Goal: Task Accomplishment & Management: Complete application form

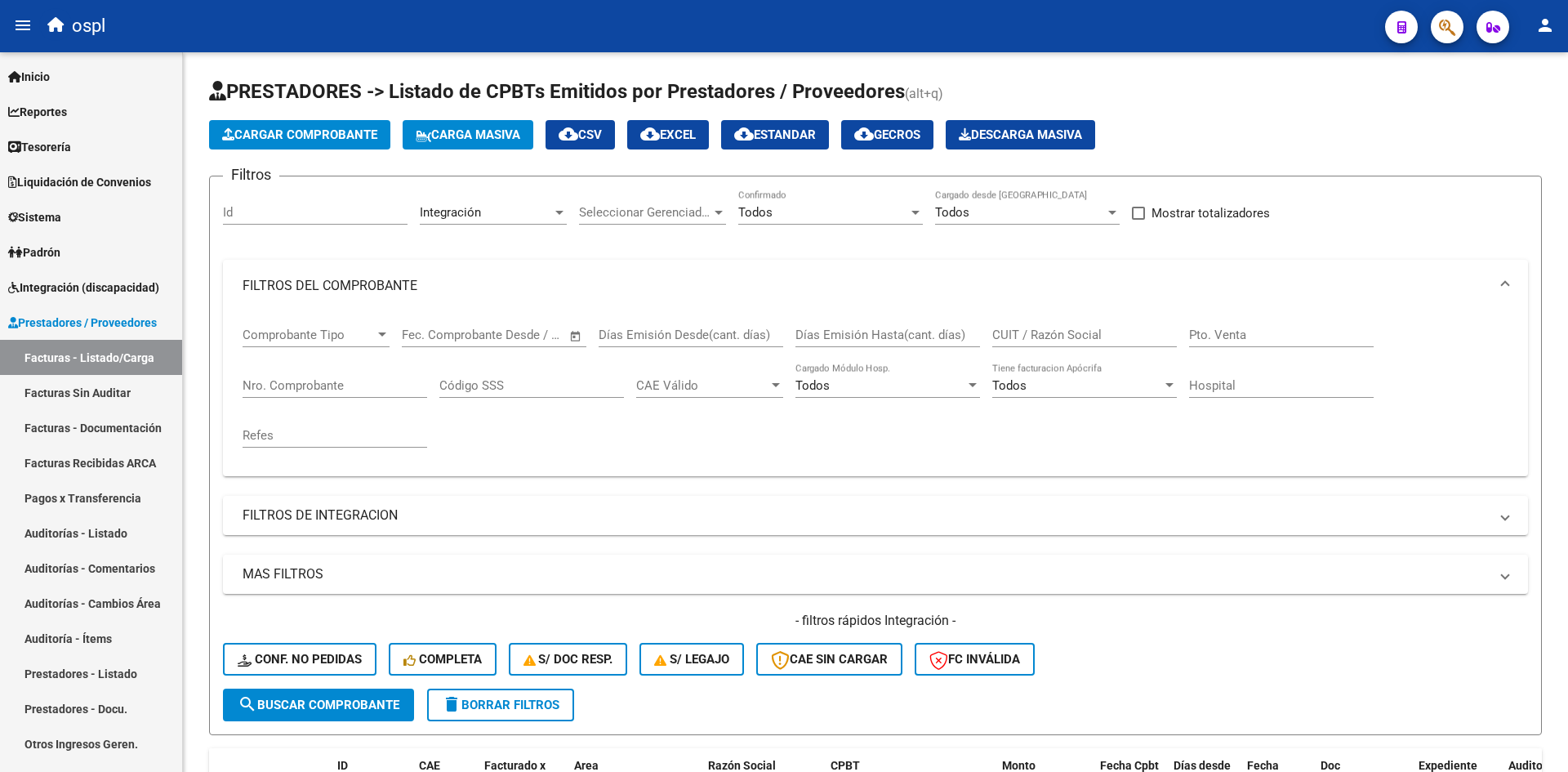
click at [328, 130] on span "Cargar Comprobante" at bounding box center [299, 134] width 155 height 14
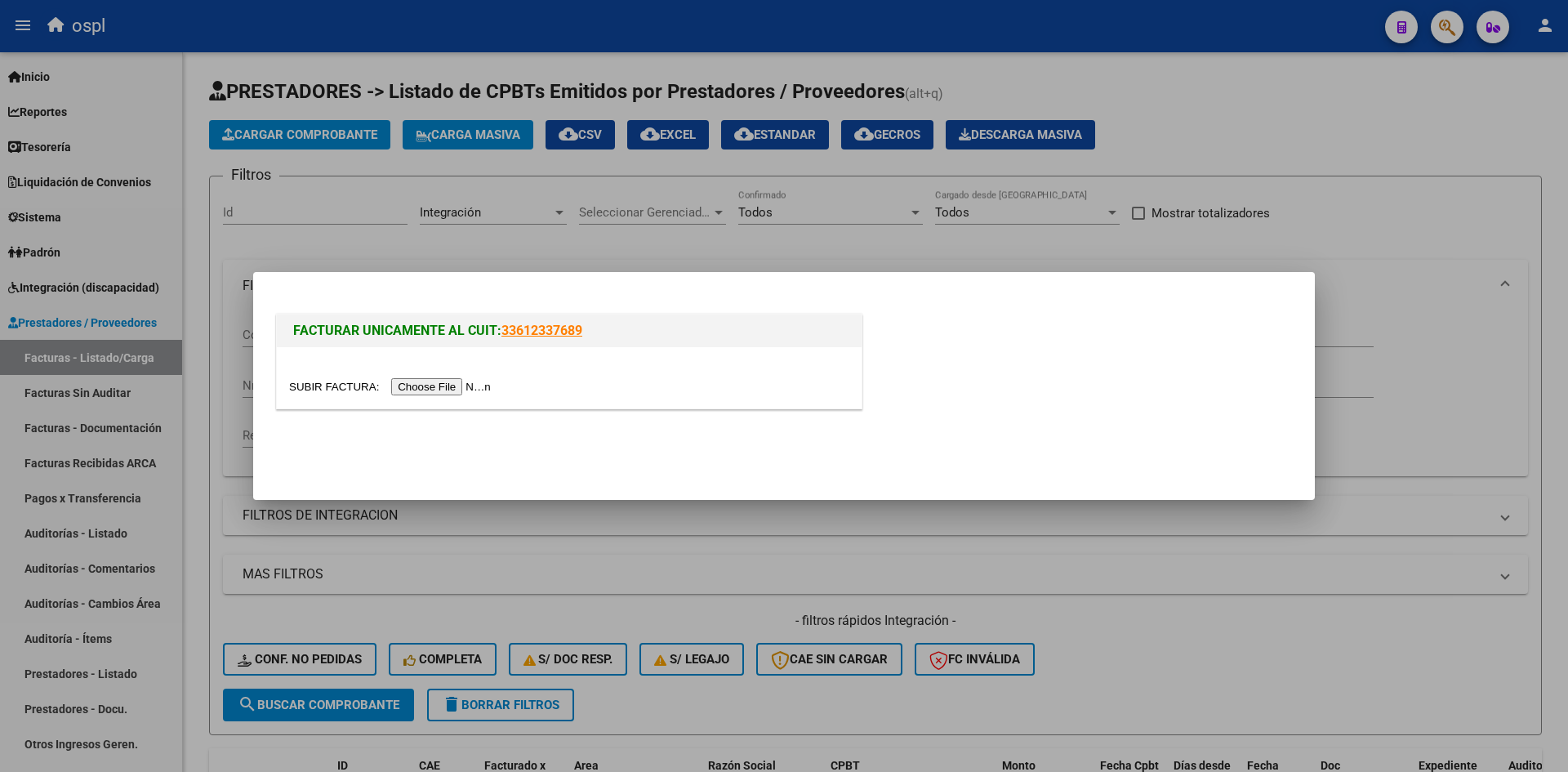
scroll to position [40, 0]
click at [412, 386] on input "file" at bounding box center [392, 386] width 207 height 17
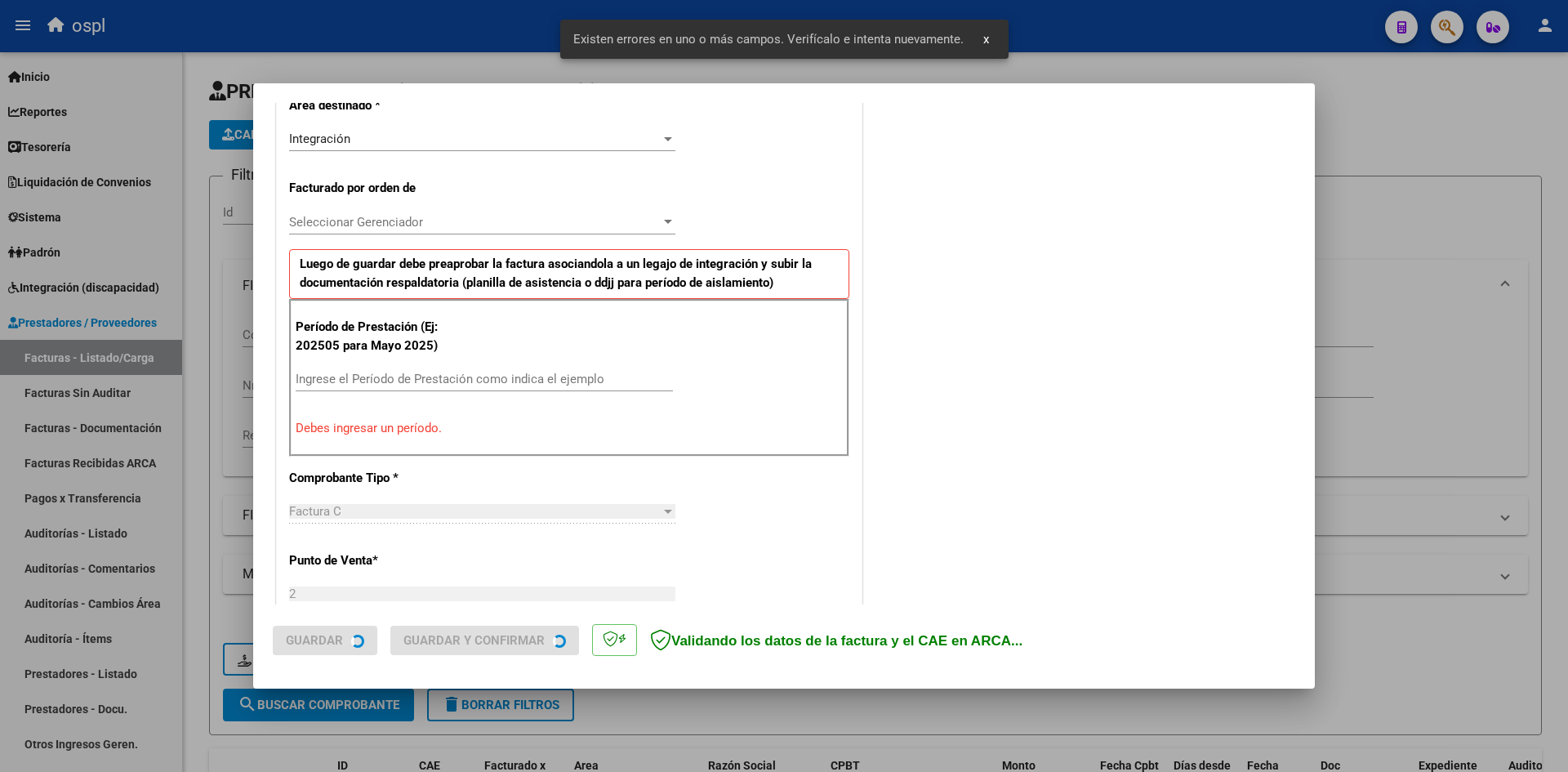
scroll to position [401, 0]
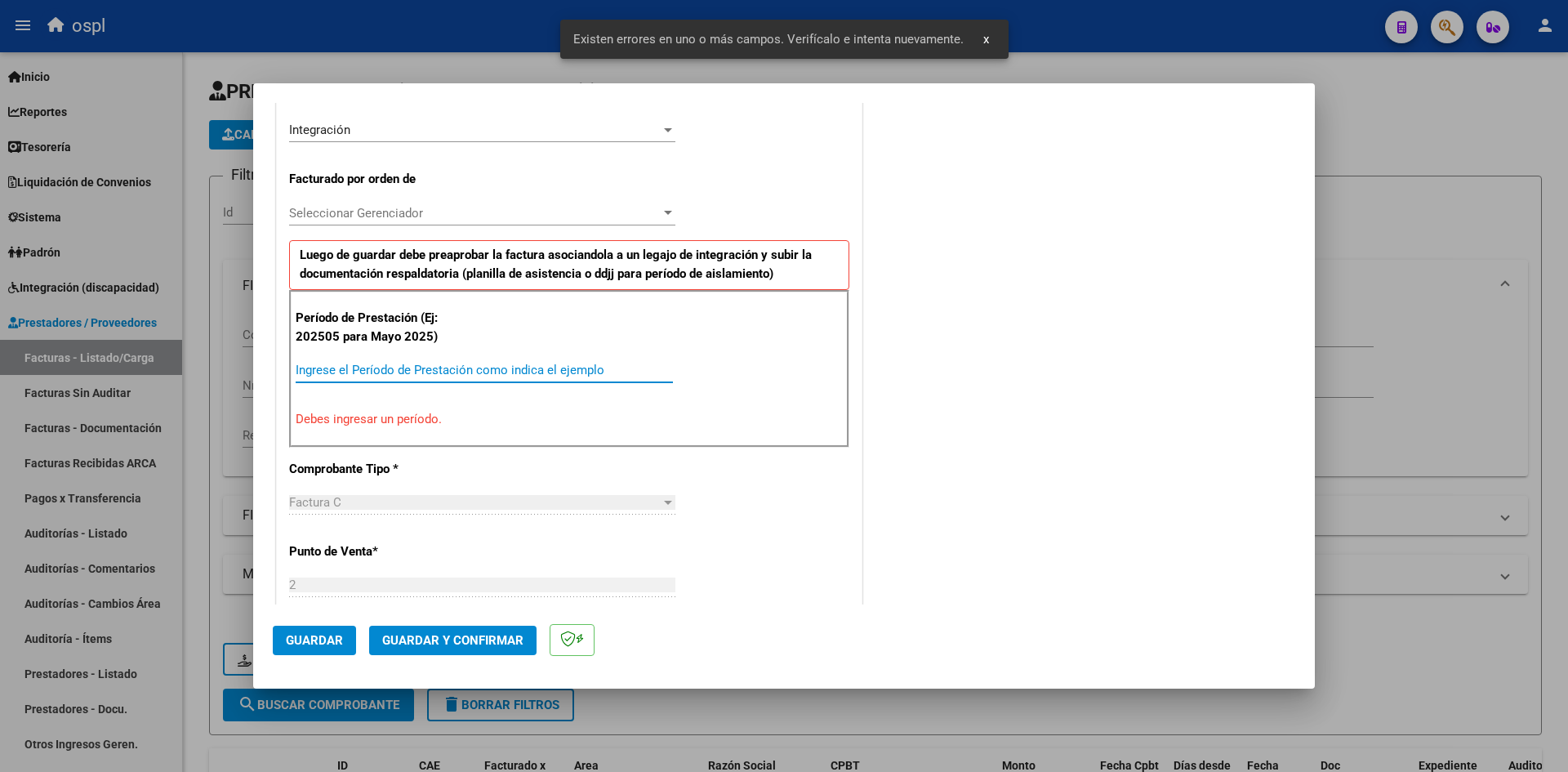
click at [427, 370] on input "Ingrese el Período de Prestación como indica el ejemplo" at bounding box center [483, 370] width 377 height 14
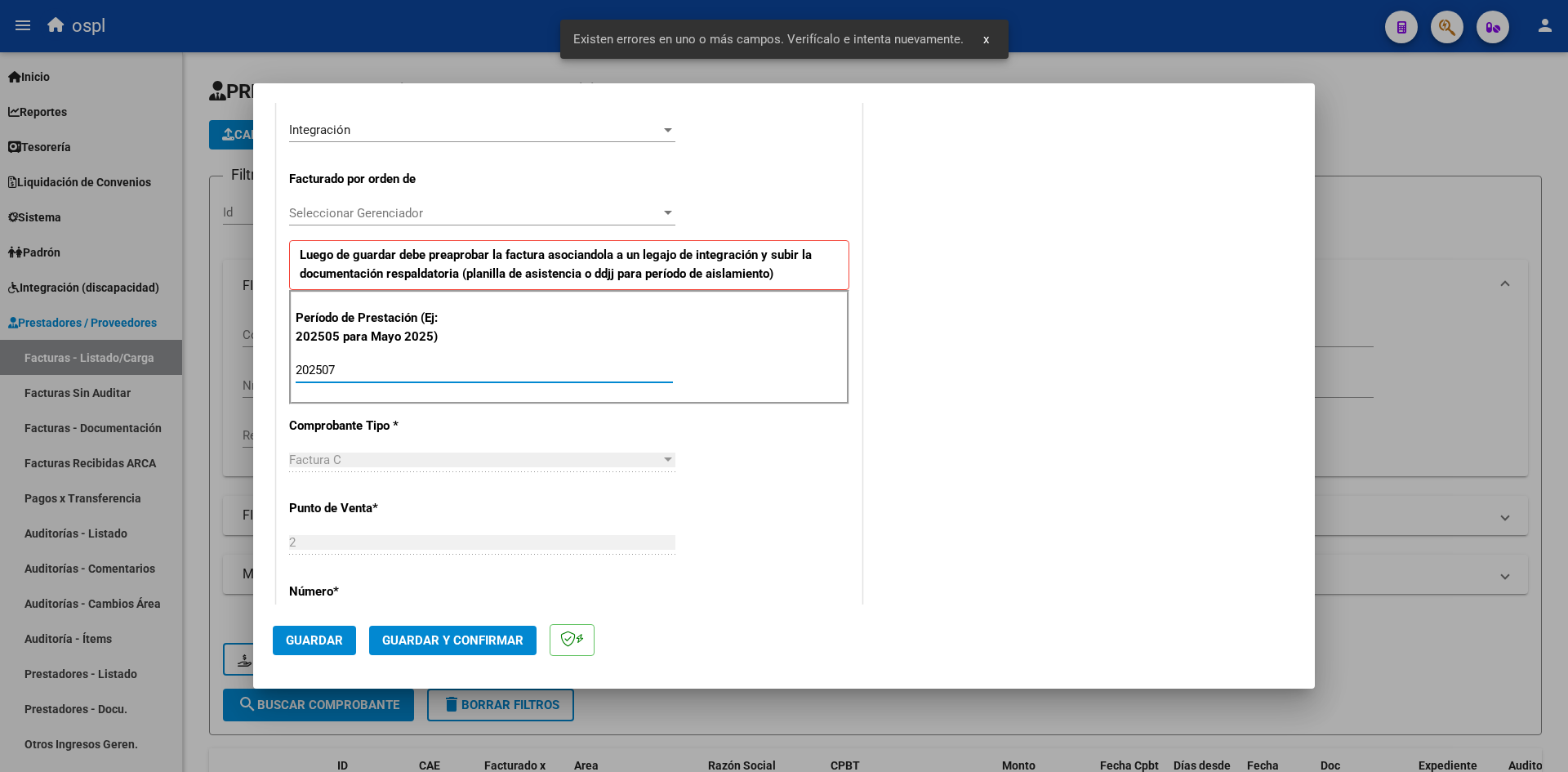
type input "202507"
click at [308, 640] on span "Guardar" at bounding box center [315, 640] width 57 height 14
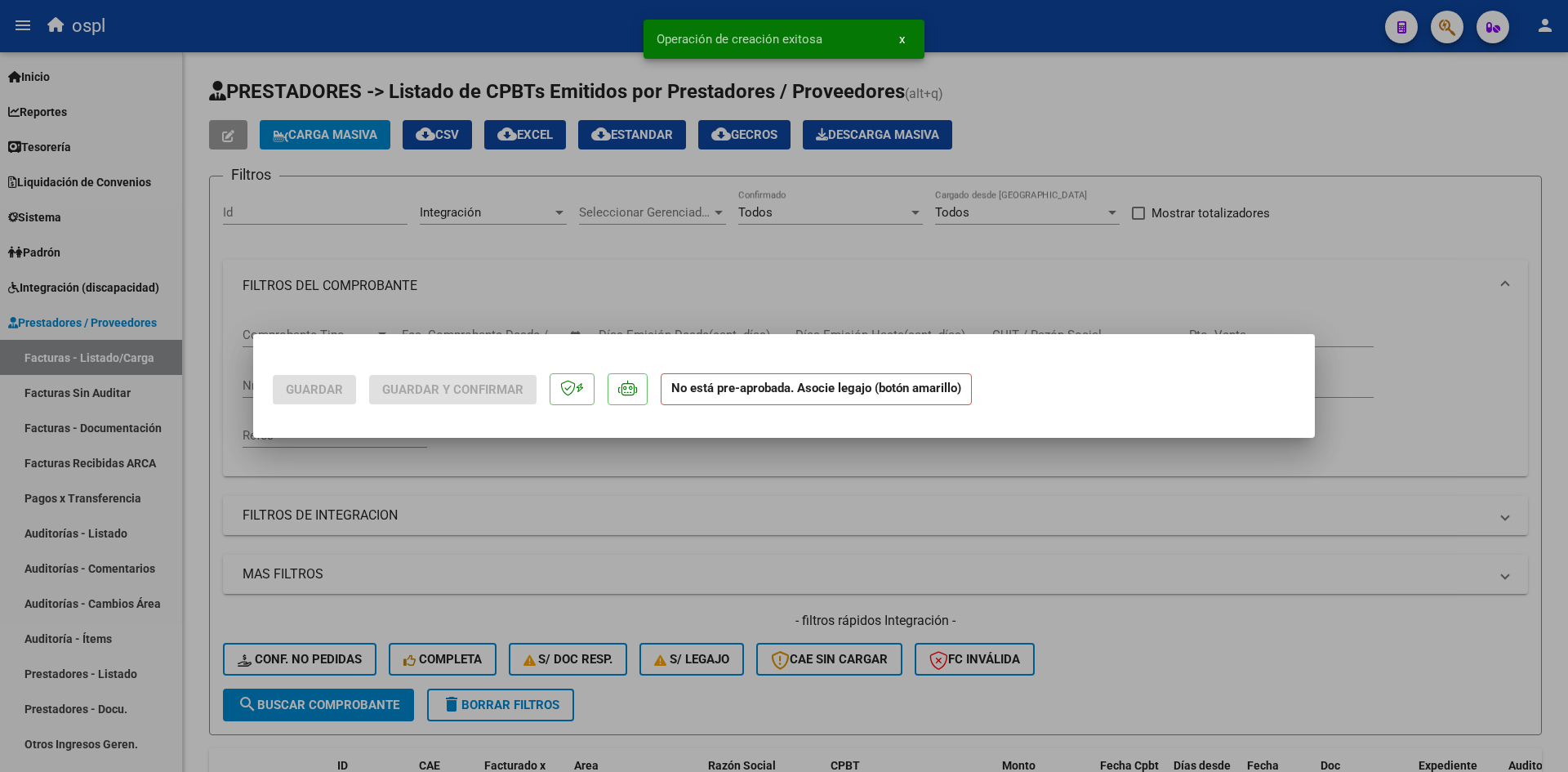
scroll to position [0, 0]
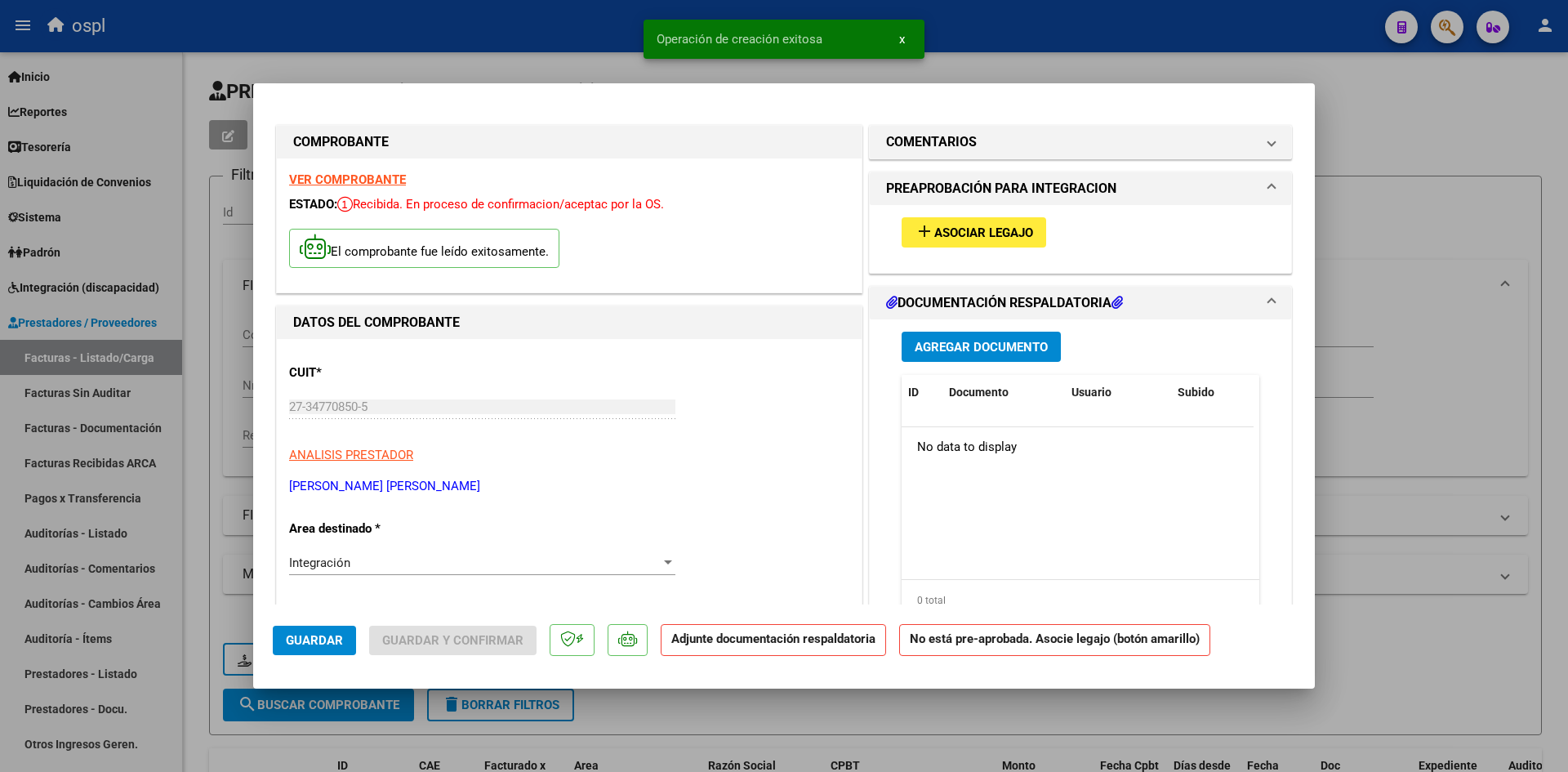
click at [963, 234] on span "Asociar Legajo" at bounding box center [983, 232] width 99 height 14
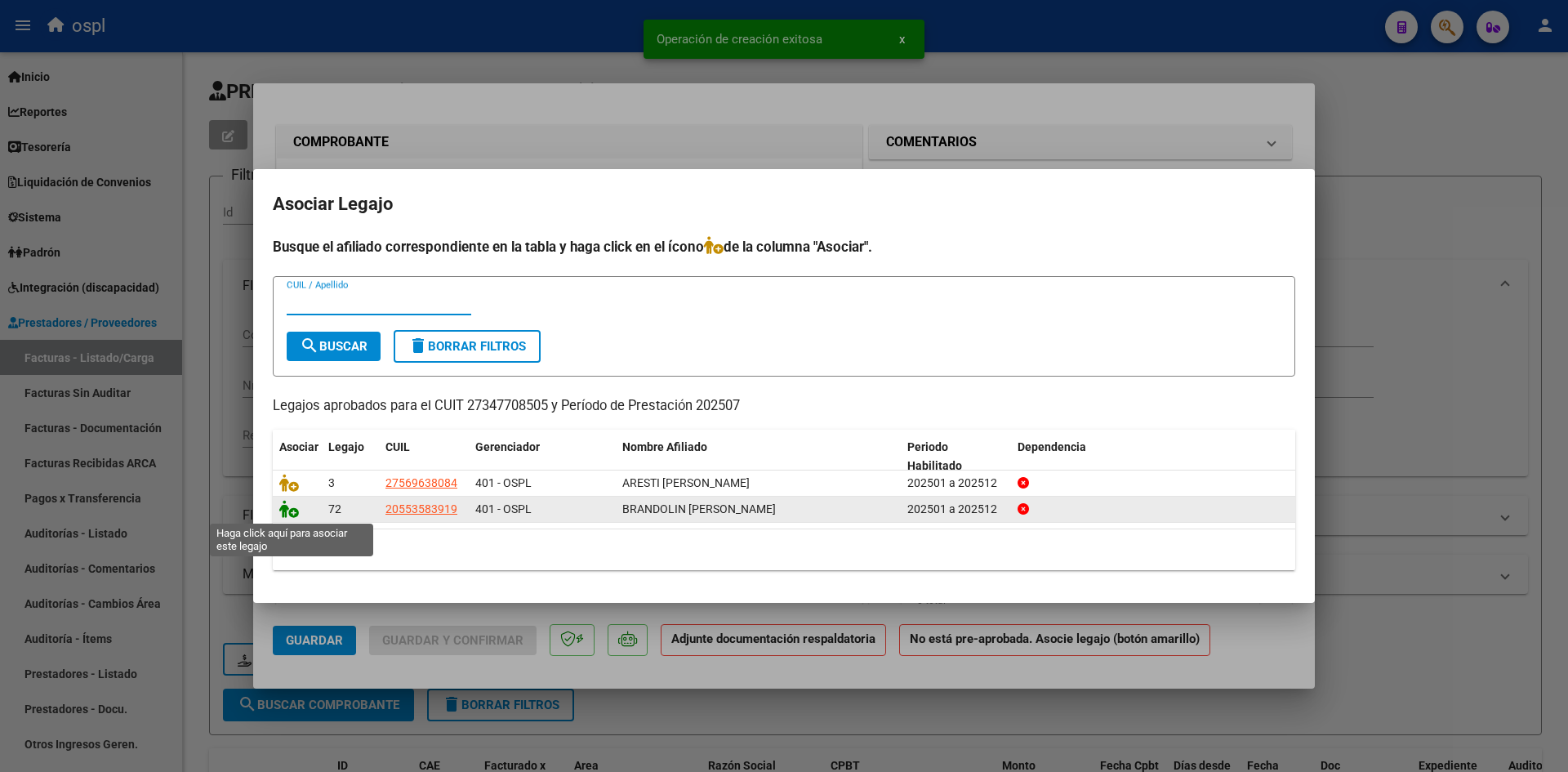
click at [290, 510] on icon at bounding box center [288, 508] width 19 height 18
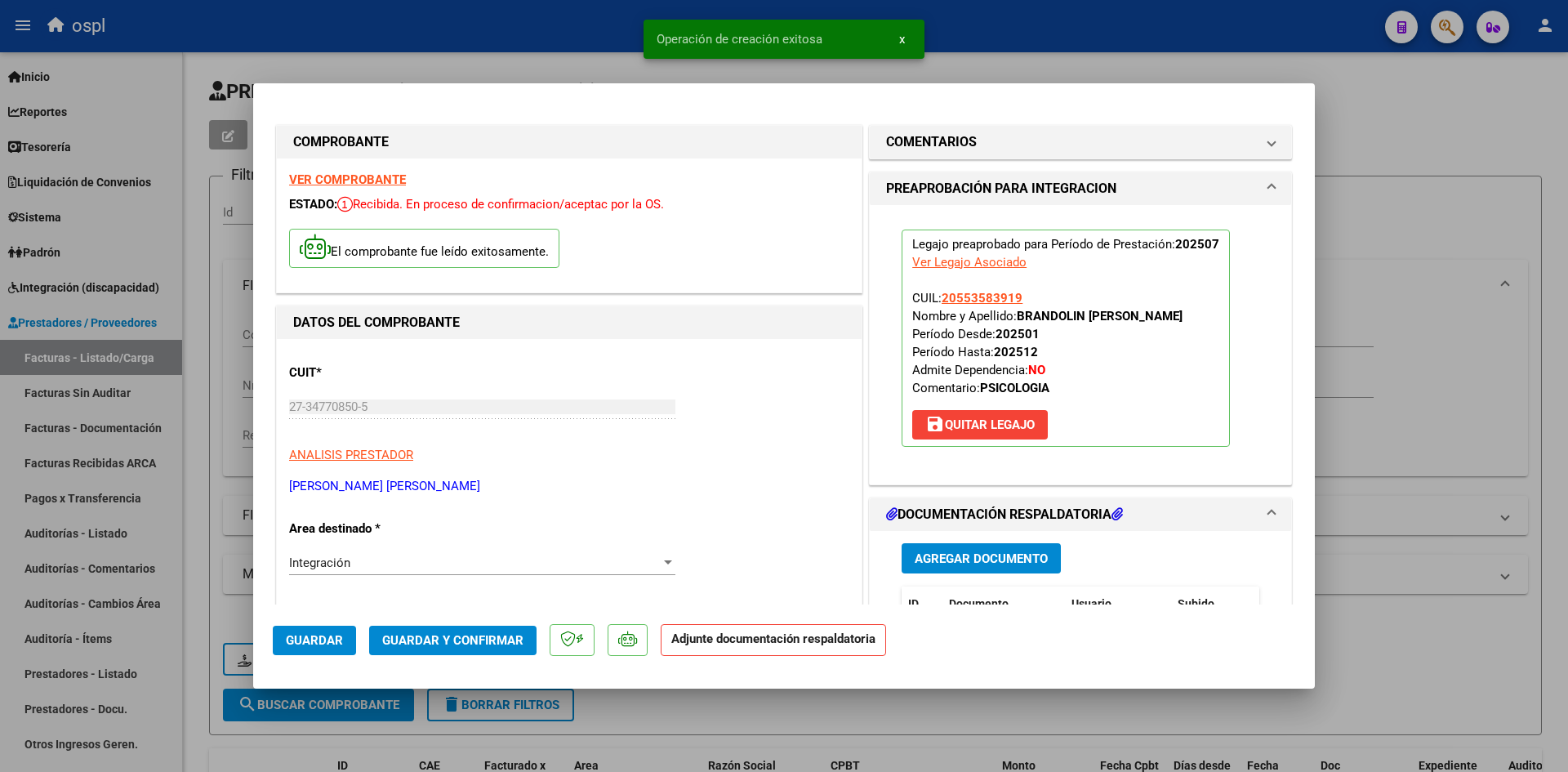
click at [490, 634] on span "Guardar y Confirmar" at bounding box center [452, 640] width 141 height 14
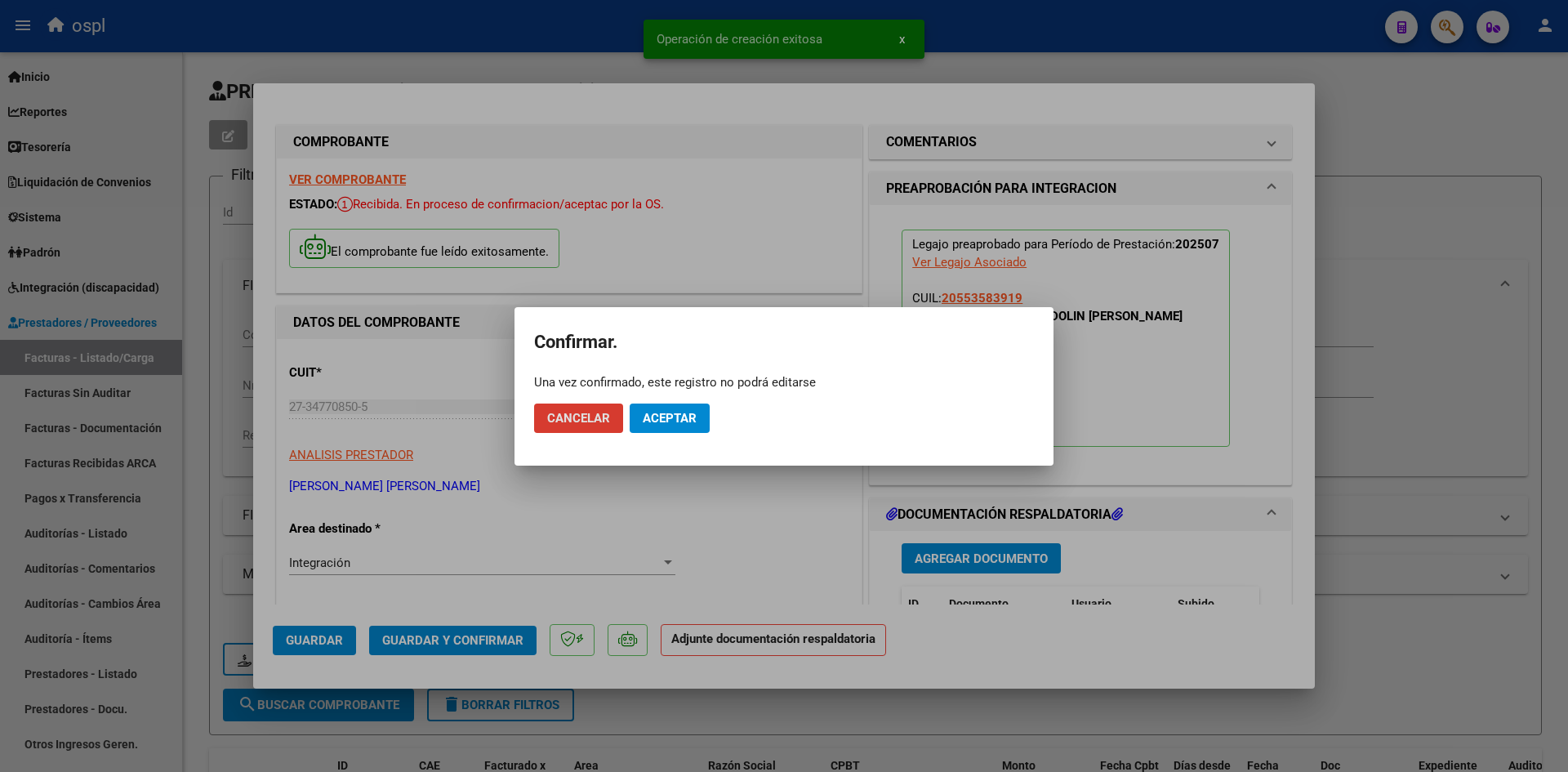
click at [653, 411] on span "Aceptar" at bounding box center [670, 418] width 54 height 14
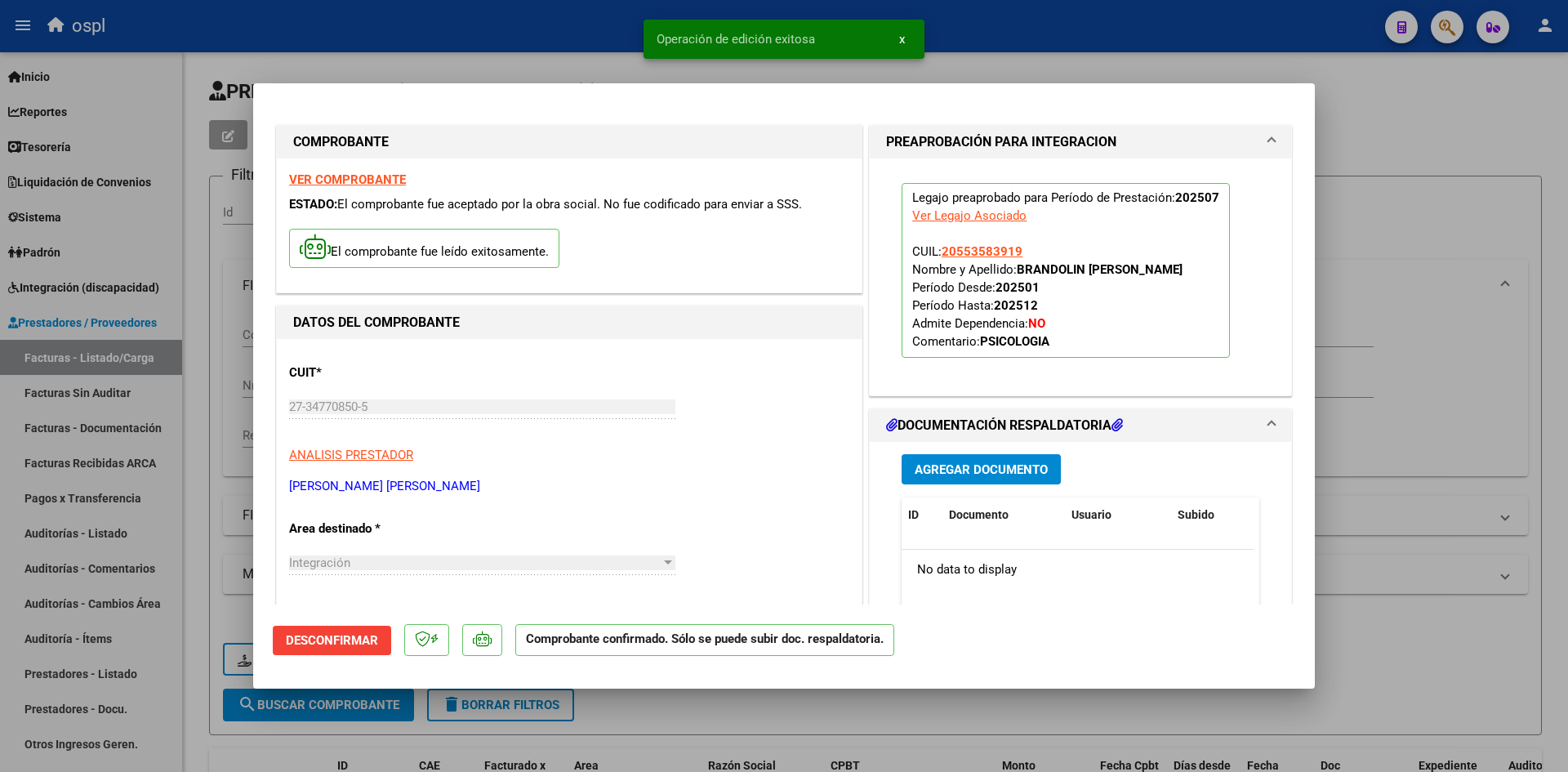
click at [205, 267] on div at bounding box center [784, 386] width 1568 height 772
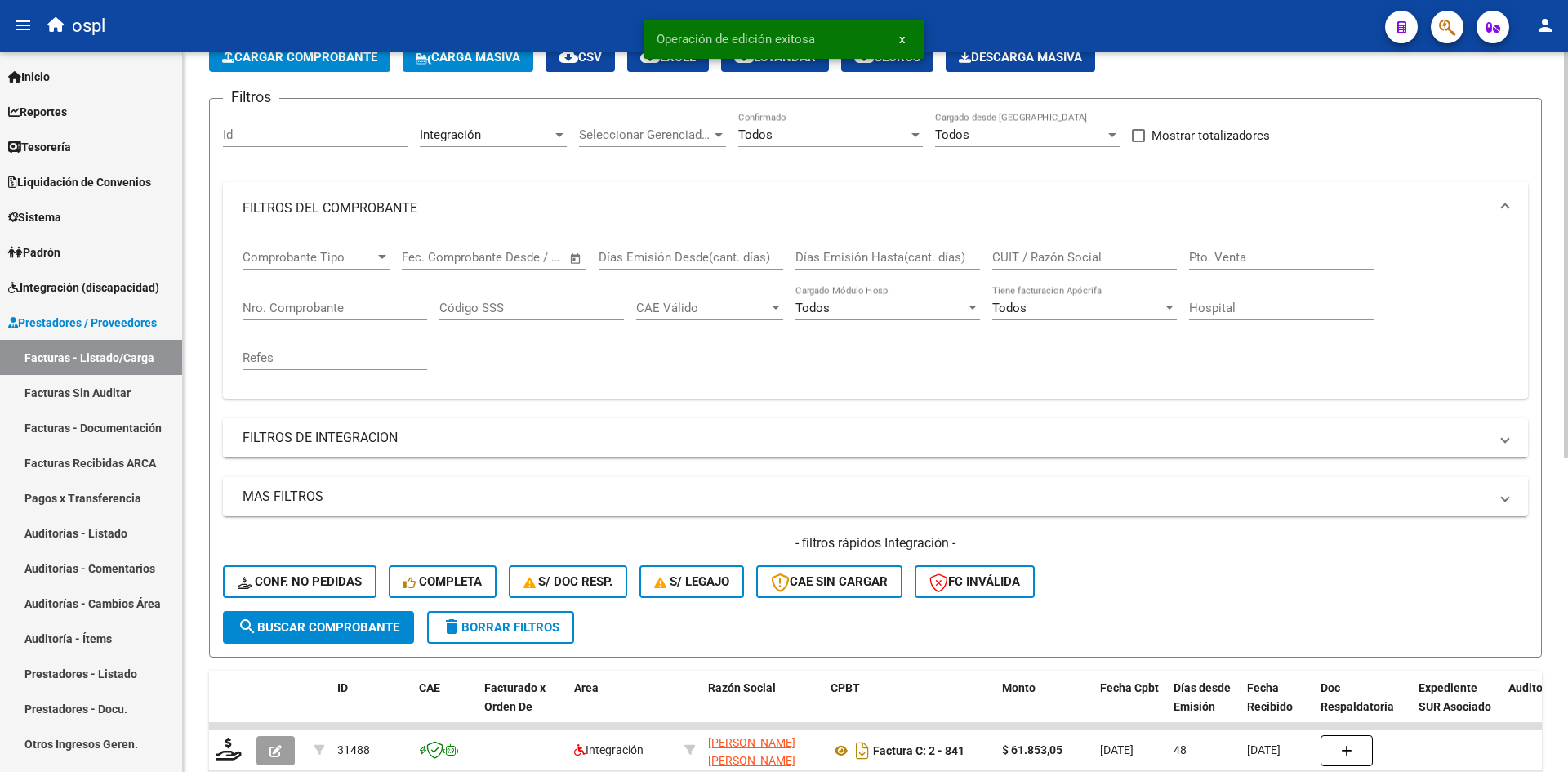
scroll to position [327, 0]
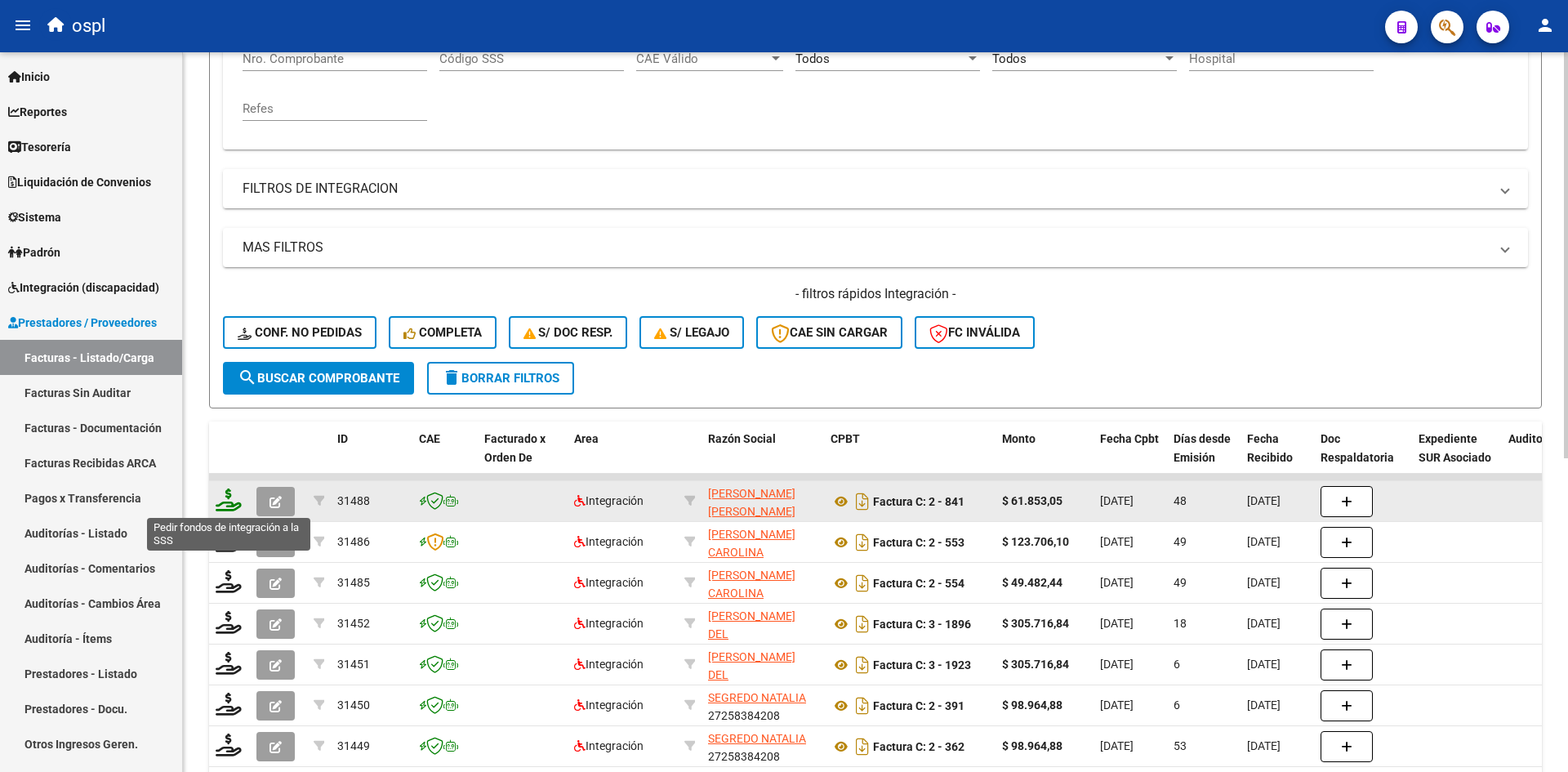
click at [224, 505] on icon at bounding box center [229, 499] width 26 height 23
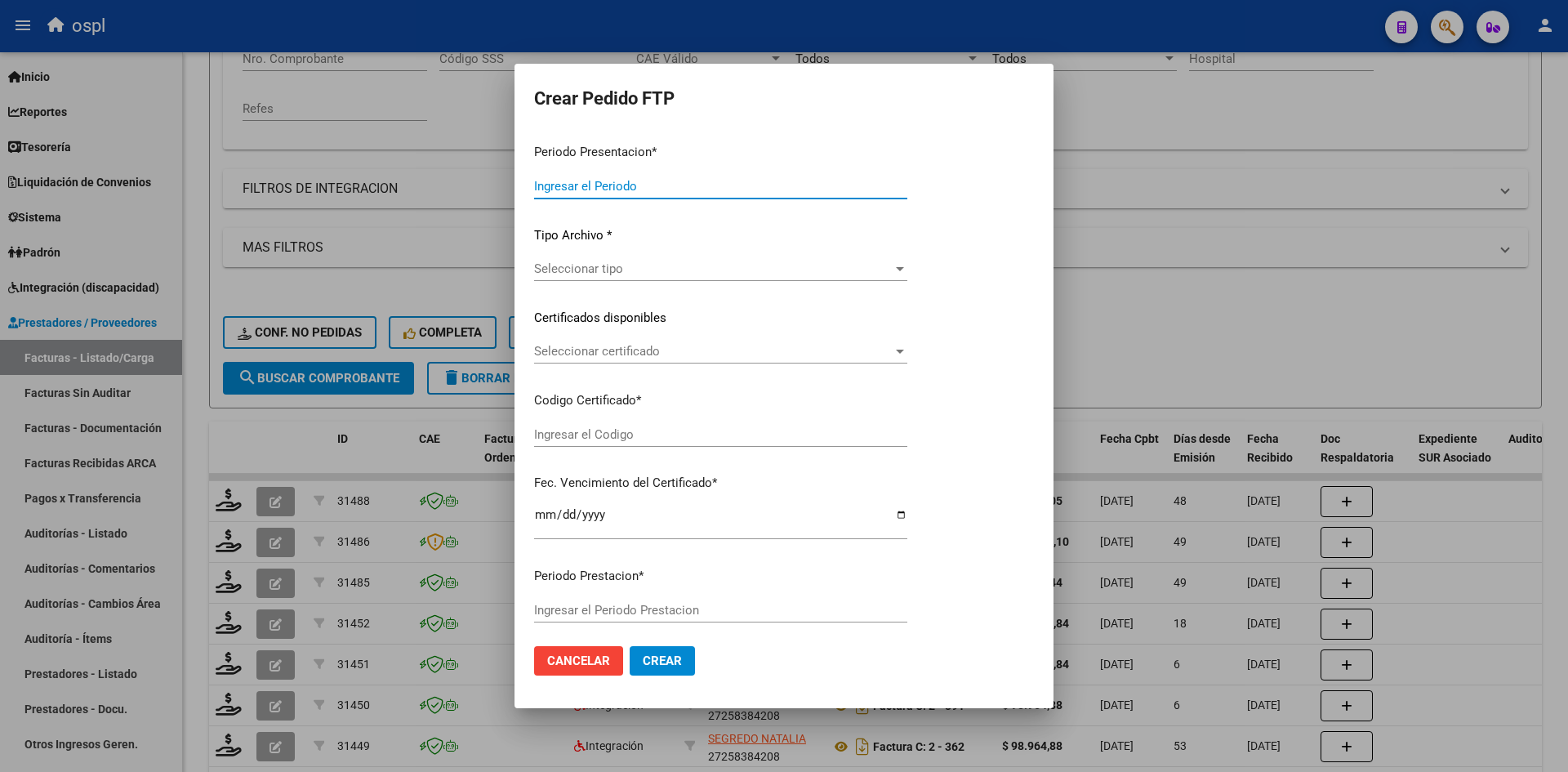
type input "202508"
type input "202507"
type input "$ 61.853,05"
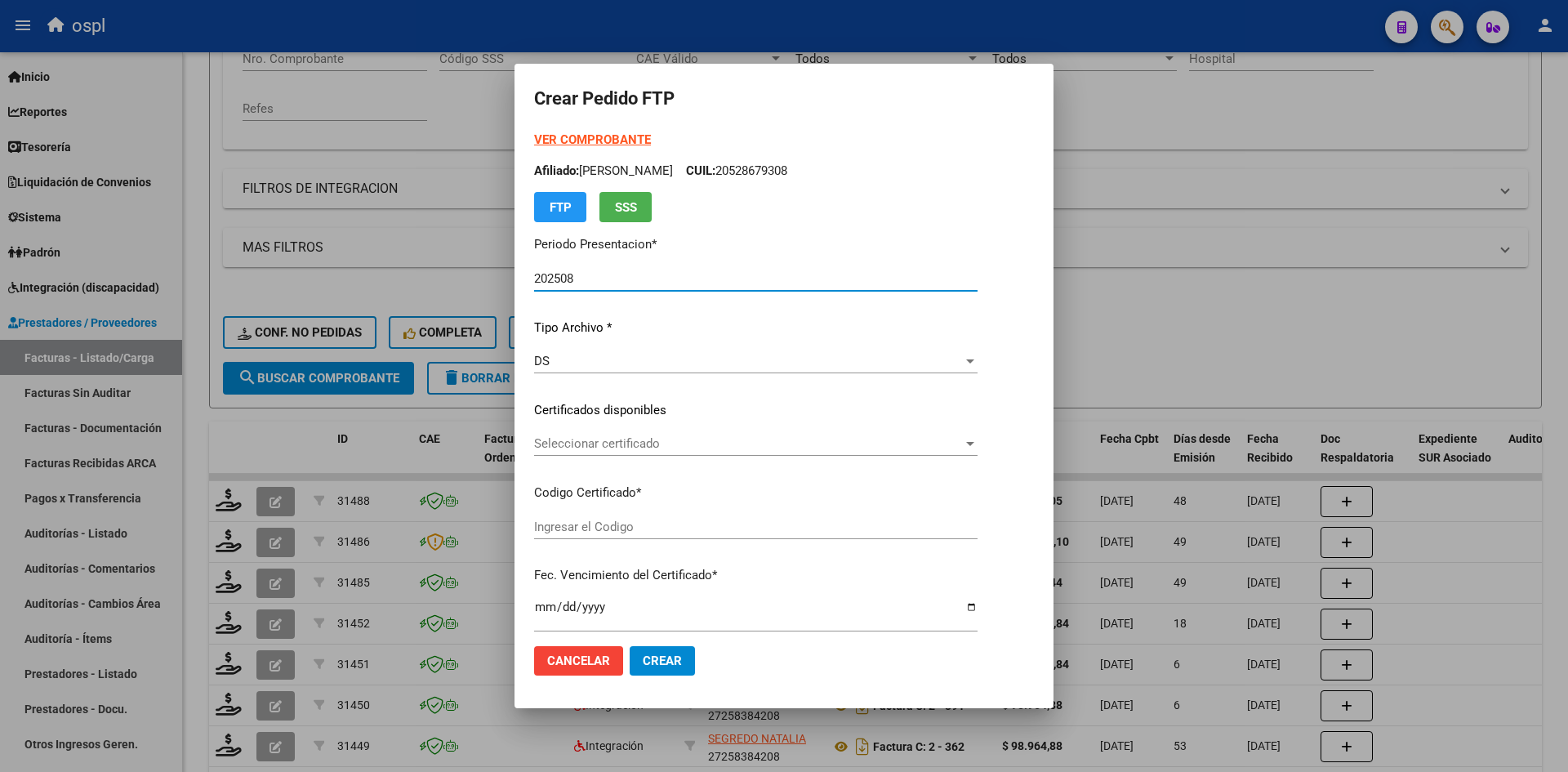
type input "ARG02000553583912021102820261028SFE226"
type input "2026-10-28"
click at [588, 447] on span "Seleccionar certificado" at bounding box center [748, 443] width 428 height 14
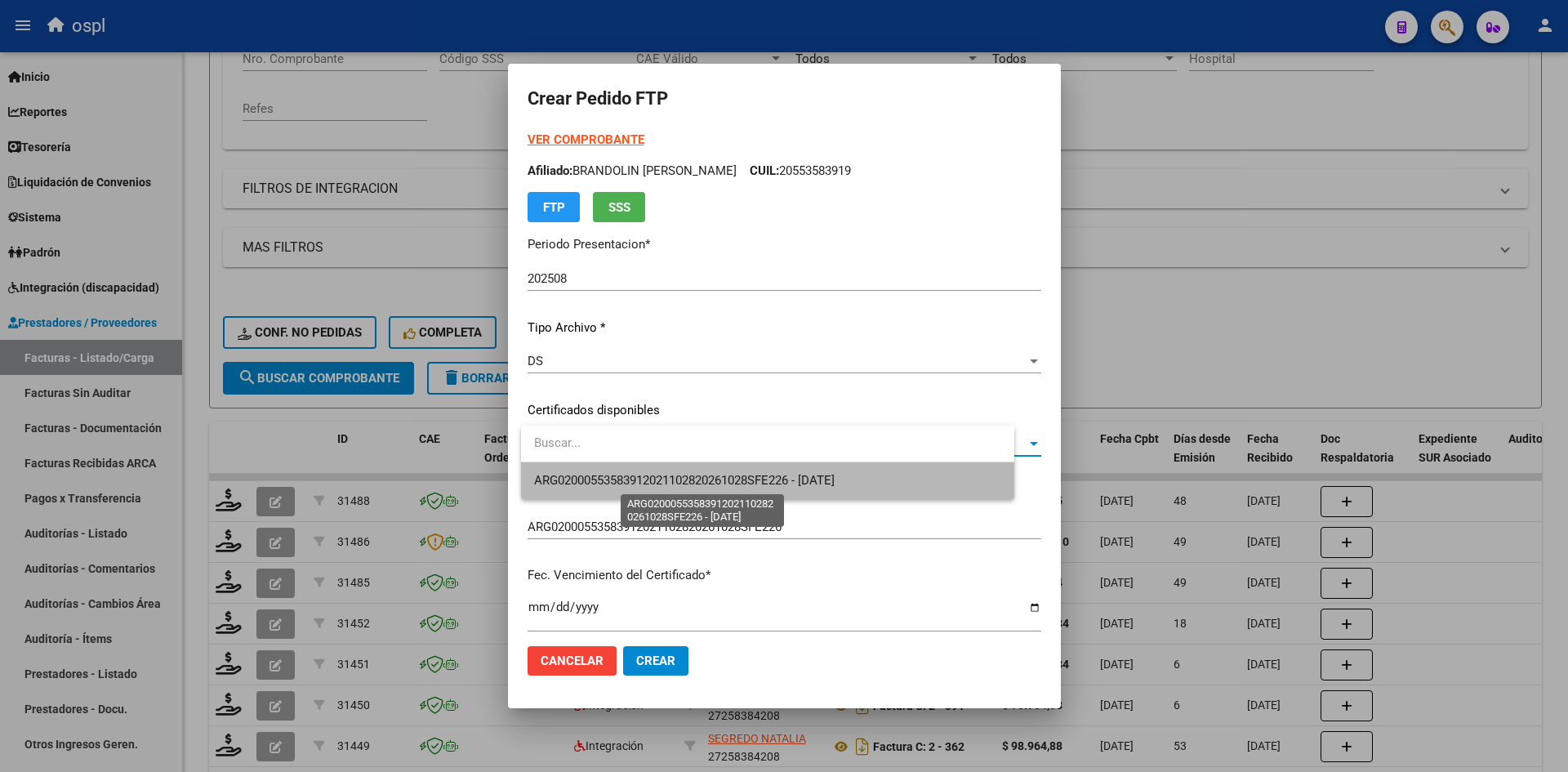
click at [619, 475] on span "ARG02000553583912021102820261028SFE226 - 2026-10-28" at bounding box center [684, 479] width 300 height 14
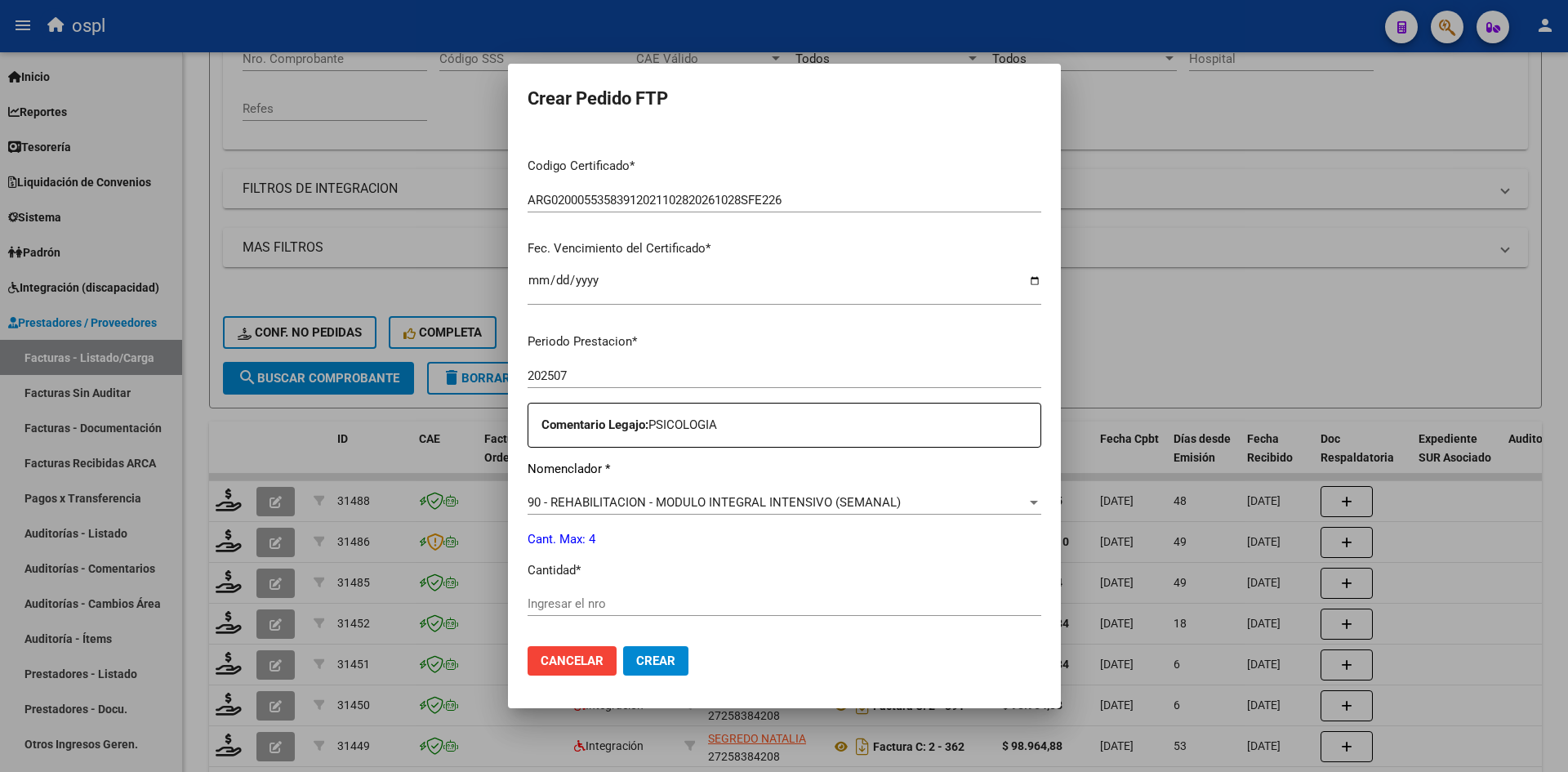
click at [531, 591] on div "Ingresar el nro" at bounding box center [784, 603] width 514 height 24
type input "4"
click at [642, 664] on span "Crear" at bounding box center [655, 660] width 39 height 14
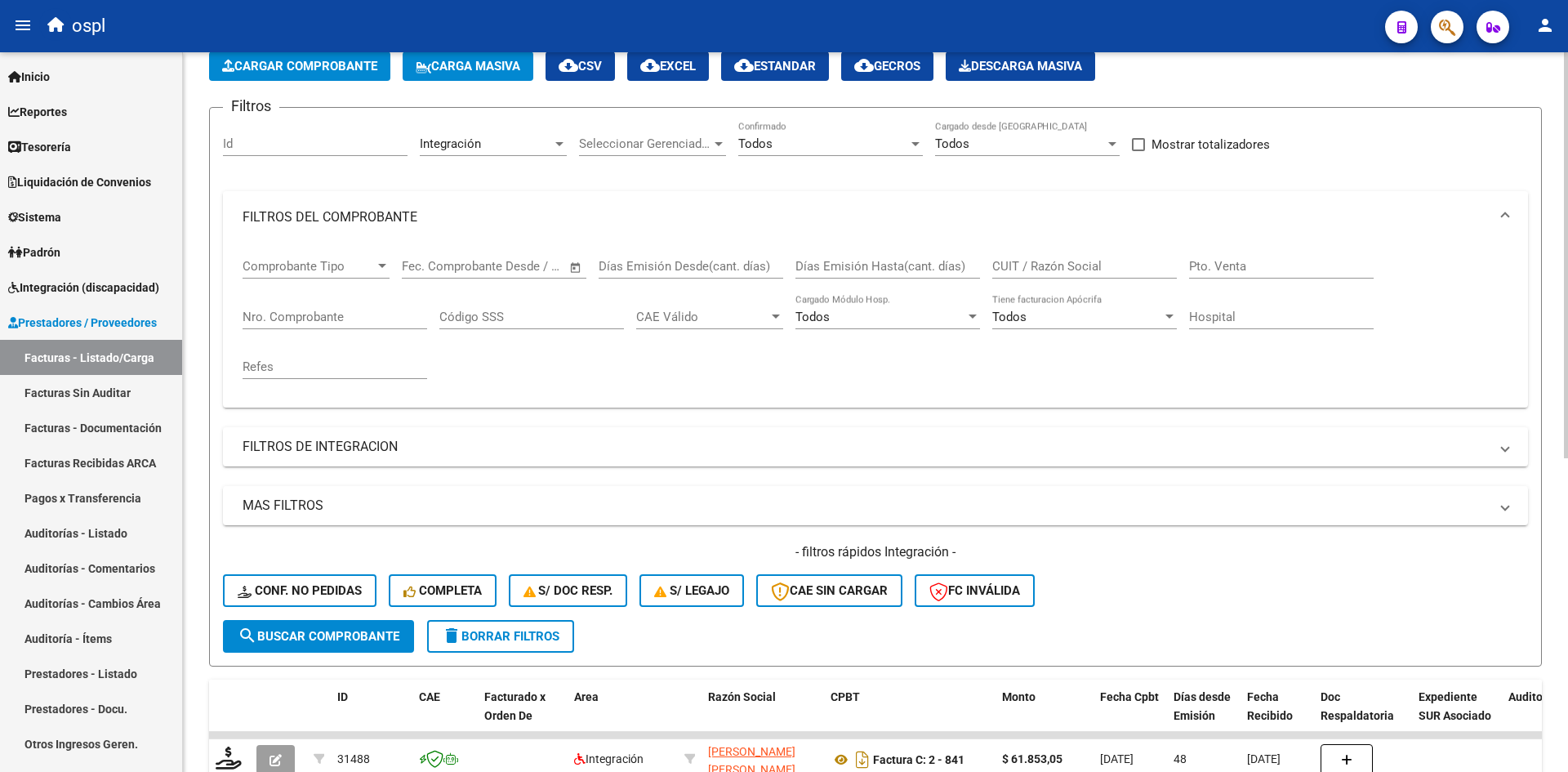
scroll to position [0, 0]
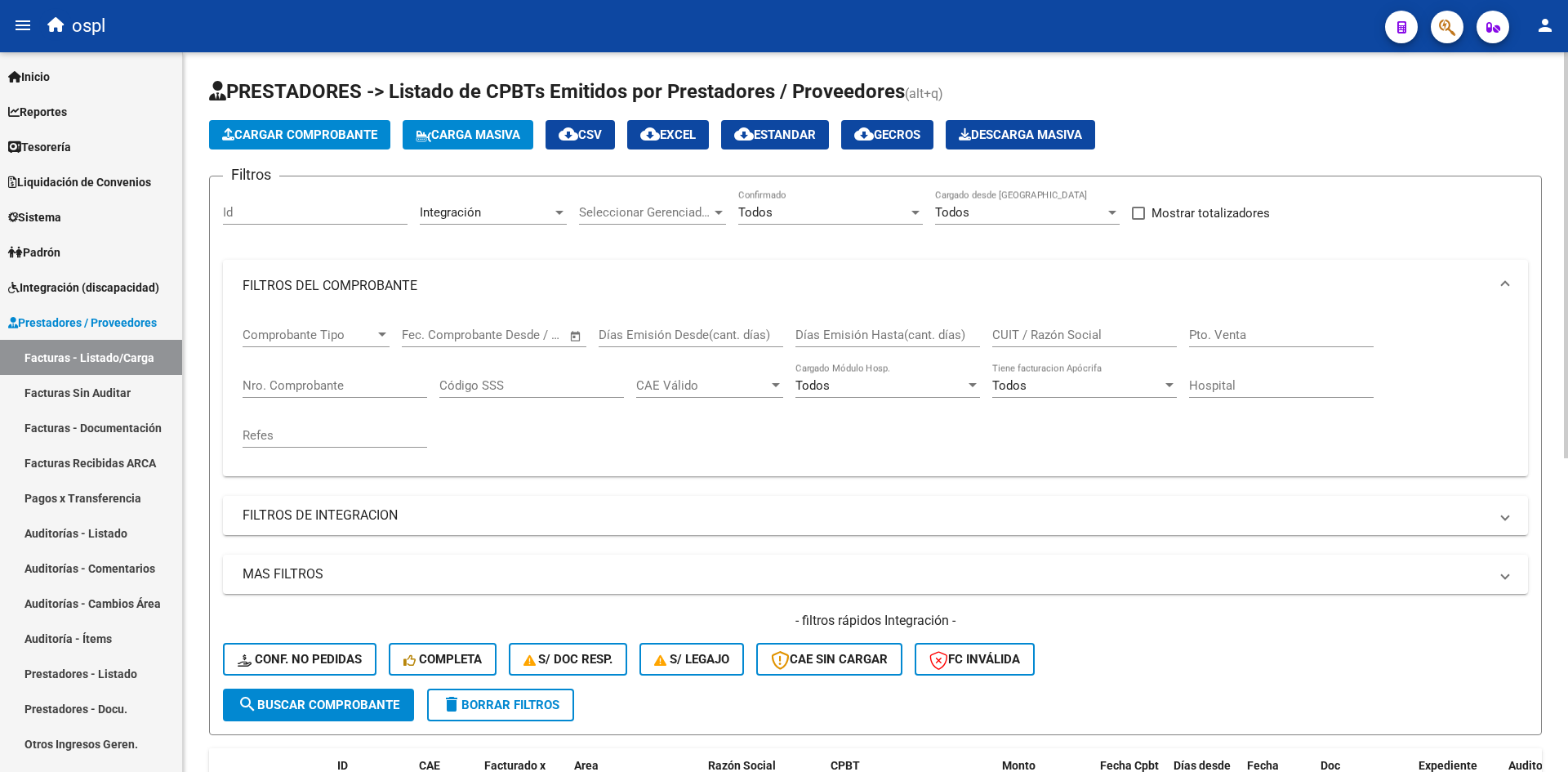
click at [354, 139] on span "Cargar Comprobante" at bounding box center [299, 134] width 155 height 14
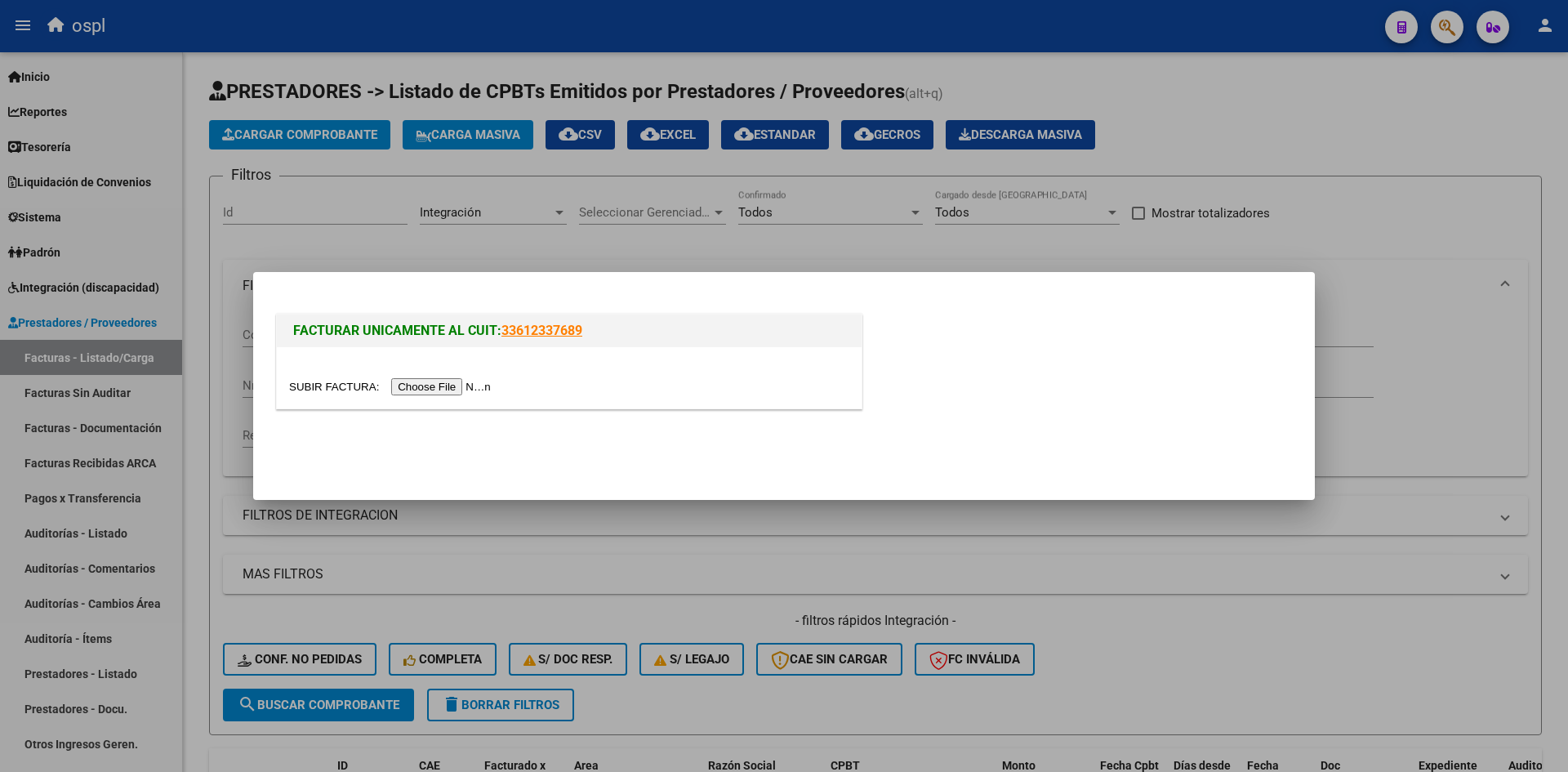
click at [456, 391] on input "file" at bounding box center [392, 386] width 207 height 17
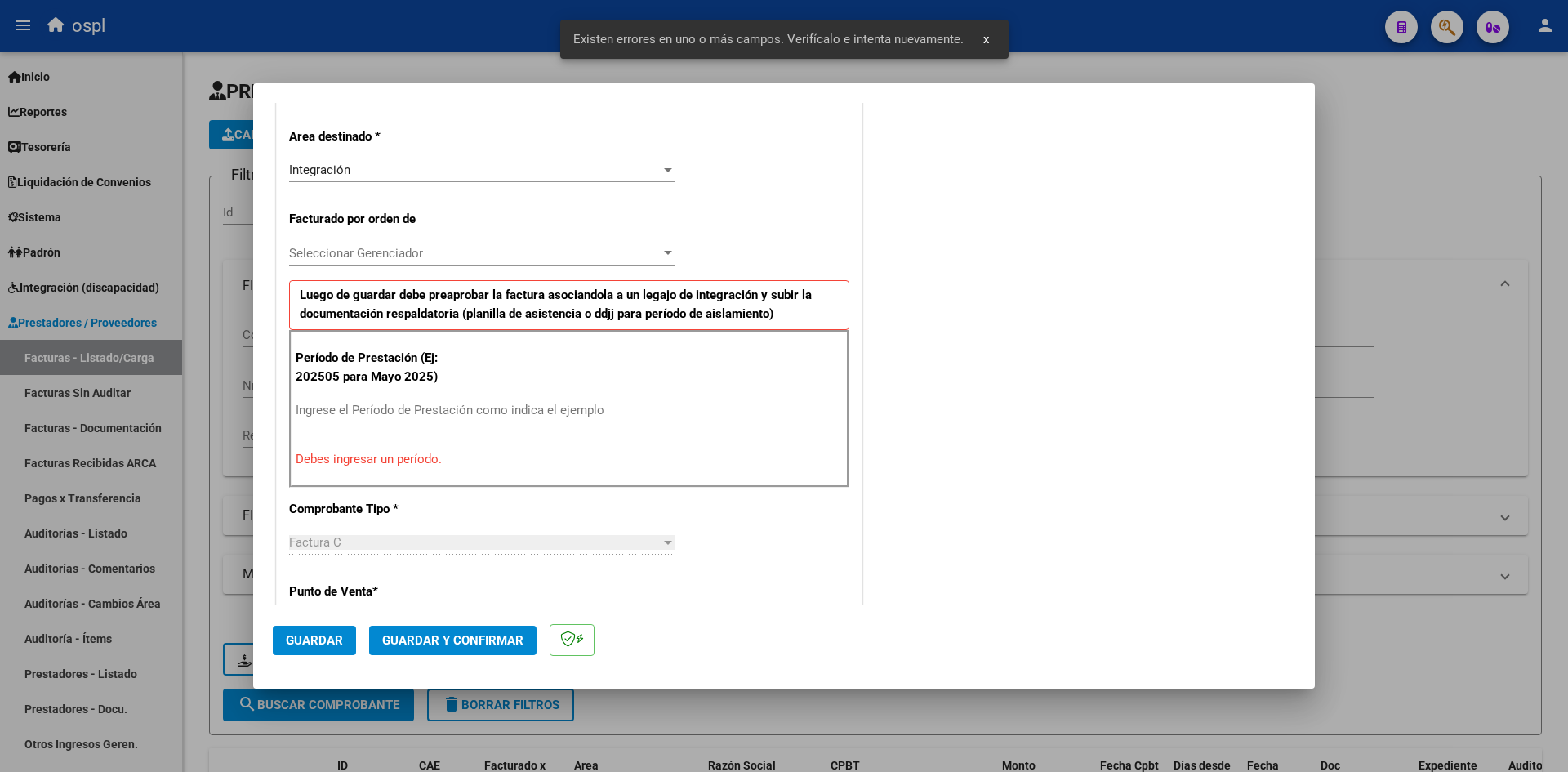
scroll to position [370, 0]
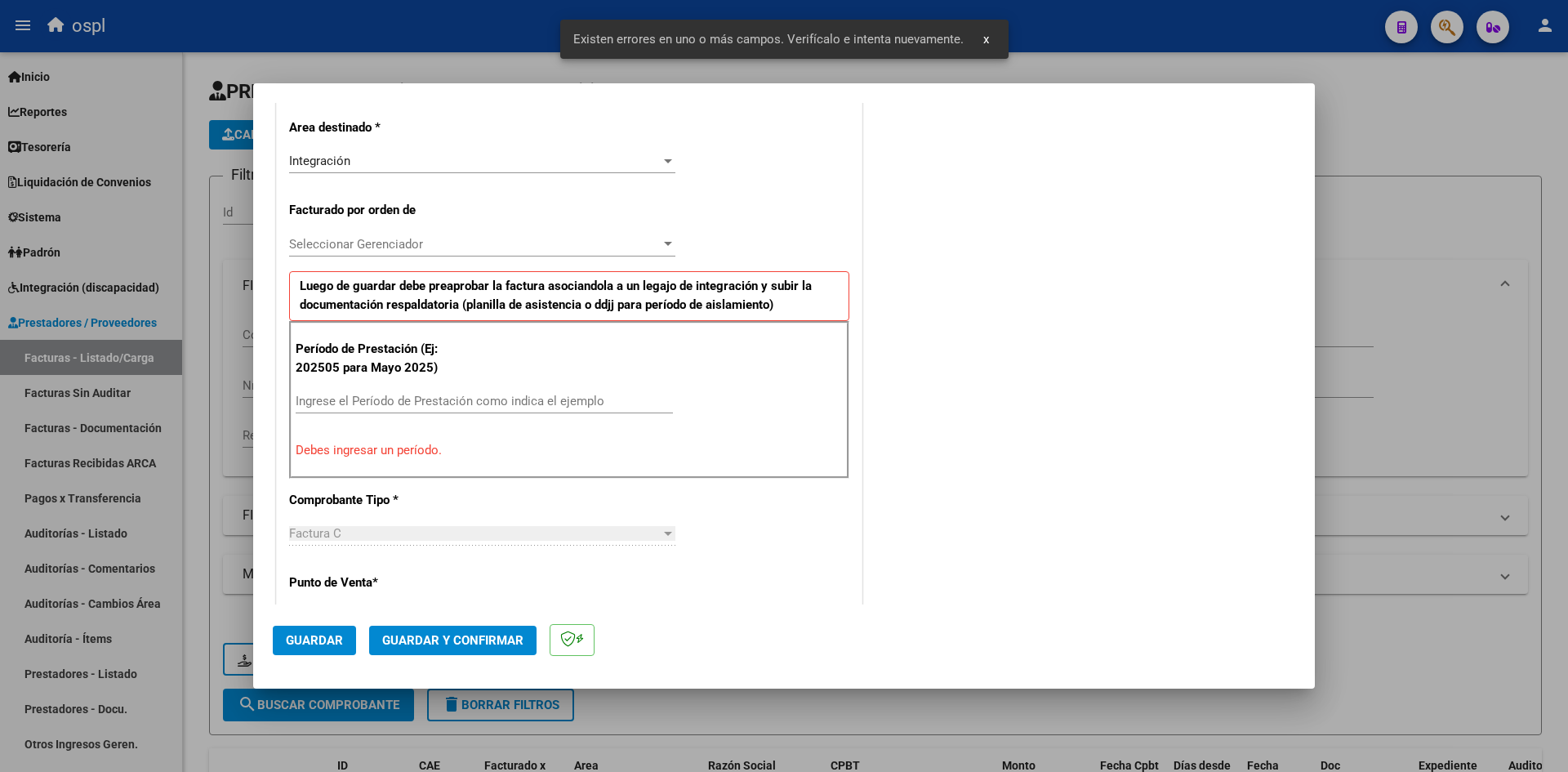
click at [346, 397] on input "Ingrese el Período de Prestación como indica el ejemplo" at bounding box center [483, 401] width 377 height 14
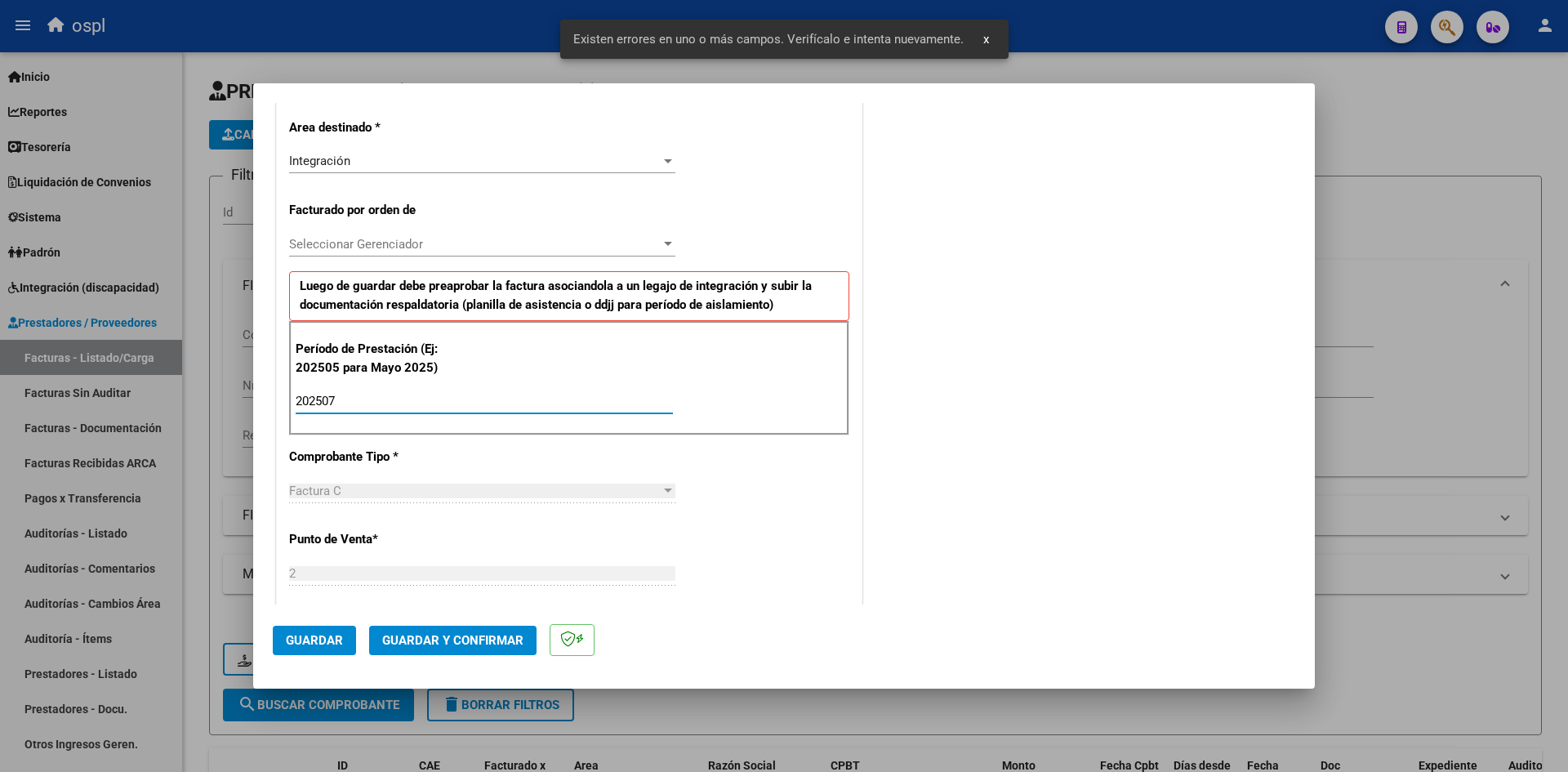
type input "202507"
click at [298, 630] on button "Guardar" at bounding box center [314, 640] width 84 height 30
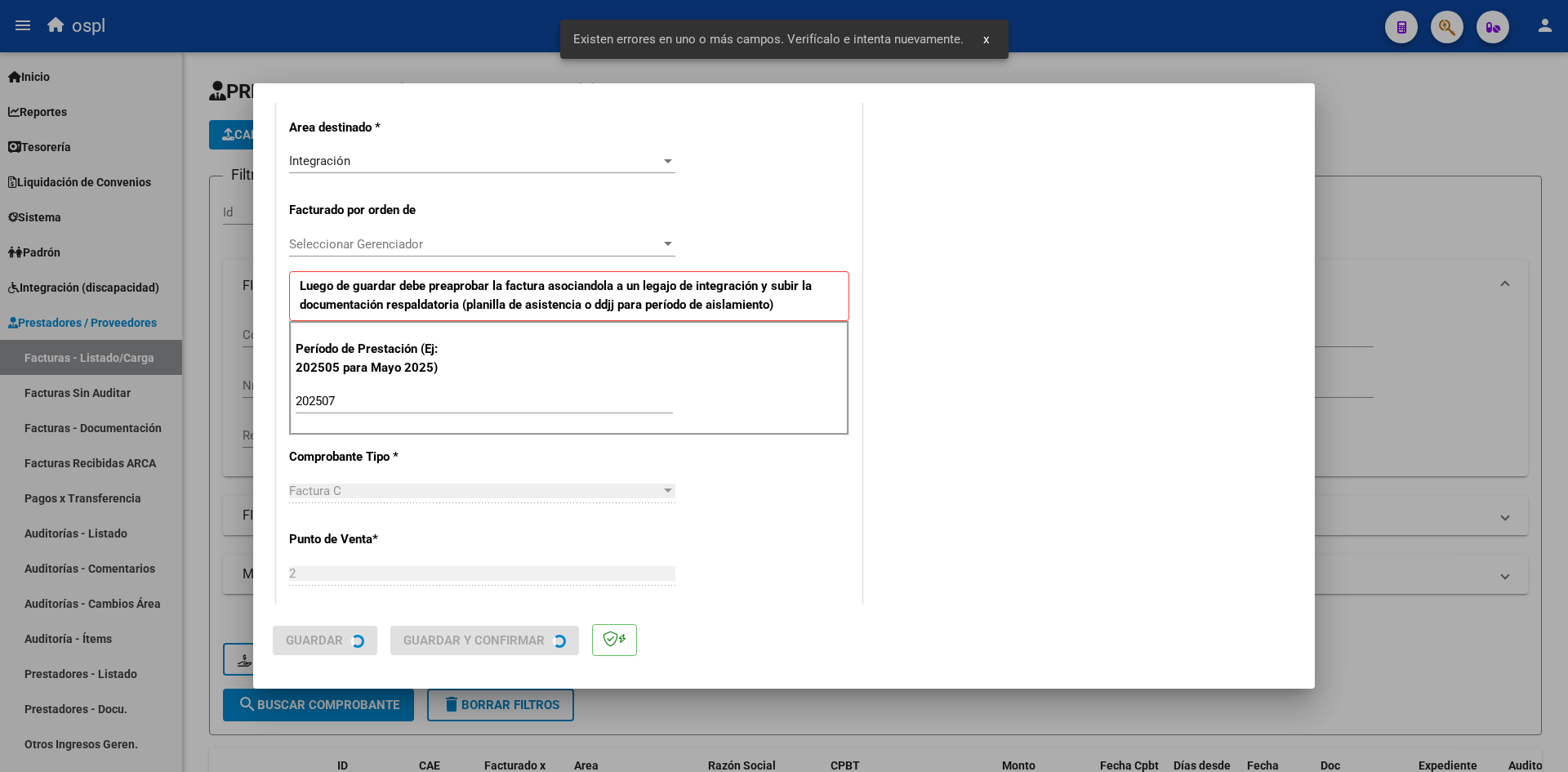
scroll to position [0, 0]
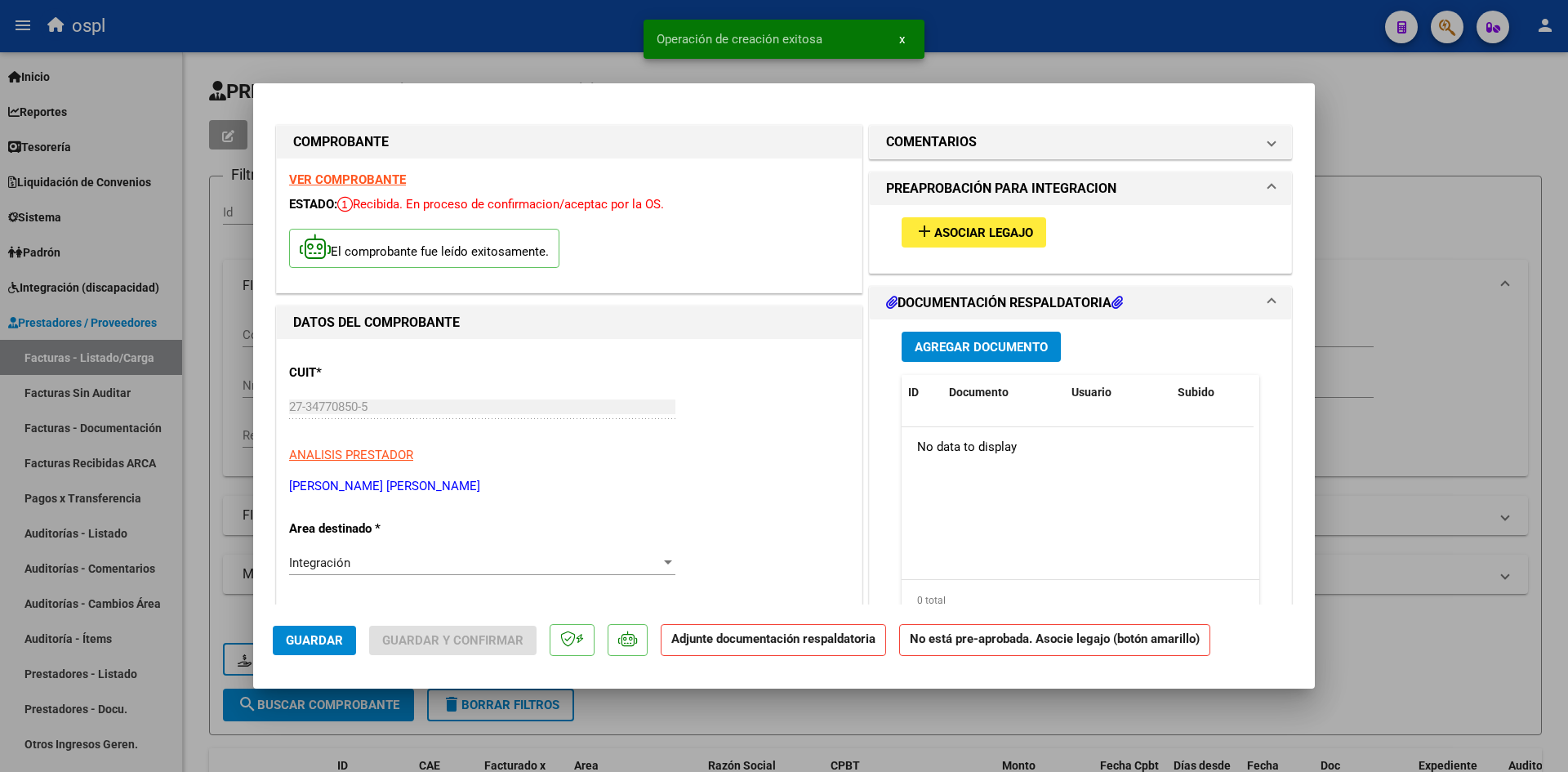
click at [961, 232] on span "Asociar Legajo" at bounding box center [983, 232] width 99 height 14
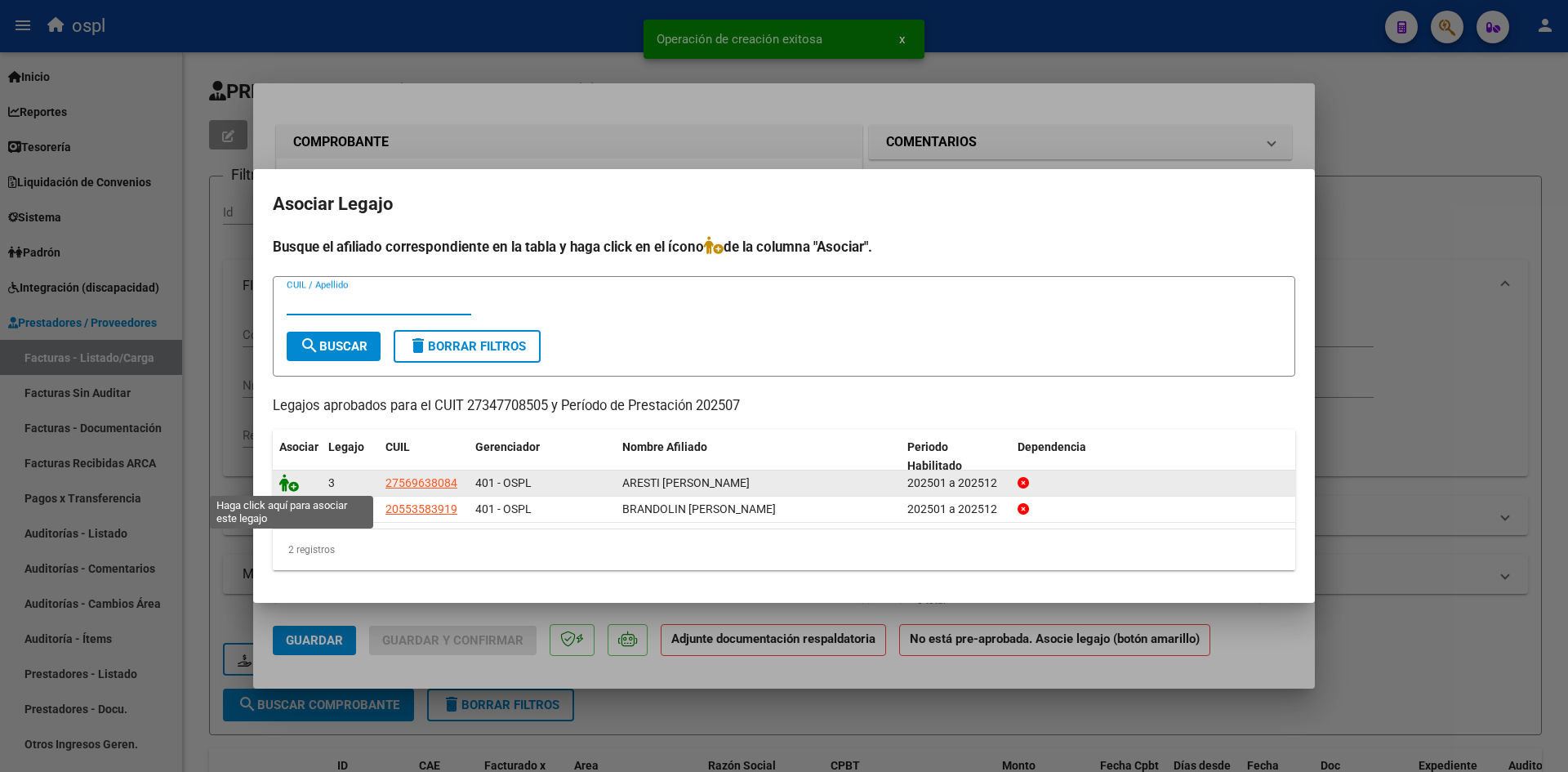
click at [291, 484] on icon at bounding box center [288, 482] width 19 height 18
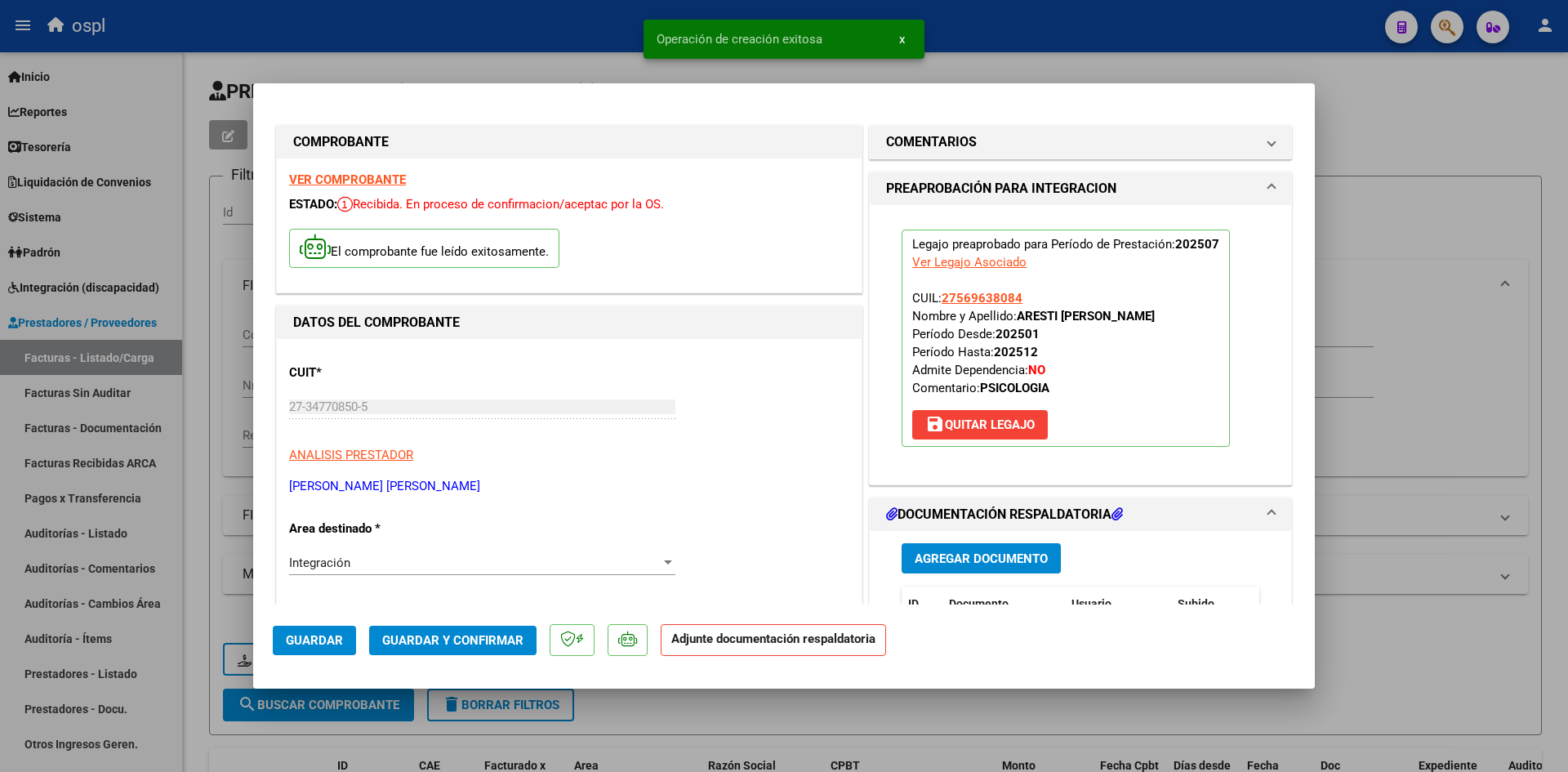
click at [337, 640] on span "Guardar" at bounding box center [315, 640] width 57 height 14
click at [431, 640] on span "Guardar y Confirmar" at bounding box center [452, 640] width 141 height 14
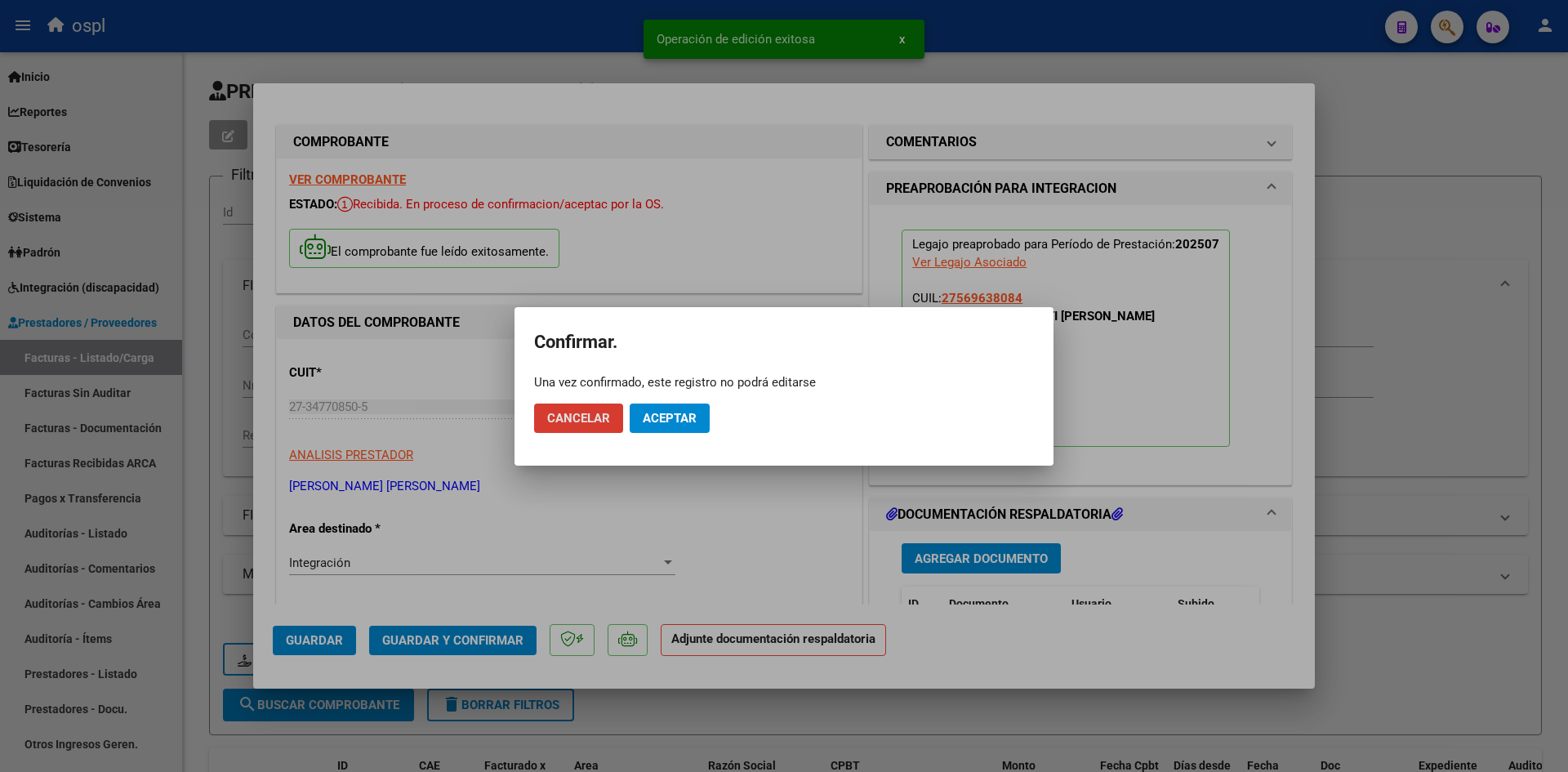
click at [686, 411] on span "Aceptar" at bounding box center [670, 418] width 54 height 14
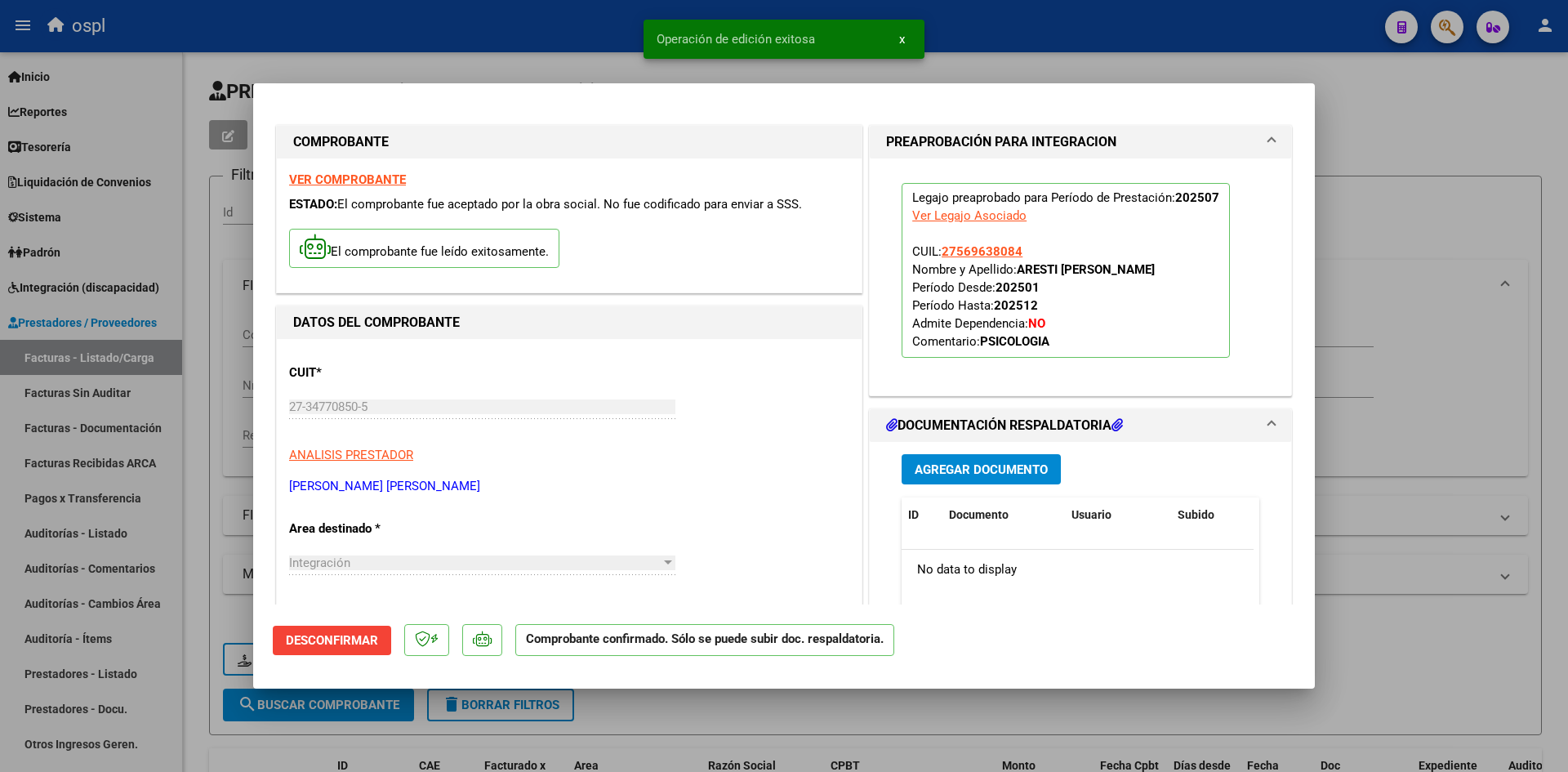
click at [223, 606] on div at bounding box center [784, 386] width 1568 height 772
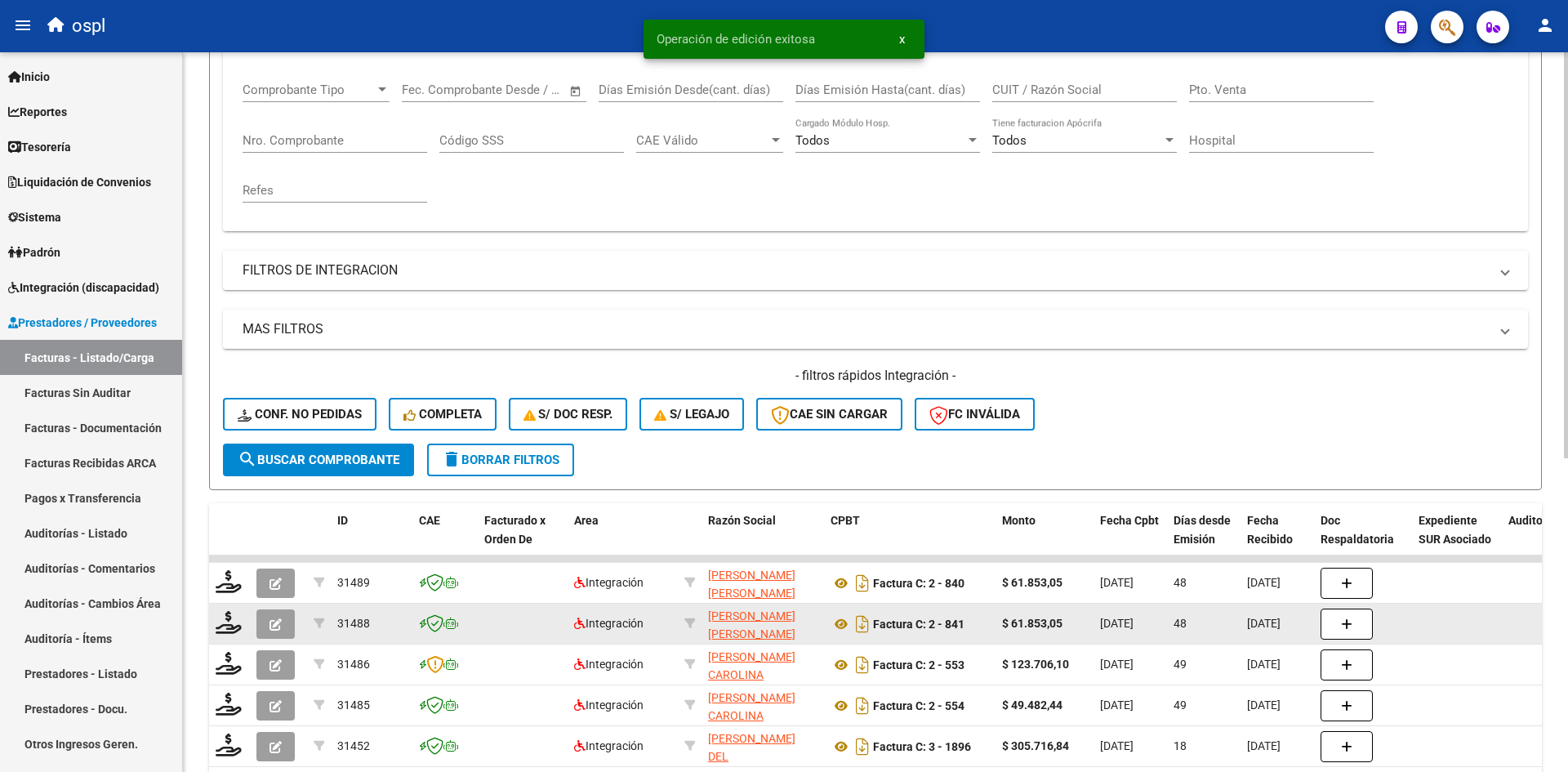
scroll to position [3, 0]
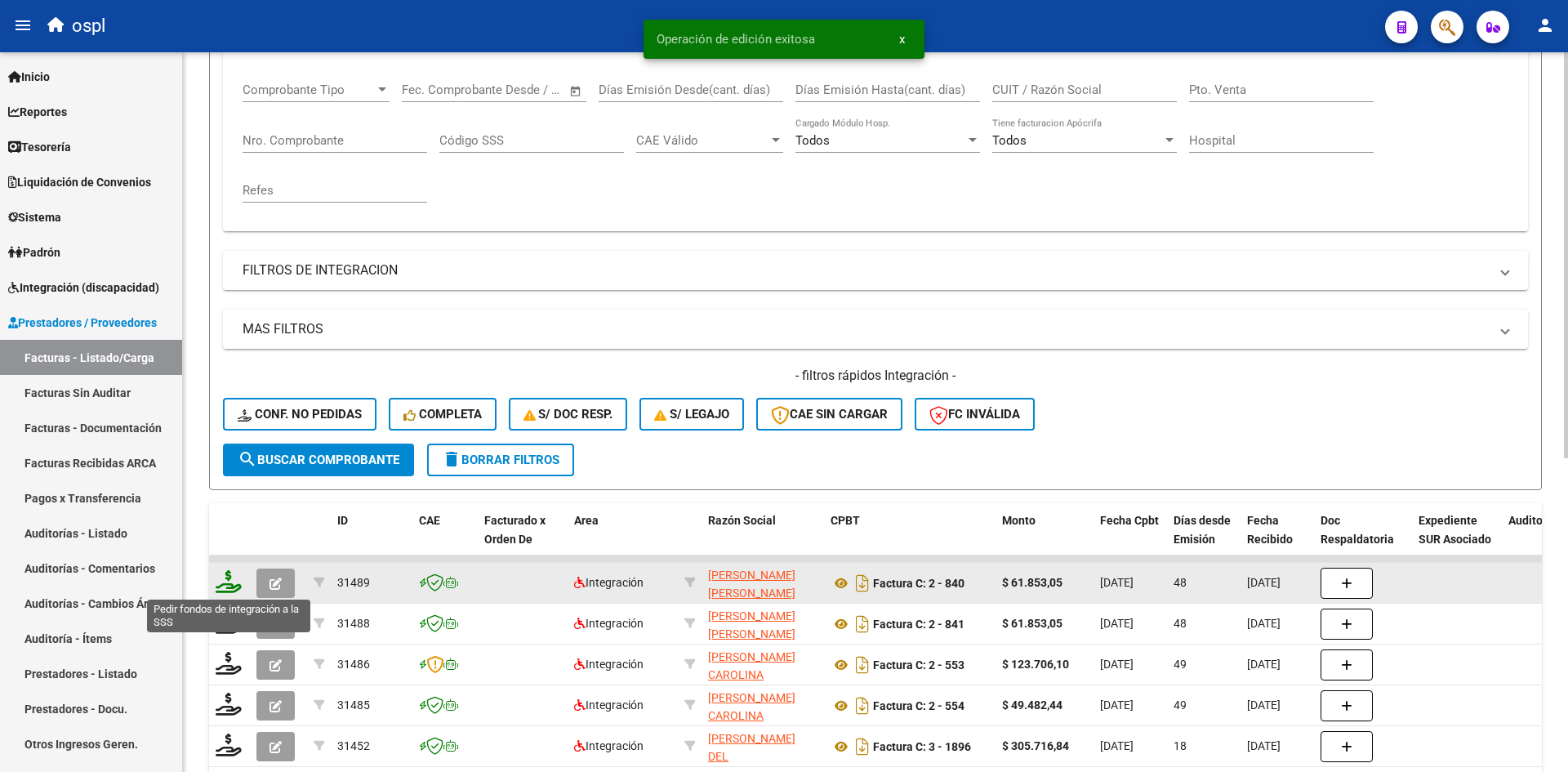
click at [219, 585] on icon at bounding box center [229, 581] width 26 height 23
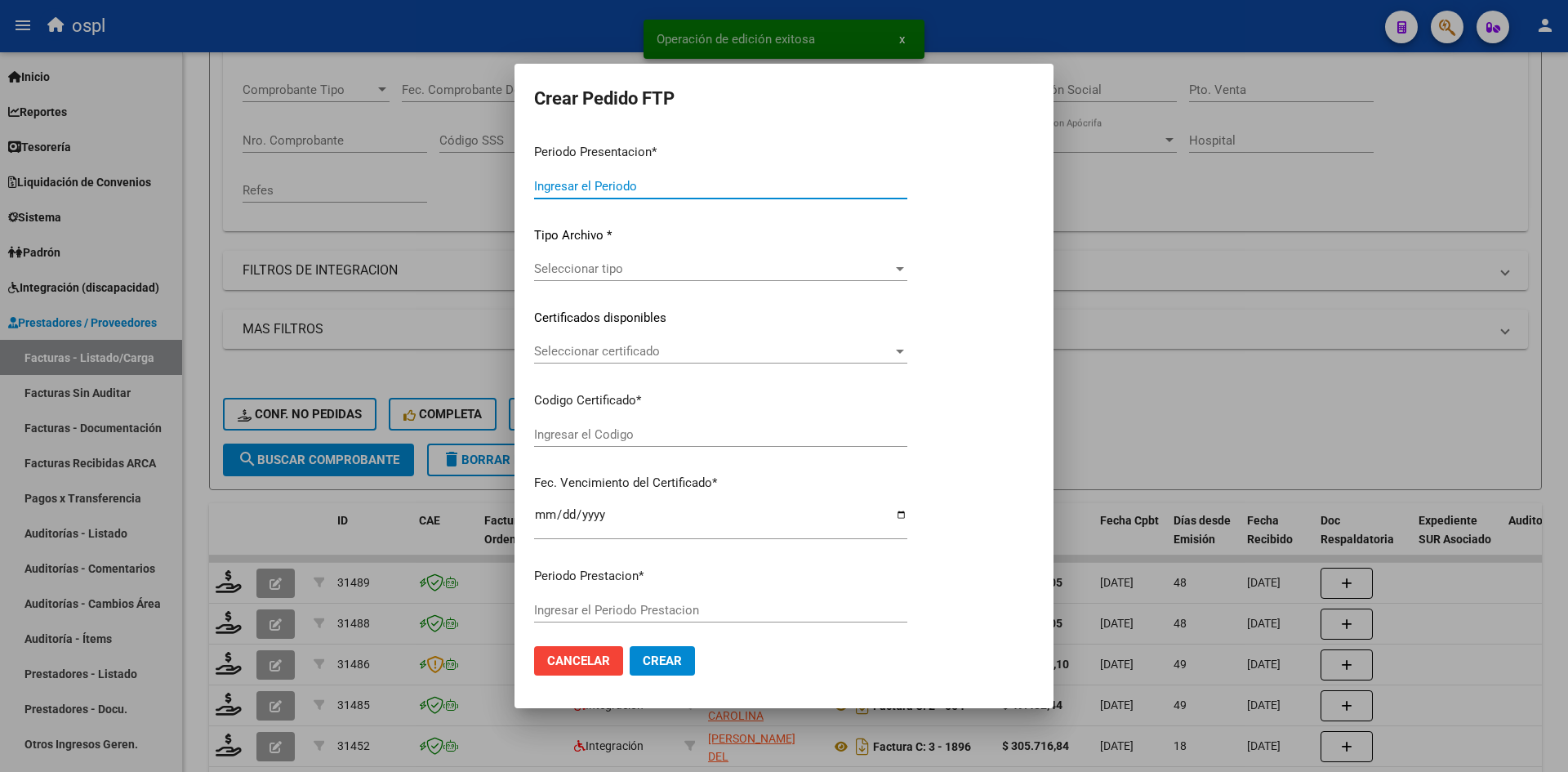
type input "202508"
type input "202507"
type input "$ 61.853,05"
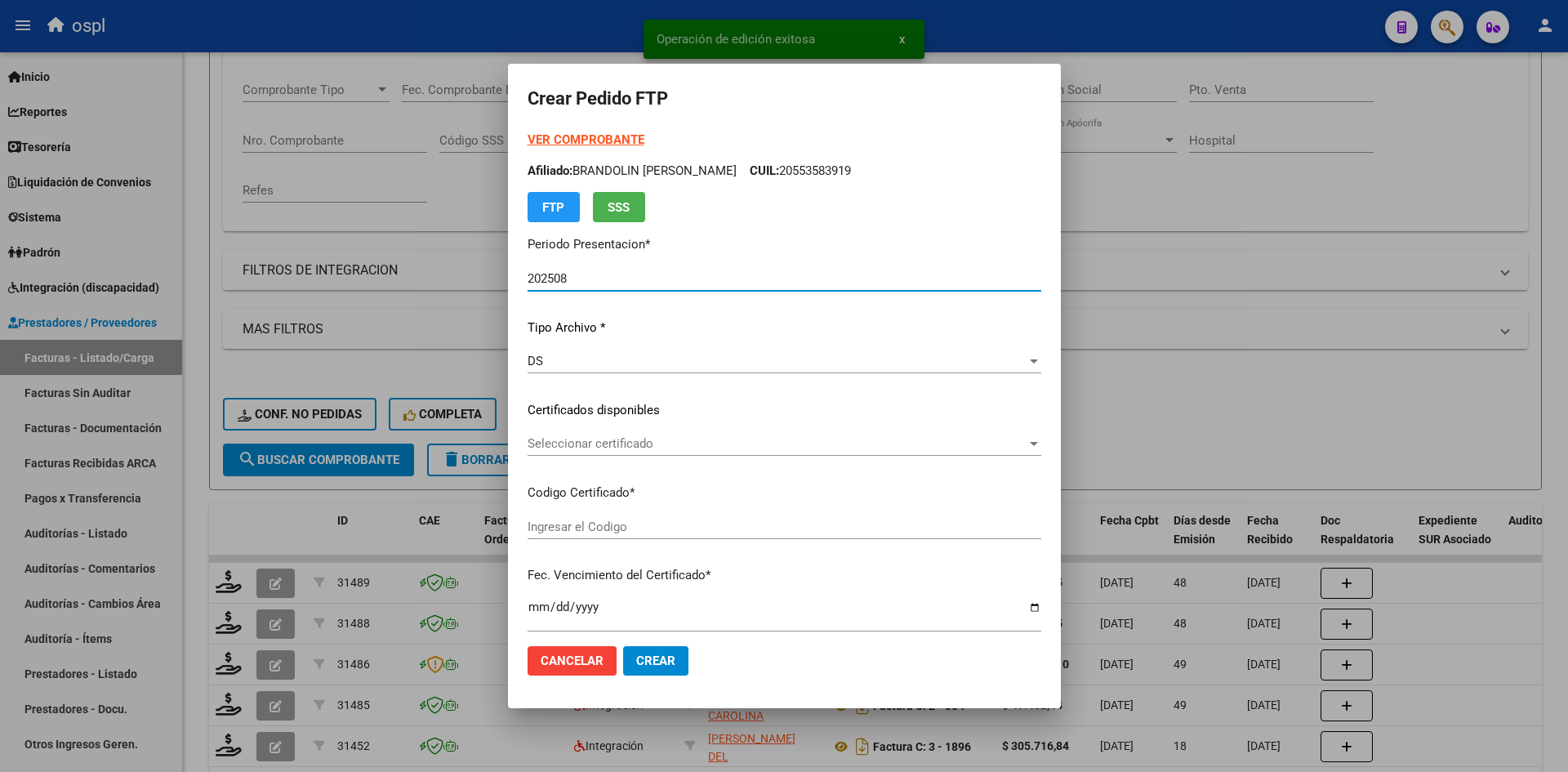
type input "ARG01000569638082022120620261206CHA484"
type input "2026-12-06"
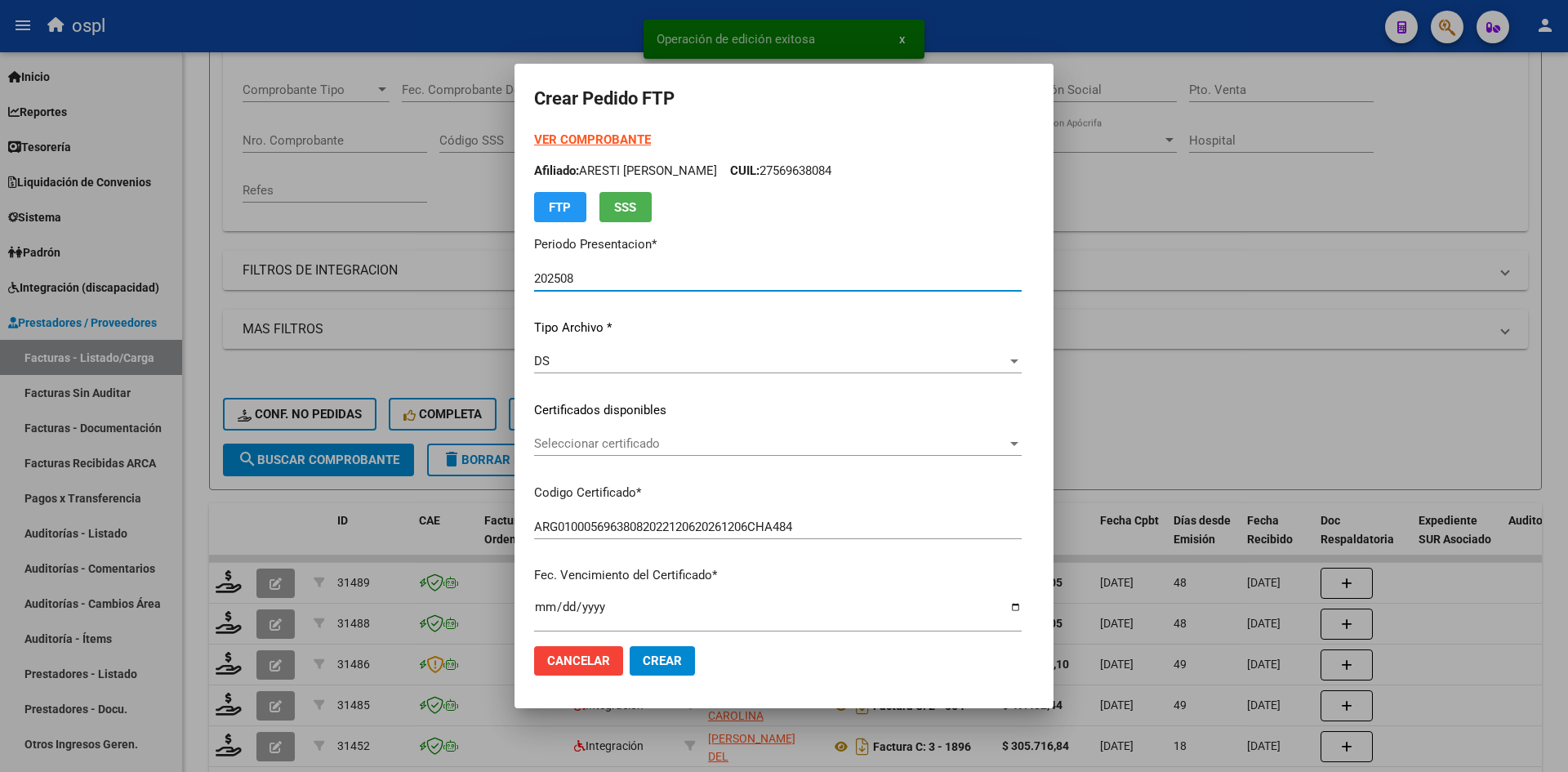
click at [575, 447] on span "Seleccionar certificado" at bounding box center [770, 443] width 472 height 14
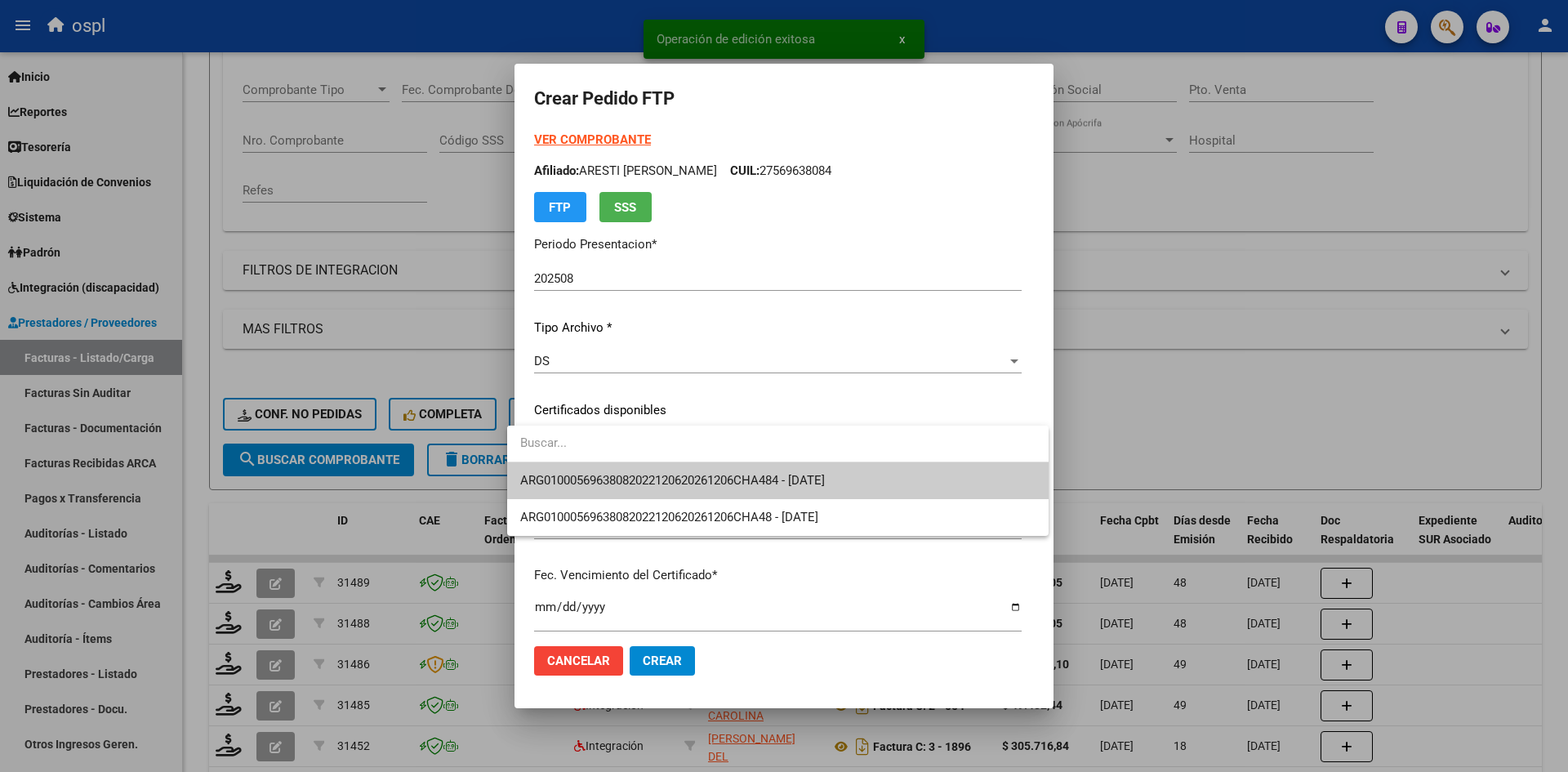
click at [612, 471] on span "ARG01000569638082022120620261206CHA484 - 2026-12-06" at bounding box center [778, 481] width 515 height 37
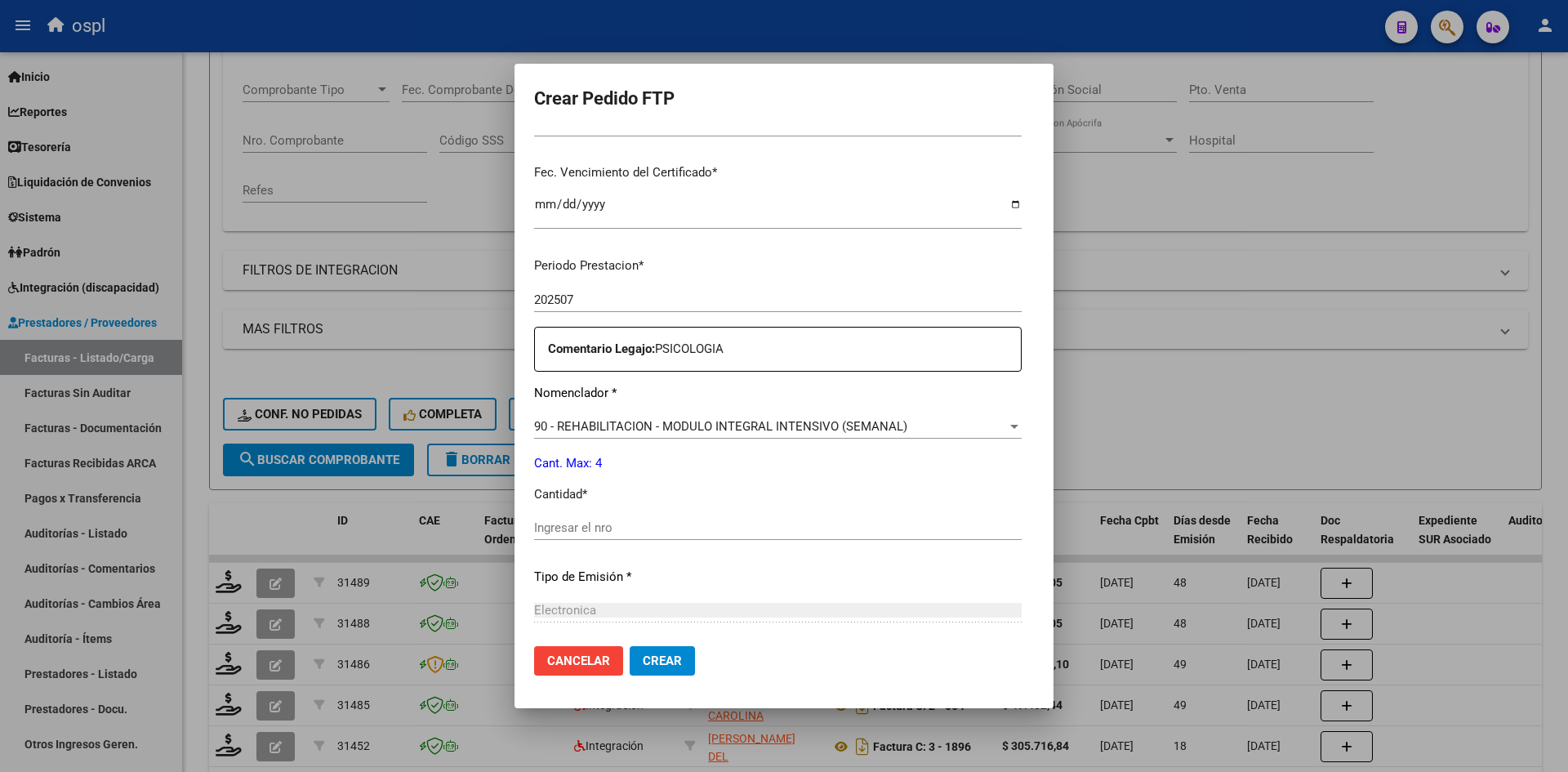
scroll to position [408, 0]
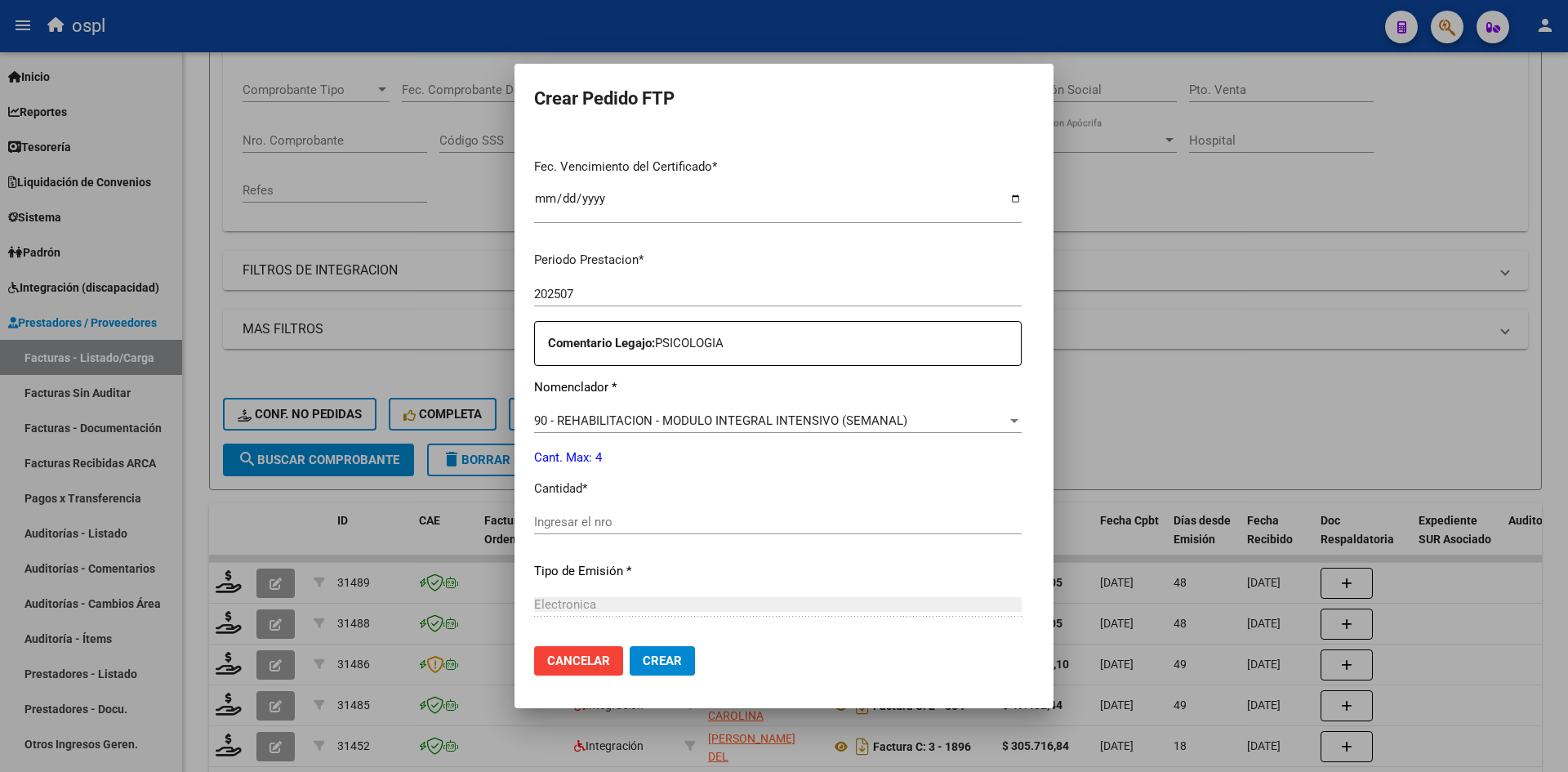
click at [568, 534] on div "Ingresar el nro" at bounding box center [778, 521] width 488 height 24
type input "4"
click at [651, 657] on span "Crear" at bounding box center [662, 660] width 39 height 14
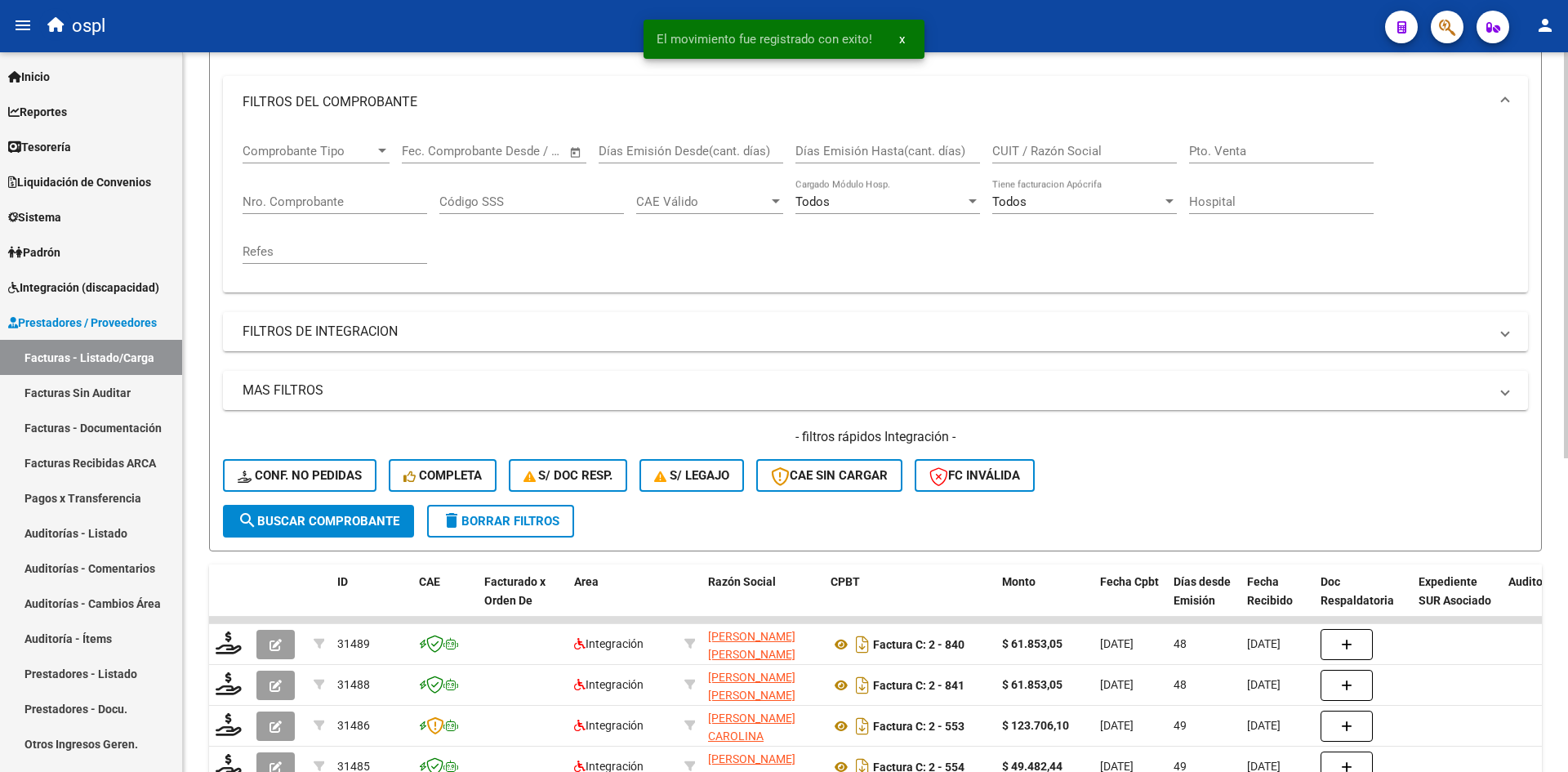
scroll to position [0, 0]
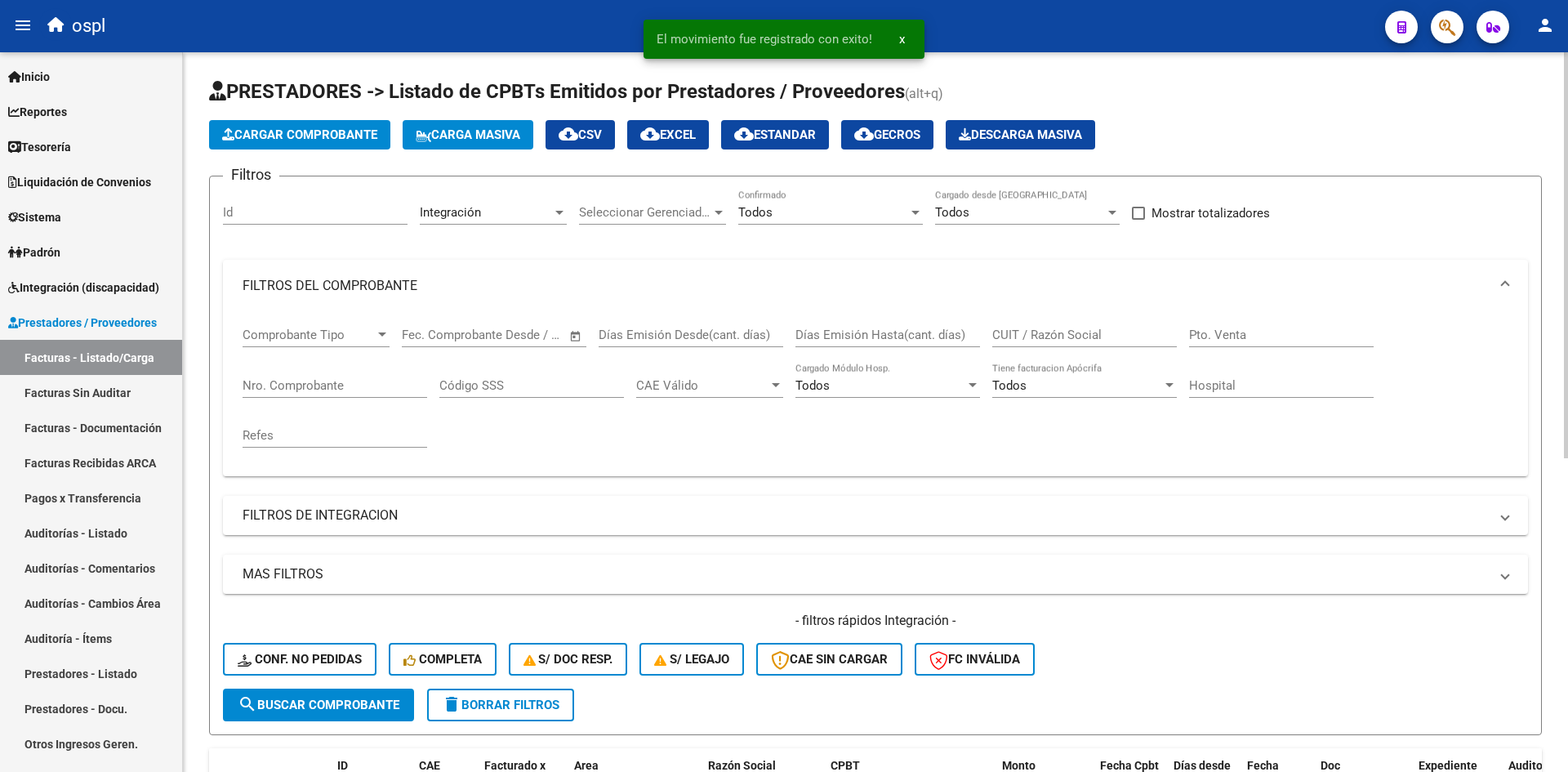
click at [272, 144] on button "Cargar Comprobante" at bounding box center [299, 134] width 181 height 30
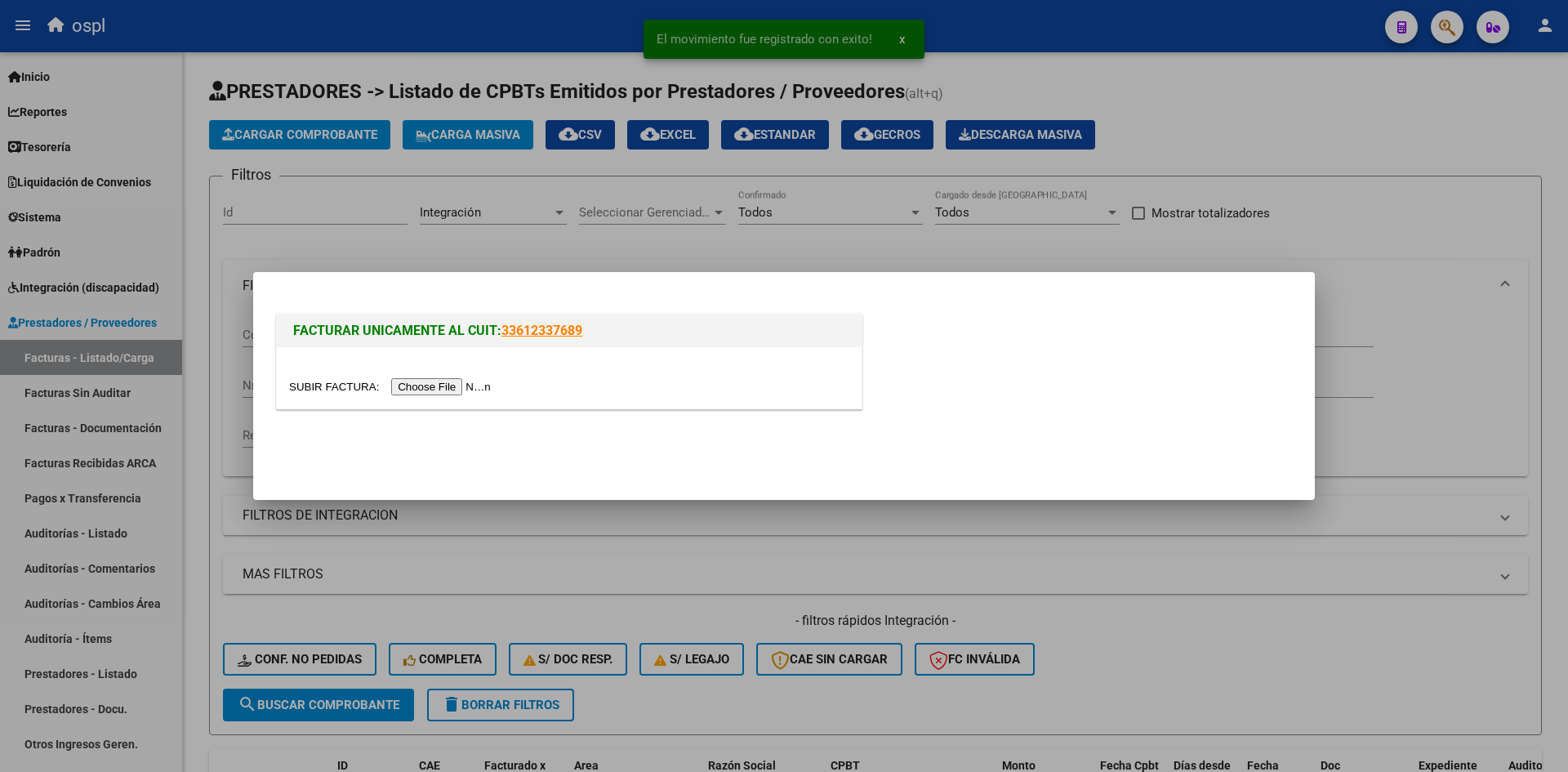
click at [409, 381] on input "file" at bounding box center [392, 386] width 207 height 17
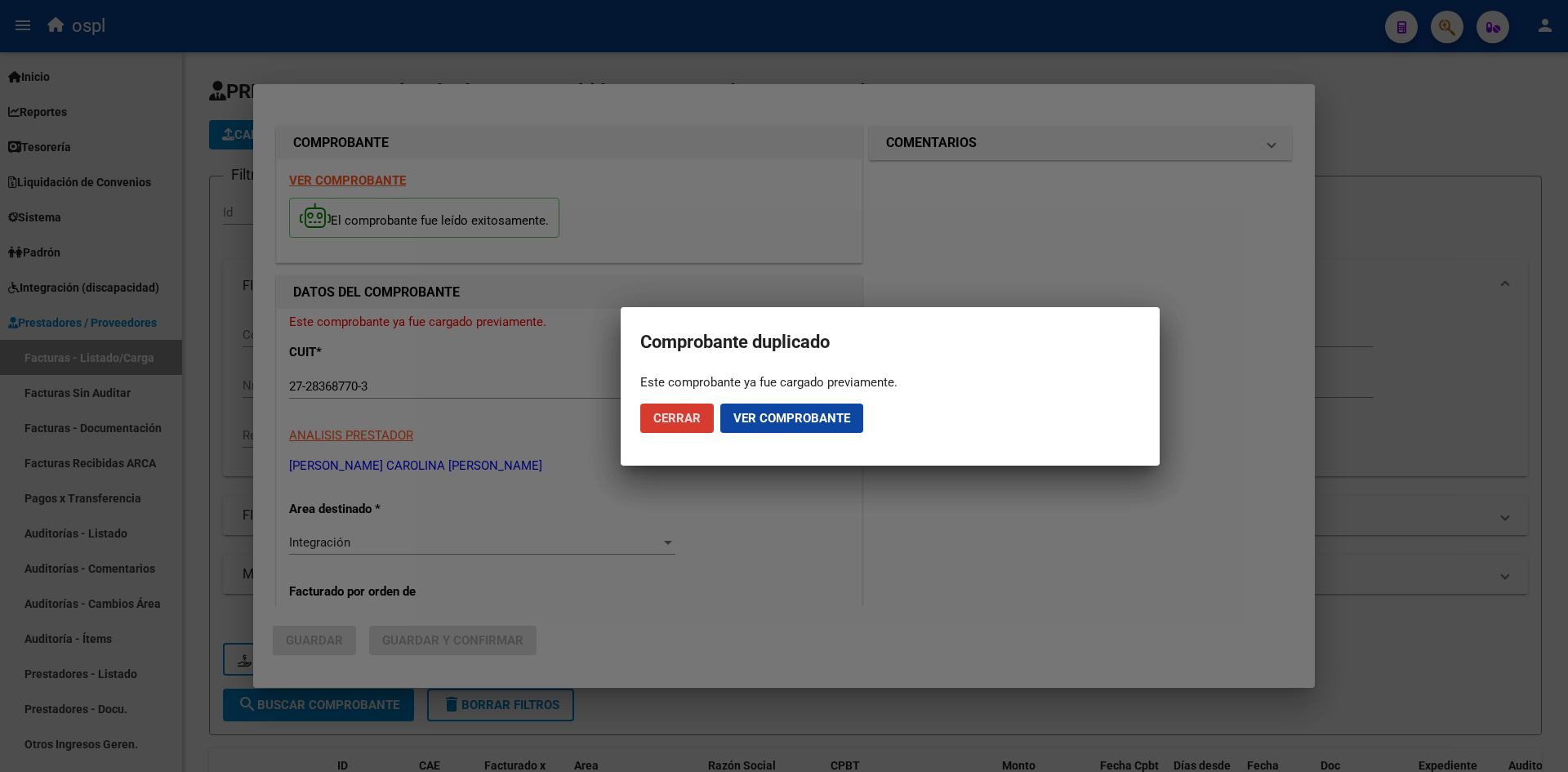
drag, startPoint x: 133, startPoint y: 213, endPoint x: 133, endPoint y: 99, distance: 114.0
click at [133, 210] on div at bounding box center [784, 386] width 1568 height 772
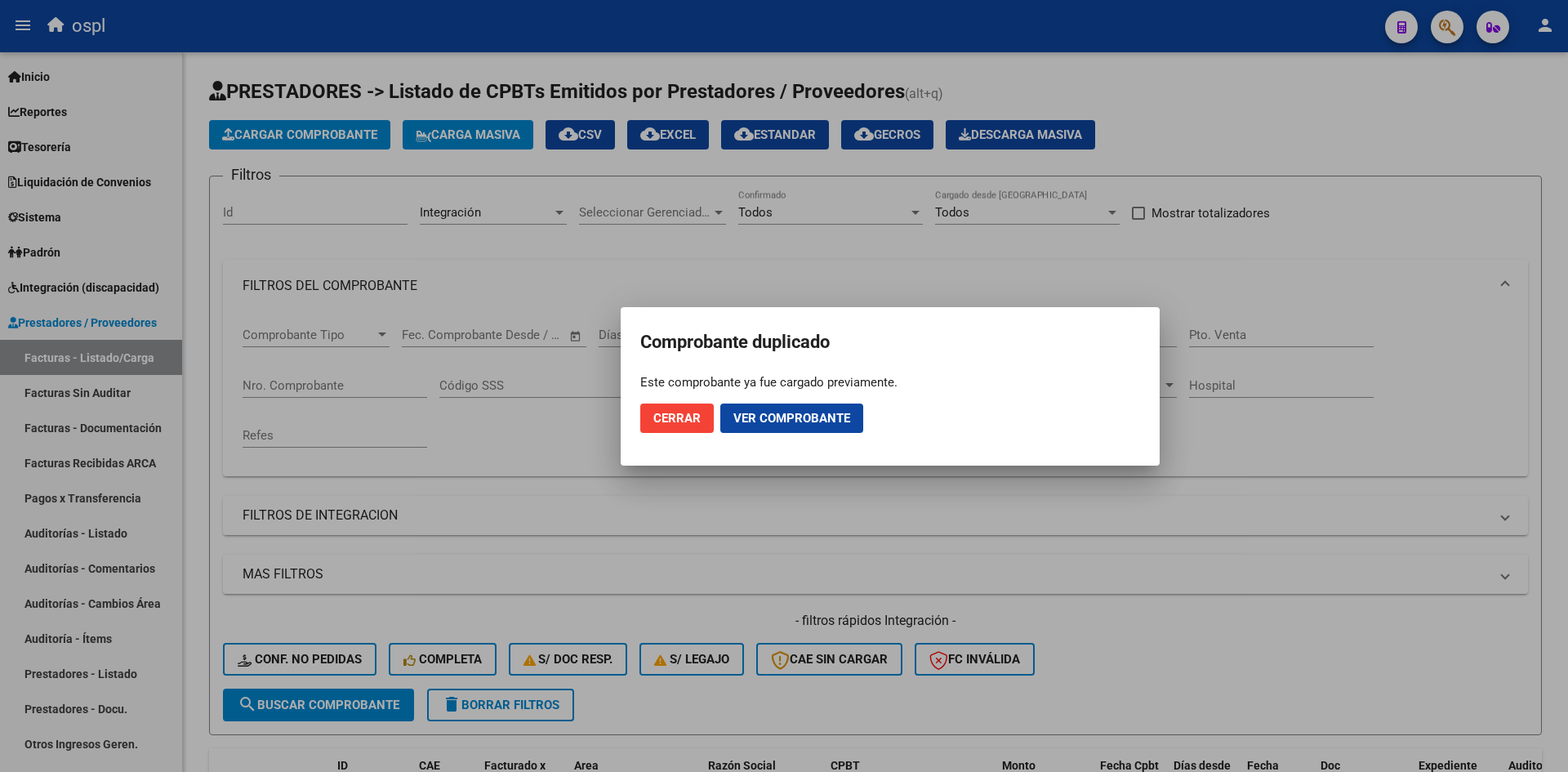
click at [660, 418] on span "Cerrar" at bounding box center [676, 418] width 47 height 14
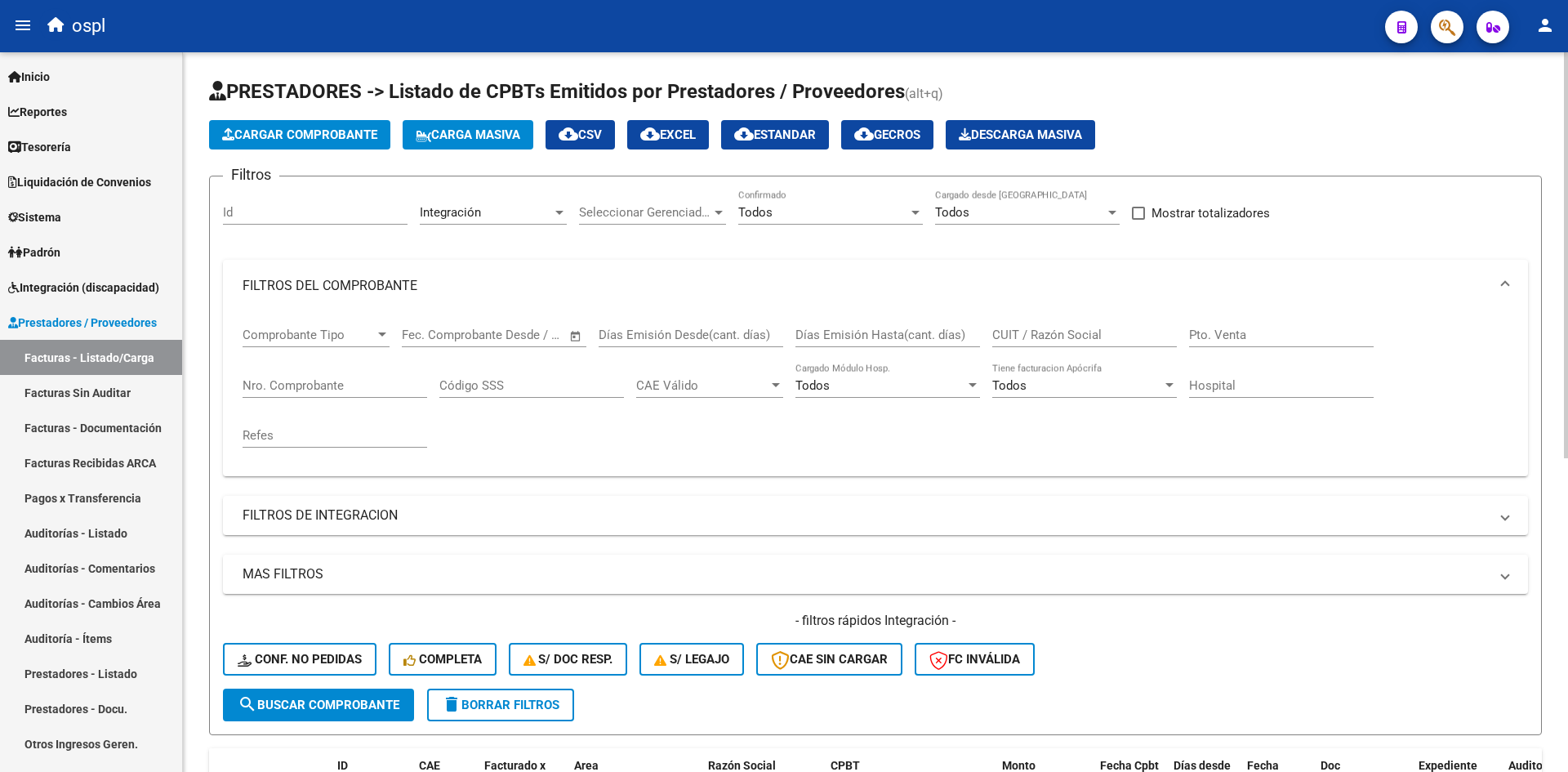
click at [294, 137] on span "Cargar Comprobante" at bounding box center [299, 134] width 155 height 14
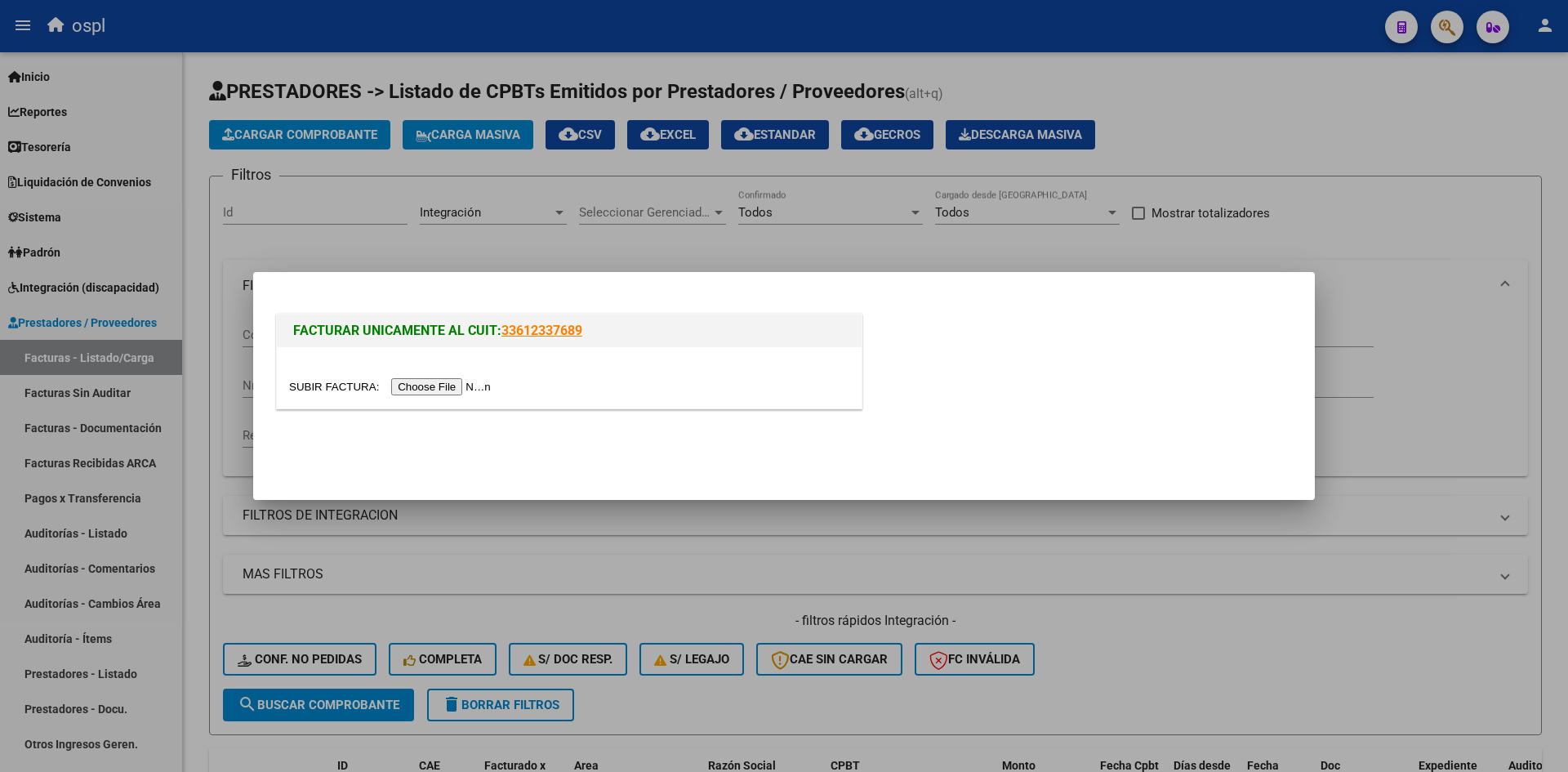
click at [417, 381] on input "file" at bounding box center [392, 386] width 207 height 17
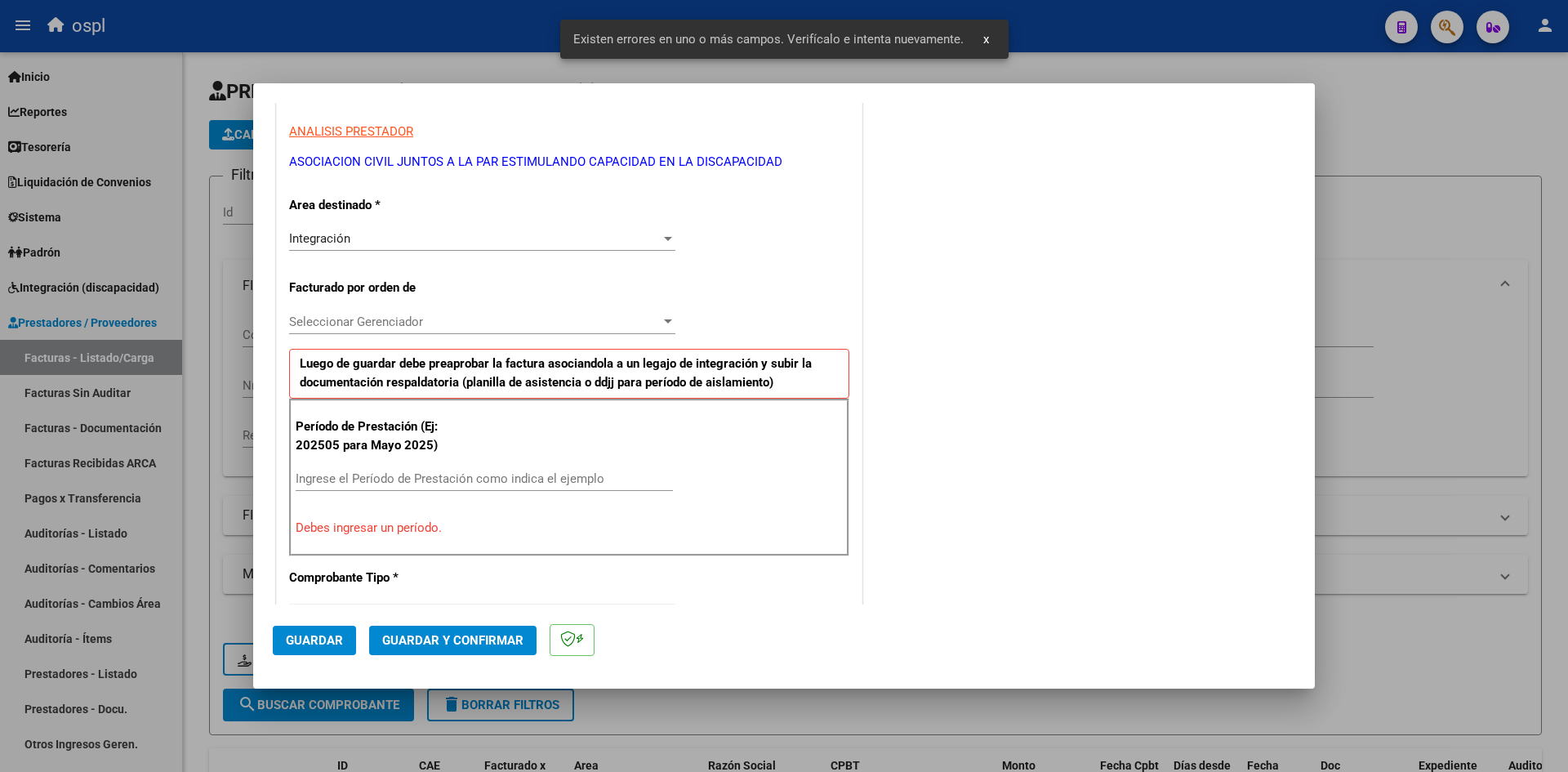
scroll to position [370, 0]
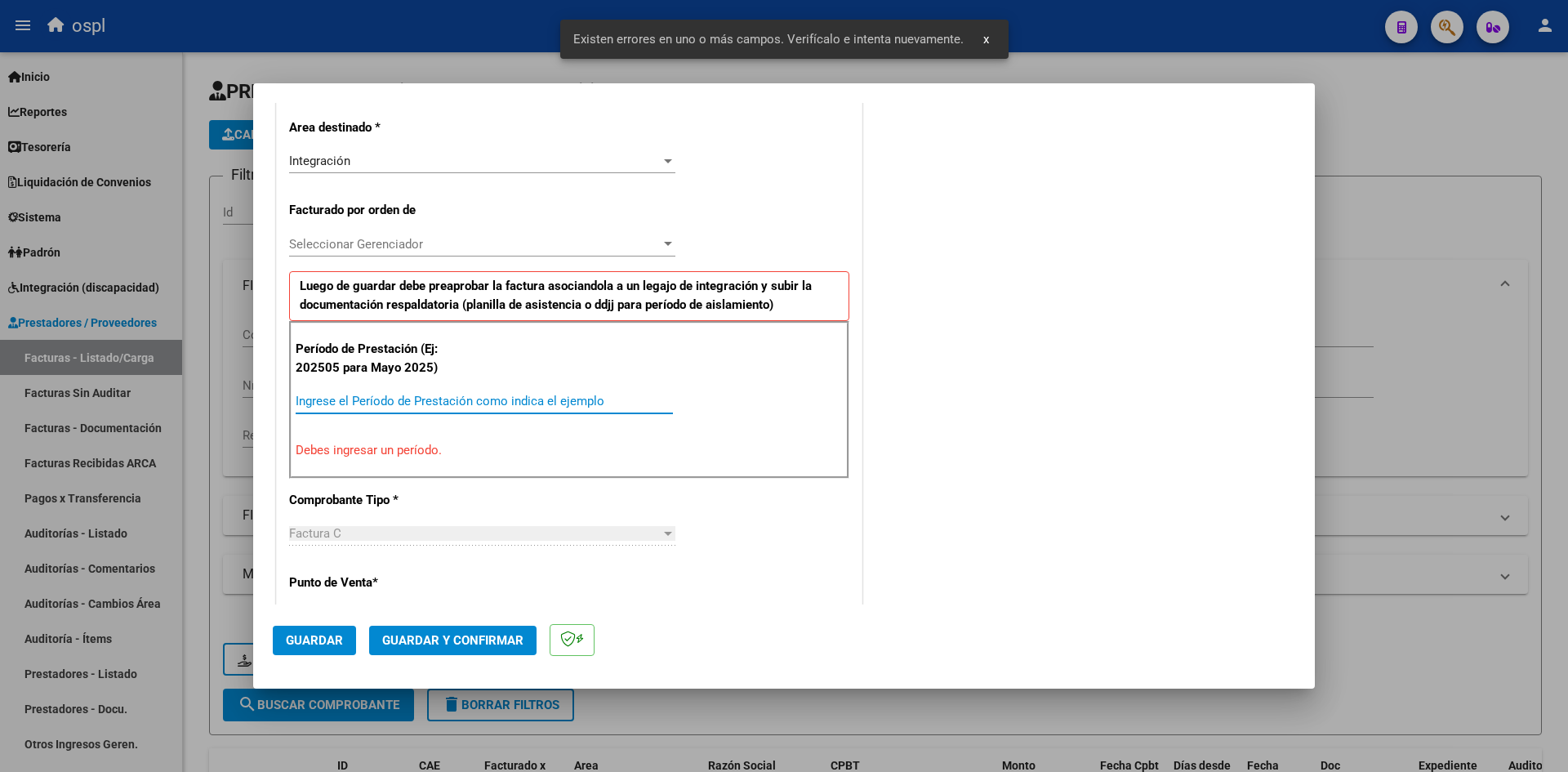
click at [459, 406] on input "Ingrese el Período de Prestación como indica el ejemplo" at bounding box center [483, 401] width 377 height 14
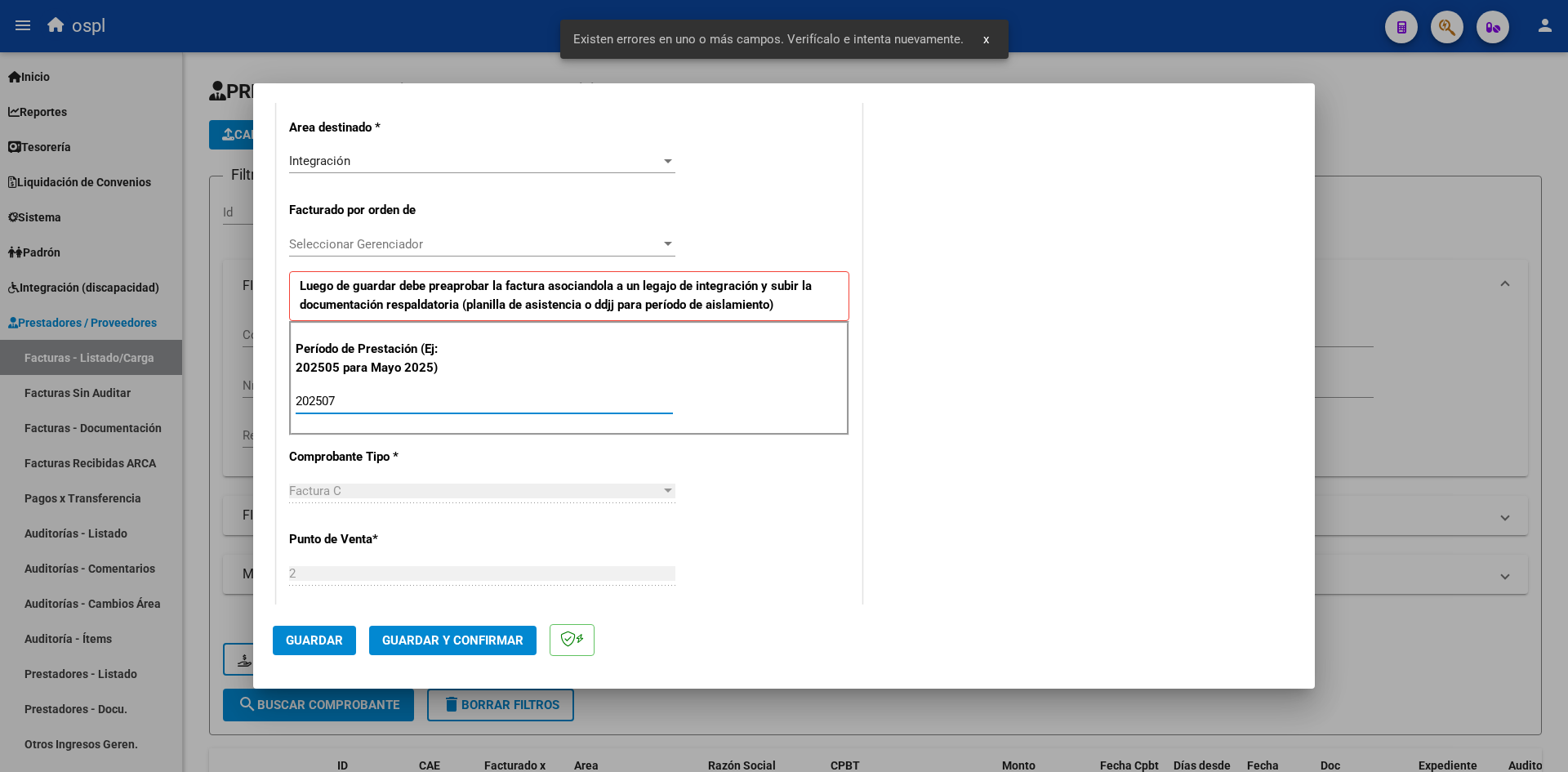
type input "202507"
click at [324, 630] on button "Guardar" at bounding box center [314, 640] width 84 height 30
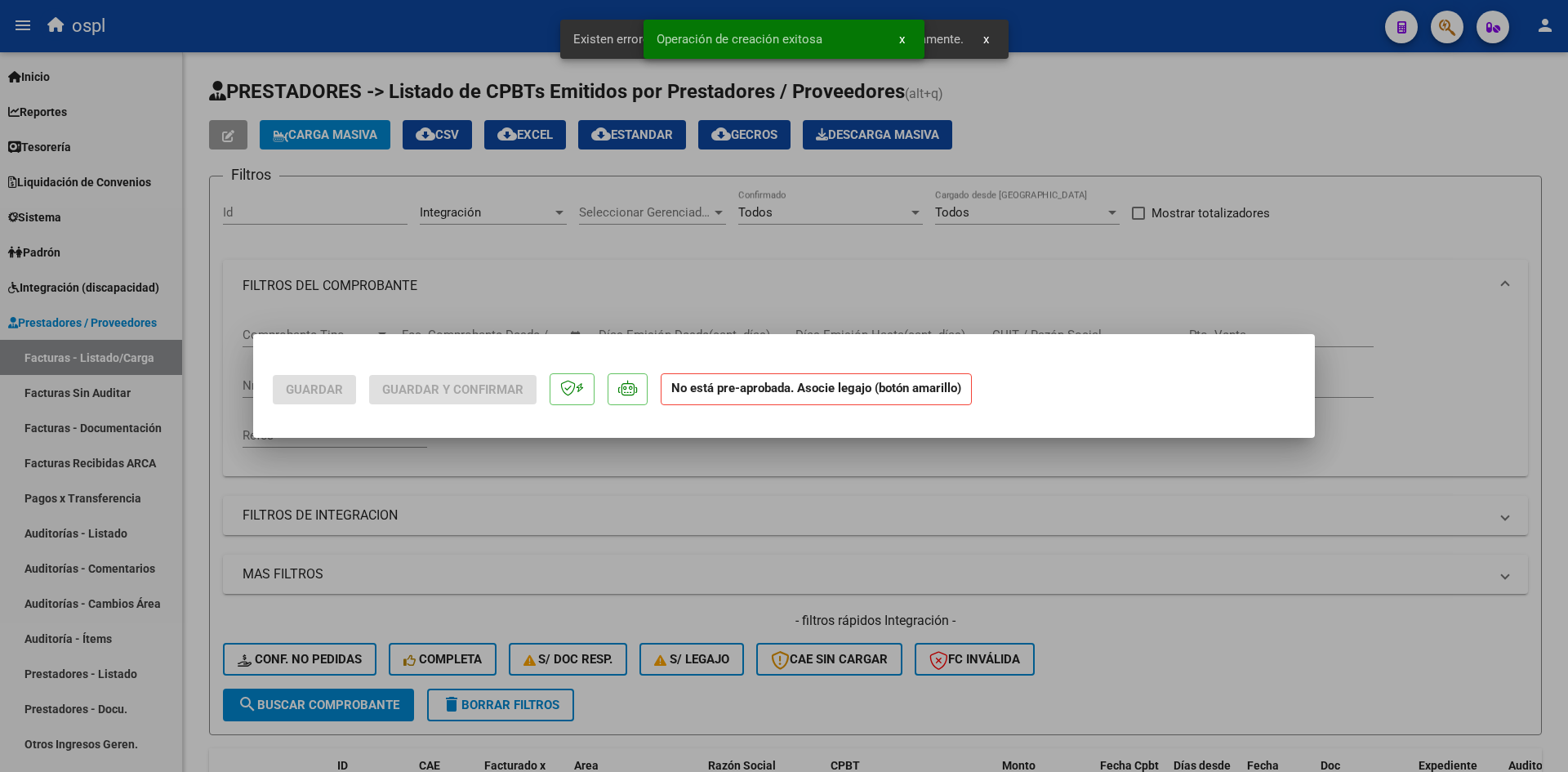
scroll to position [0, 0]
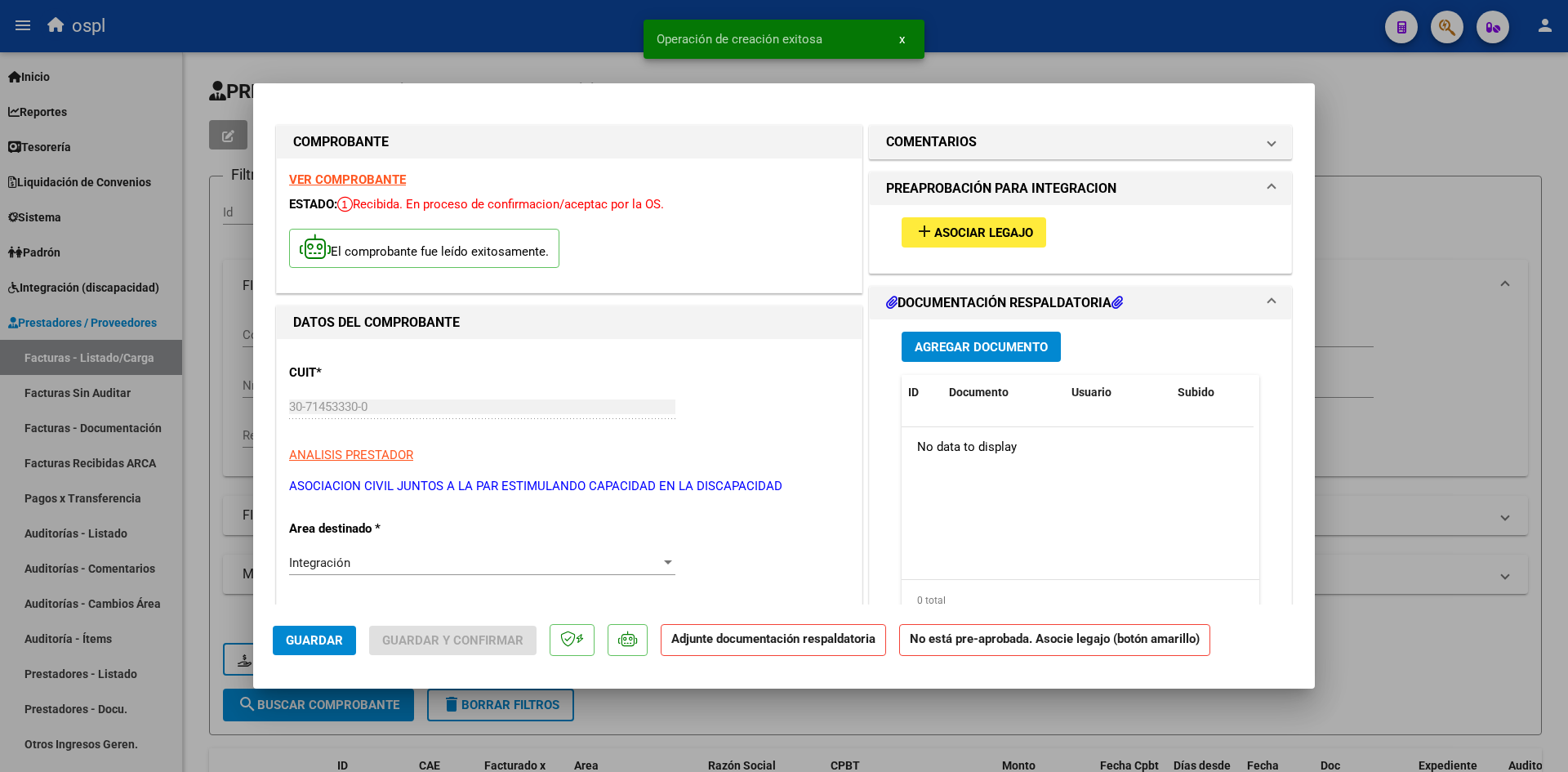
click at [969, 234] on span "Asociar Legajo" at bounding box center [983, 232] width 99 height 14
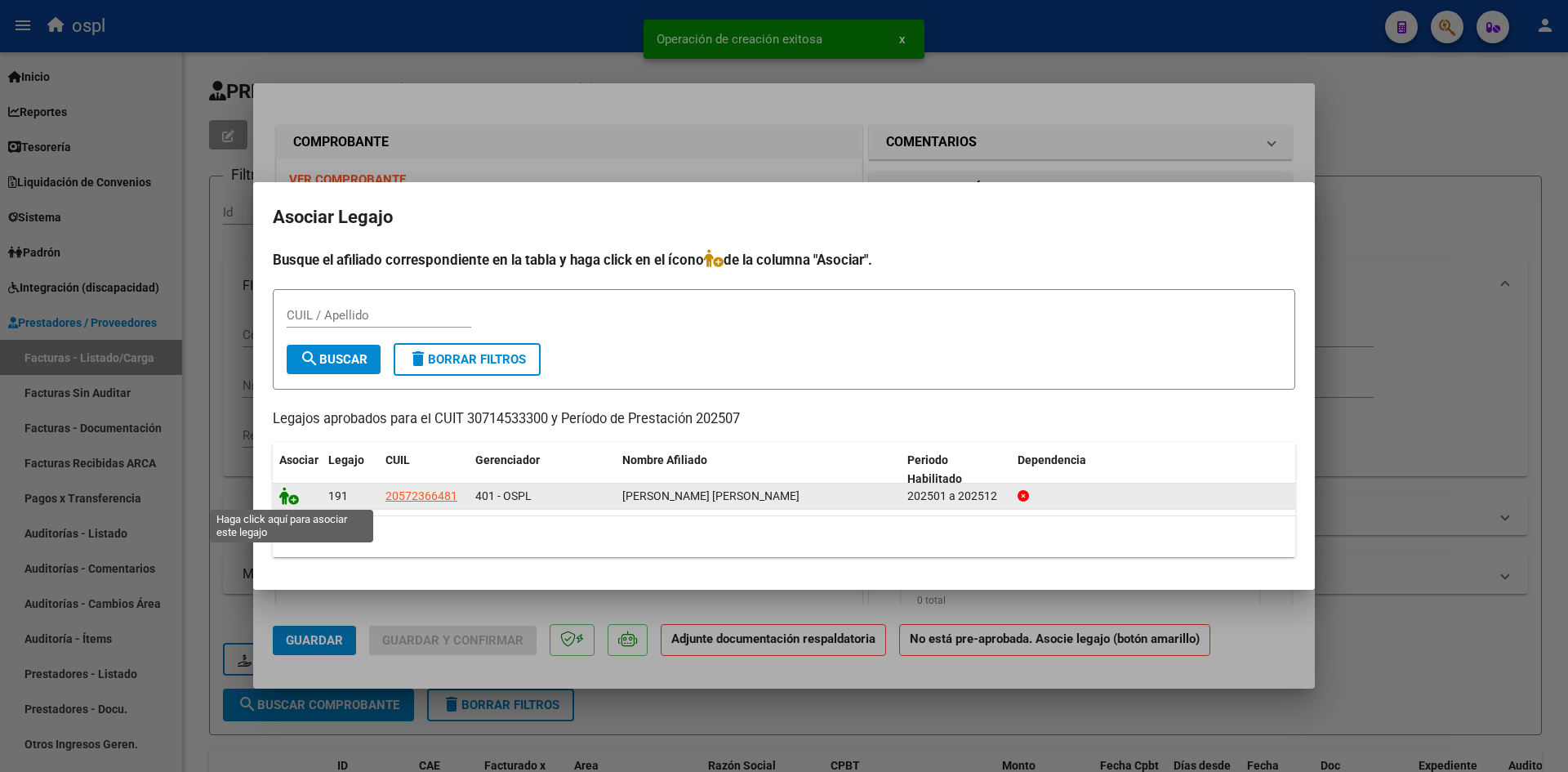
click at [285, 496] on icon at bounding box center [288, 495] width 19 height 18
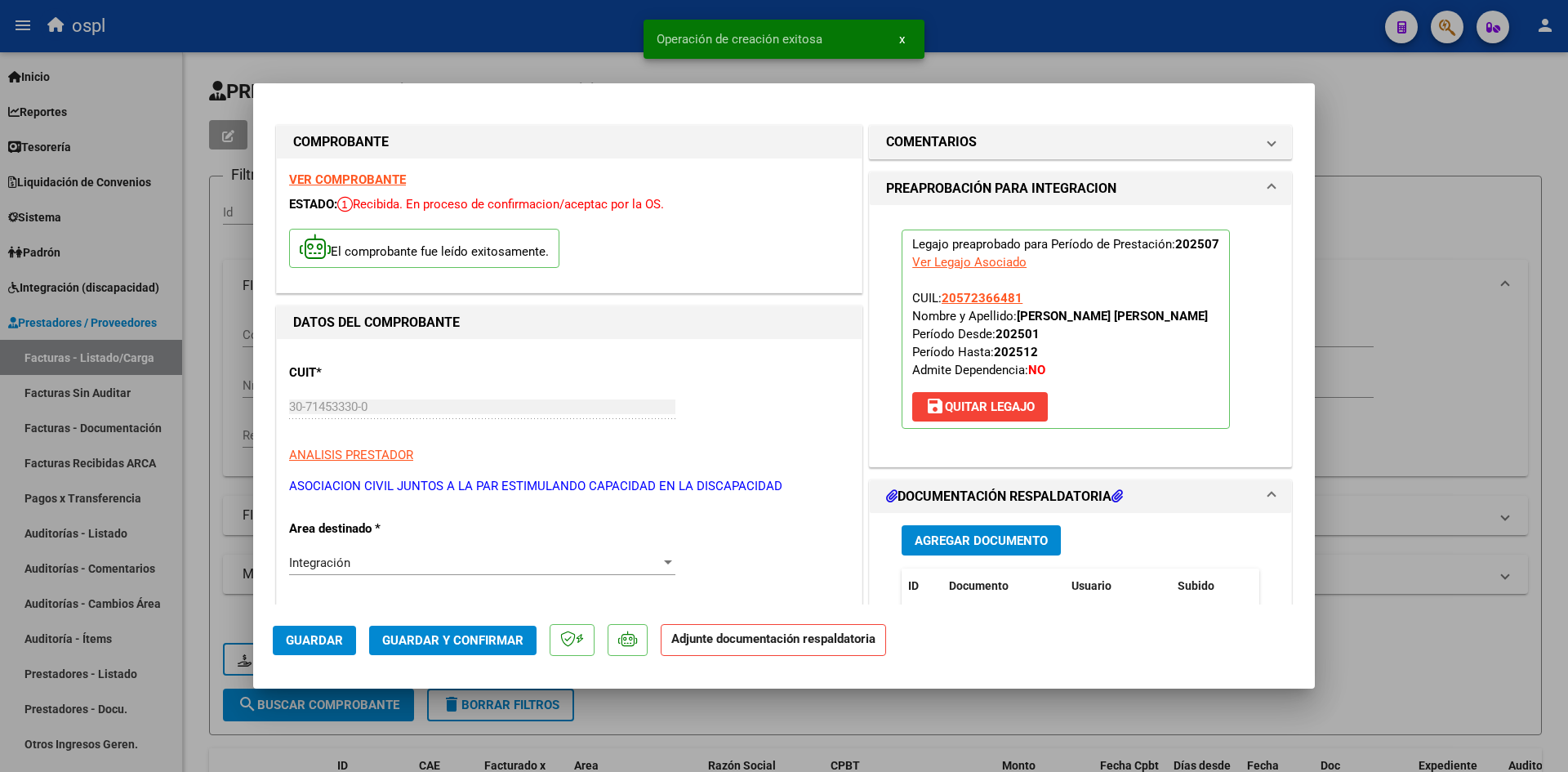
click at [493, 634] on span "Guardar y Confirmar" at bounding box center [452, 640] width 141 height 14
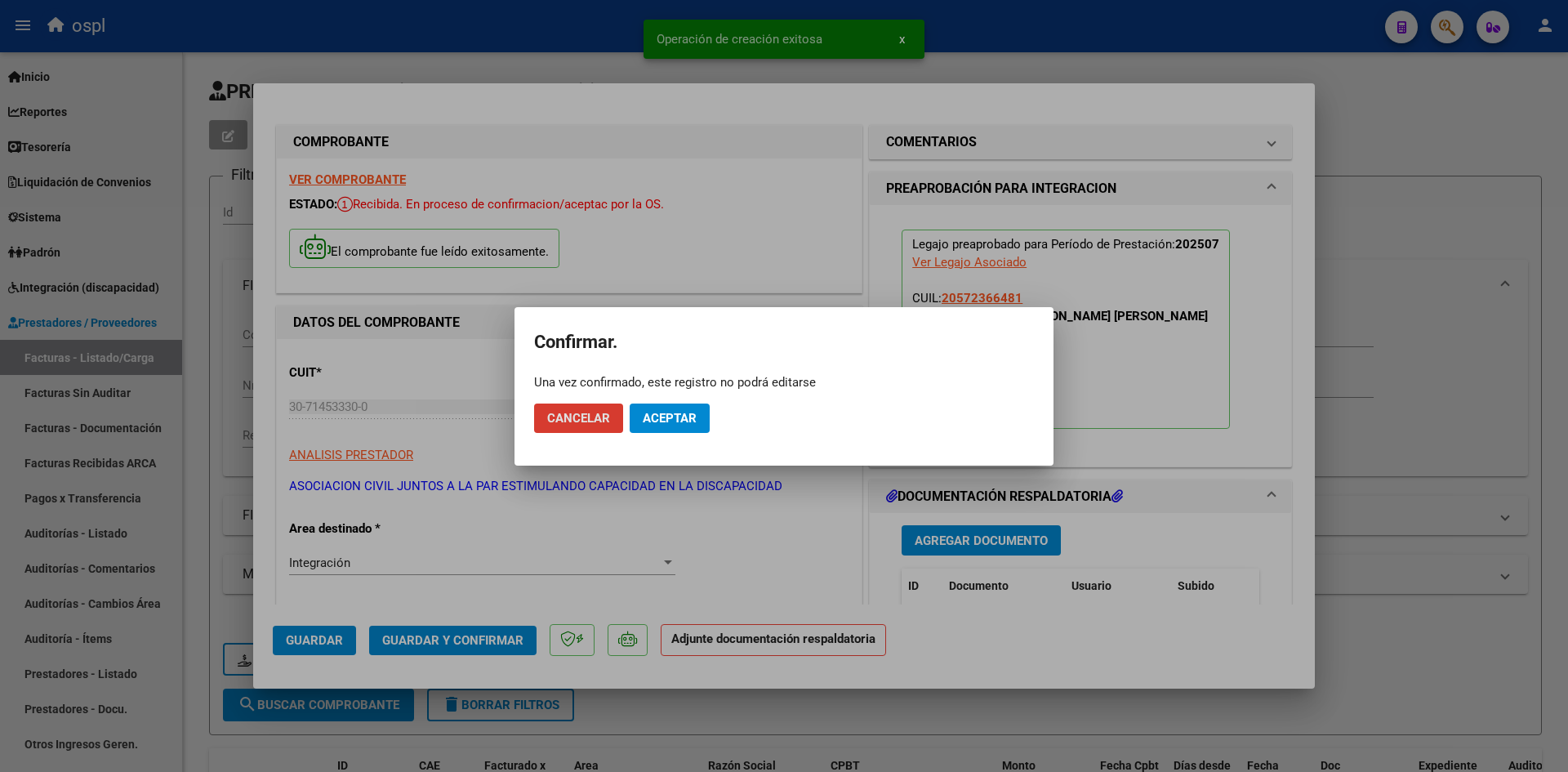
click at [665, 422] on span "Aceptar" at bounding box center [670, 418] width 54 height 14
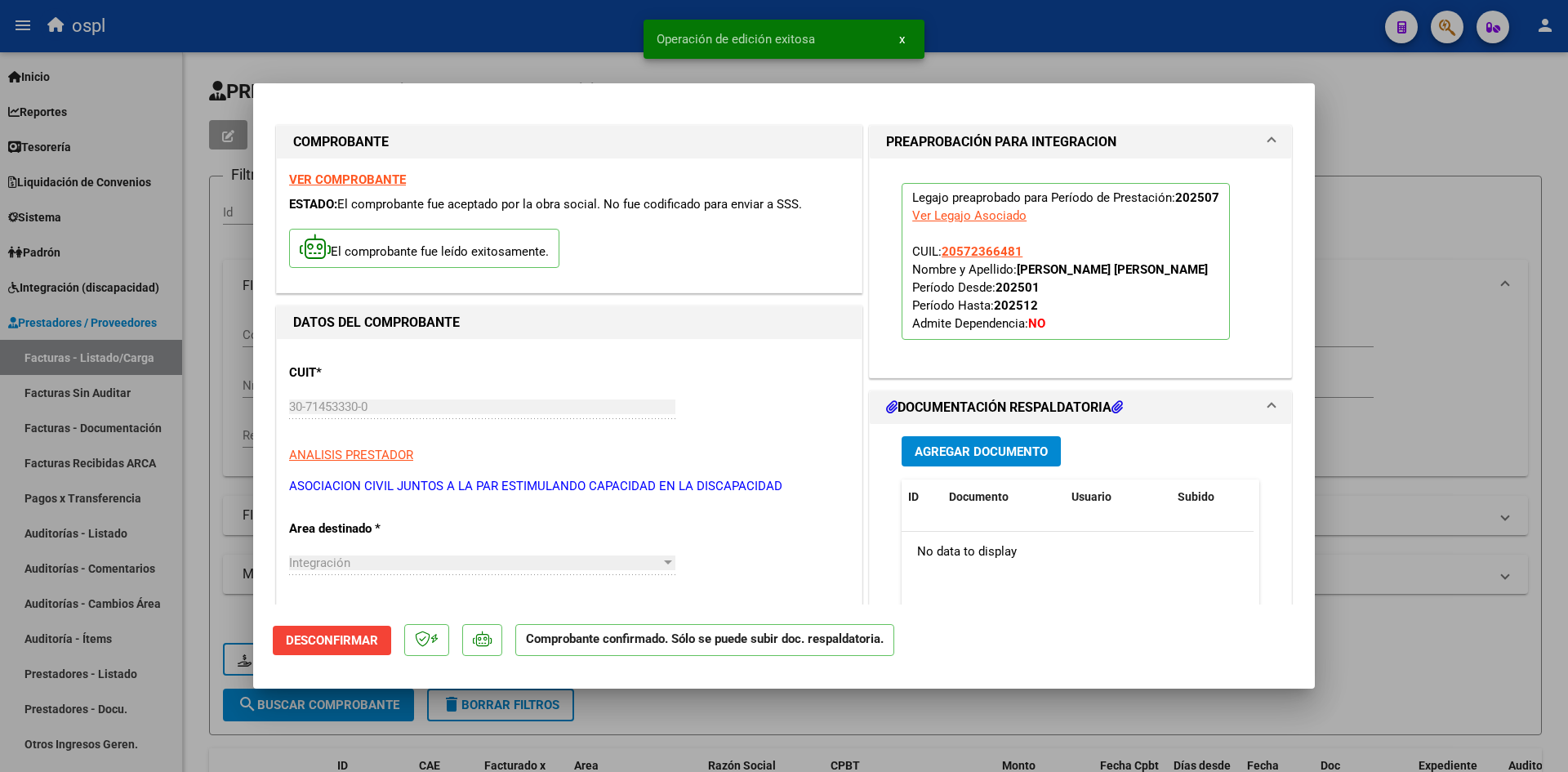
click at [684, 706] on div at bounding box center [784, 386] width 1568 height 772
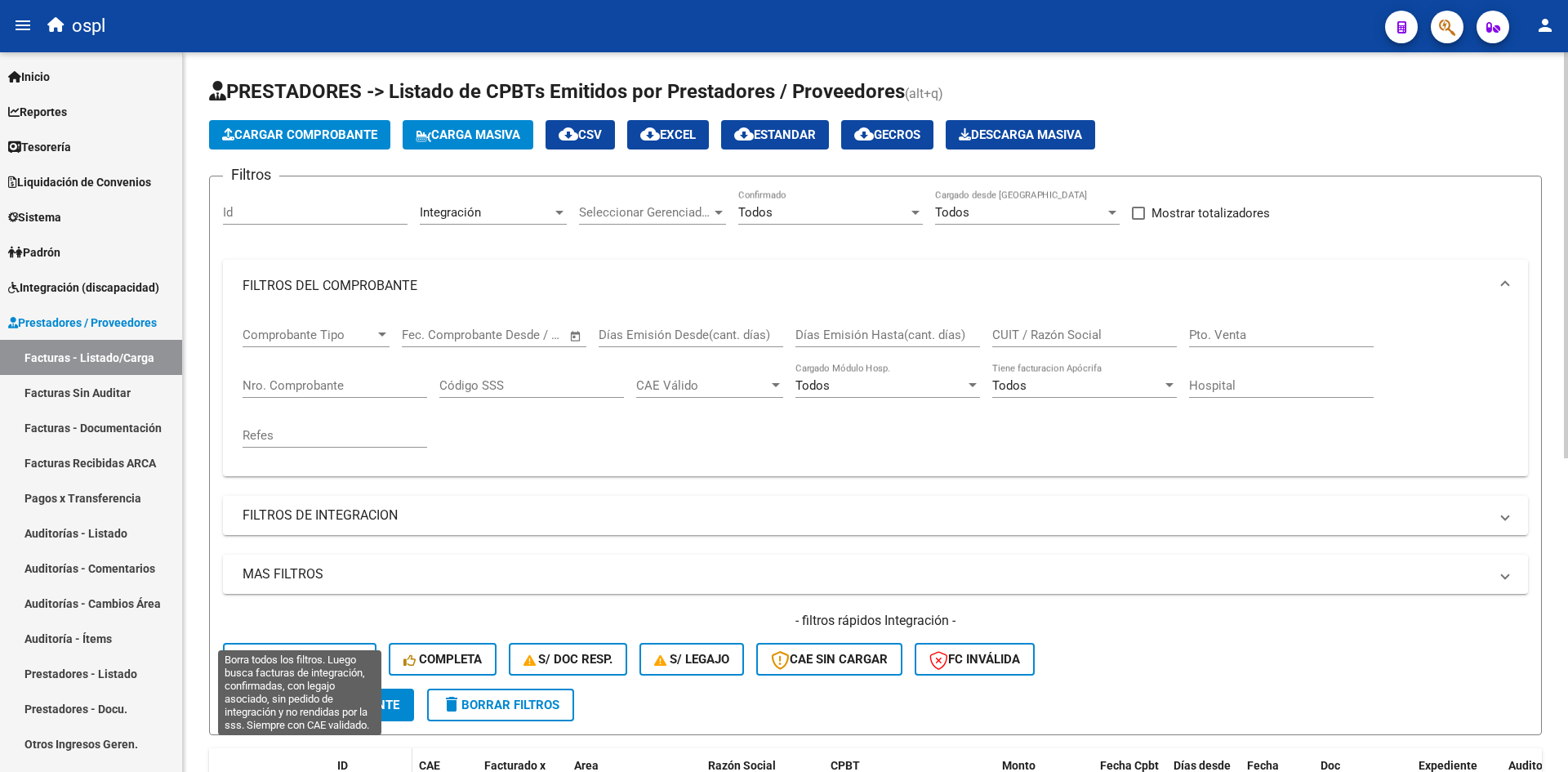
scroll to position [164, 0]
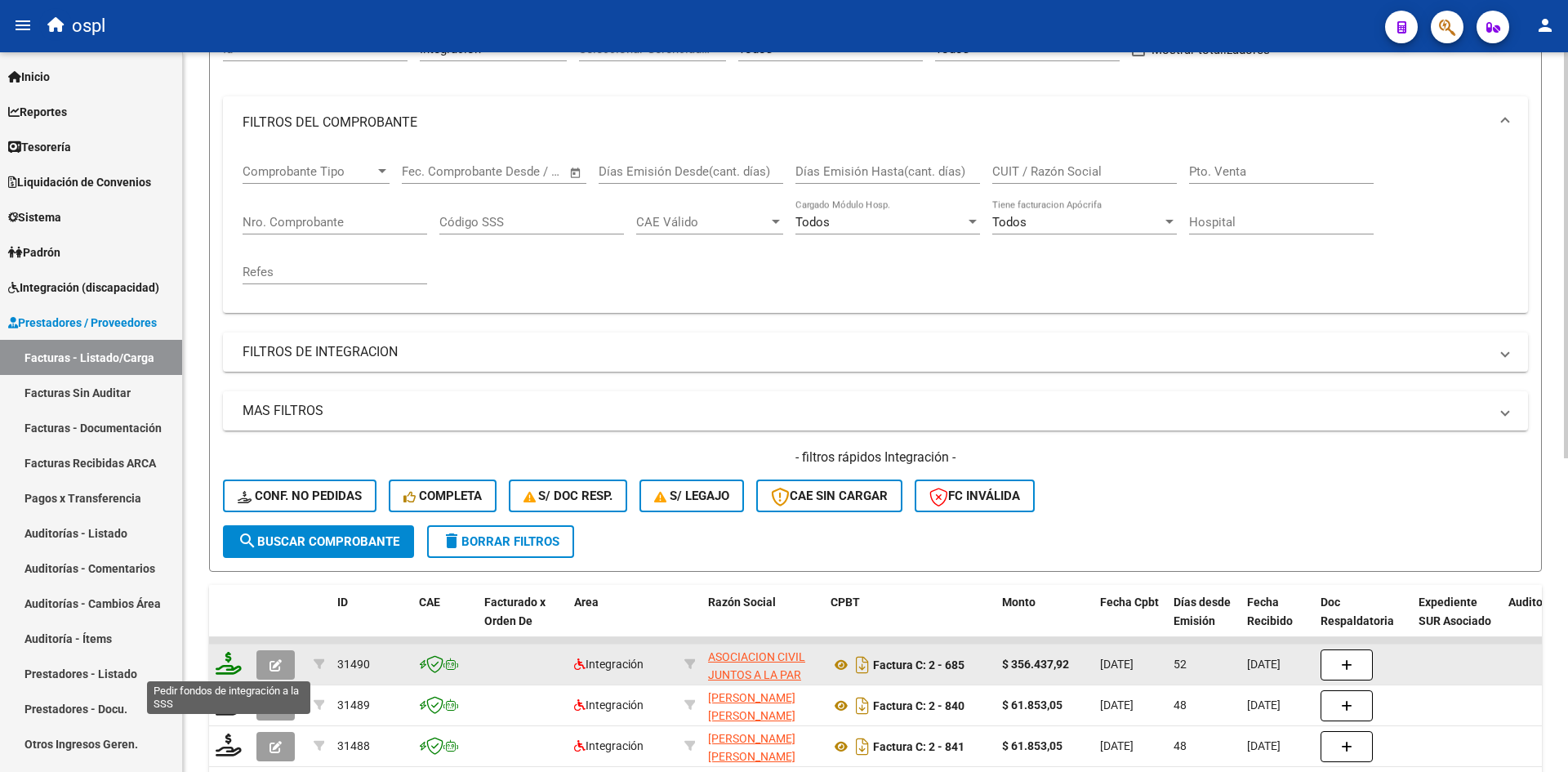
click at [224, 661] on icon at bounding box center [229, 662] width 26 height 23
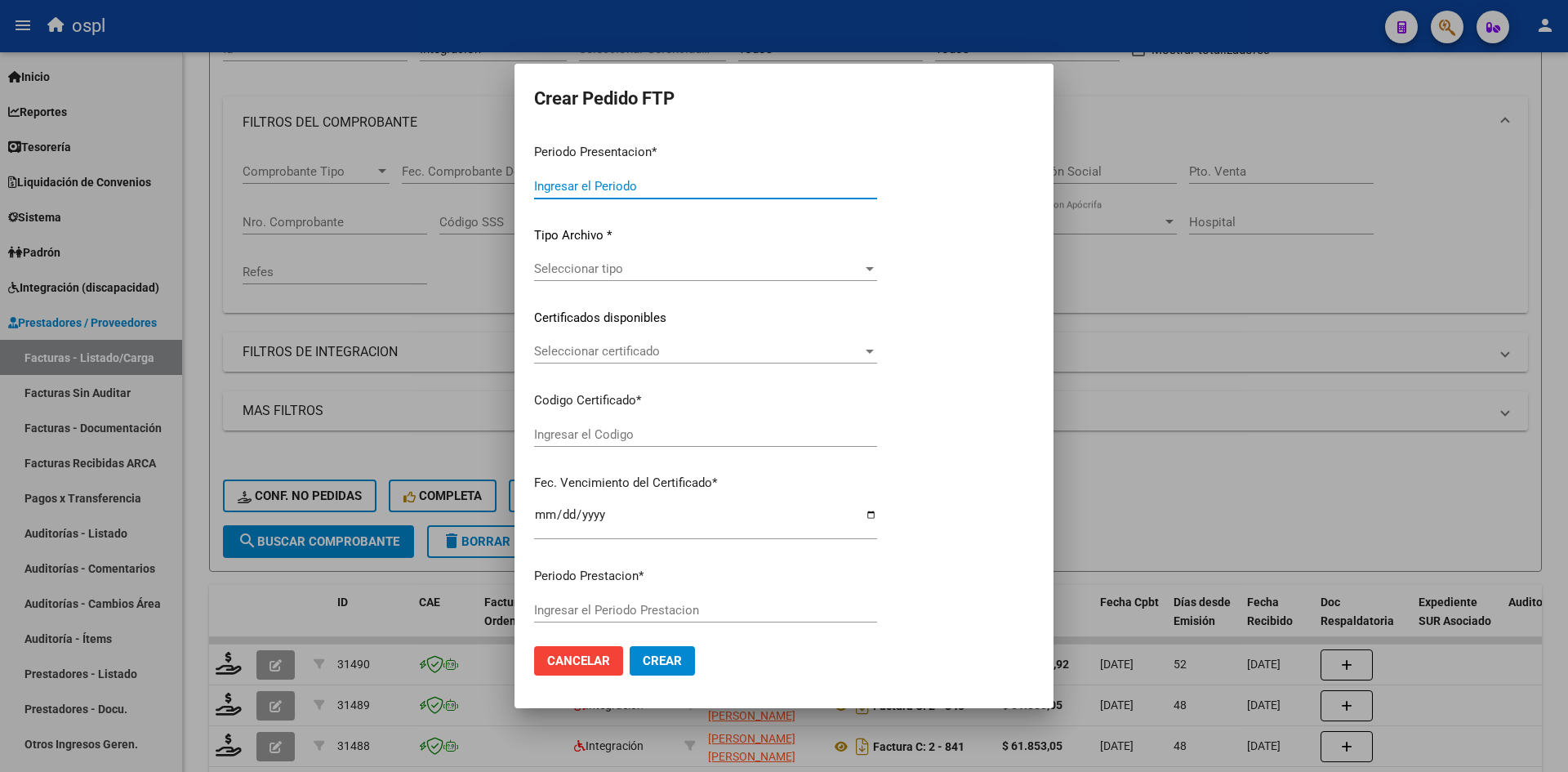
type input "202508"
type input "202507"
type input "$ 356.437,92"
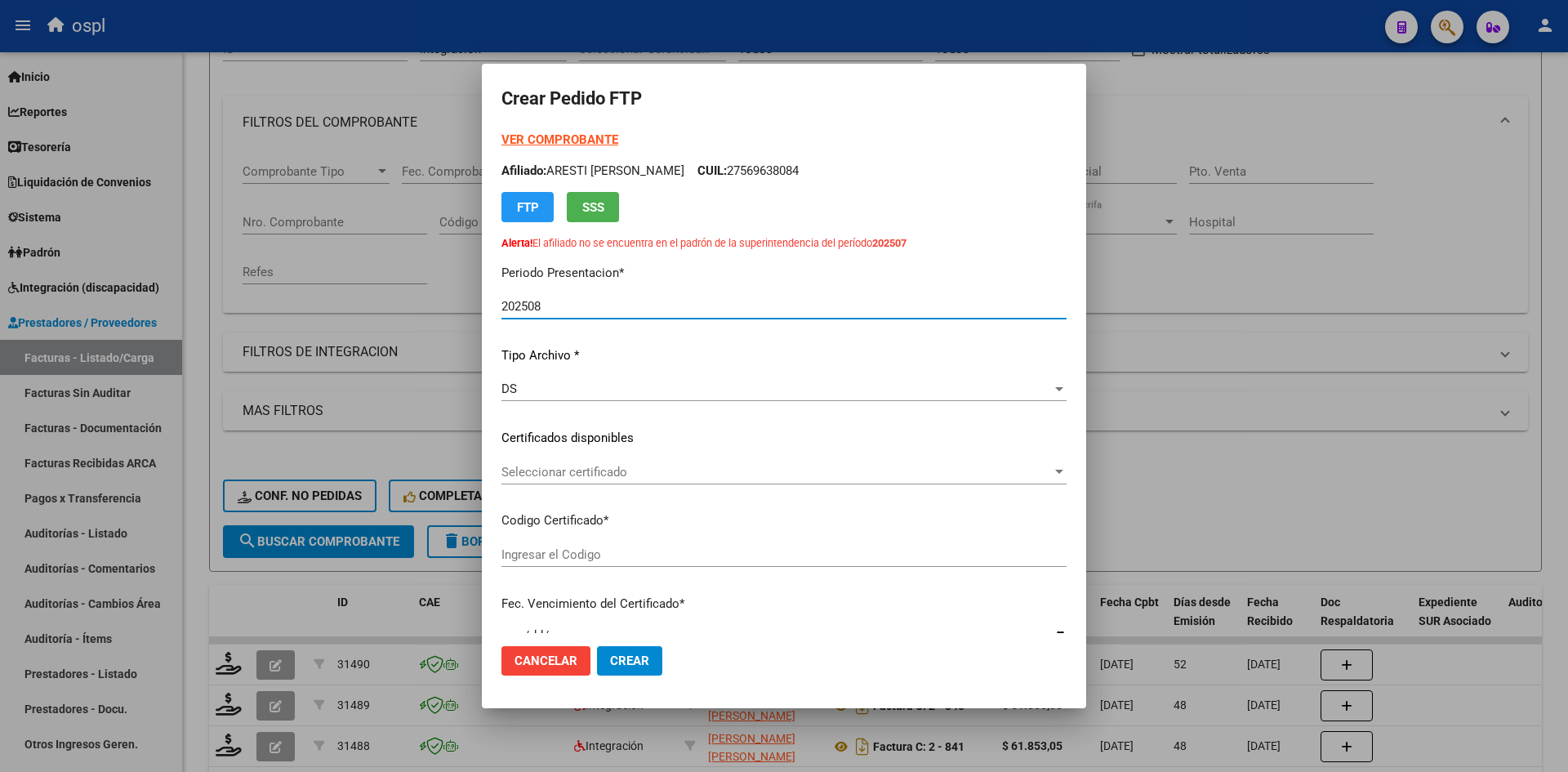
type input "ARG02000572366482023080220280802BS316"
type input "2028-08-01"
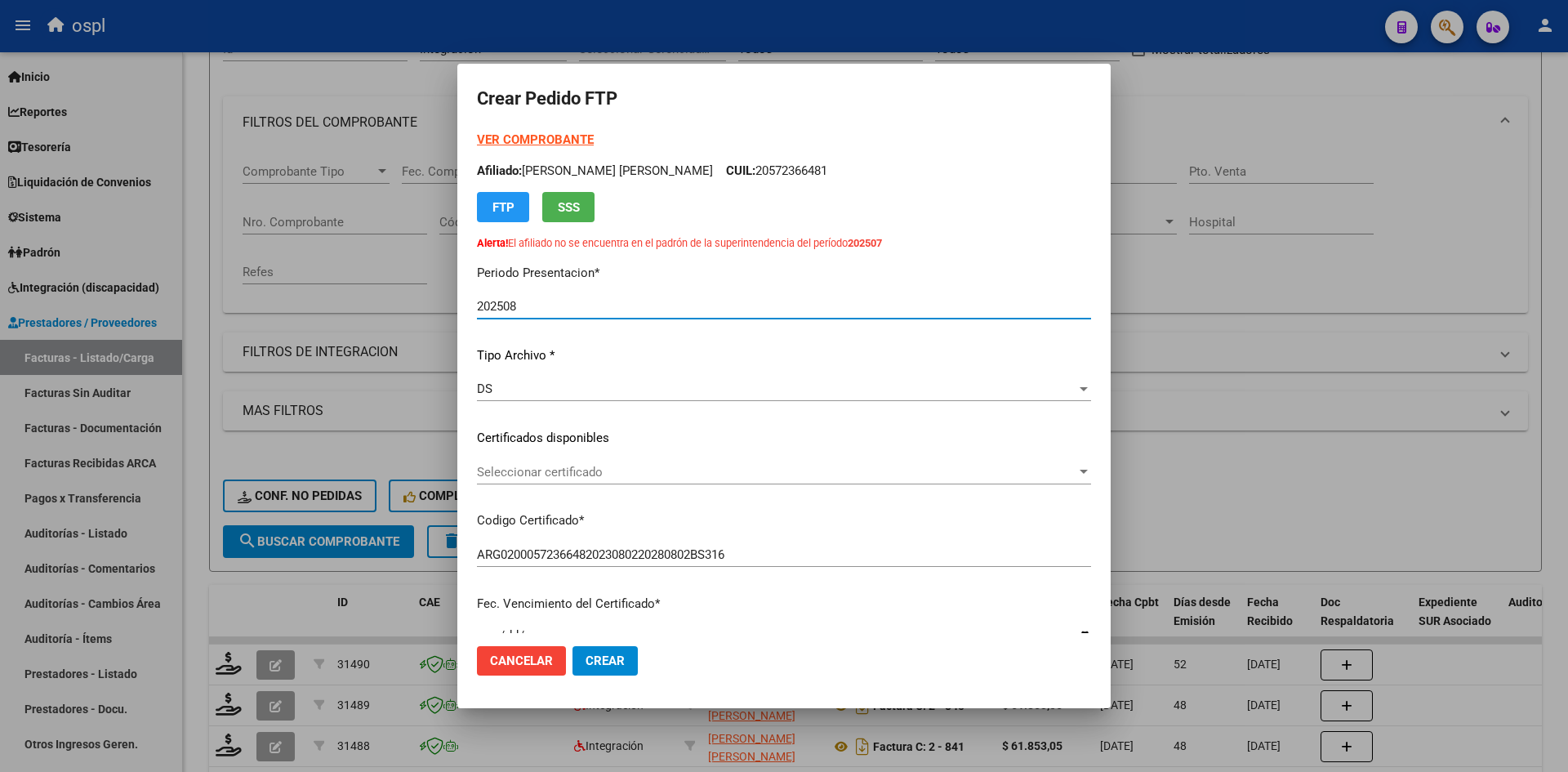
click at [623, 475] on span "Seleccionar certificado" at bounding box center [776, 472] width 600 height 14
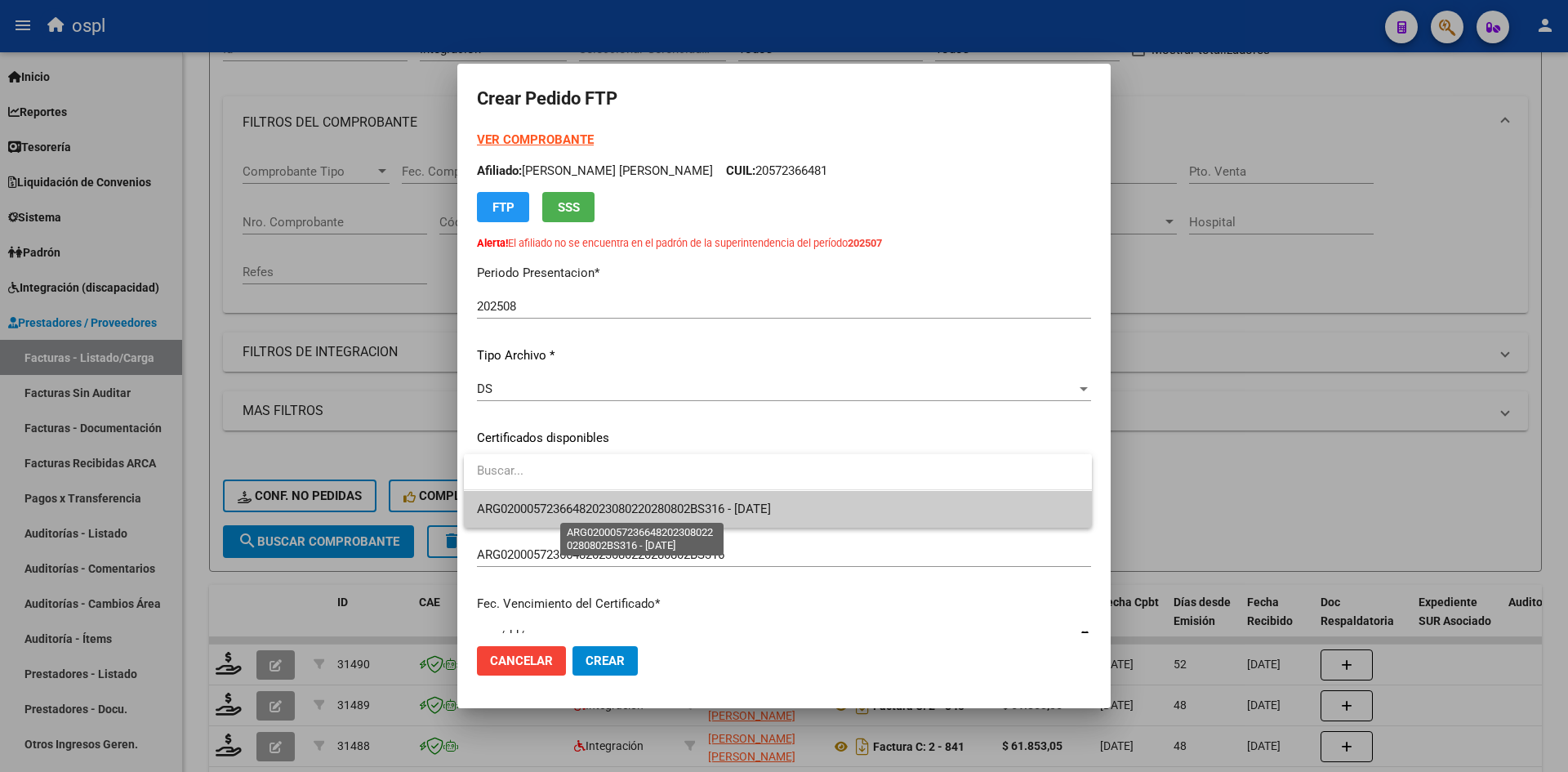
click at [643, 510] on span "ARG02000572366482023080220280802BS316 - 2028-08-01" at bounding box center [623, 508] width 294 height 14
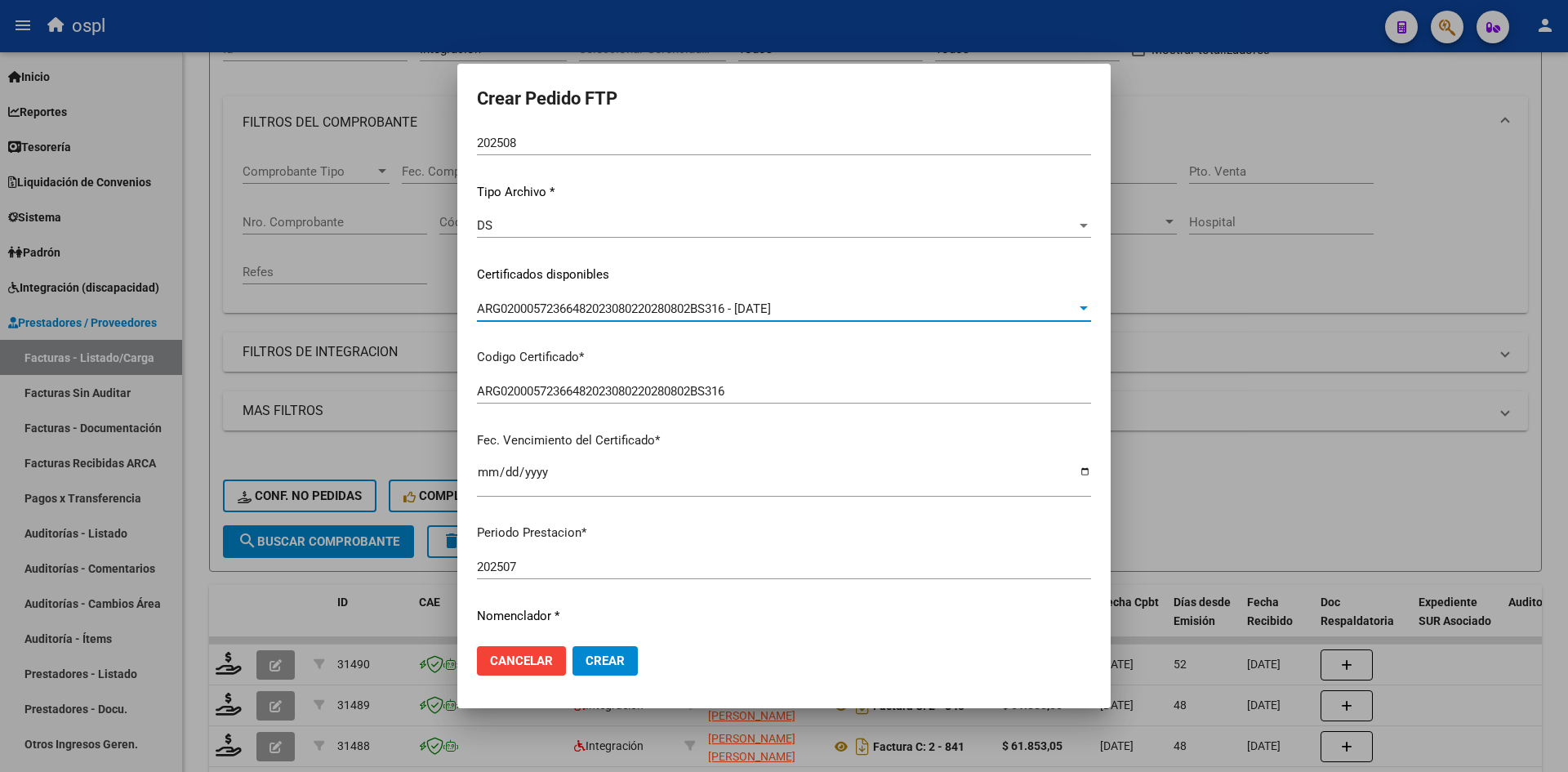
scroll to position [327, 0]
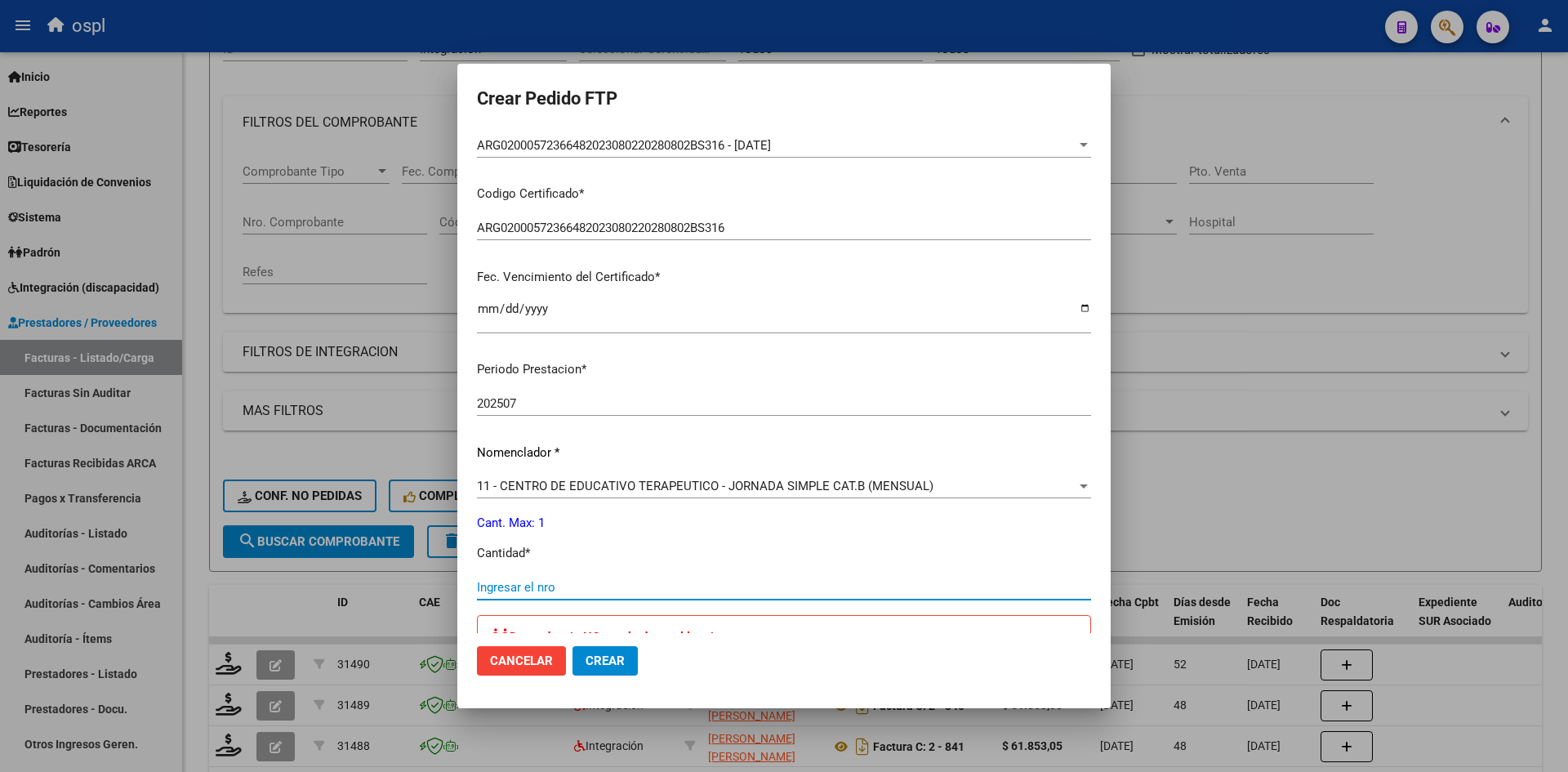
click at [526, 582] on input "Ingresar el nro" at bounding box center [784, 586] width 614 height 14
type input "1"
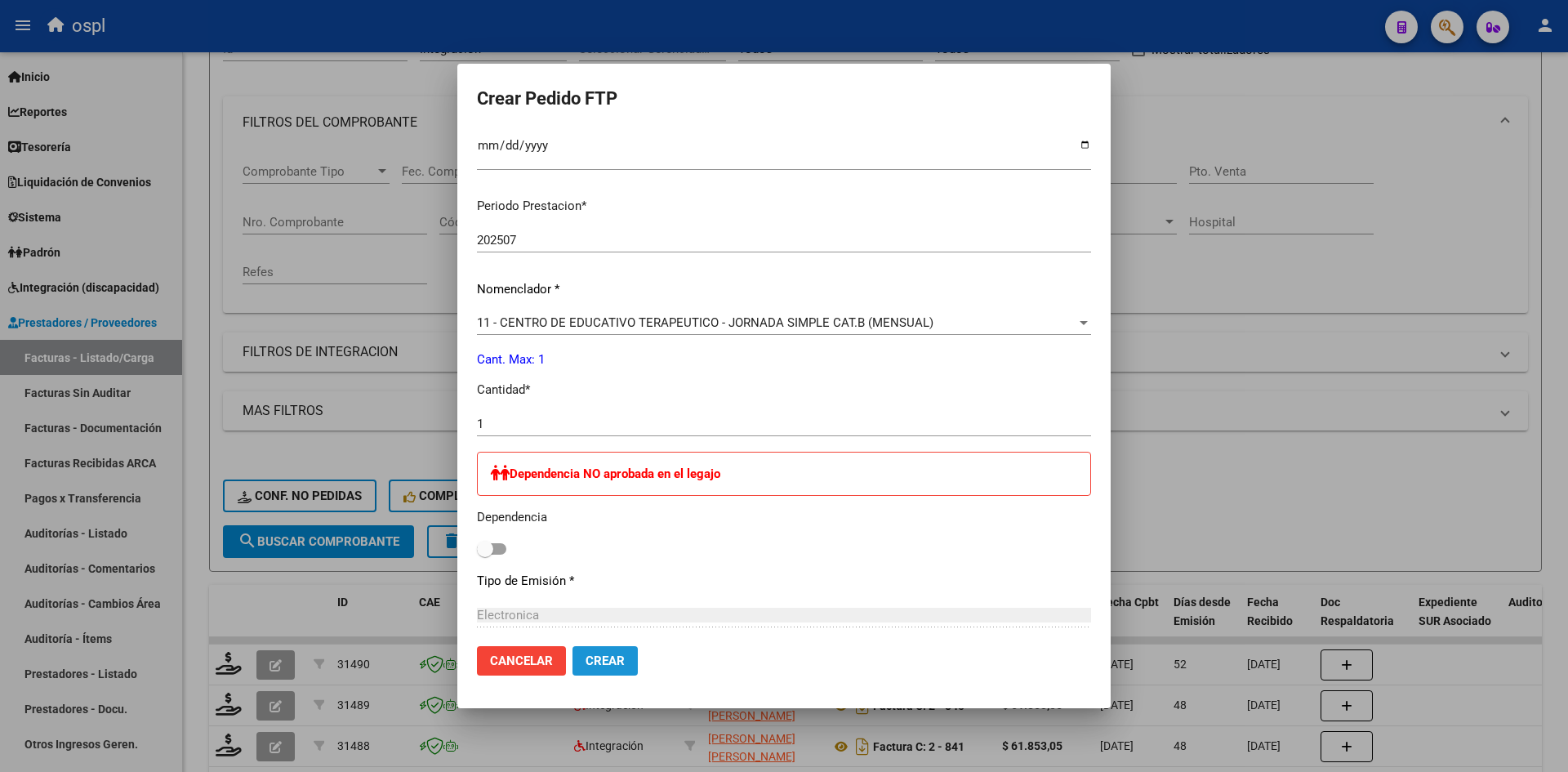
click at [604, 653] on span "Crear" at bounding box center [605, 660] width 39 height 14
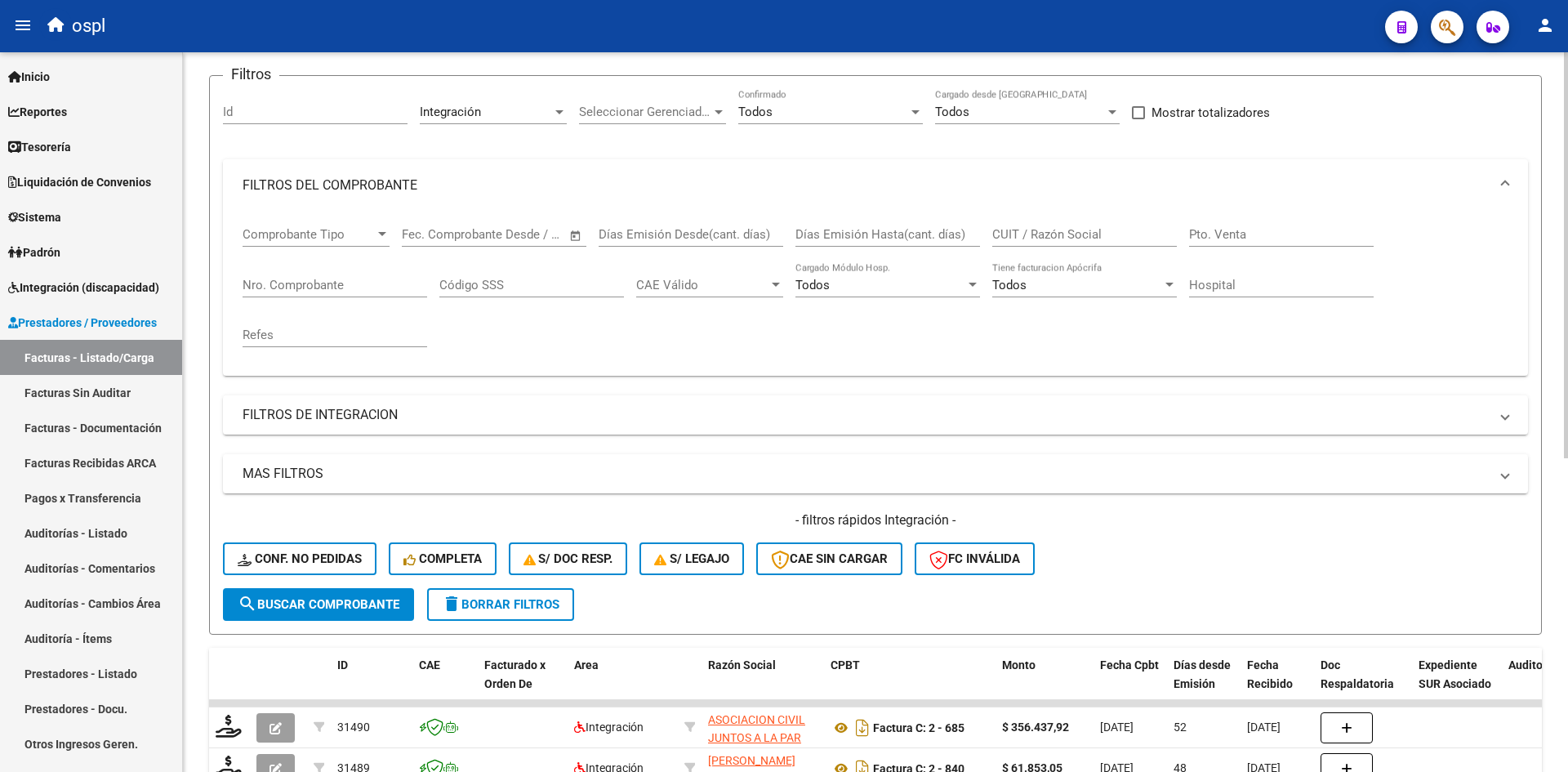
scroll to position [0, 0]
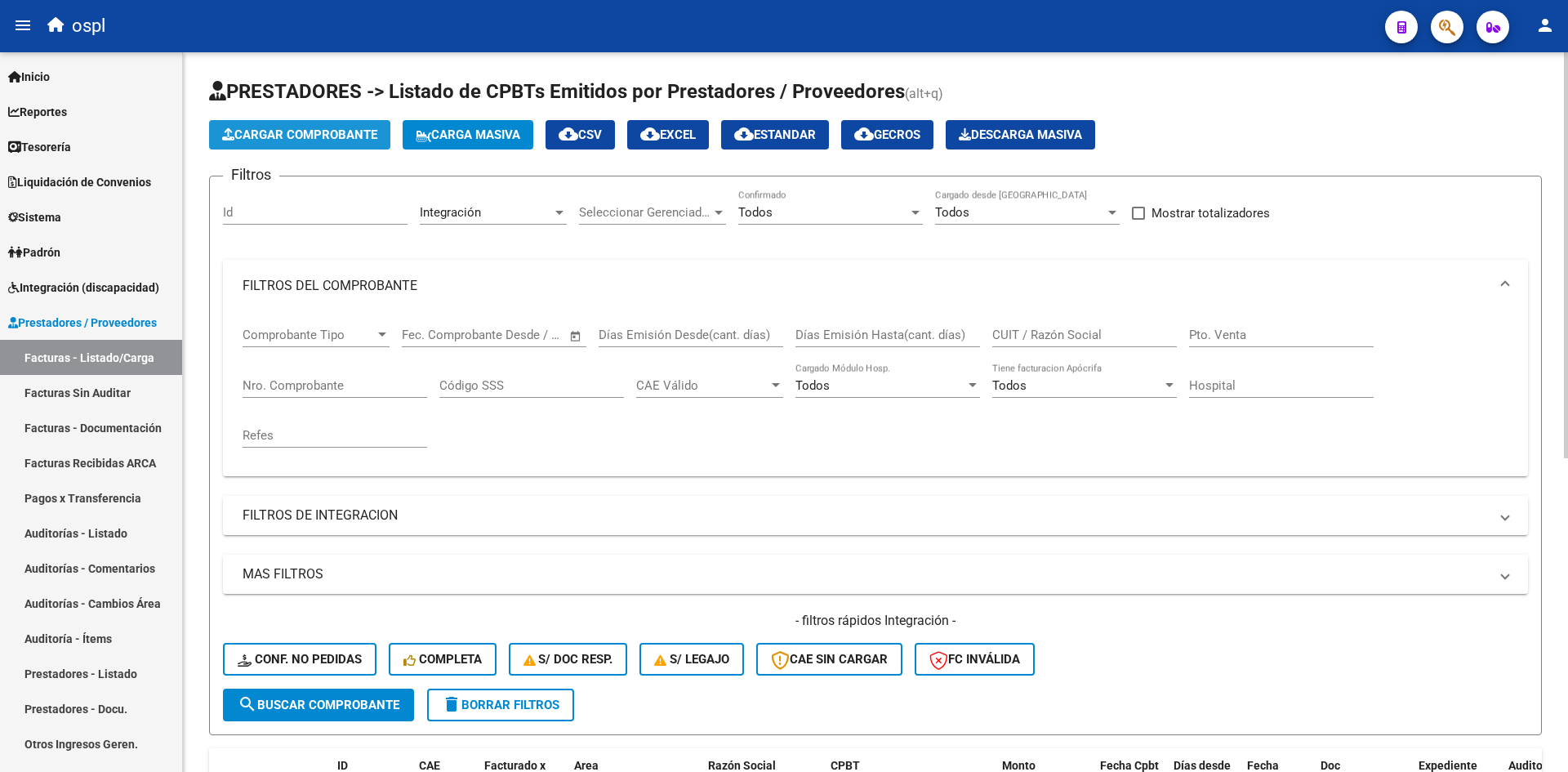
click at [312, 143] on button "Cargar Comprobante" at bounding box center [299, 134] width 181 height 30
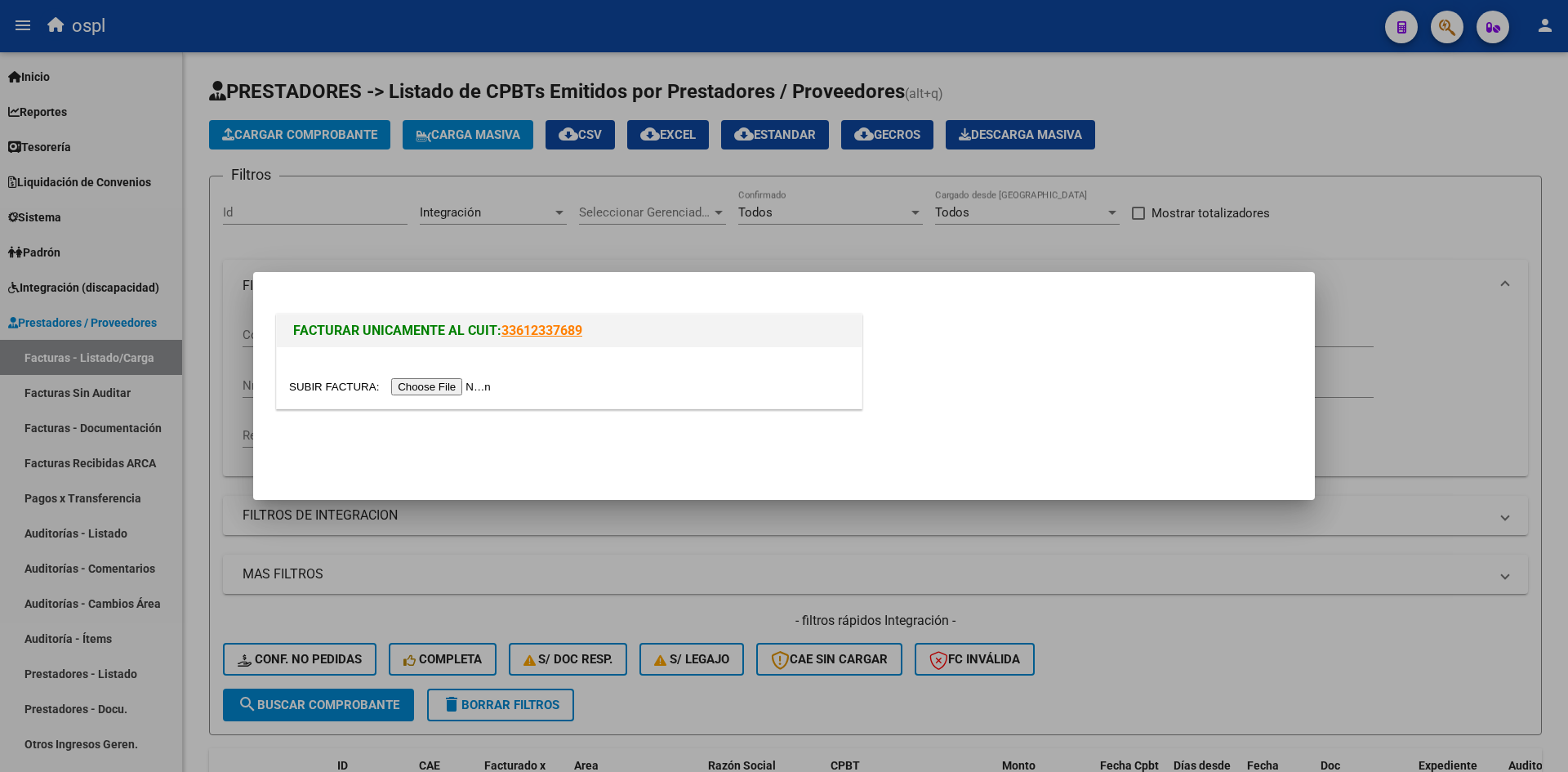
click at [437, 384] on input "file" at bounding box center [392, 386] width 207 height 17
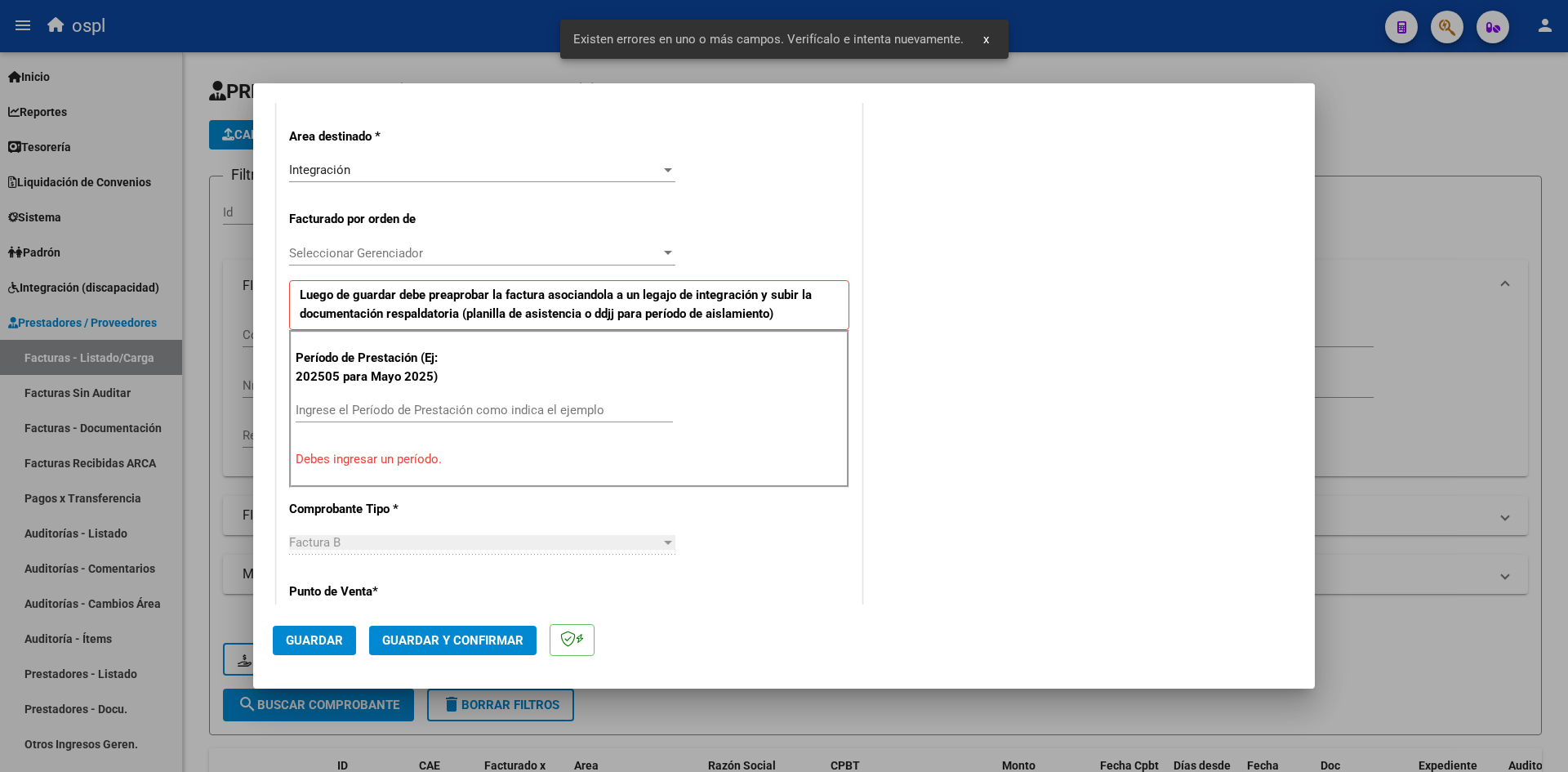
scroll to position [370, 0]
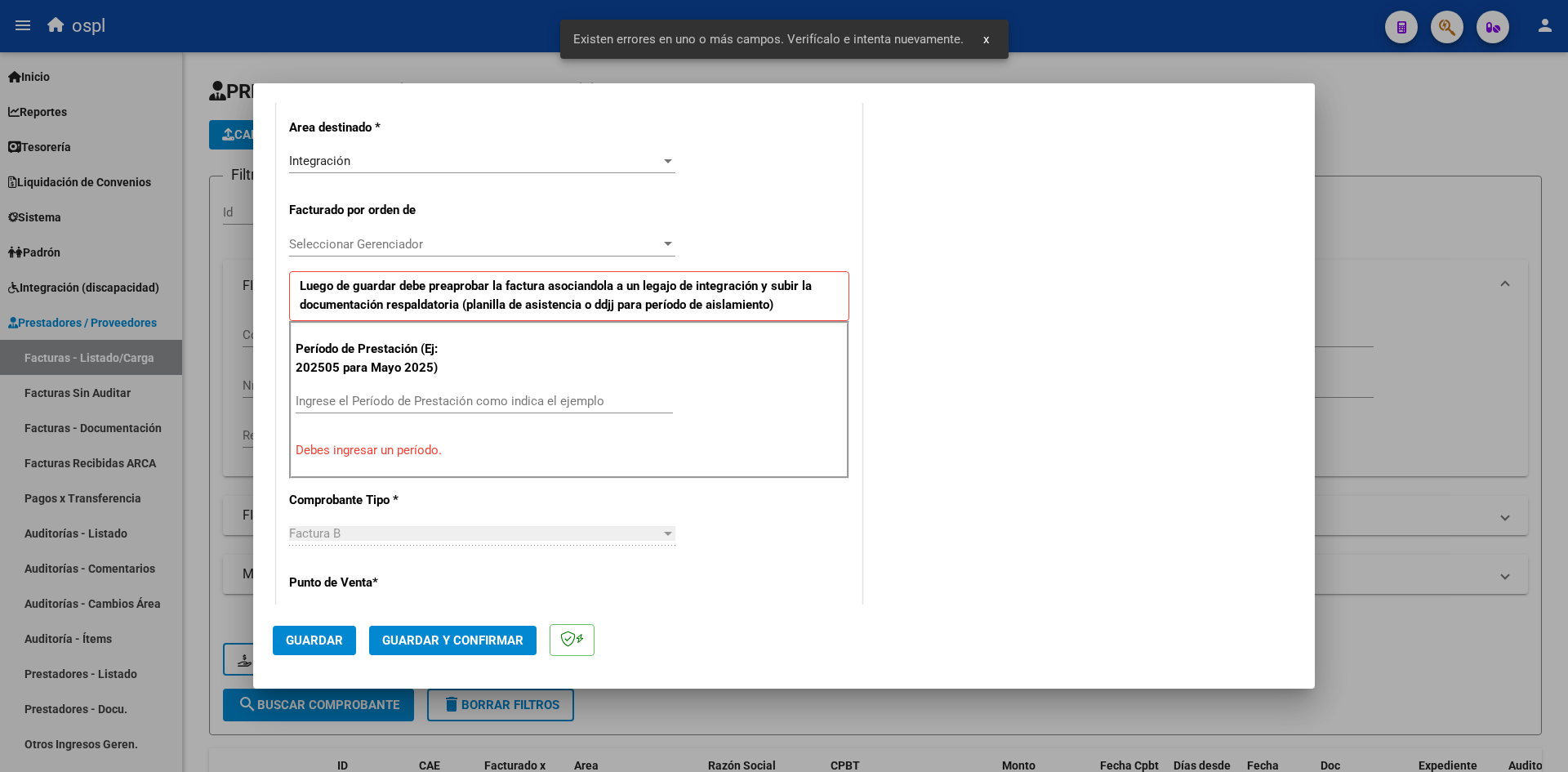
click at [396, 405] on input "Ingrese el Período de Prestación como indica el ejemplo" at bounding box center [483, 401] width 377 height 14
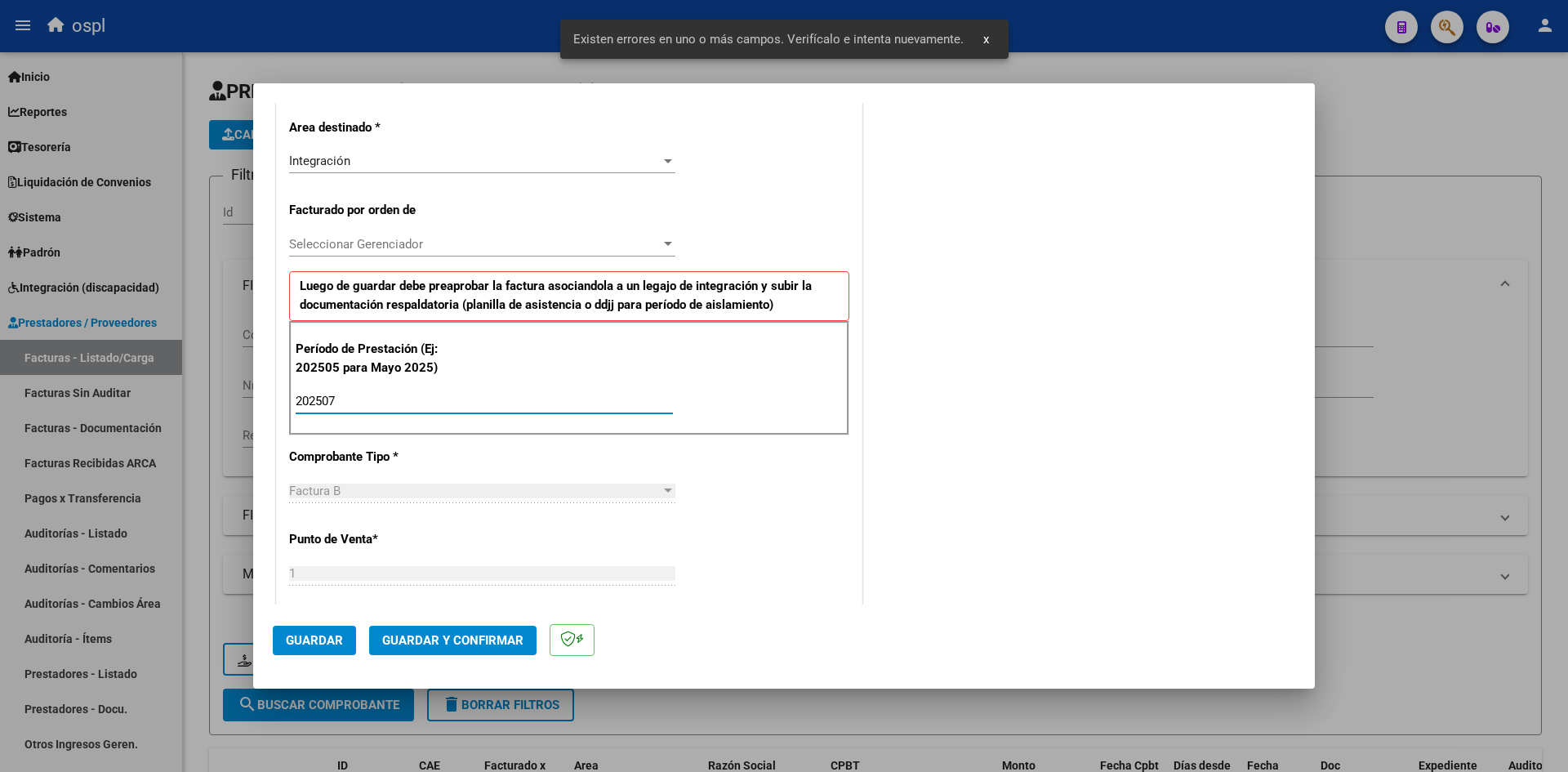
type input "202507"
click at [299, 633] on span "Guardar" at bounding box center [315, 640] width 57 height 14
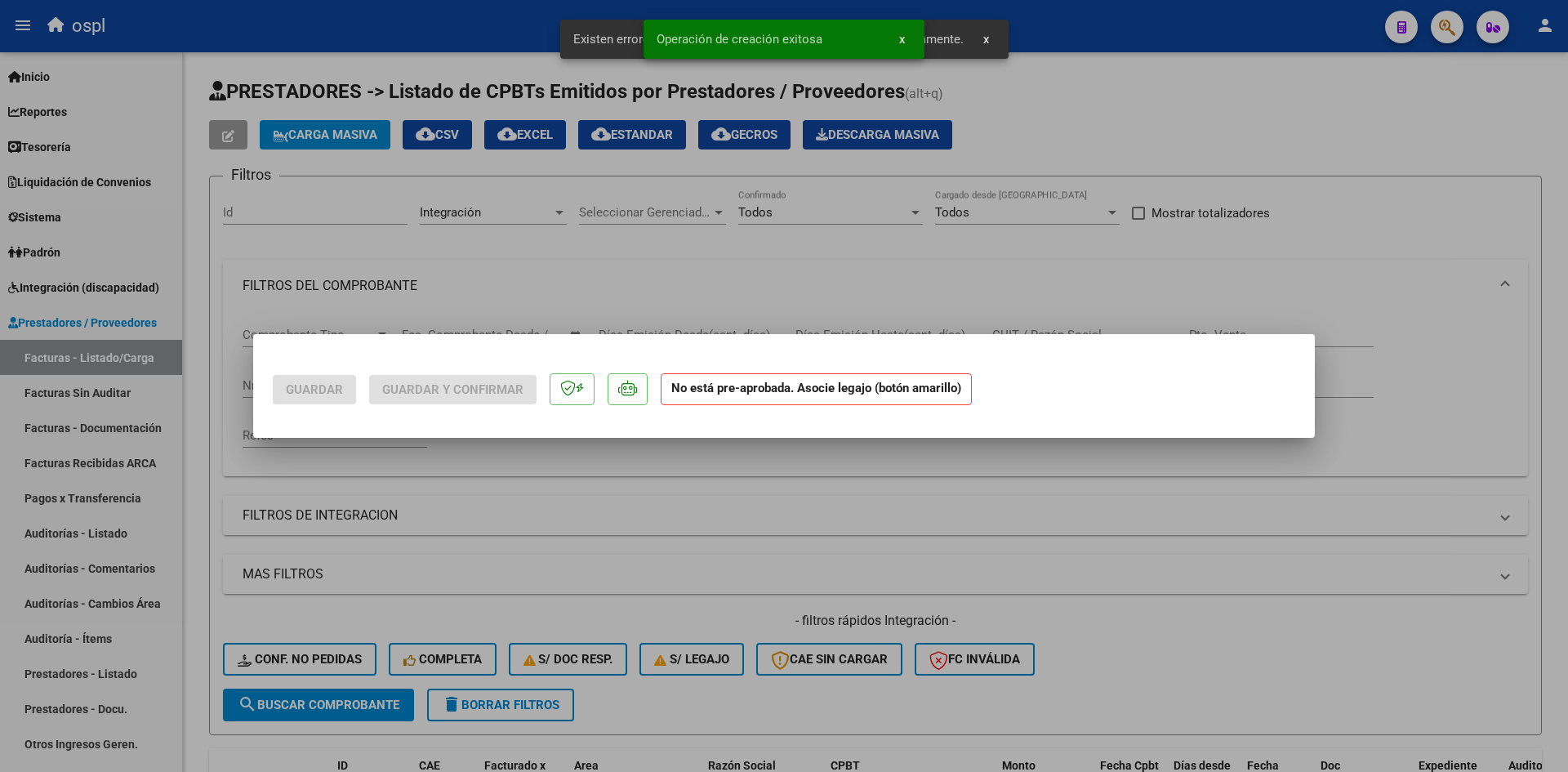
scroll to position [0, 0]
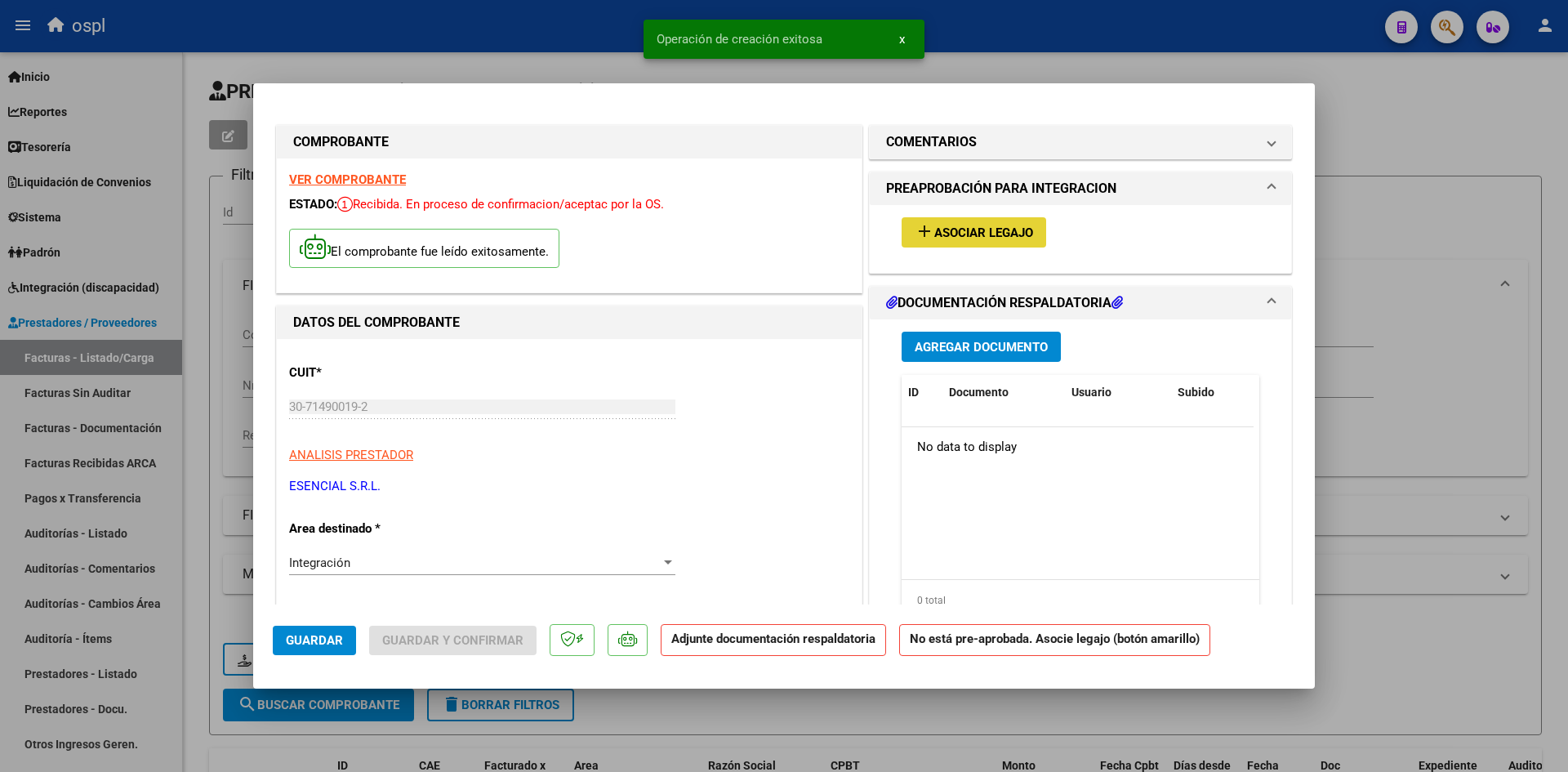
click at [996, 238] on span "Asociar Legajo" at bounding box center [983, 232] width 99 height 14
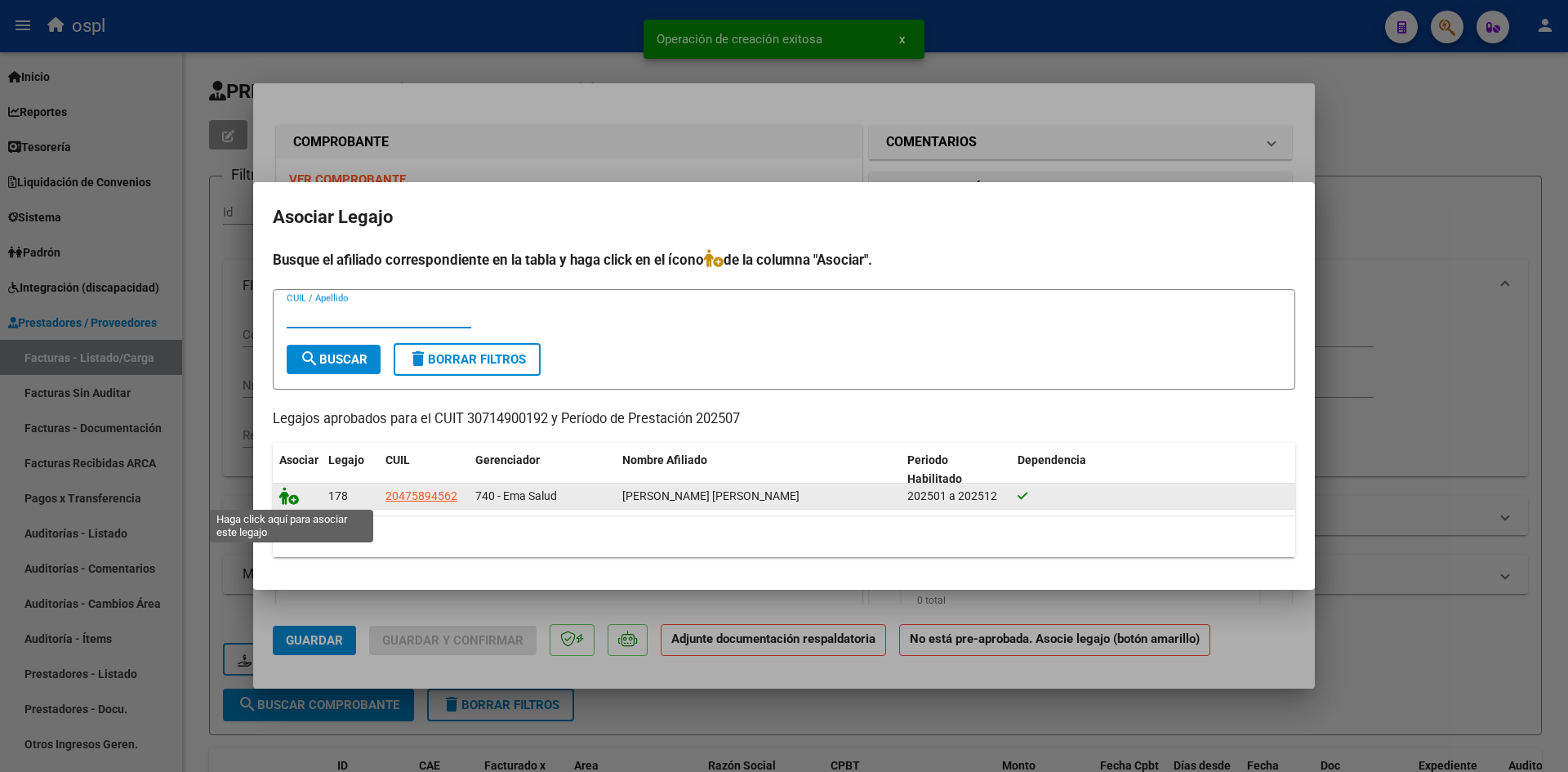
click at [291, 494] on icon at bounding box center [288, 495] width 19 height 18
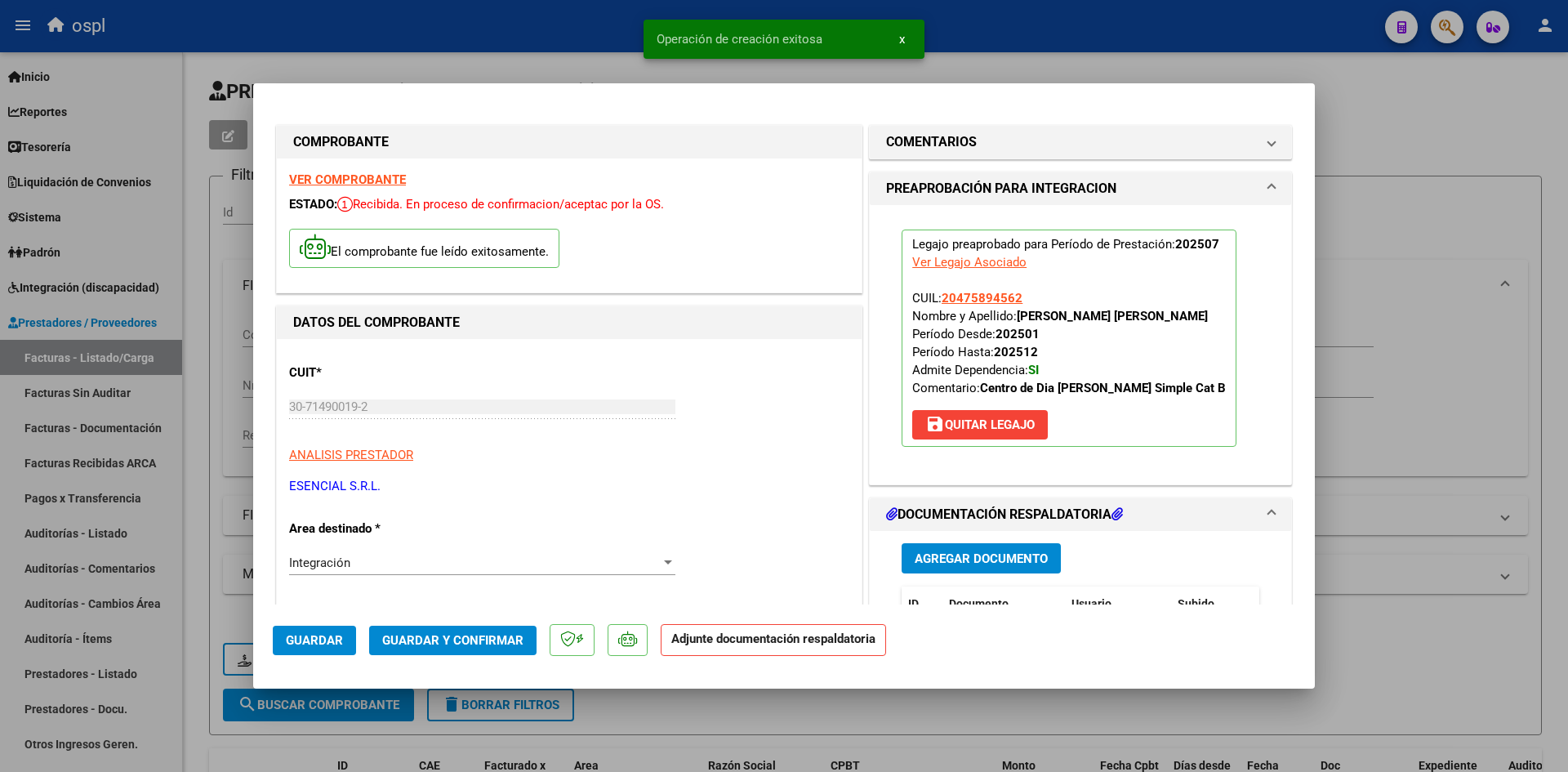
click at [474, 642] on span "Guardar y Confirmar" at bounding box center [452, 640] width 141 height 14
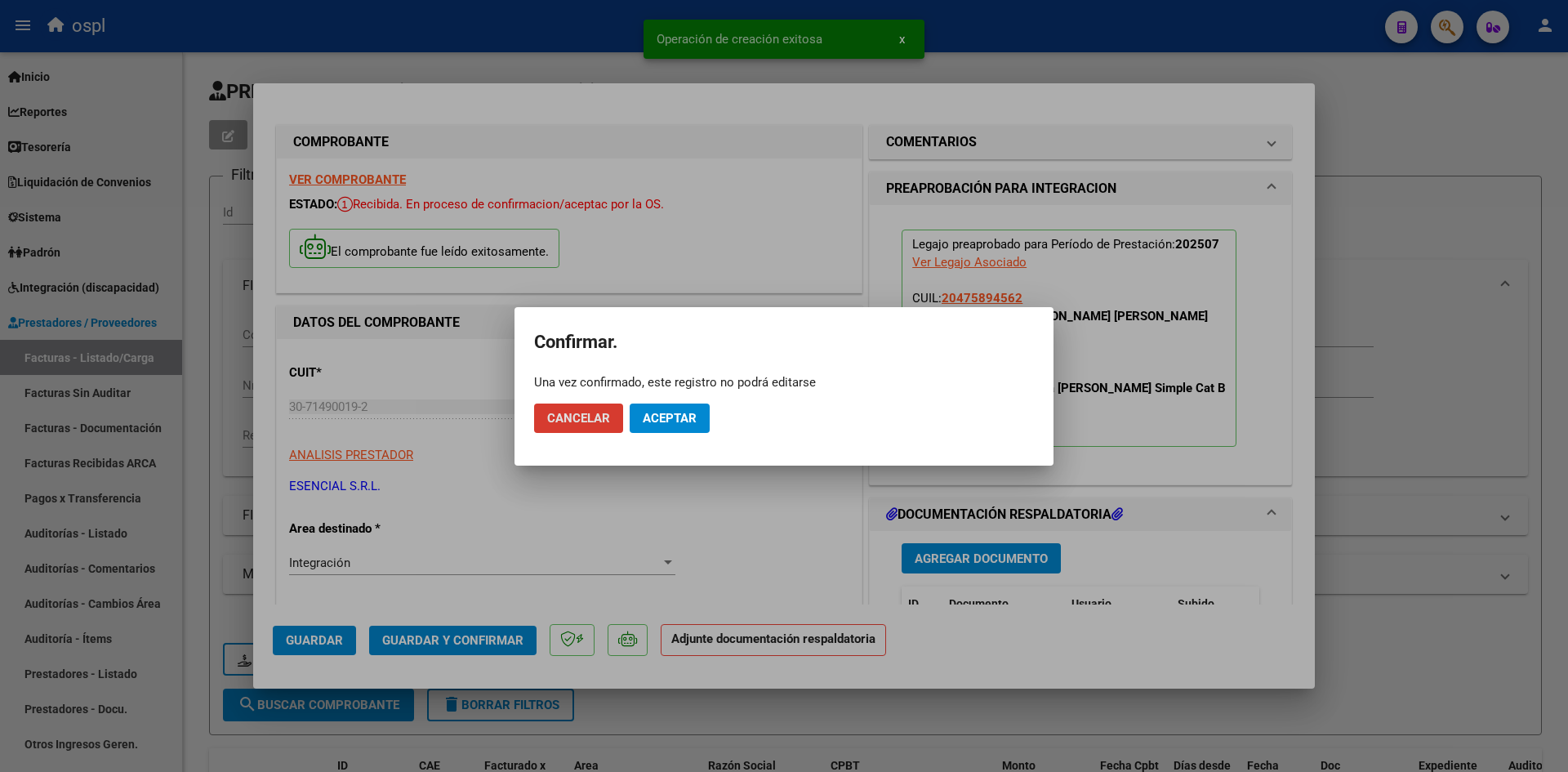
click at [650, 418] on span "Aceptar" at bounding box center [670, 418] width 54 height 14
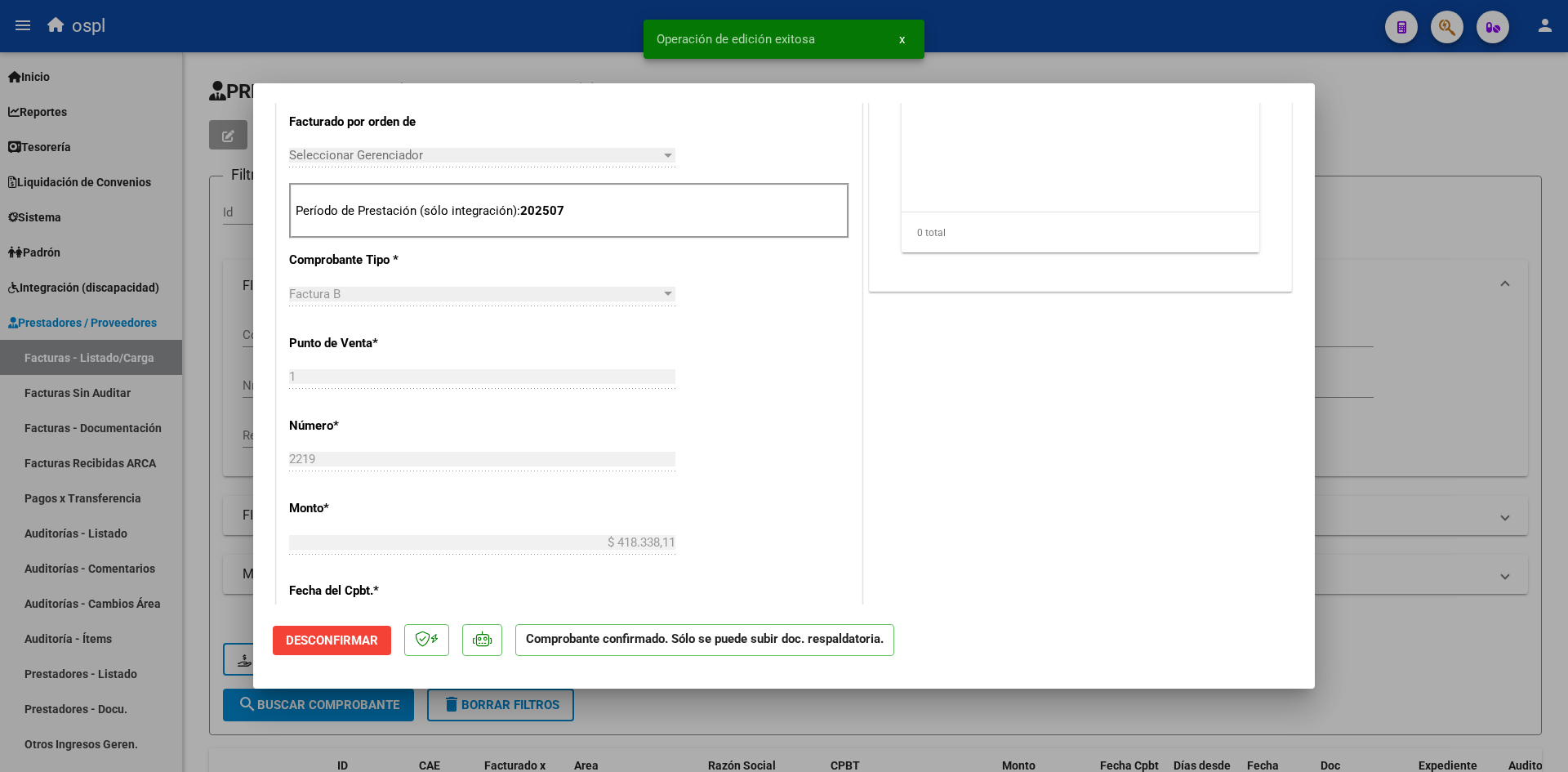
scroll to position [572, 0]
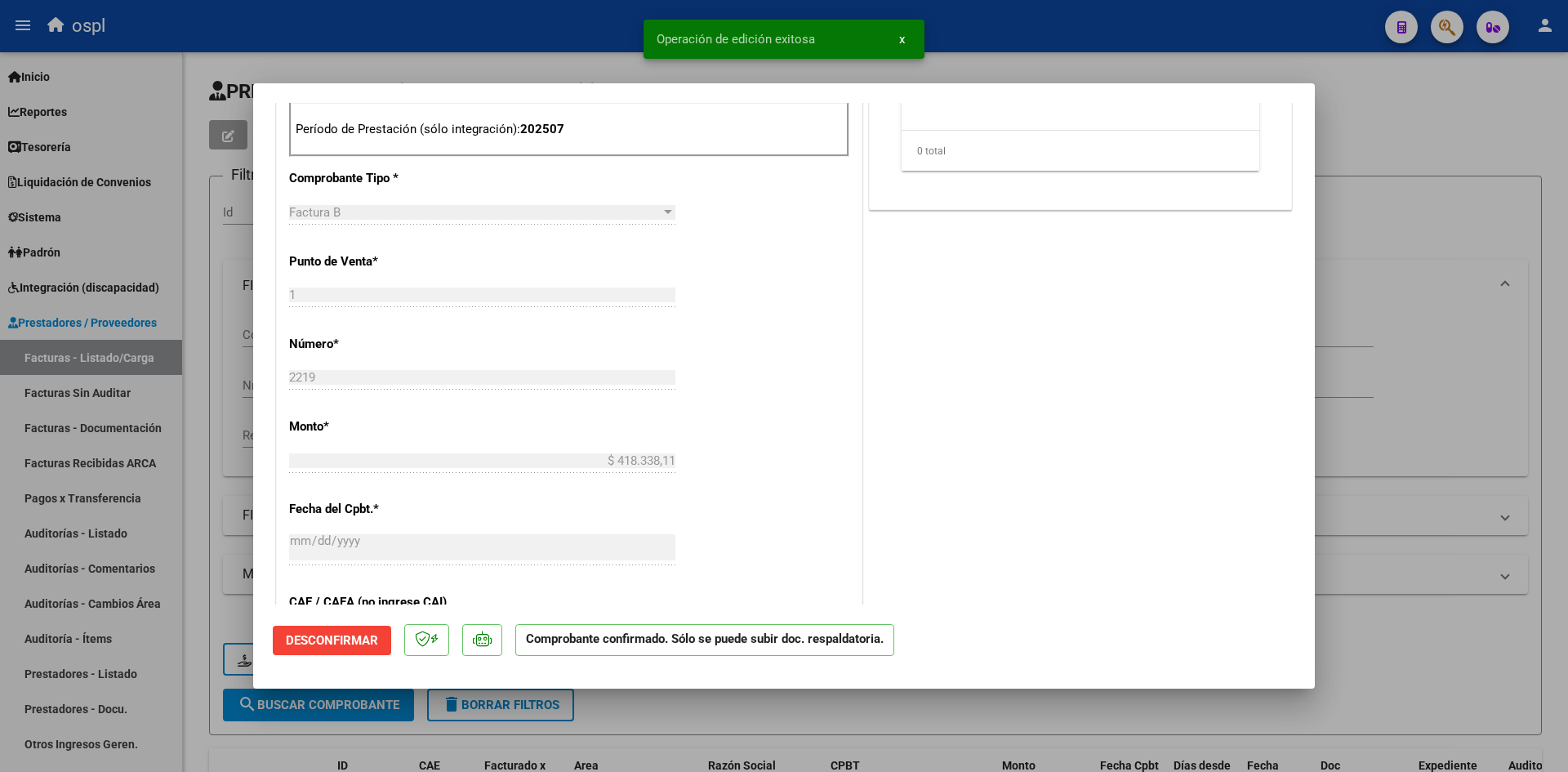
click at [698, 719] on div at bounding box center [784, 386] width 1568 height 772
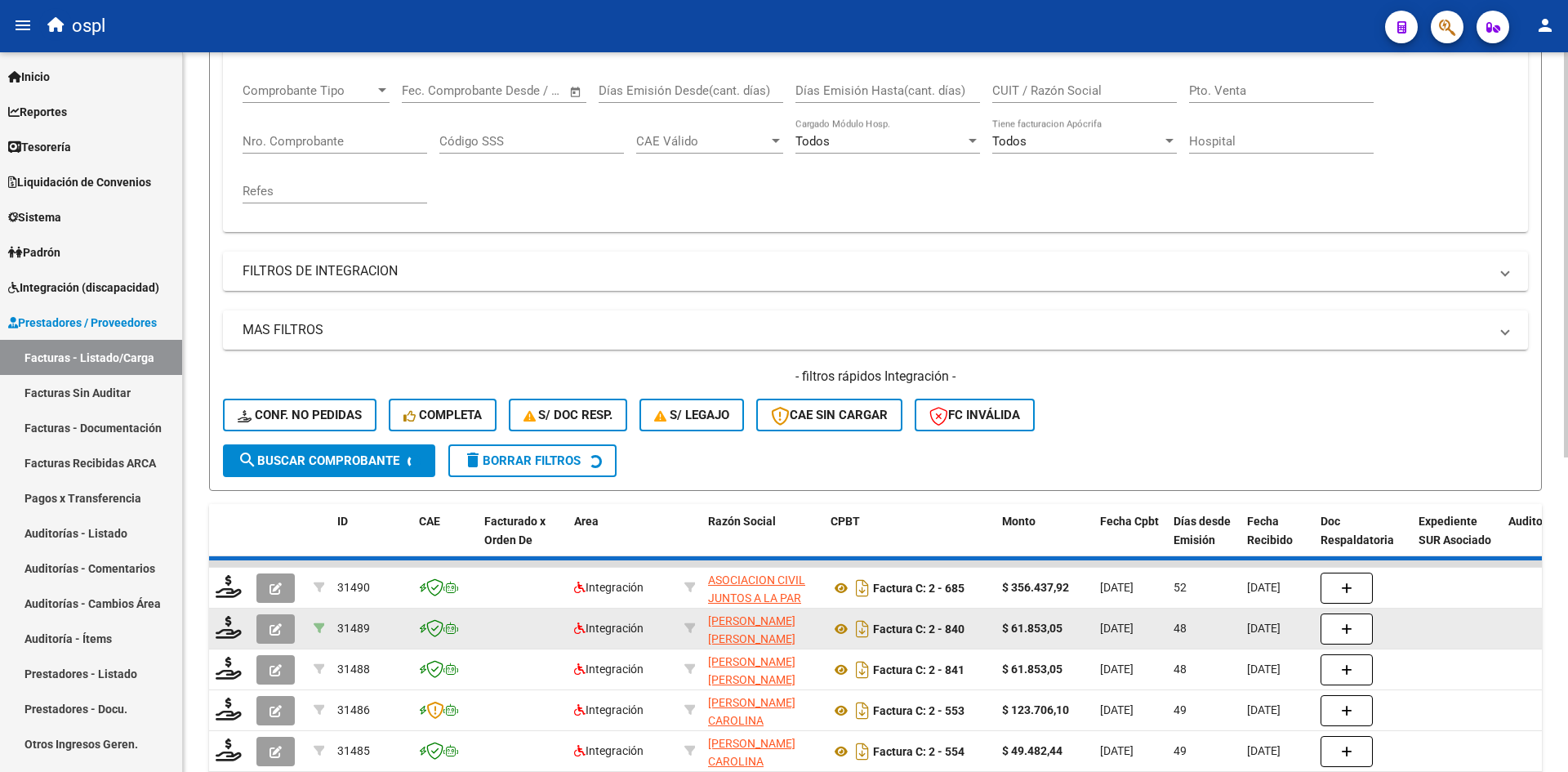
scroll to position [245, 0]
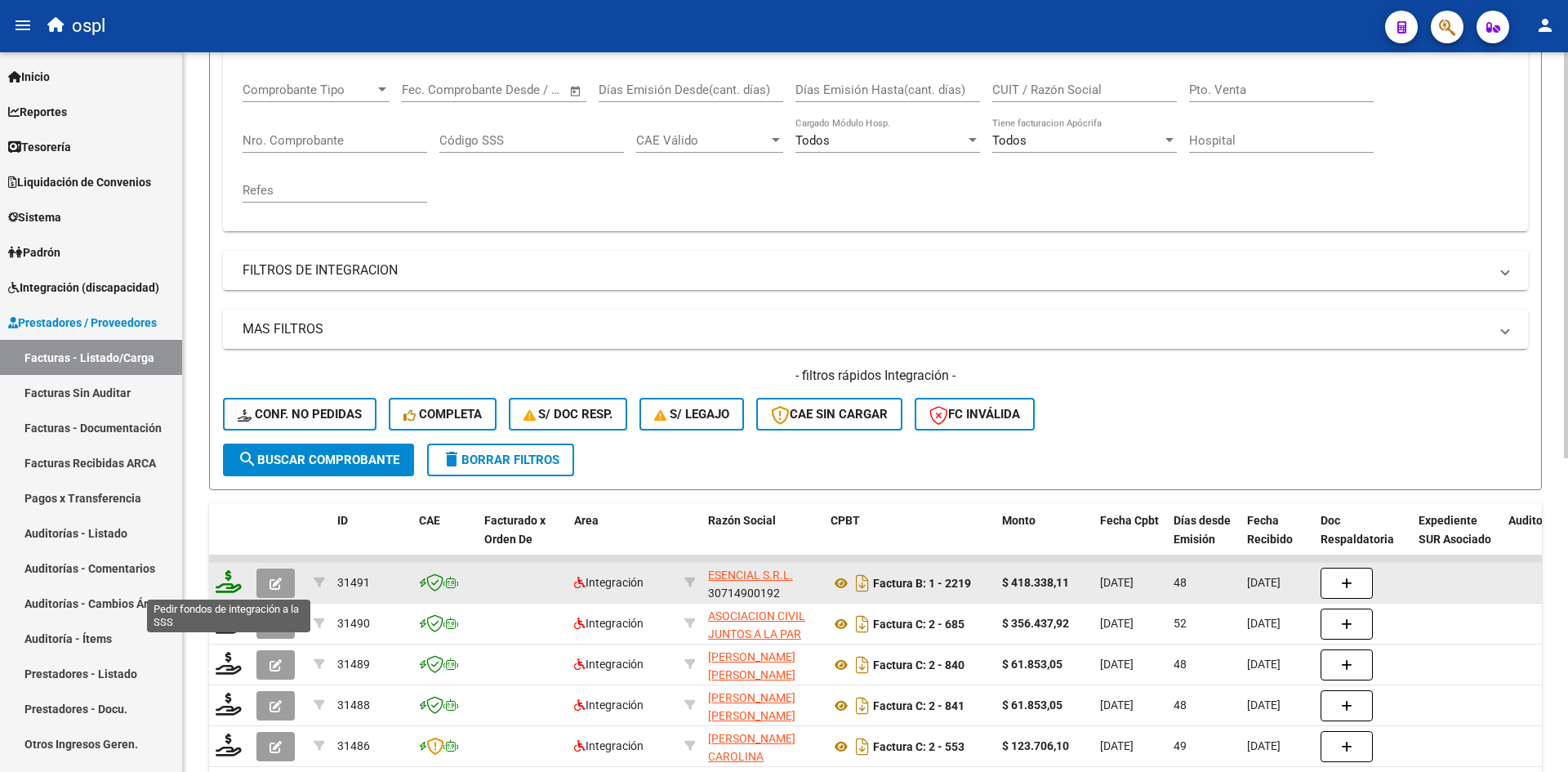
click at [224, 585] on icon at bounding box center [229, 581] width 26 height 23
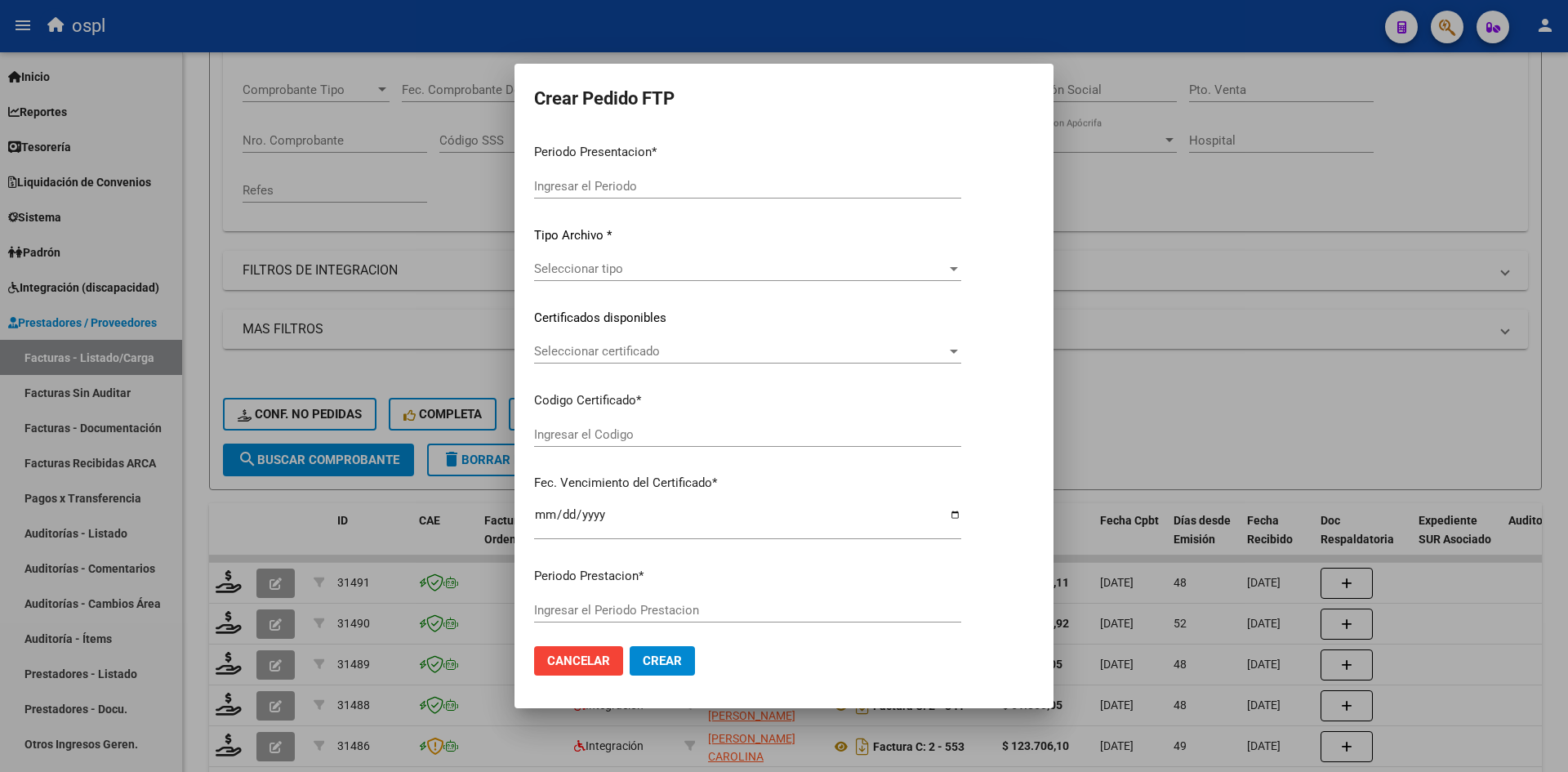
type input "202508"
type input "202507"
type input "$ 418.338,11"
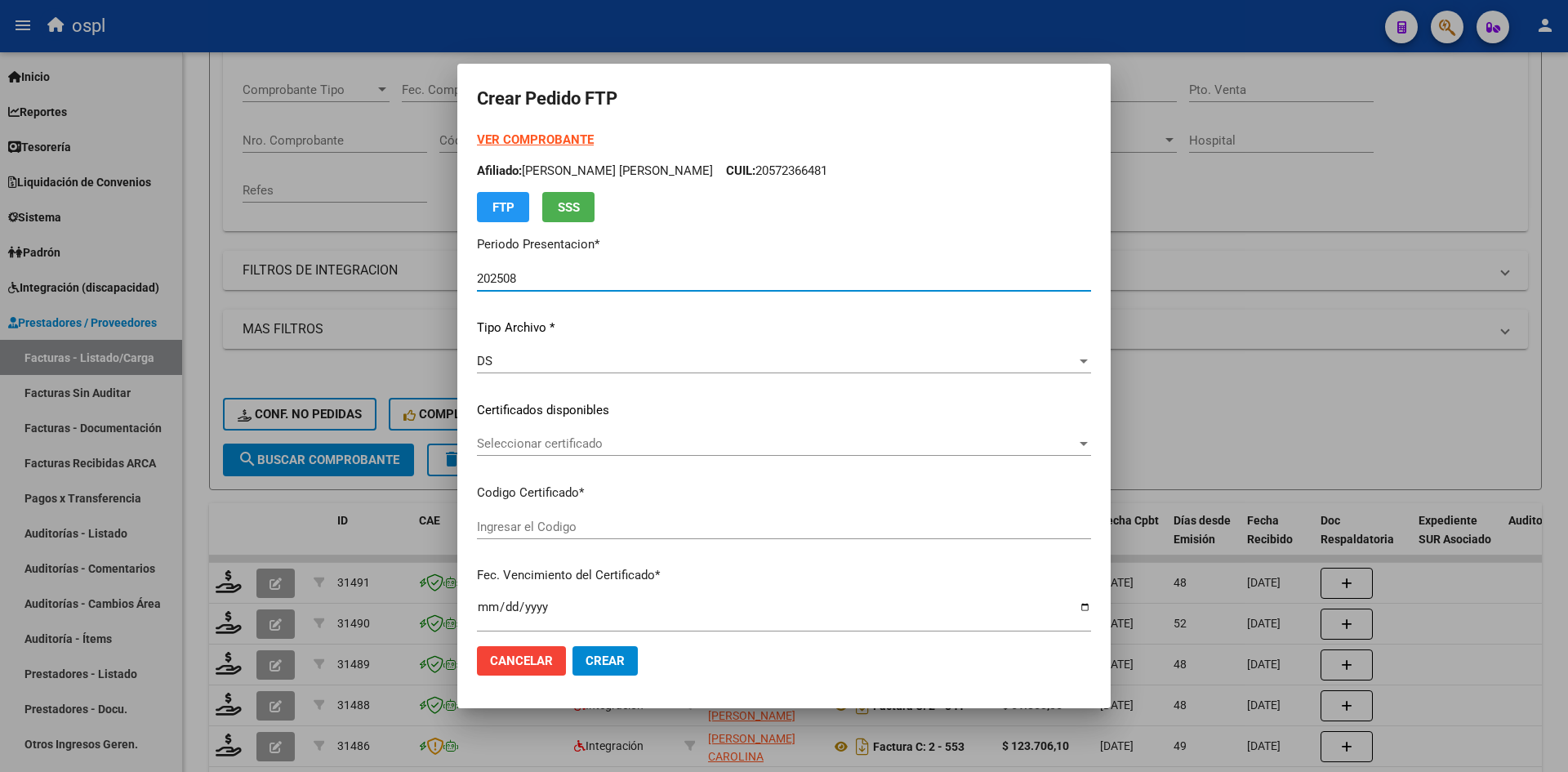
type input "ARG020004758945620240501420290604SAN9543"
type input "2029-06-01"
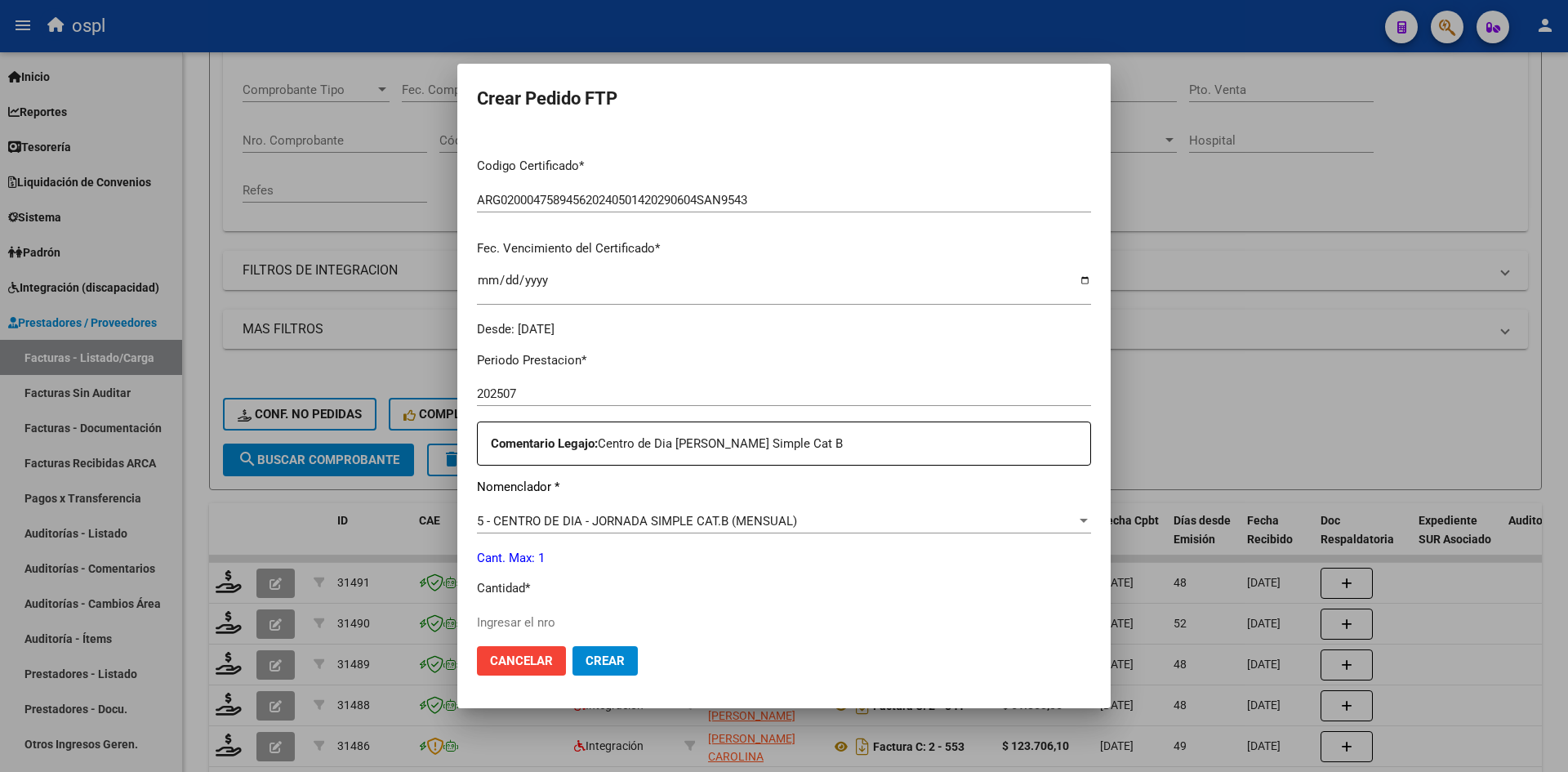
scroll to position [408, 0]
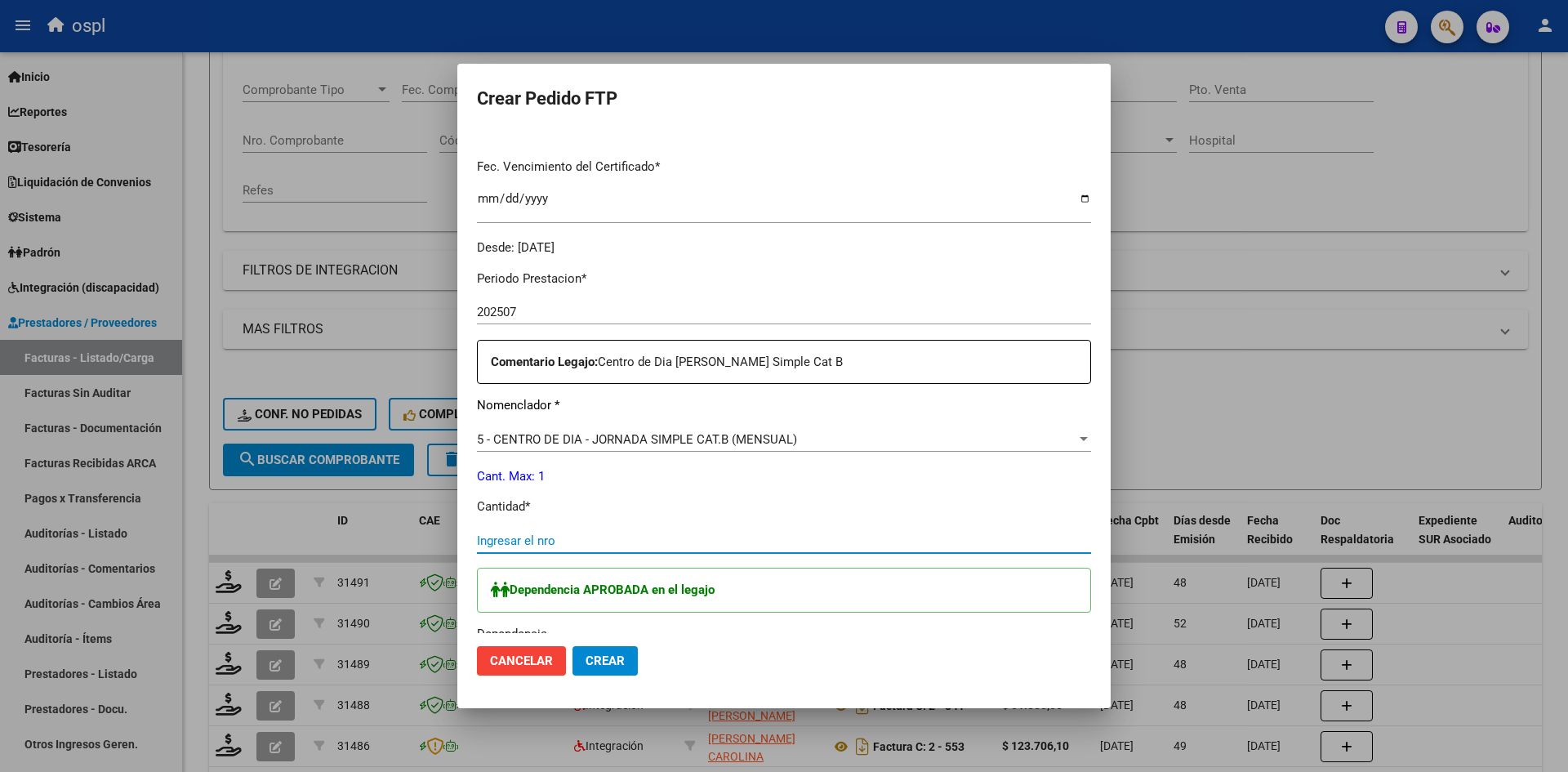
click at [610, 536] on input "Ingresar el nro" at bounding box center [784, 540] width 614 height 14
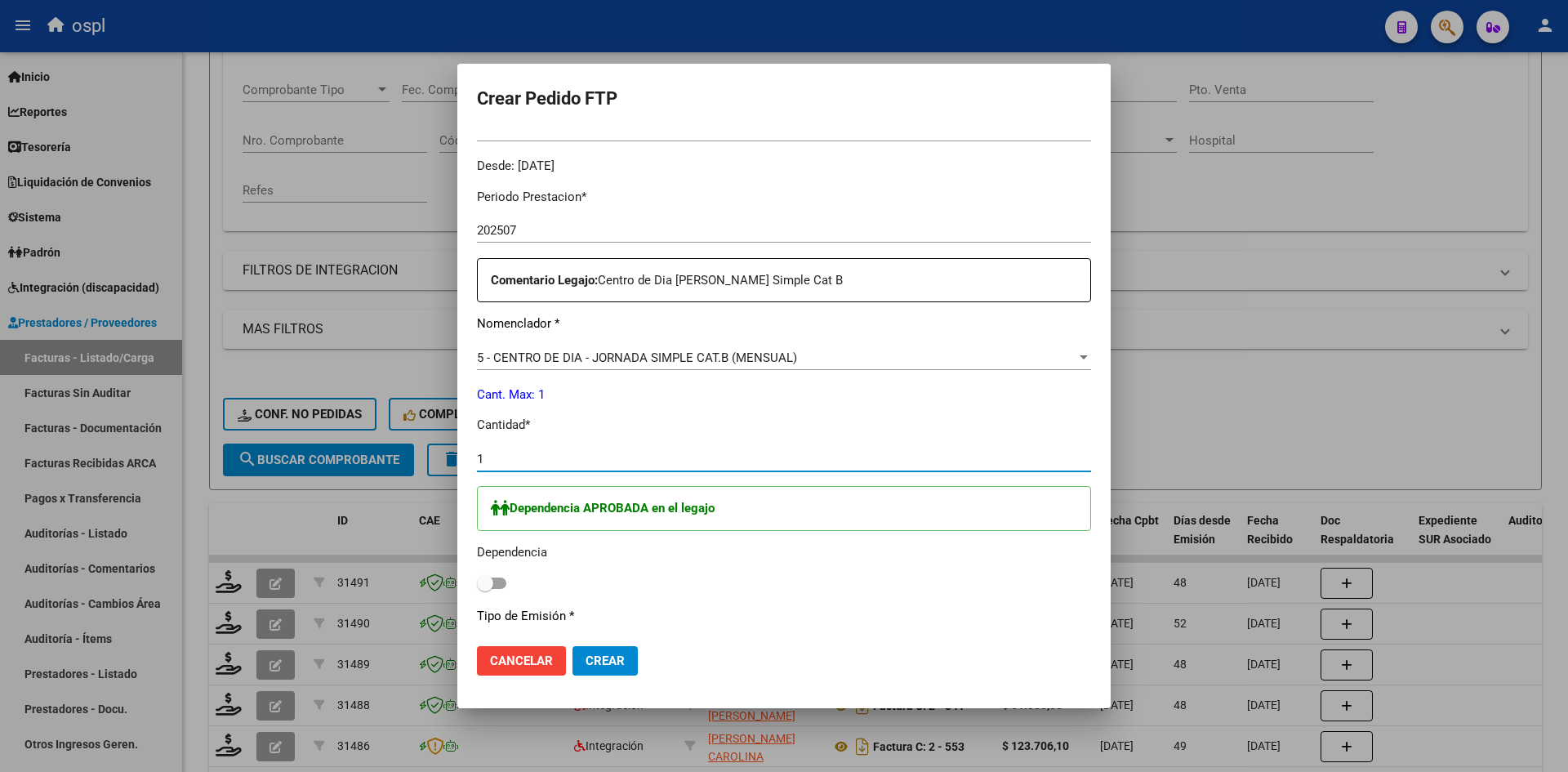
type input "1"
click at [503, 580] on span at bounding box center [491, 583] width 30 height 12
click at [485, 589] on input "checkbox" at bounding box center [484, 589] width 1 height 1
checkbox input "true"
click at [621, 656] on span "Crear" at bounding box center [605, 660] width 39 height 14
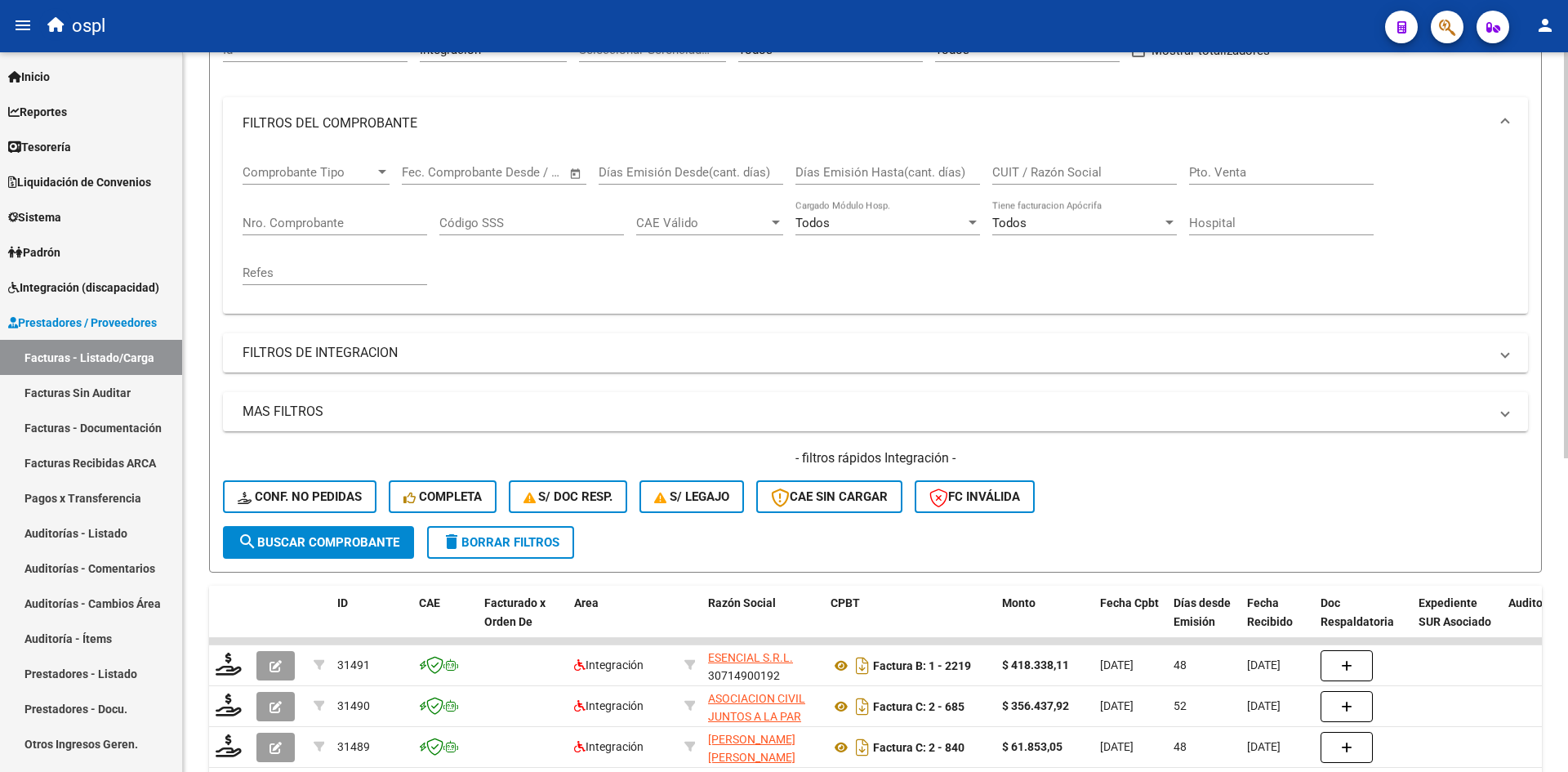
scroll to position [82, 0]
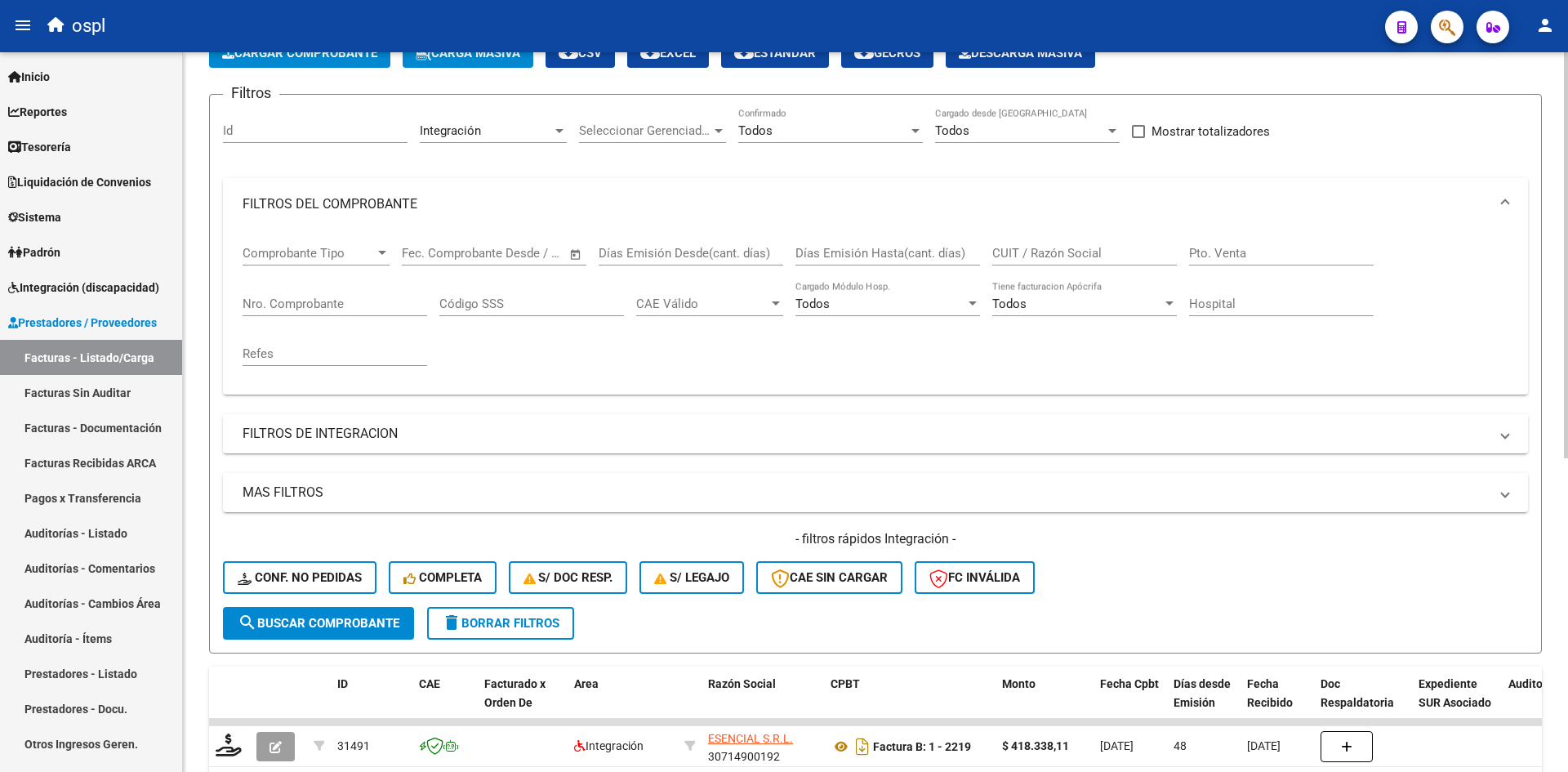
click at [324, 62] on button "Cargar Comprobante" at bounding box center [299, 52] width 181 height 30
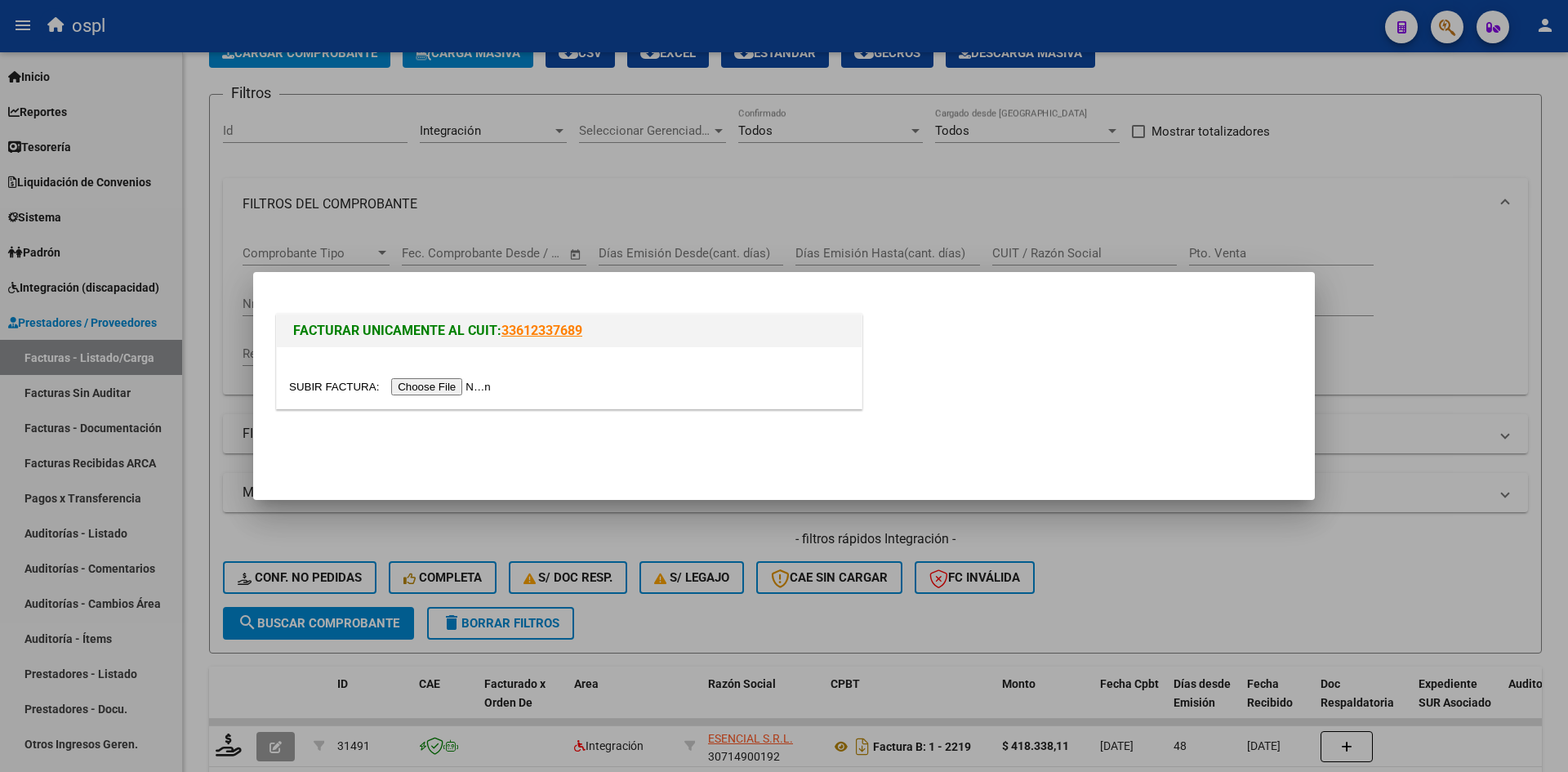
click at [424, 392] on input "file" at bounding box center [392, 386] width 207 height 17
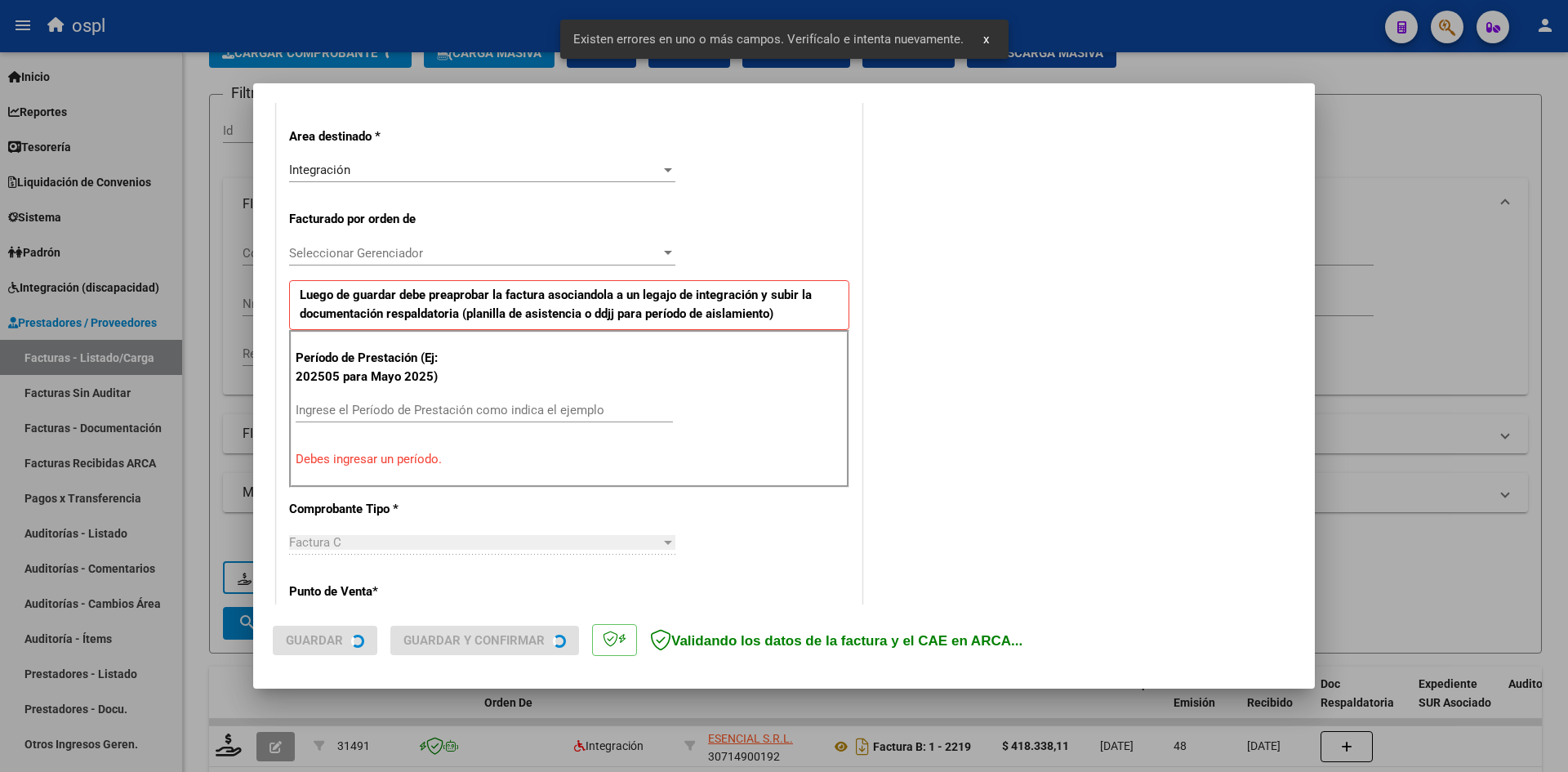
scroll to position [370, 0]
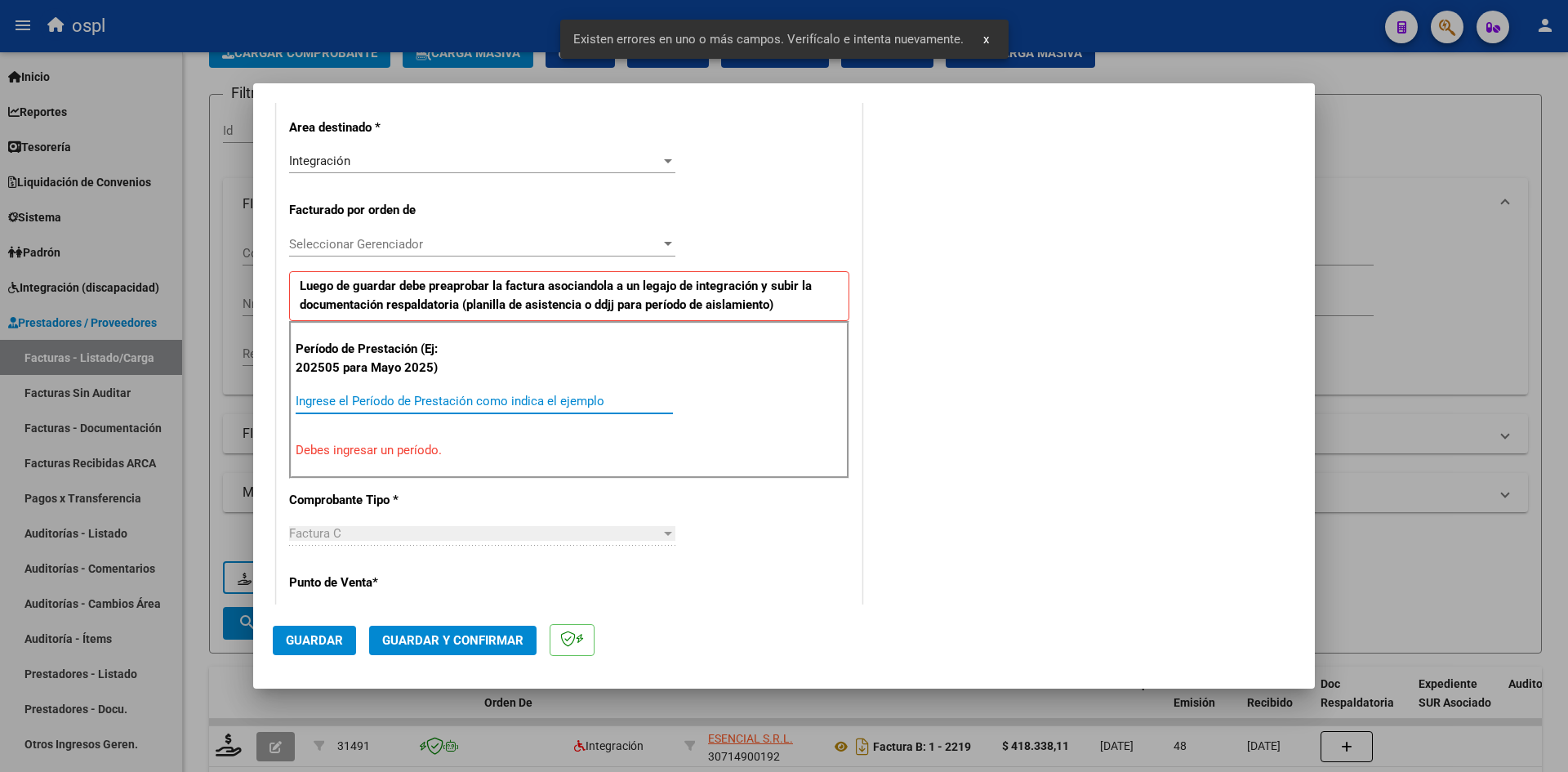
click at [396, 408] on input "Ingrese el Período de Prestación como indica el ejemplo" at bounding box center [483, 401] width 377 height 14
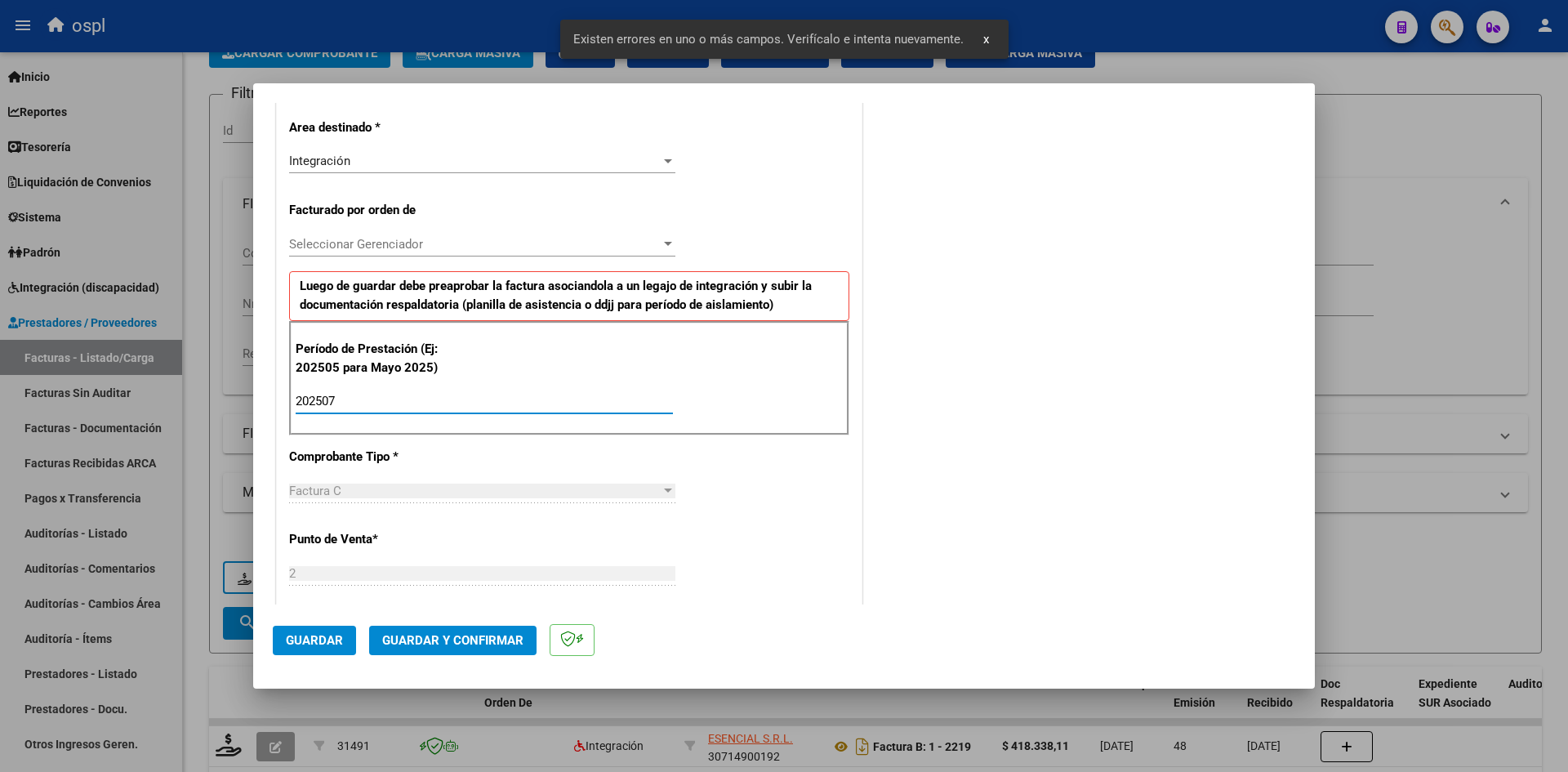
type input "202507"
click at [334, 643] on span "Guardar" at bounding box center [315, 640] width 57 height 14
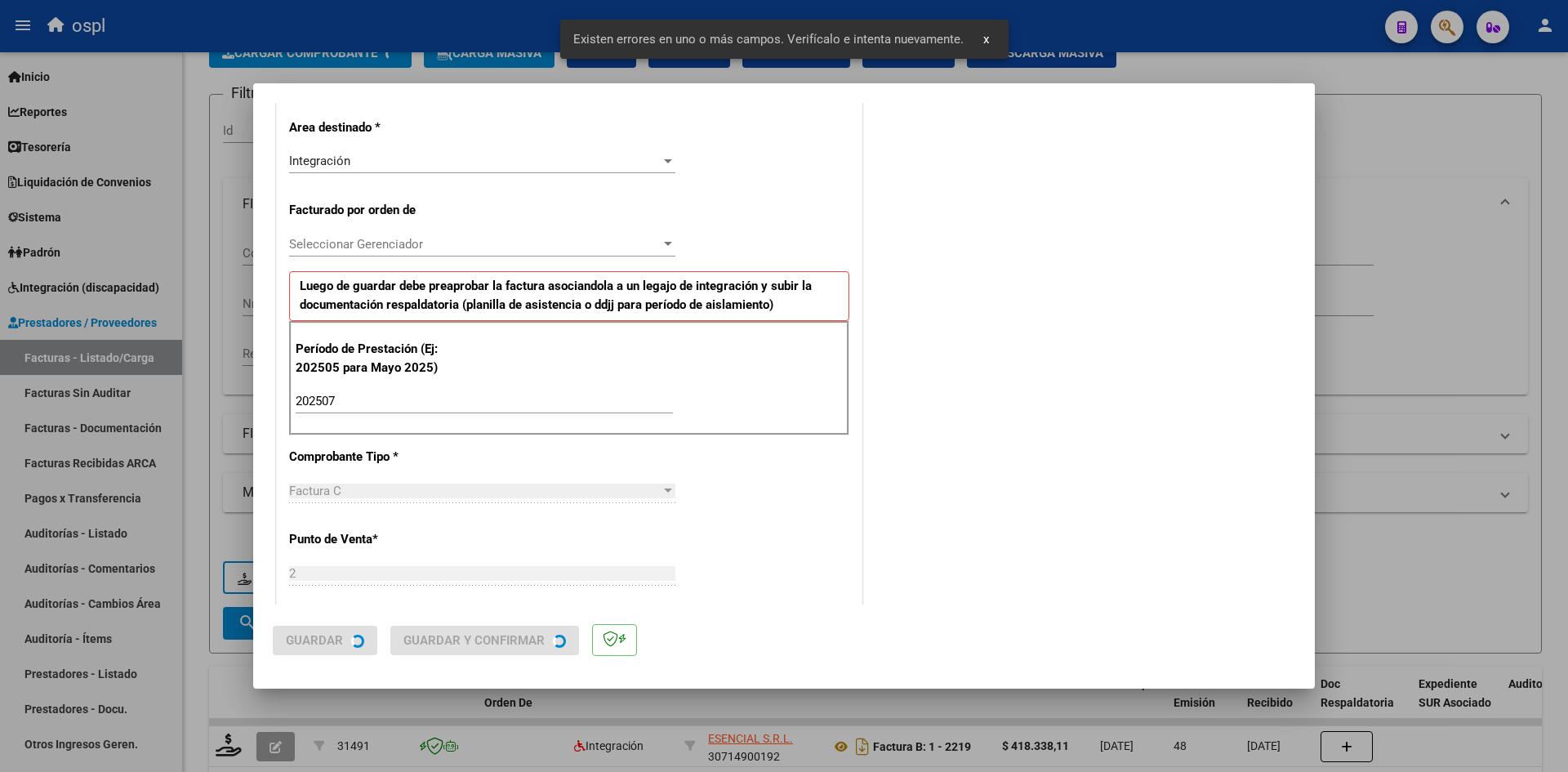
scroll to position [0, 0]
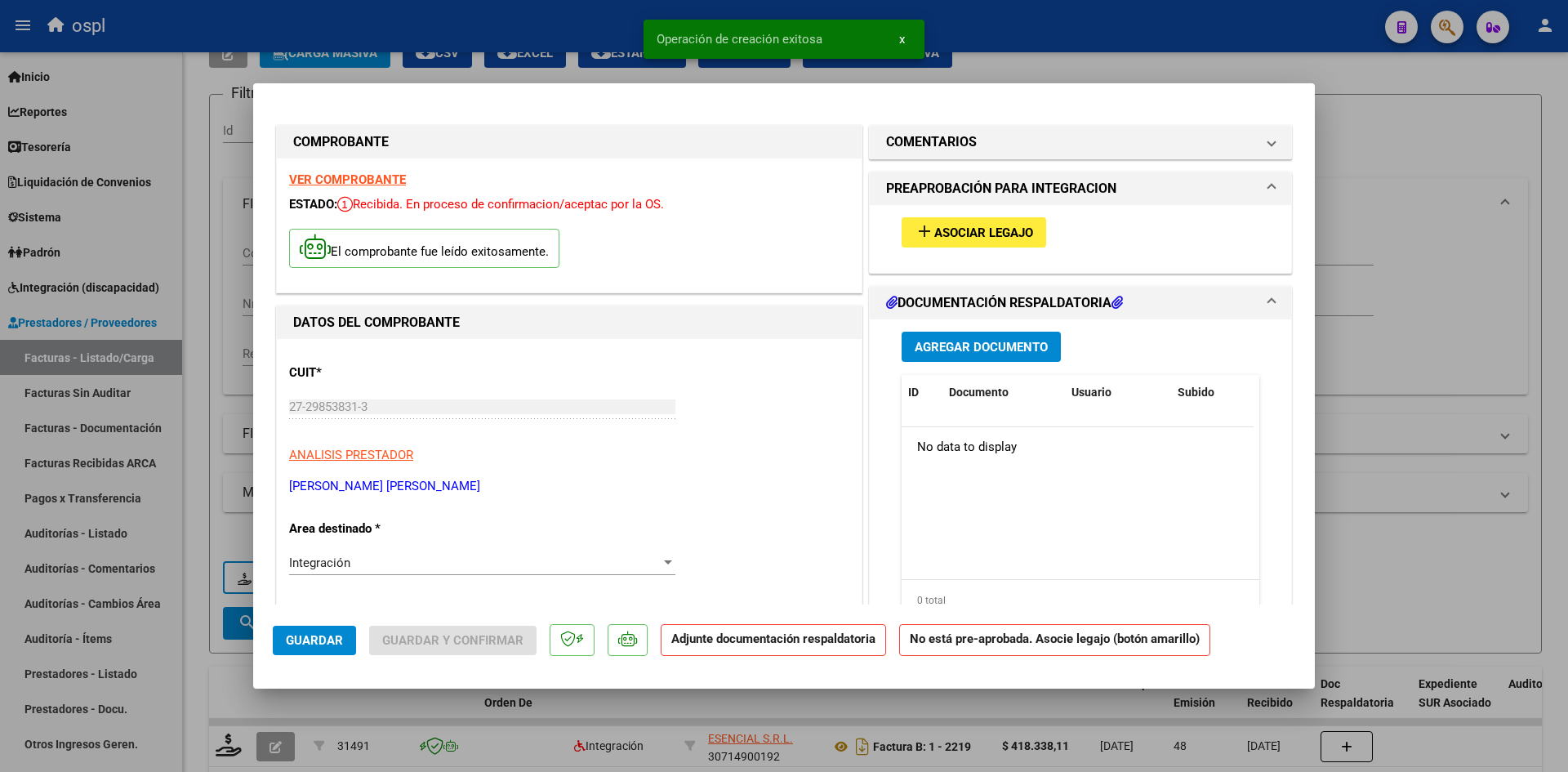
click at [961, 229] on span "Asociar Legajo" at bounding box center [983, 232] width 99 height 14
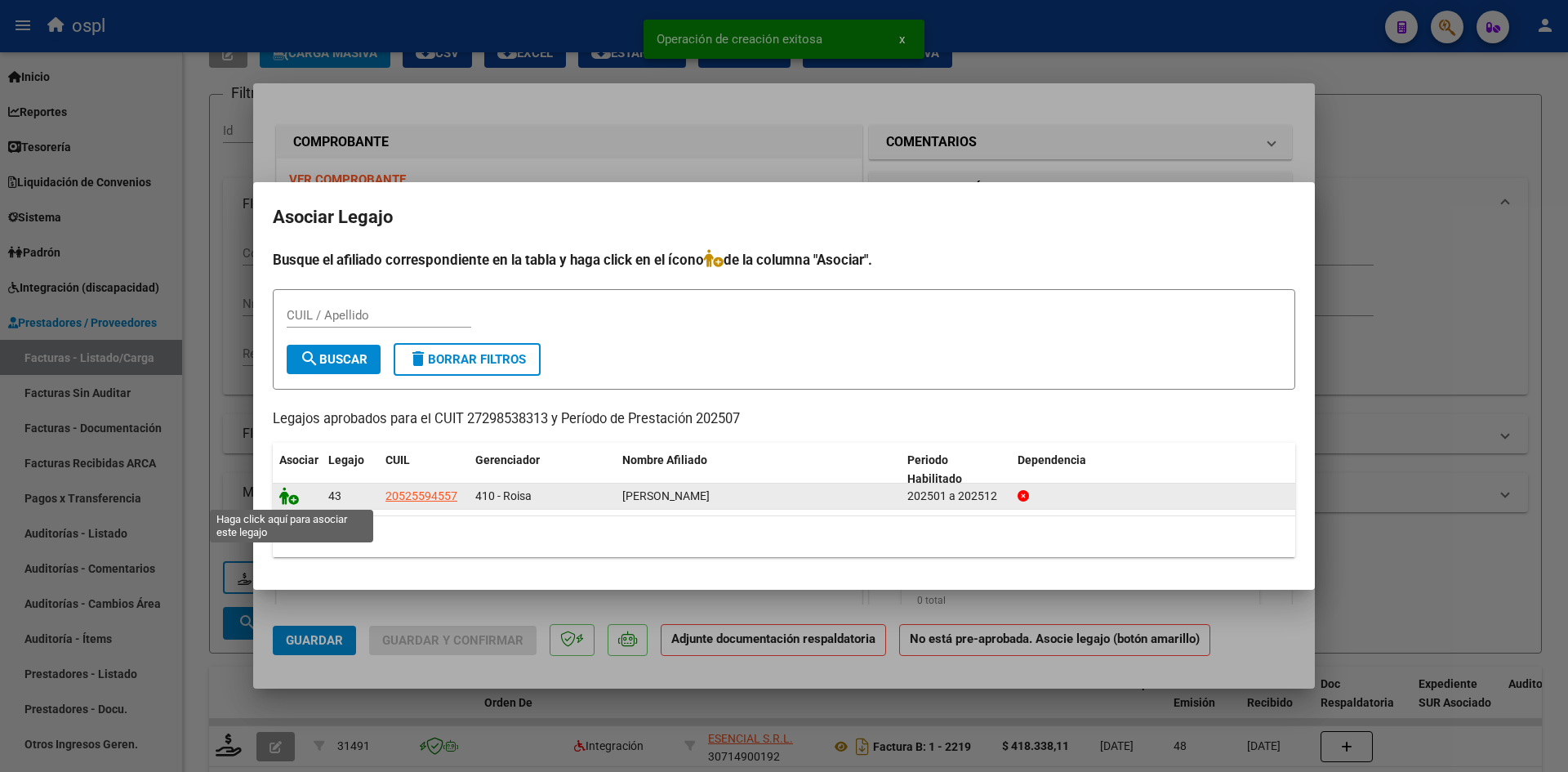
click at [294, 500] on icon at bounding box center [288, 495] width 19 height 18
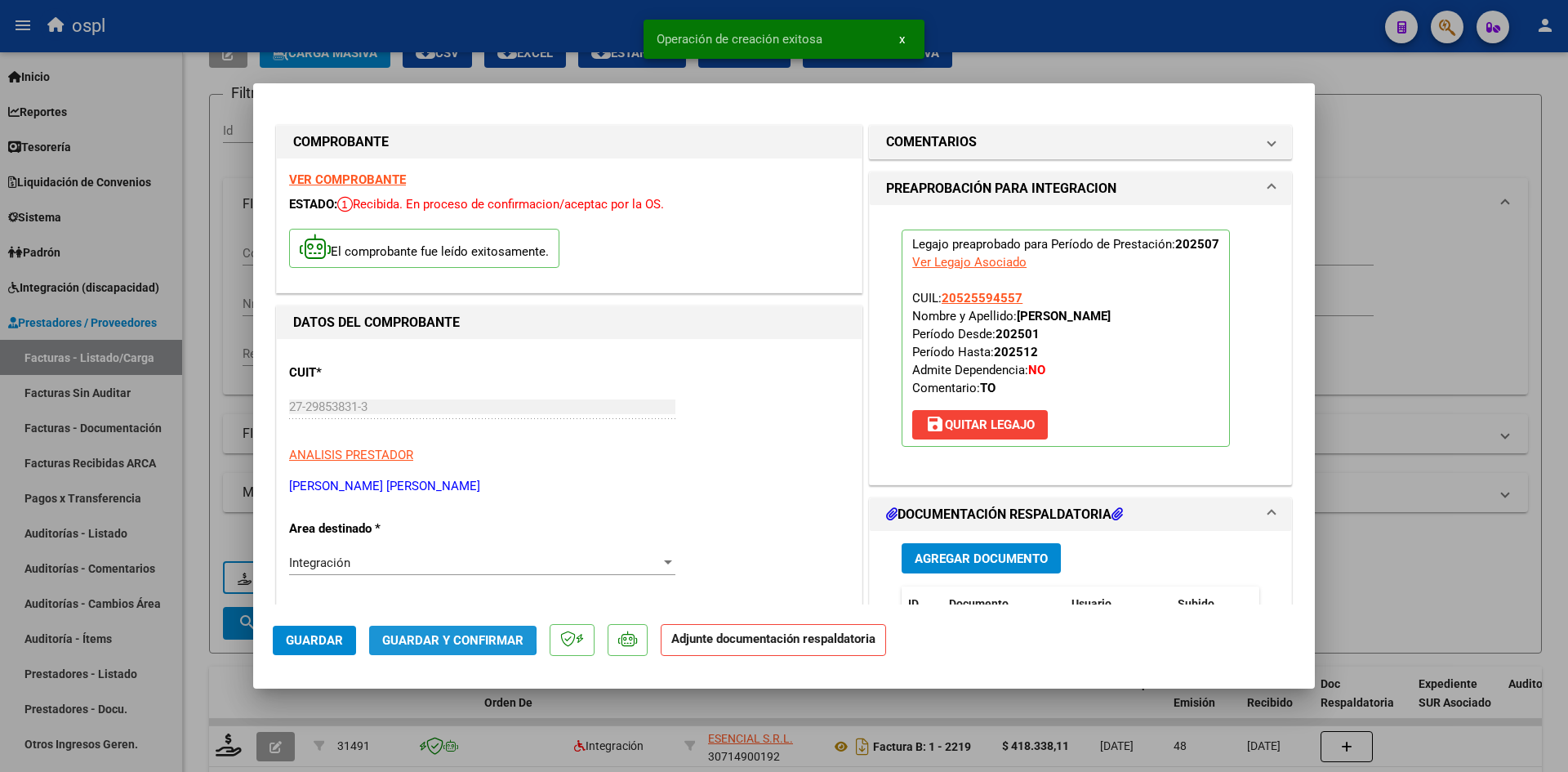
click at [448, 640] on span "Guardar y Confirmar" at bounding box center [452, 640] width 141 height 14
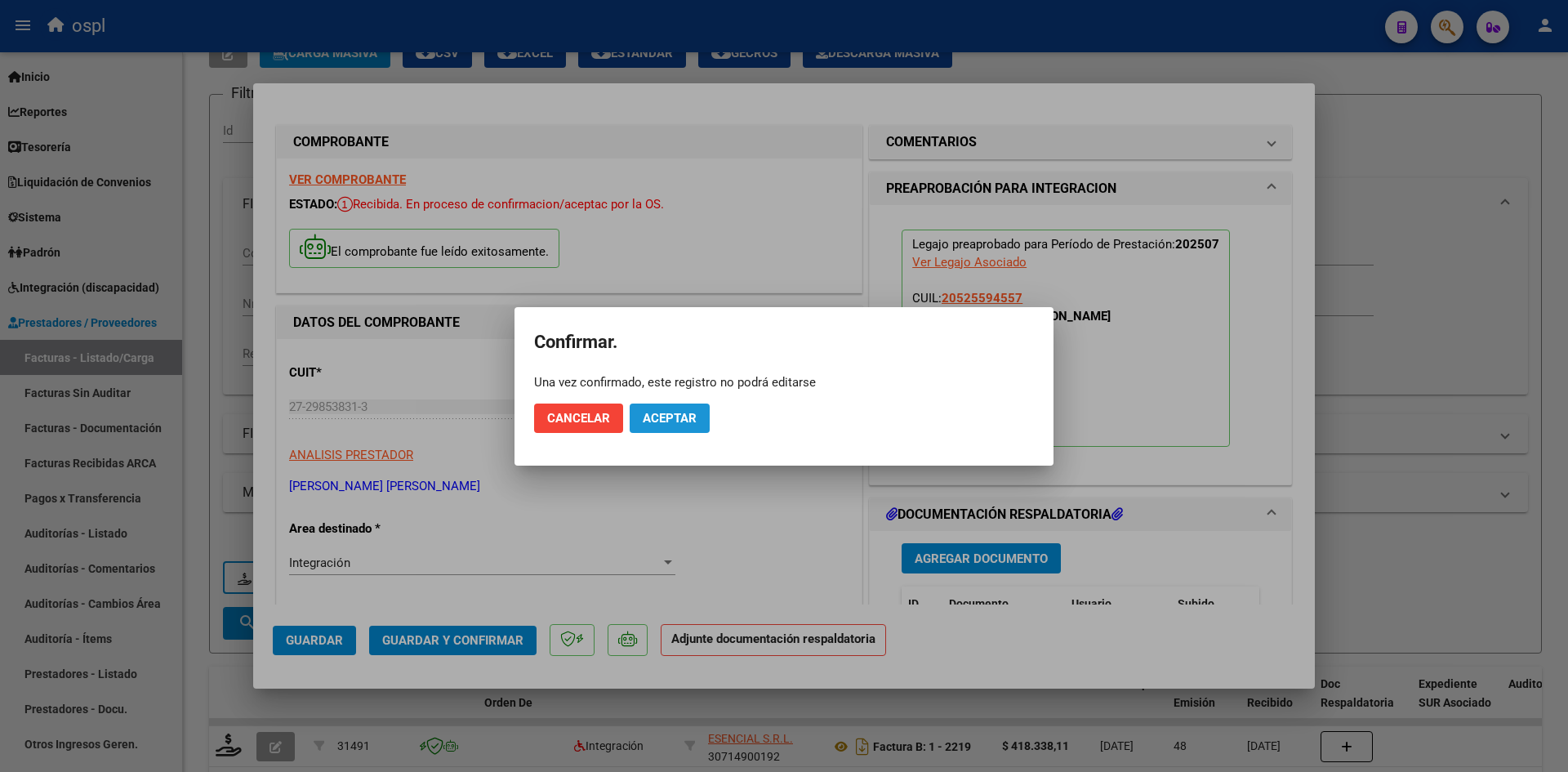
click at [676, 405] on button "Aceptar" at bounding box center [669, 418] width 80 height 30
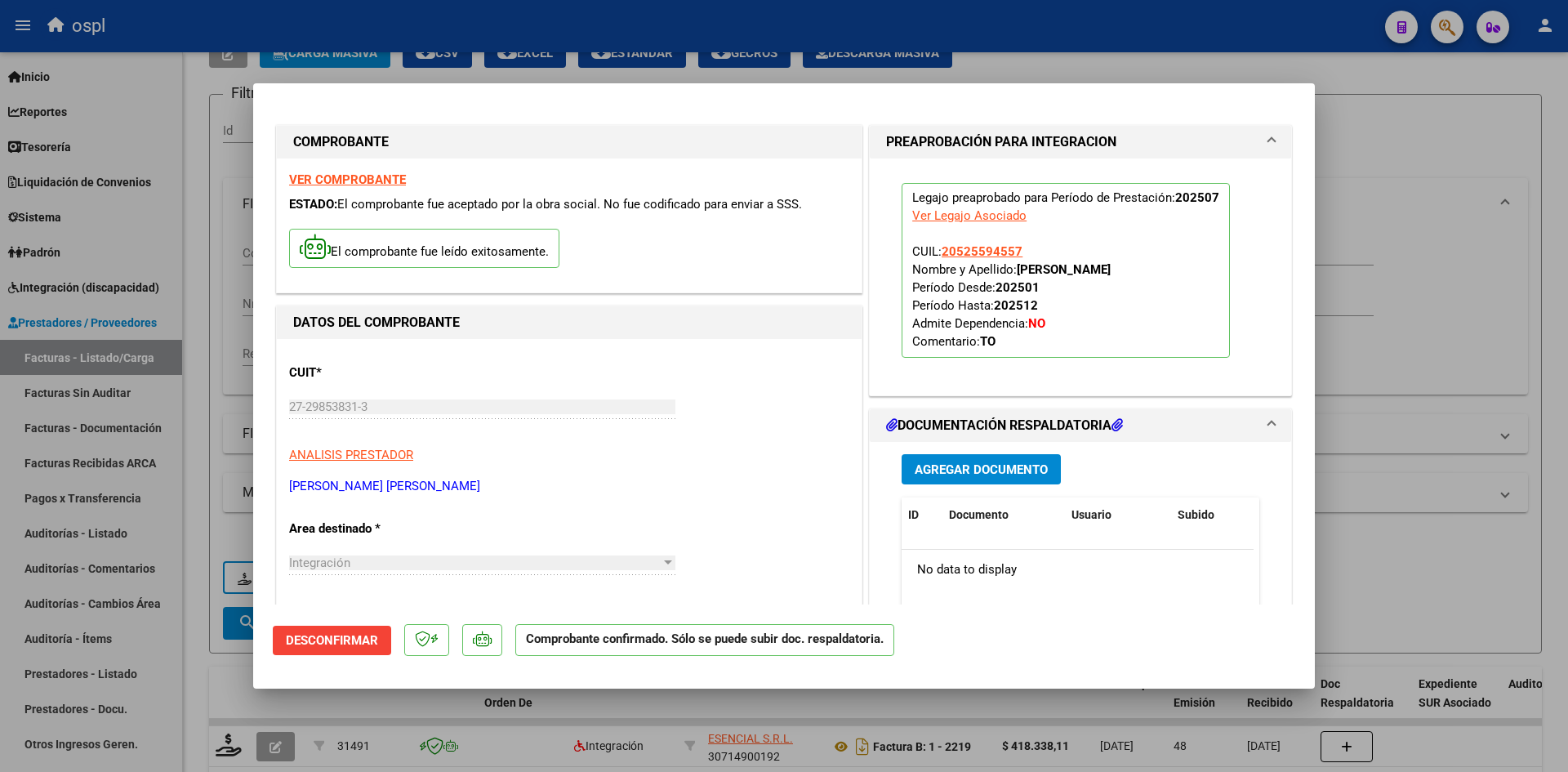
click at [860, 707] on div at bounding box center [784, 386] width 1568 height 772
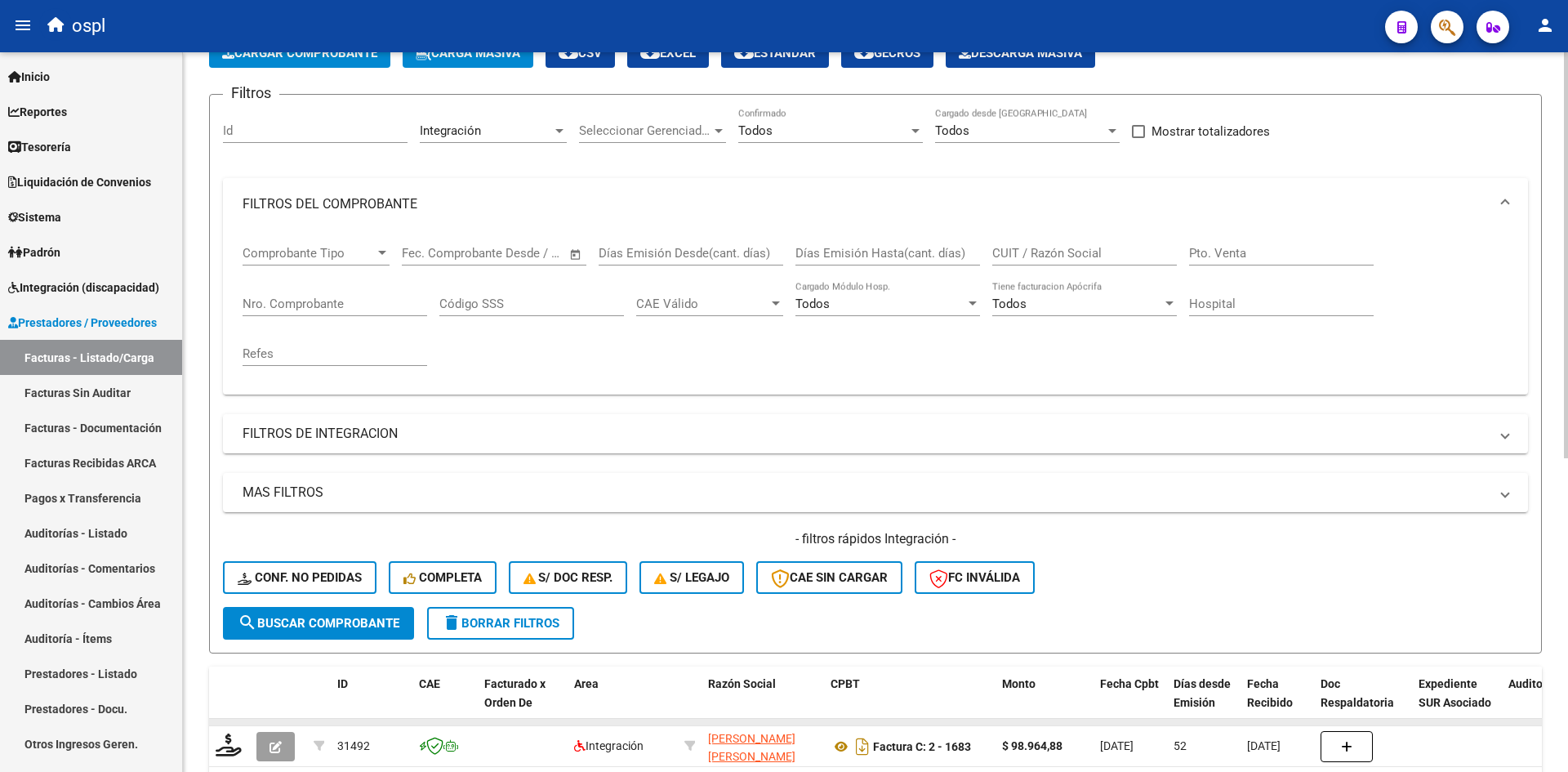
scroll to position [21, 0]
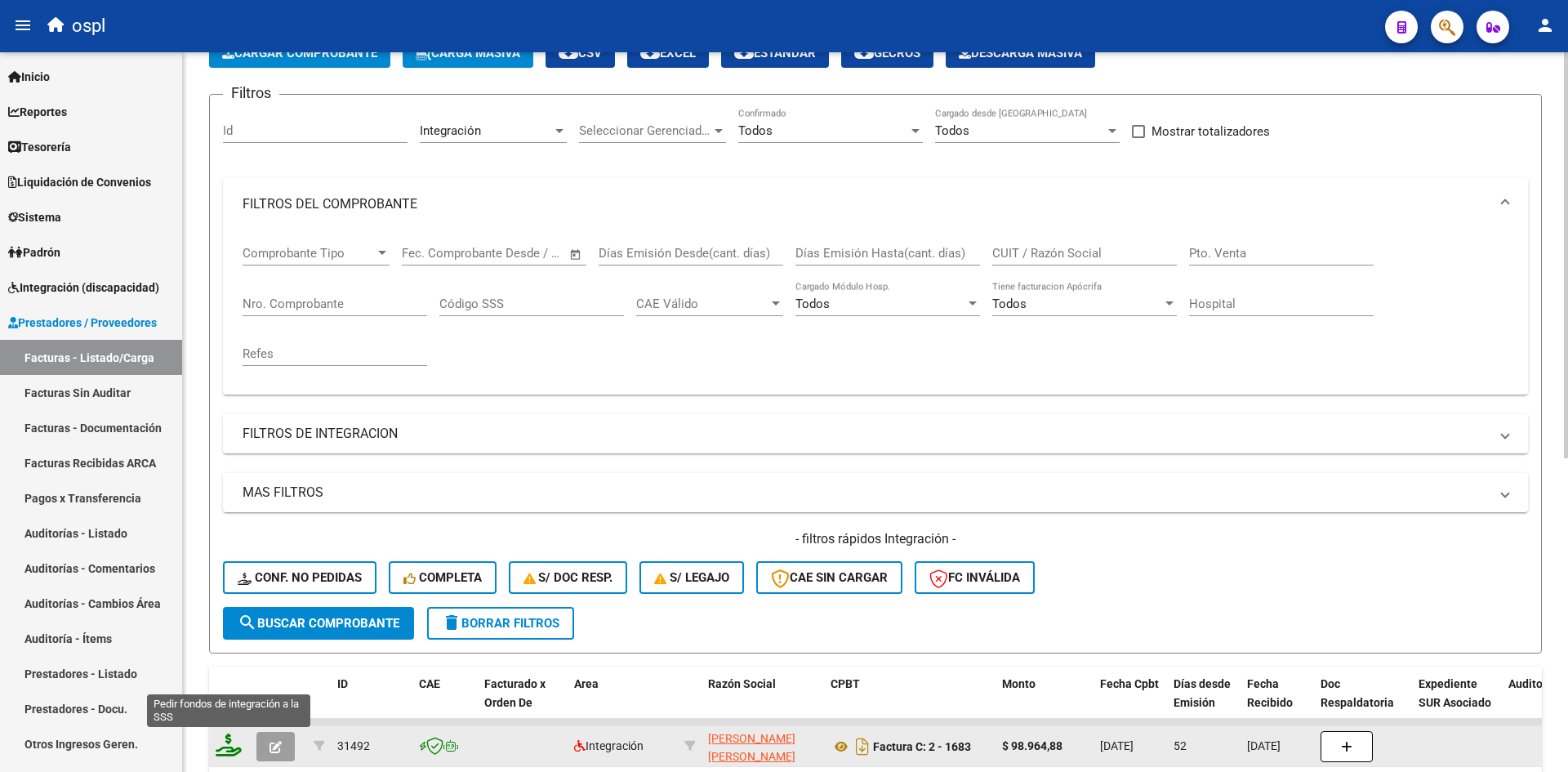
click at [224, 742] on icon at bounding box center [229, 744] width 26 height 23
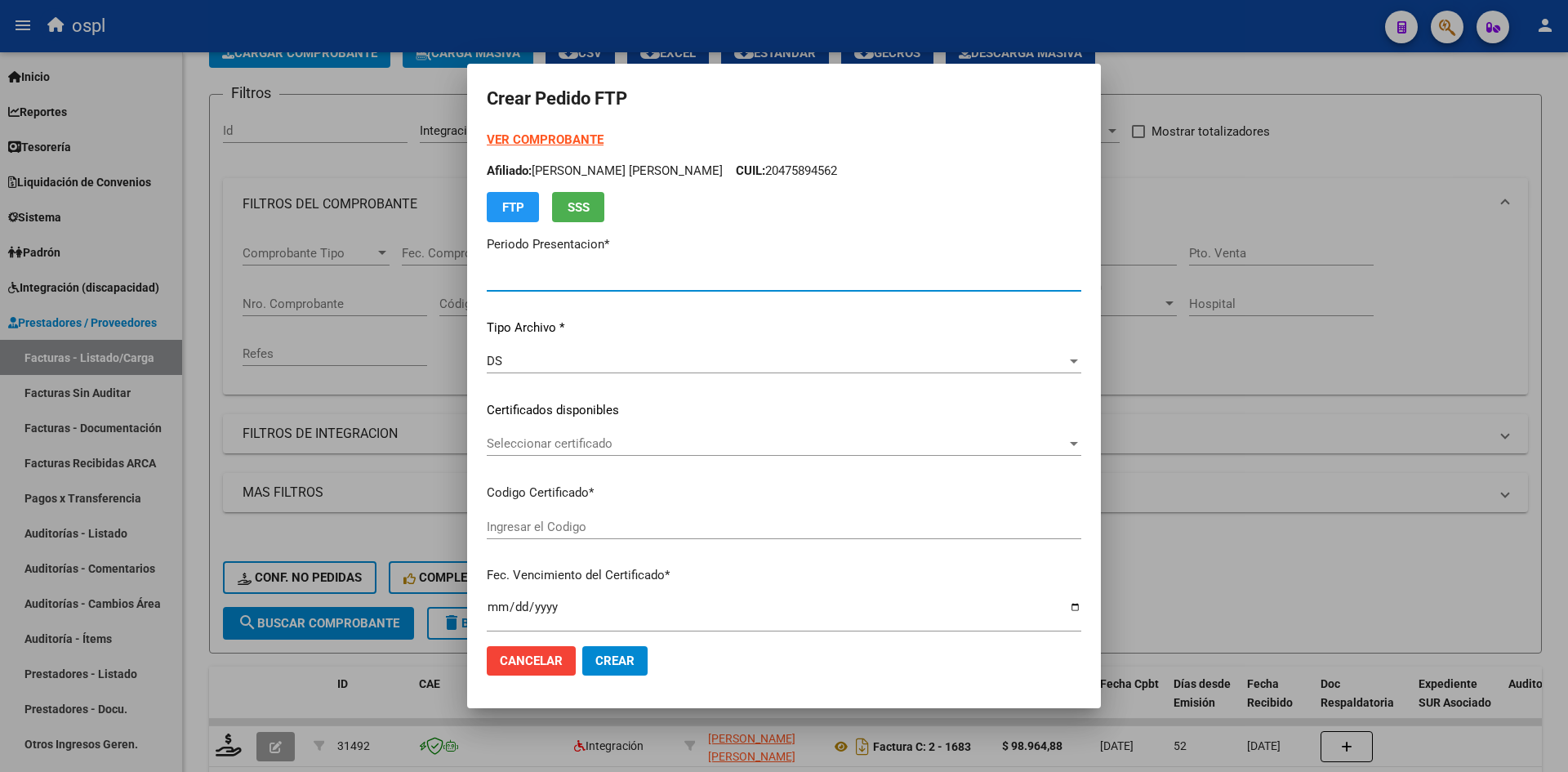
type input "202508"
type input "202507"
type input "$ 98.964,88"
type input "ARG02000525594552019062620290626SFE159"
type input "2029-06-26"
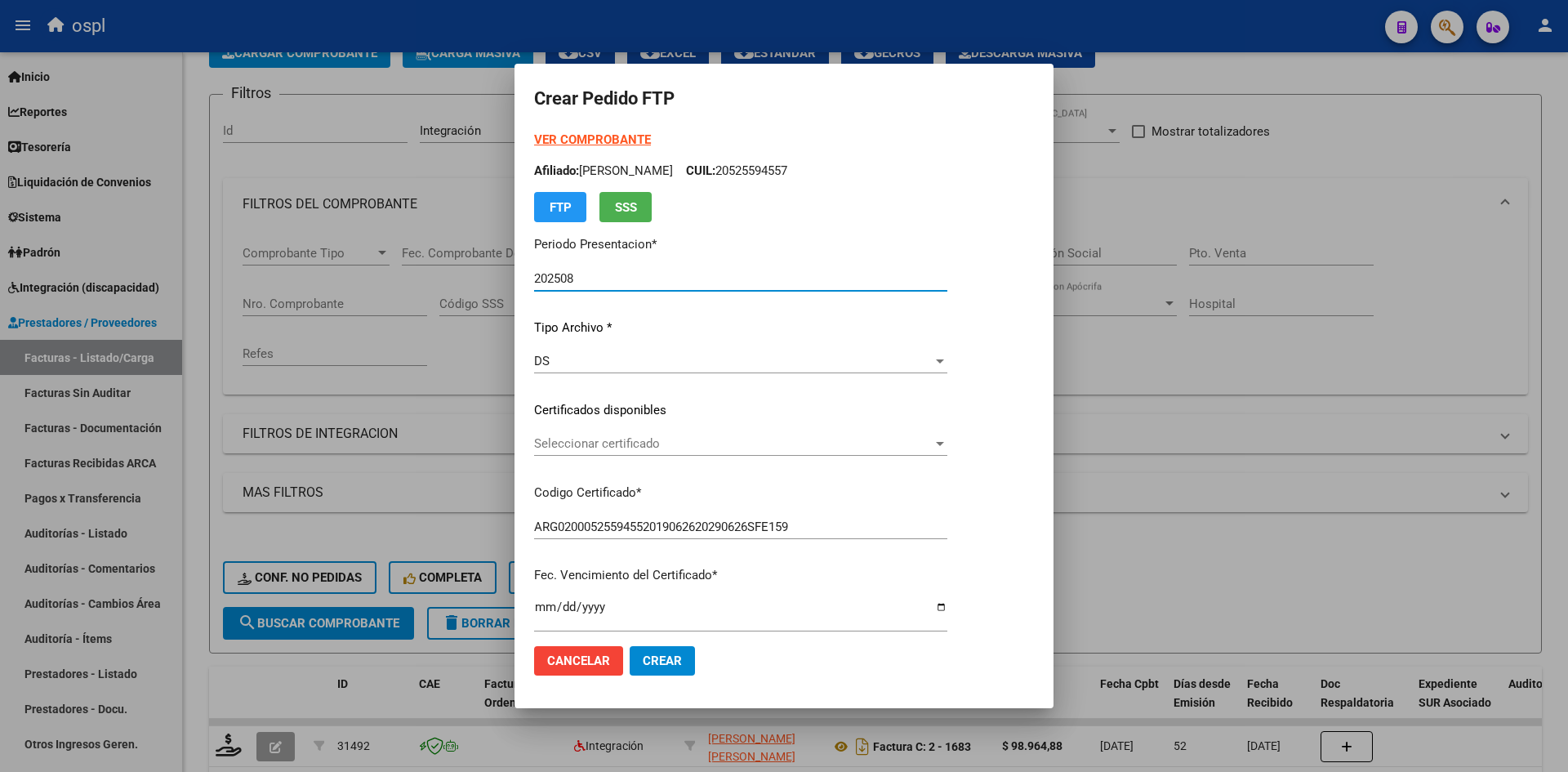
click at [628, 445] on span "Seleccionar certificado" at bounding box center [733, 443] width 398 height 14
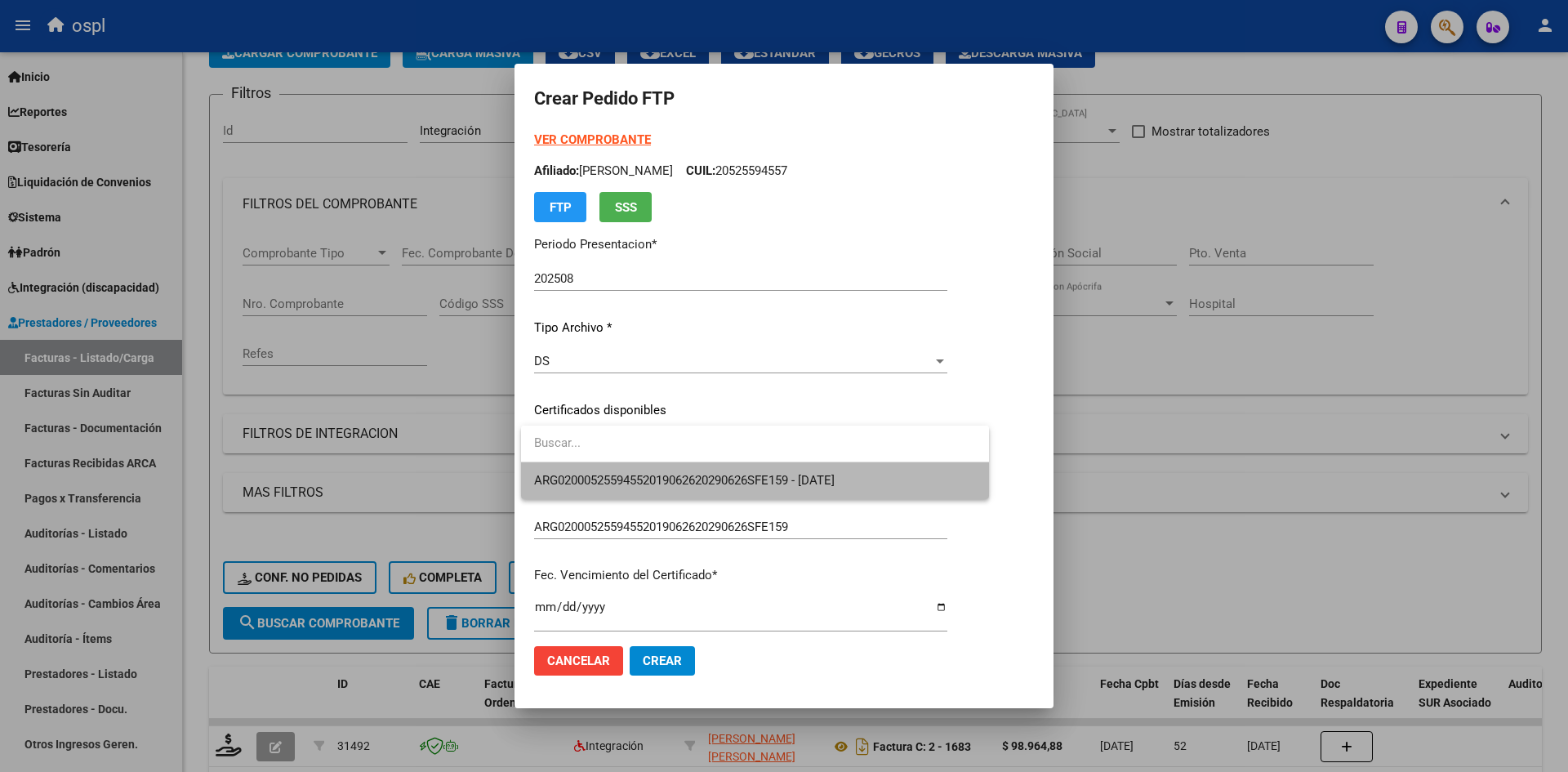
click at [639, 468] on span "ARG02000525594552019062620290626SFE159 - 2029-06-26" at bounding box center [755, 481] width 442 height 37
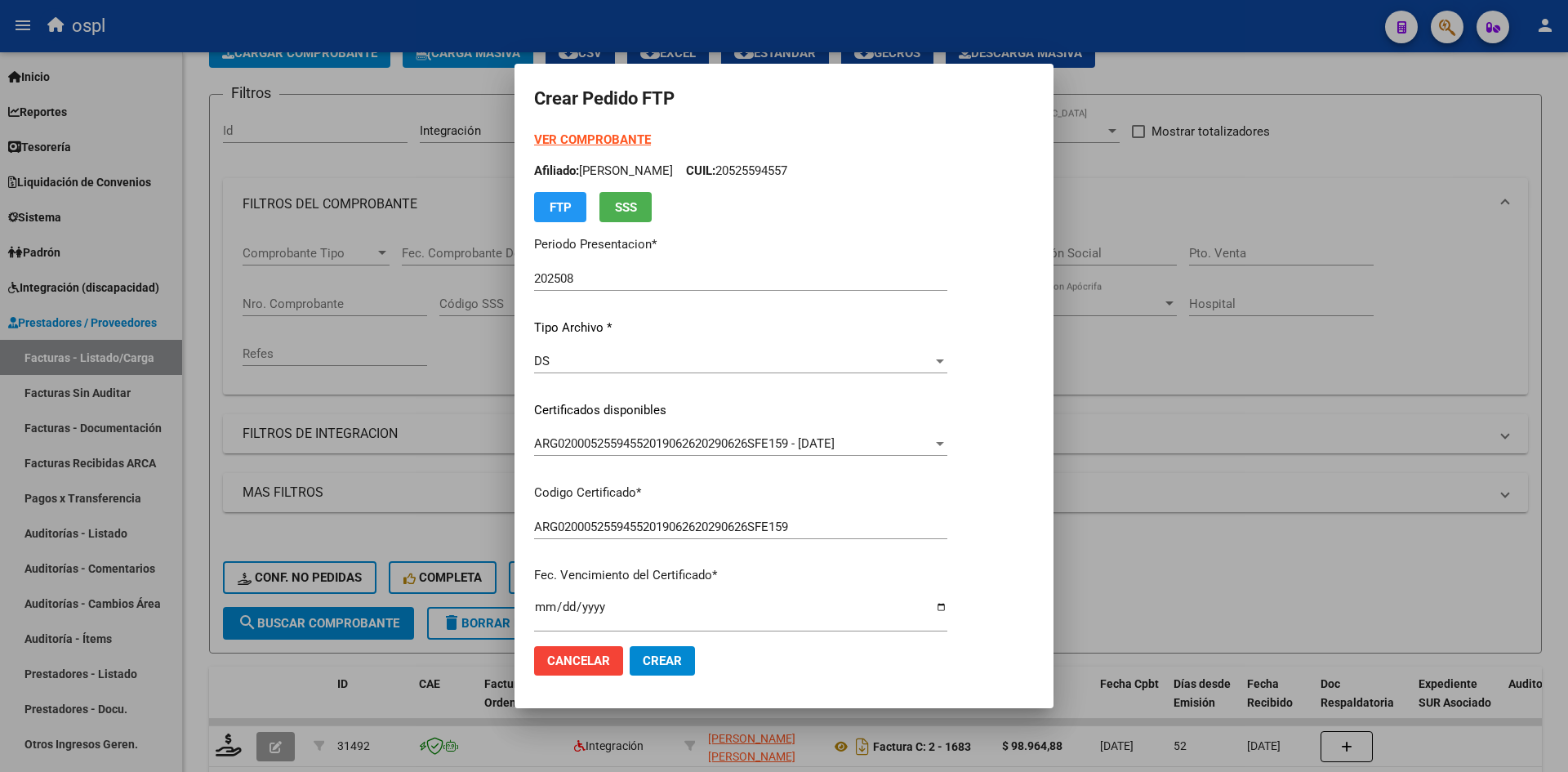
click at [771, 591] on div "VER COMPROBANTE ARCA Padrón Afiliado: NUÑEZ ROBERTINO CUIL: 20525594557 FTP SSS…" at bounding box center [741, 389] width 413 height 516
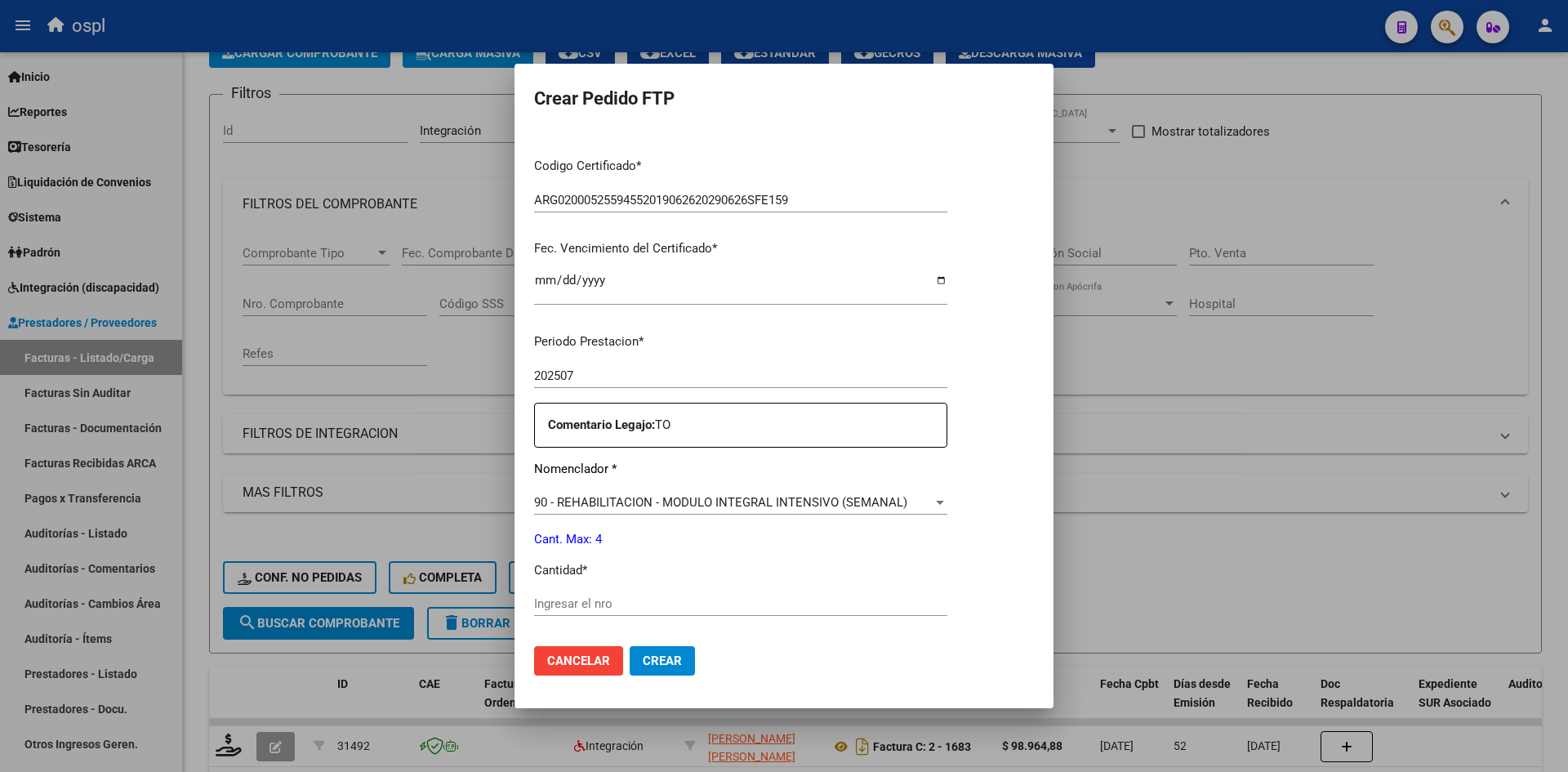
scroll to position [408, 0]
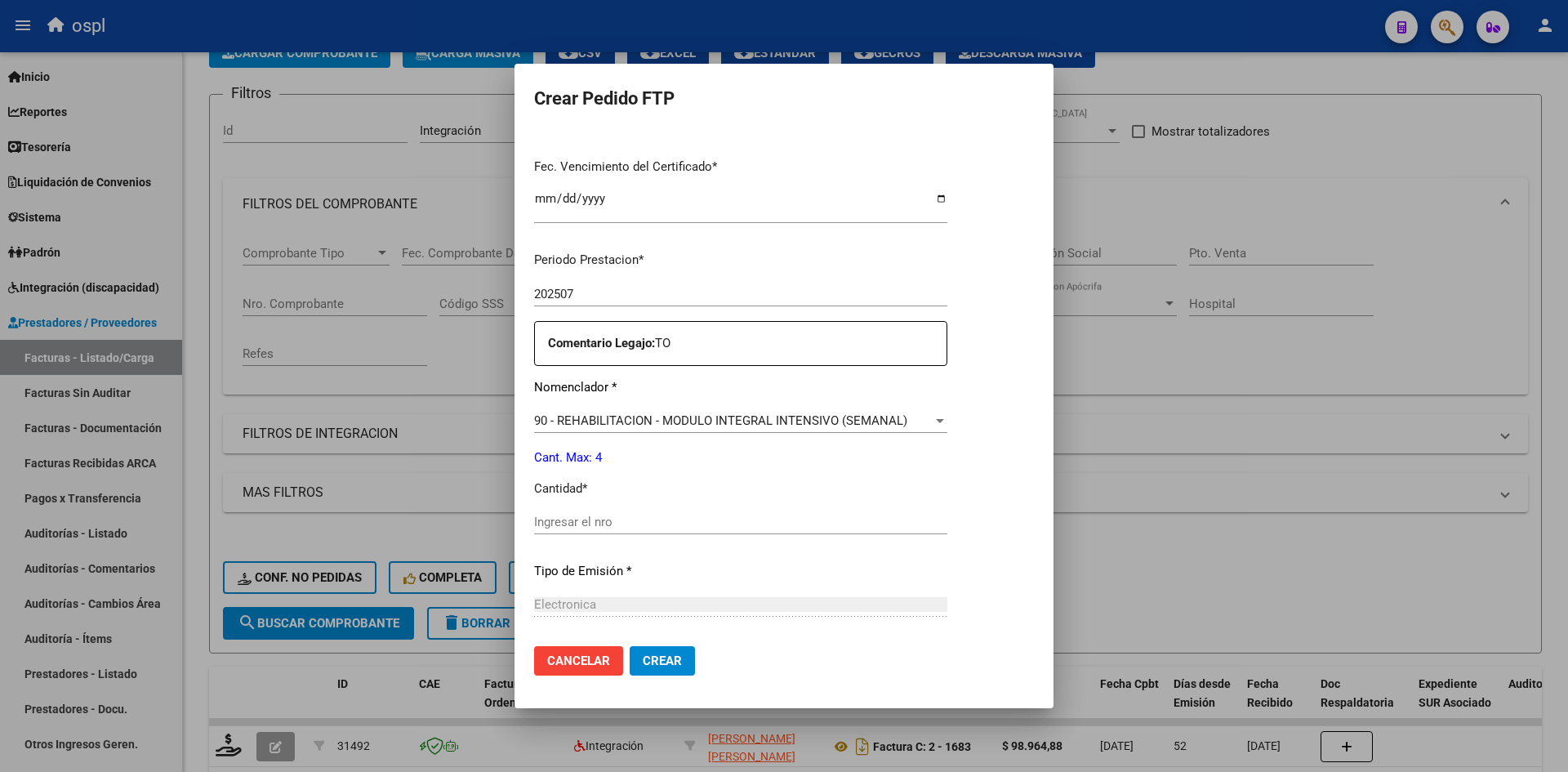
click at [581, 532] on div "Ingresar el nro" at bounding box center [741, 521] width 413 height 24
type input "4"
click at [649, 666] on span "Crear" at bounding box center [662, 660] width 39 height 14
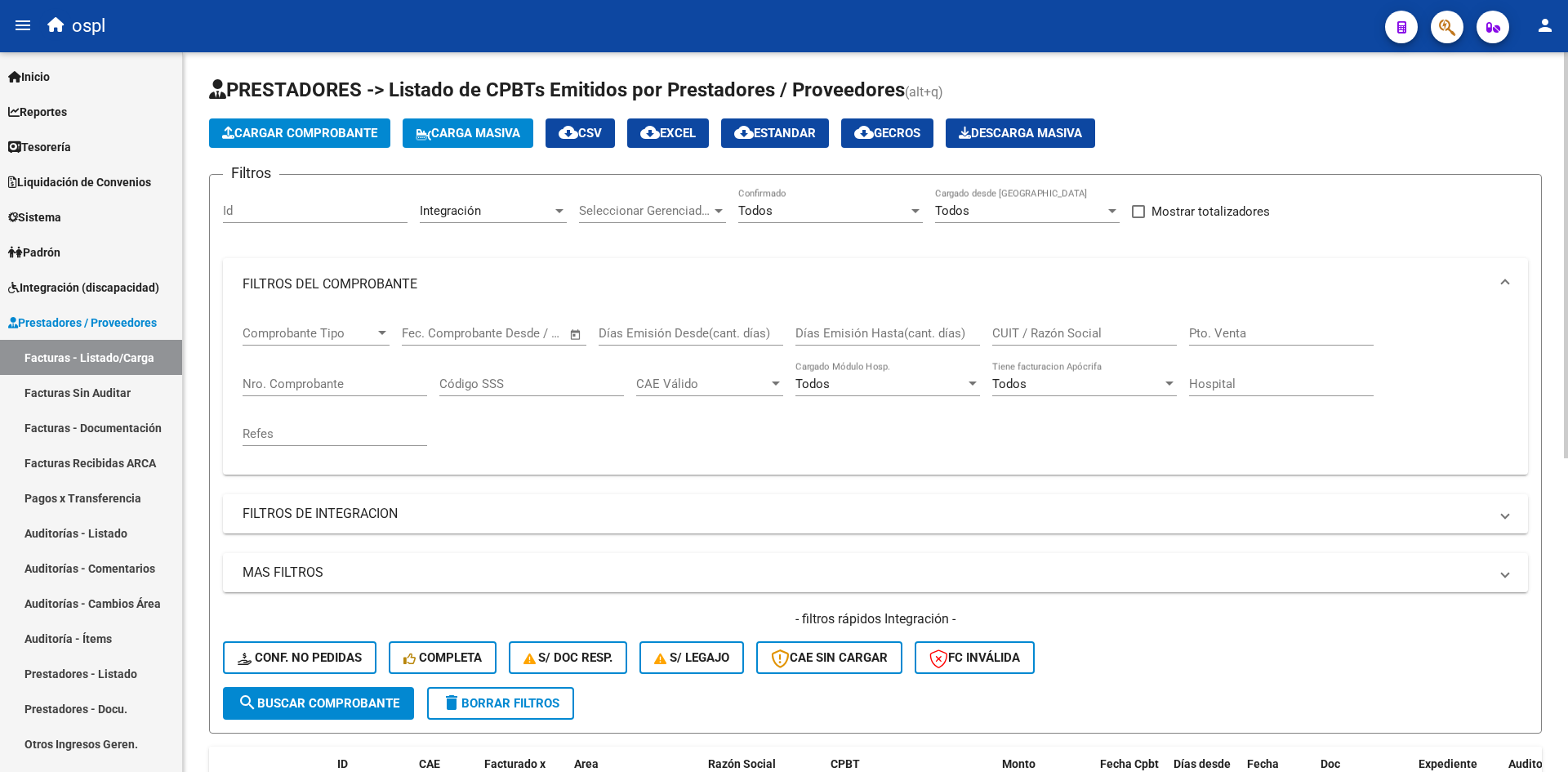
scroll to position [0, 0]
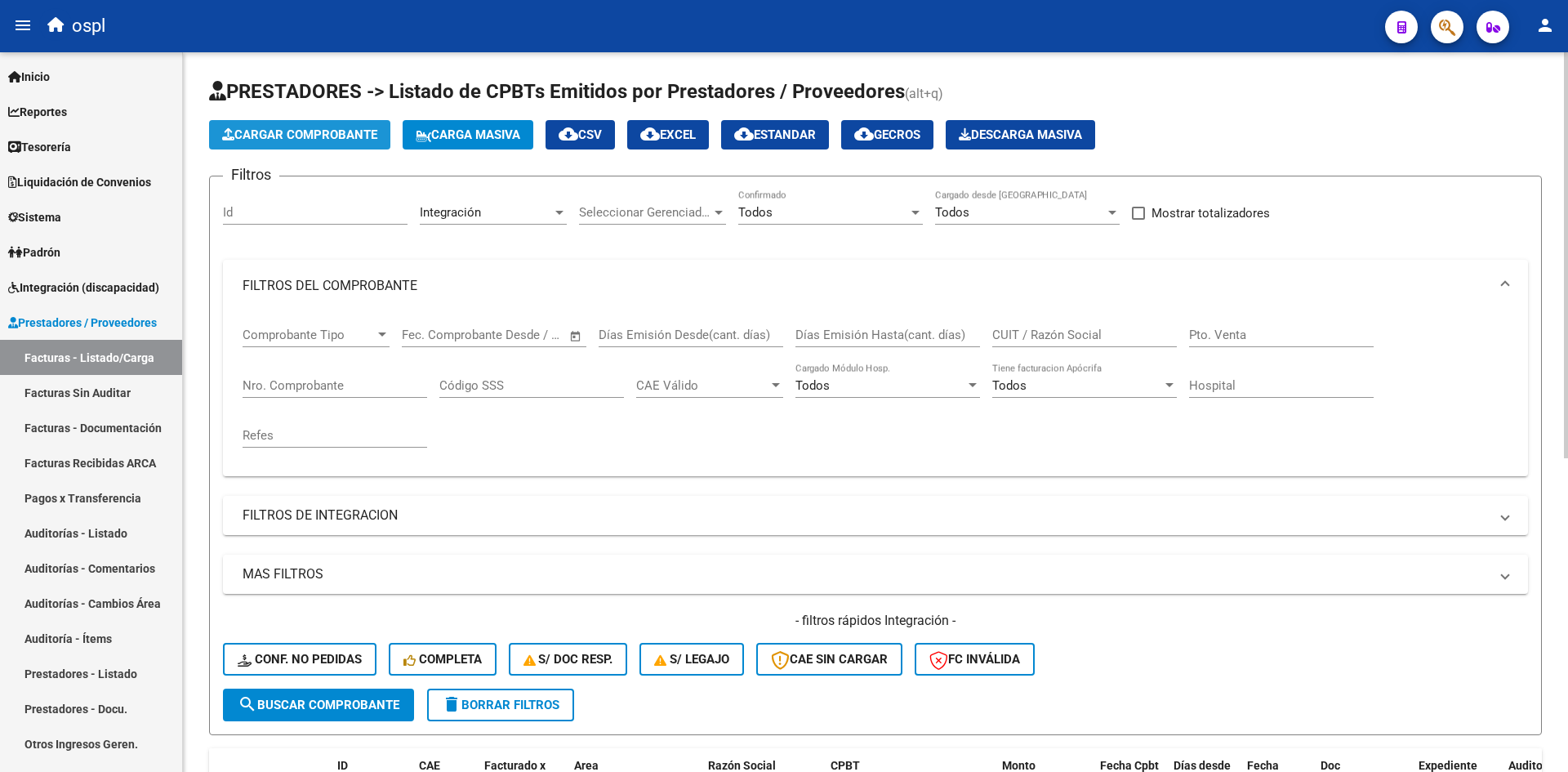
click at [296, 141] on span "Cargar Comprobante" at bounding box center [299, 134] width 155 height 14
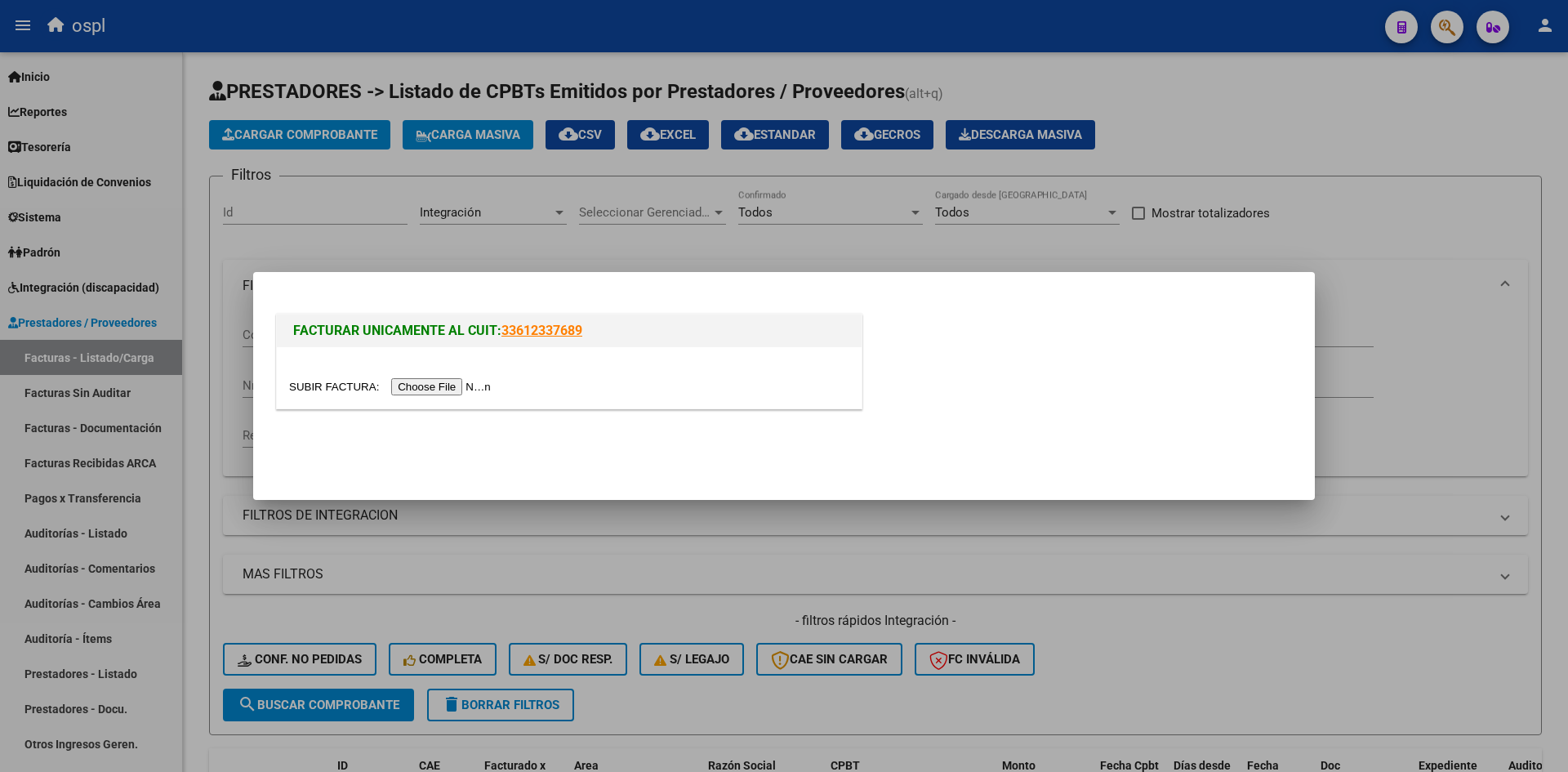
click at [415, 388] on input "file" at bounding box center [392, 386] width 207 height 17
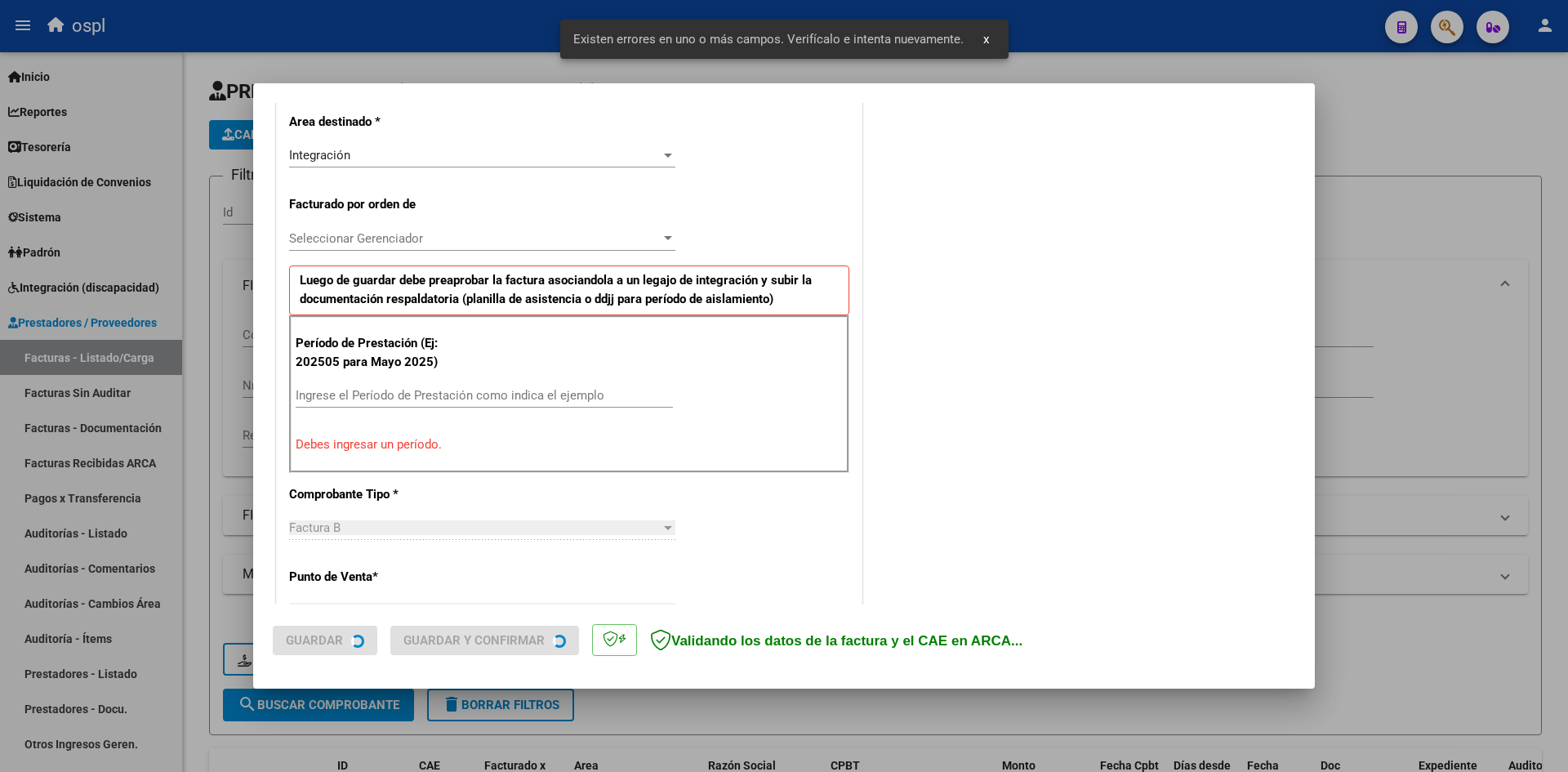
scroll to position [401, 0]
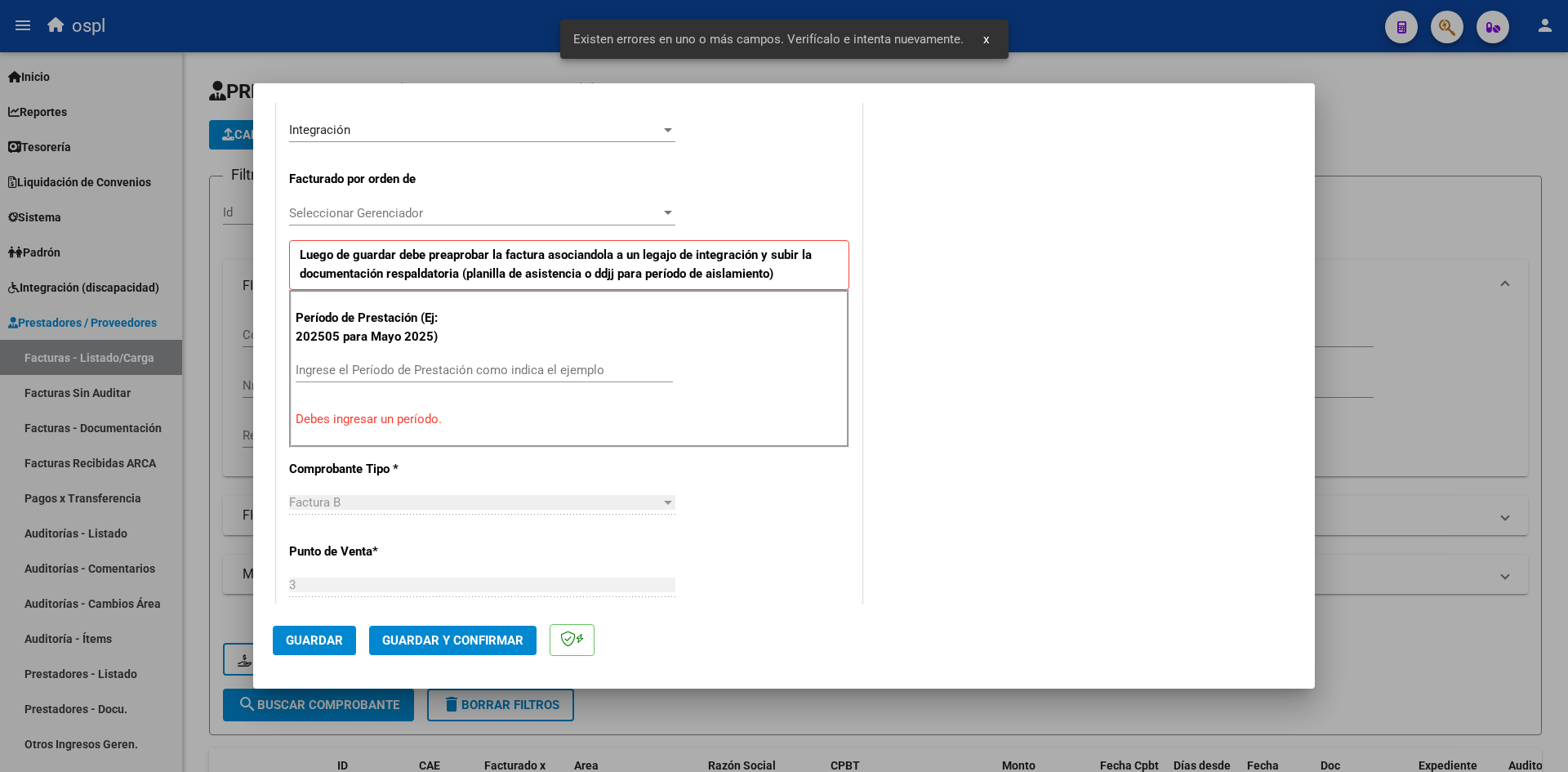
click at [391, 373] on input "Ingrese el Período de Prestación como indica el ejemplo" at bounding box center [483, 370] width 377 height 14
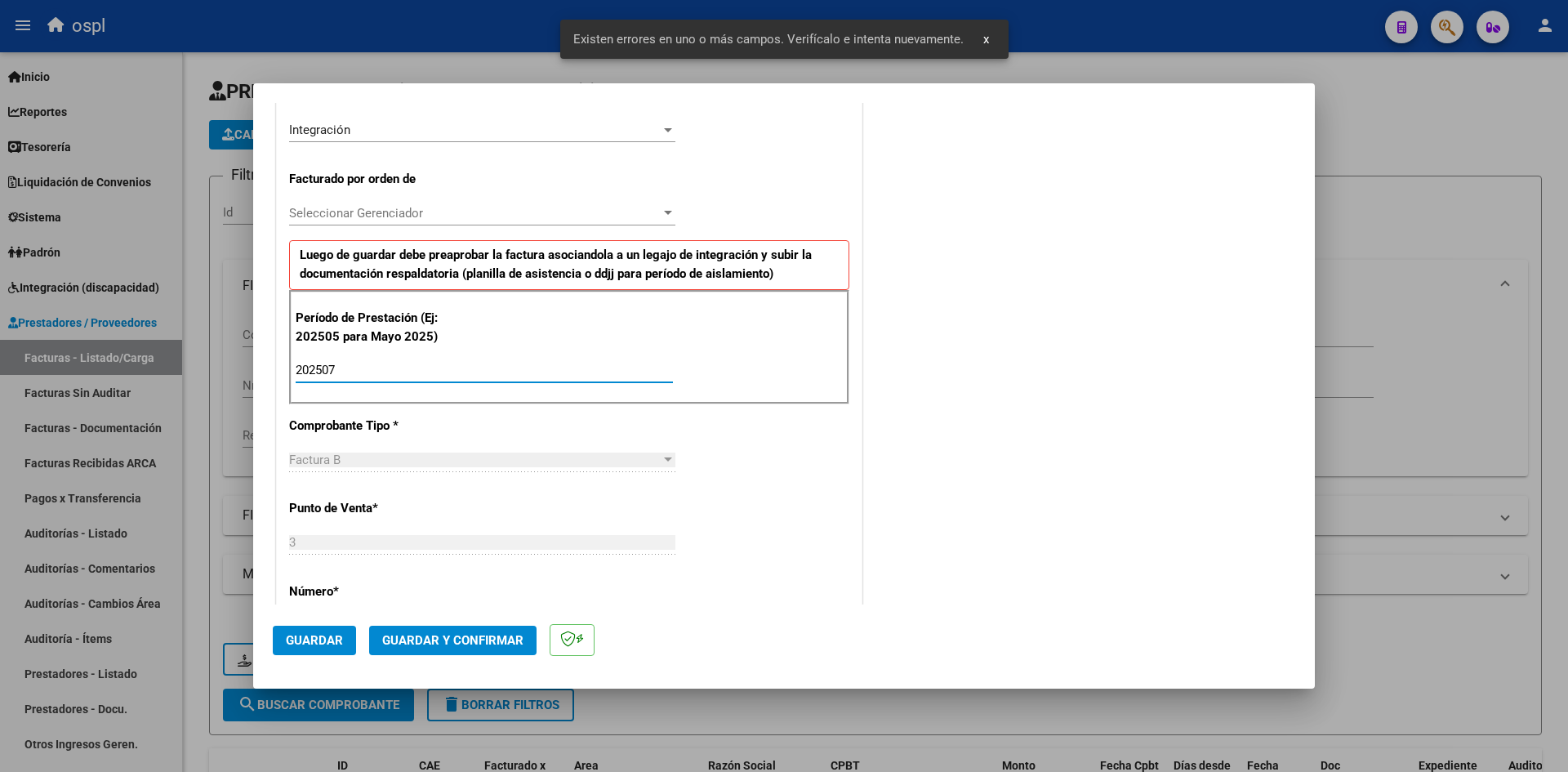
type input "202507"
click at [342, 636] on button "Guardar" at bounding box center [314, 640] width 84 height 30
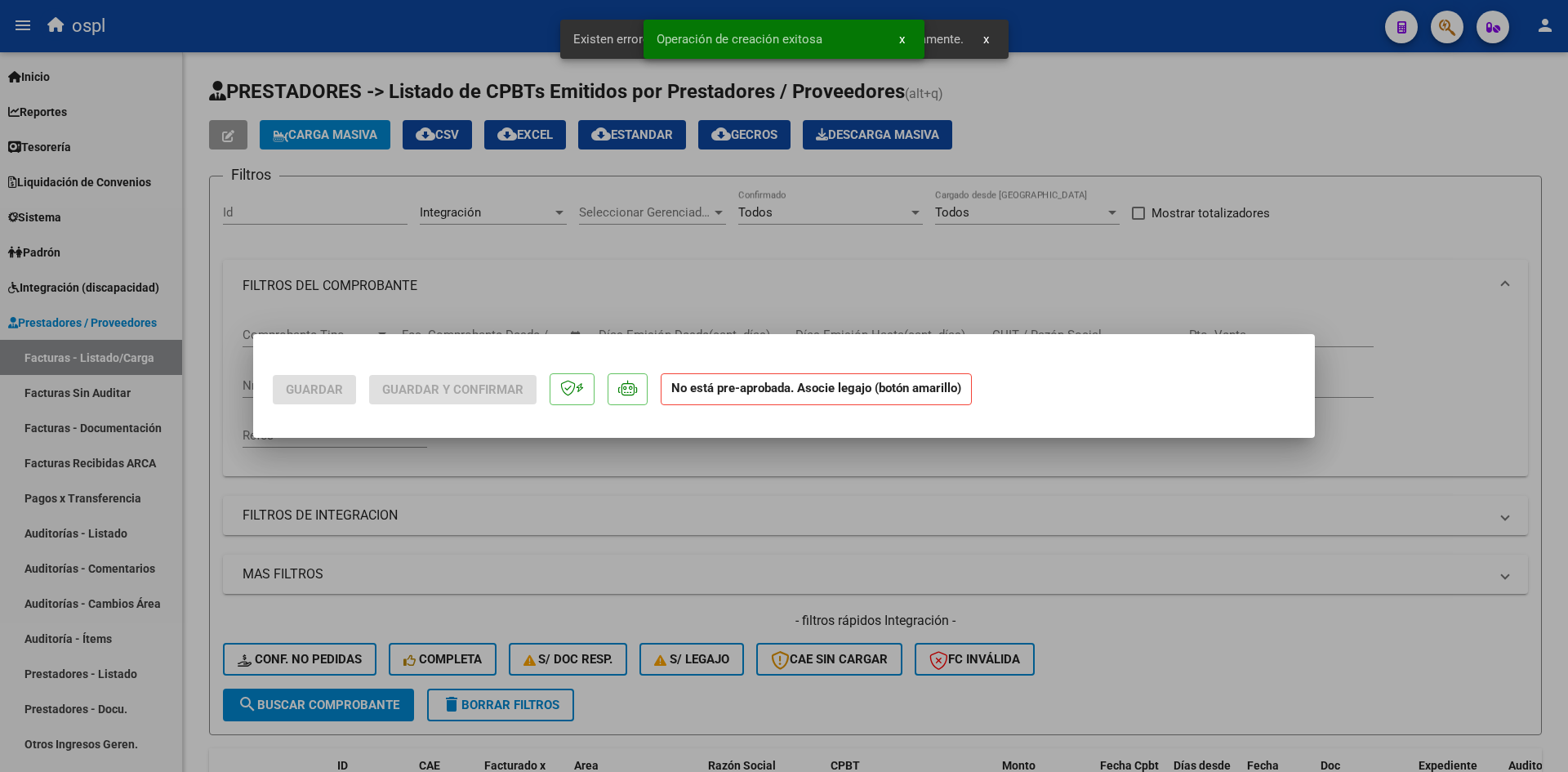
scroll to position [0, 0]
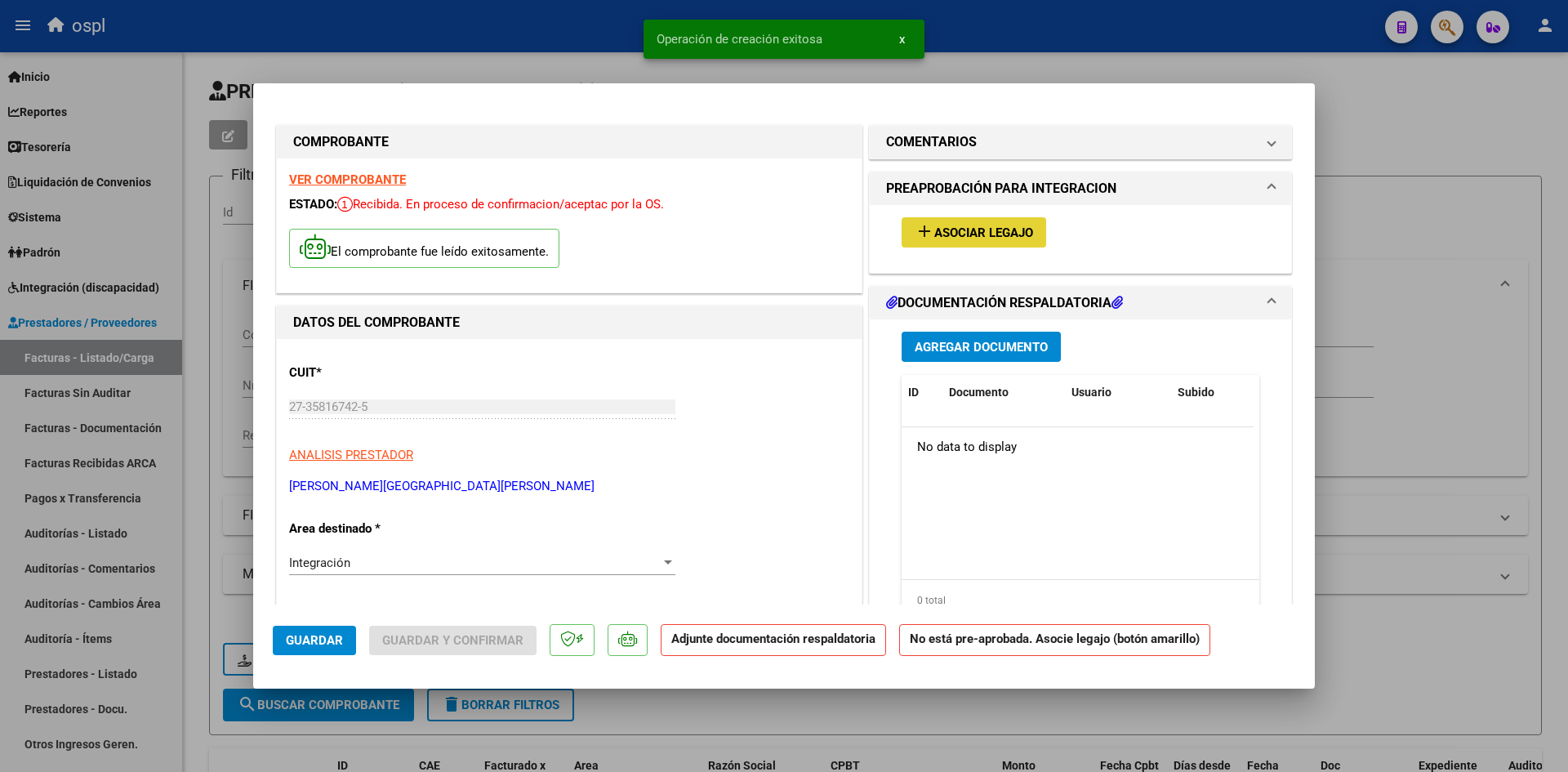
click at [957, 229] on span "Asociar Legajo" at bounding box center [983, 232] width 99 height 14
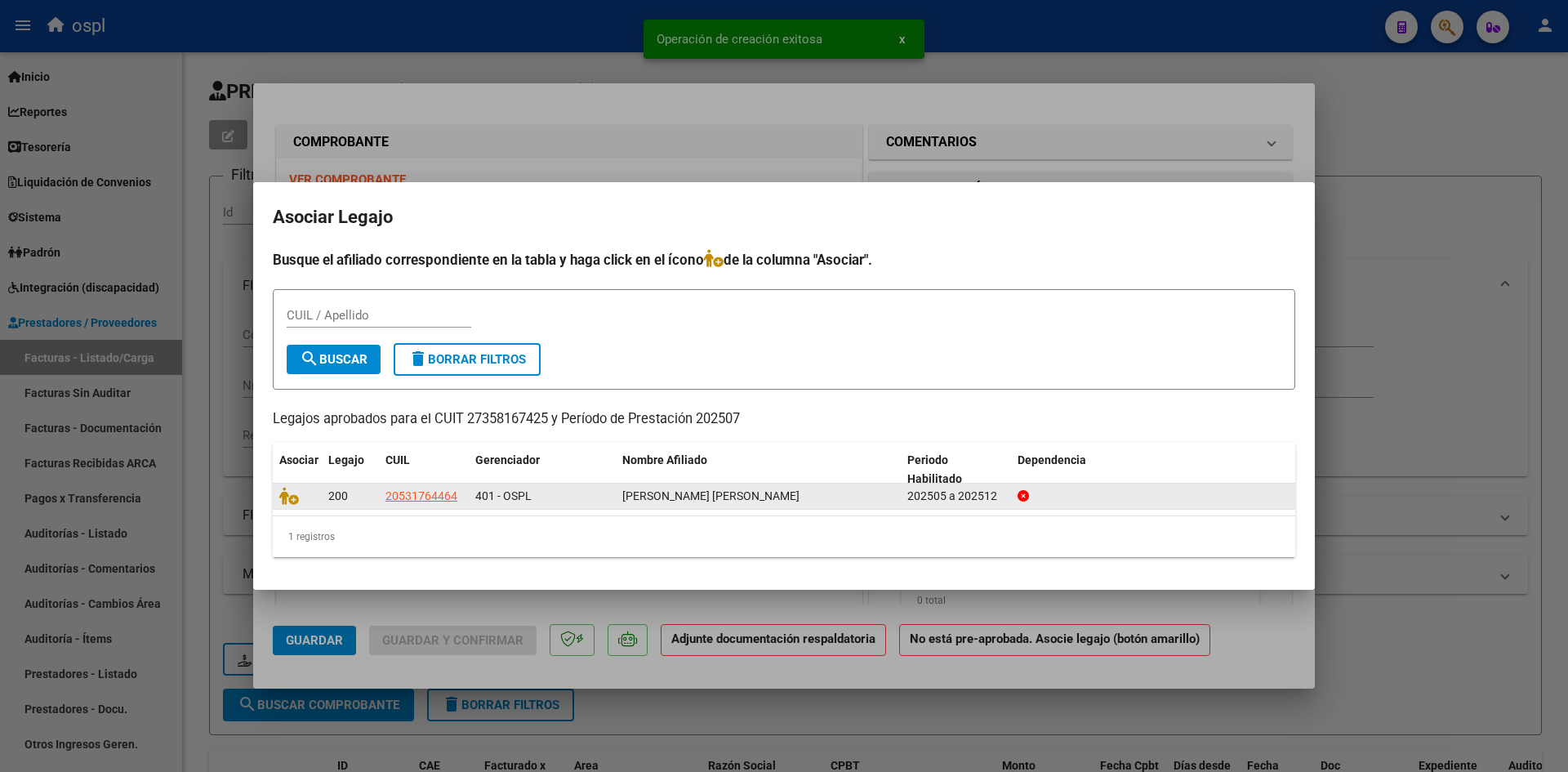
click at [276, 497] on datatable-body-cell at bounding box center [297, 496] width 49 height 25
click at [286, 497] on icon at bounding box center [288, 495] width 19 height 18
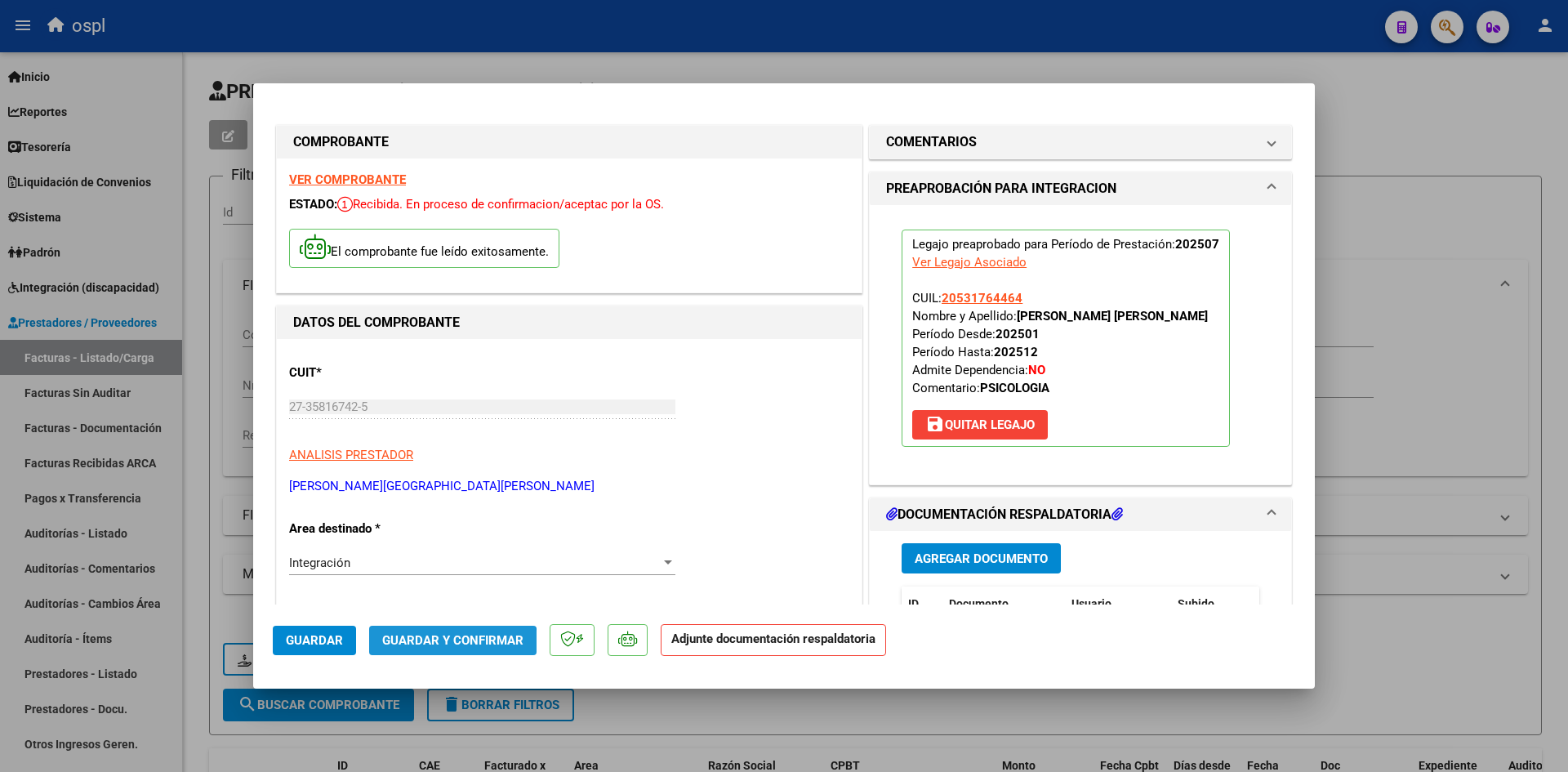
click at [448, 651] on button "Guardar y Confirmar" at bounding box center [453, 640] width 167 height 30
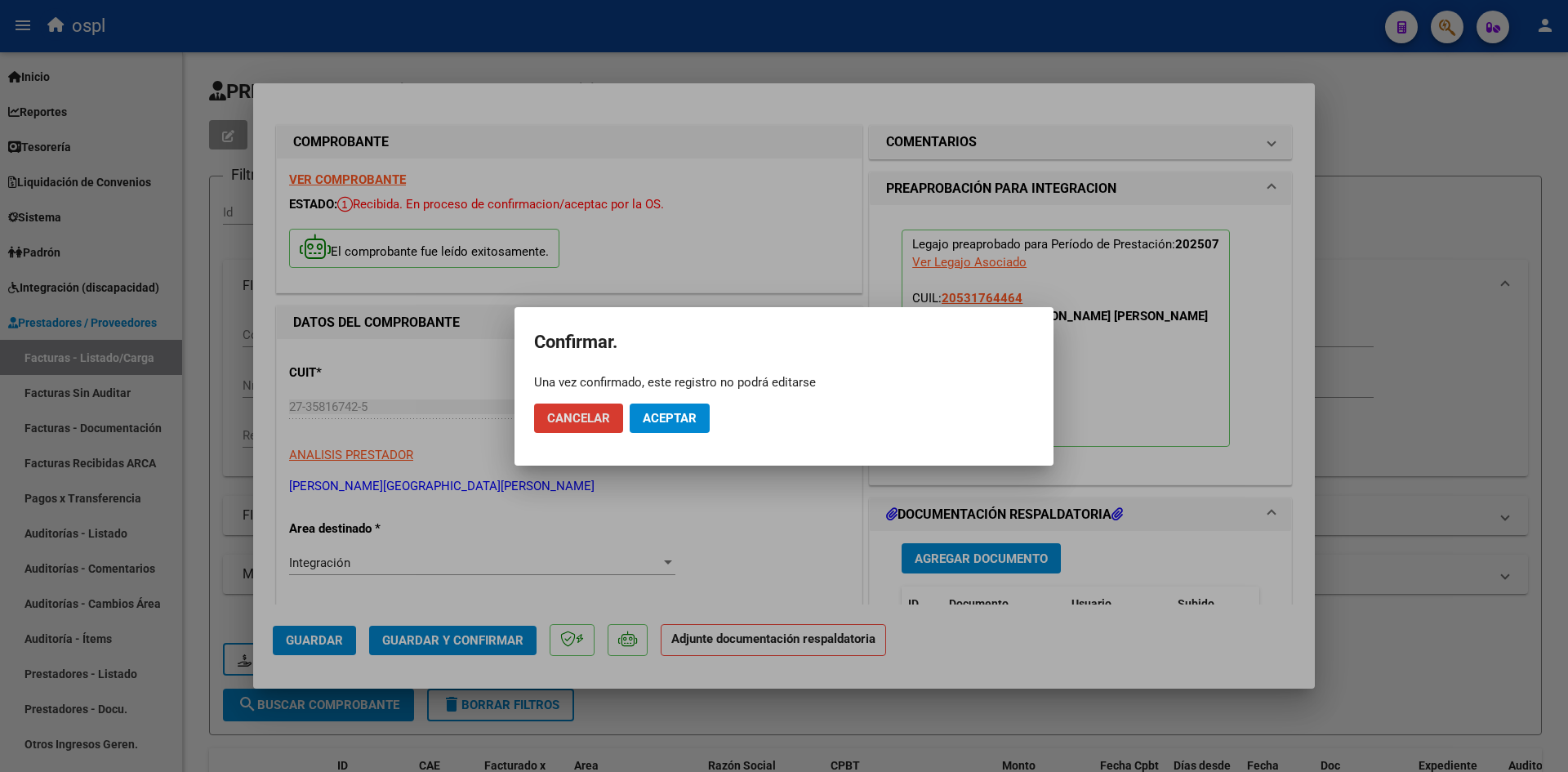
drag, startPoint x: 650, startPoint y: 428, endPoint x: 627, endPoint y: 402, distance: 34.7
click at [651, 426] on button "Aceptar" at bounding box center [669, 418] width 80 height 30
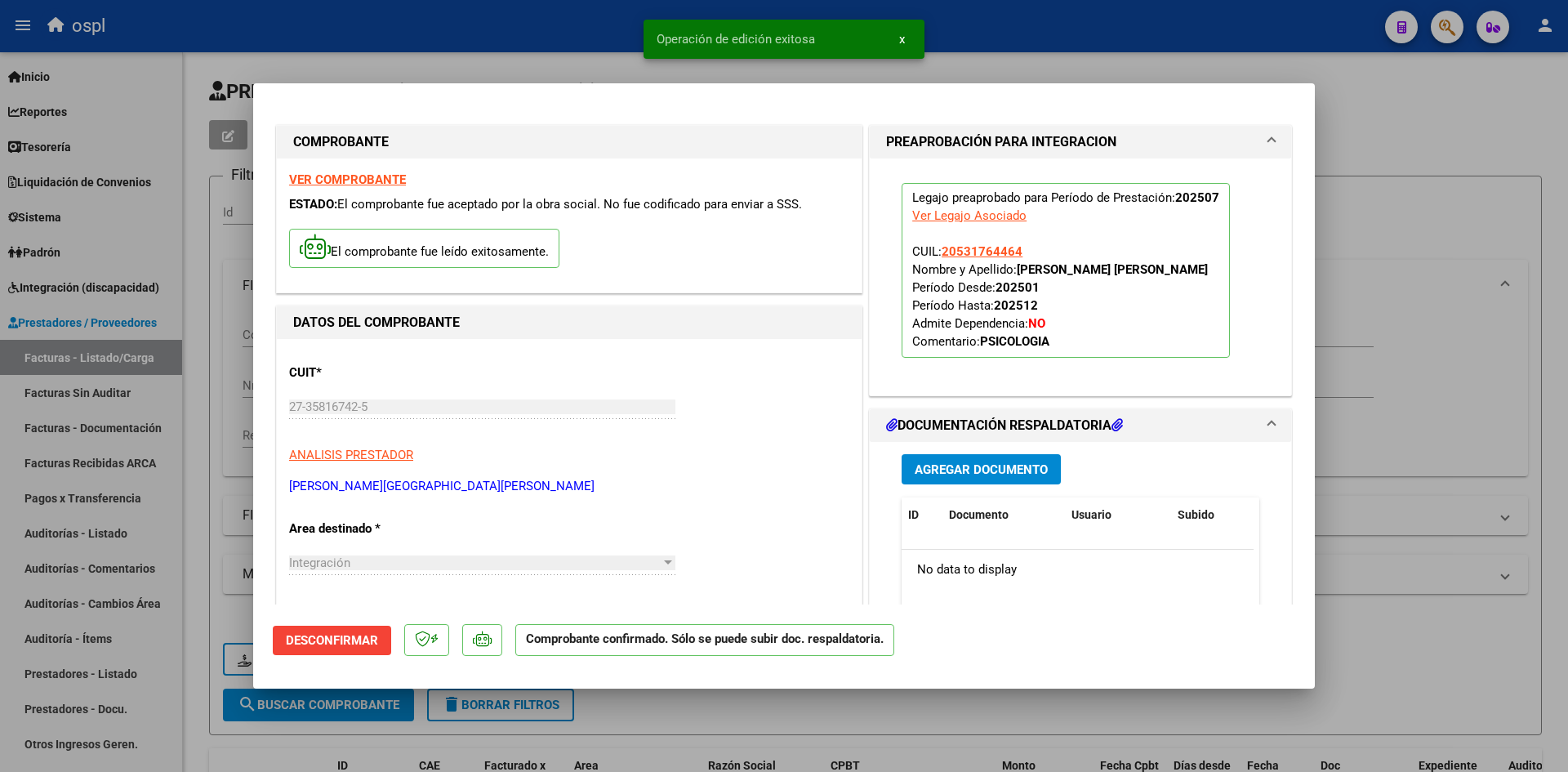
click at [755, 716] on div at bounding box center [784, 386] width 1568 height 772
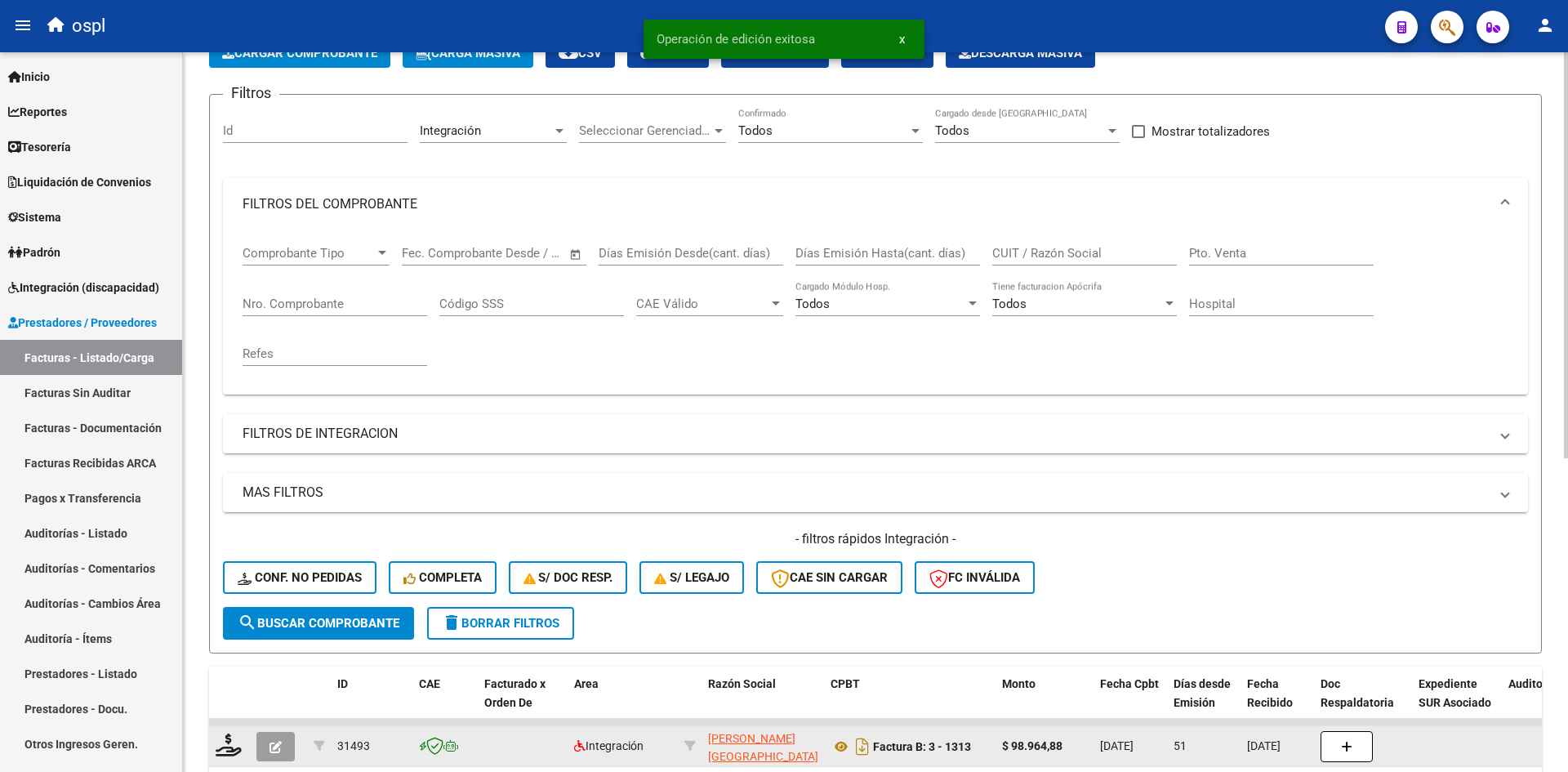
scroll to position [164, 0]
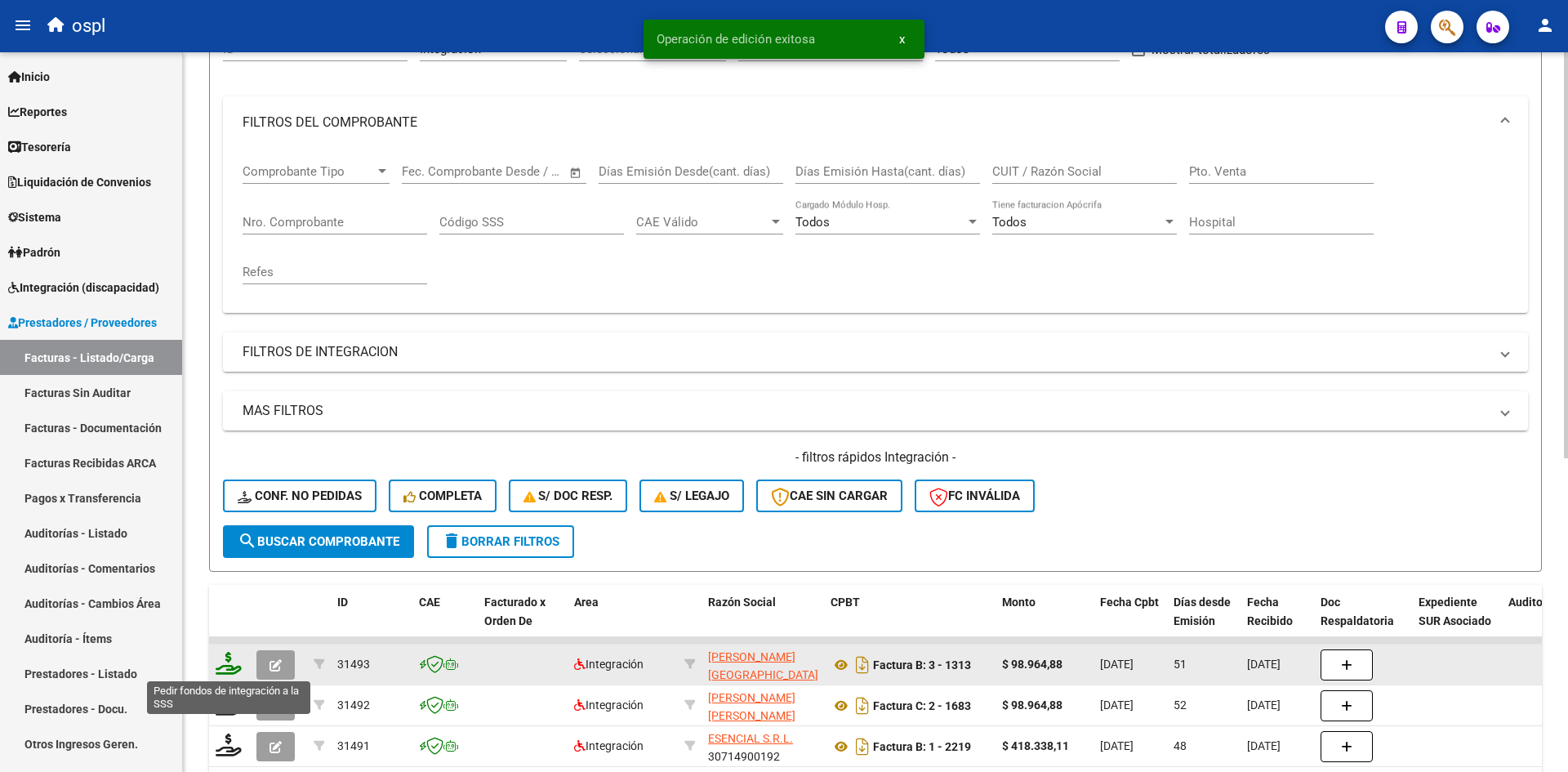
click at [227, 662] on icon at bounding box center [229, 662] width 26 height 23
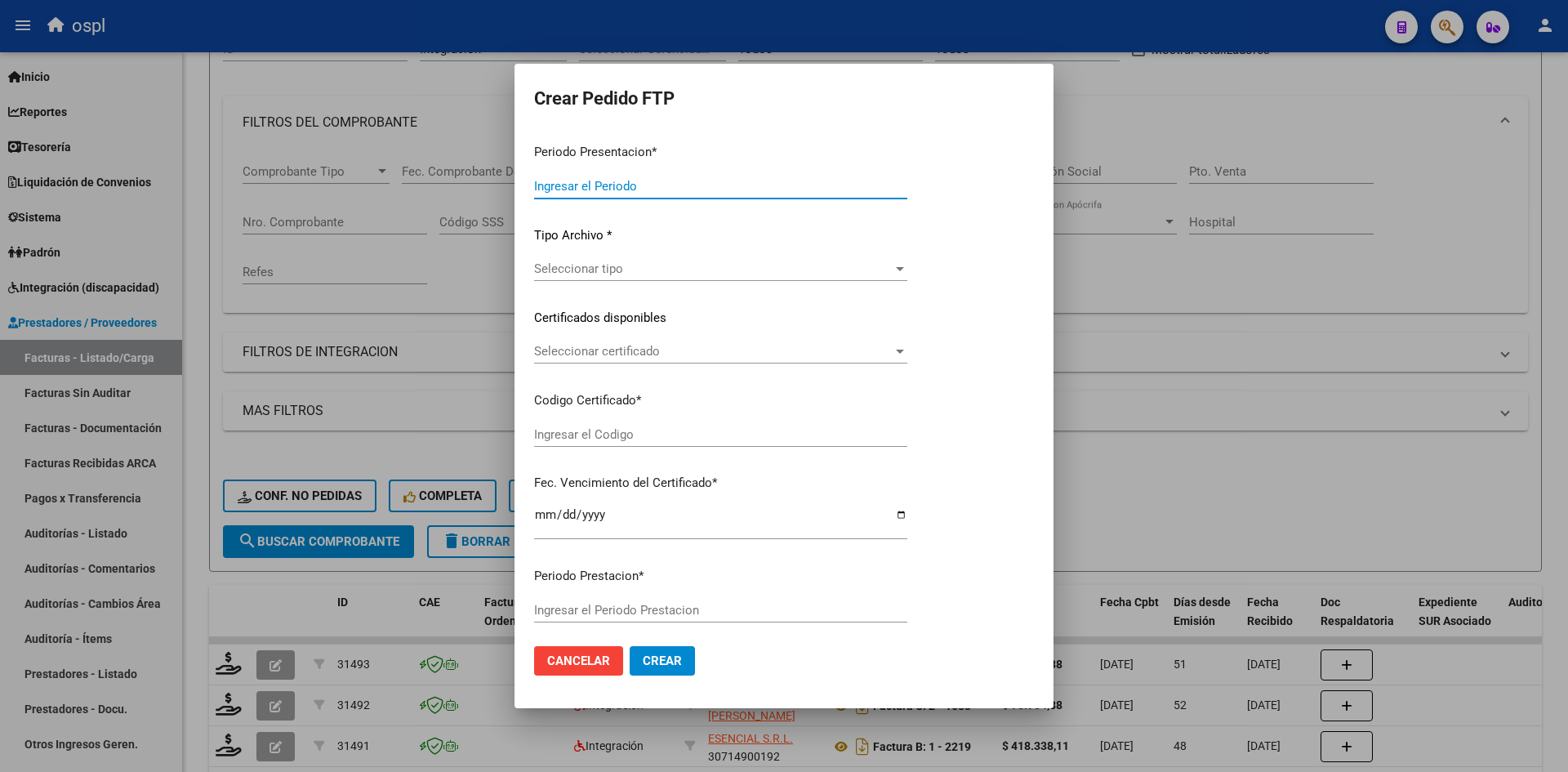
type input "202508"
type input "202507"
type input "$ 98.964,88"
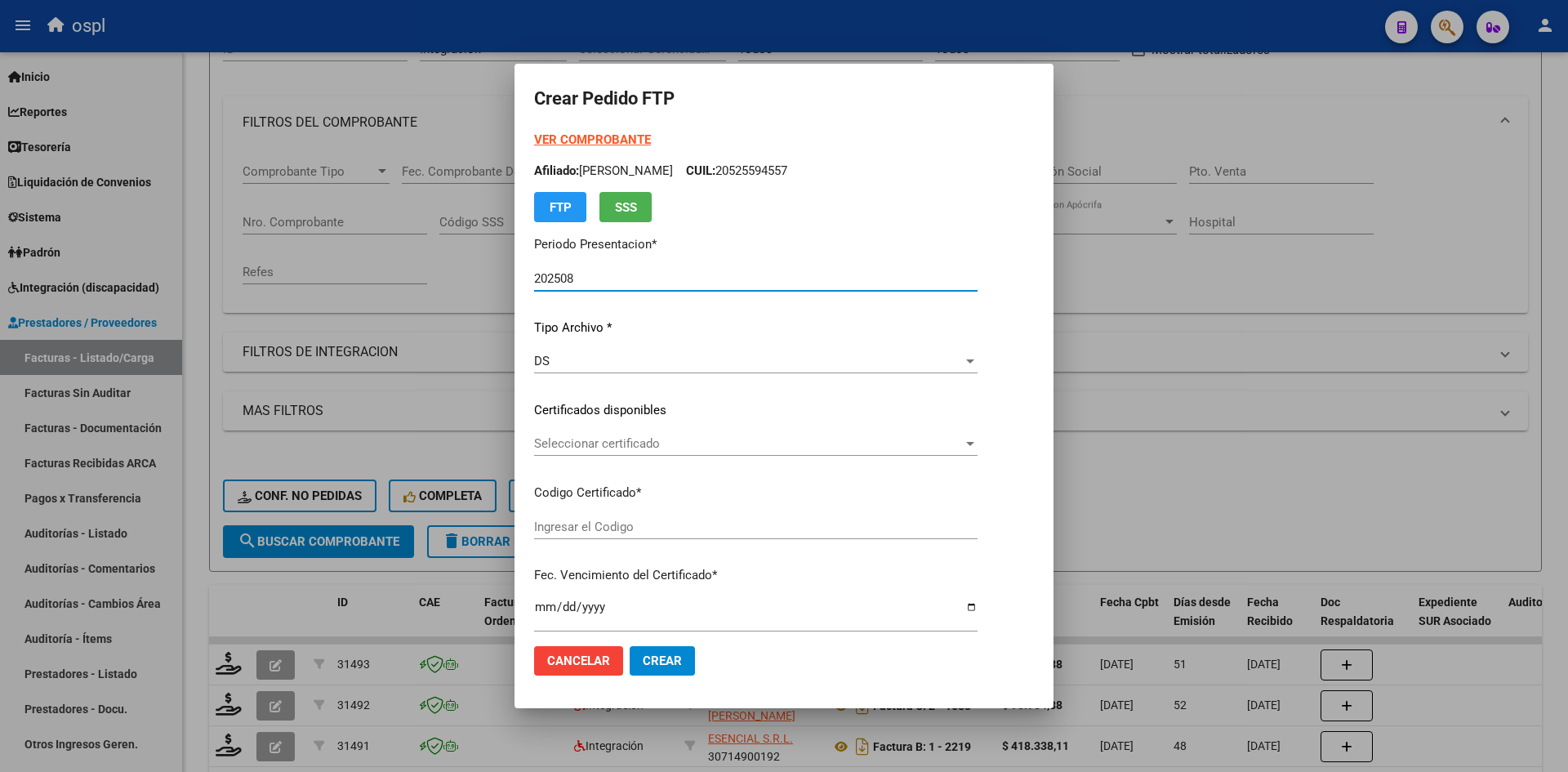
type input "ARG02000531764462023011120280111CBA536"
type input "2028-01-11"
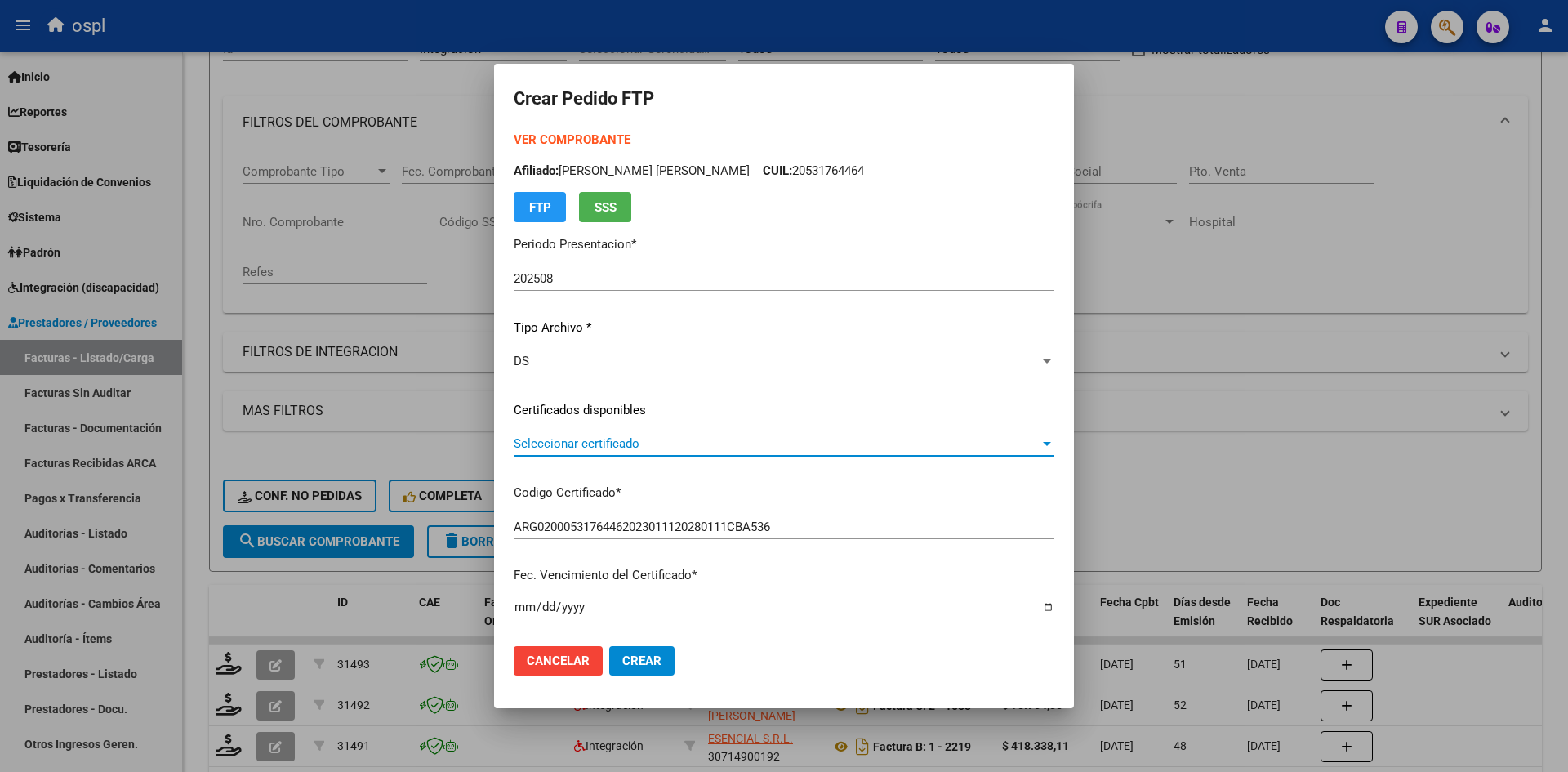
click at [629, 448] on span "Seleccionar certificado" at bounding box center [776, 443] width 525 height 14
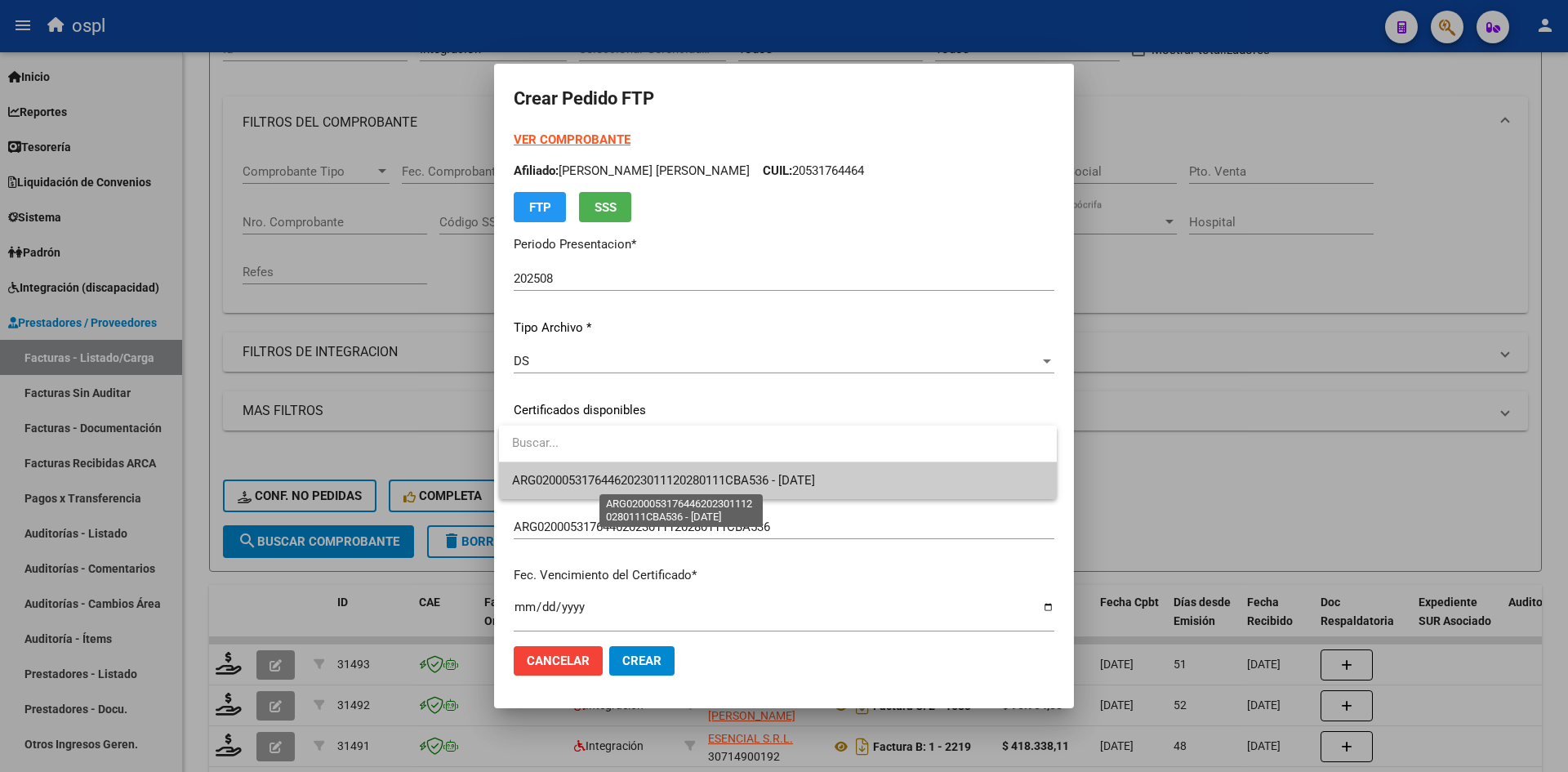
click at [642, 475] on span "ARG02000531764462023011120280111CBA536 - 2028-01-11" at bounding box center [663, 479] width 303 height 14
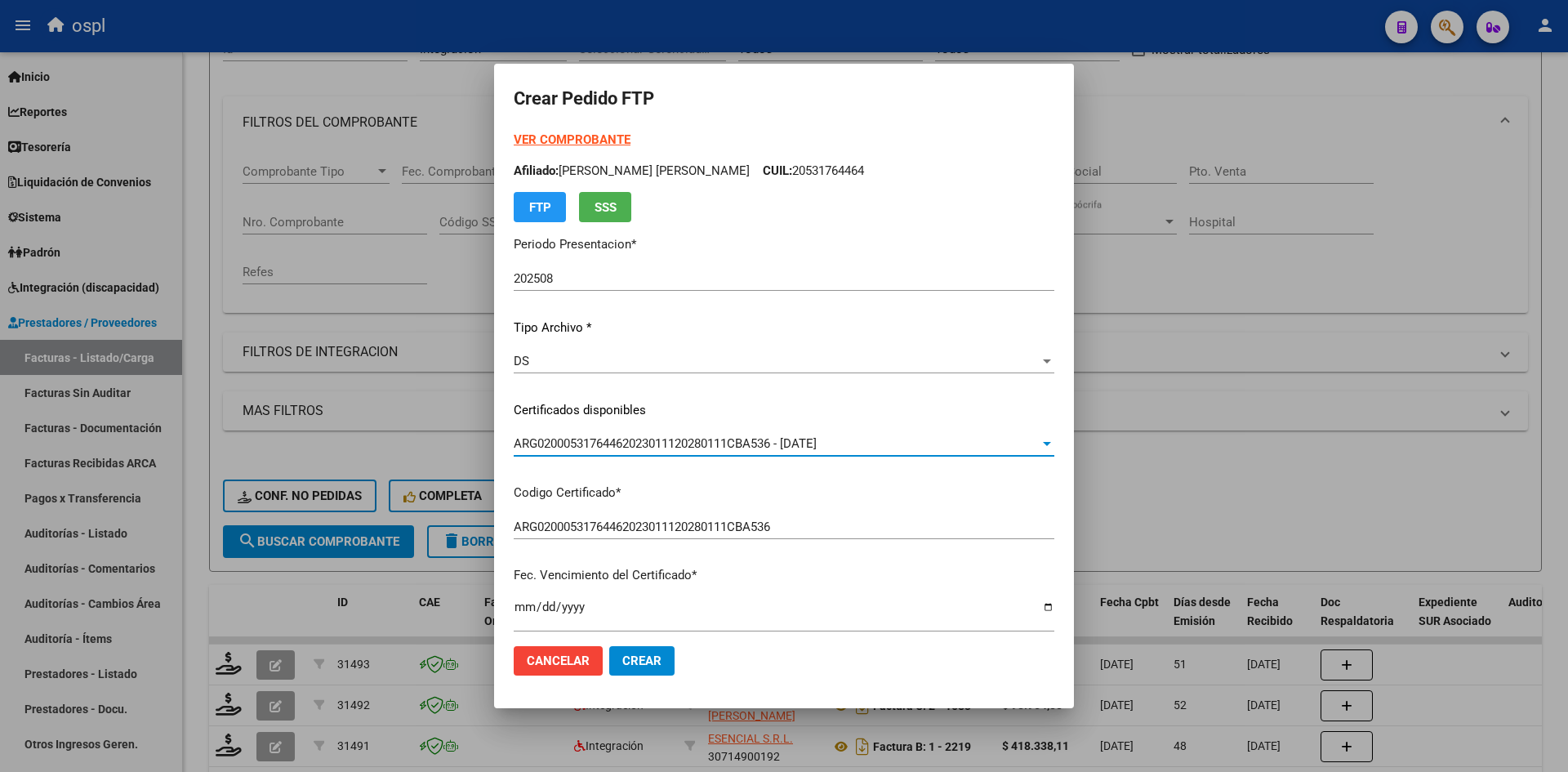
click at [746, 566] on p "Fec. Vencimiento del Certificado *" at bounding box center [784, 575] width 541 height 19
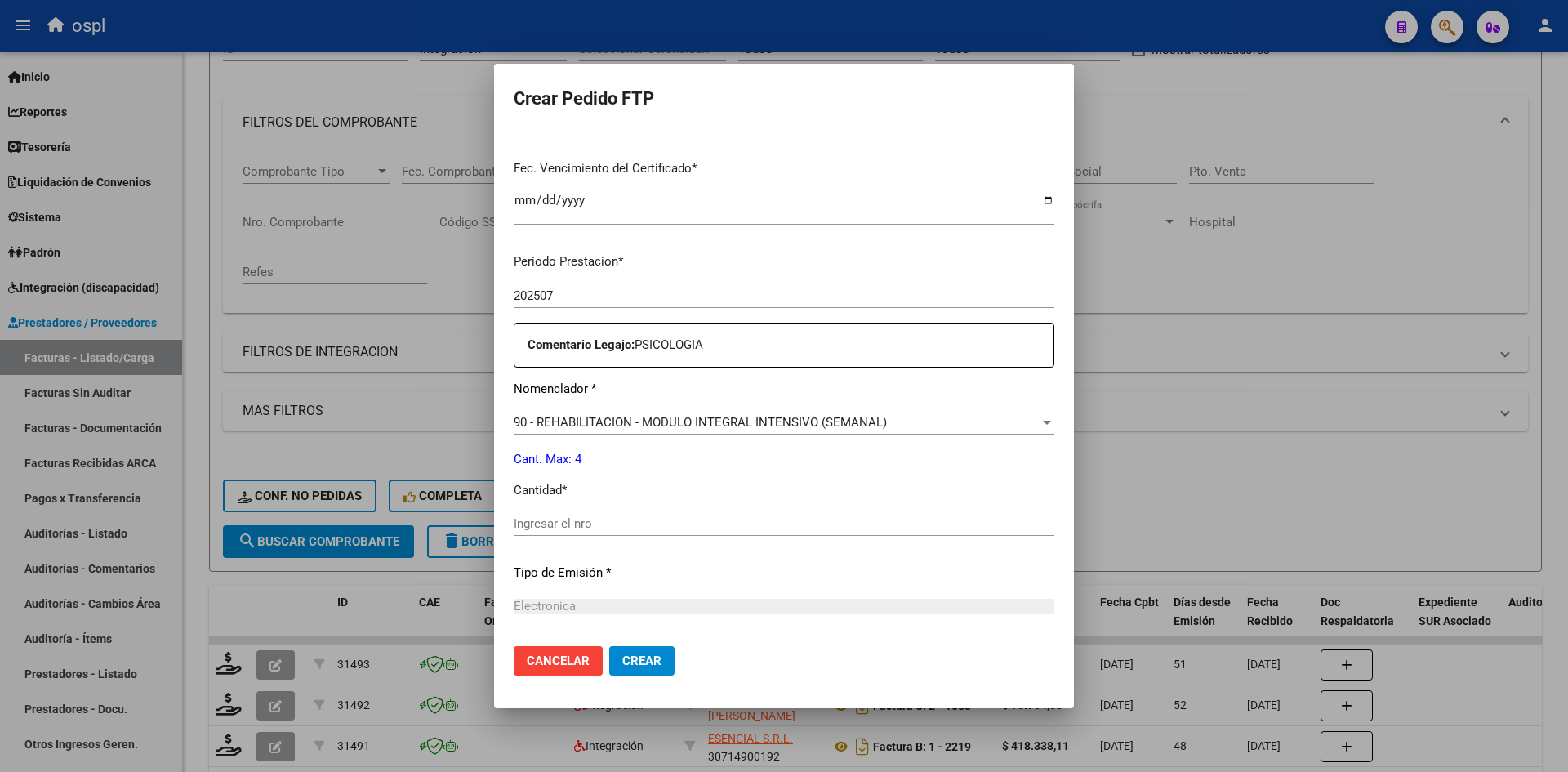
scroll to position [408, 0]
click at [596, 526] on input "Ingresar el nro" at bounding box center [784, 521] width 541 height 14
type input "4"
click at [636, 648] on button "Crear" at bounding box center [641, 661] width 65 height 30
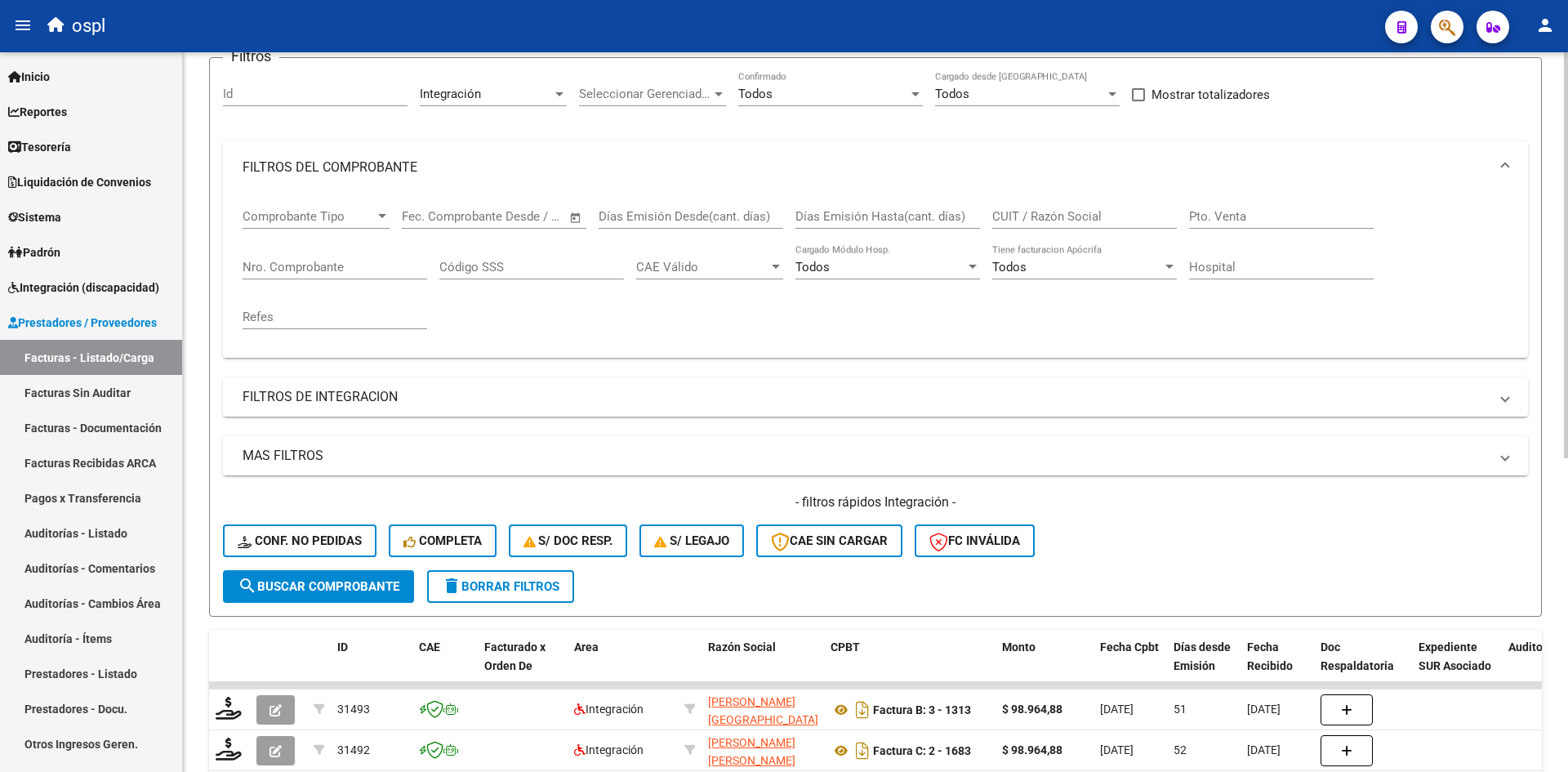
scroll to position [0, 0]
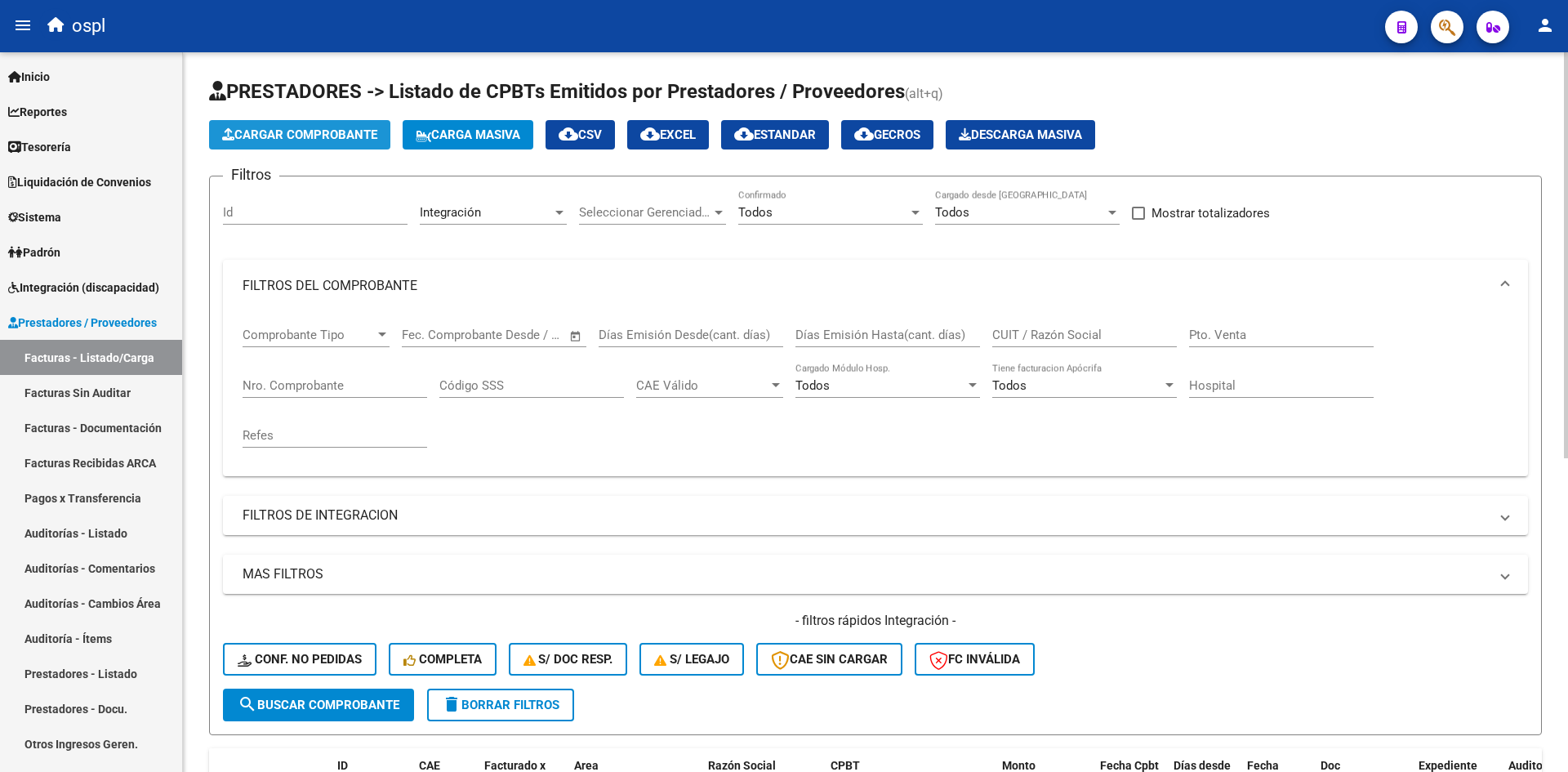
click at [329, 137] on span "Cargar Comprobante" at bounding box center [299, 134] width 155 height 14
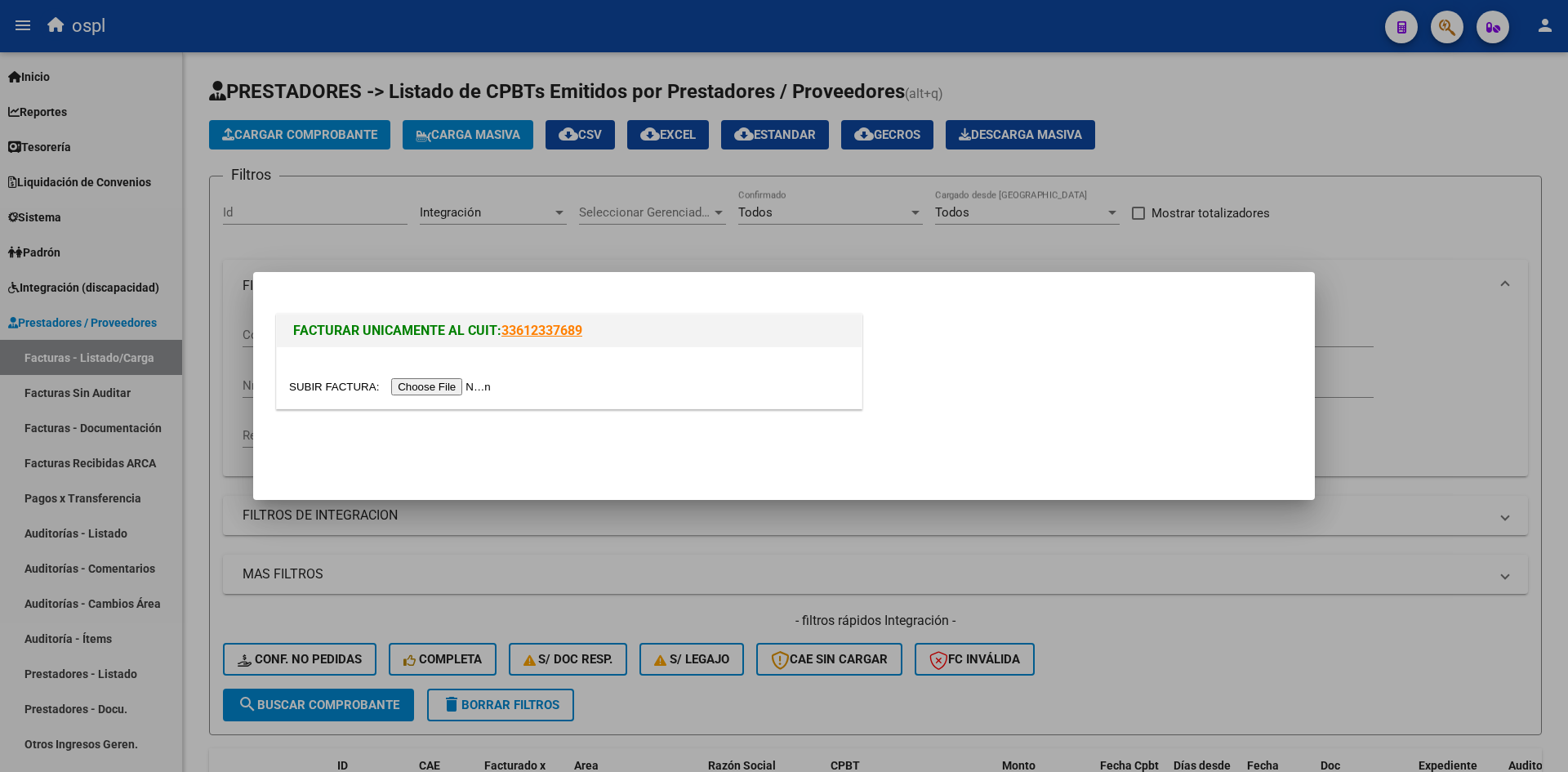
click at [425, 386] on input "file" at bounding box center [392, 386] width 207 height 17
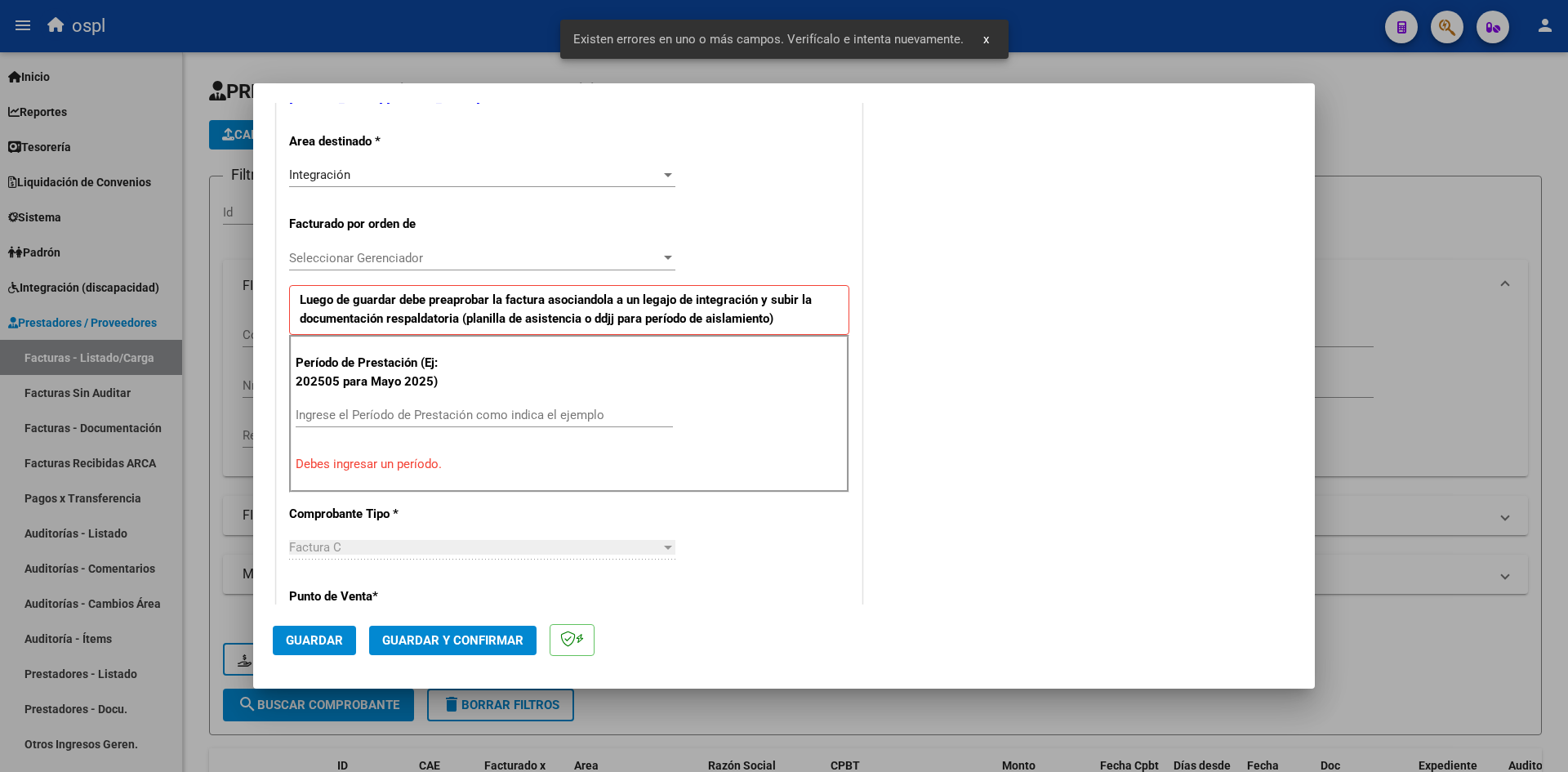
scroll to position [370, 0]
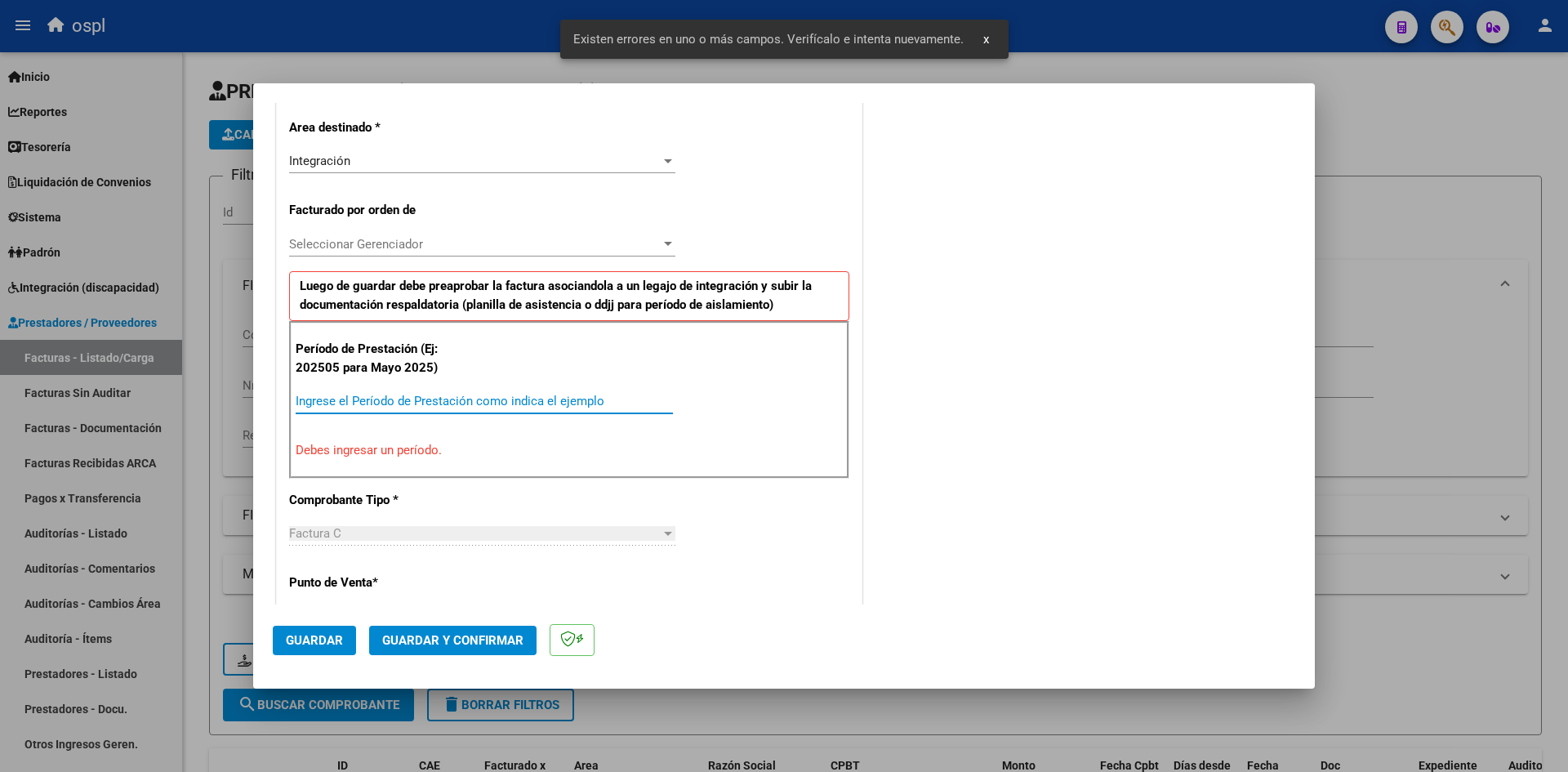
click at [393, 394] on input "Ingrese el Período de Prestación como indica el ejemplo" at bounding box center [483, 401] width 377 height 14
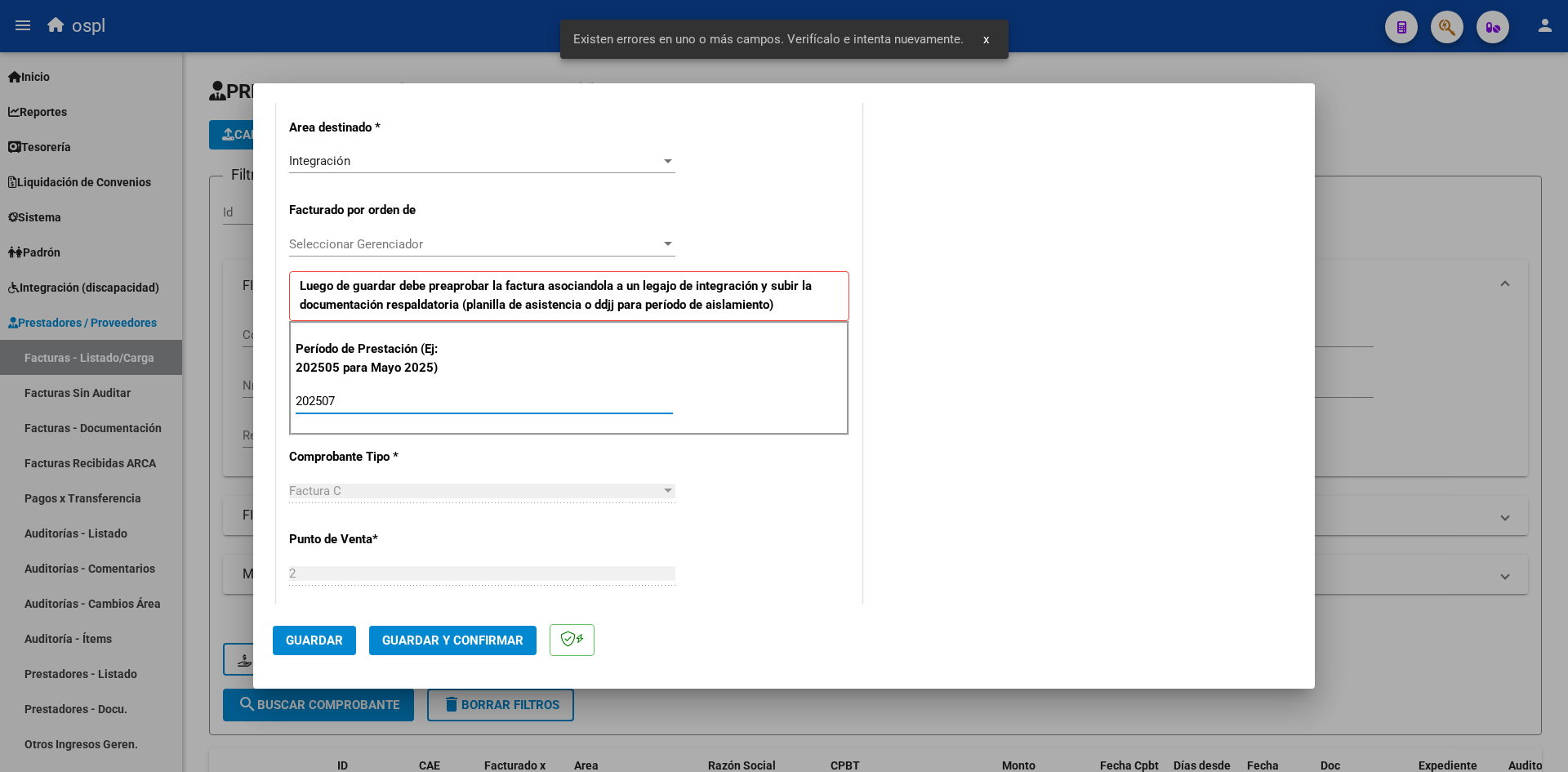
type input "202507"
click at [766, 501] on div "CUIT * 20-21334756-0 Ingresar CUIT ANALISIS PRESTADOR BOBBA FABIAN EDUARDO ARCA…" at bounding box center [568, 640] width 585 height 1405
click at [342, 627] on button "Guardar" at bounding box center [314, 640] width 84 height 30
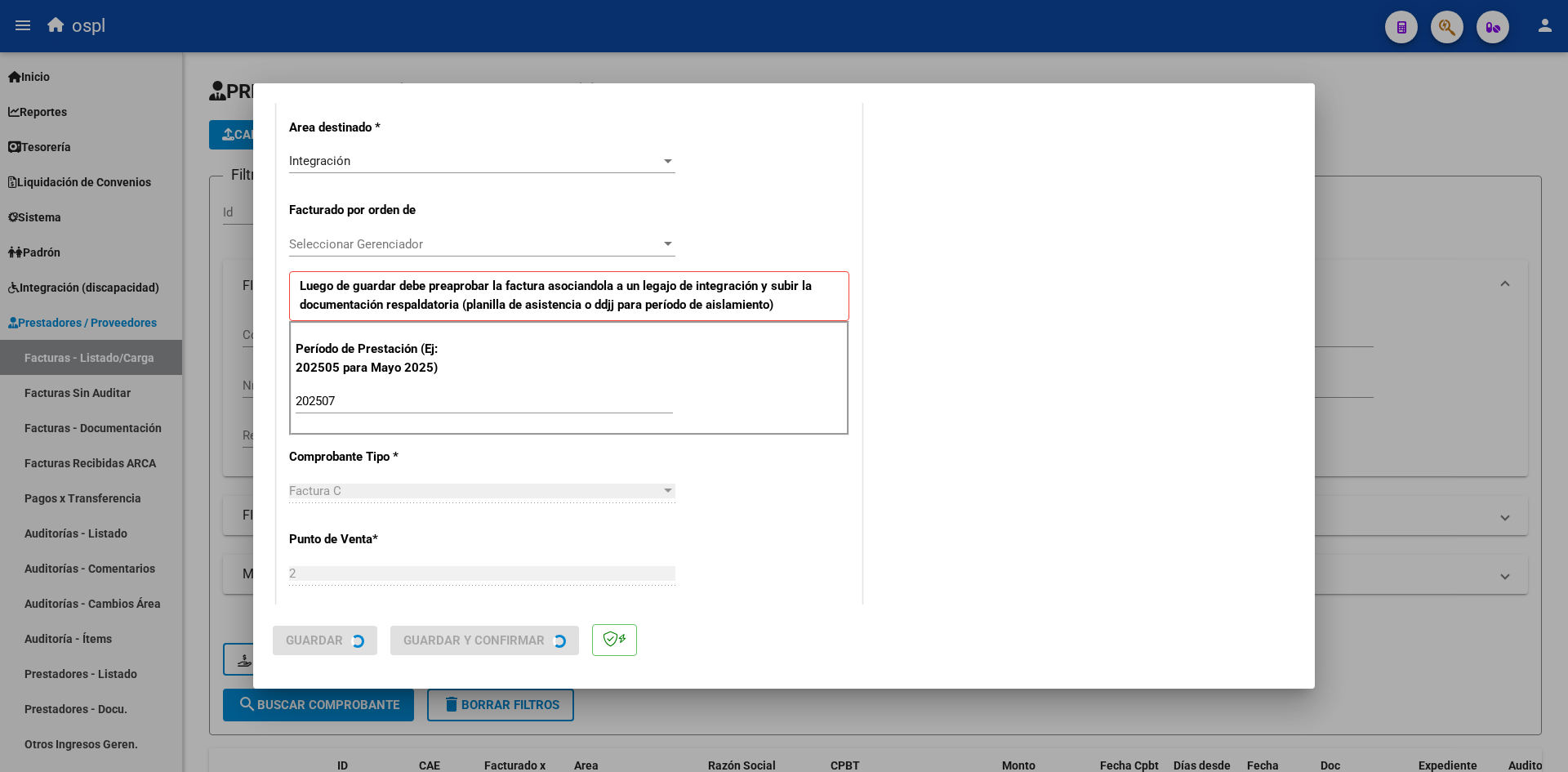
scroll to position [0, 0]
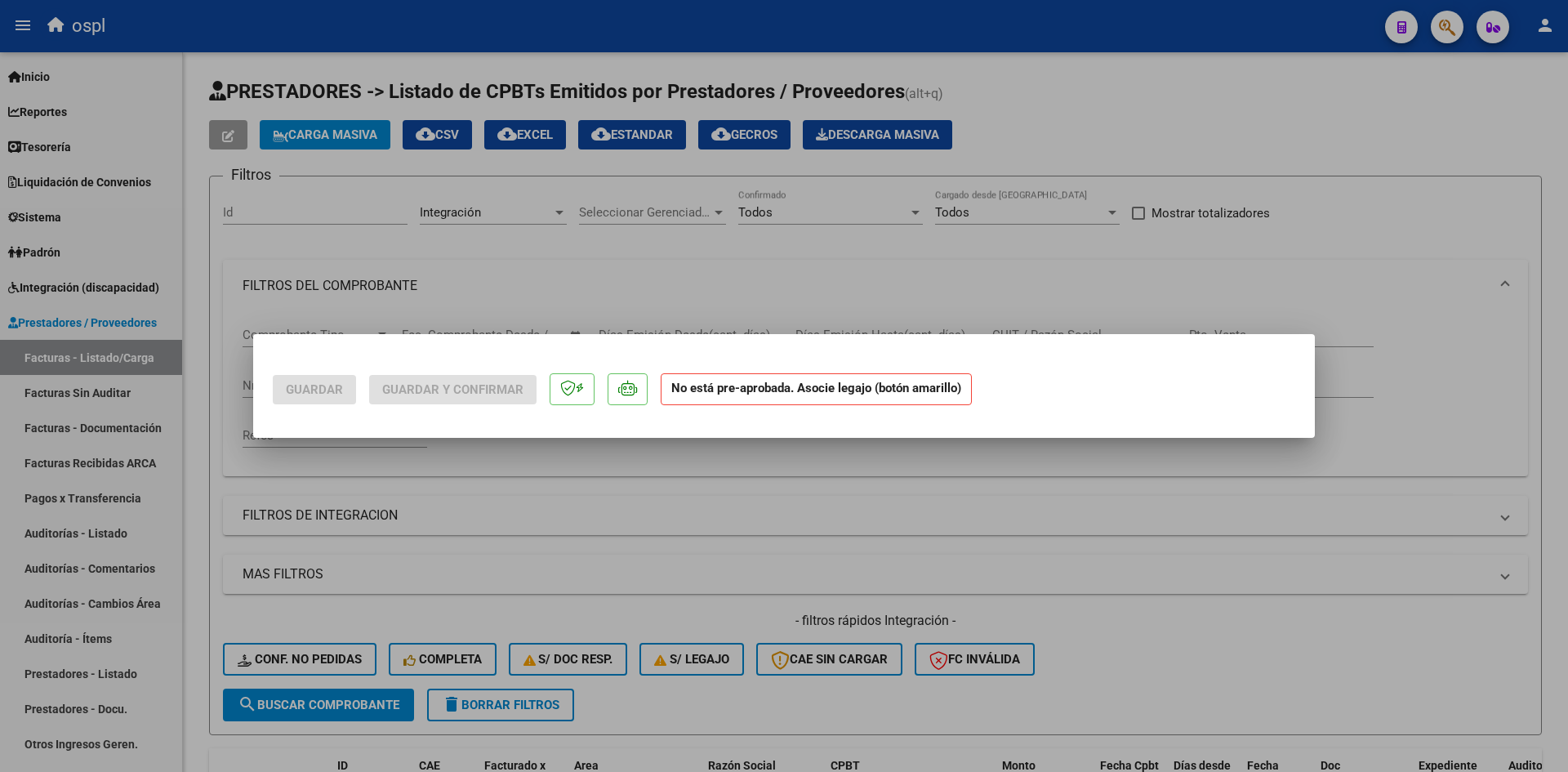
click at [621, 410] on mat-dialog-actions "Guardar Guardar y Confirmar No está pre-aprobada. Asocie legajo (botón amarillo)" at bounding box center [784, 386] width 1022 height 64
click at [679, 539] on div at bounding box center [784, 386] width 1568 height 772
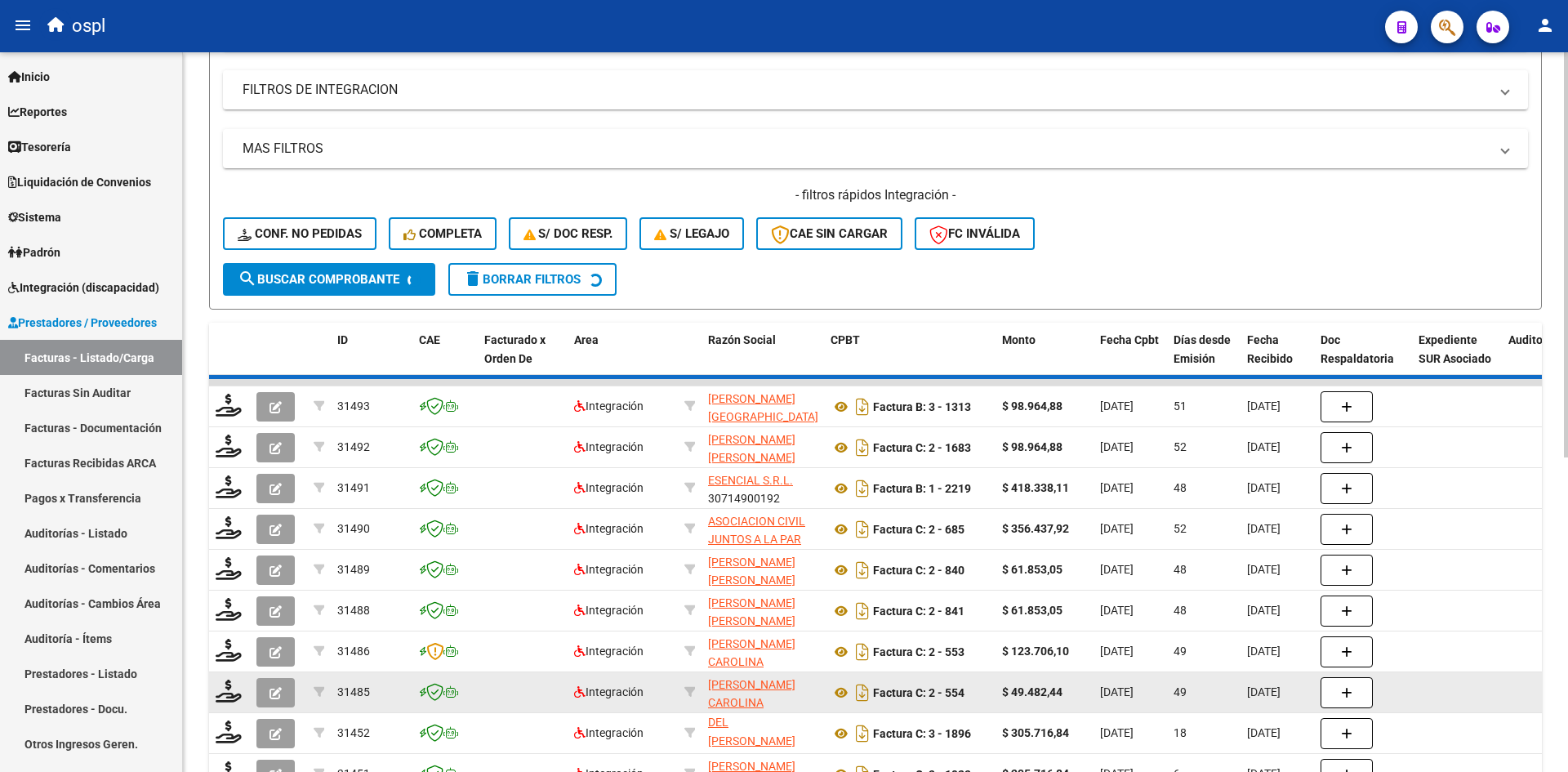
scroll to position [327, 0]
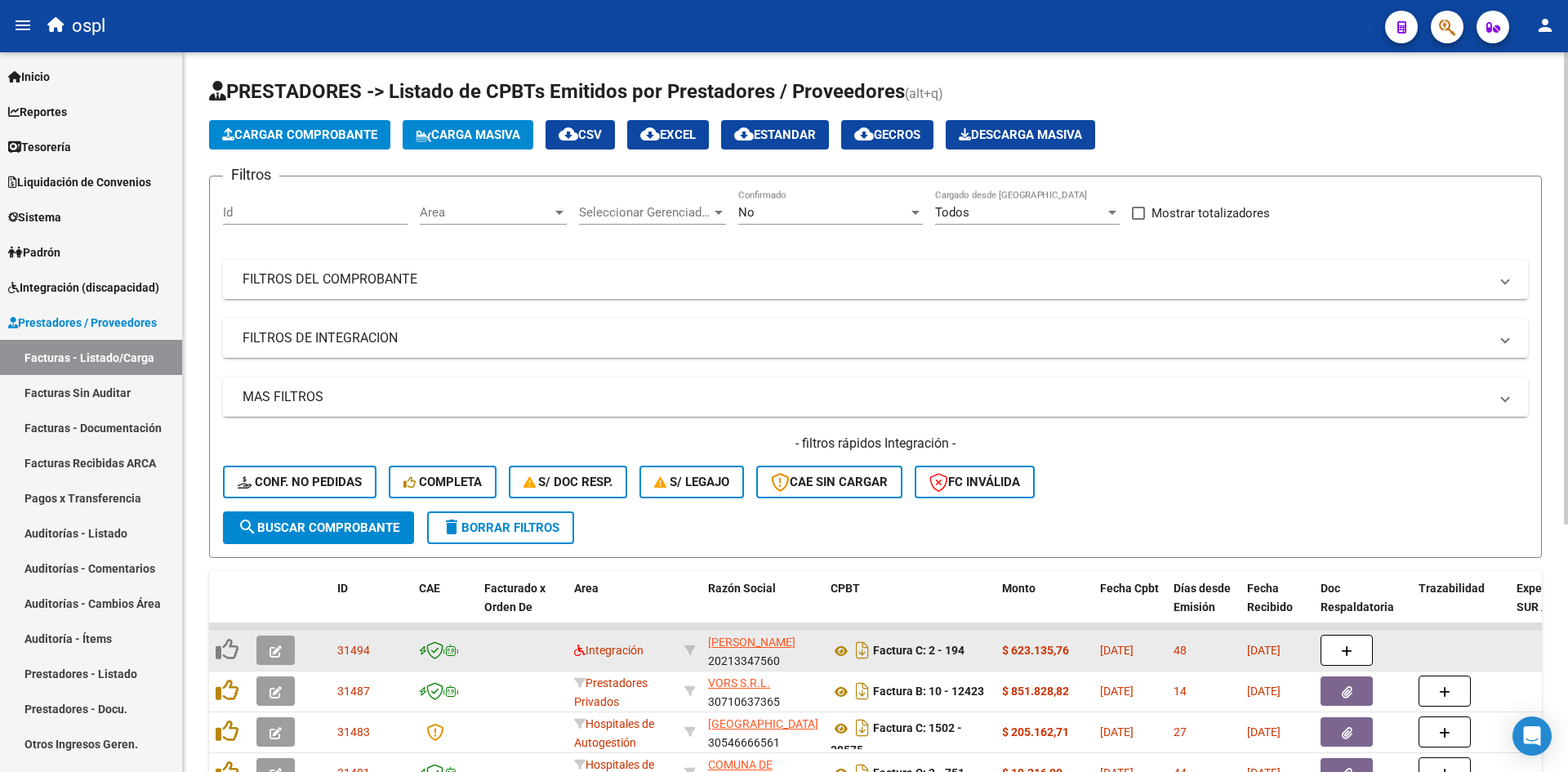
click at [273, 652] on icon "button" at bounding box center [275, 651] width 13 height 13
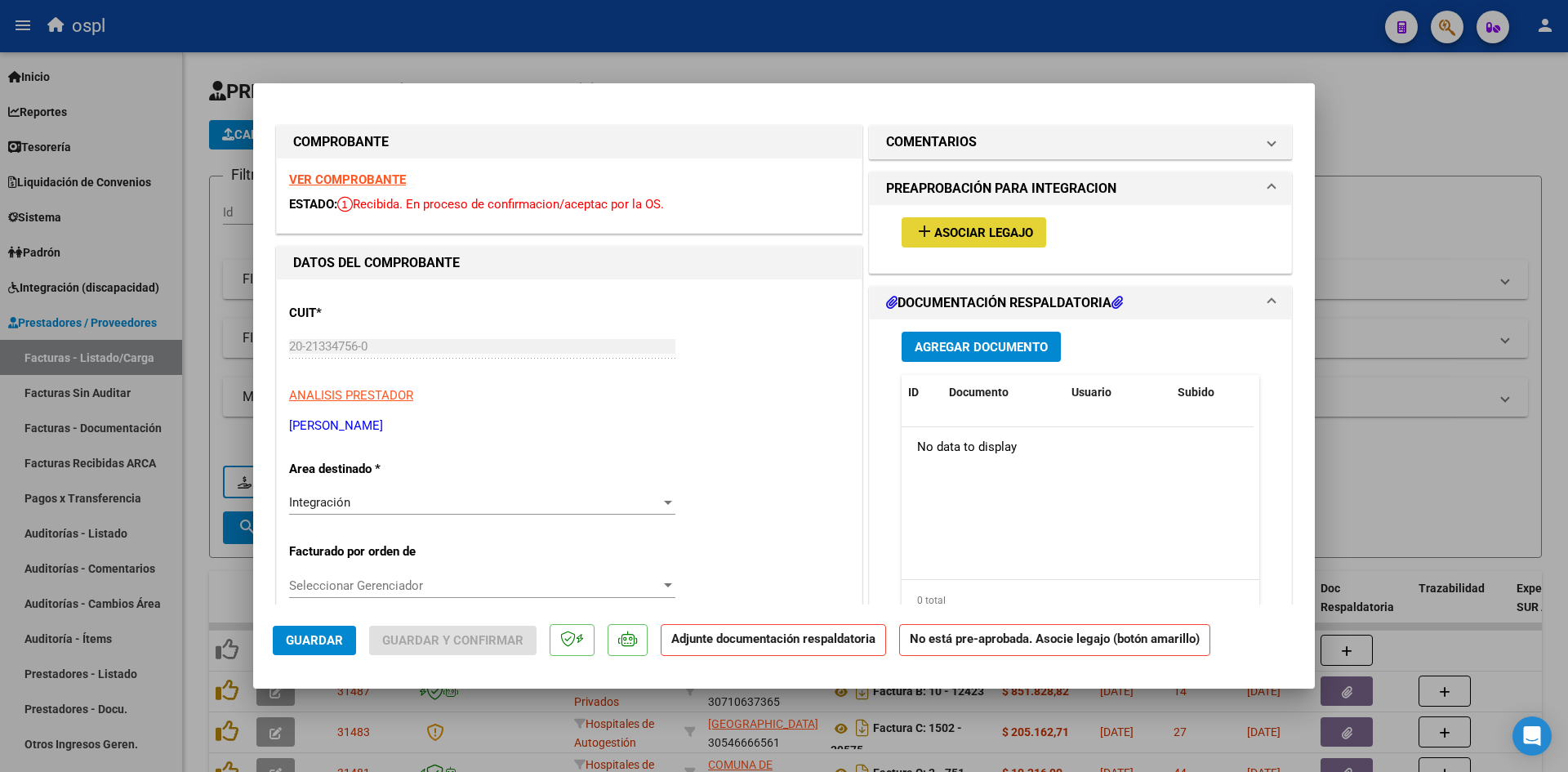
click at [951, 234] on span "Asociar Legajo" at bounding box center [983, 232] width 99 height 14
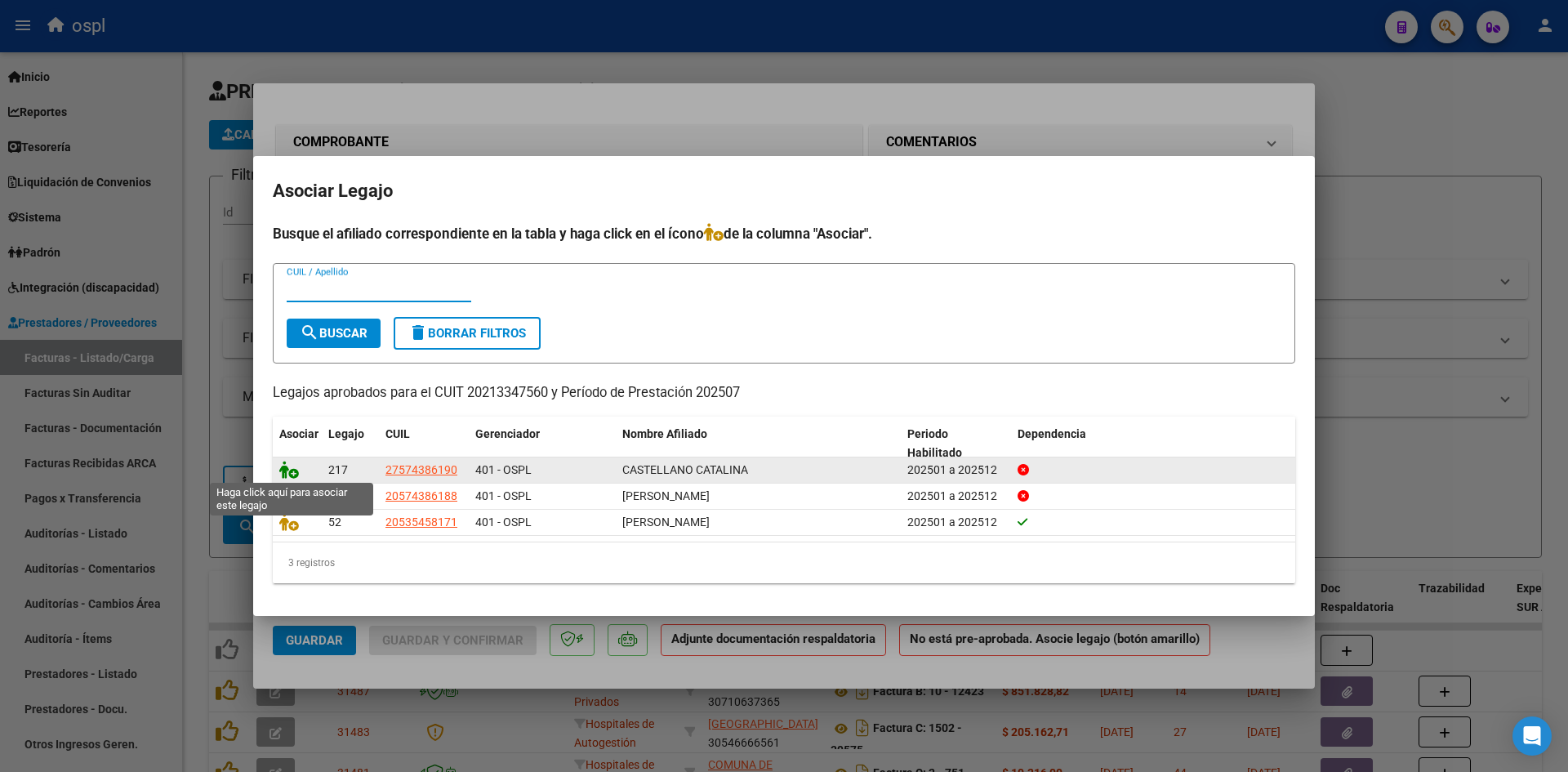
click at [289, 468] on icon at bounding box center [288, 469] width 19 height 18
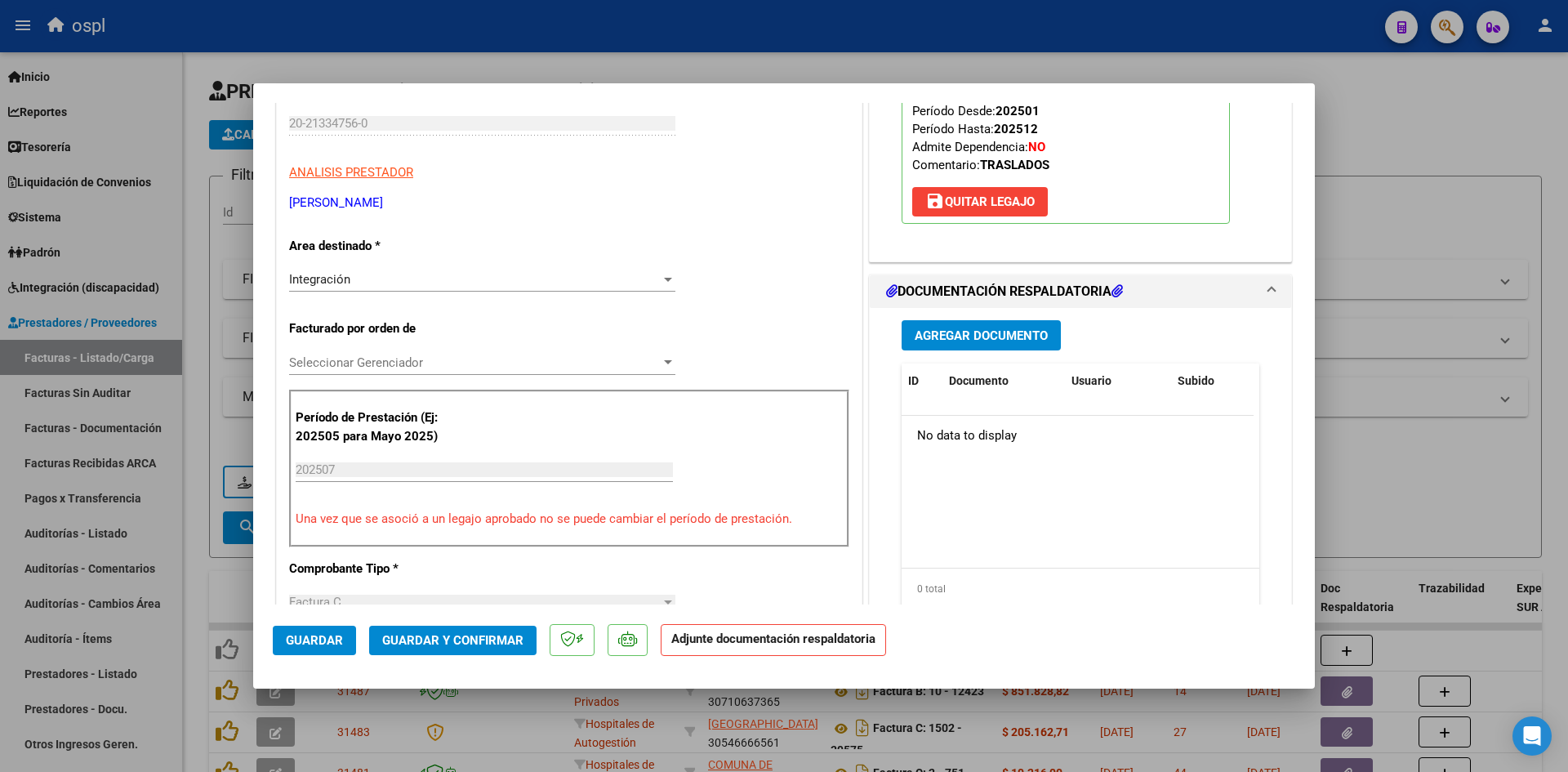
scroll to position [245, 0]
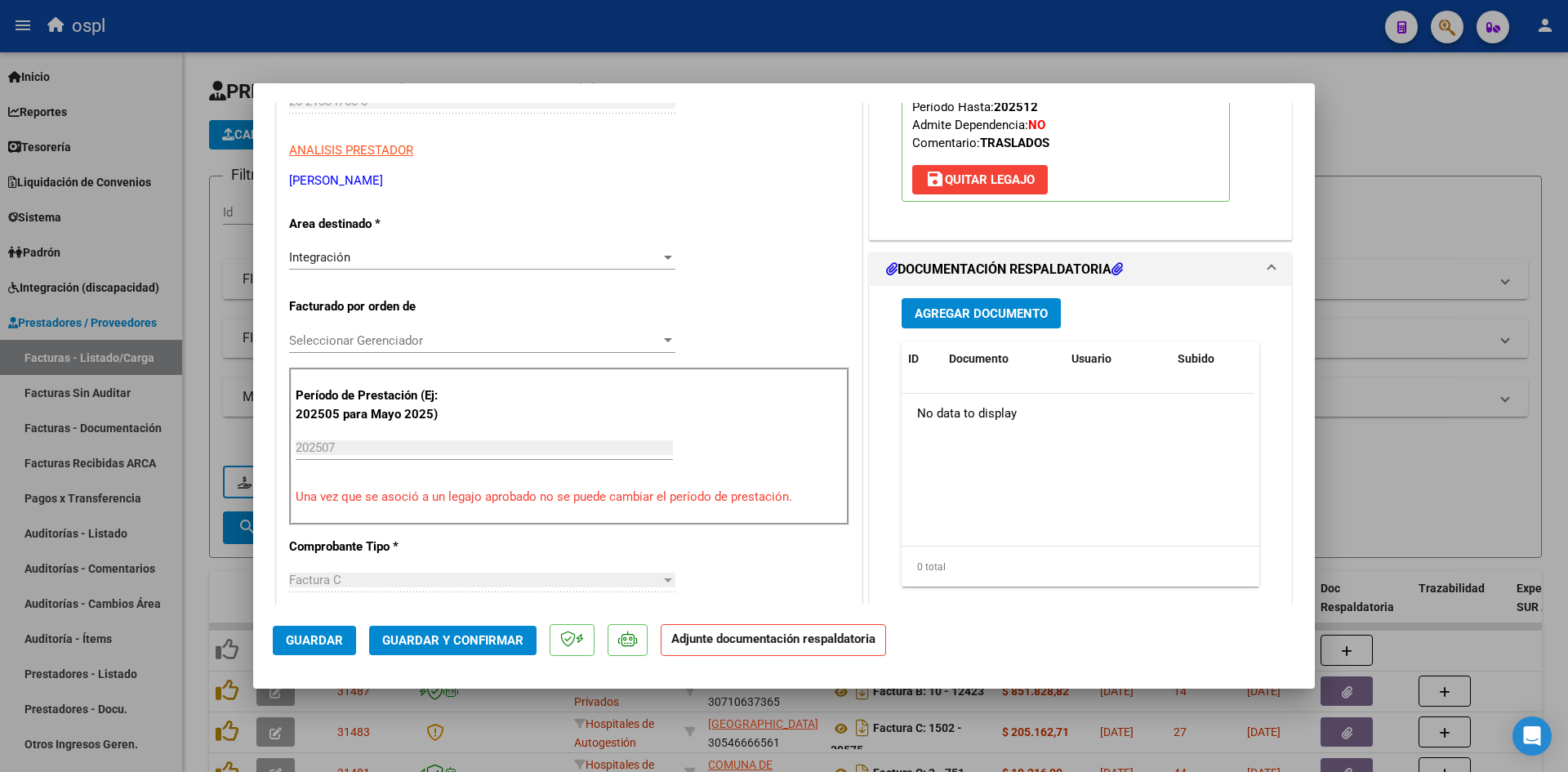
click at [436, 633] on span "Guardar y Confirmar" at bounding box center [452, 640] width 141 height 14
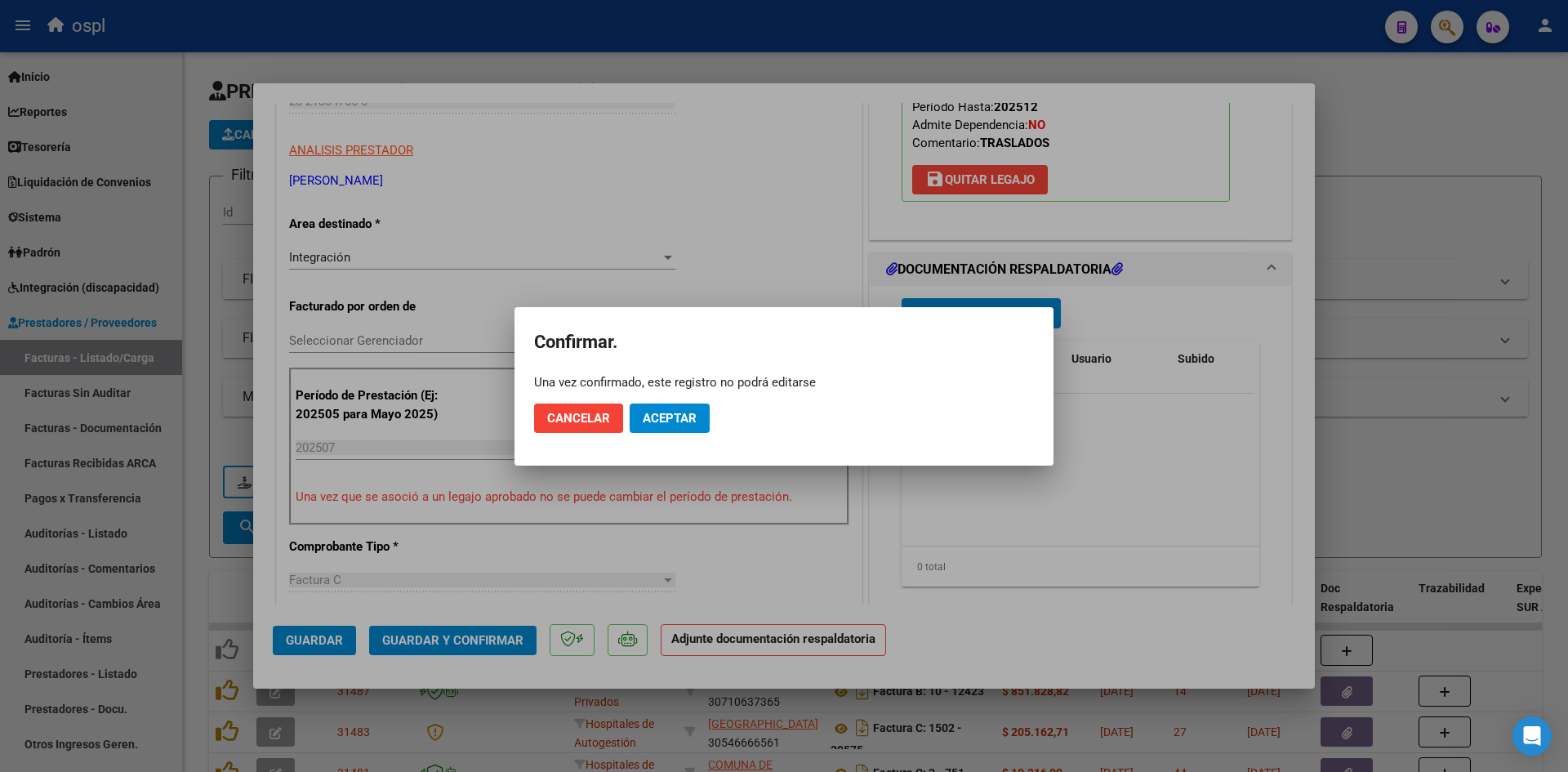
click at [661, 398] on mat-dialog-actions "Cancelar Aceptar" at bounding box center [784, 418] width 499 height 56
click at [656, 414] on span "Aceptar" at bounding box center [670, 418] width 54 height 14
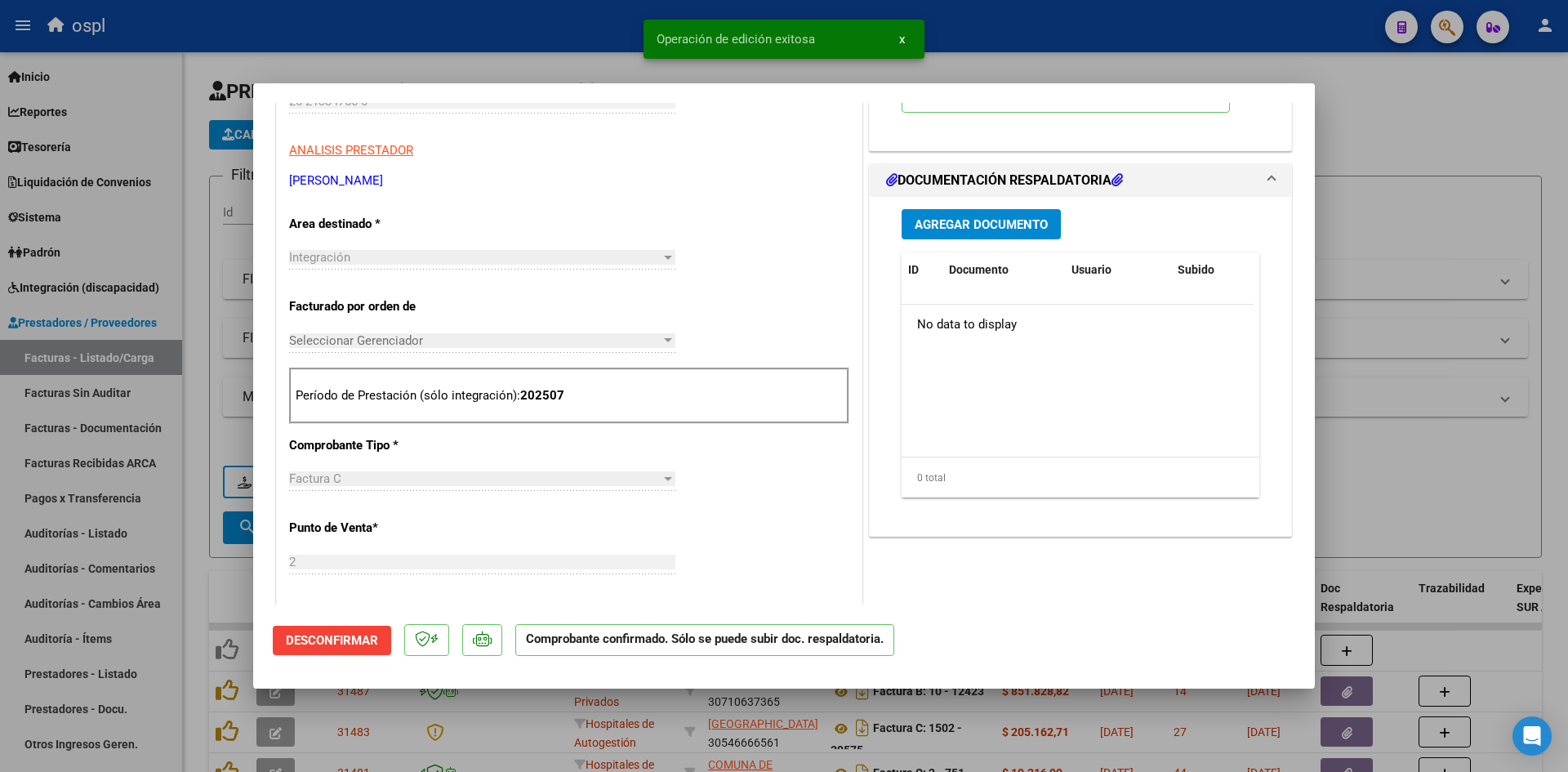
click at [1417, 511] on div at bounding box center [784, 386] width 1568 height 772
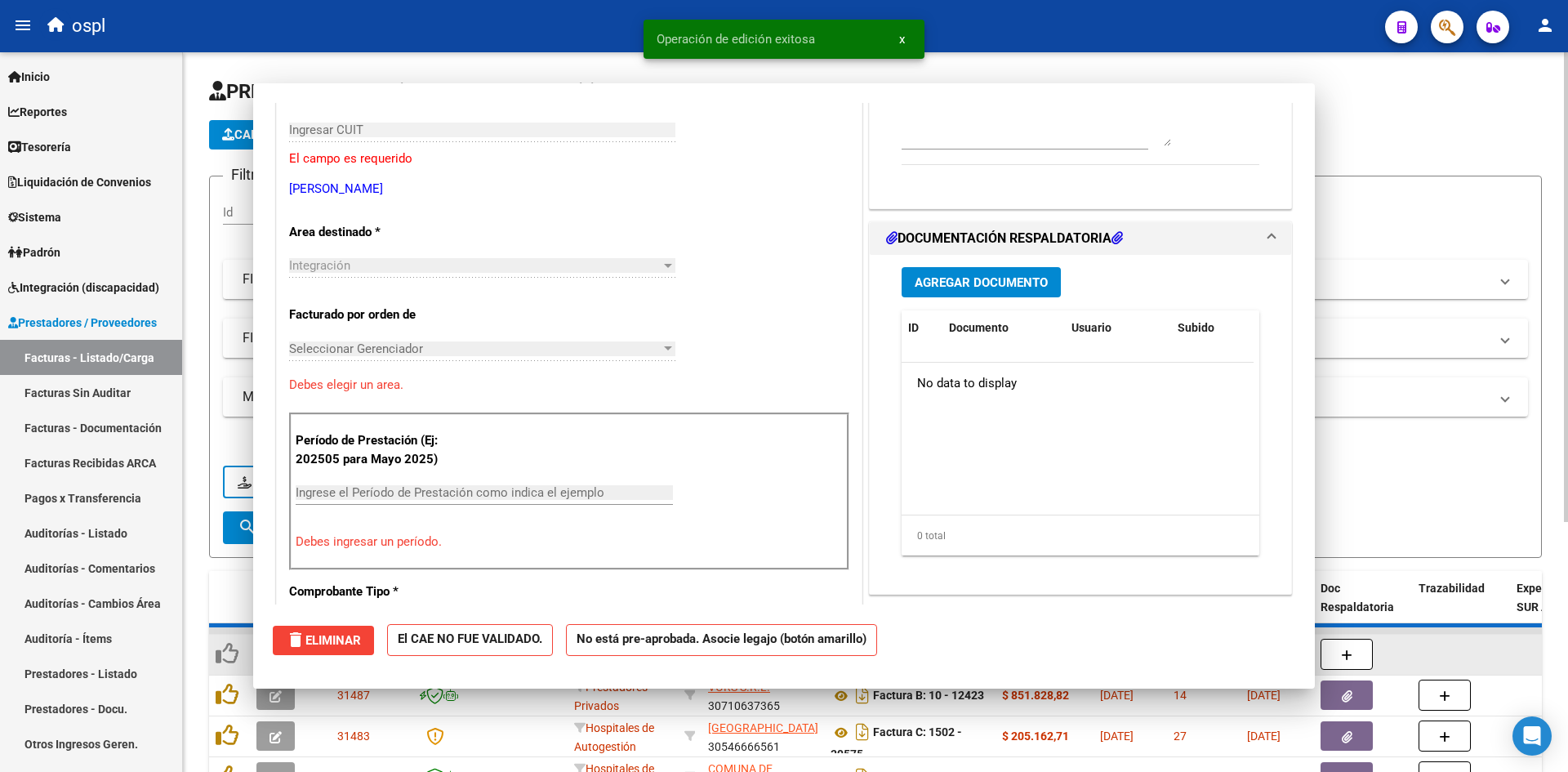
scroll to position [0, 0]
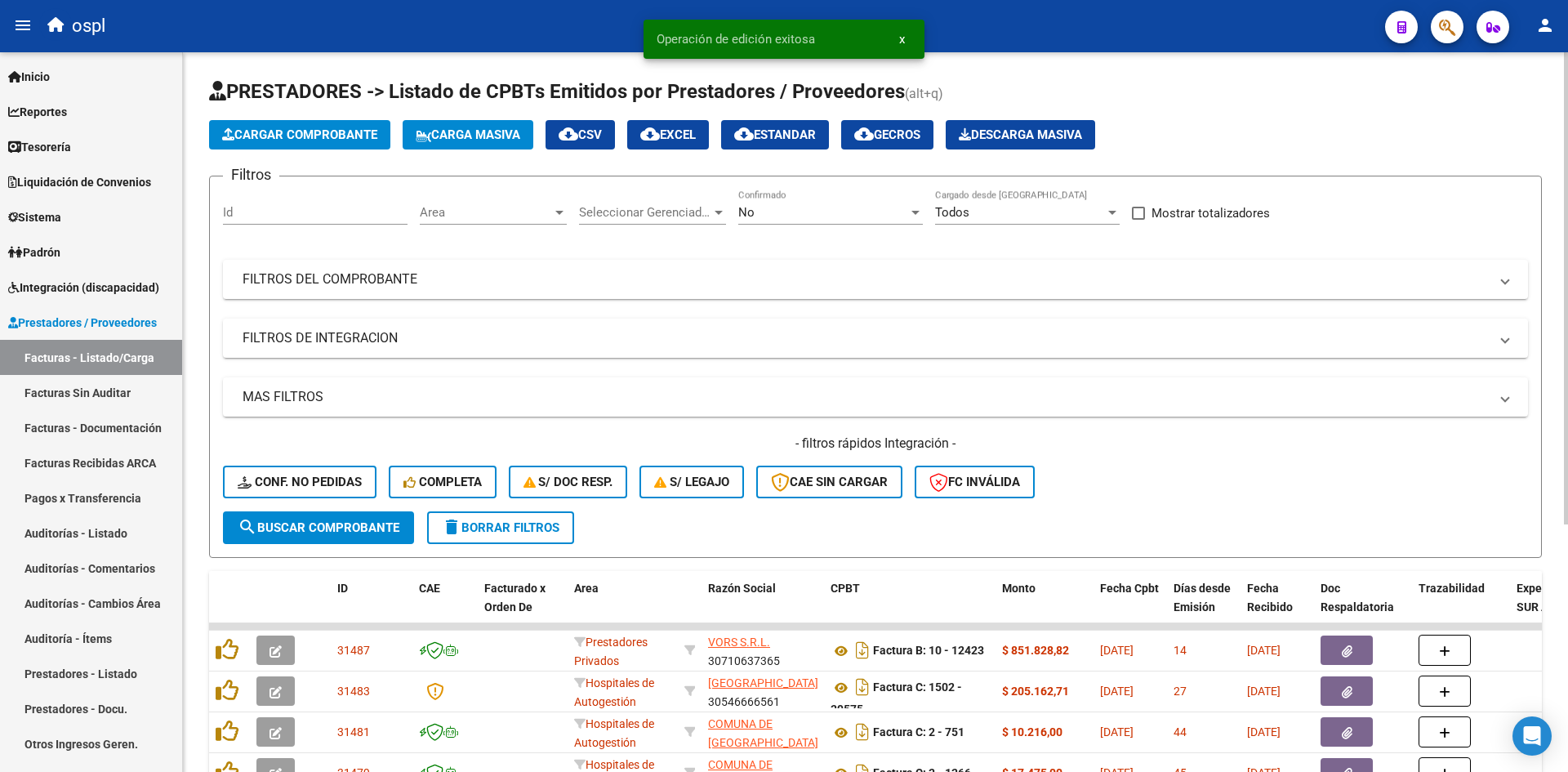
click at [465, 213] on span "Area" at bounding box center [486, 212] width 132 height 14
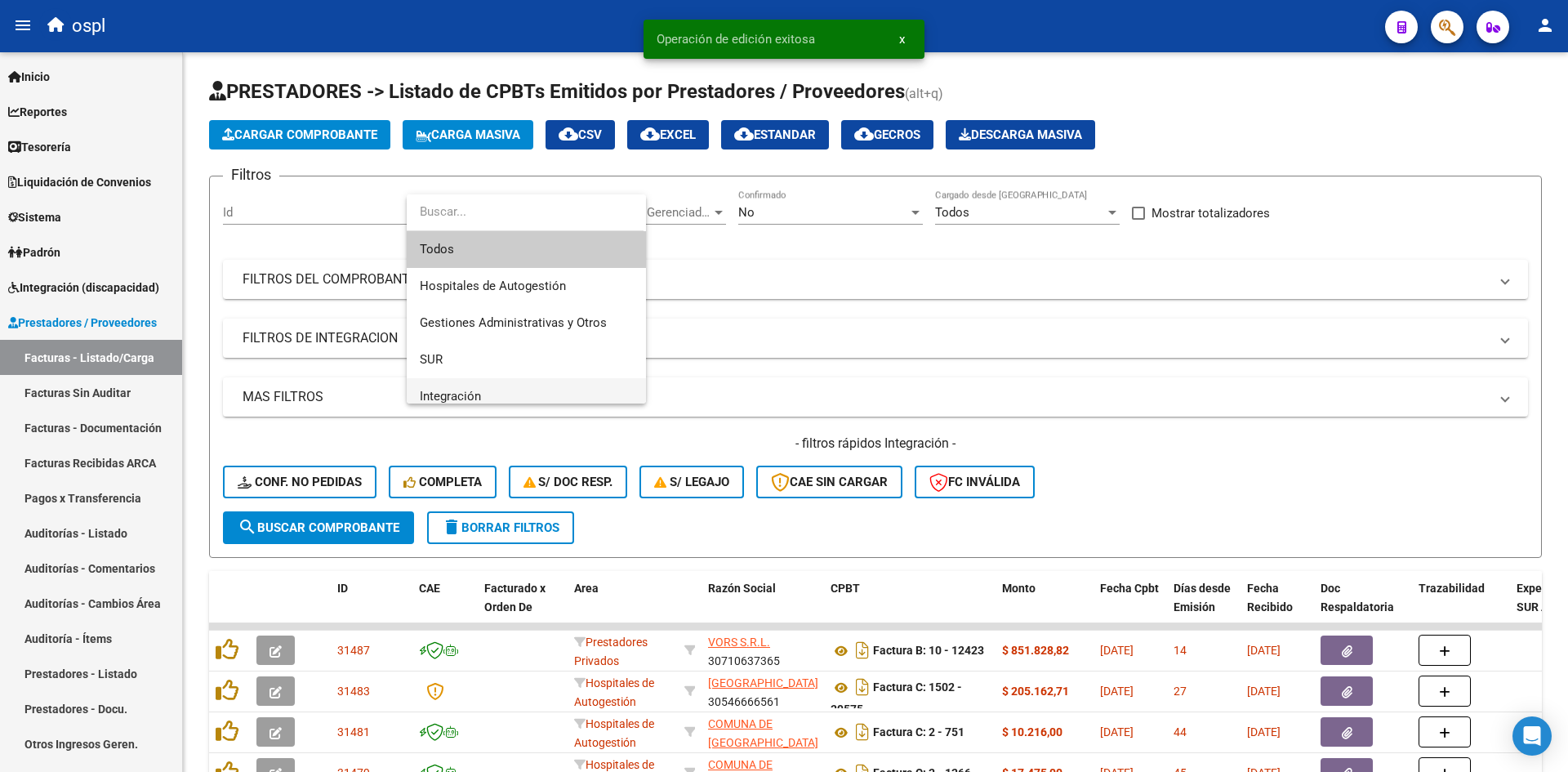
click at [456, 393] on span "Integración" at bounding box center [450, 396] width 62 height 14
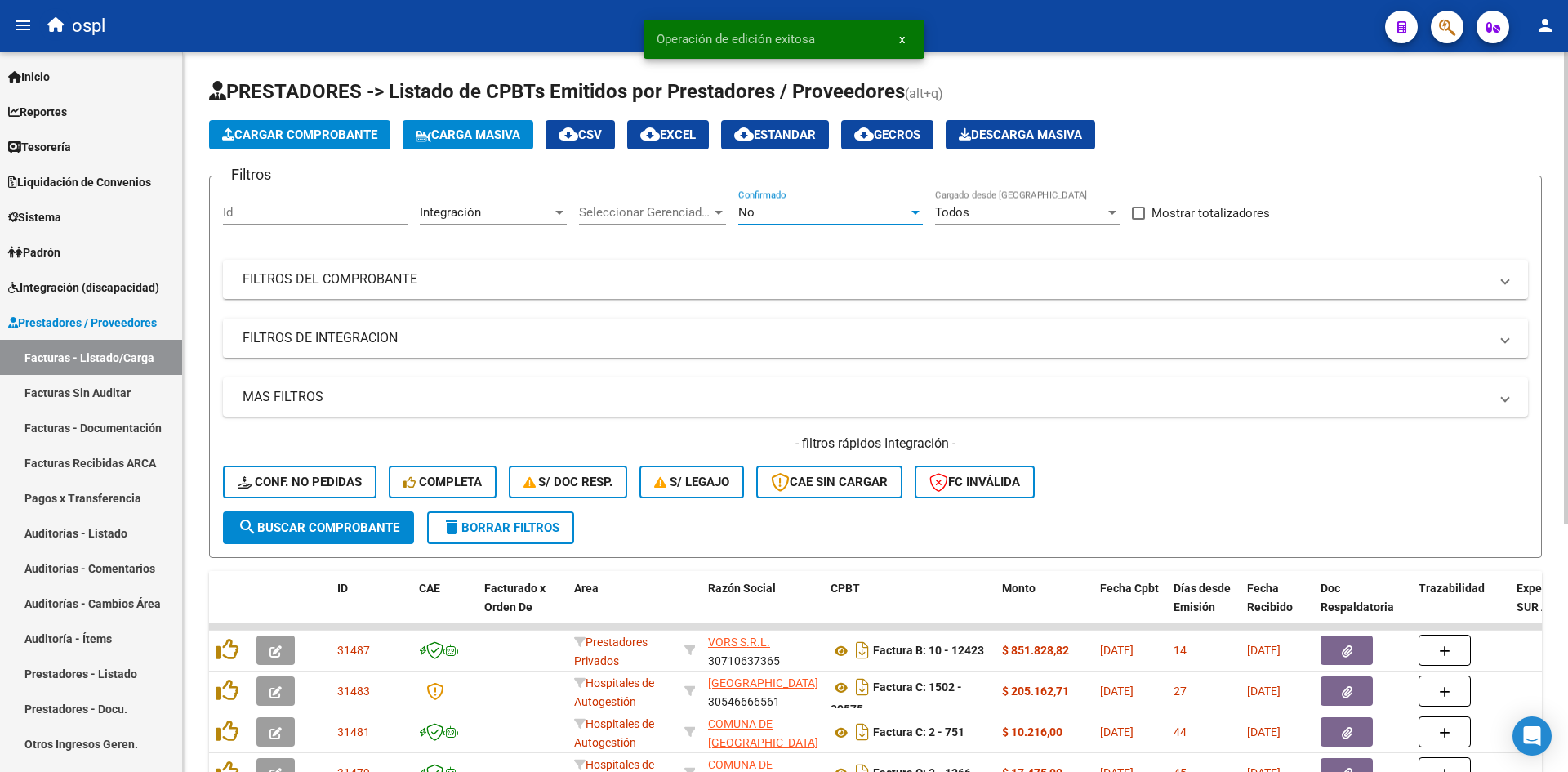
click at [767, 208] on div "No" at bounding box center [822, 212] width 170 height 14
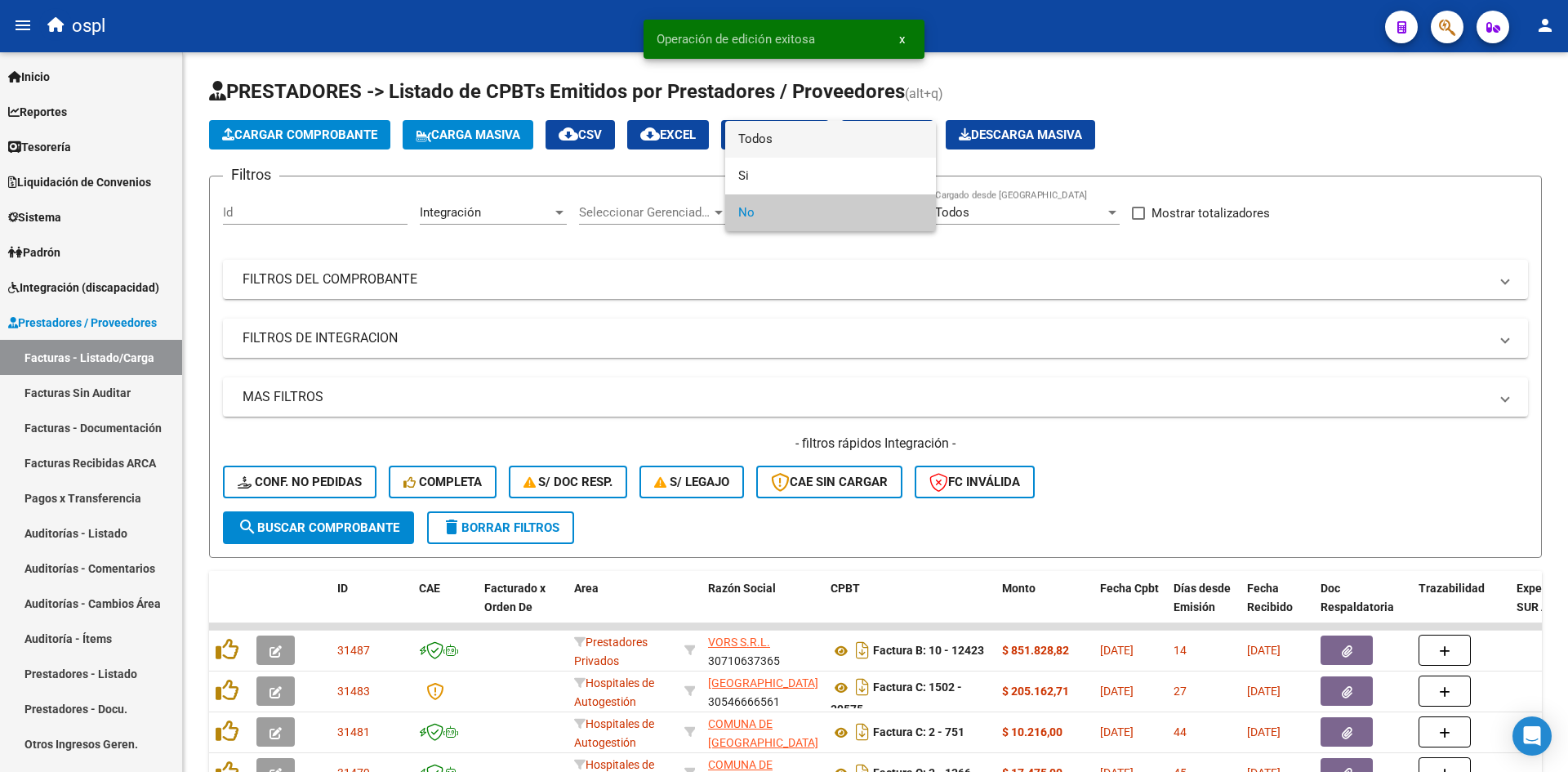
click at [765, 137] on span "Todos" at bounding box center [830, 139] width 185 height 37
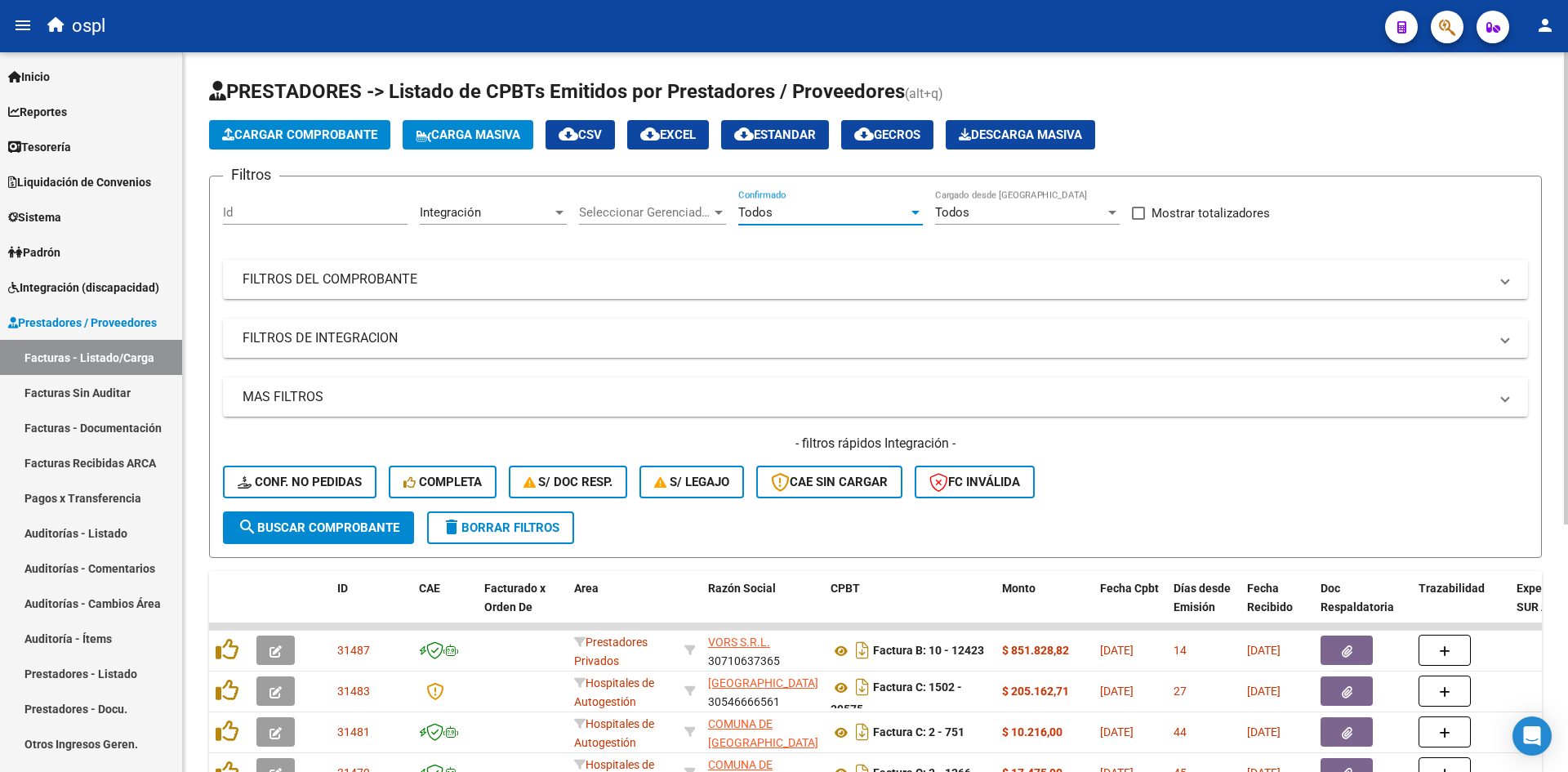
click at [375, 521] on span "search Buscar Comprobante" at bounding box center [319, 527] width 162 height 14
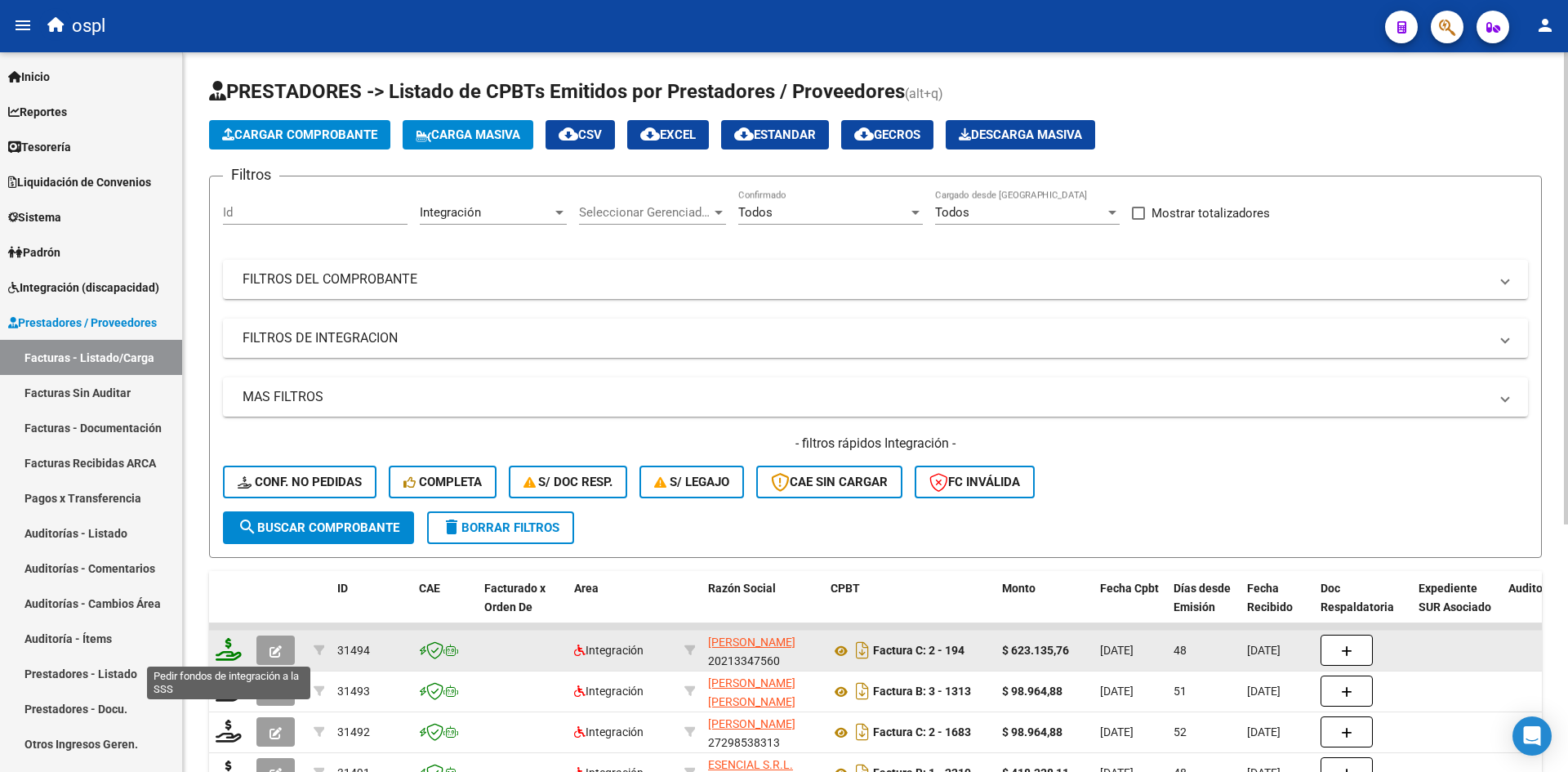
click at [230, 649] on icon at bounding box center [229, 649] width 26 height 23
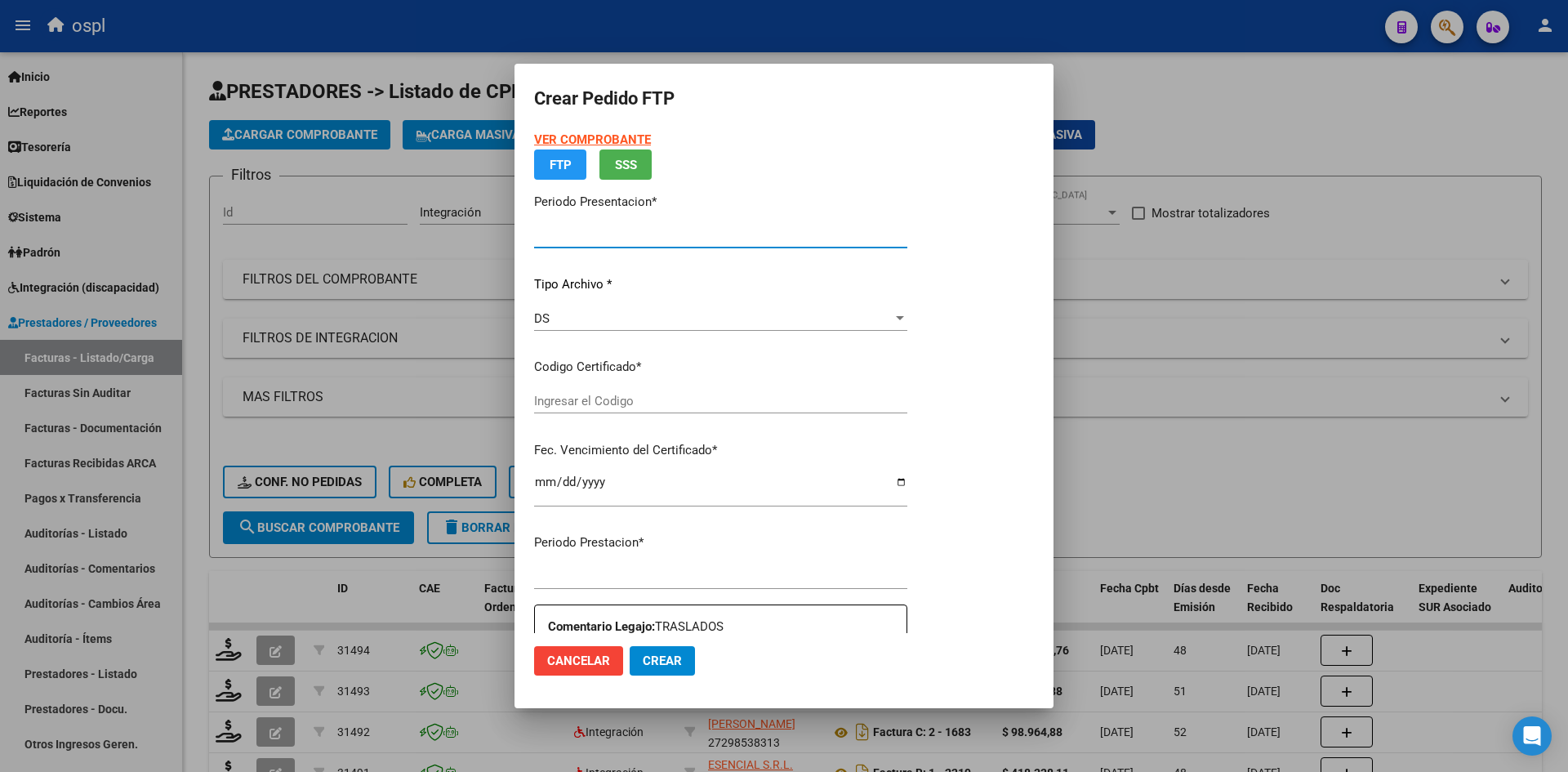
type input "202508"
type input "202507"
type input "$ 623.135,76"
type input "ARG01000574386192024120920291209TUC138"
type input "[DATE]"
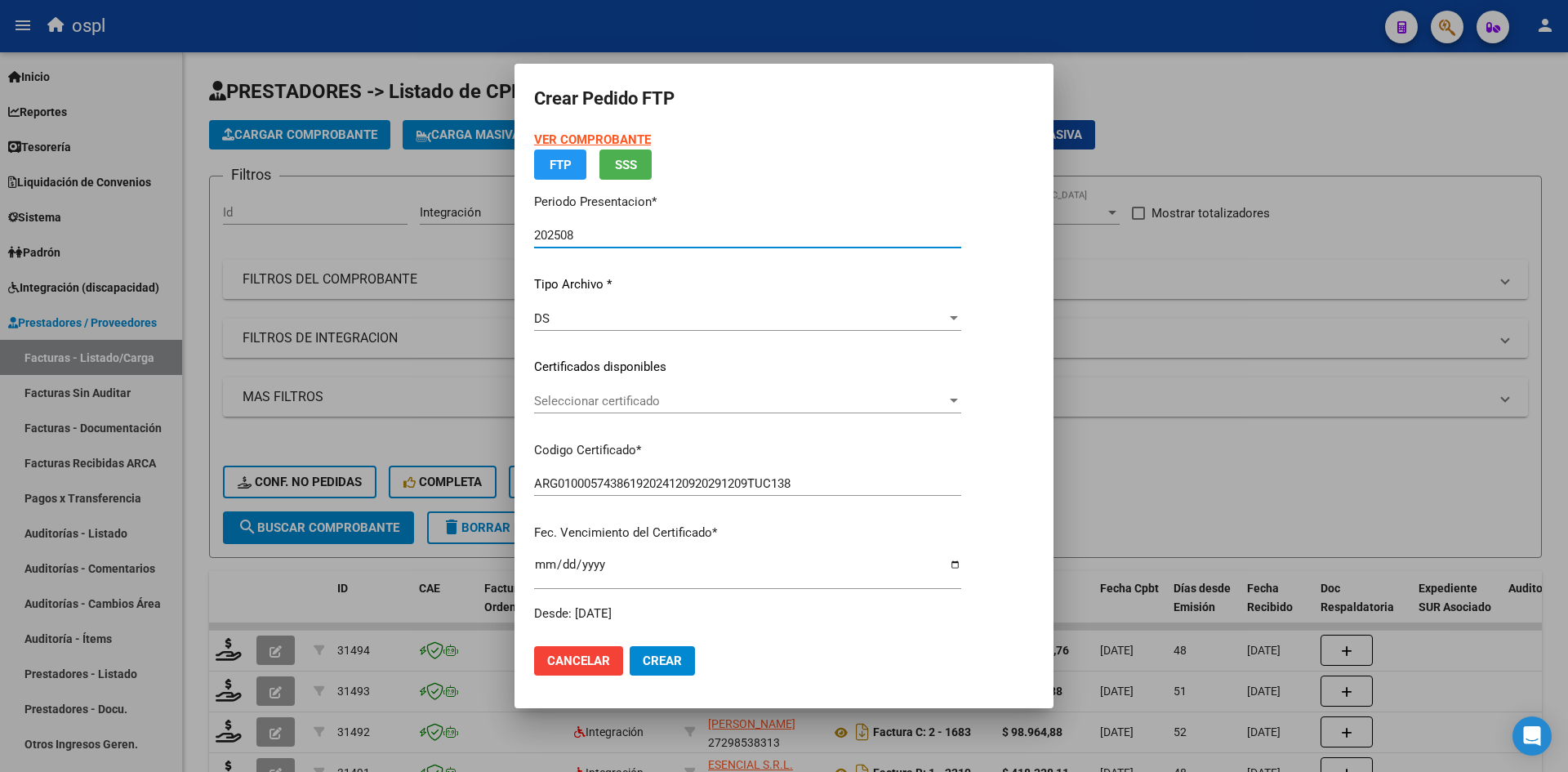
click at [627, 409] on div "Seleccionar certificado Seleccionar certificado" at bounding box center [747, 401] width 427 height 24
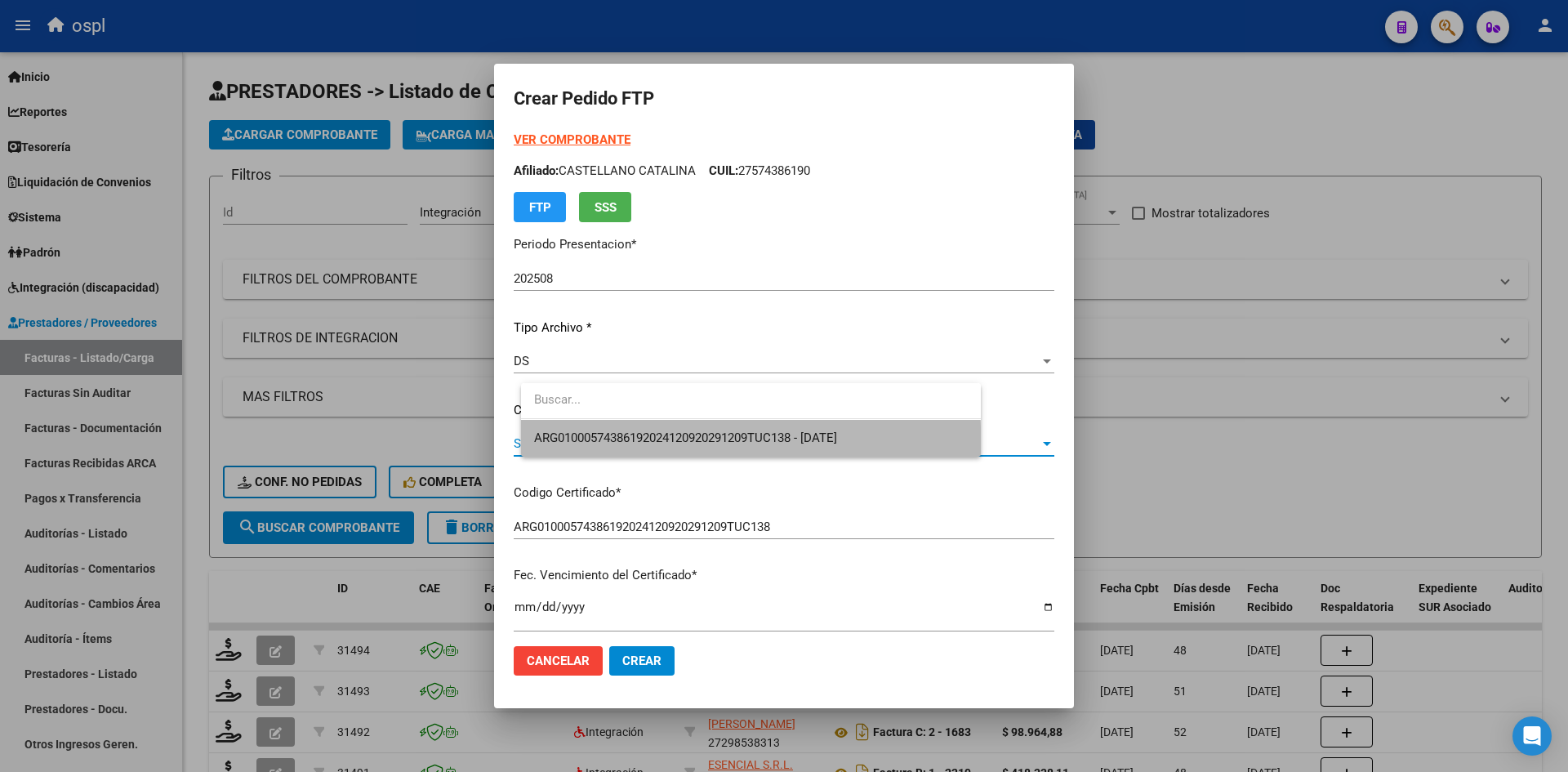
click at [654, 448] on span "ARG01000574386192024120920291209TUC138 - [DATE]" at bounding box center [751, 439] width 434 height 37
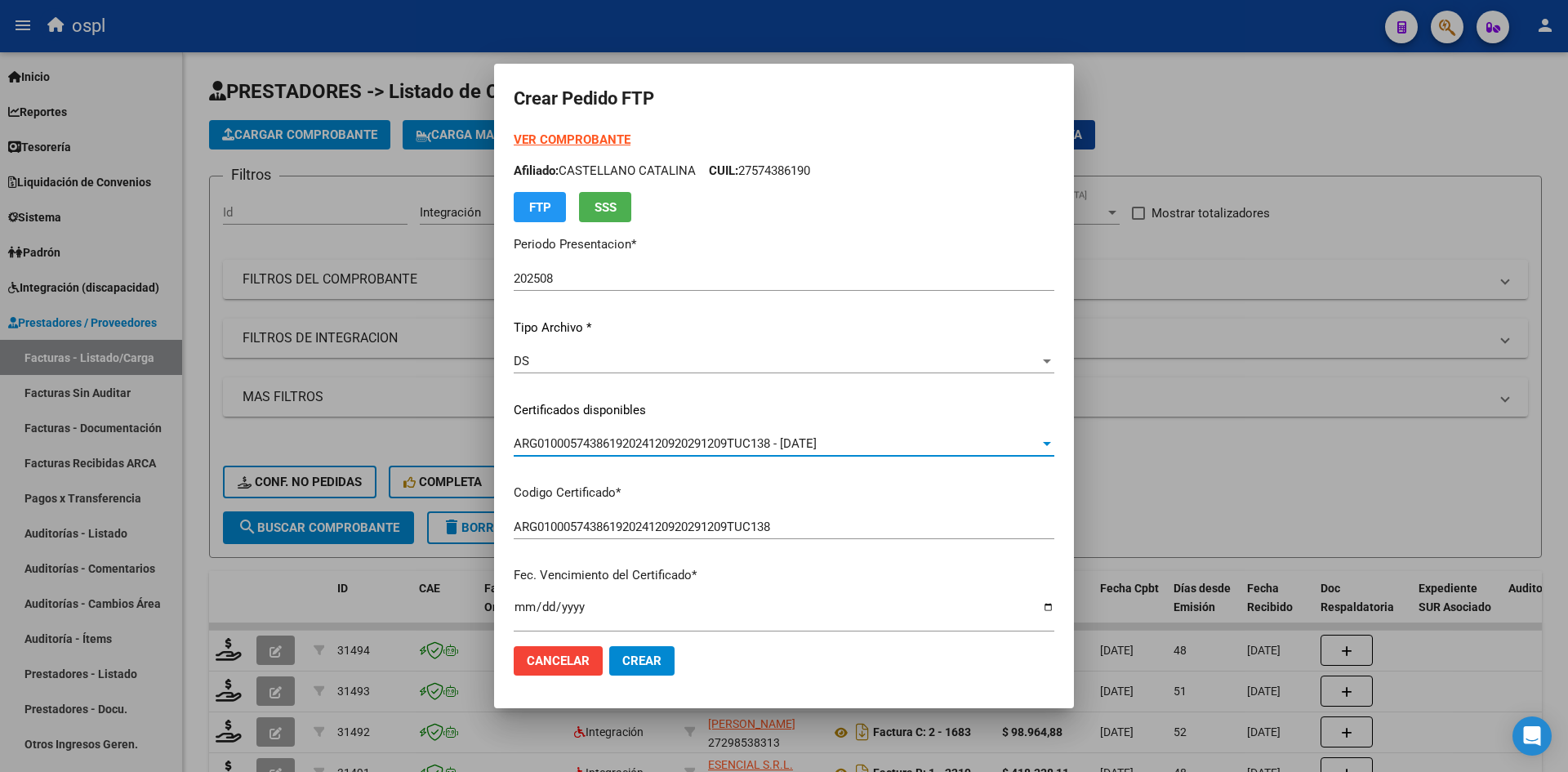
click at [806, 582] on p "Fec. Vencimiento del Certificado *" at bounding box center [784, 575] width 541 height 19
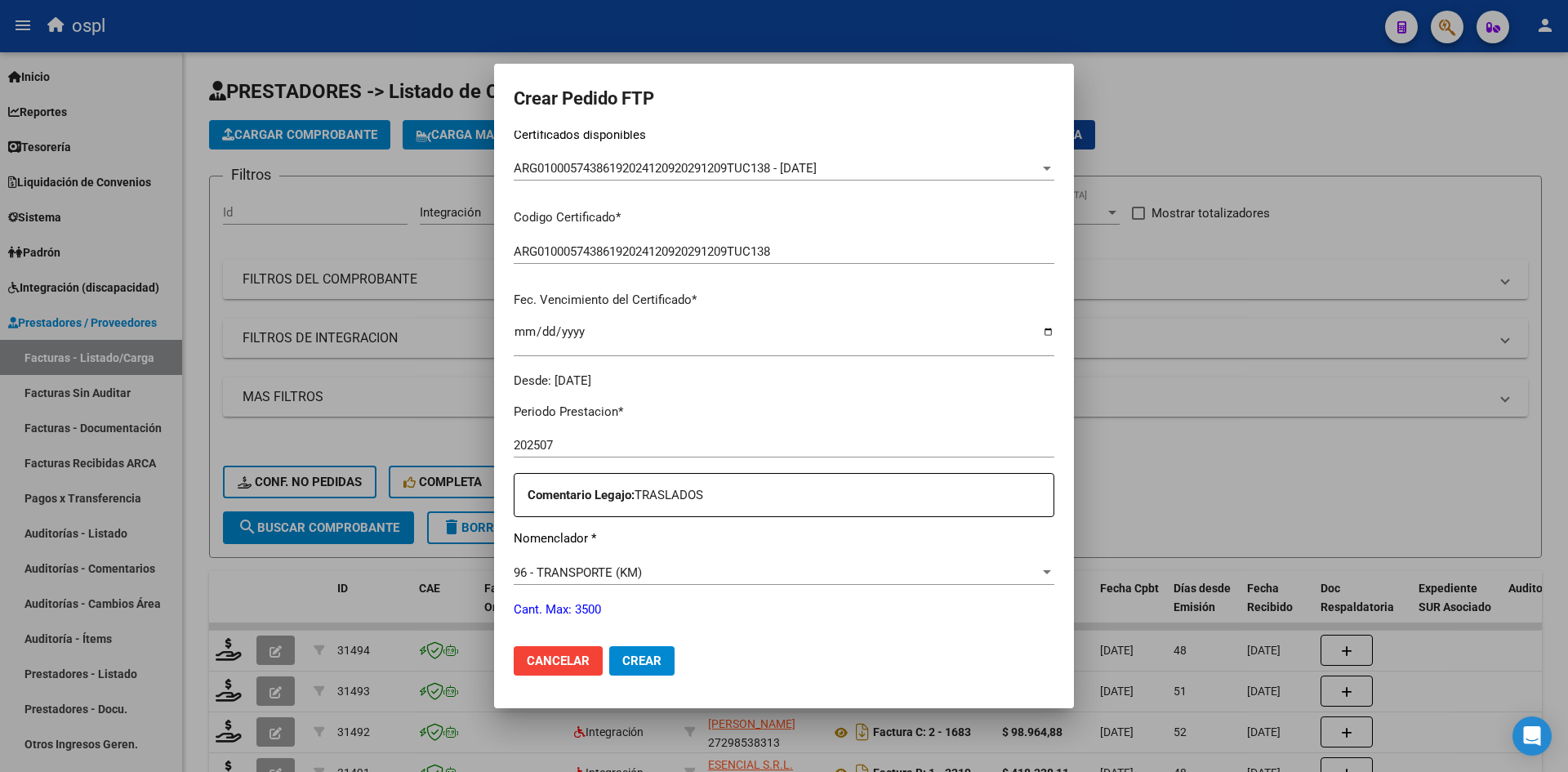
scroll to position [408, 0]
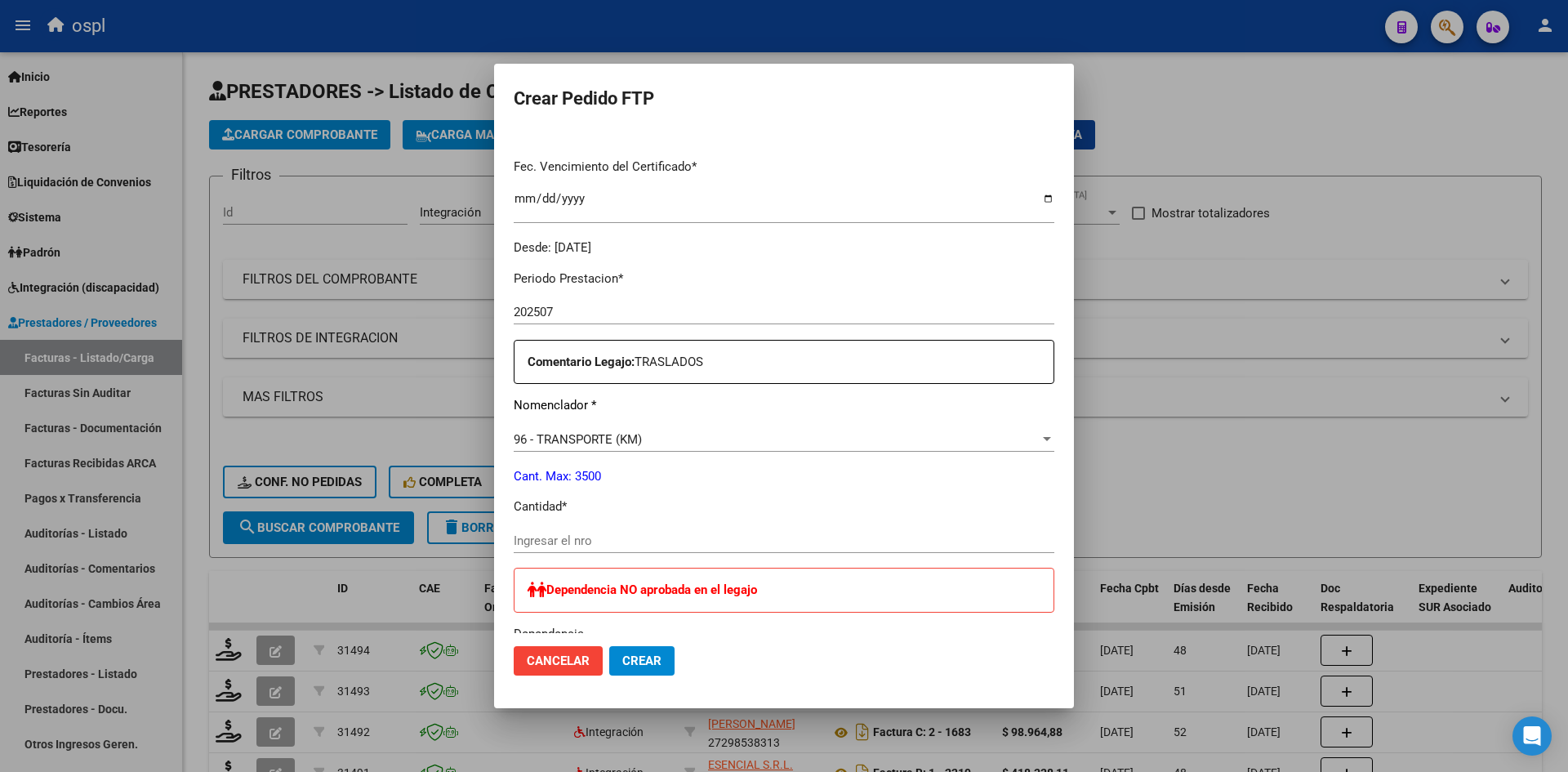
click at [555, 537] on input "Ingresar el nro" at bounding box center [784, 540] width 541 height 14
type input "852"
click at [579, 512] on p "Cantidad *" at bounding box center [784, 507] width 541 height 19
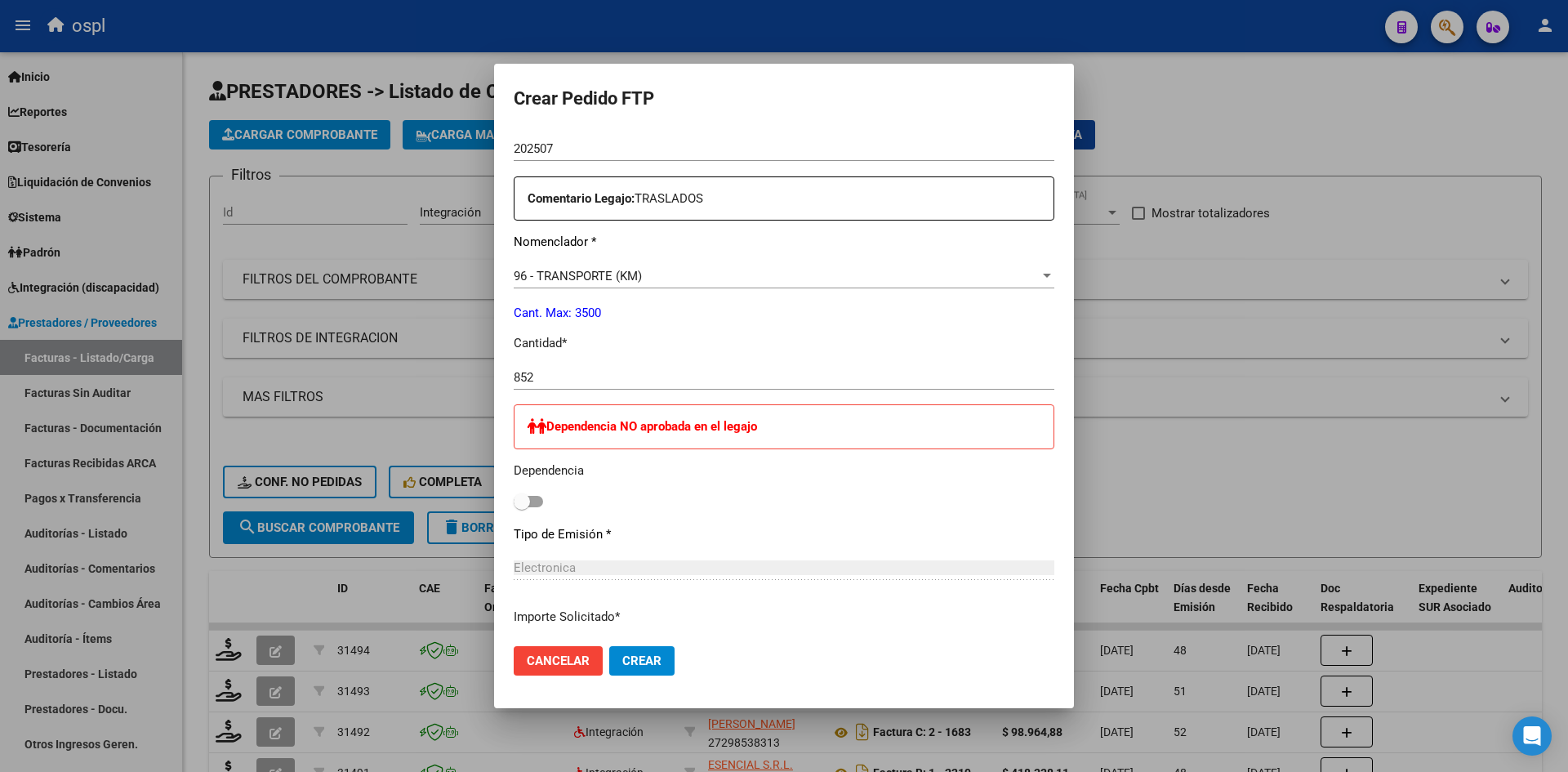
click at [523, 509] on label at bounding box center [528, 501] width 30 height 19
click at [522, 508] on input "checkbox" at bounding box center [521, 507] width 1 height 1
checkbox input "true"
click at [650, 656] on button "Crear" at bounding box center [641, 661] width 65 height 30
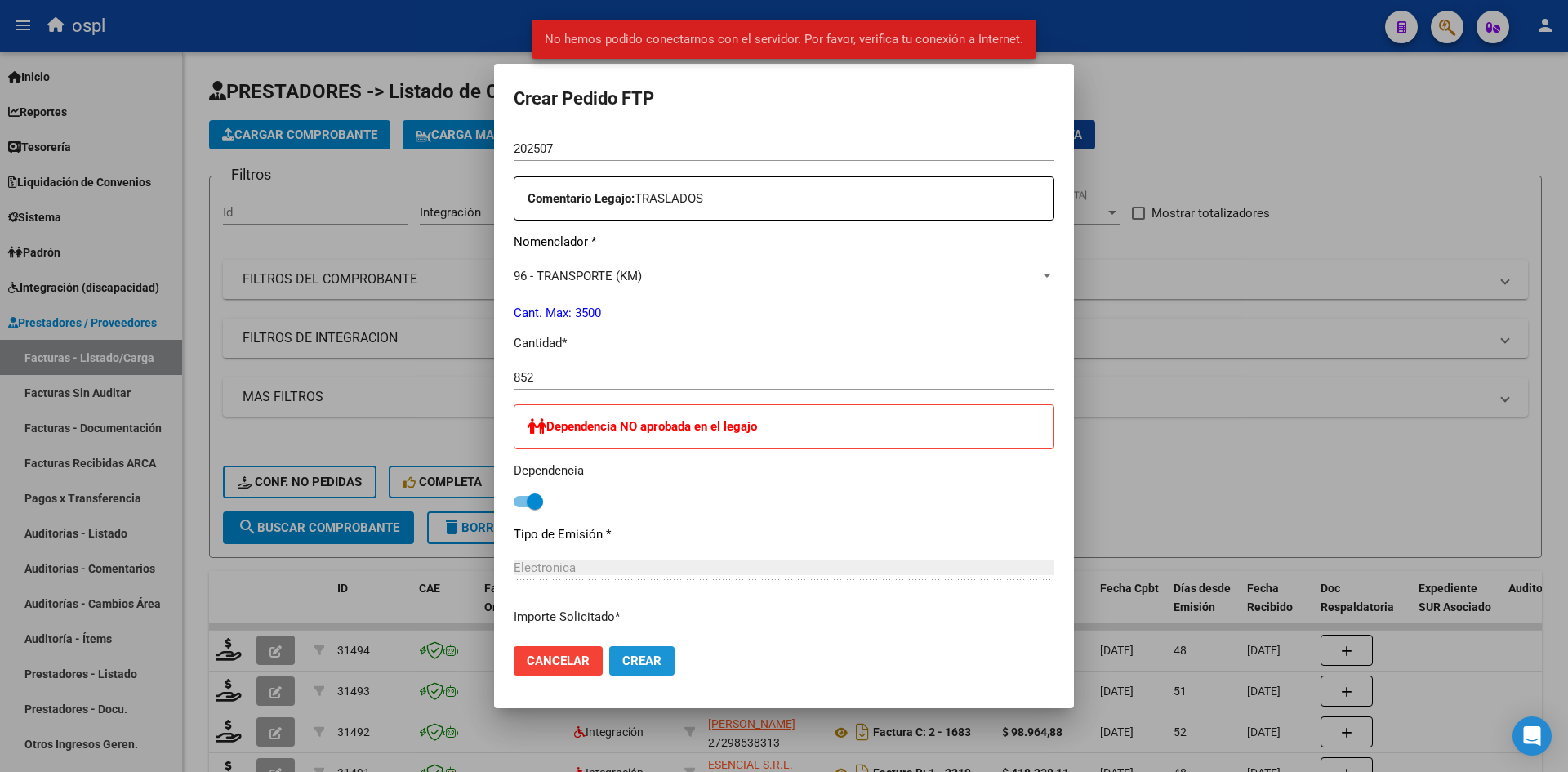
click at [622, 654] on span "Crear" at bounding box center [642, 660] width 39 height 14
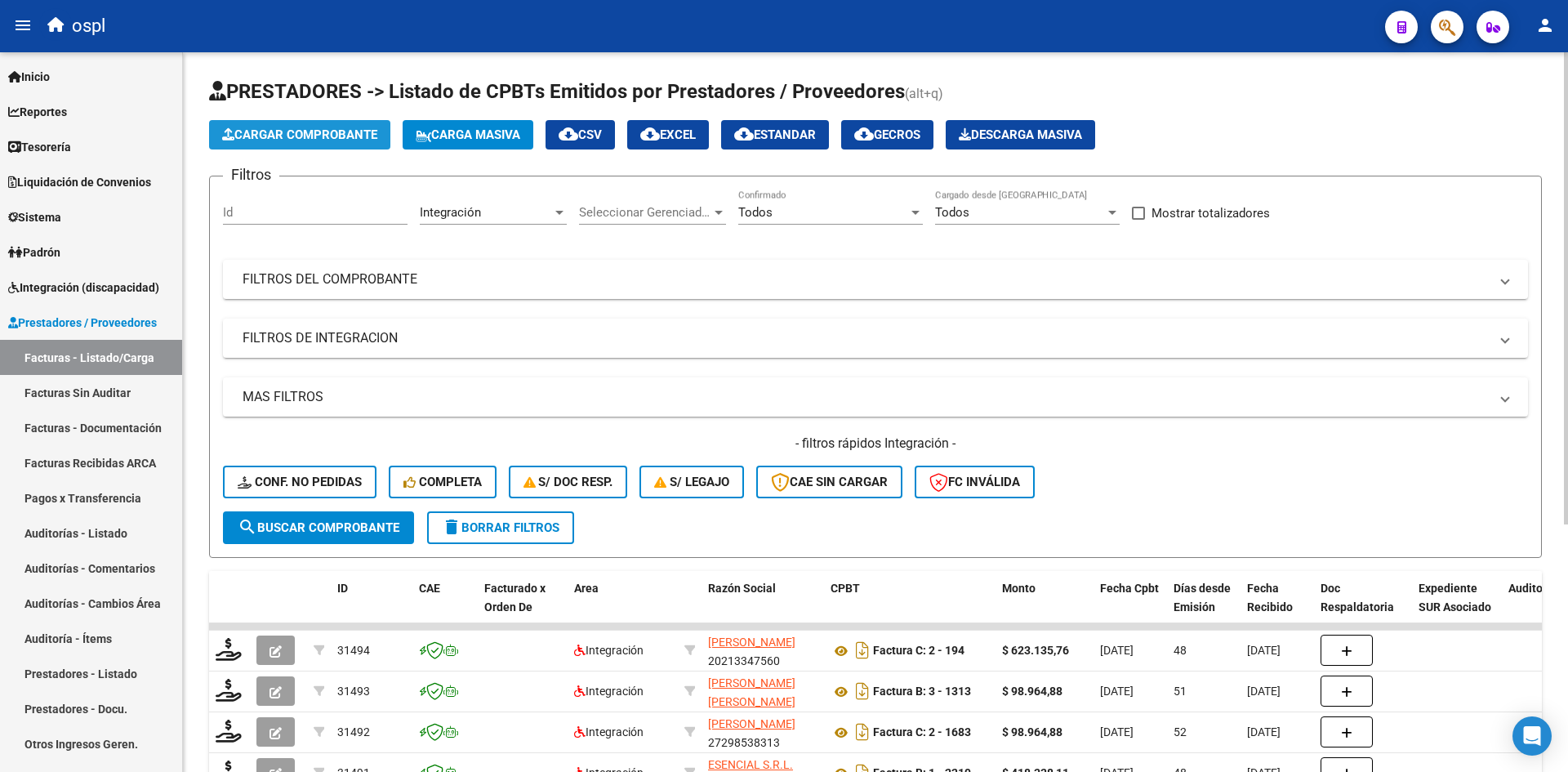
click at [334, 132] on span "Cargar Comprobante" at bounding box center [299, 134] width 155 height 14
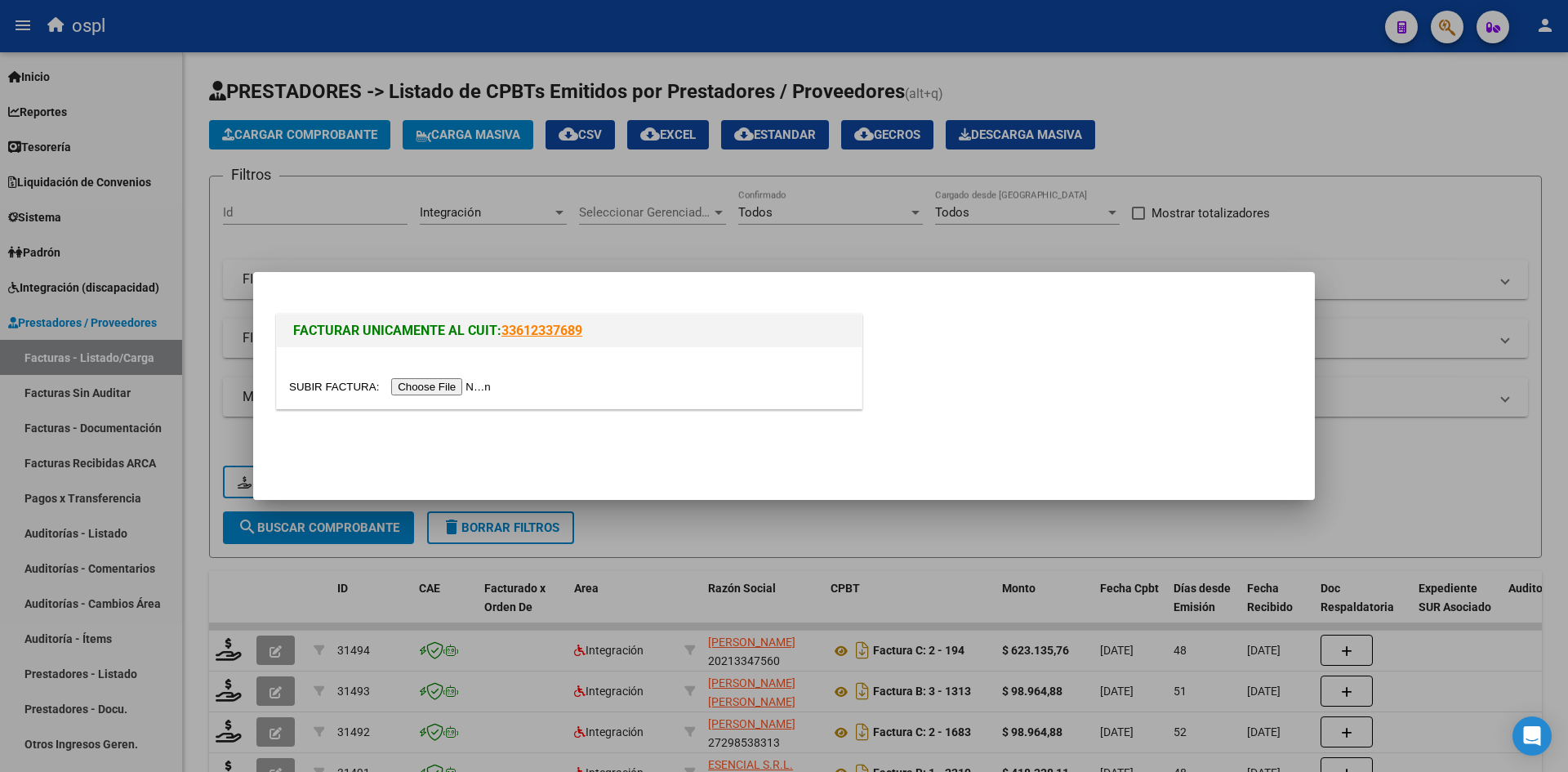
click at [425, 378] on input "file" at bounding box center [392, 386] width 207 height 17
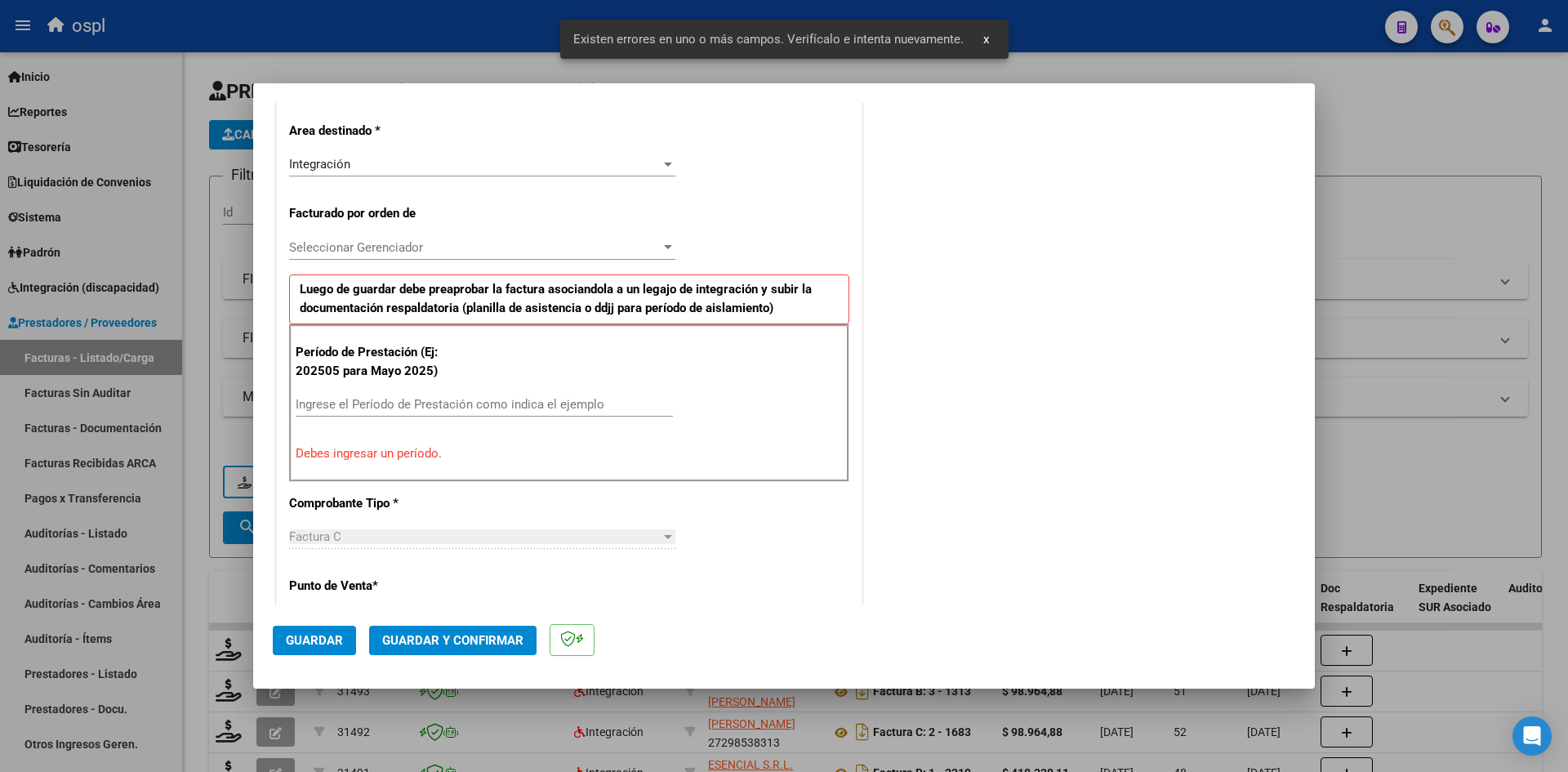
scroll to position [370, 0]
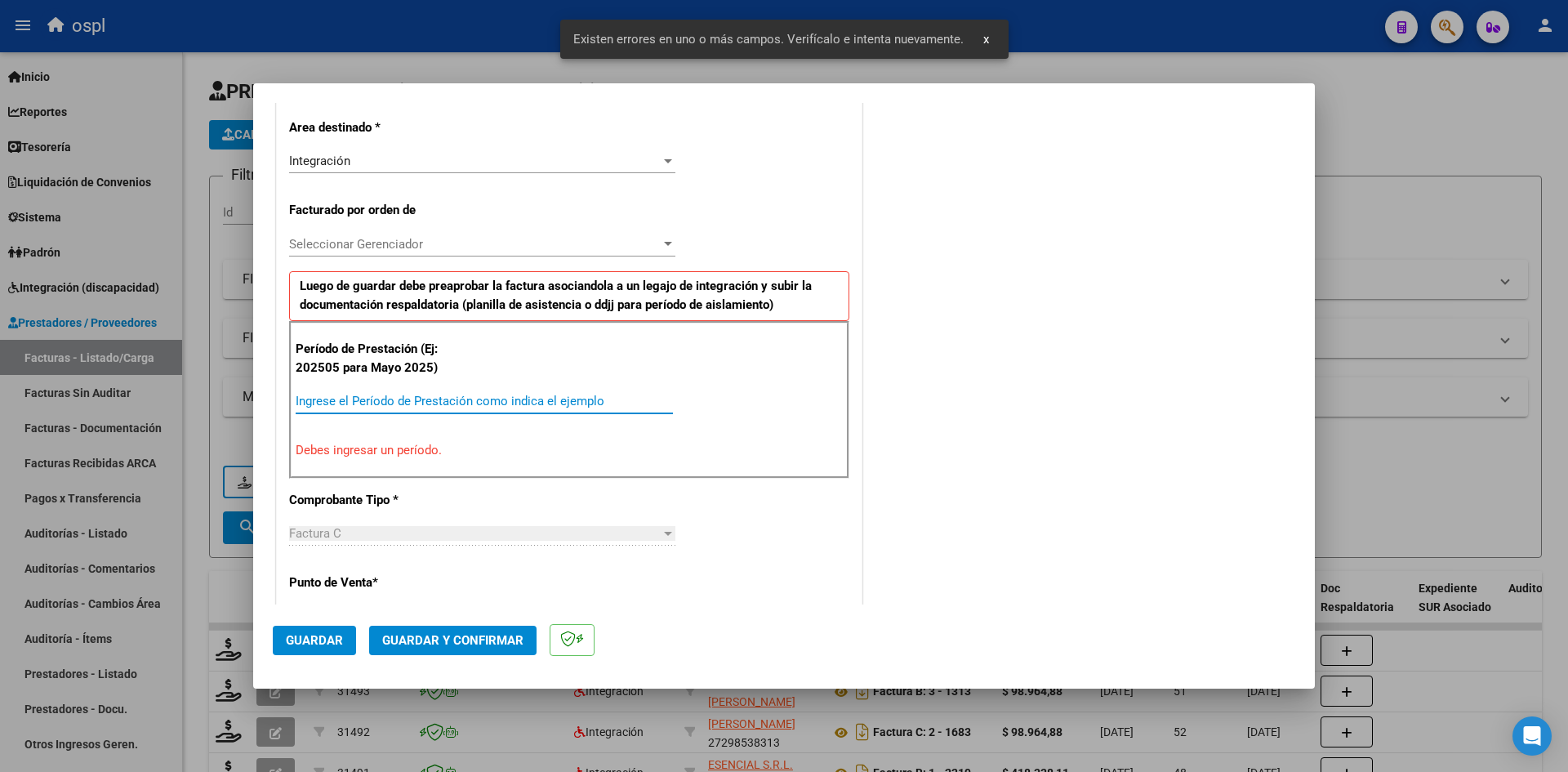
click at [375, 400] on input "Ingrese el Período de Prestación como indica el ejemplo" at bounding box center [483, 401] width 377 height 14
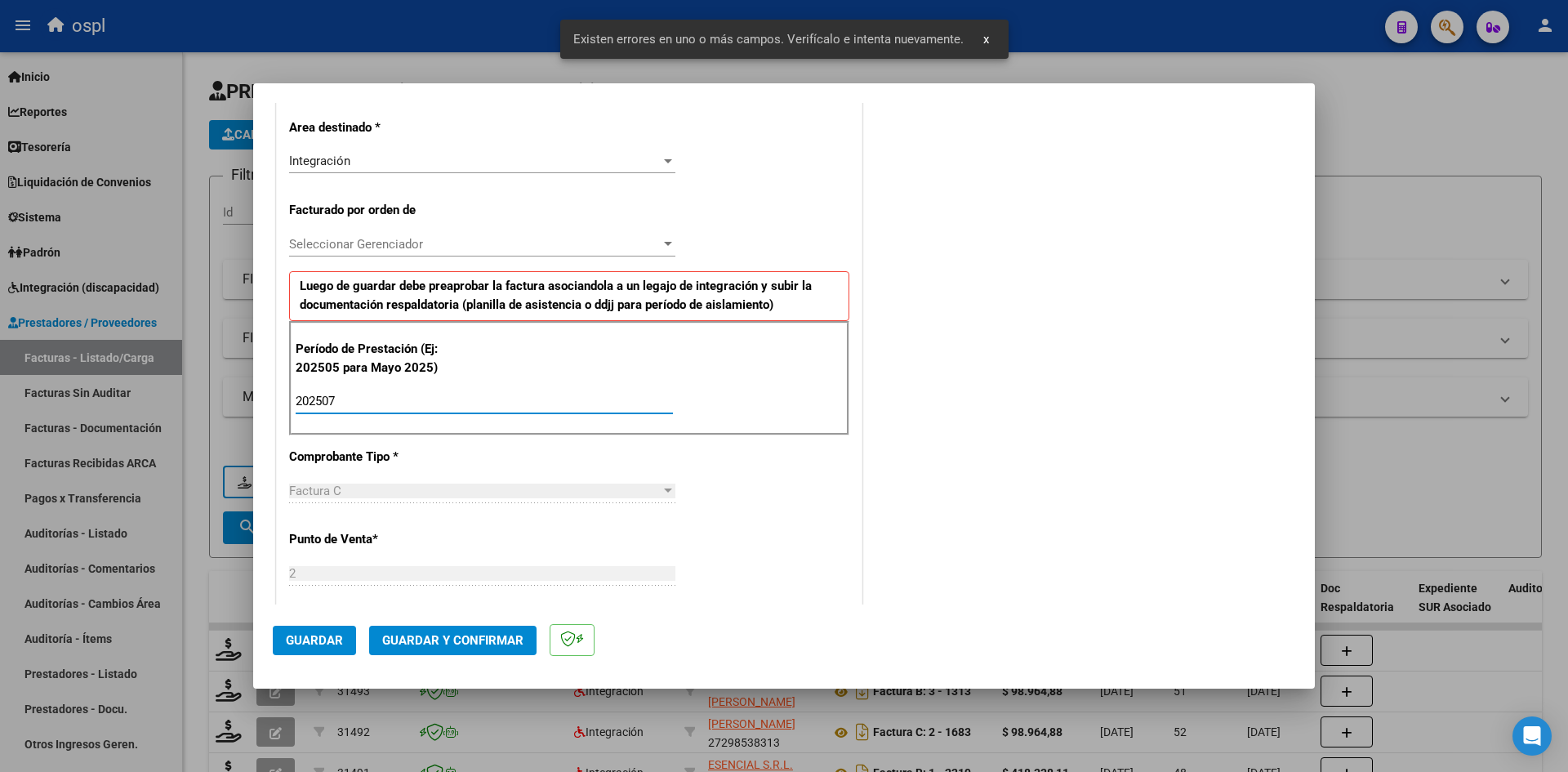
type input "202507"
click at [772, 496] on div "CUIT * 20-21334756-0 Ingresar CUIT ANALISIS PRESTADOR BOBBA [PERSON_NAME] Area …" at bounding box center [568, 640] width 585 height 1405
click at [348, 632] on button "Guardar" at bounding box center [314, 640] width 84 height 30
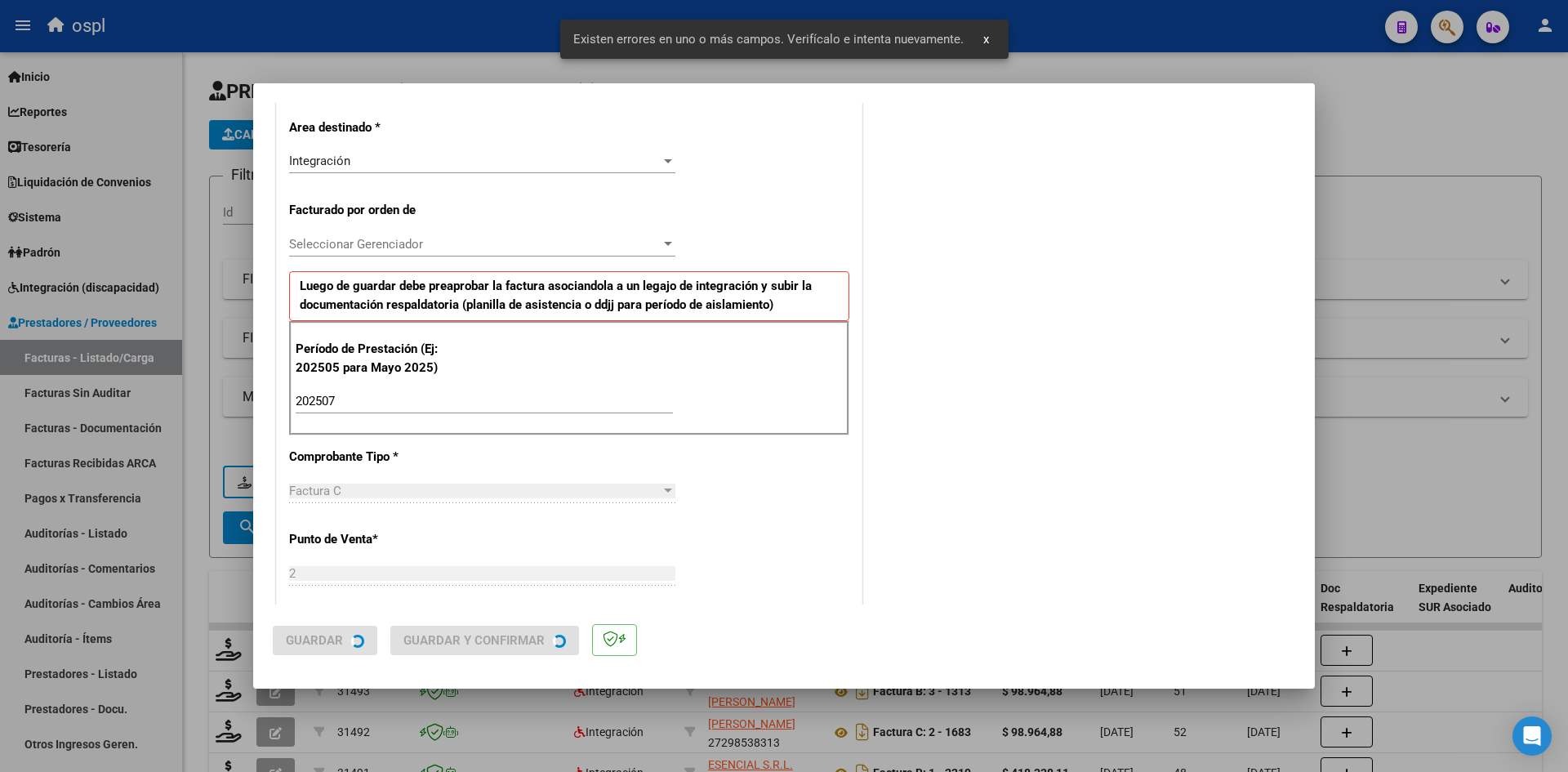
scroll to position [0, 0]
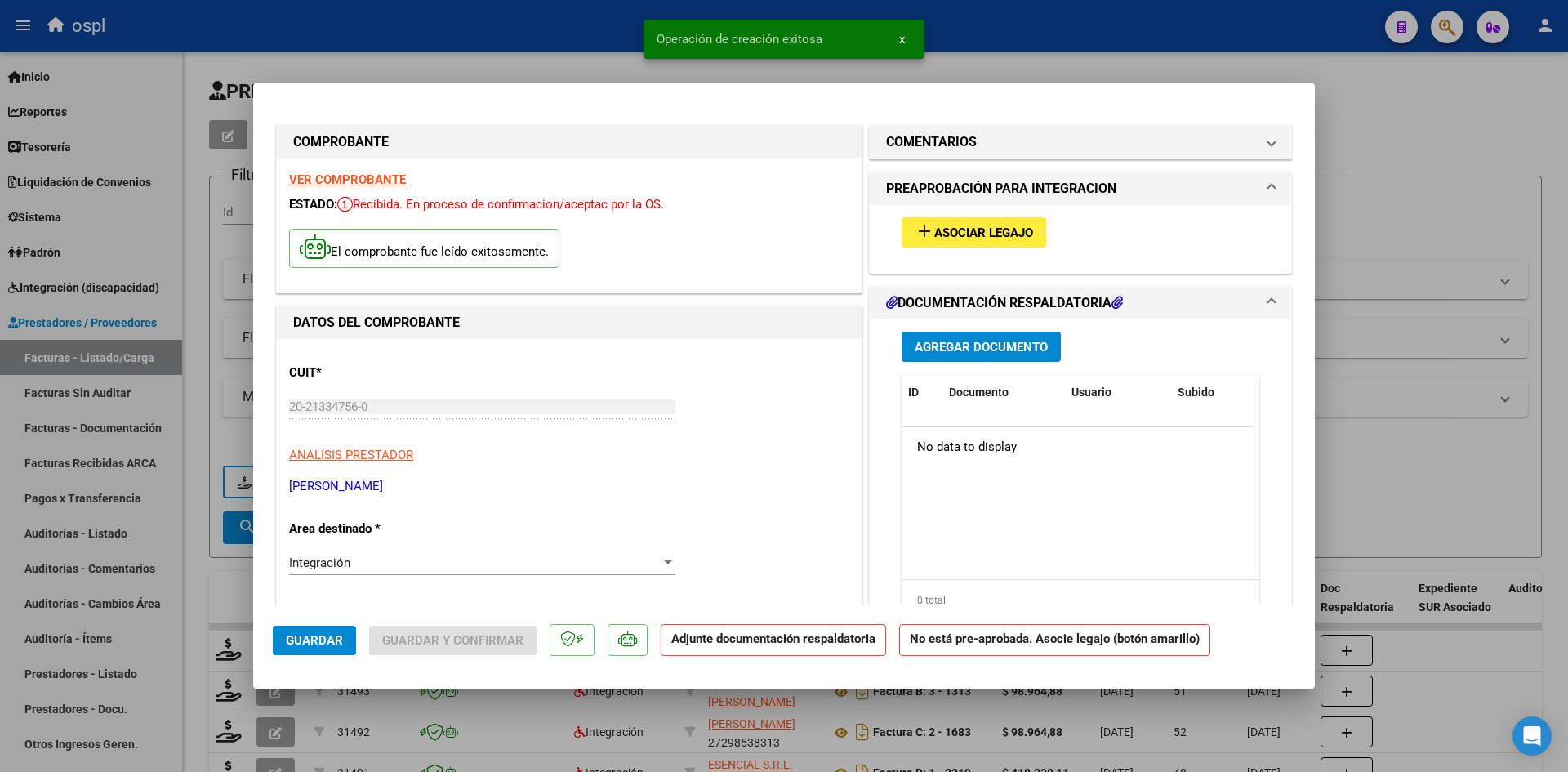
click at [963, 235] on span "Asociar Legajo" at bounding box center [983, 232] width 99 height 14
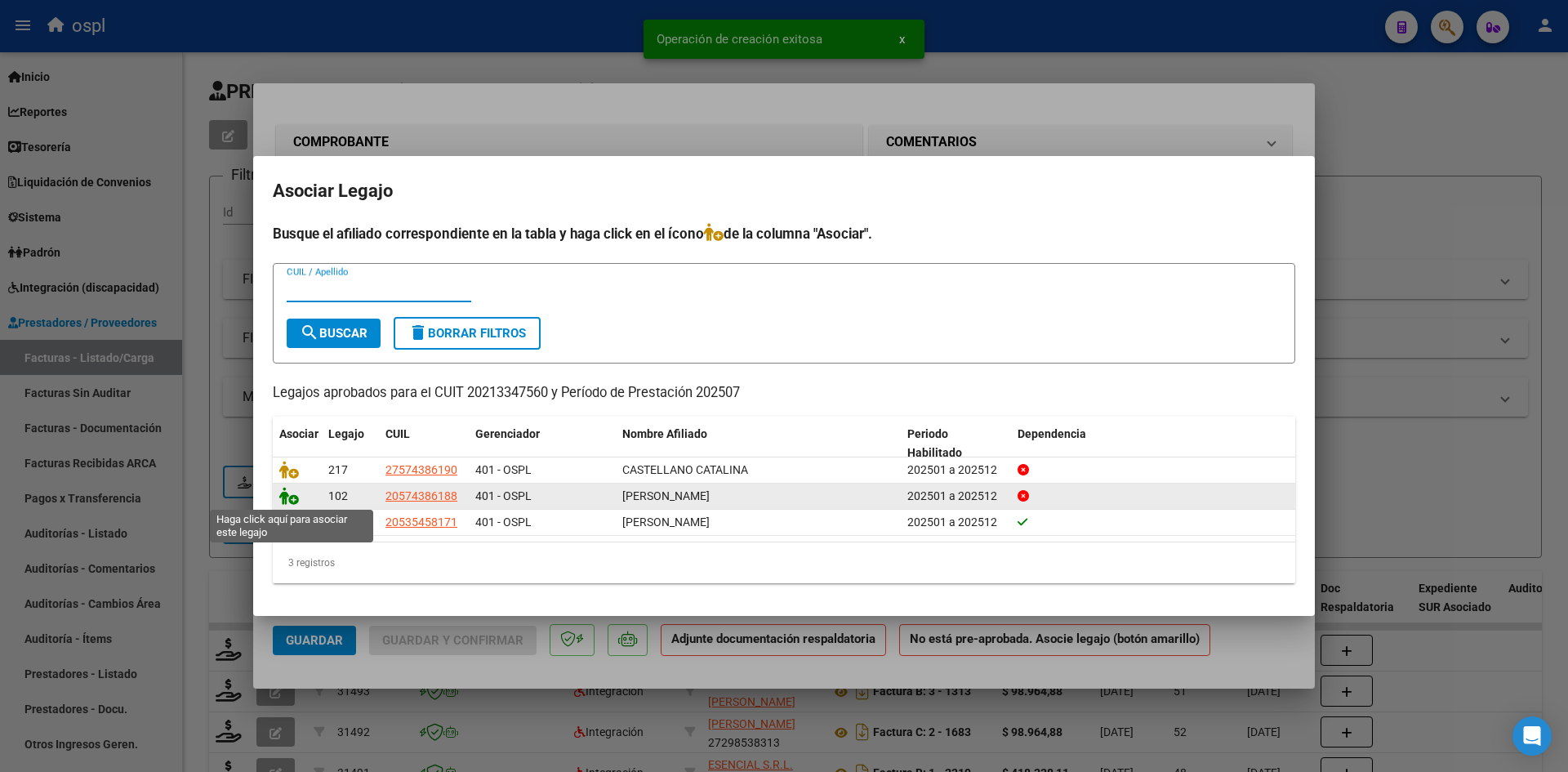
click at [283, 499] on icon at bounding box center [288, 495] width 19 height 18
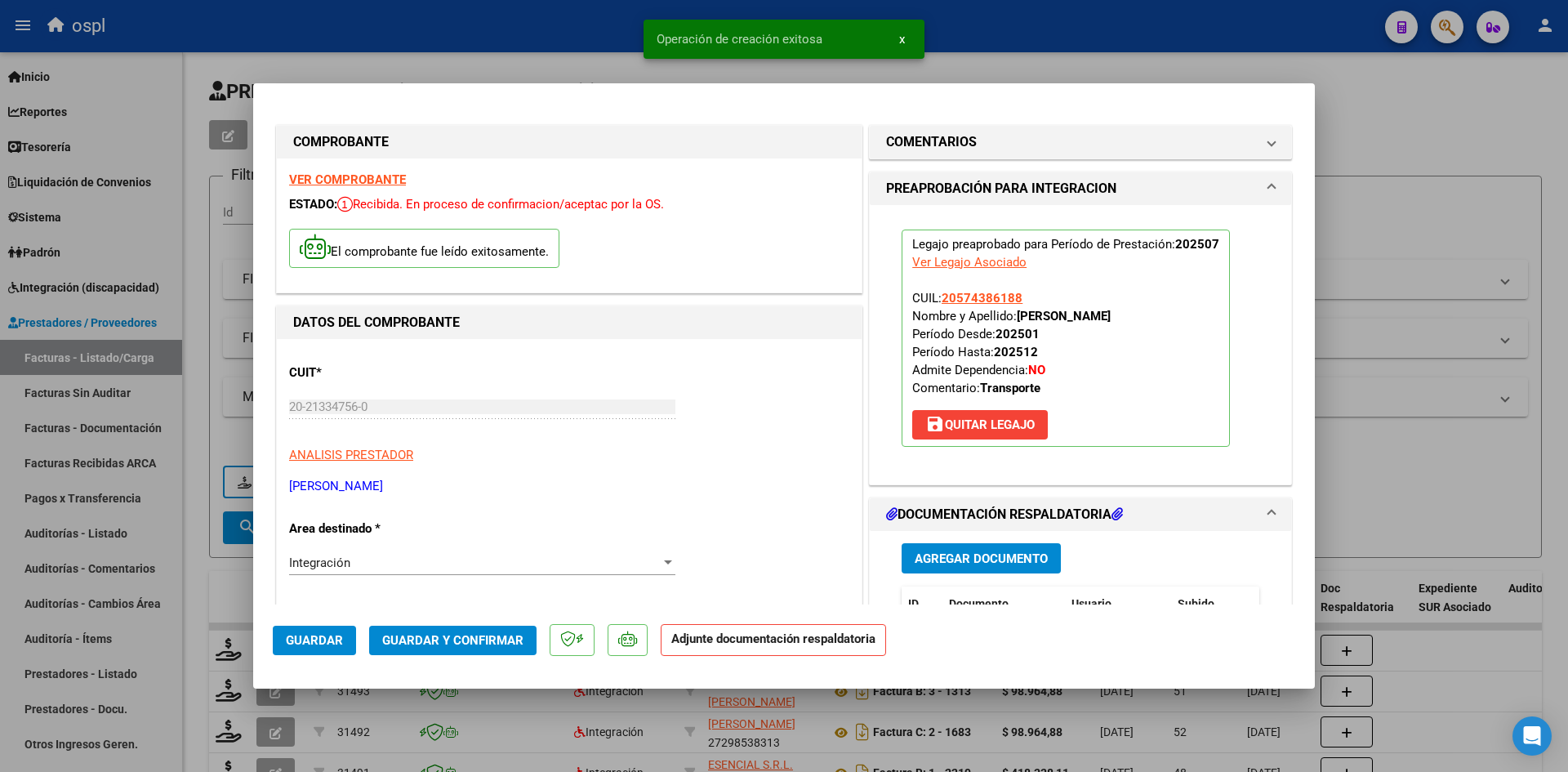
click at [441, 627] on button "Guardar y Confirmar" at bounding box center [453, 640] width 167 height 30
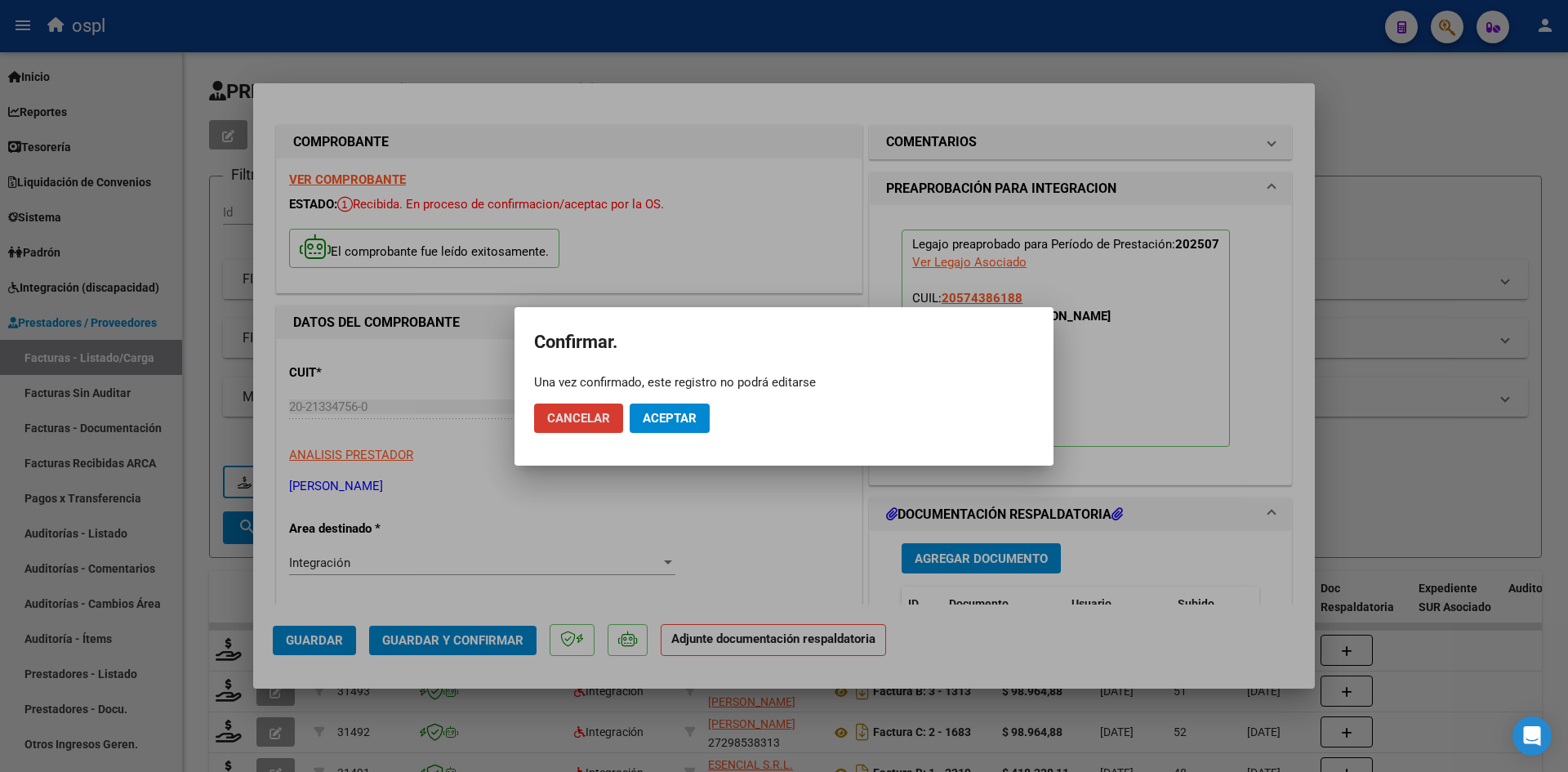
click at [659, 408] on button "Aceptar" at bounding box center [669, 418] width 80 height 30
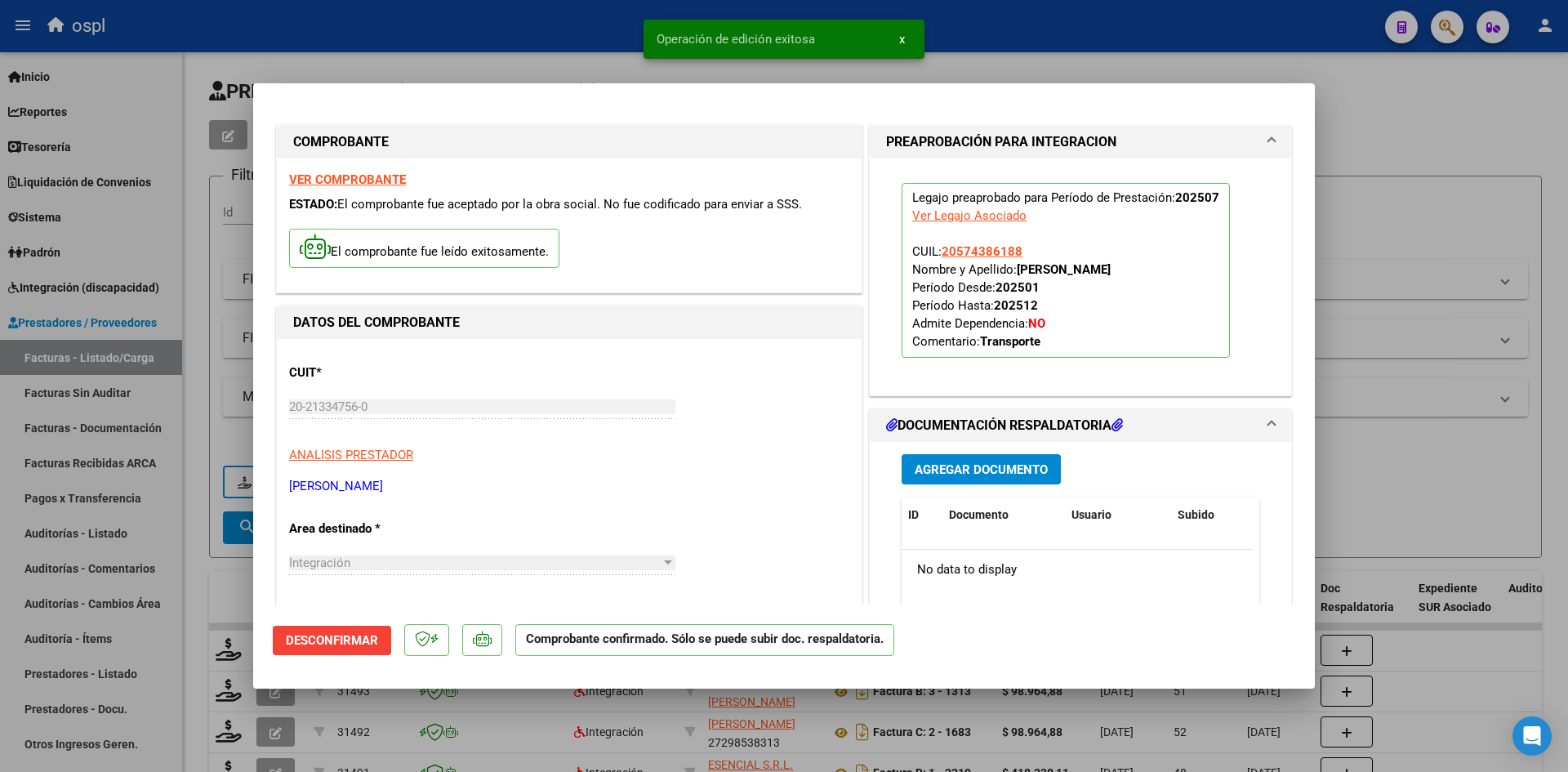
click at [199, 576] on div at bounding box center [784, 386] width 1568 height 772
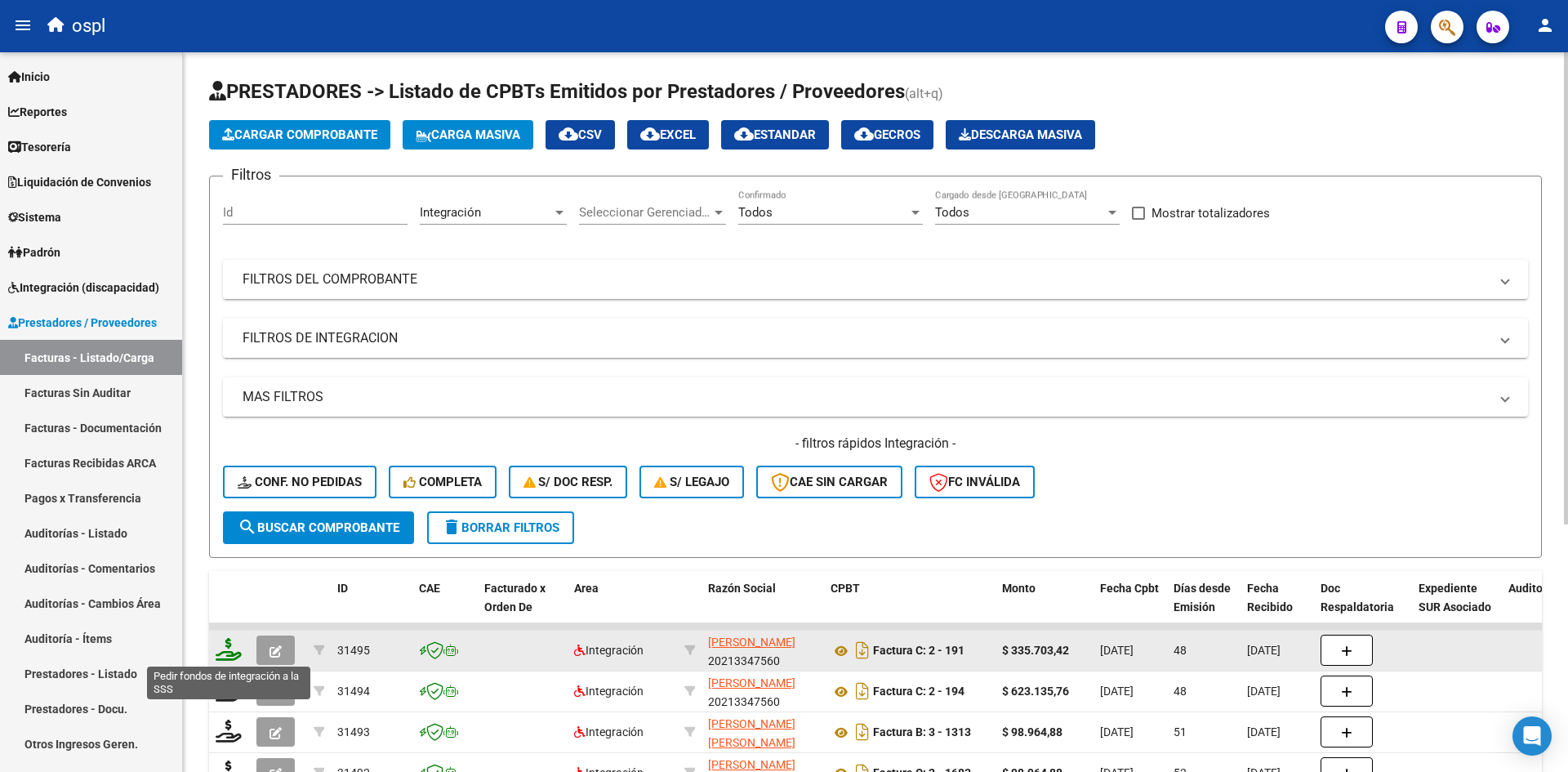
click at [232, 651] on icon at bounding box center [229, 649] width 26 height 23
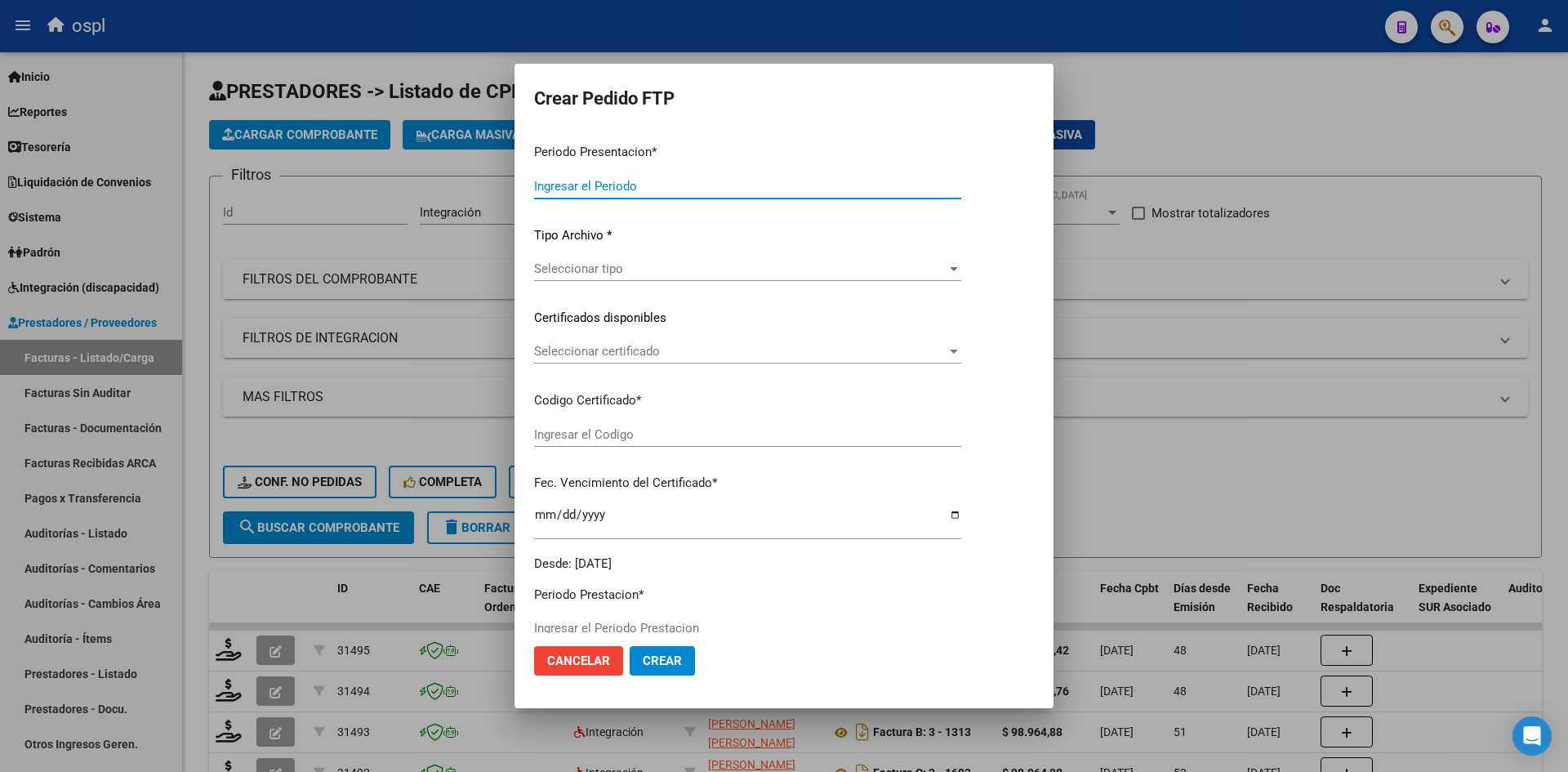
type input "202508"
type input "202507"
type input "$ 335.703,42"
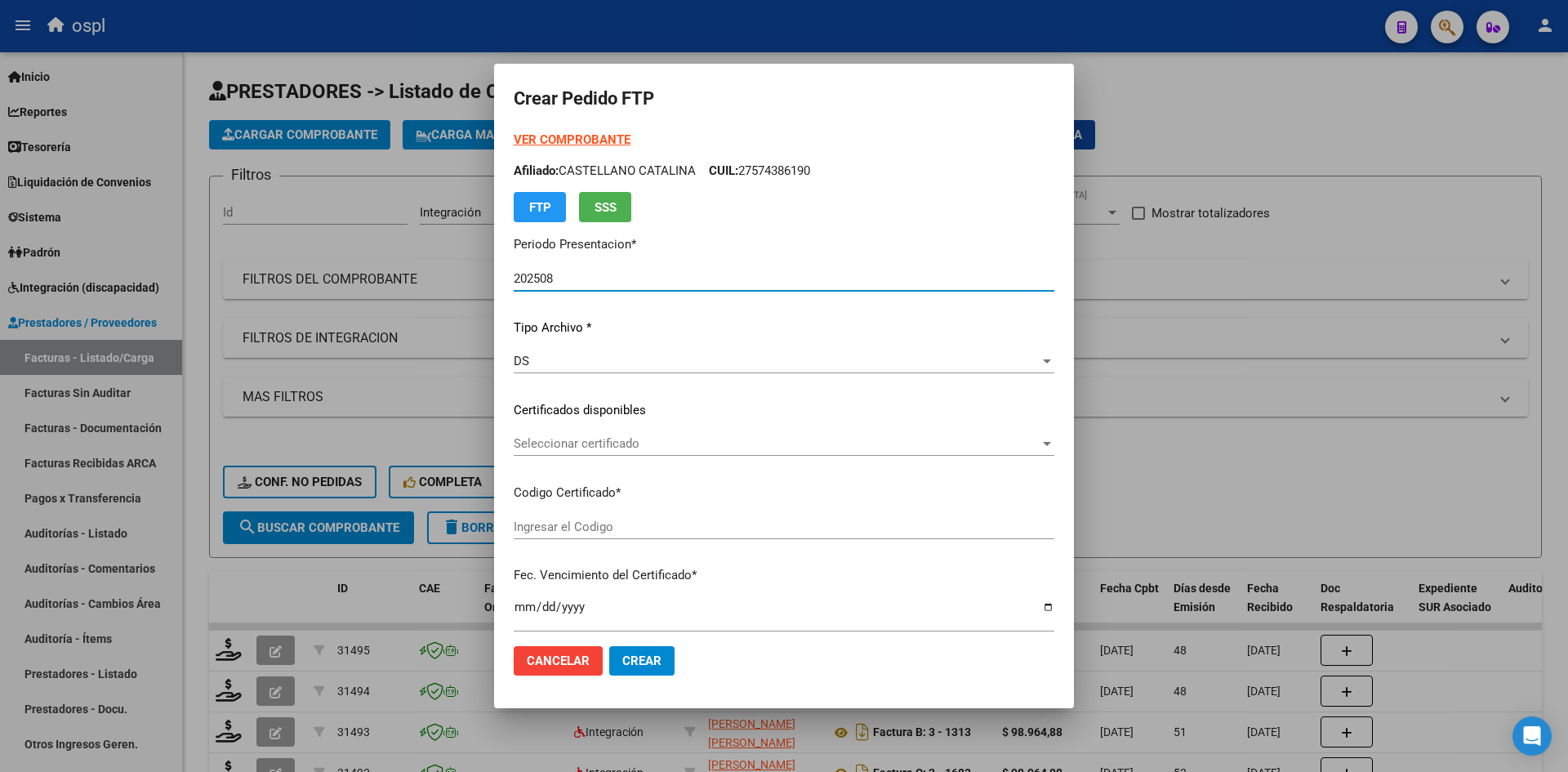
type input "ARG02000574386182022072120260721TUC138"
type input "[DATE]"
type input "900041200"
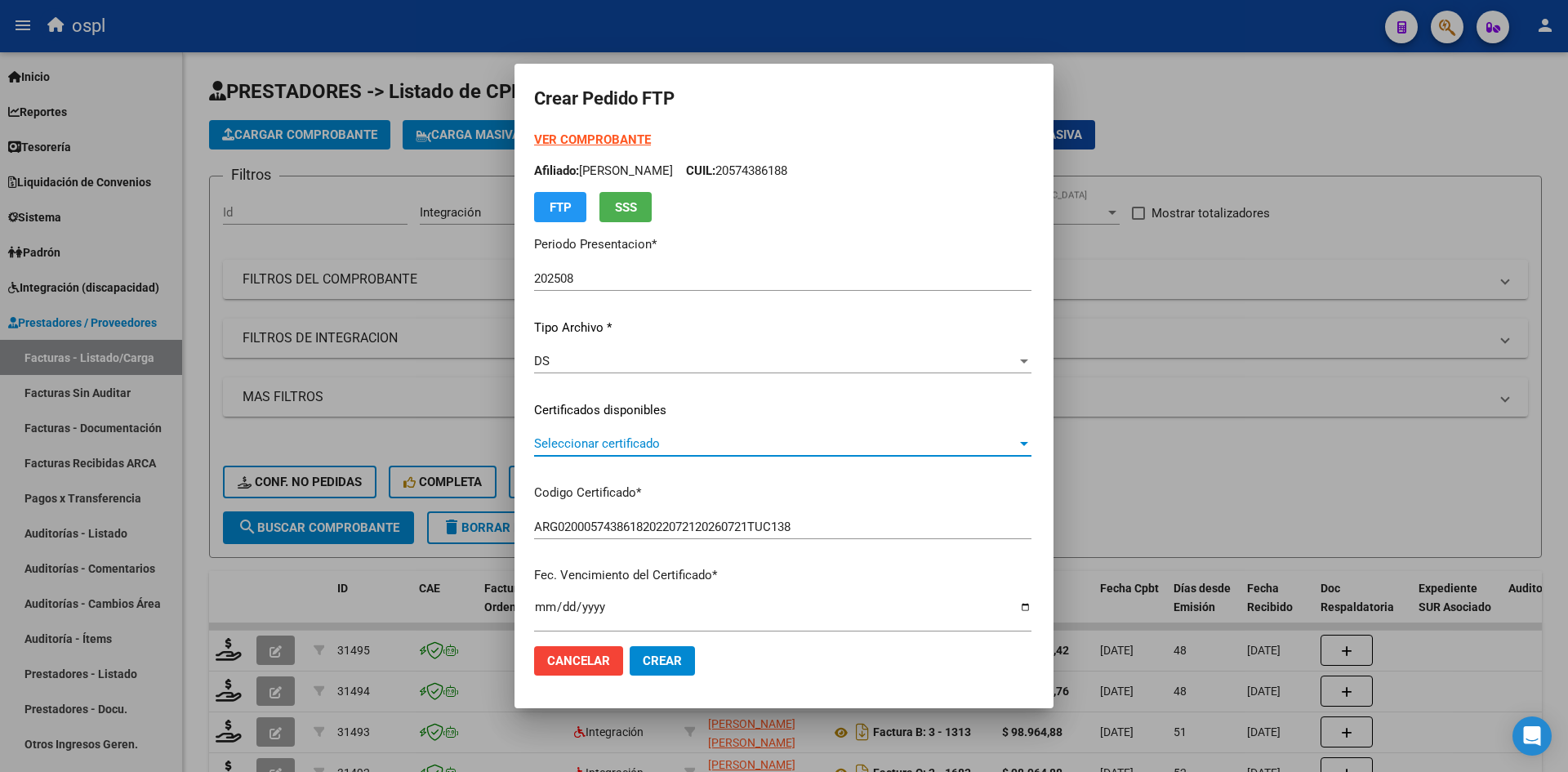
click at [642, 451] on span "Seleccionar certificado" at bounding box center [775, 443] width 482 height 14
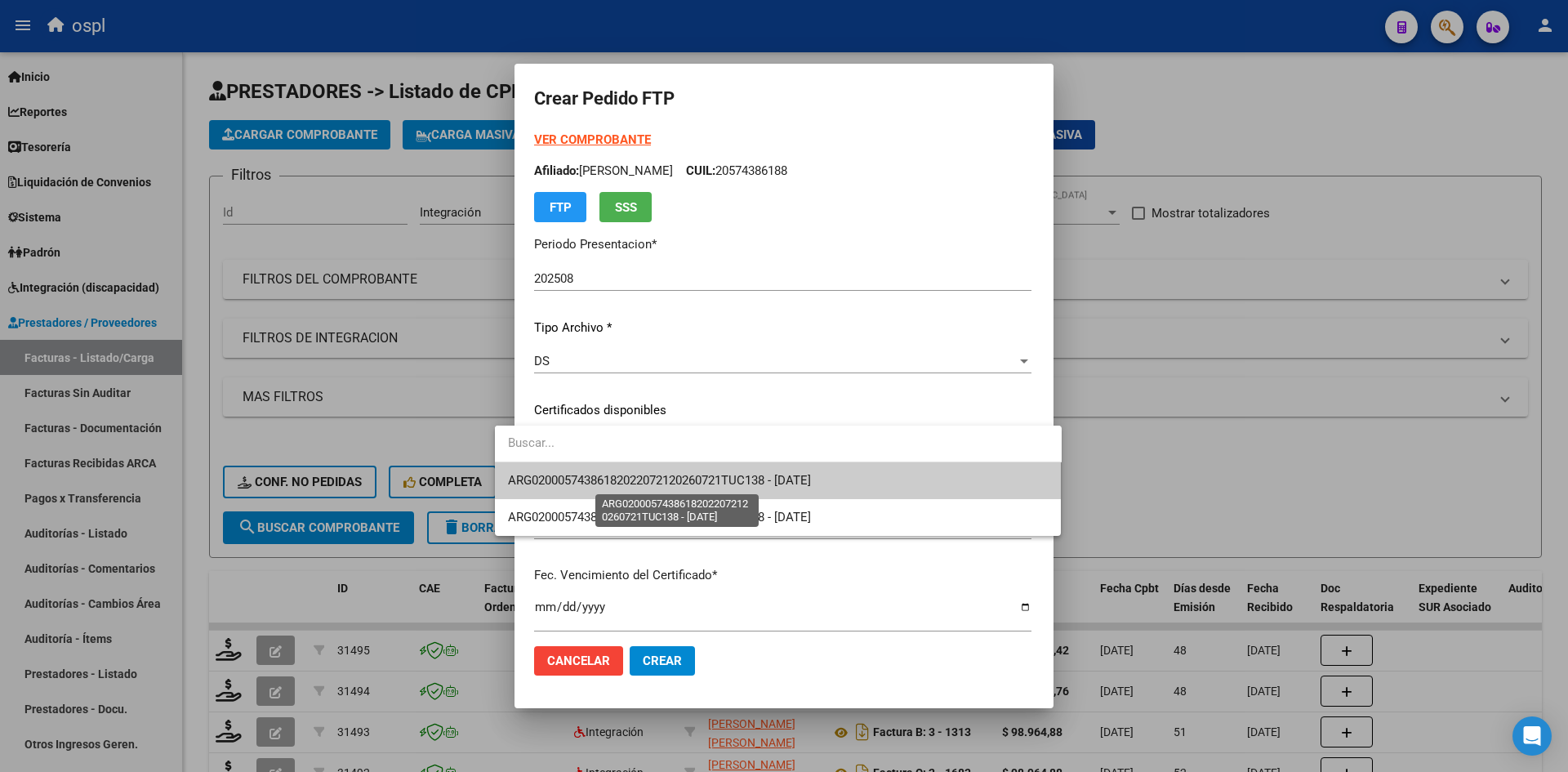
click at [652, 486] on span "ARG02000574386182022072120260721TUC138 - [DATE]" at bounding box center [659, 479] width 303 height 14
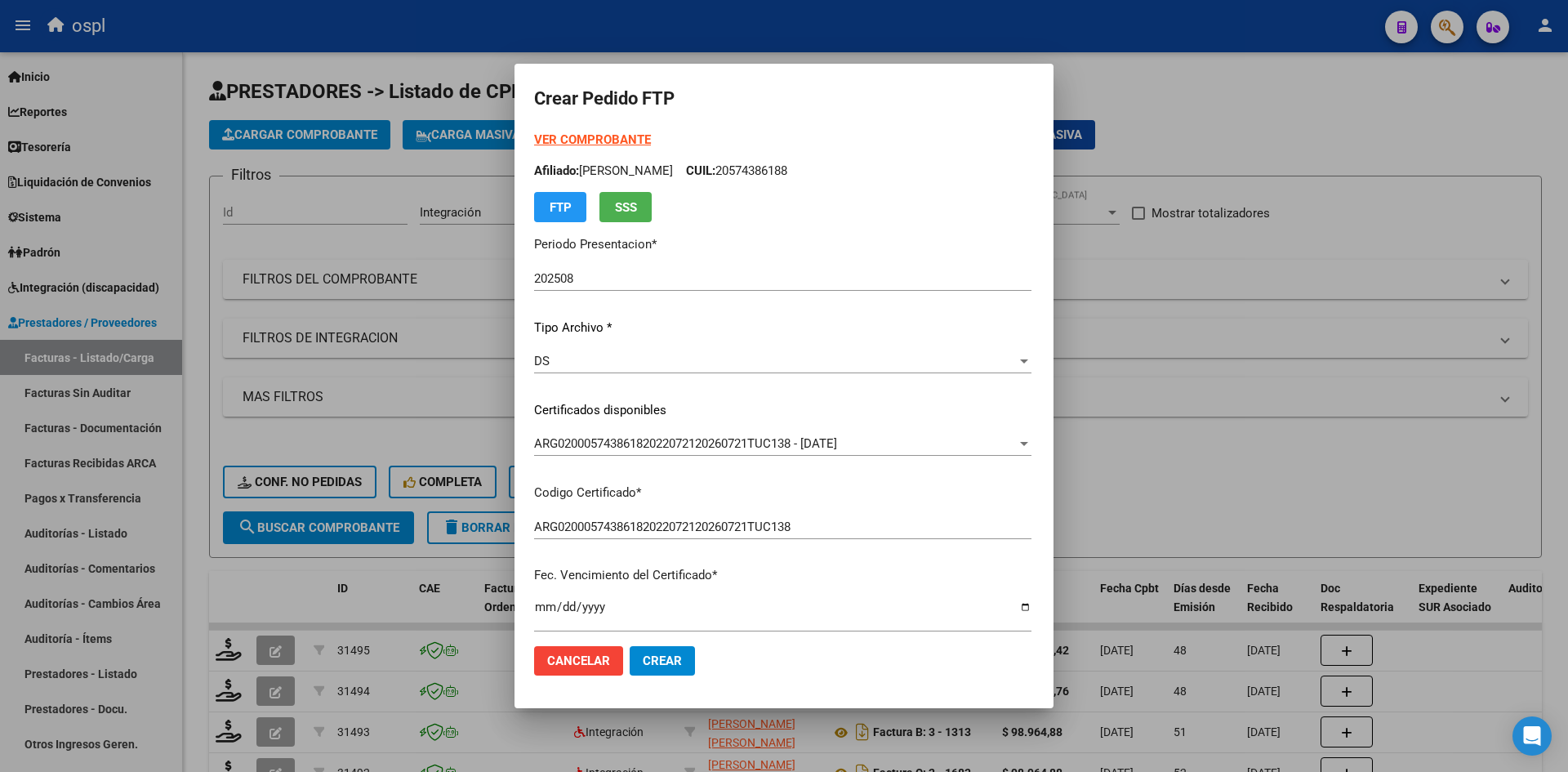
click at [796, 583] on p "Fec. Vencimiento del Certificado *" at bounding box center [783, 575] width 498 height 19
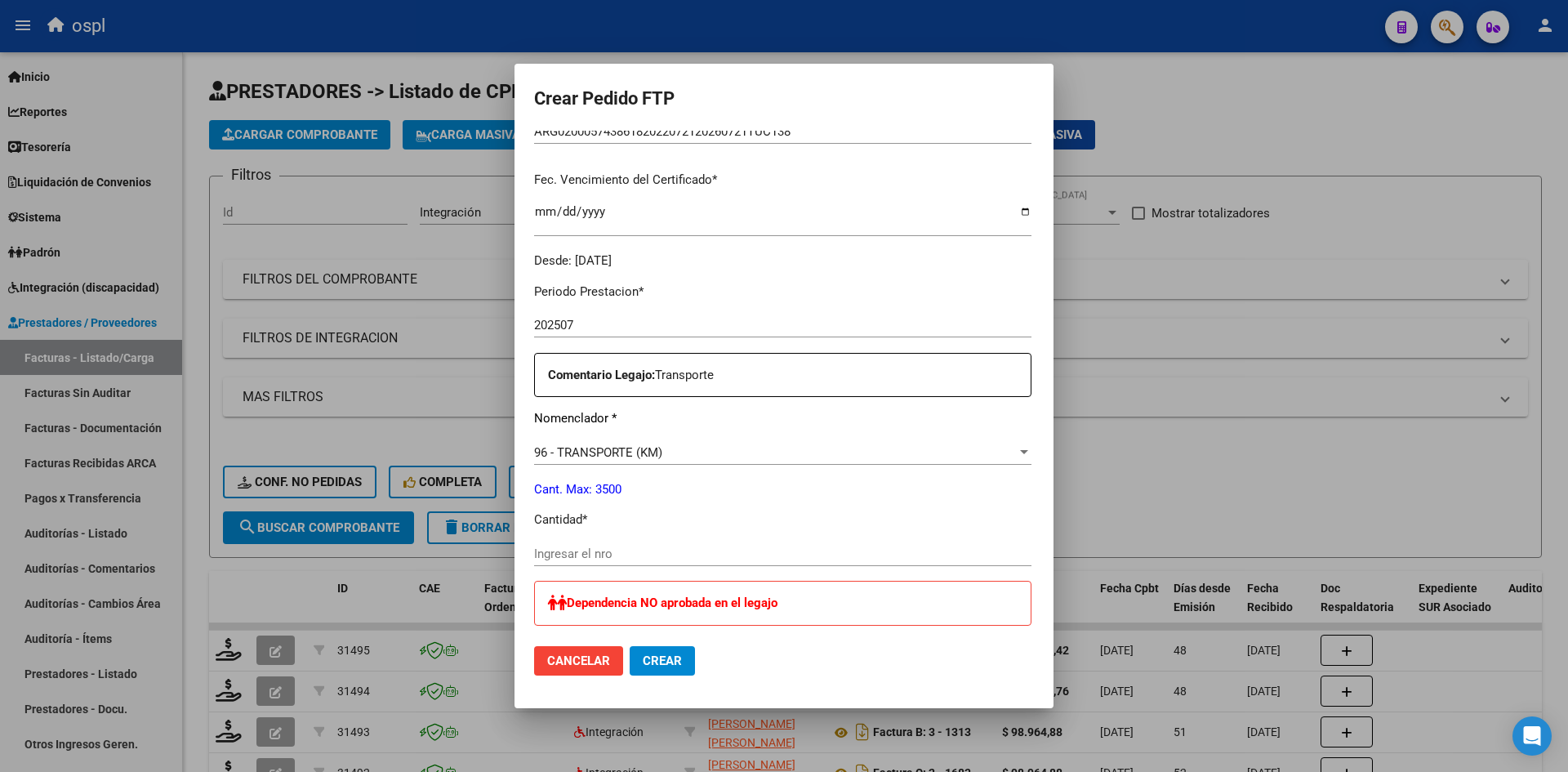
scroll to position [408, 0]
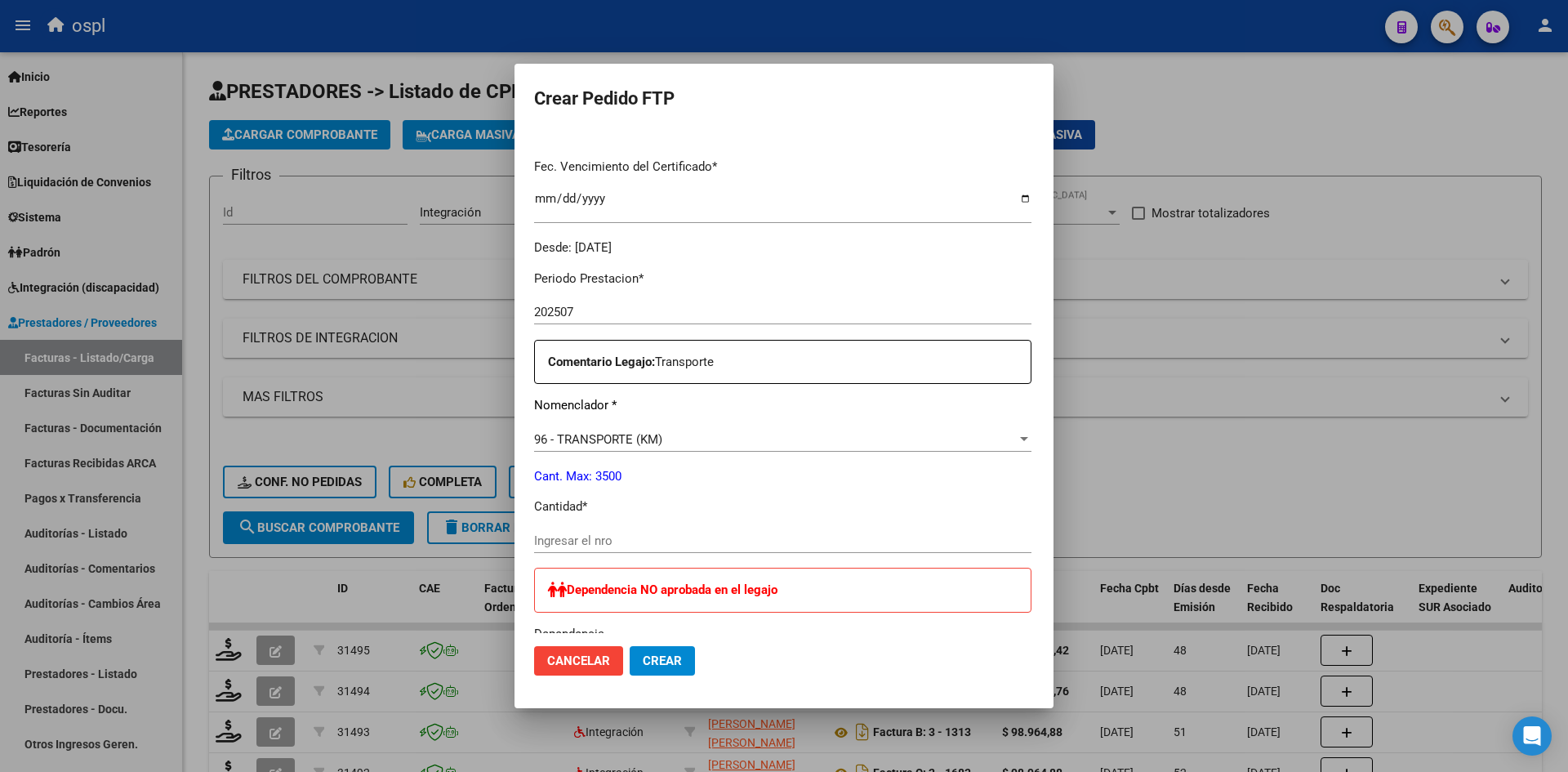
click at [568, 541] on input "Ingresar el nro" at bounding box center [783, 540] width 498 height 14
type input "459"
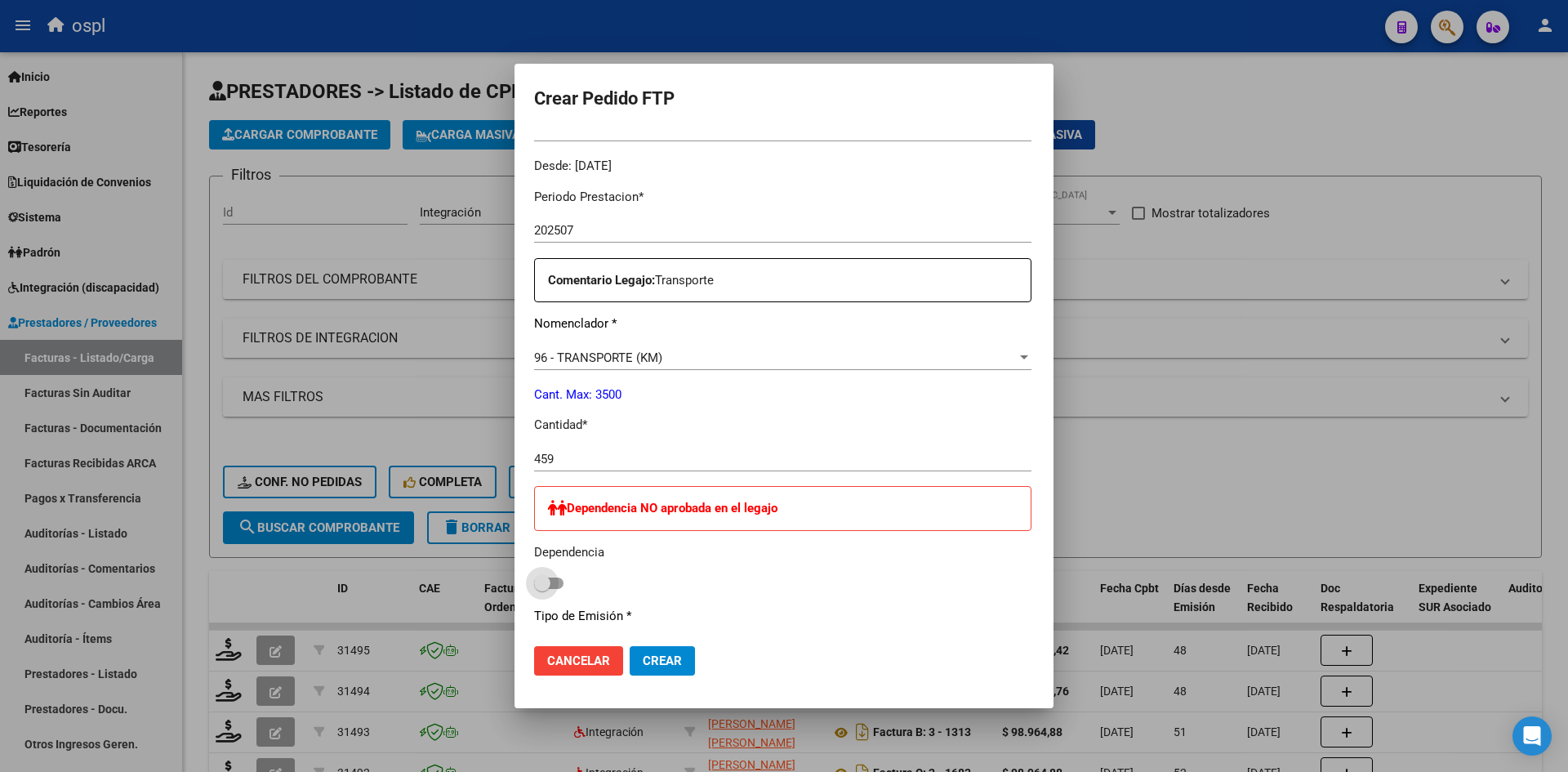
click at [535, 581] on span at bounding box center [548, 583] width 30 height 12
click at [542, 589] on input "checkbox" at bounding box center [542, 589] width 1 height 1
checkbox input "true"
click at [643, 656] on span "Crear" at bounding box center [662, 660] width 39 height 14
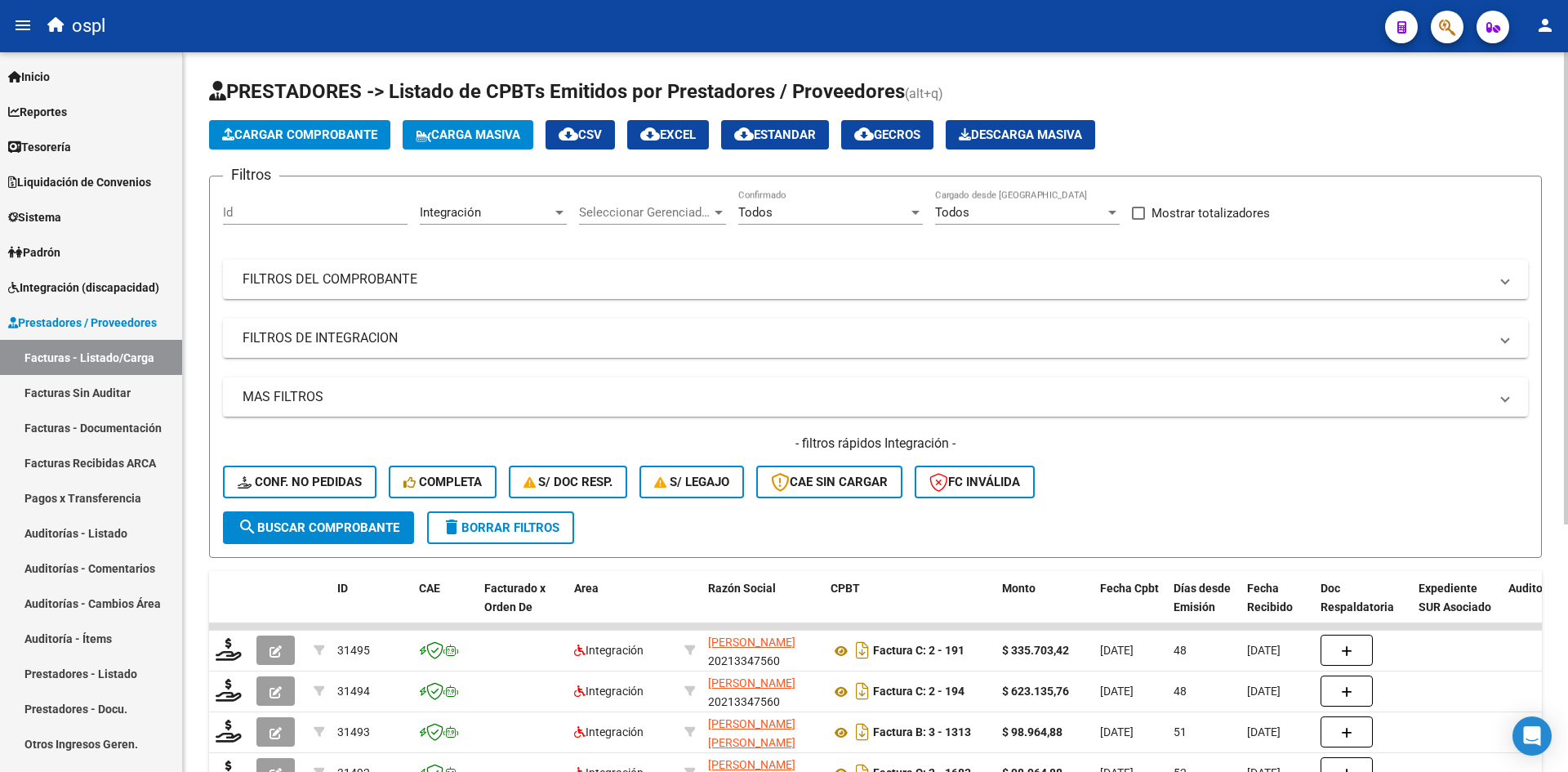
click at [265, 141] on span "Cargar Comprobante" at bounding box center [299, 134] width 155 height 14
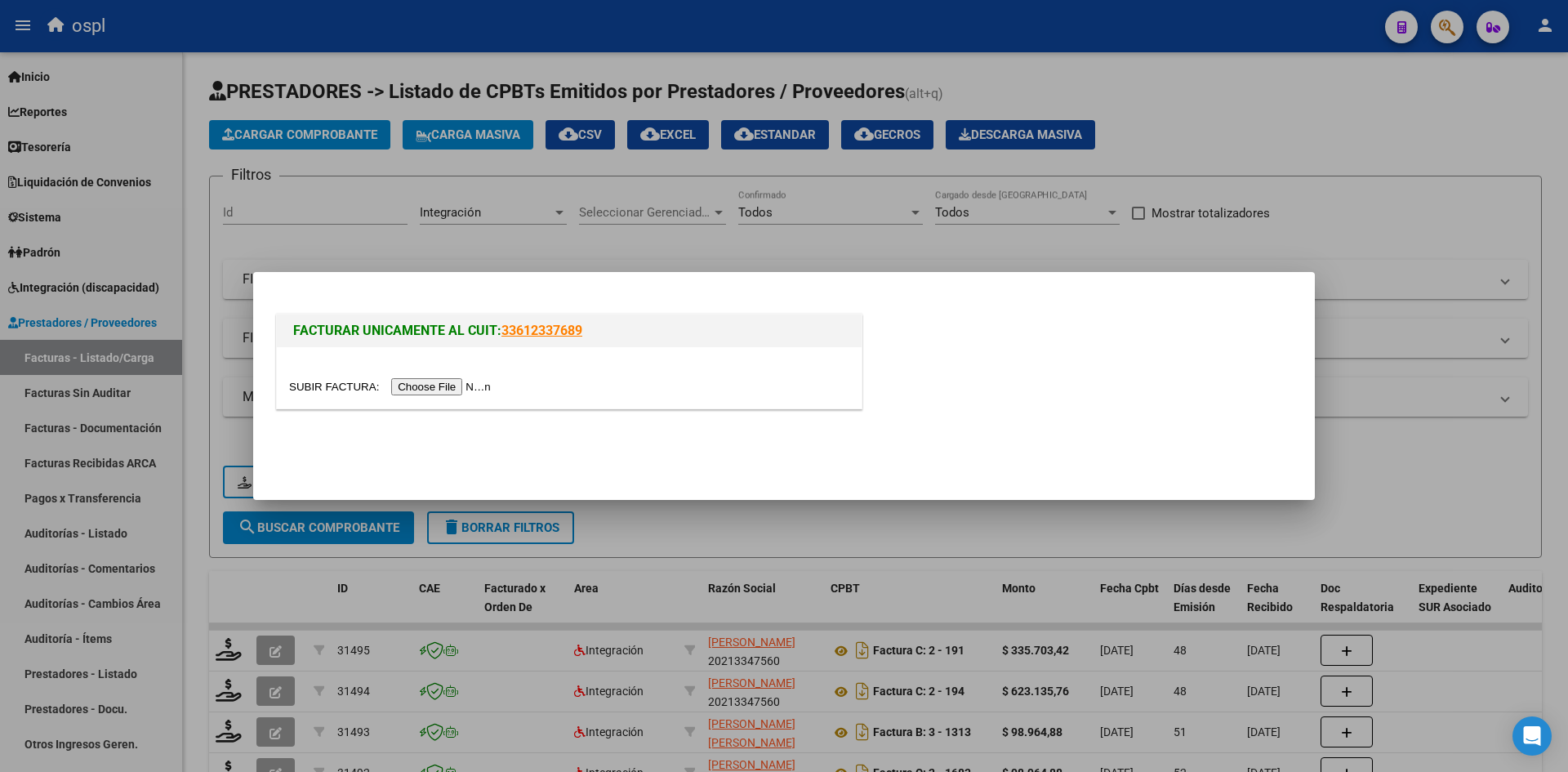
click at [451, 380] on input "file" at bounding box center [392, 386] width 207 height 17
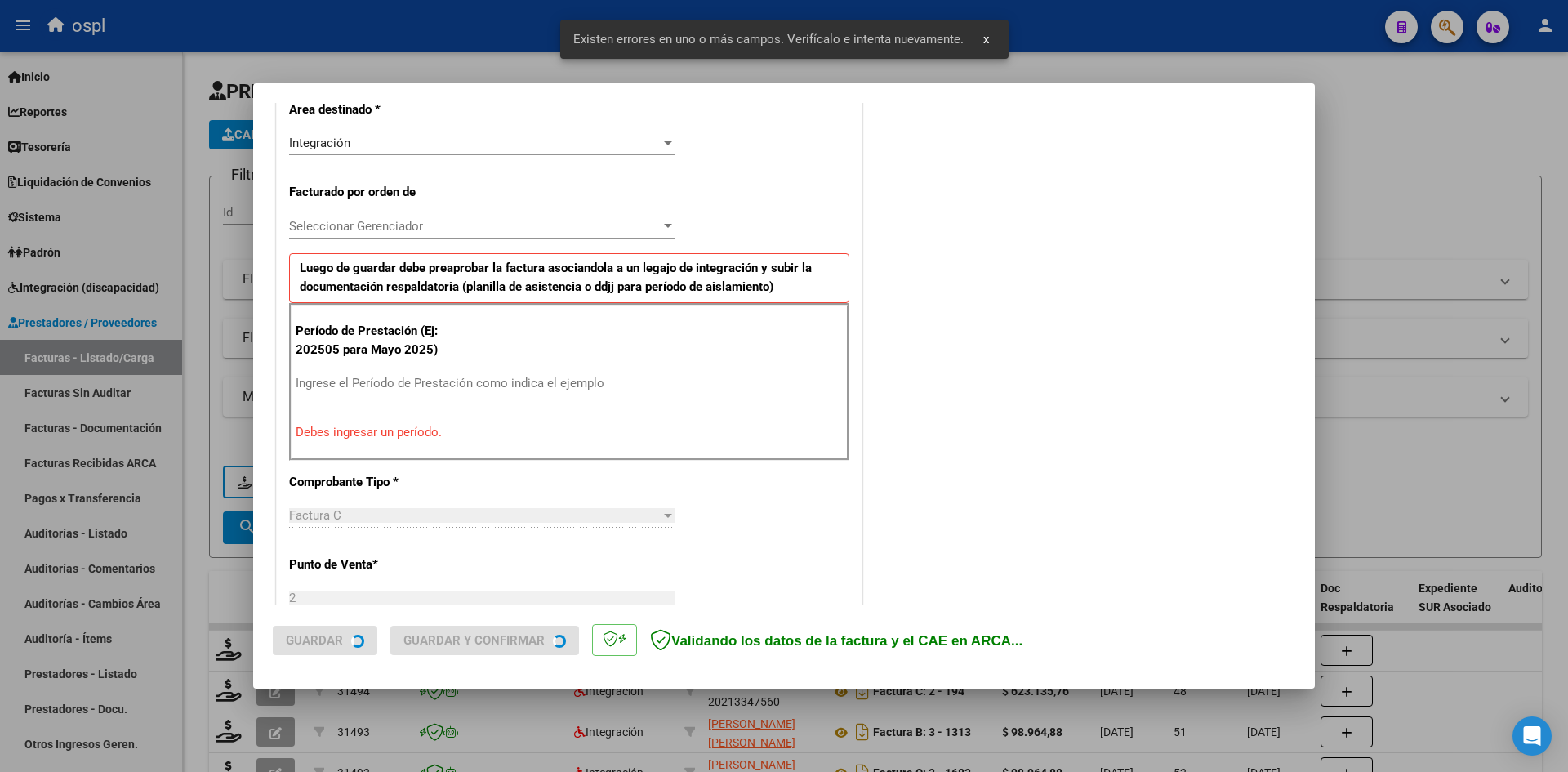
scroll to position [401, 0]
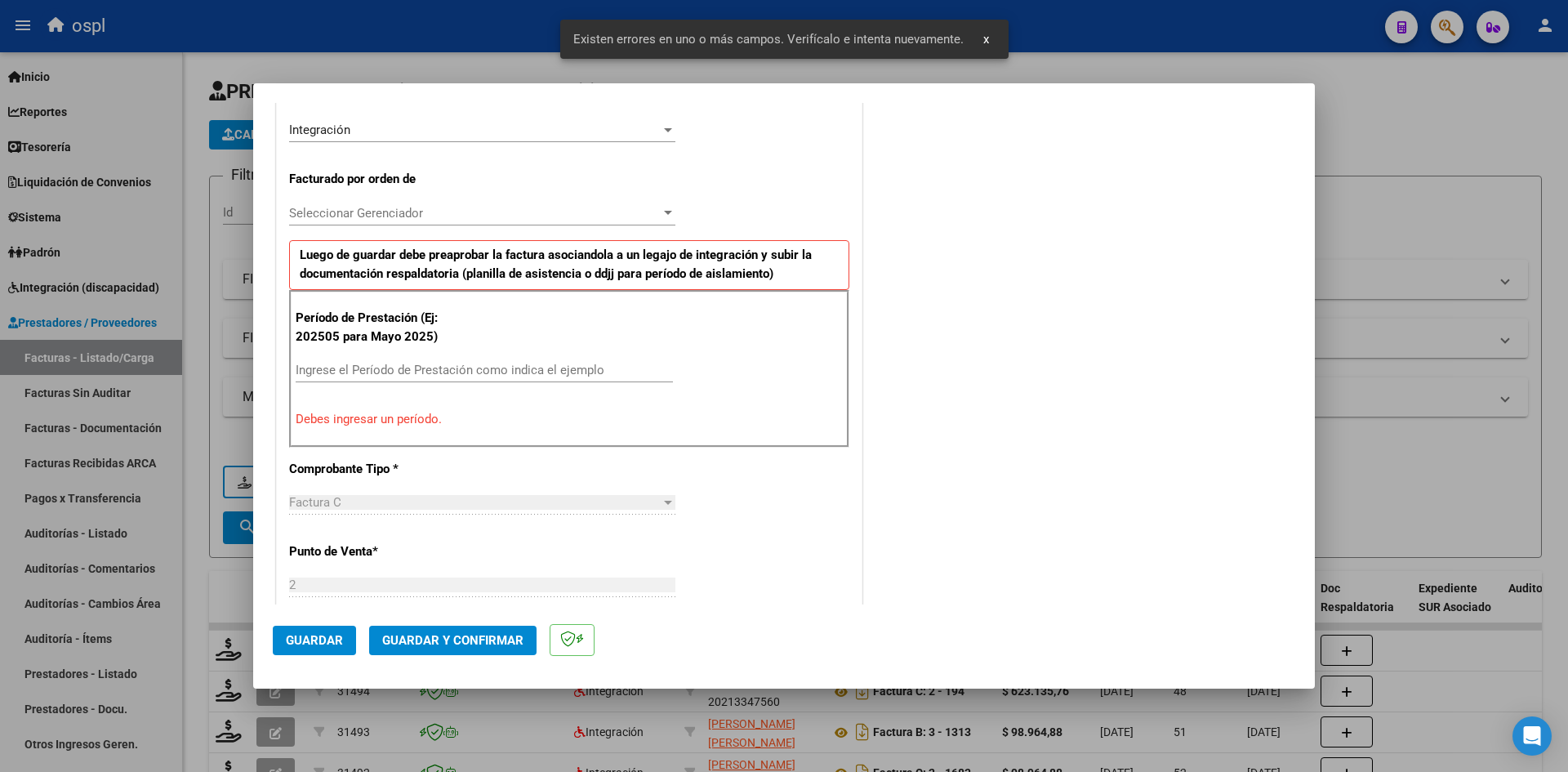
click at [435, 375] on input "Ingrese el Período de Prestación como indica el ejemplo" at bounding box center [483, 370] width 377 height 14
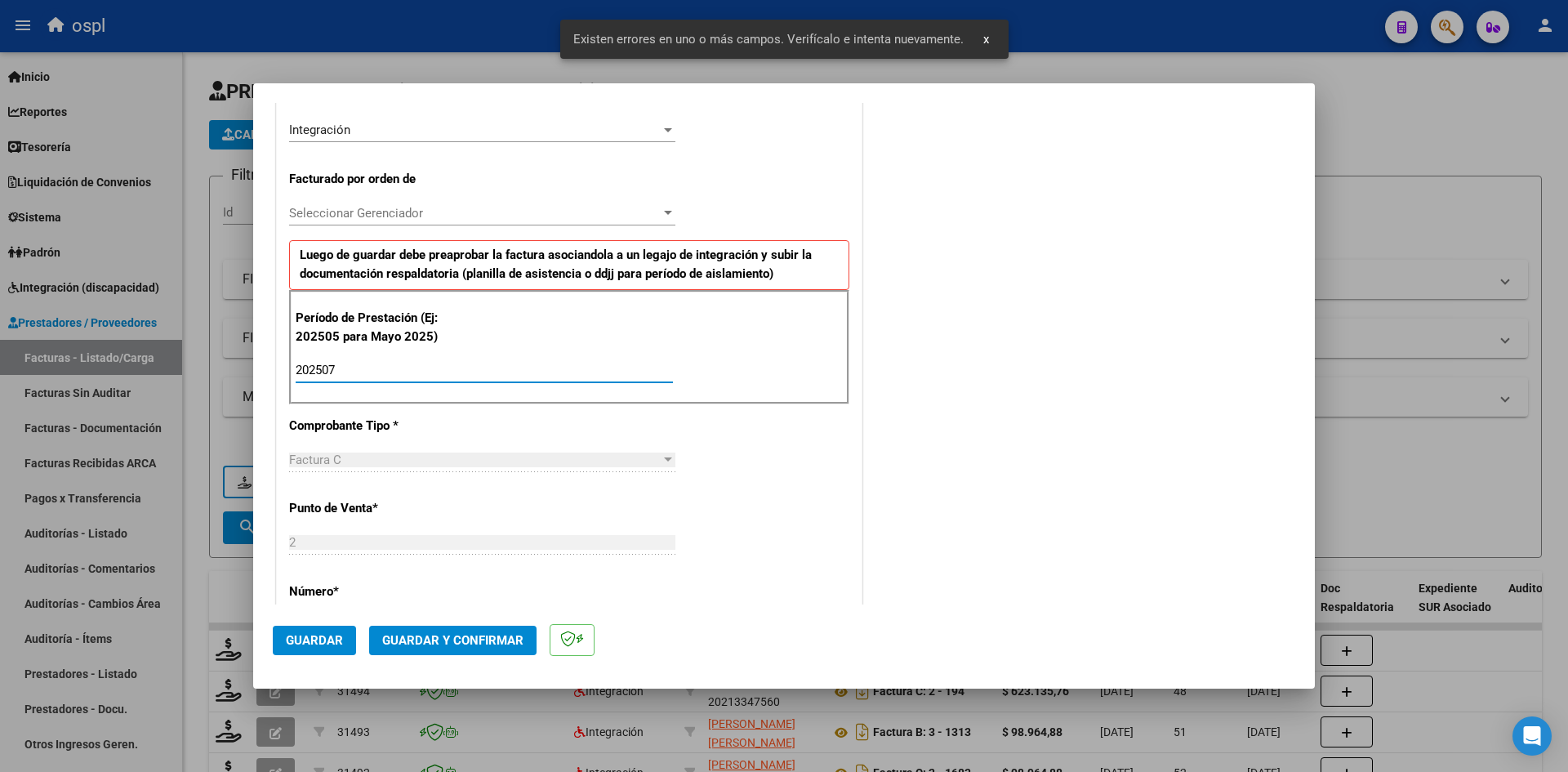
type input "202507"
click at [331, 627] on button "Guardar" at bounding box center [314, 640] width 84 height 30
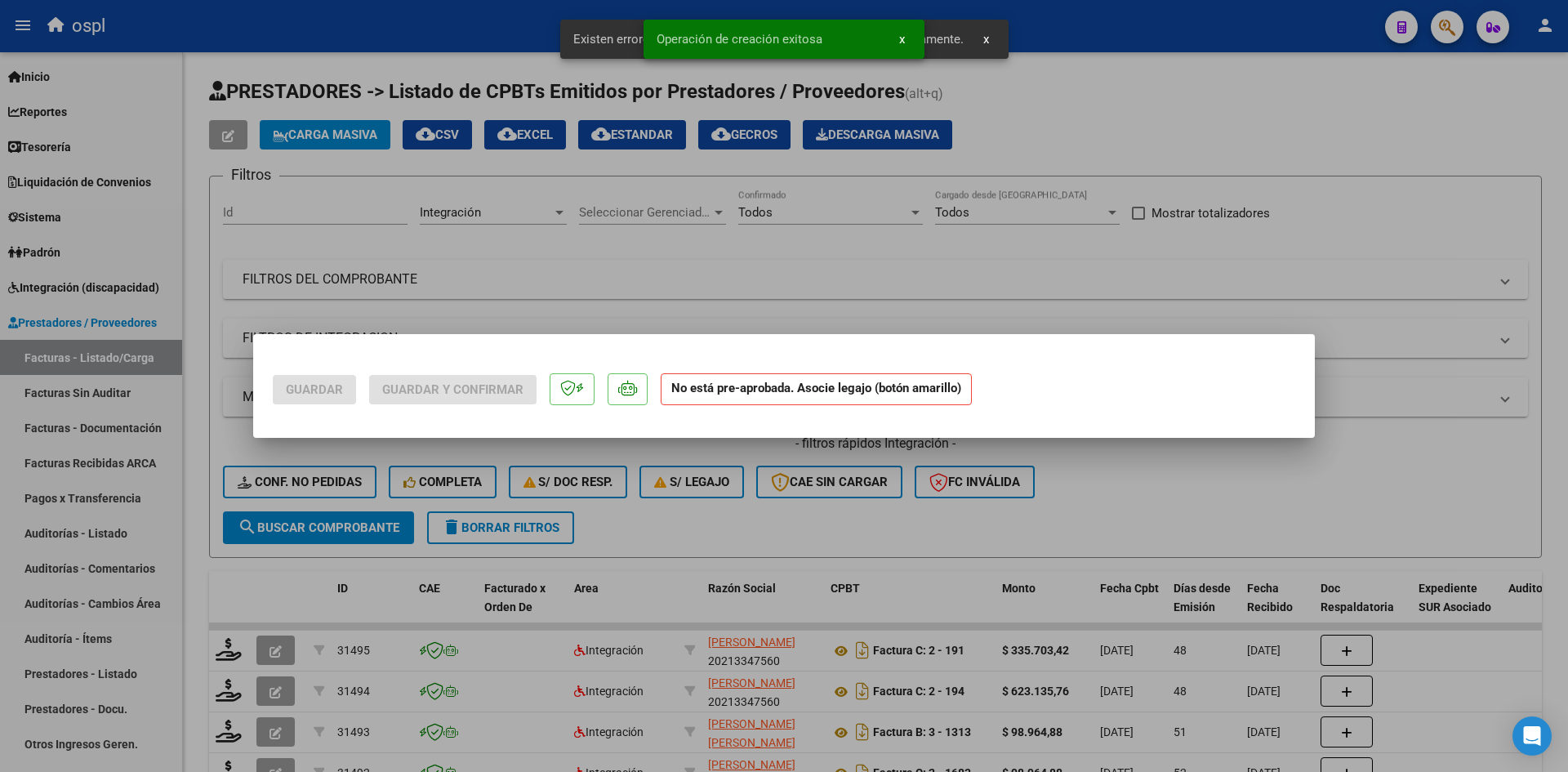
scroll to position [0, 0]
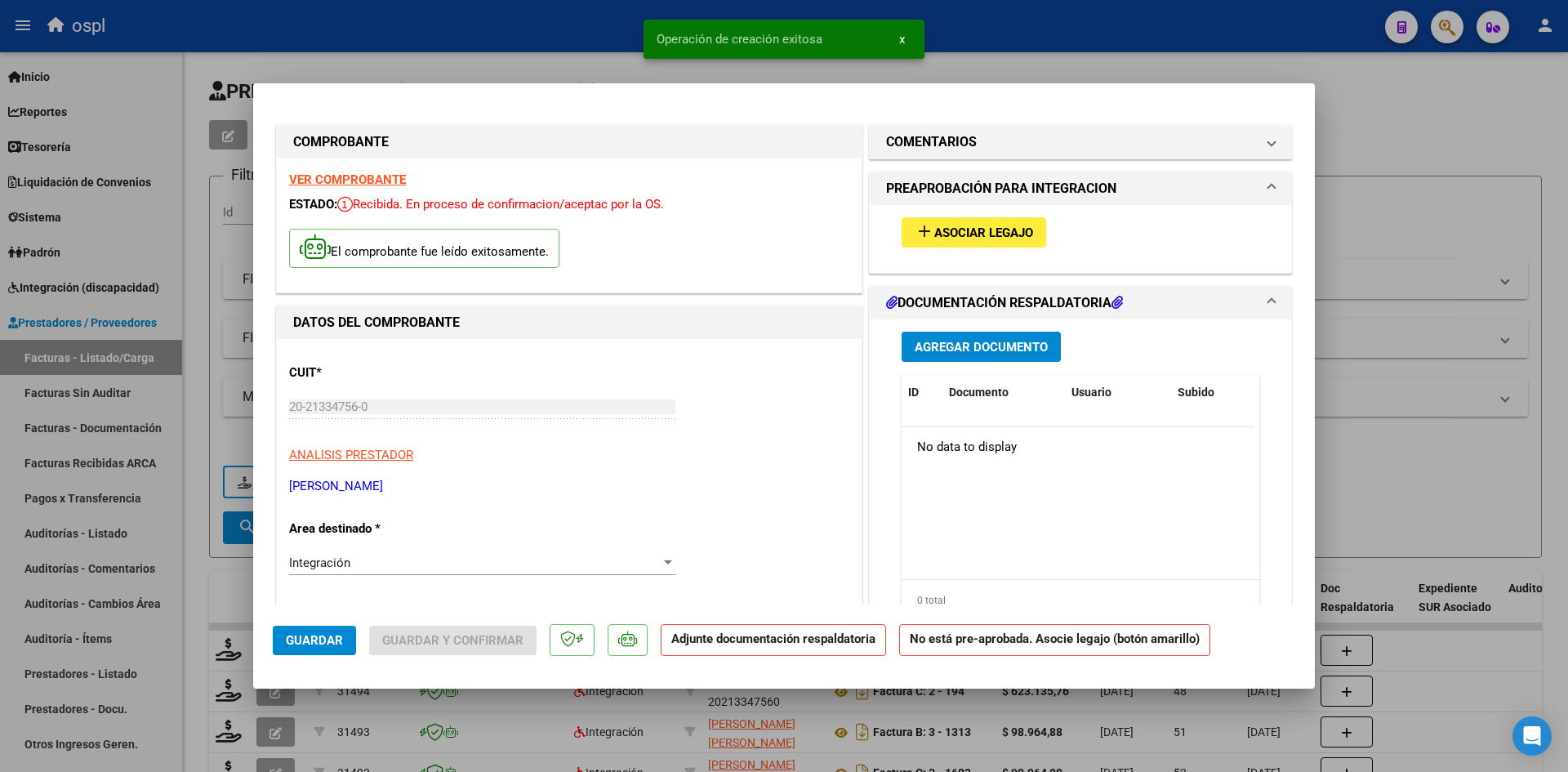
click at [987, 228] on span "Asociar Legajo" at bounding box center [983, 232] width 99 height 14
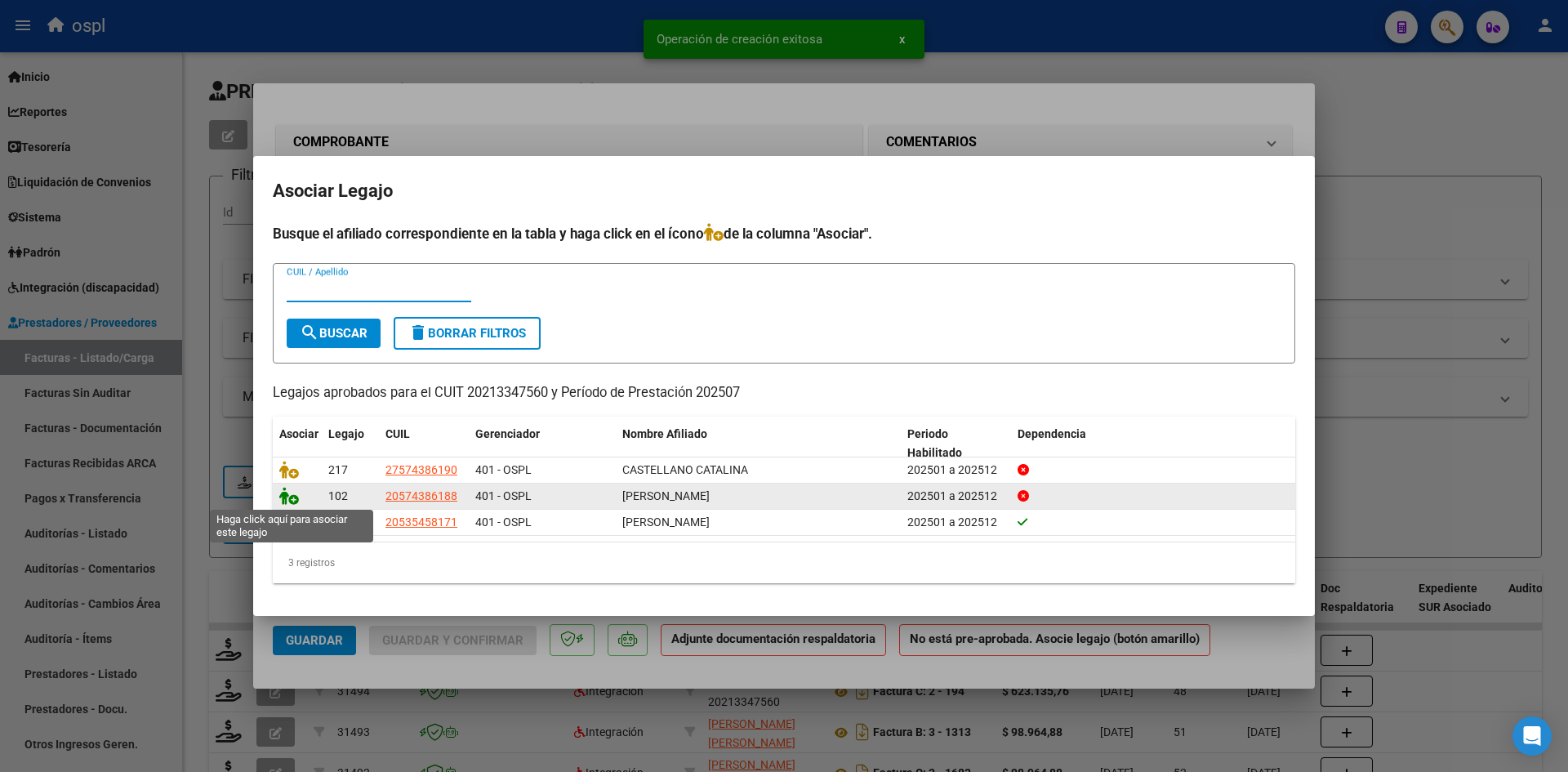
click at [292, 497] on icon at bounding box center [288, 495] width 19 height 18
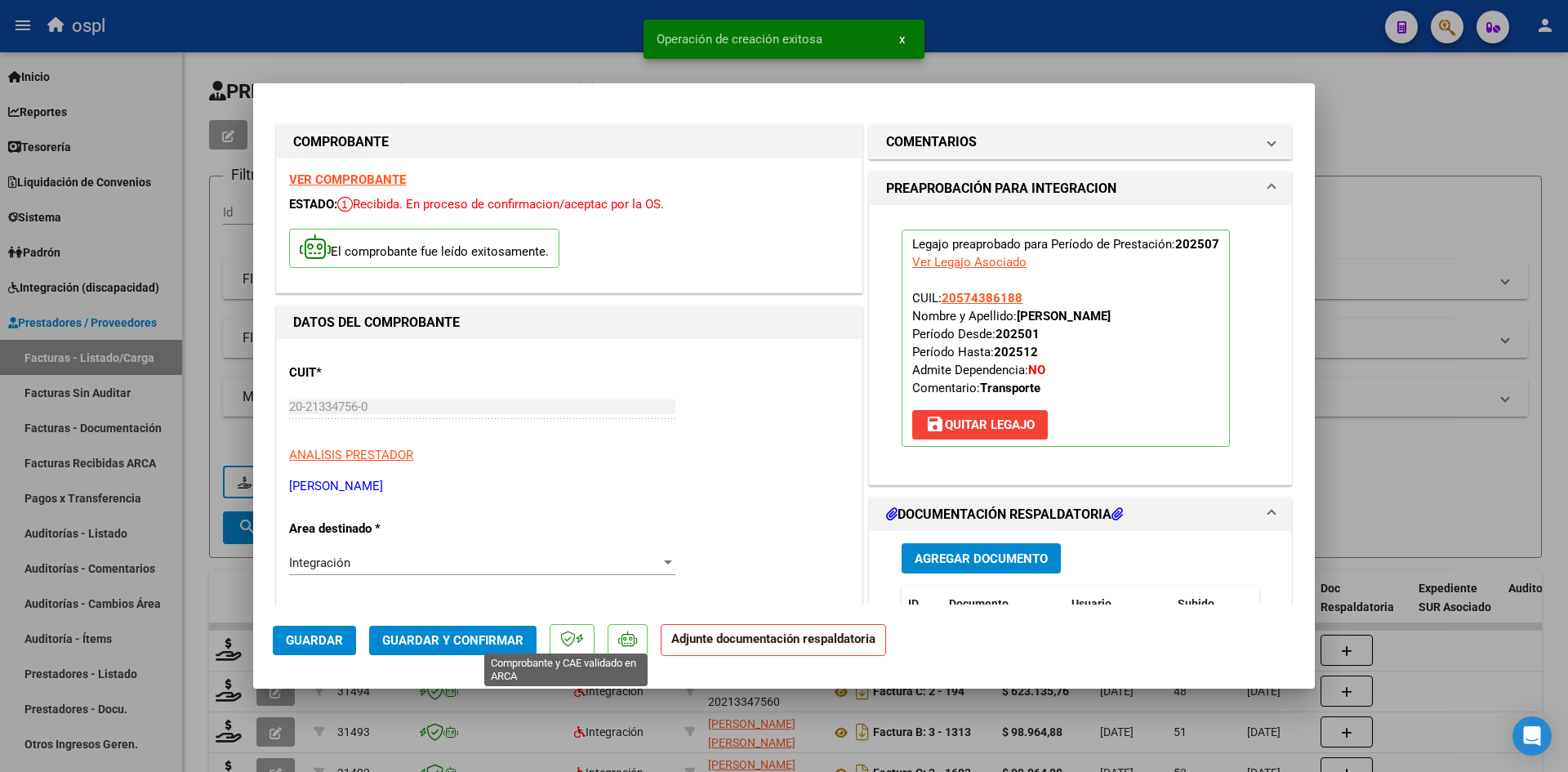
click at [508, 634] on span "Guardar y Confirmar" at bounding box center [452, 640] width 141 height 14
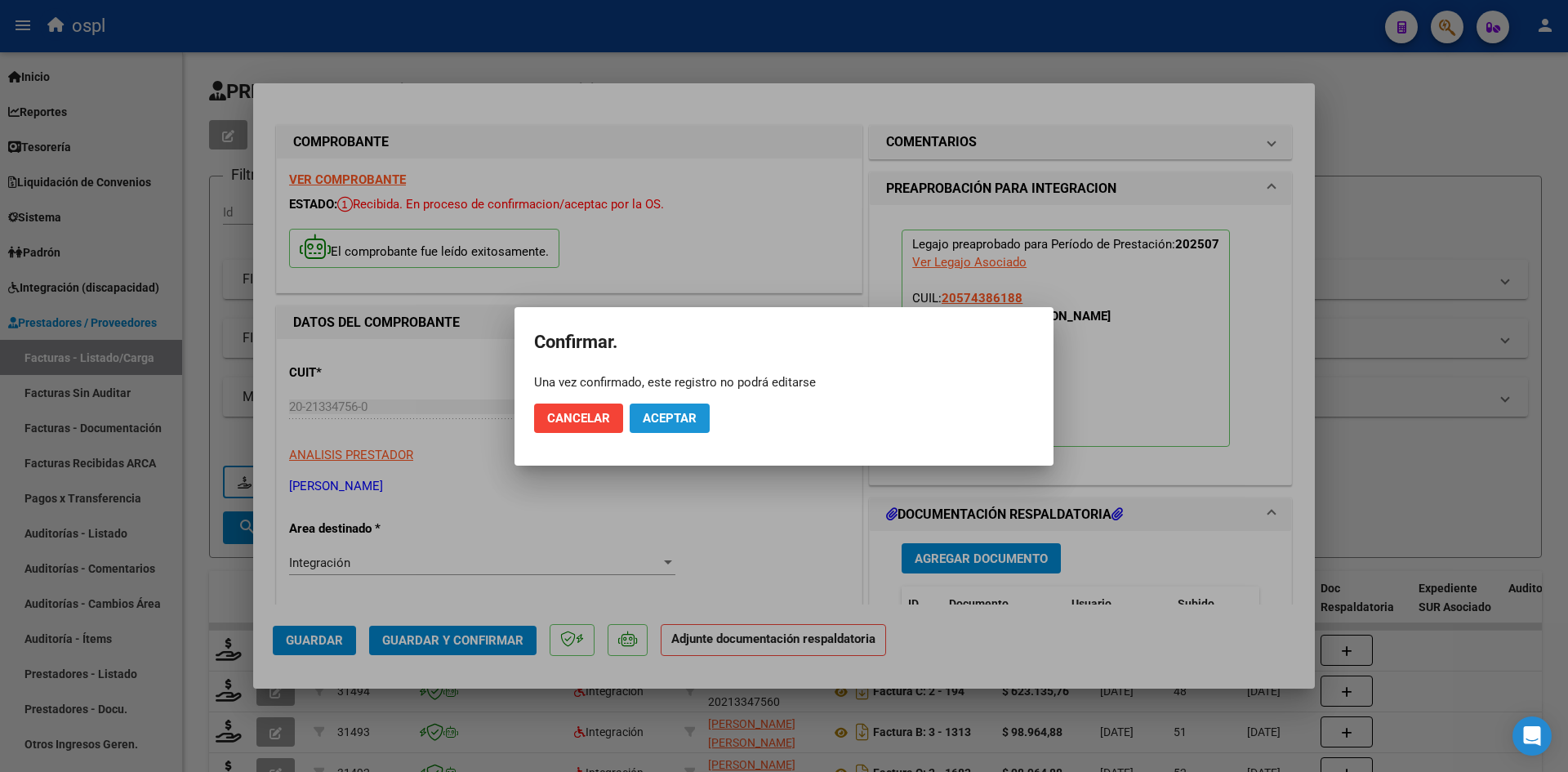
click at [681, 411] on span "Aceptar" at bounding box center [670, 418] width 54 height 14
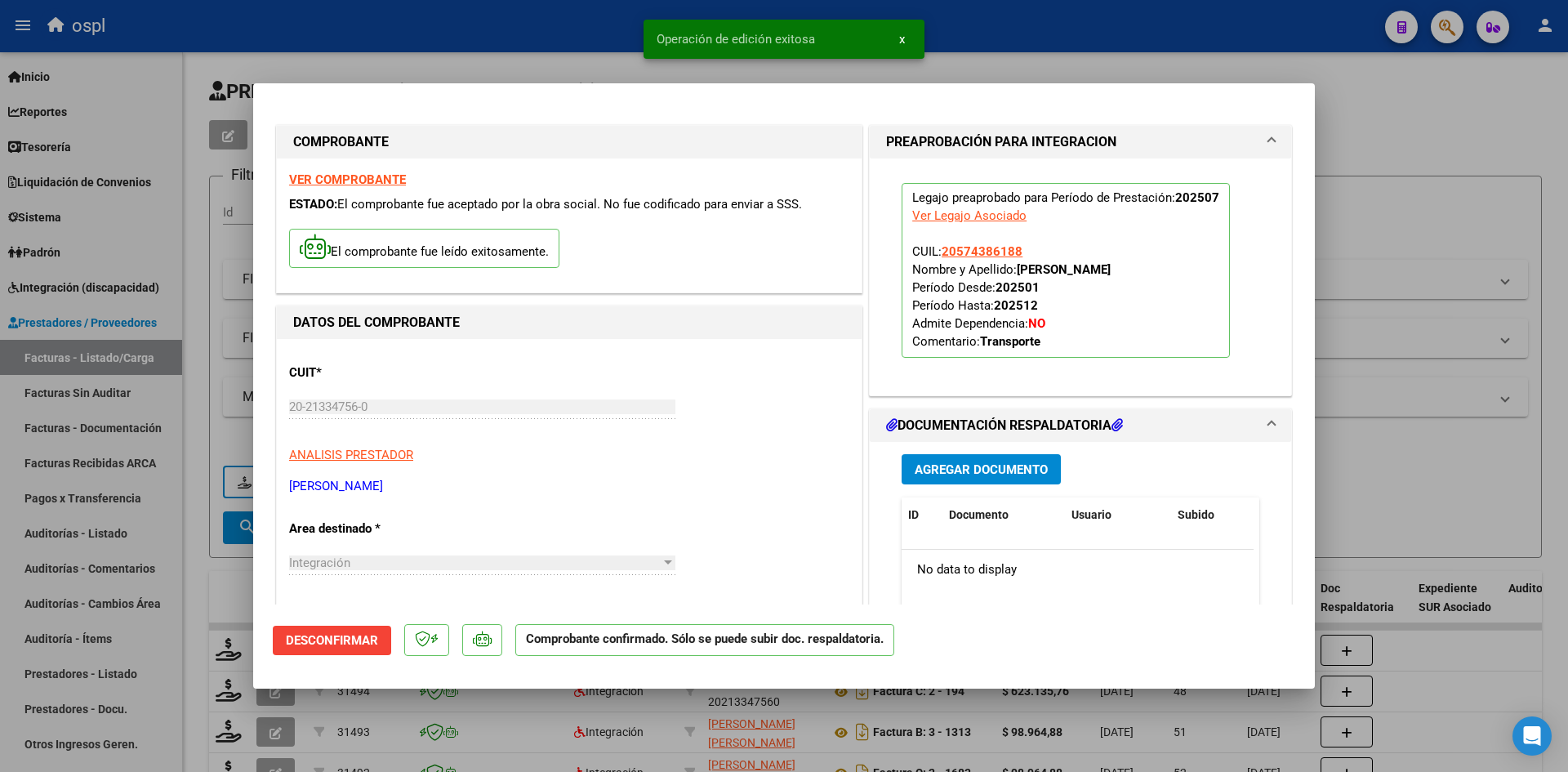
click at [1416, 506] on div at bounding box center [784, 386] width 1568 height 772
type input "$ 0,00"
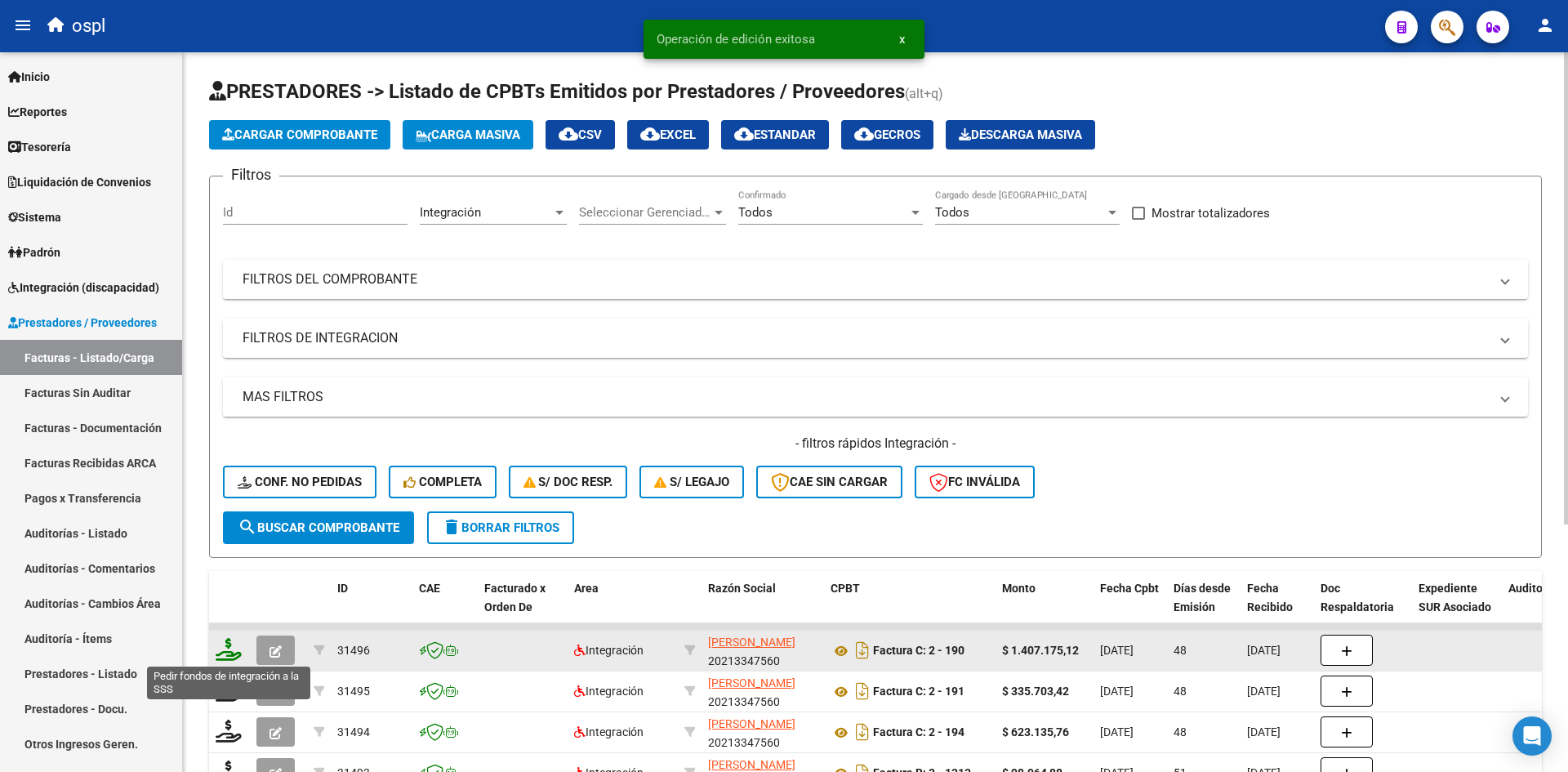
click at [221, 648] on icon at bounding box center [229, 649] width 26 height 23
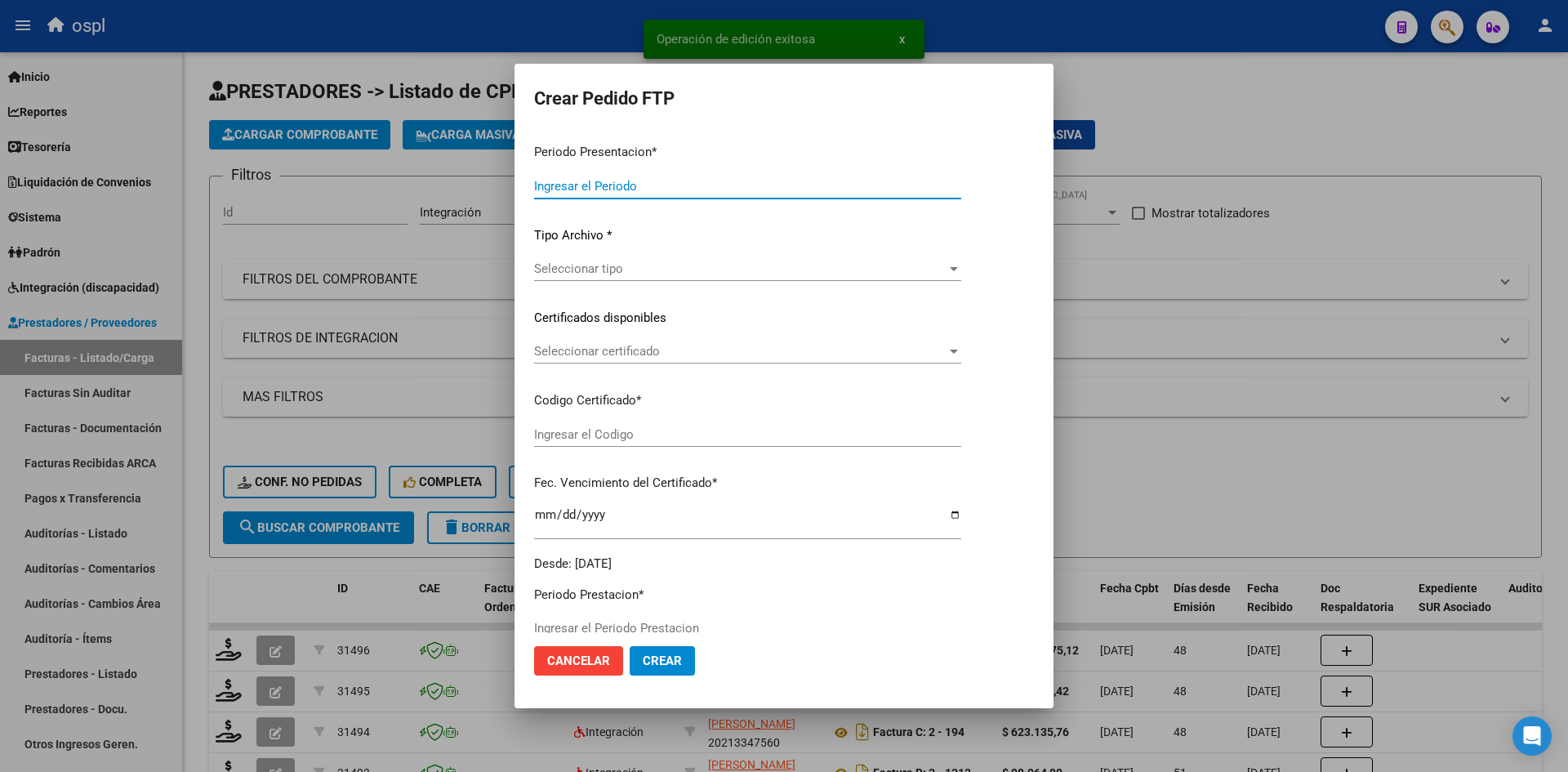
type input "202508"
type input "202507"
type input "$ 1.407.175,12"
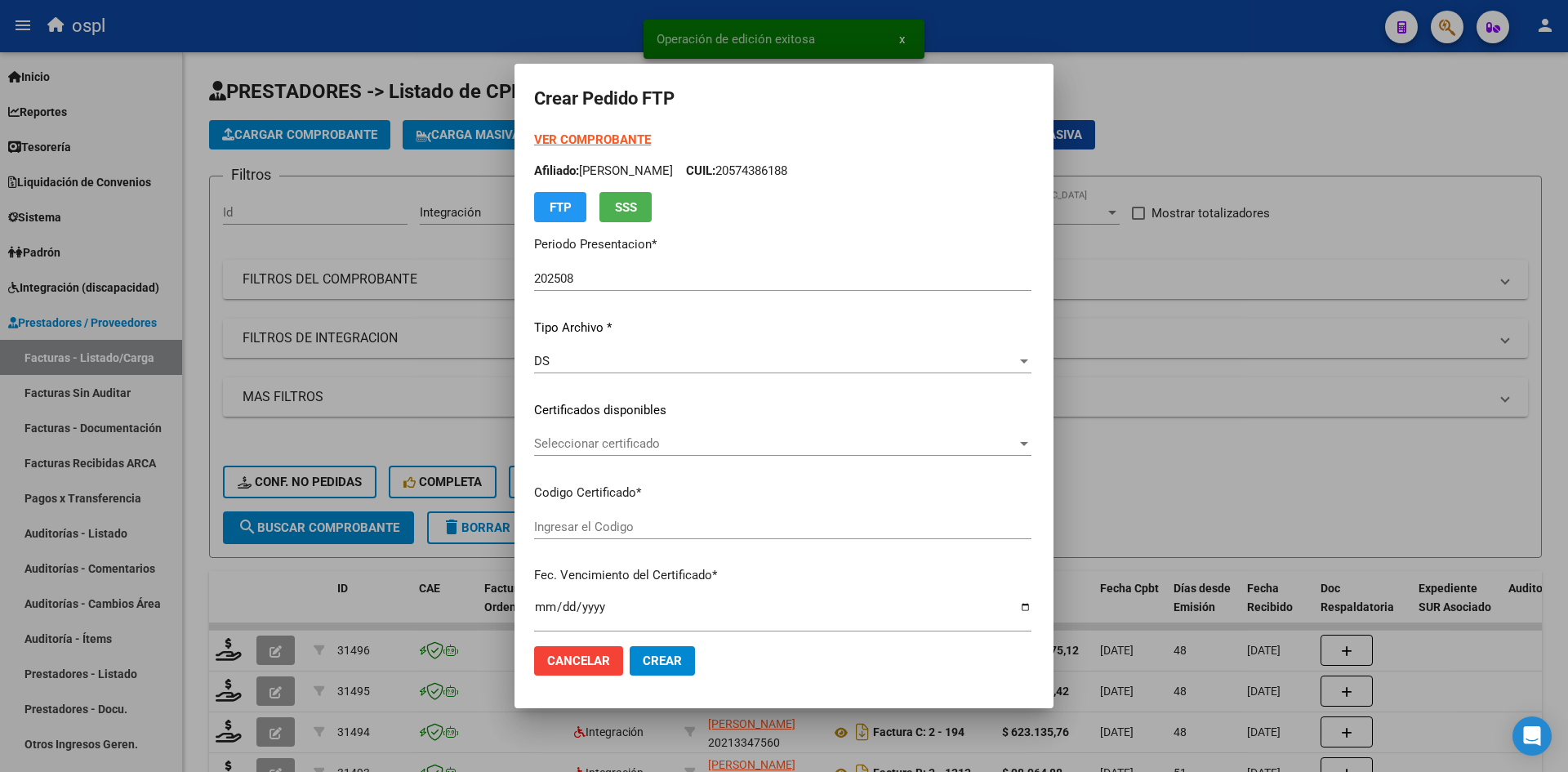
type input "ARG02000574386182022072120260721TUC138"
type input "[DATE]"
type input "900041200"
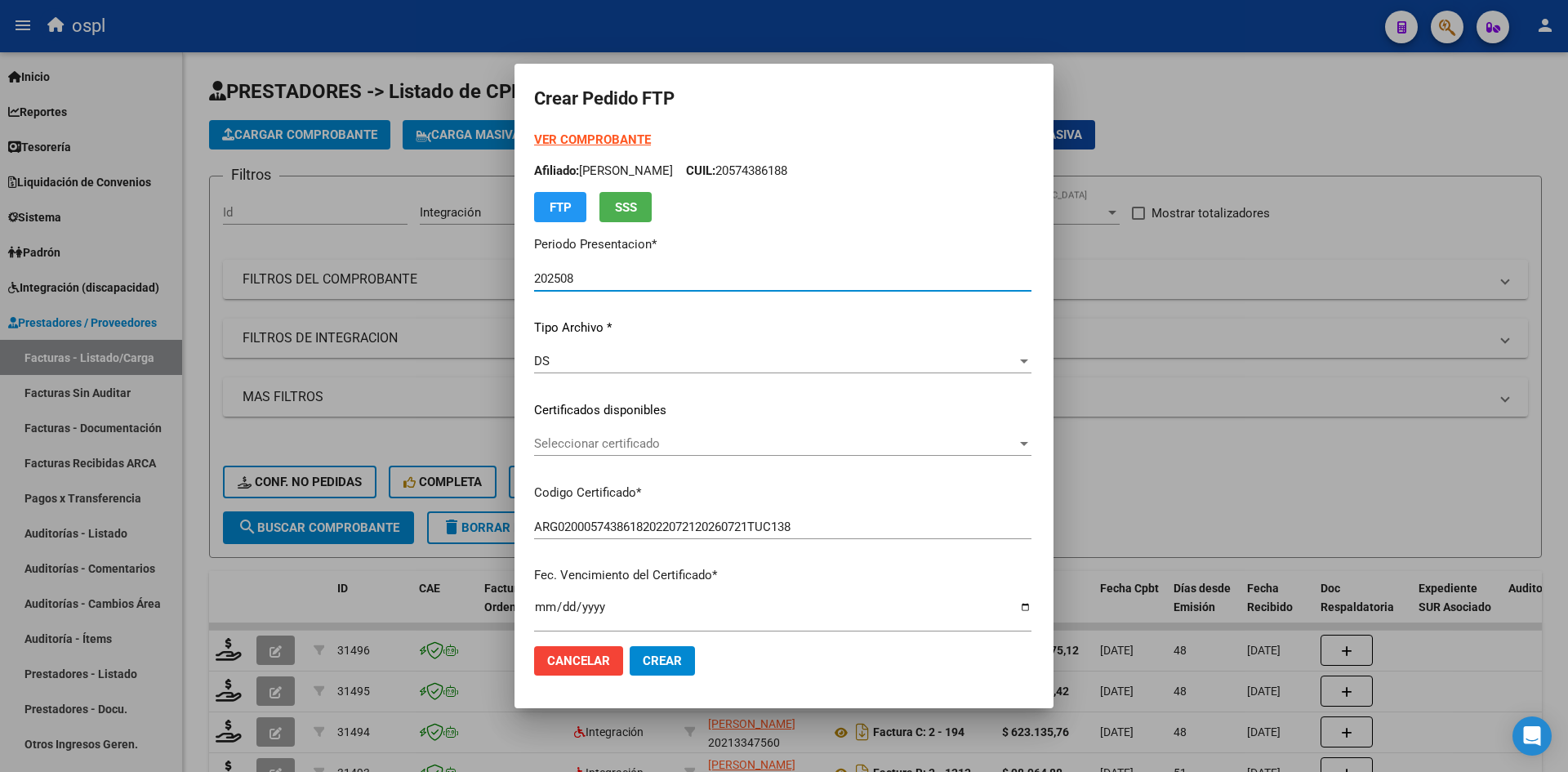
click at [561, 435] on div "Seleccionar certificado Seleccionar certificado" at bounding box center [783, 443] width 498 height 24
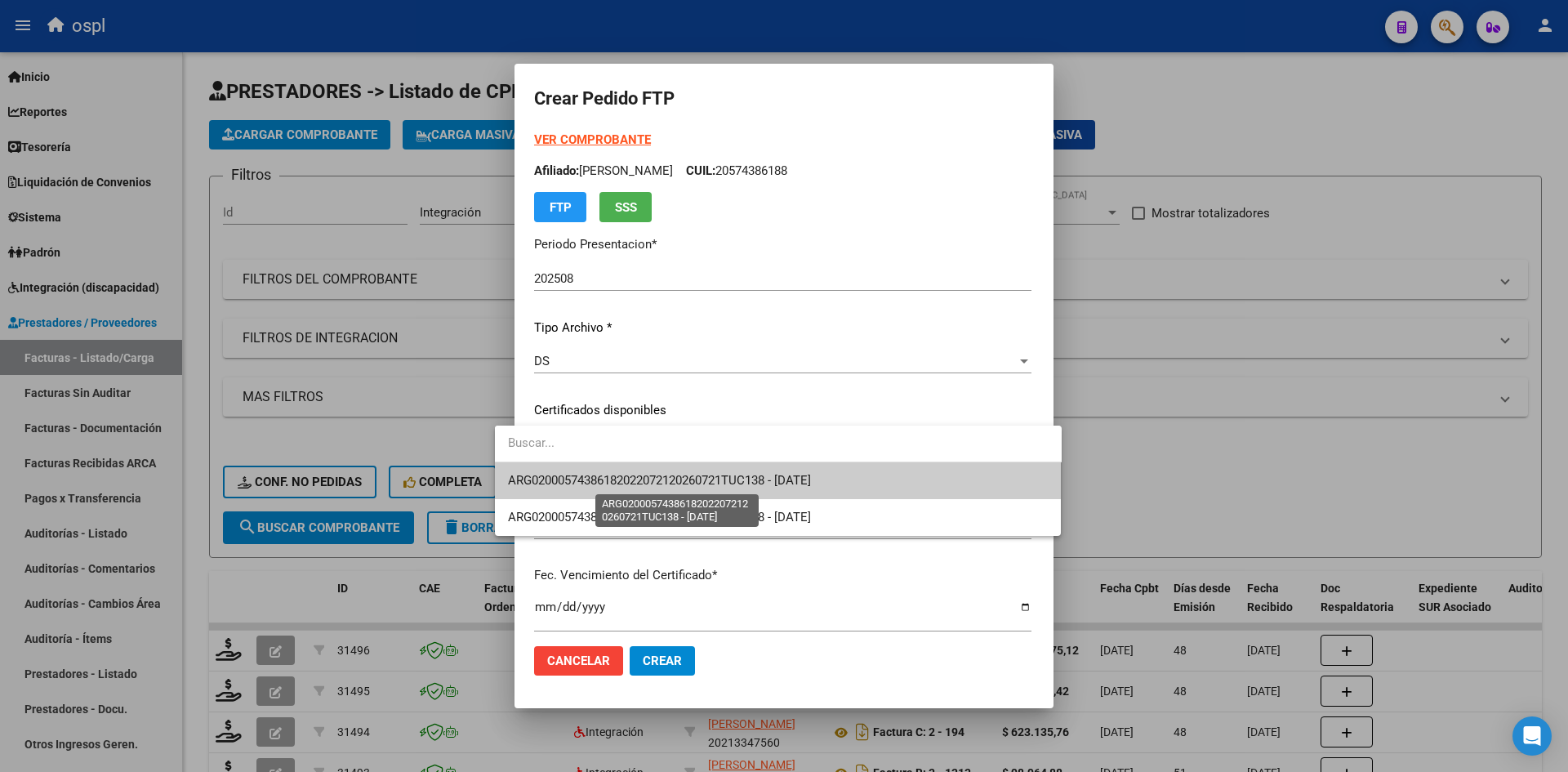
click at [571, 474] on span "ARG02000574386182022072120260721TUC138 - [DATE]" at bounding box center [659, 479] width 303 height 14
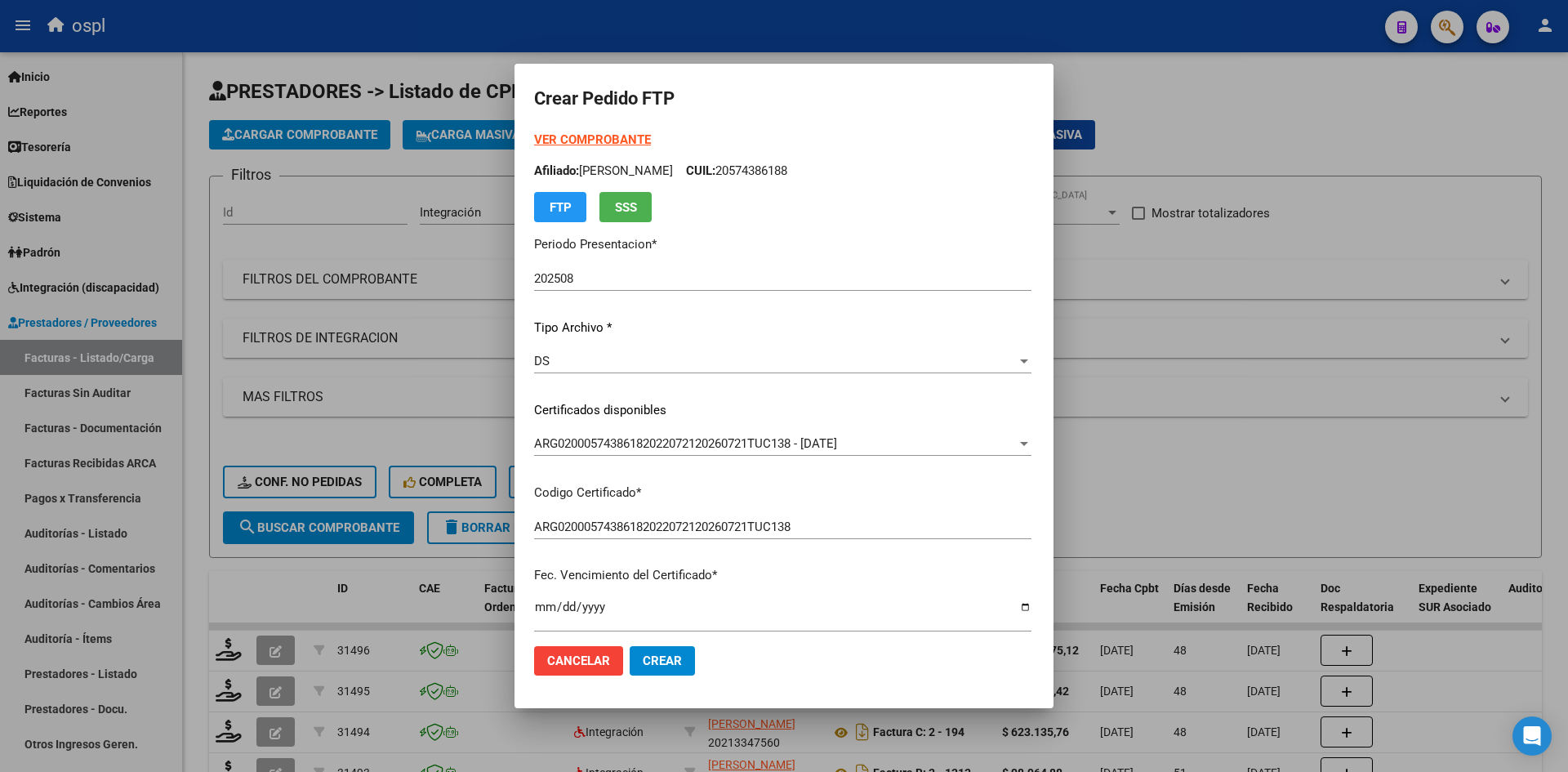
click at [781, 588] on div "VER COMPROBANTE ARCA Padrón Afiliado: [PERSON_NAME]: 20574386188 FTP SSS Period…" at bounding box center [783, 397] width 498 height 534
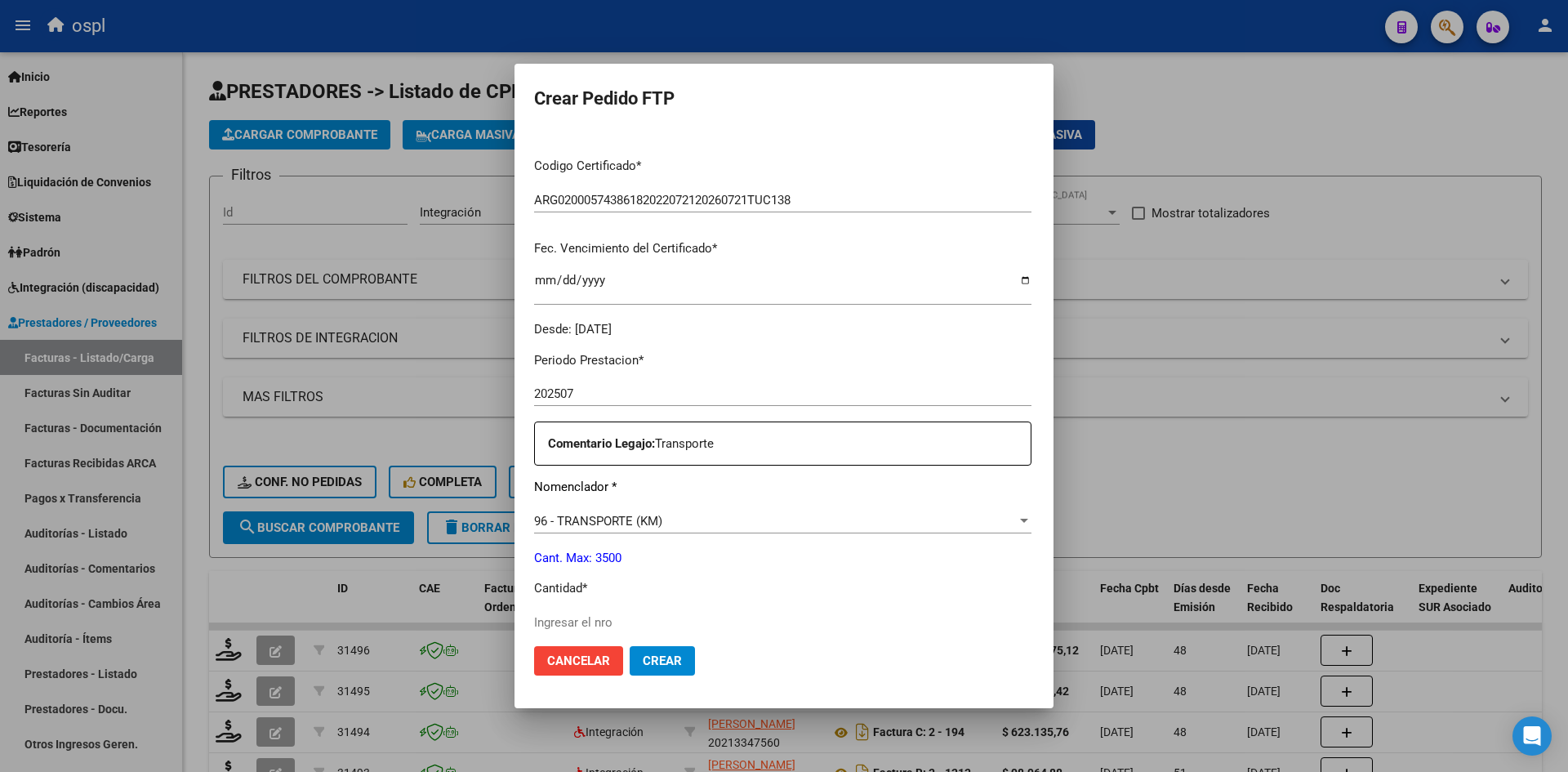
scroll to position [408, 0]
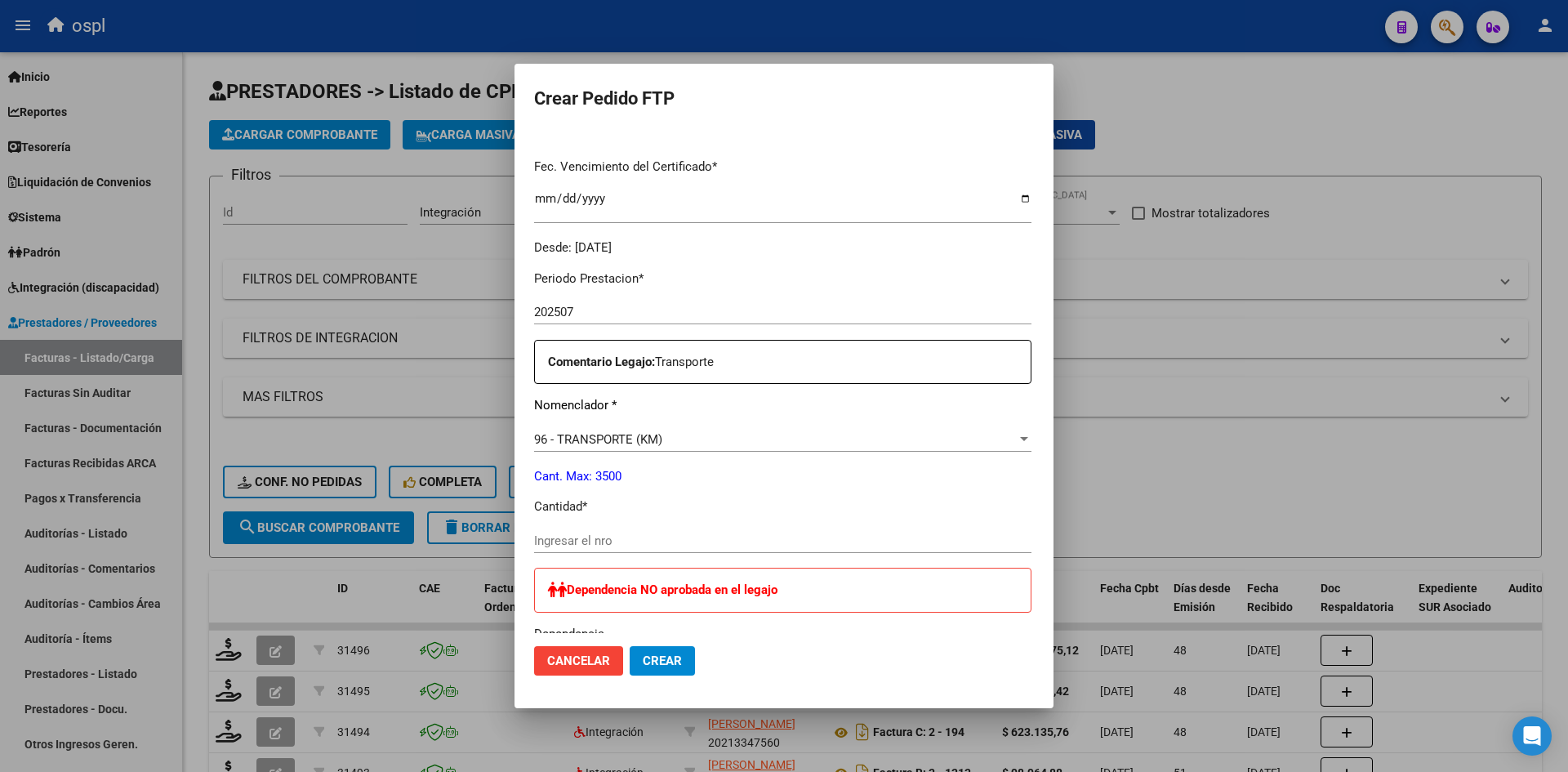
click at [536, 548] on div "Ingresar el nro" at bounding box center [783, 540] width 498 height 24
type input "1924"
click at [601, 505] on p "Cantidad *" at bounding box center [783, 507] width 498 height 19
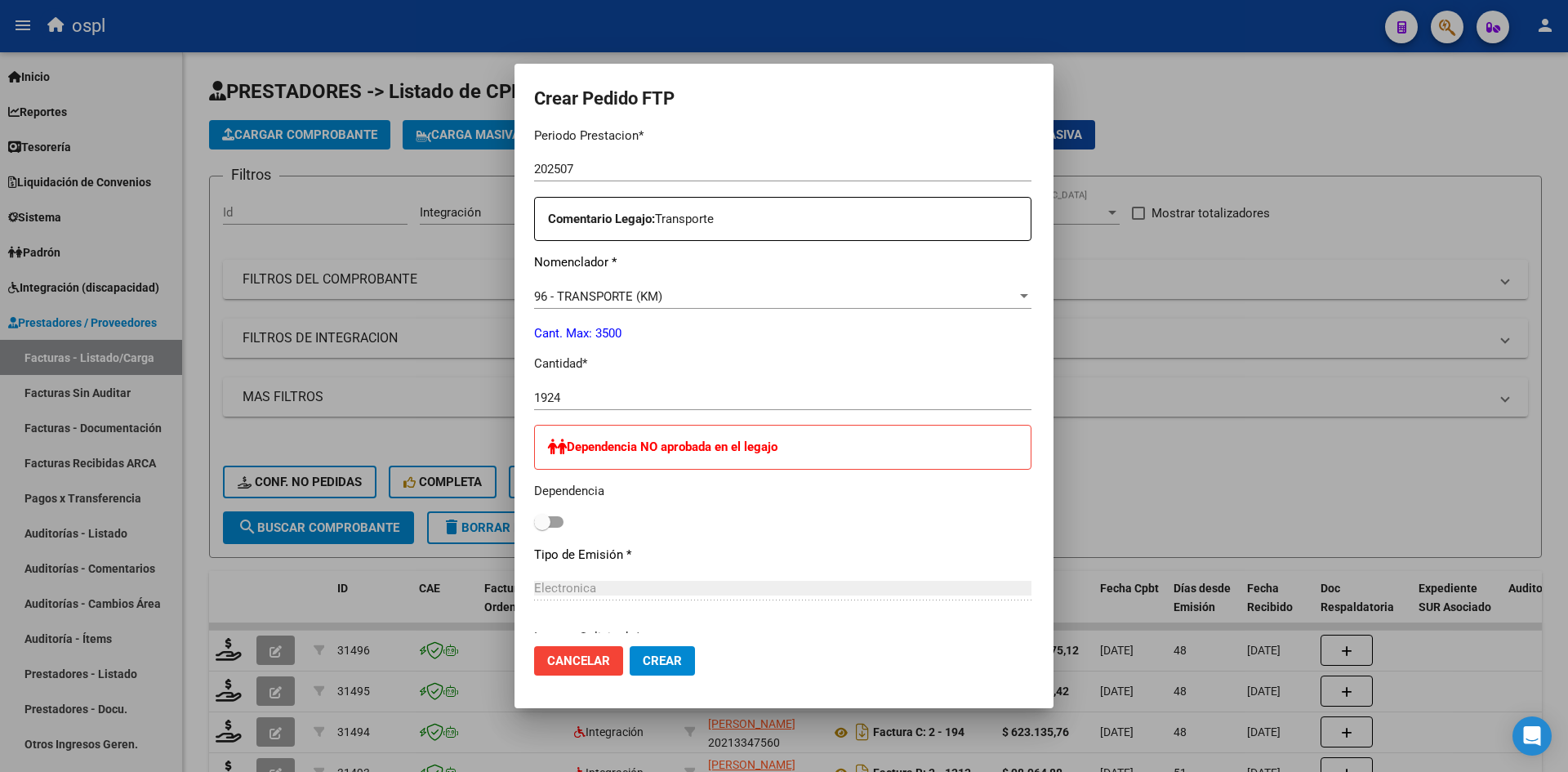
scroll to position [572, 0]
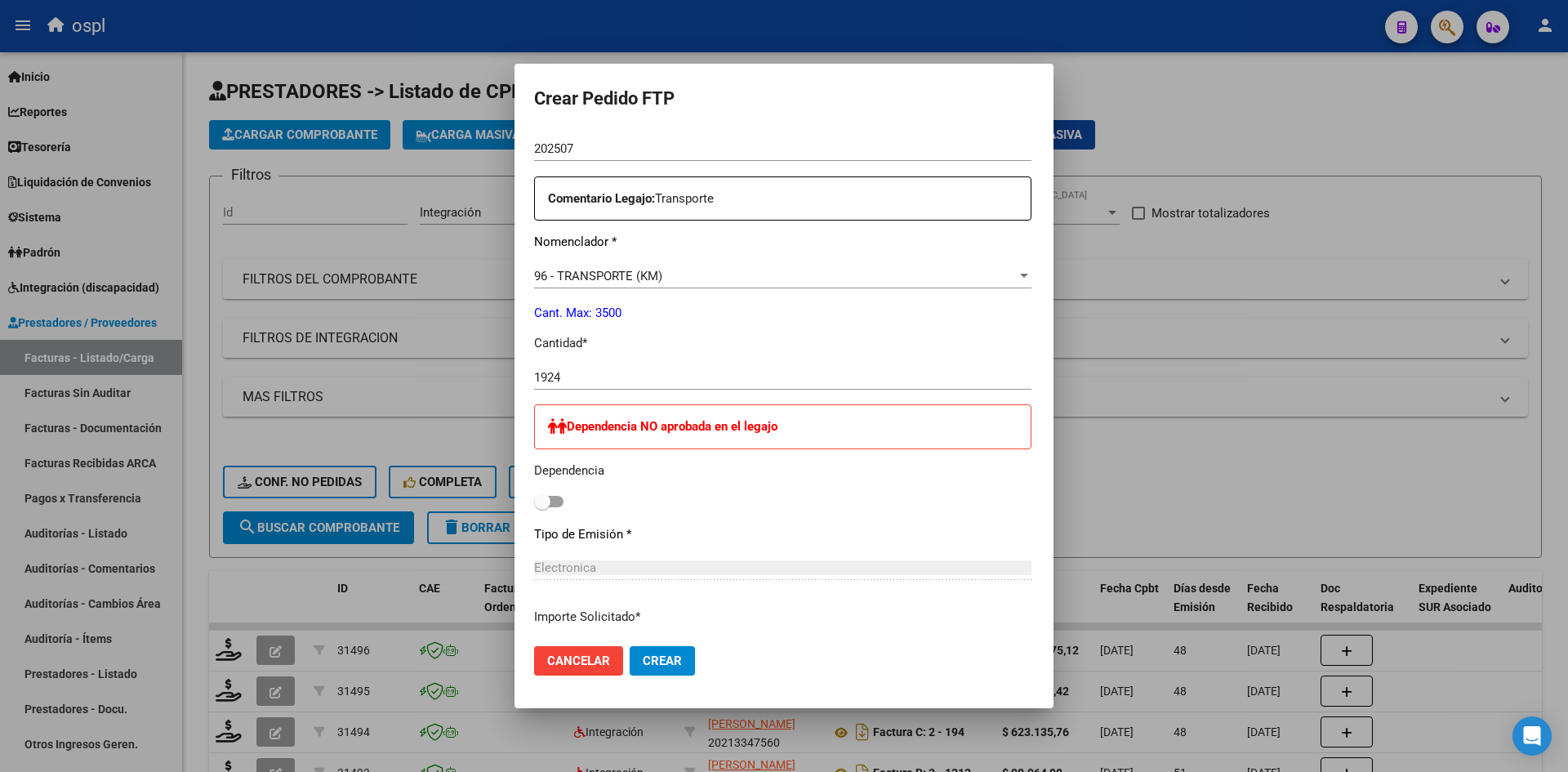
click at [534, 499] on span at bounding box center [548, 502] width 30 height 12
click at [542, 507] on input "checkbox" at bounding box center [542, 507] width 1 height 1
checkbox input "true"
click at [643, 664] on span "Crear" at bounding box center [662, 660] width 39 height 14
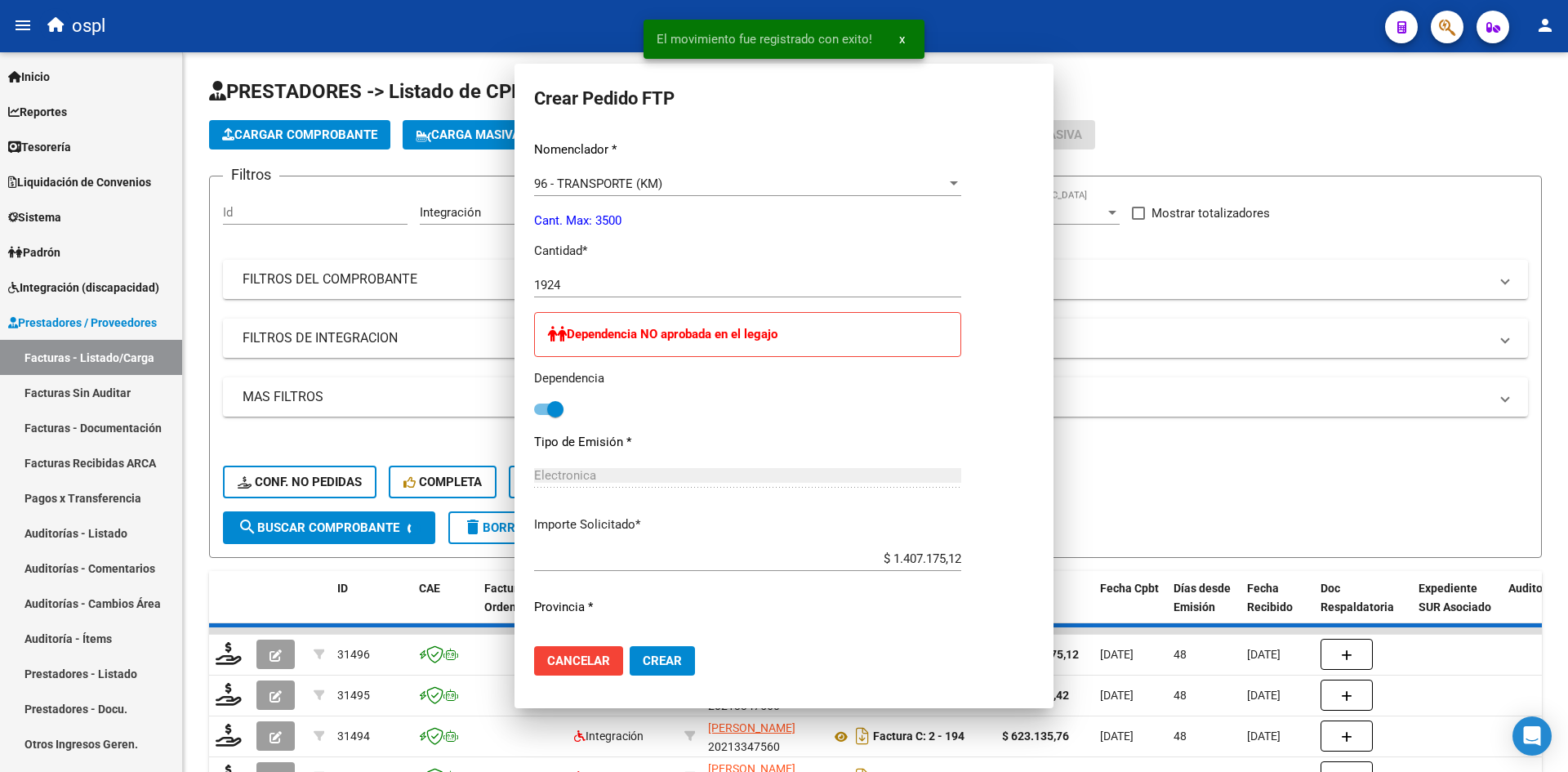
scroll to position [0, 0]
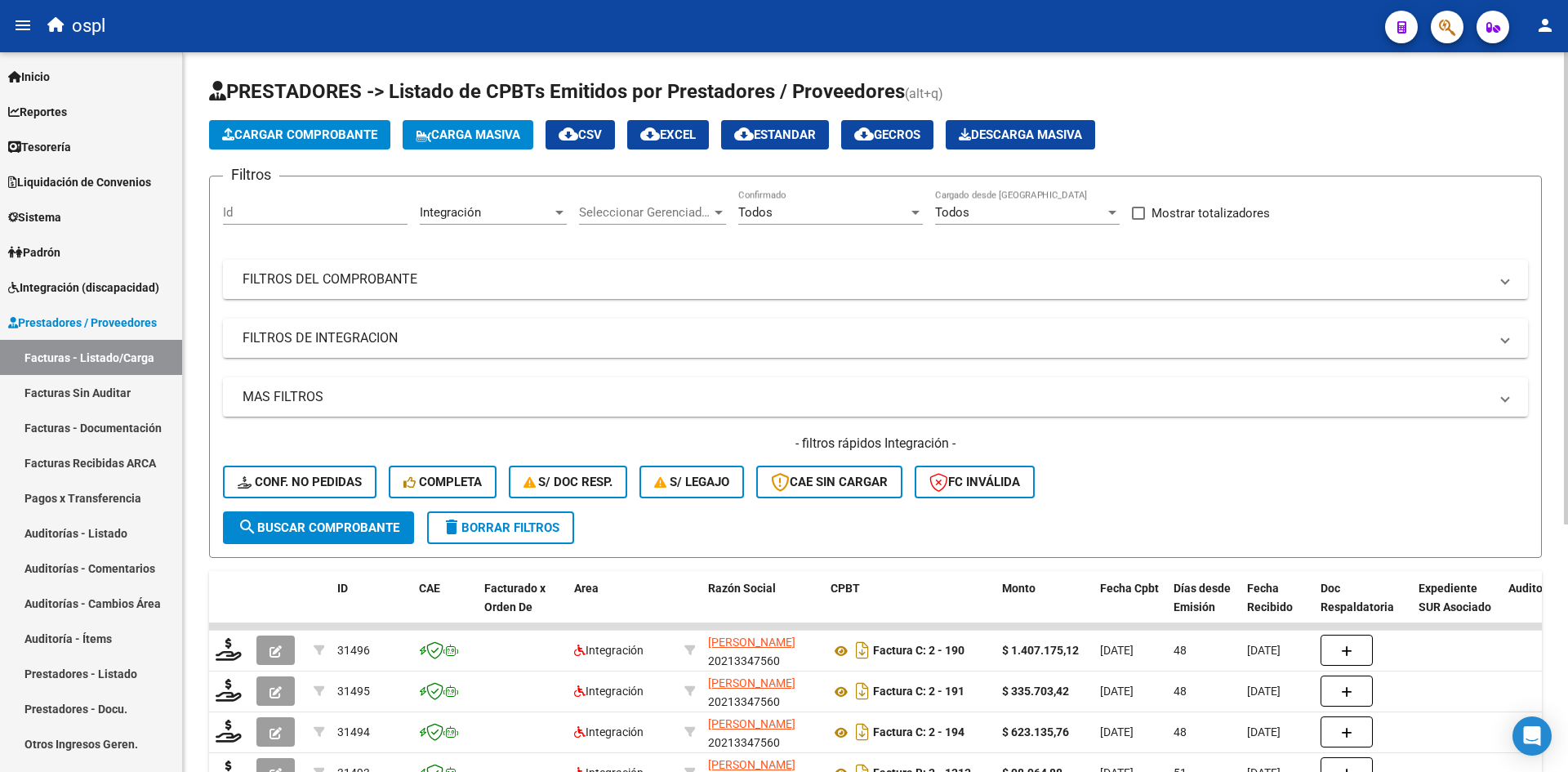
click at [288, 141] on span "Cargar Comprobante" at bounding box center [299, 134] width 155 height 14
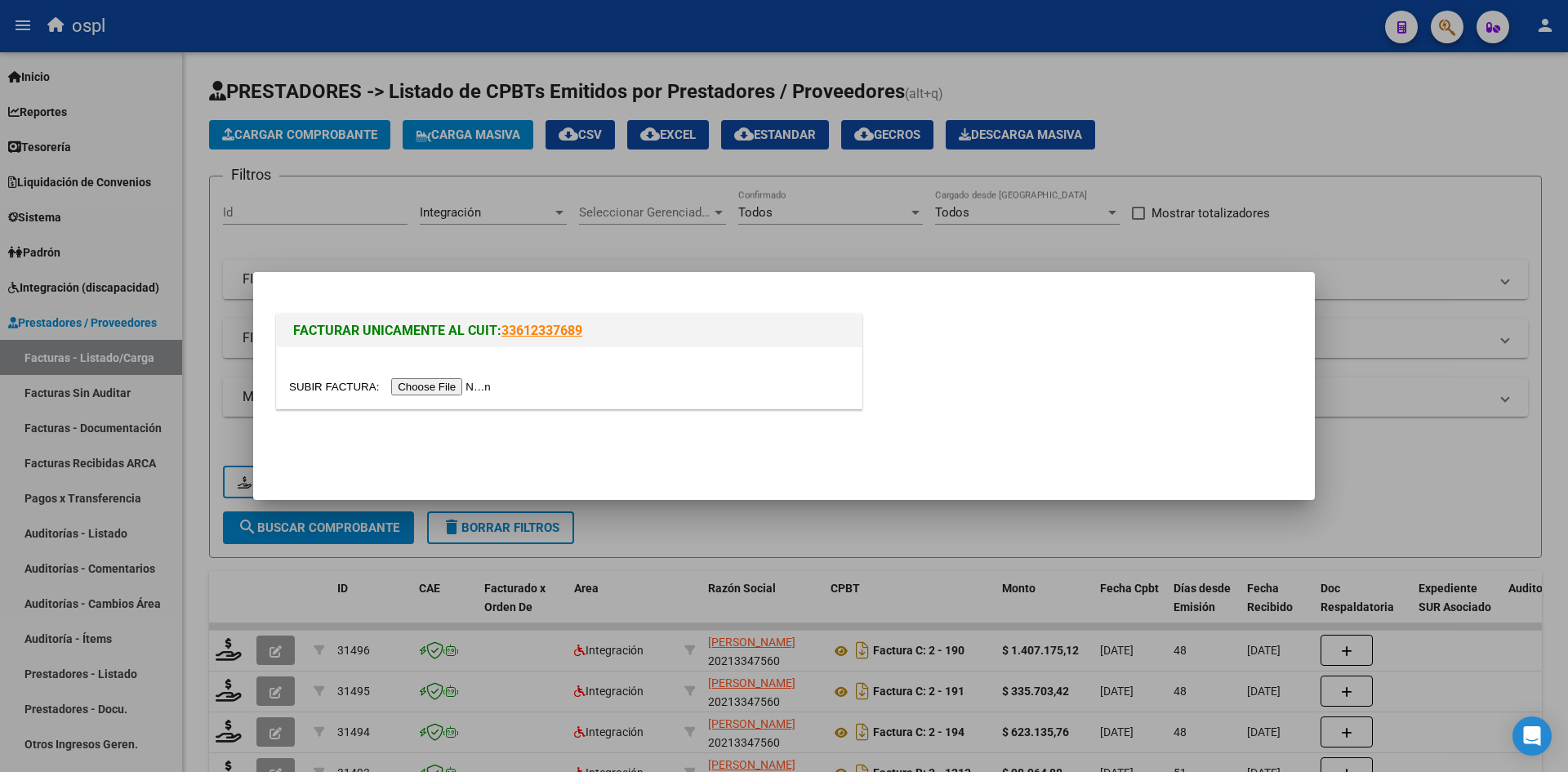
click at [412, 390] on input "file" at bounding box center [392, 386] width 207 height 17
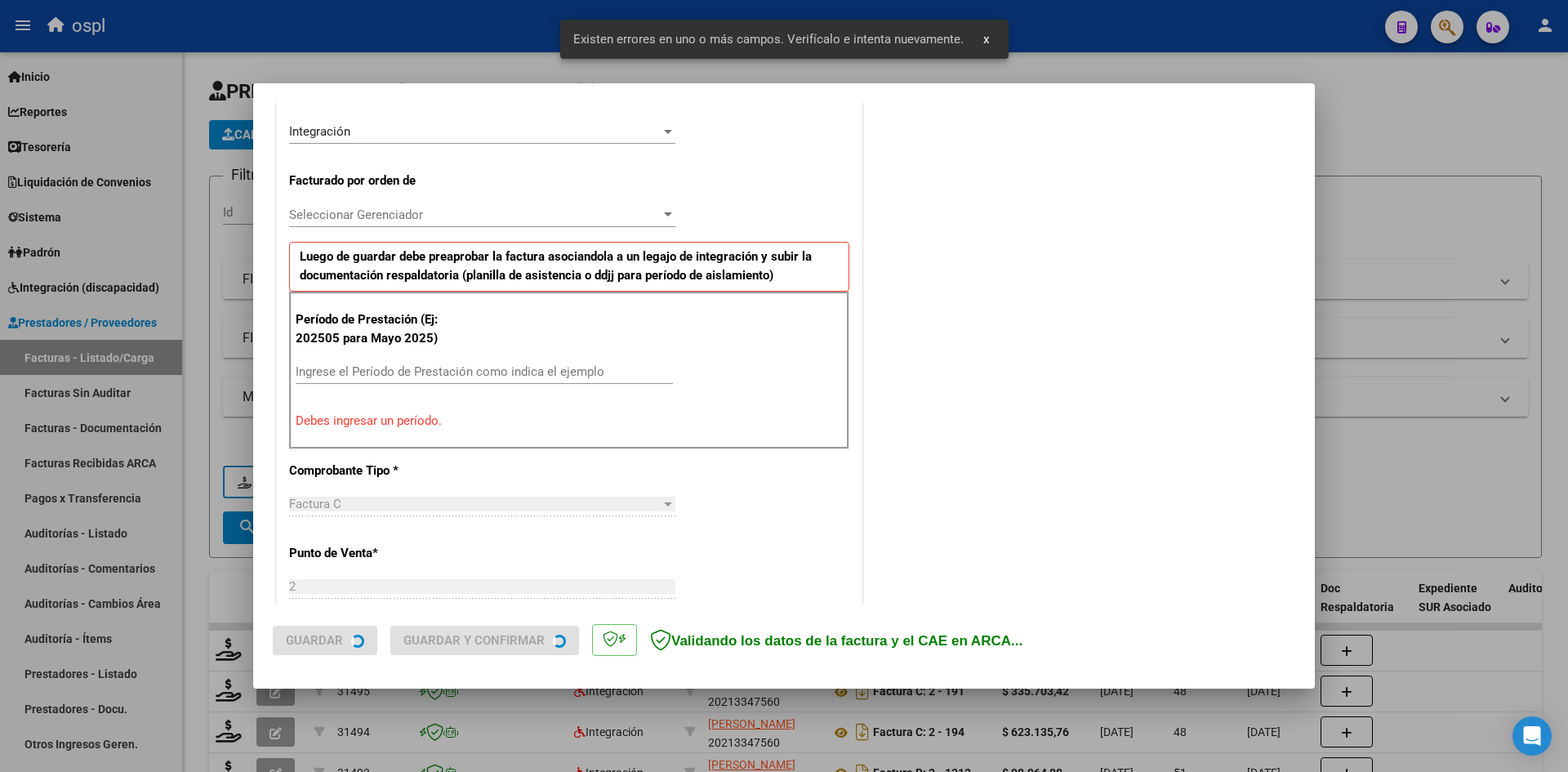
scroll to position [401, 0]
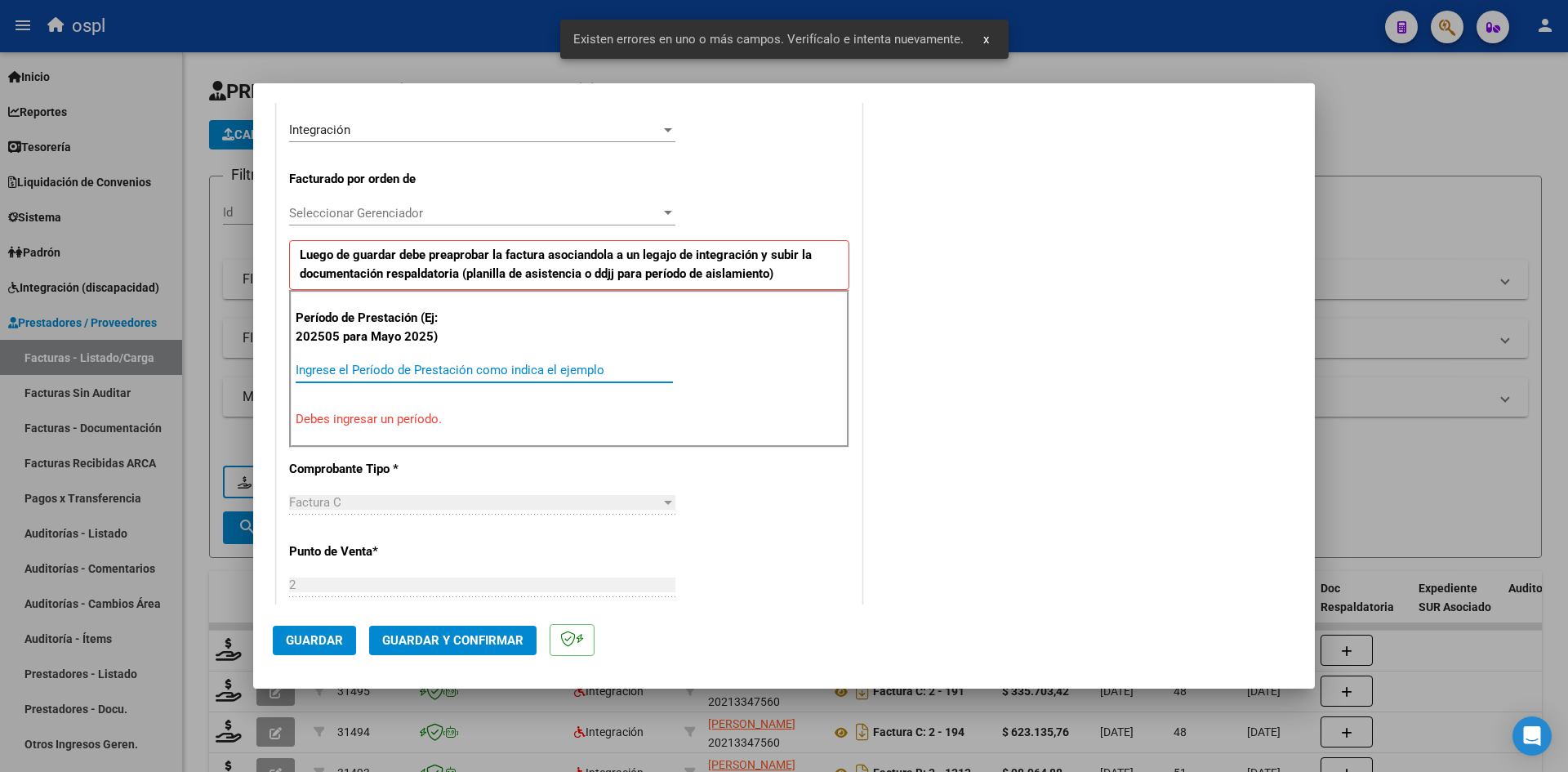
click at [344, 375] on input "Ingrese el Período de Prestación como indica el ejemplo" at bounding box center [483, 370] width 377 height 14
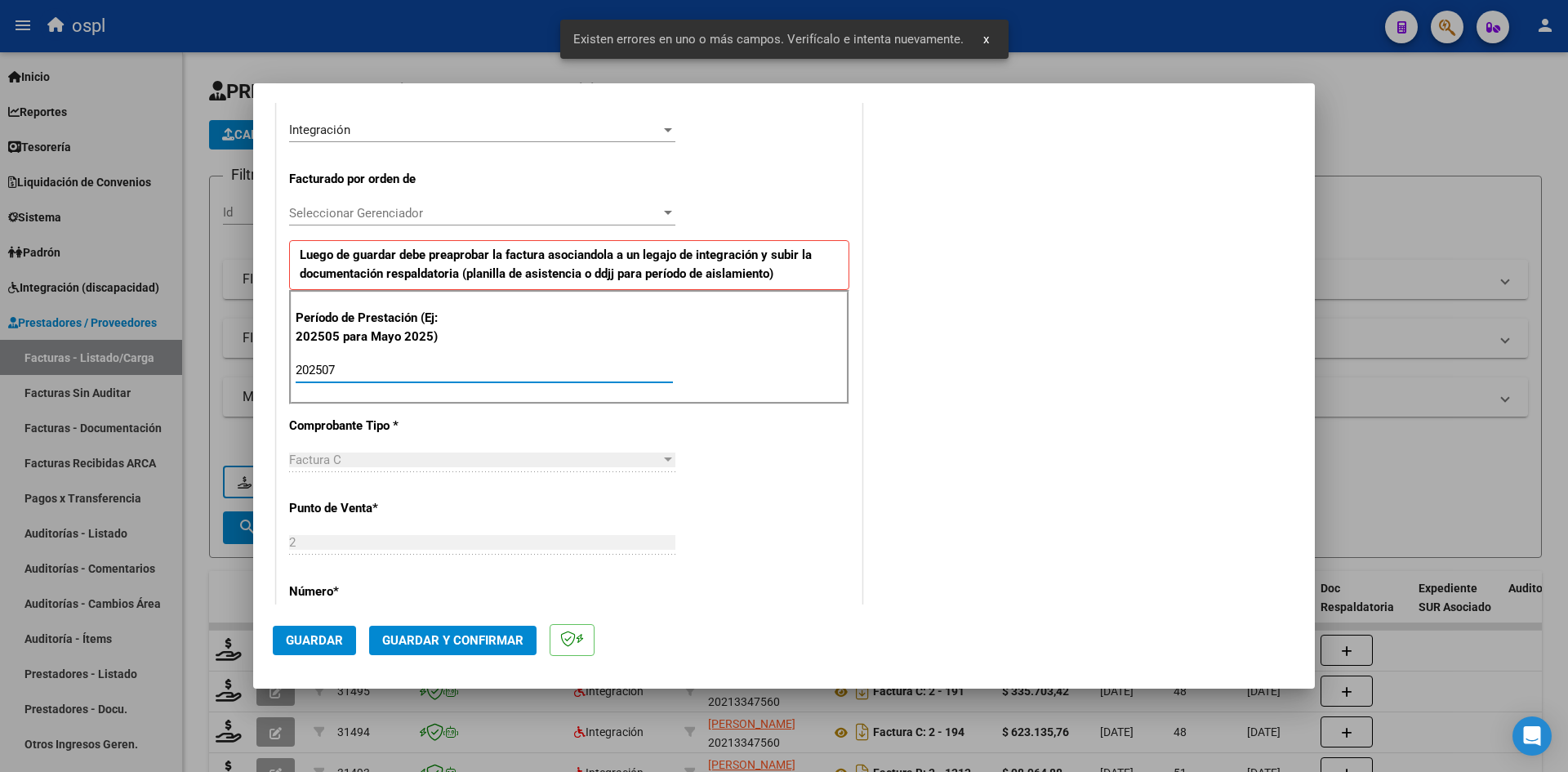
type input "202507"
click at [321, 645] on span "Guardar" at bounding box center [315, 640] width 57 height 14
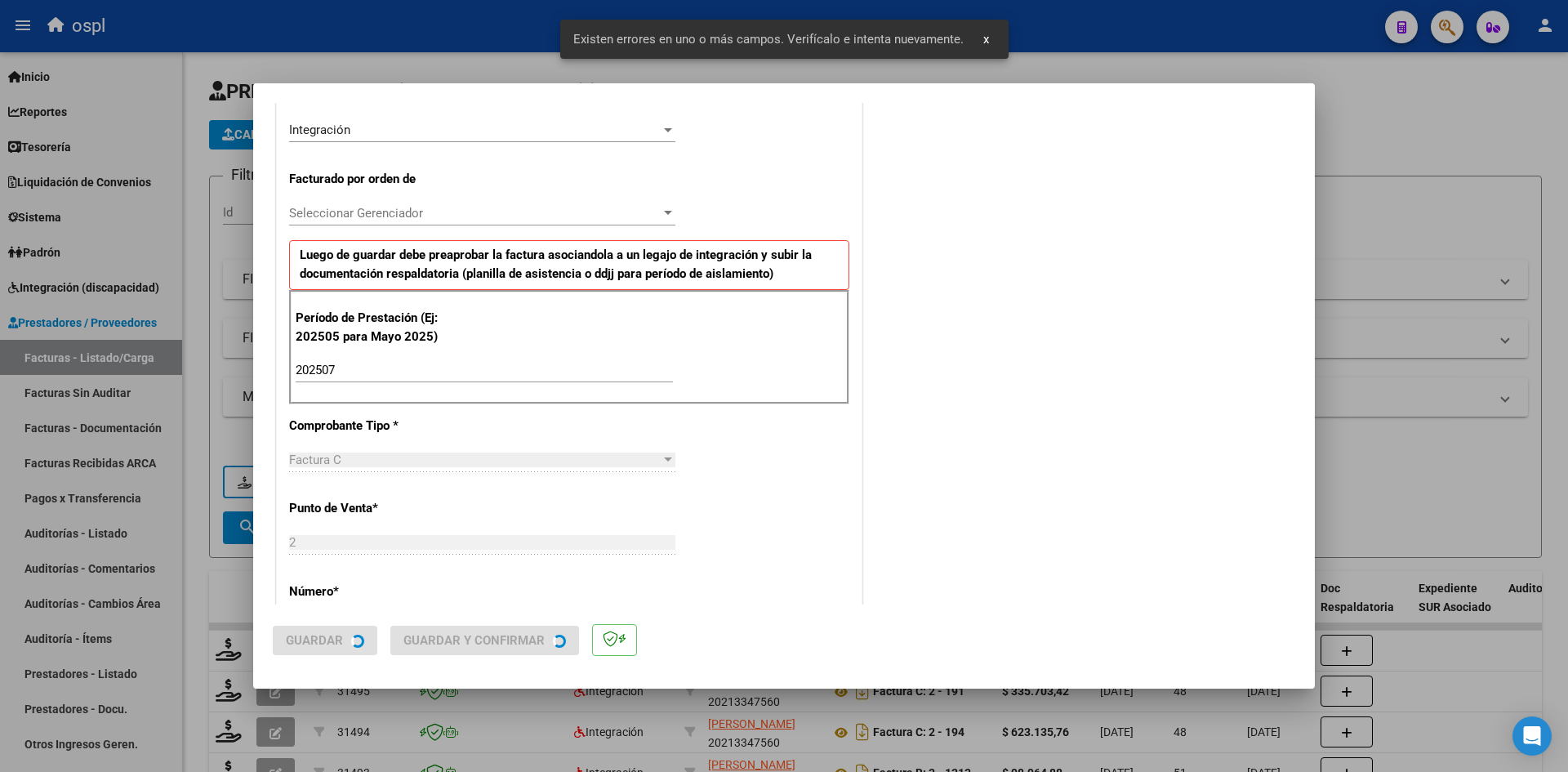
scroll to position [0, 0]
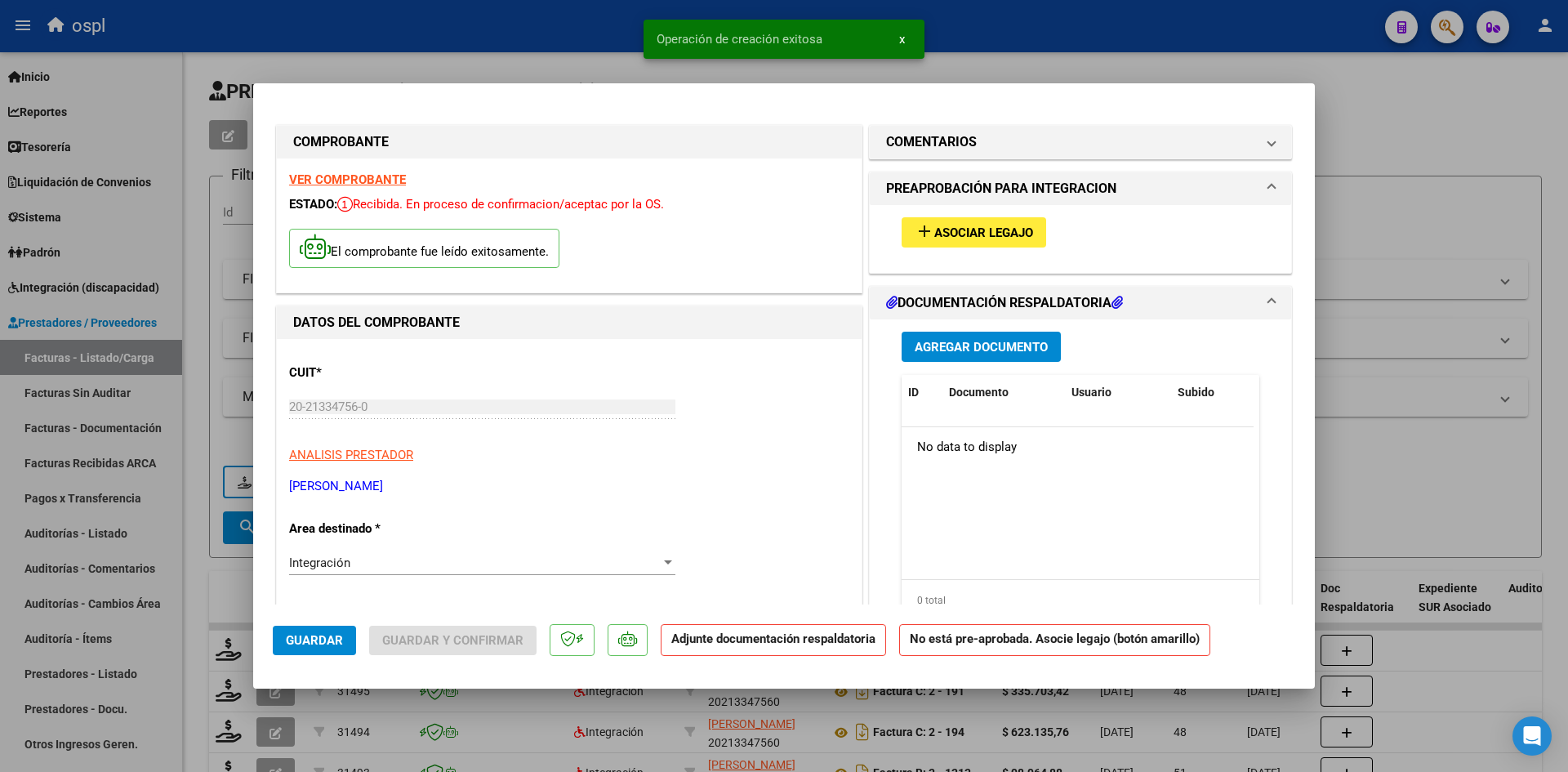
click at [986, 235] on span "Asociar Legajo" at bounding box center [983, 232] width 99 height 14
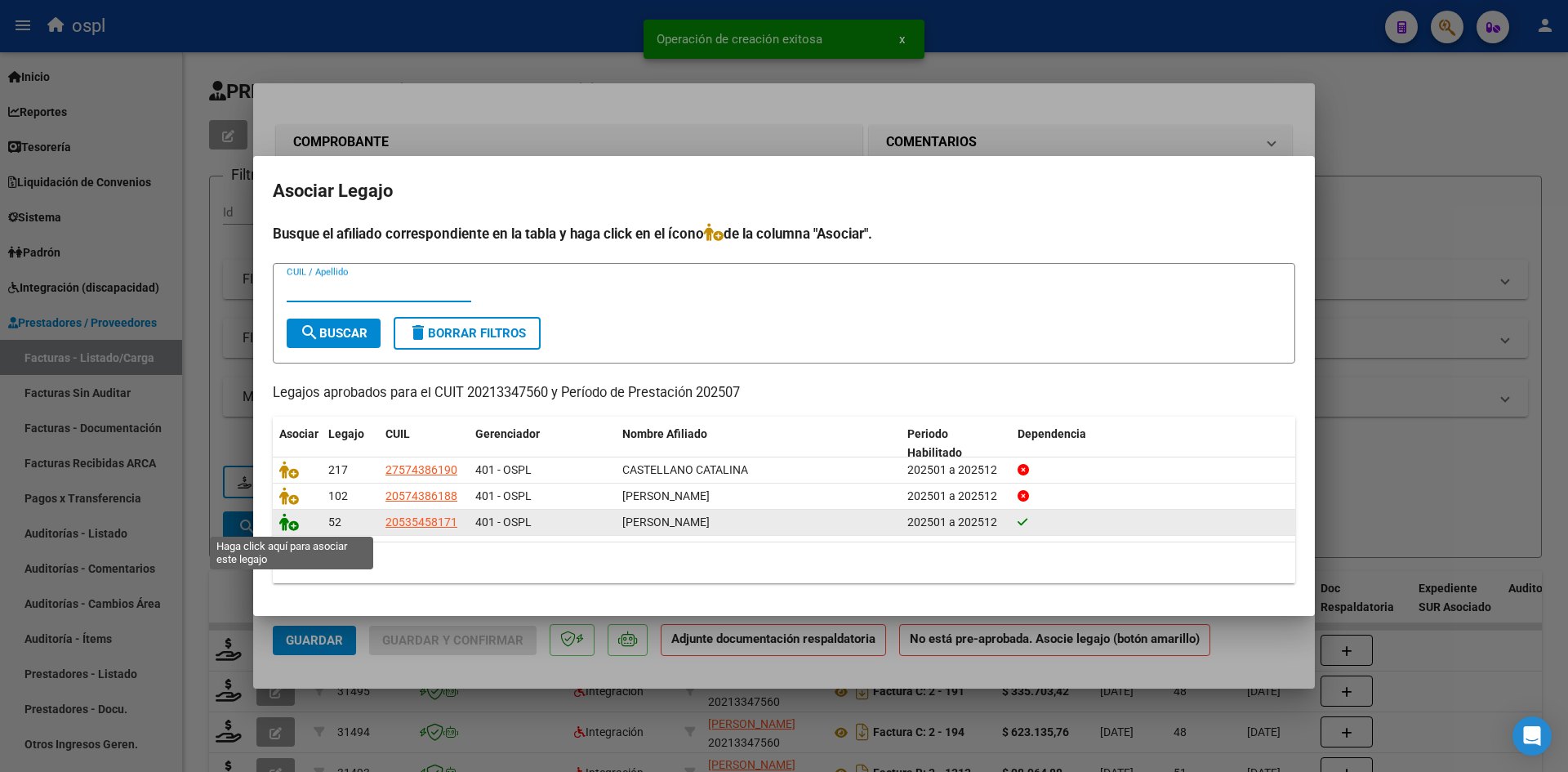
click at [291, 524] on icon at bounding box center [288, 521] width 19 height 18
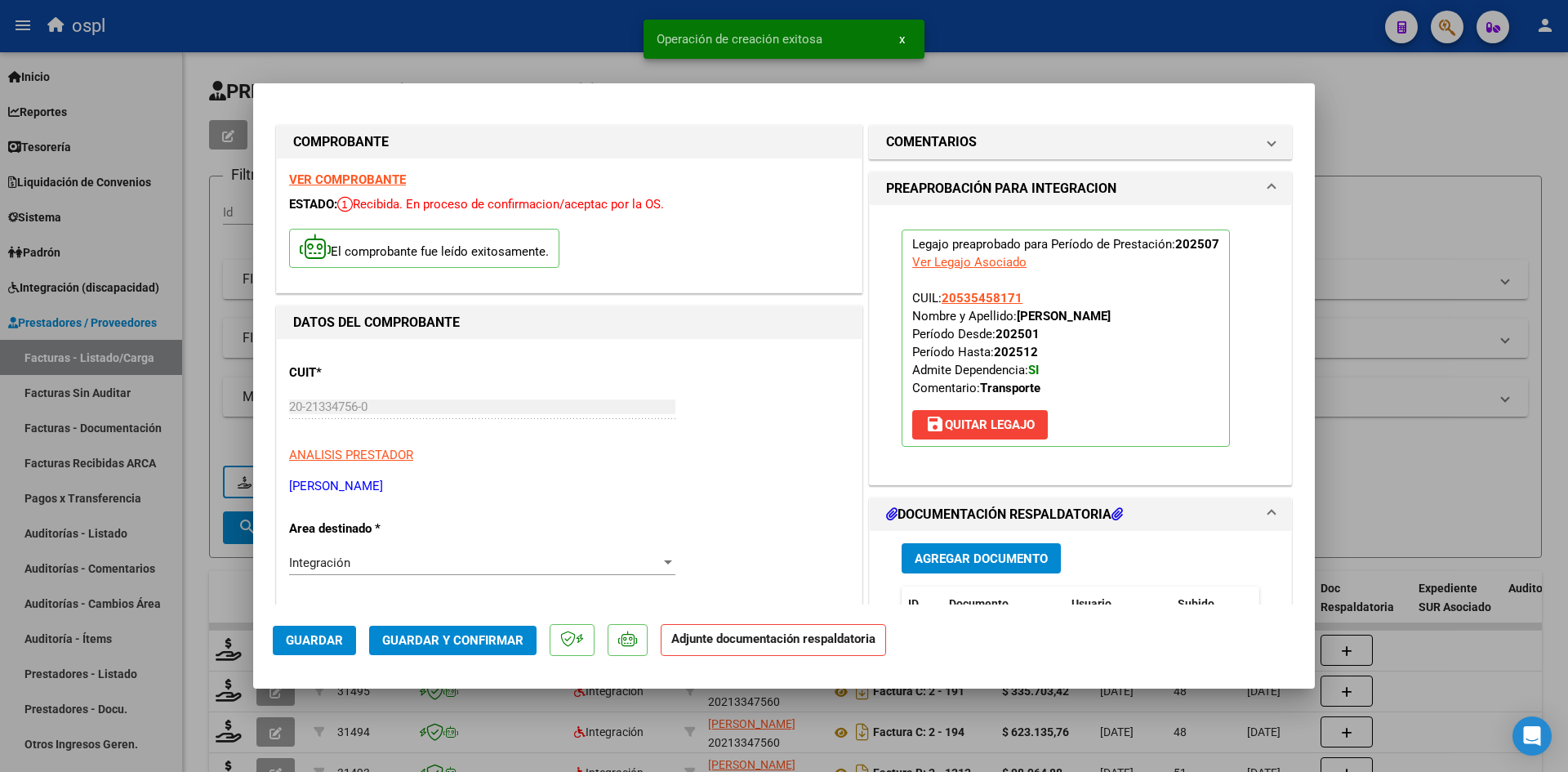
click at [486, 638] on span "Guardar y Confirmar" at bounding box center [452, 640] width 141 height 14
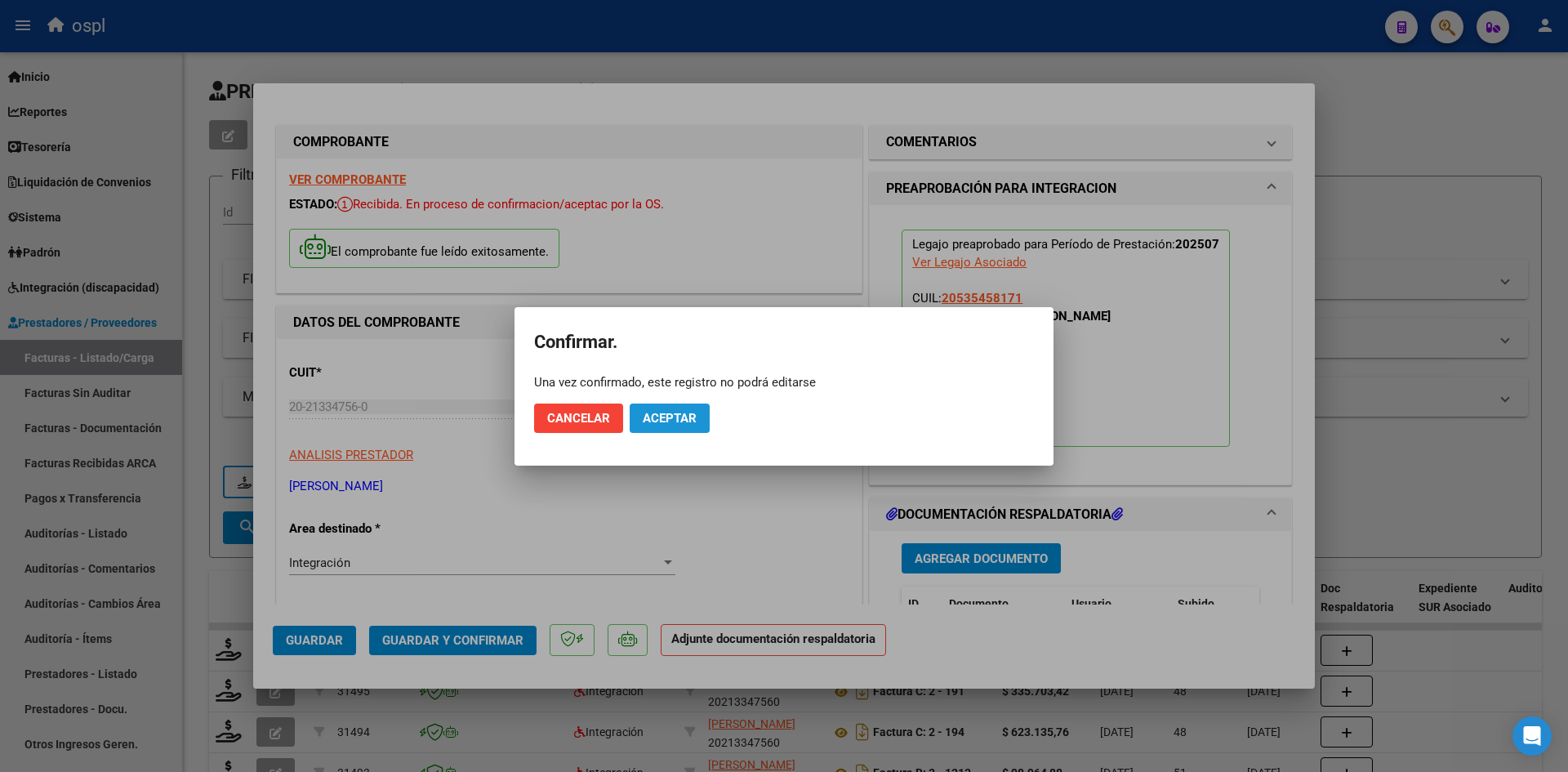
click at [655, 427] on button "Aceptar" at bounding box center [669, 418] width 80 height 30
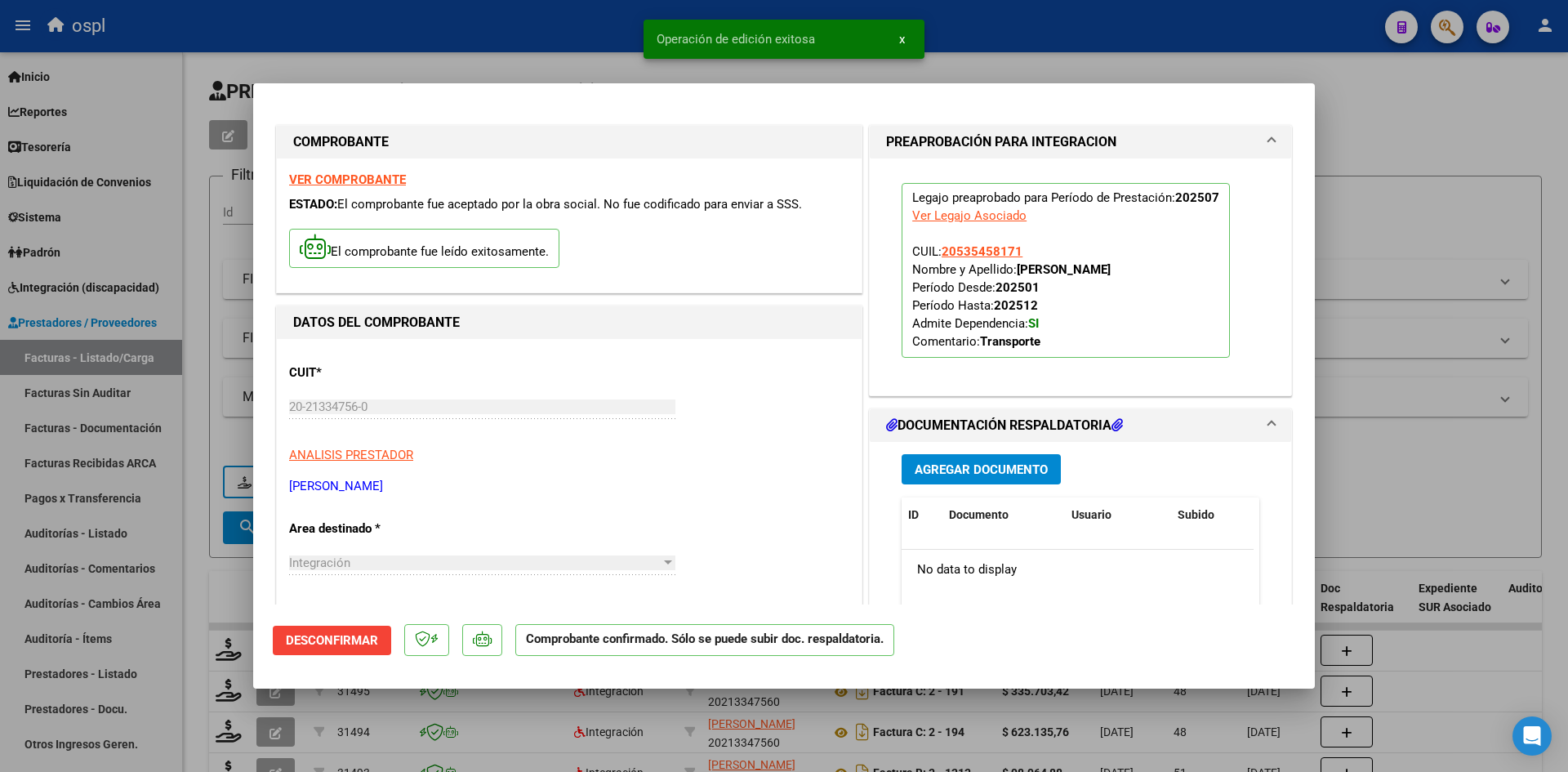
click at [1357, 487] on div at bounding box center [784, 386] width 1568 height 772
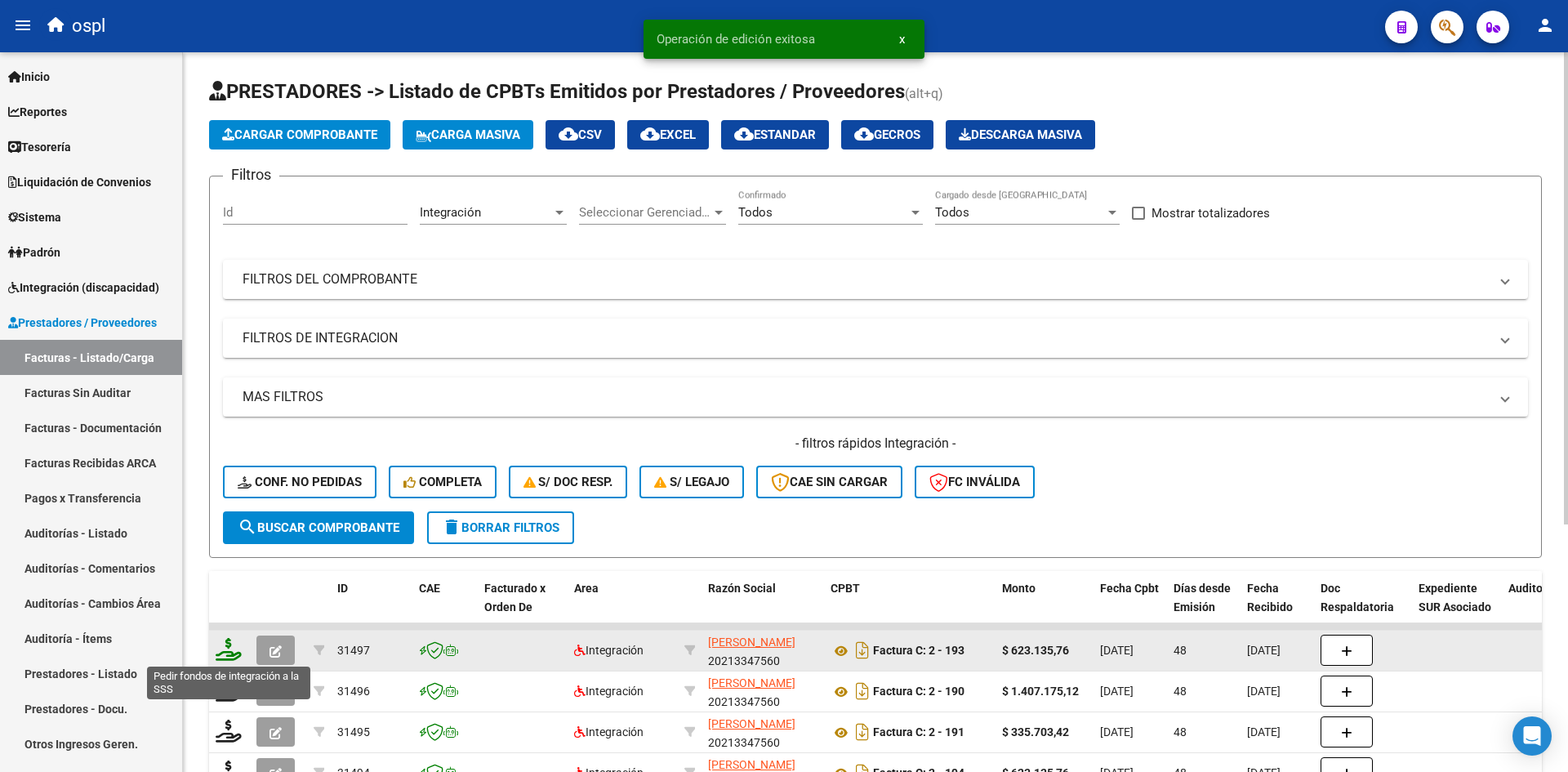
click at [238, 649] on icon at bounding box center [229, 649] width 26 height 23
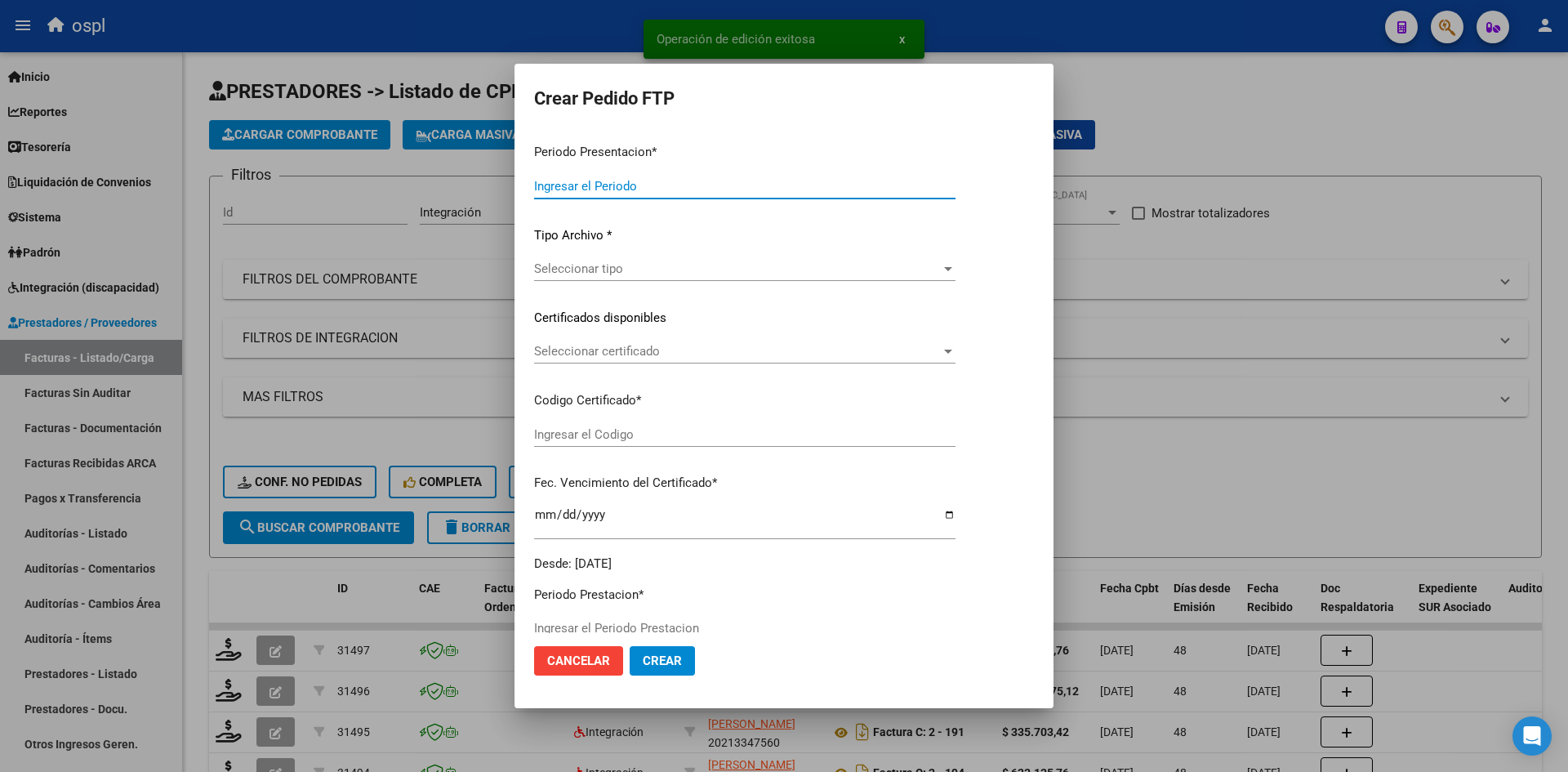
type input "202508"
type input "202507"
type input "$ 623.135,76"
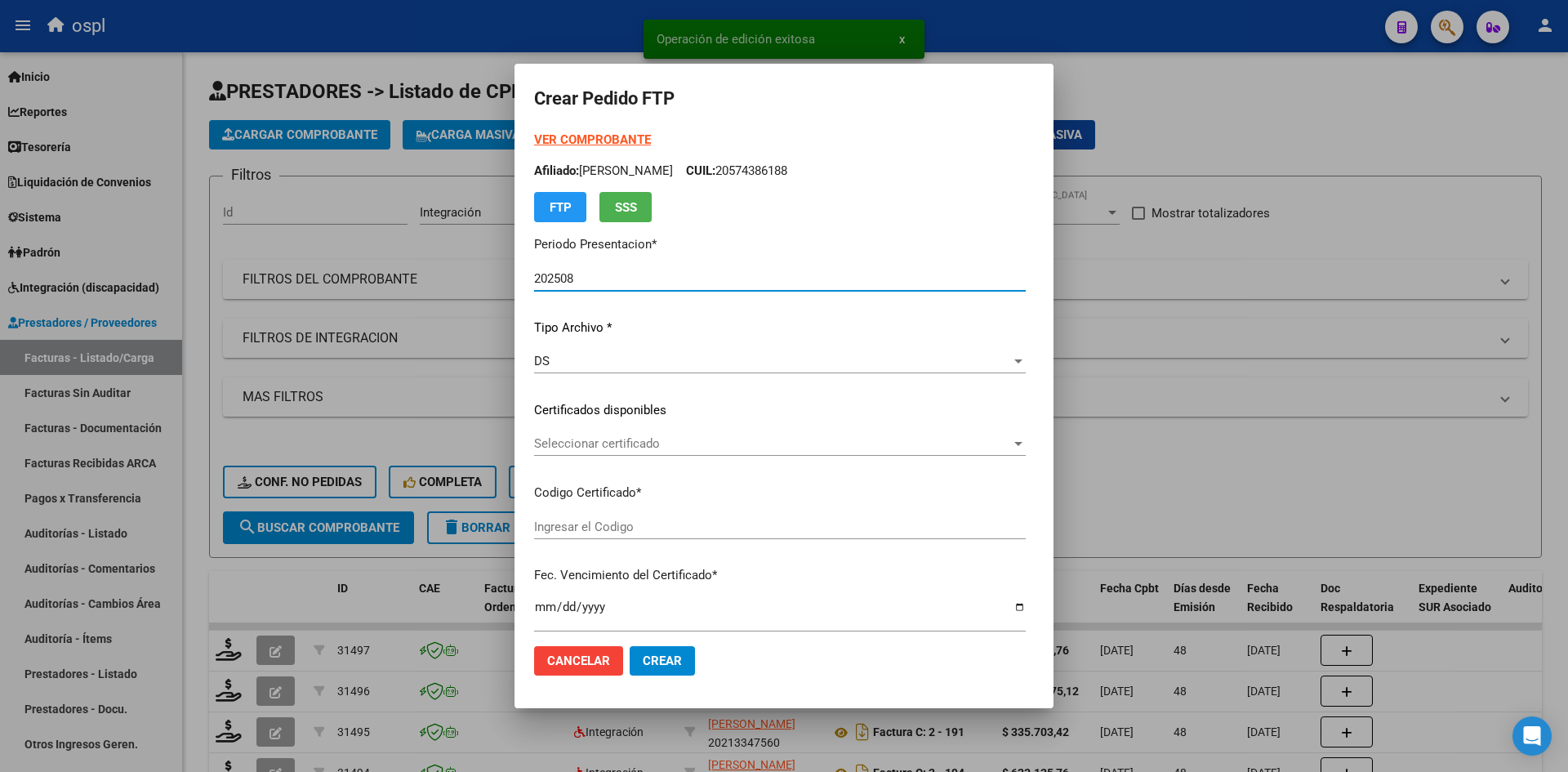
type input "ARG02000535458172025032520350325TUC140"
type input "[DATE]"
type input "900063200"
click at [611, 444] on span "Seleccionar certificado" at bounding box center [772, 443] width 477 height 14
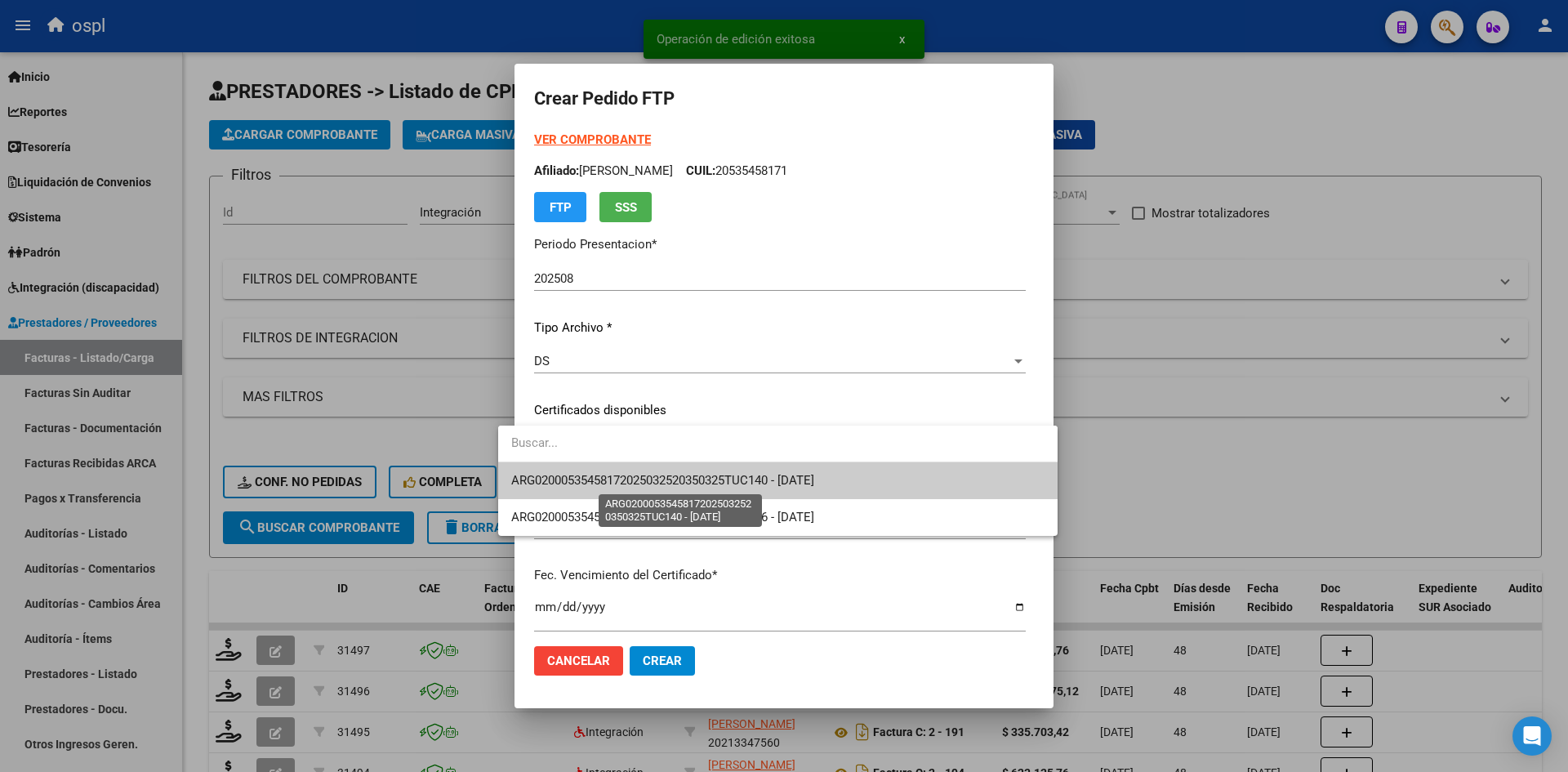
click at [671, 472] on span "ARG02000535458172025032520350325TUC140 - [DATE]" at bounding box center [662, 479] width 303 height 14
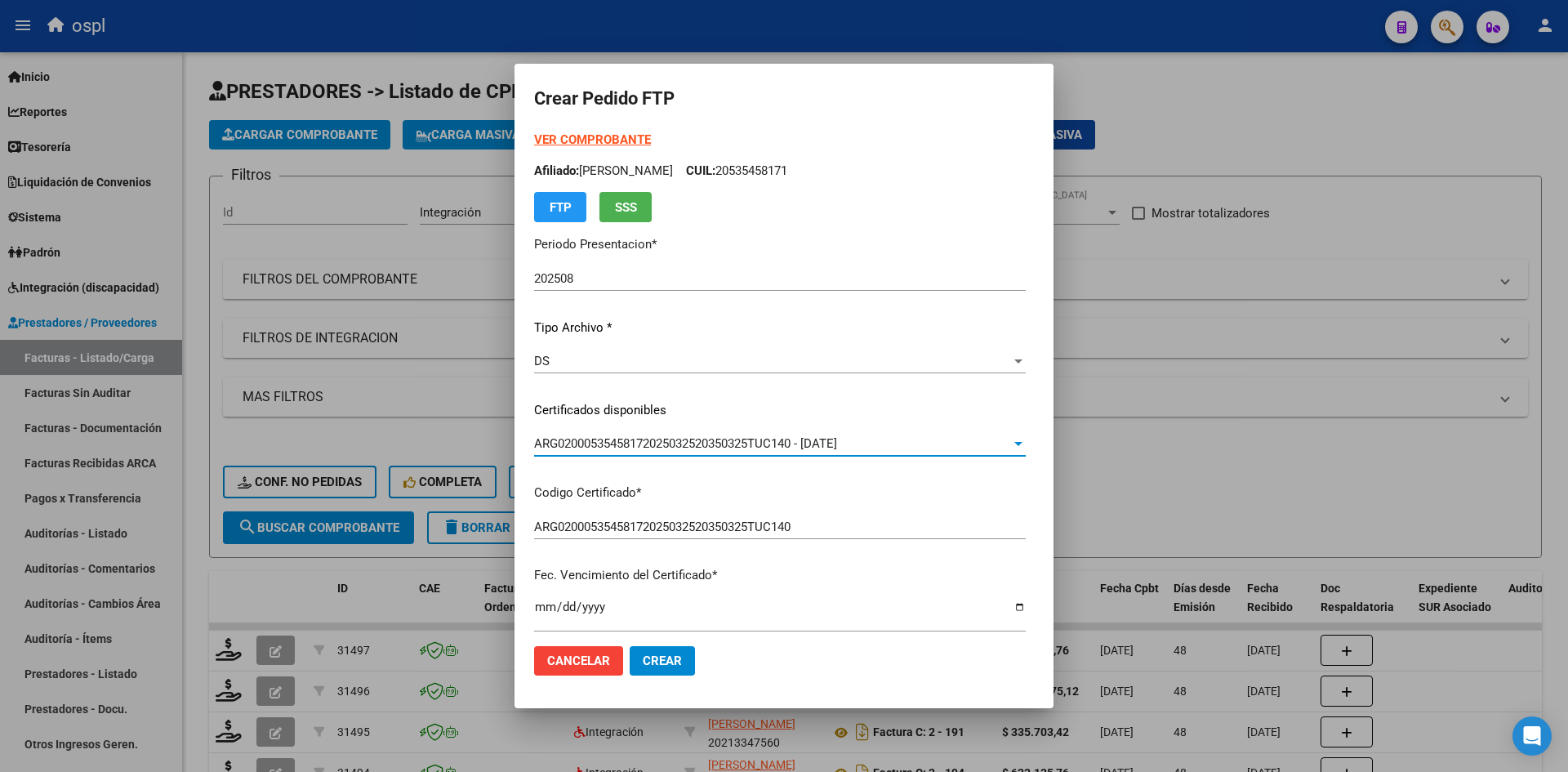
click at [822, 598] on div "[DATE] Ingresar el fecha" at bounding box center [779, 615] width 492 height 35
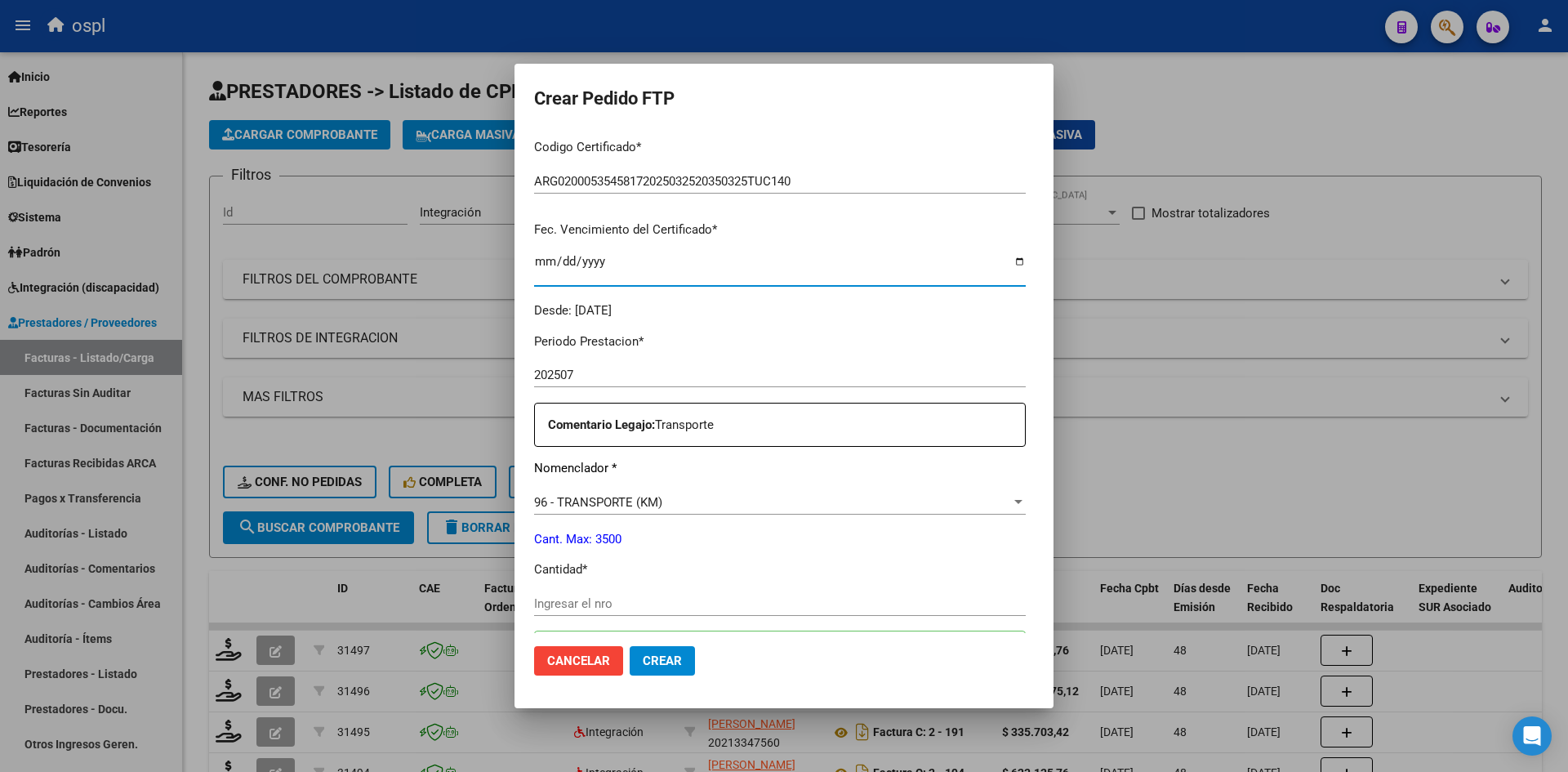
scroll to position [408, 0]
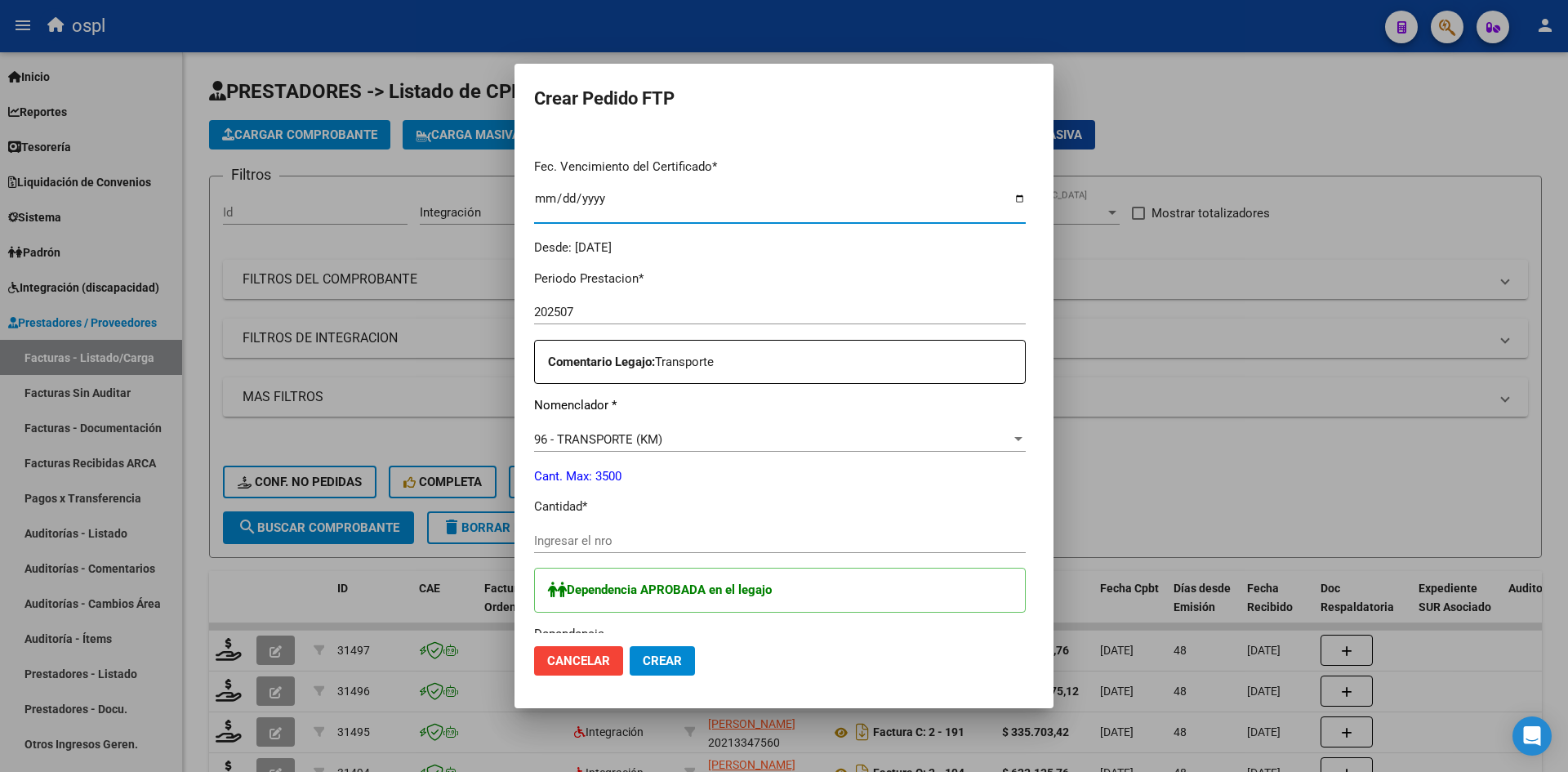
click at [556, 538] on input "Ingresar el nro" at bounding box center [779, 540] width 492 height 14
type input "852"
click at [639, 503] on p "Cantidad *" at bounding box center [779, 507] width 492 height 19
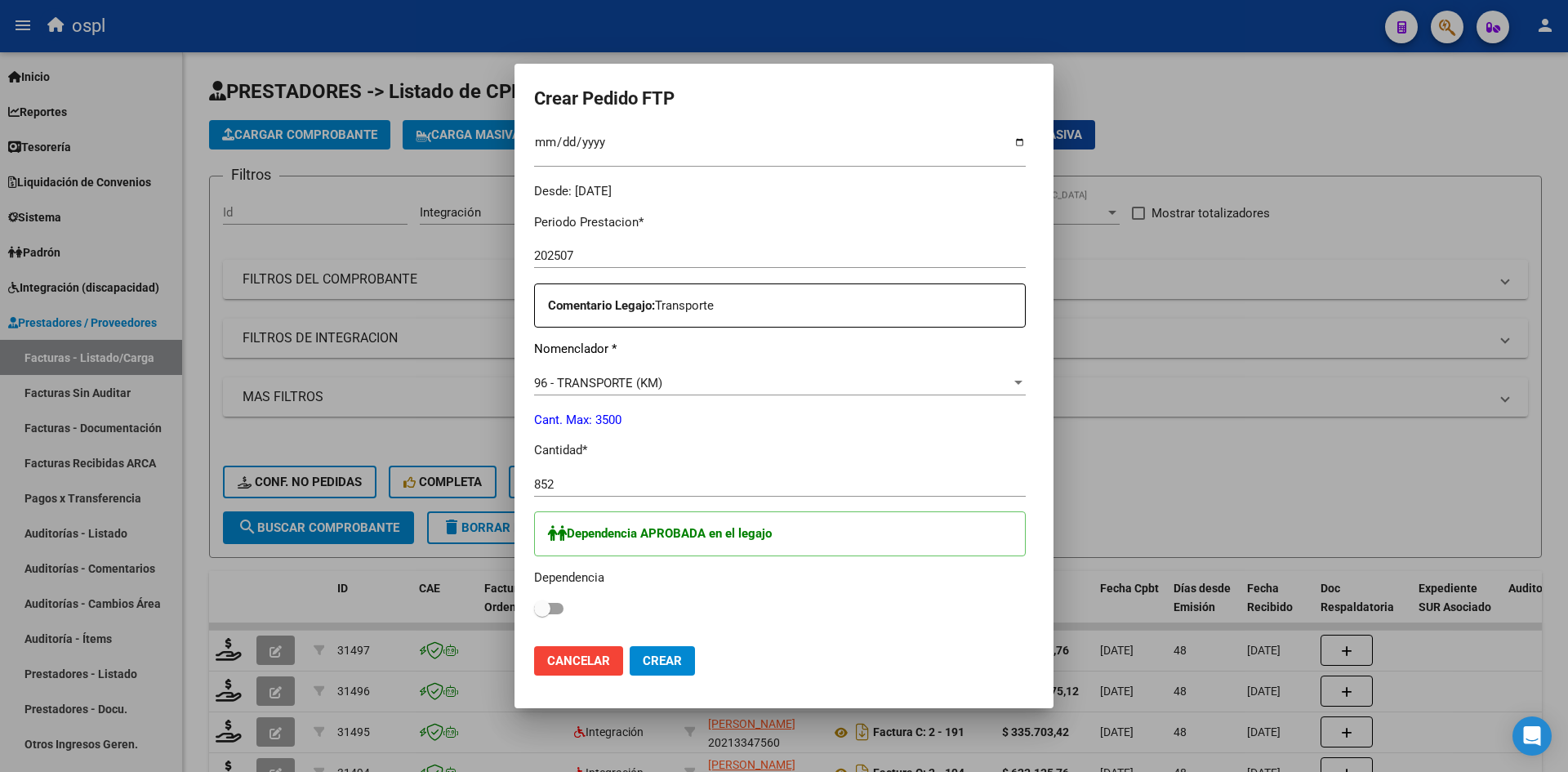
scroll to position [572, 0]
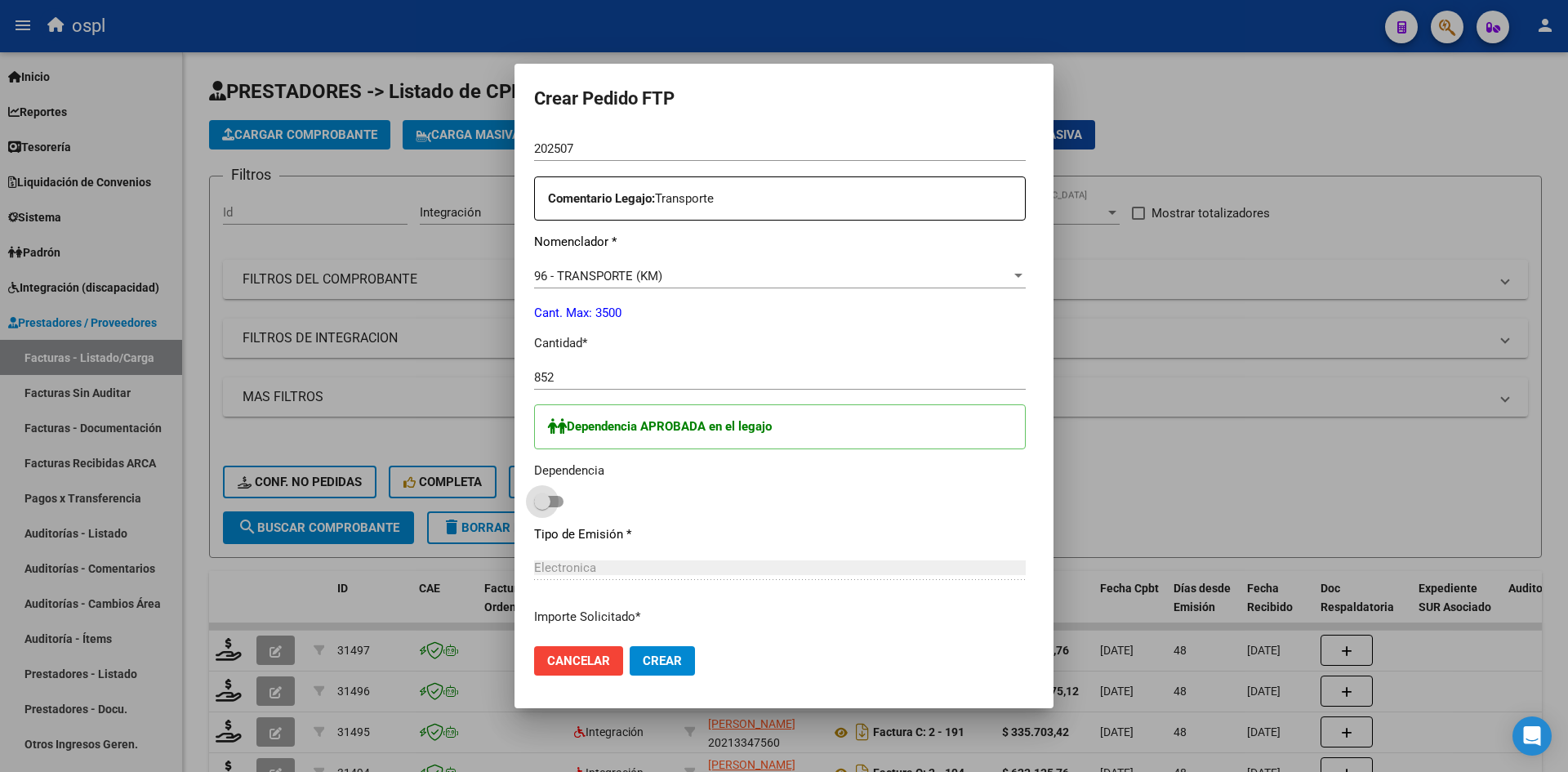
click at [534, 502] on span at bounding box center [548, 502] width 30 height 12
click at [542, 507] on input "checkbox" at bounding box center [542, 507] width 1 height 1
checkbox input "true"
drag, startPoint x: 621, startPoint y: 656, endPoint x: 616, endPoint y: 645, distance: 12.1
click at [643, 657] on span "Crear" at bounding box center [662, 660] width 39 height 14
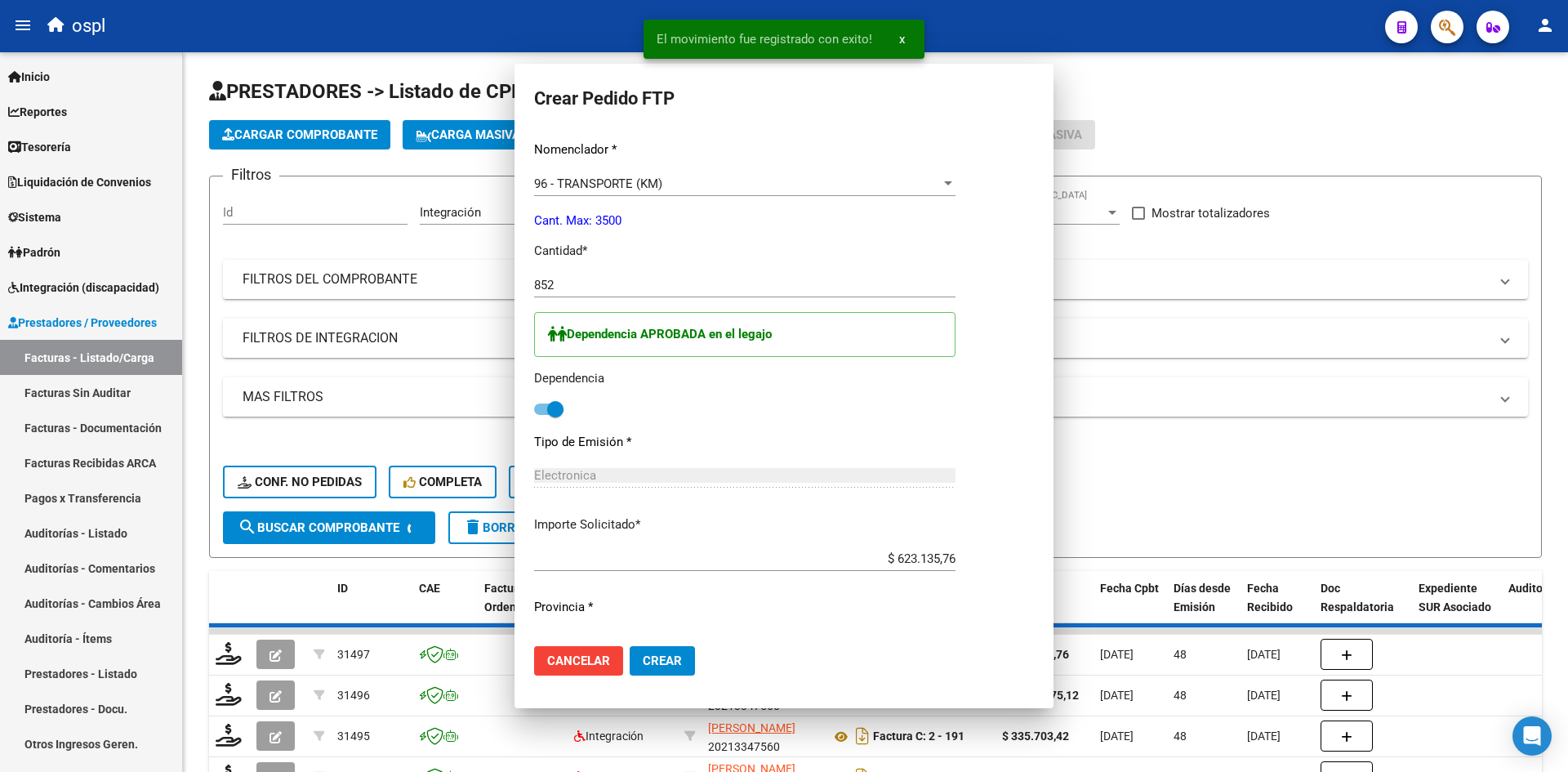
scroll to position [0, 0]
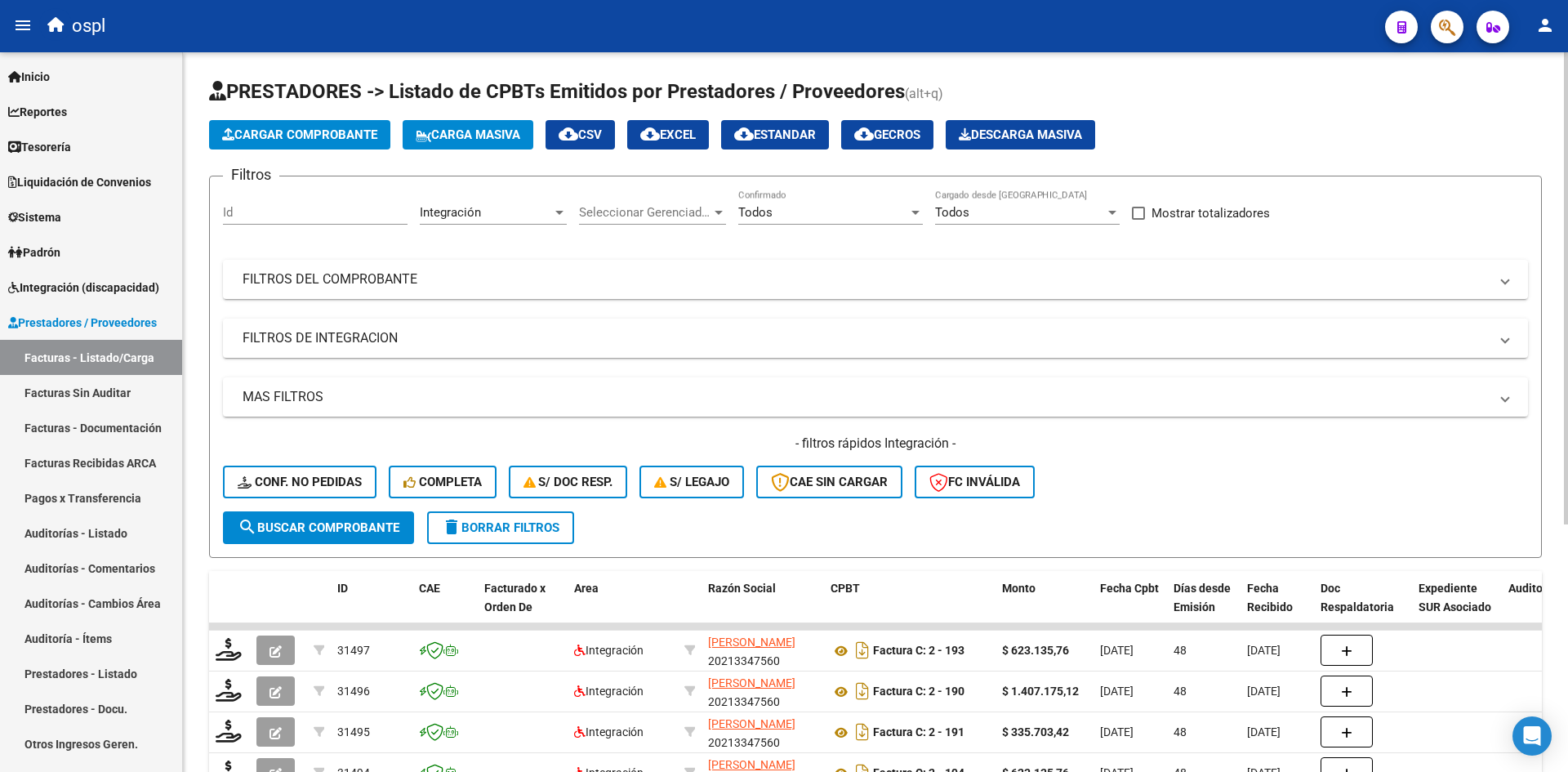
click at [227, 129] on icon "button" at bounding box center [228, 134] width 13 height 13
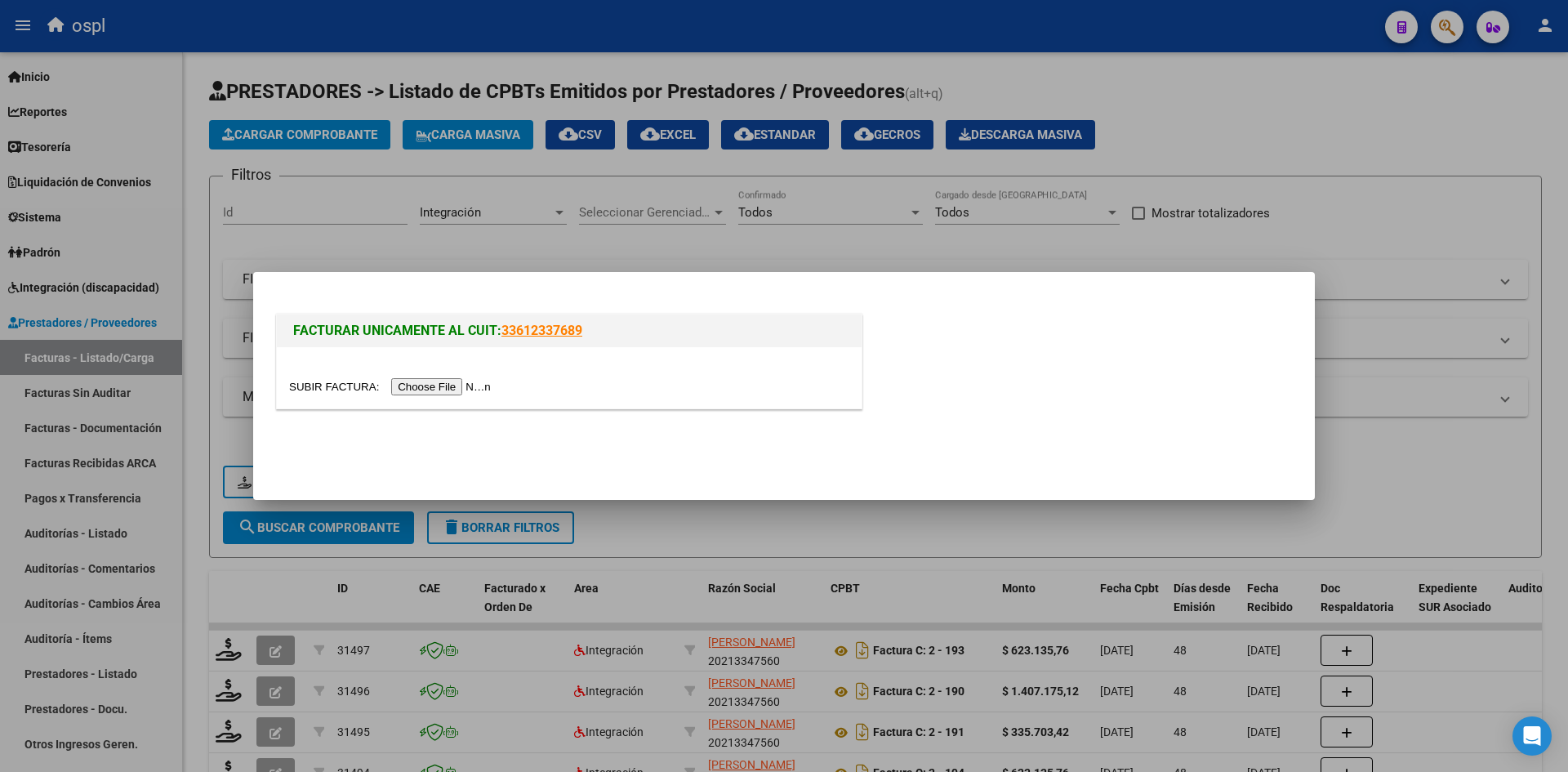
click at [398, 373] on div at bounding box center [568, 377] width 585 height 62
click at [401, 381] on input "file" at bounding box center [392, 386] width 207 height 17
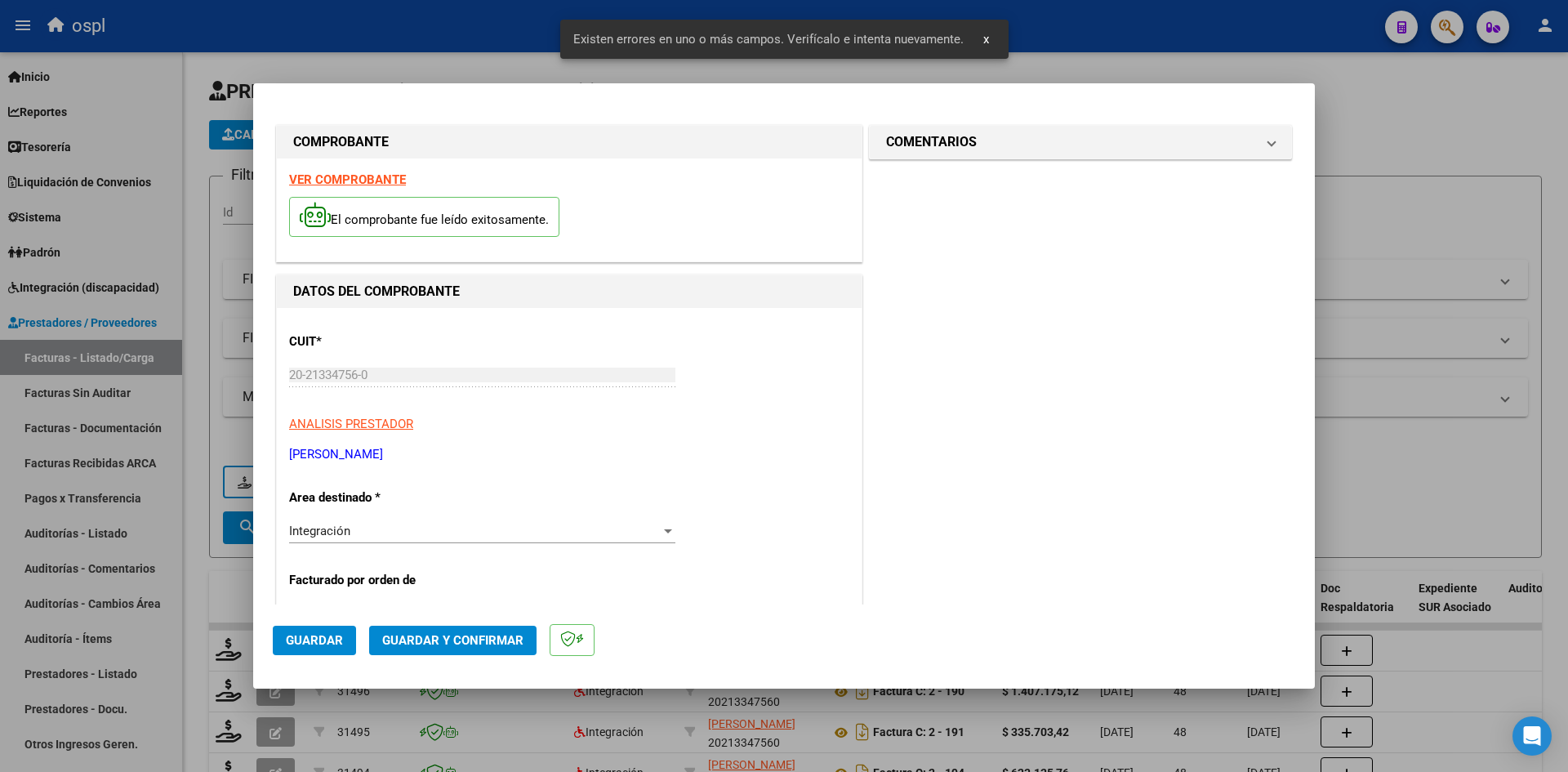
scroll to position [401, 0]
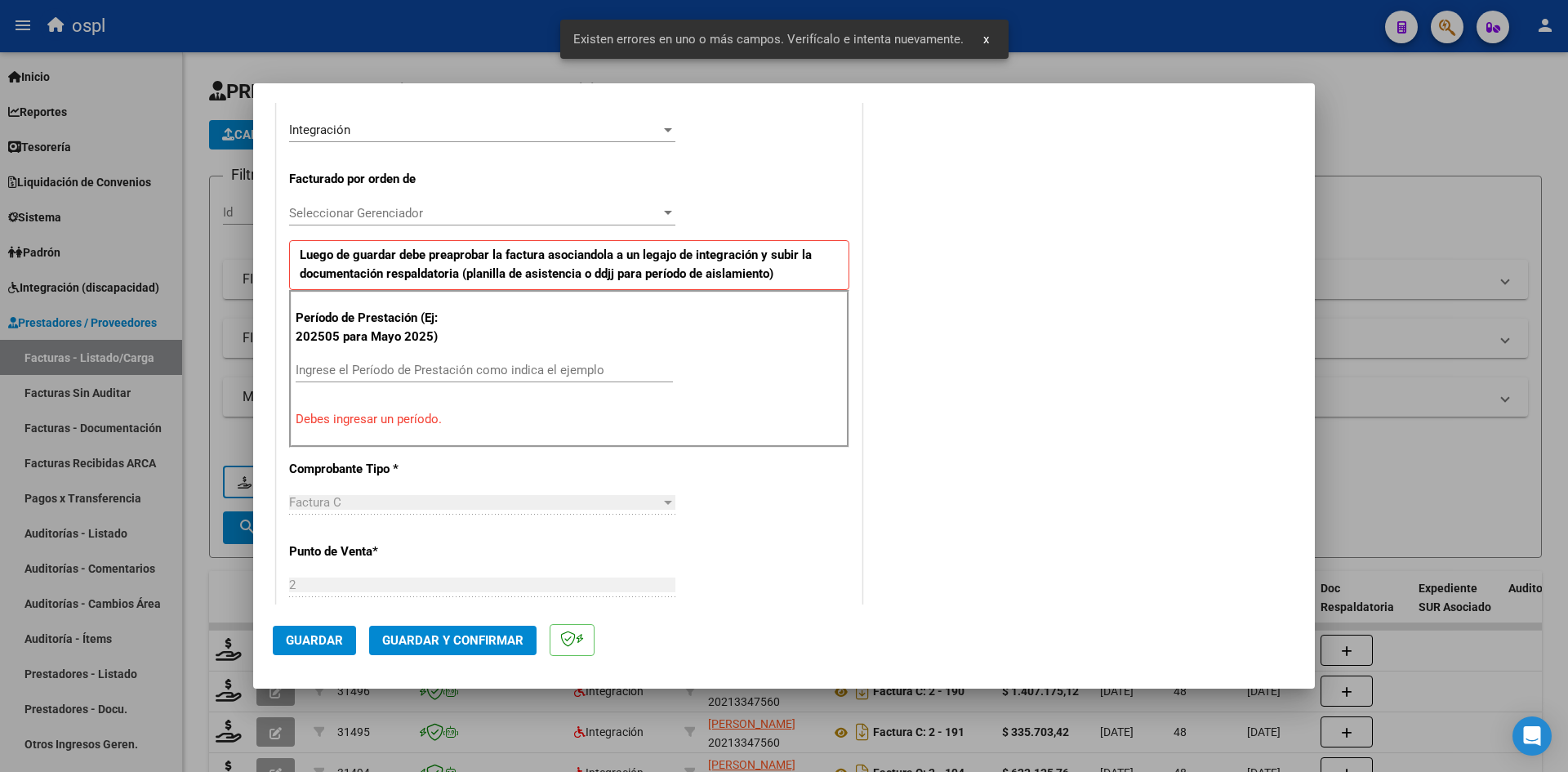
click at [407, 375] on input "Ingrese el Período de Prestación como indica el ejemplo" at bounding box center [483, 370] width 377 height 14
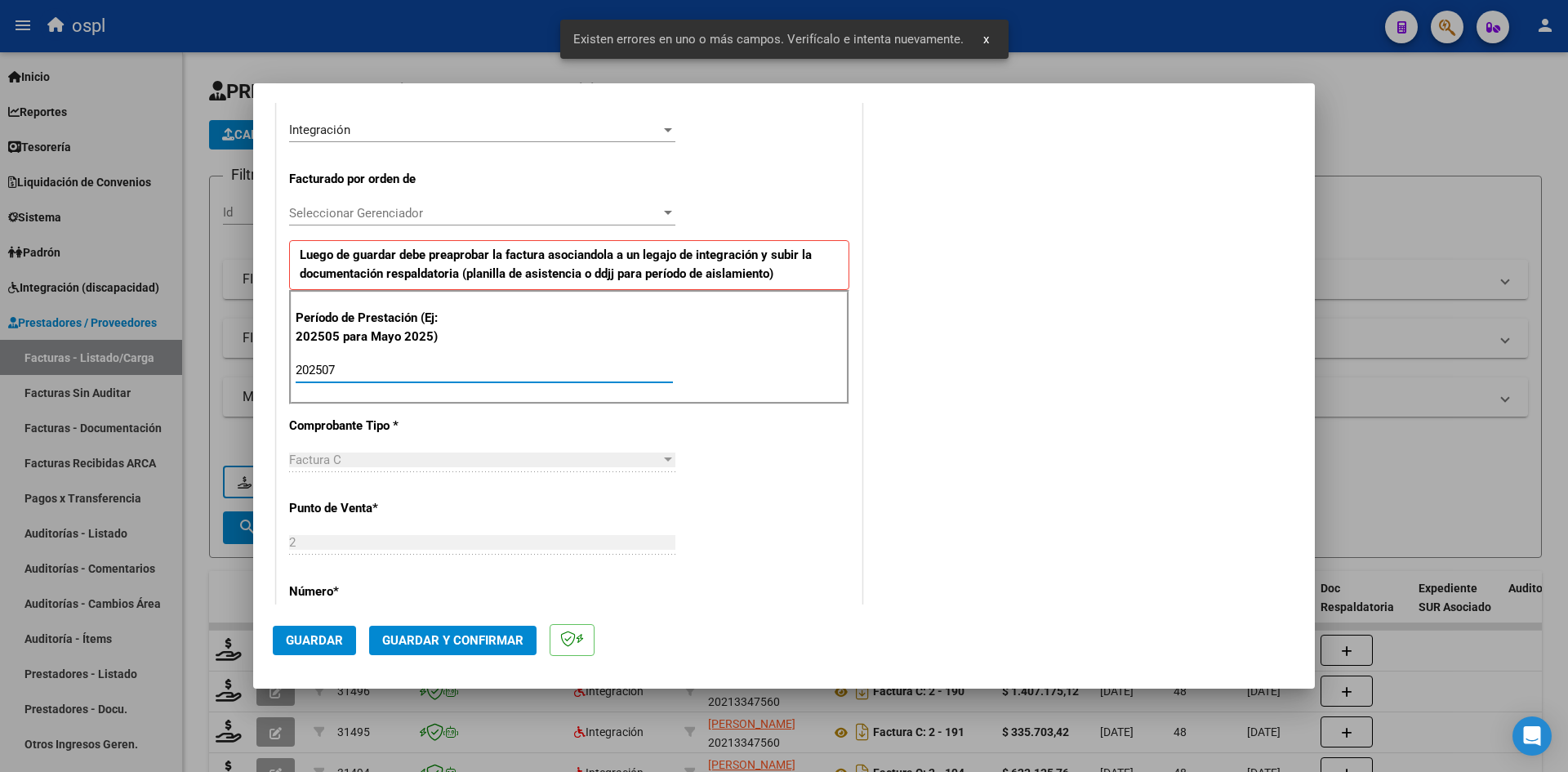
type input "202507"
click at [316, 640] on span "Guardar" at bounding box center [315, 640] width 57 height 14
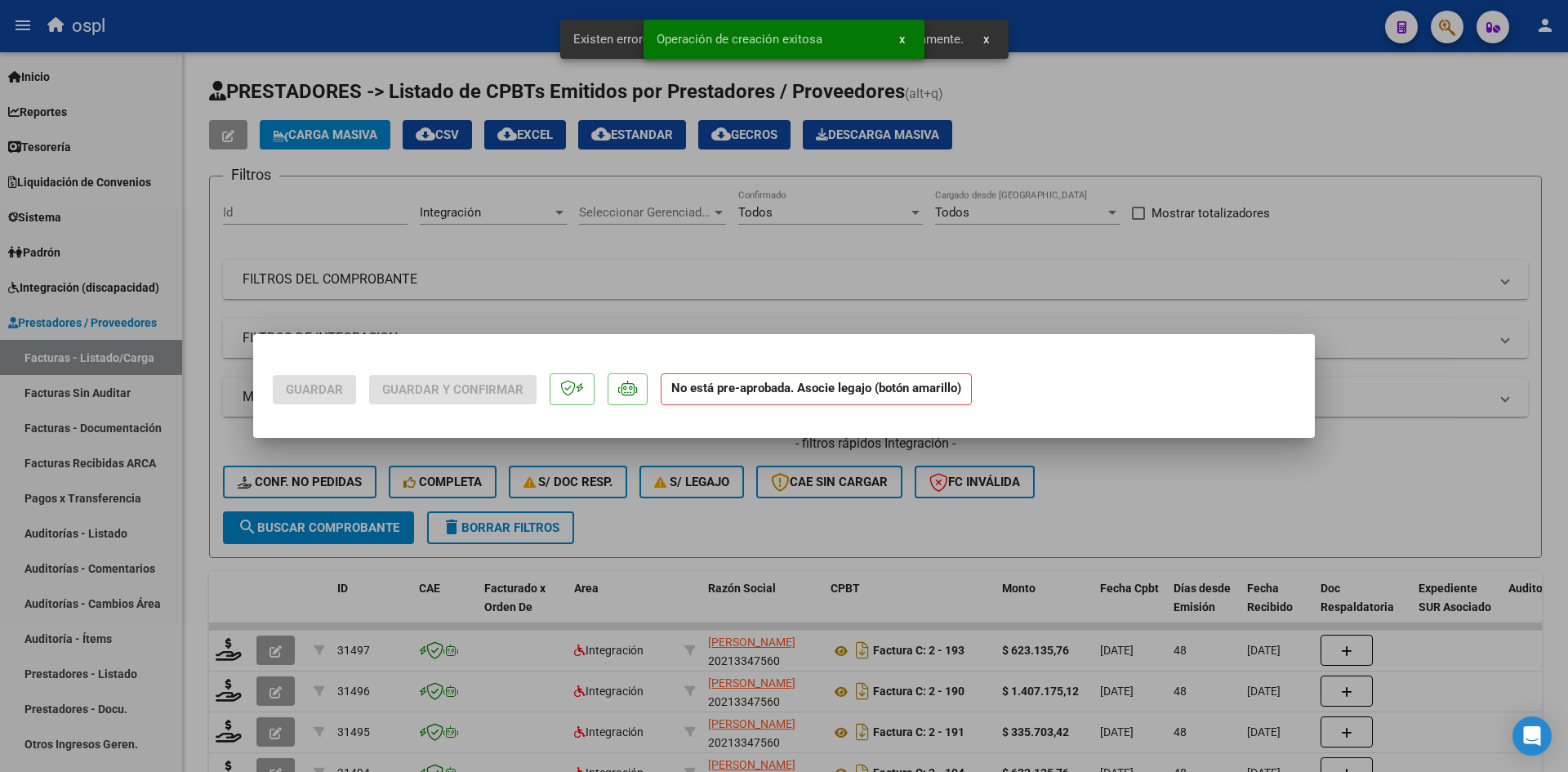
scroll to position [0, 0]
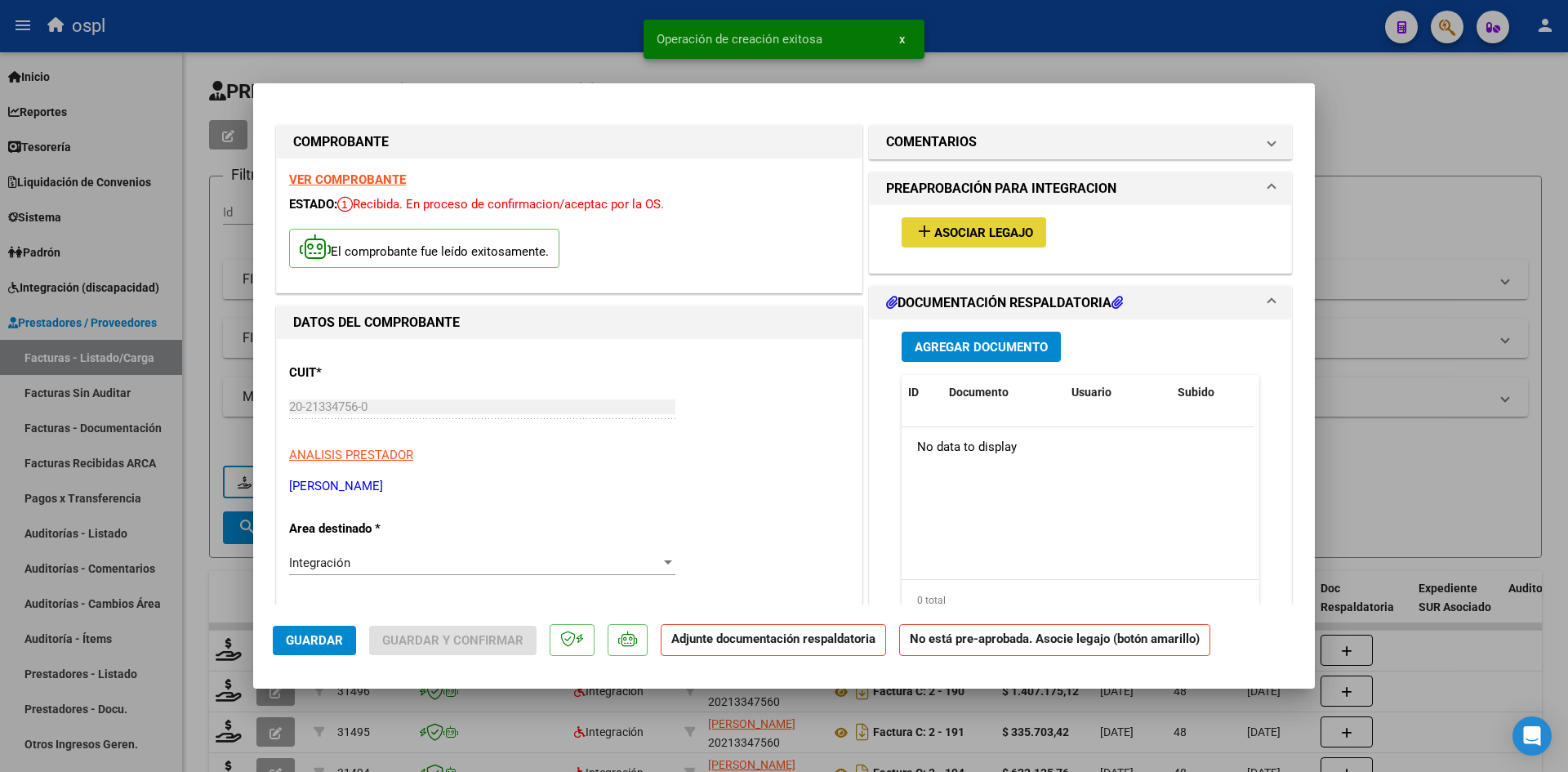
click at [962, 227] on span "Asociar Legajo" at bounding box center [983, 232] width 99 height 14
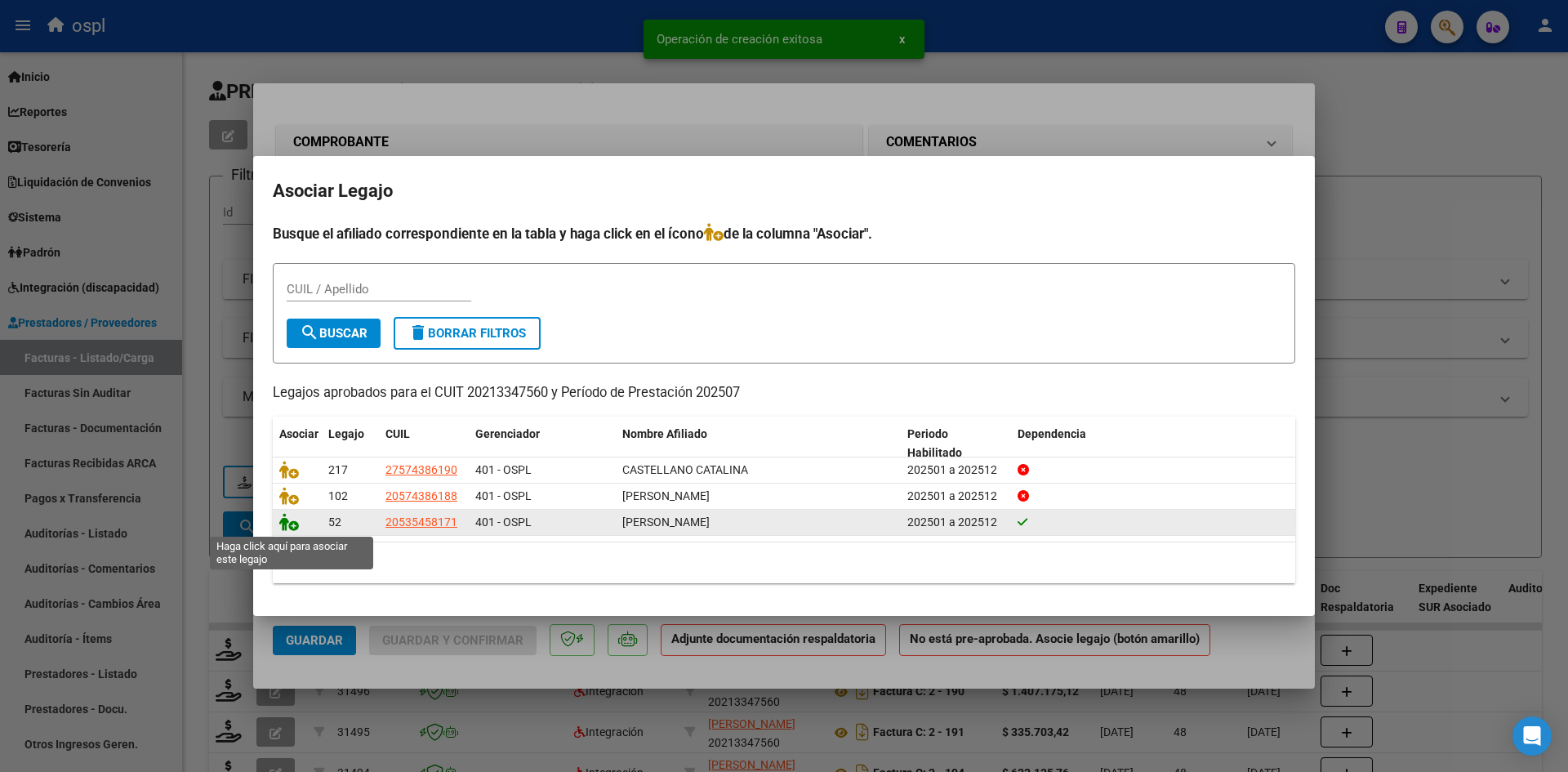
click at [289, 524] on icon at bounding box center [288, 521] width 19 height 18
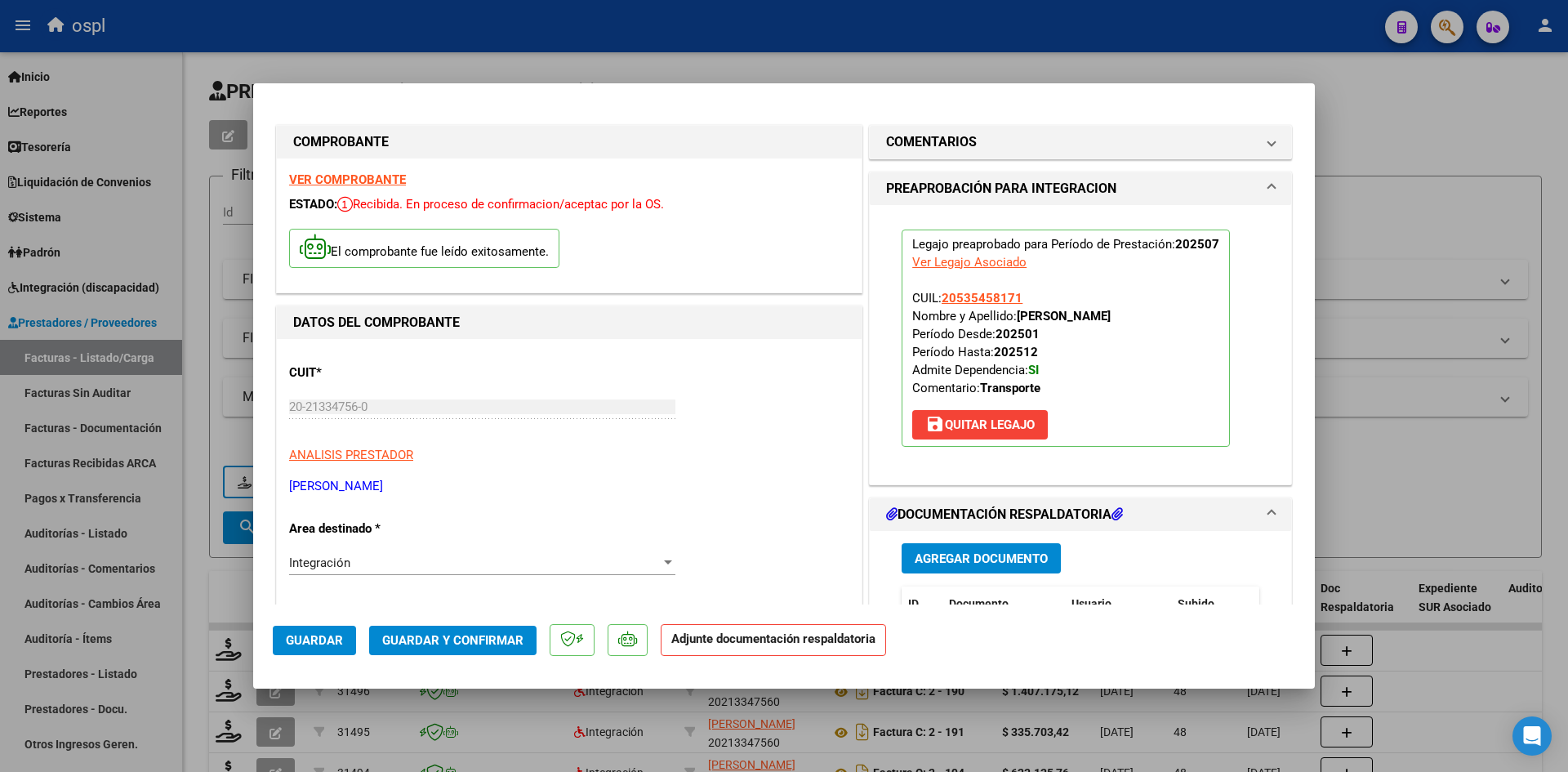
click at [480, 636] on span "Guardar y Confirmar" at bounding box center [452, 640] width 141 height 14
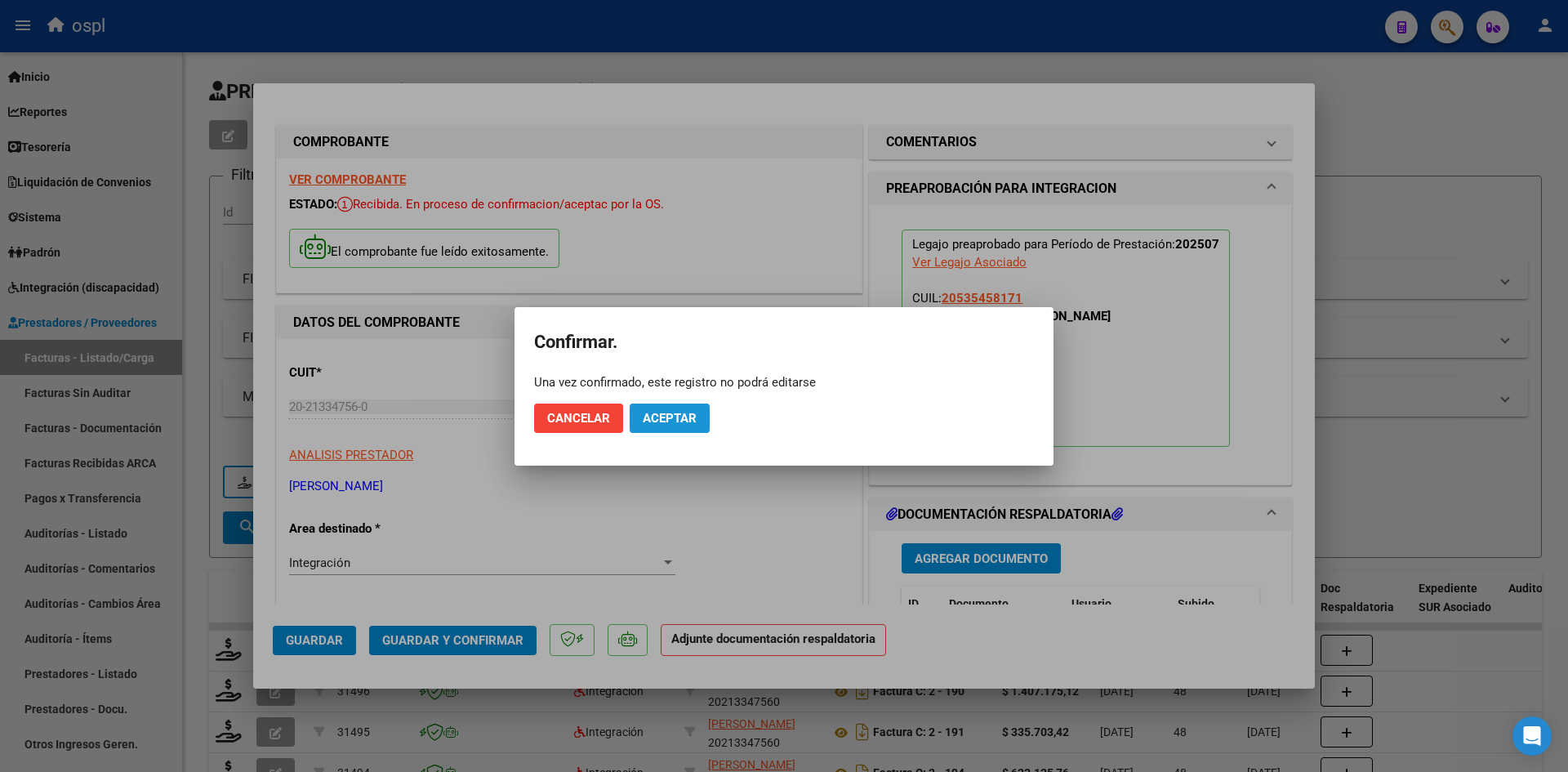
click at [677, 420] on span "Aceptar" at bounding box center [670, 418] width 54 height 14
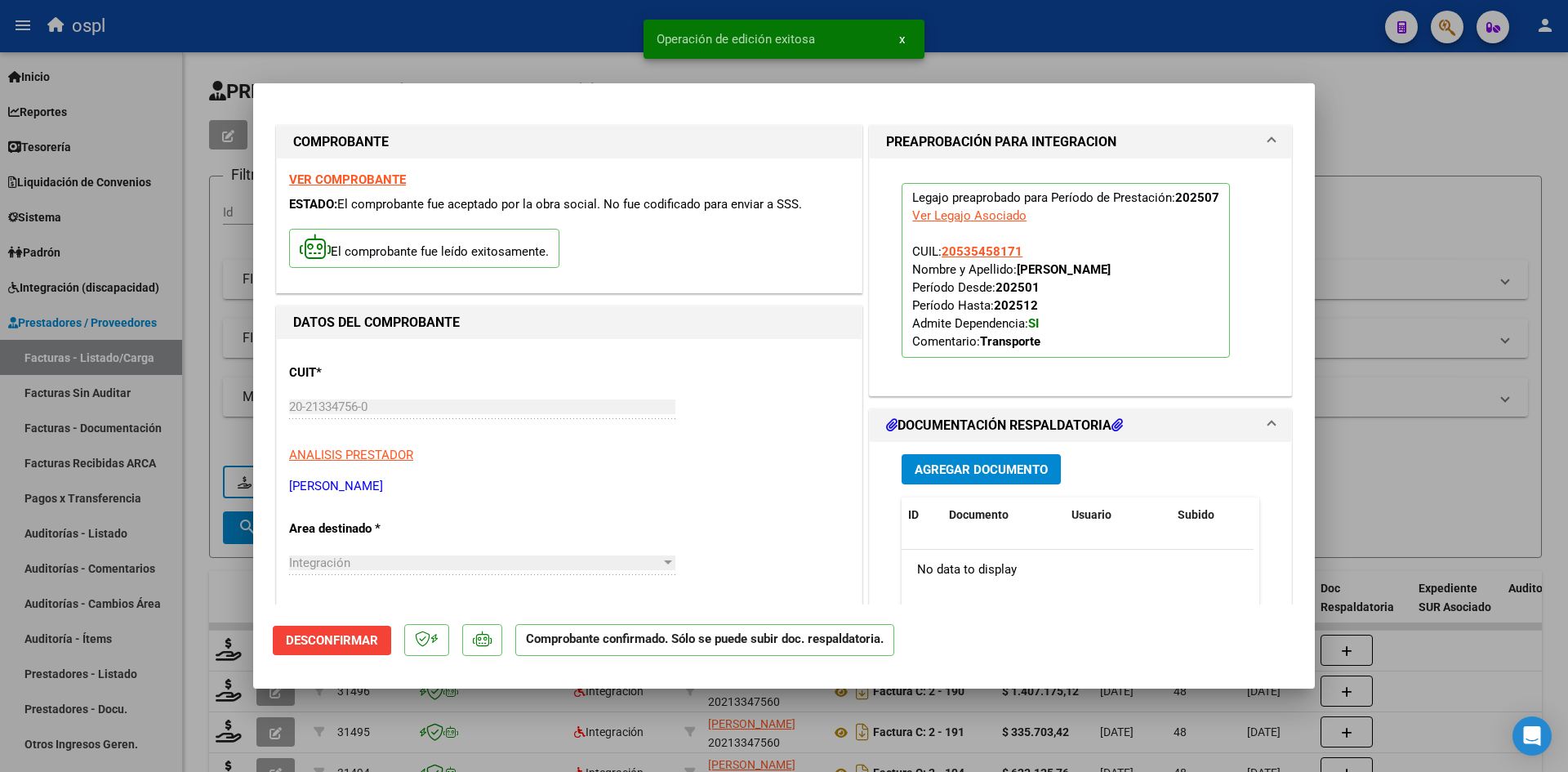
click at [1383, 514] on div at bounding box center [784, 386] width 1568 height 772
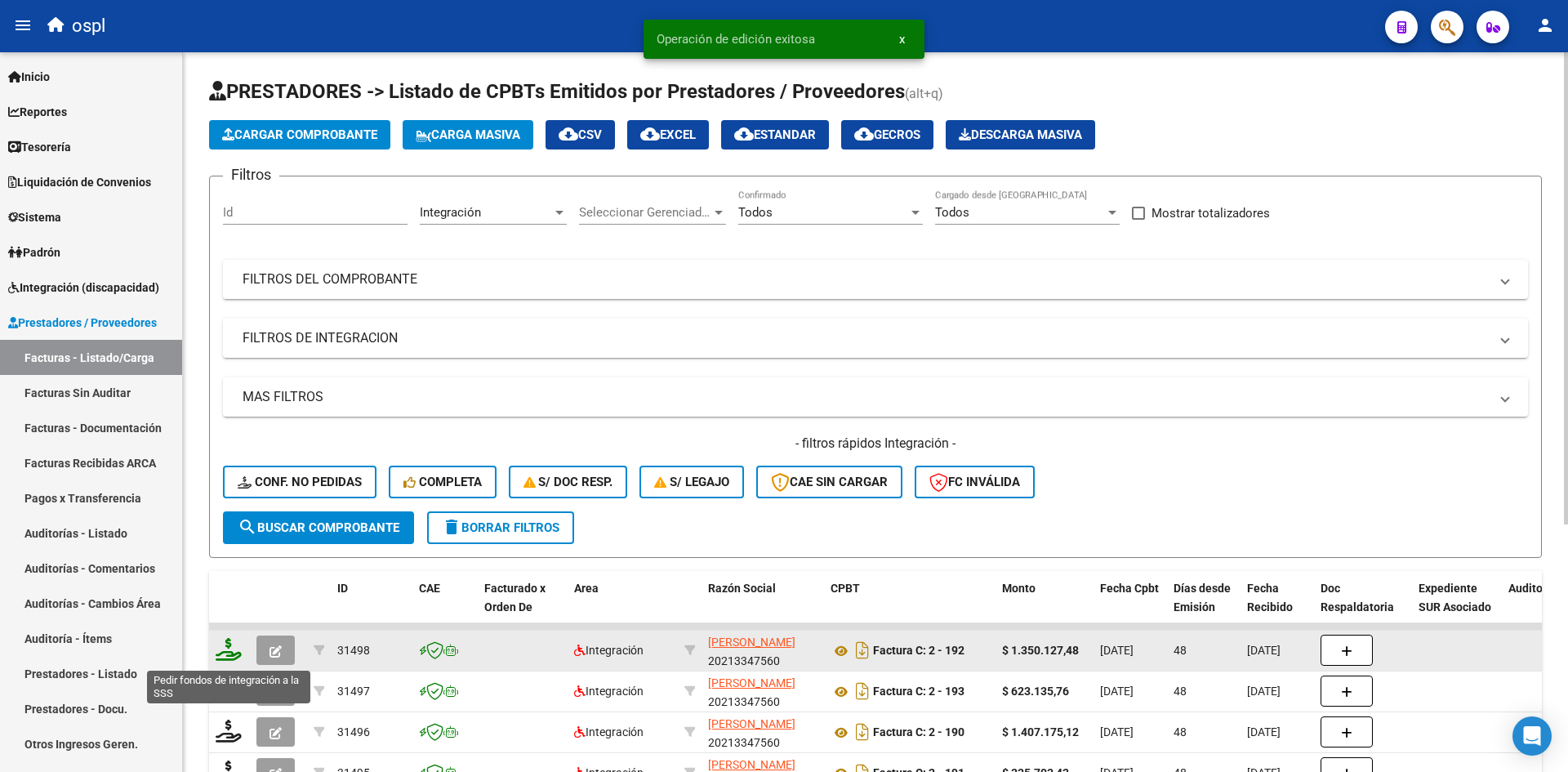
click at [226, 651] on icon at bounding box center [229, 649] width 26 height 23
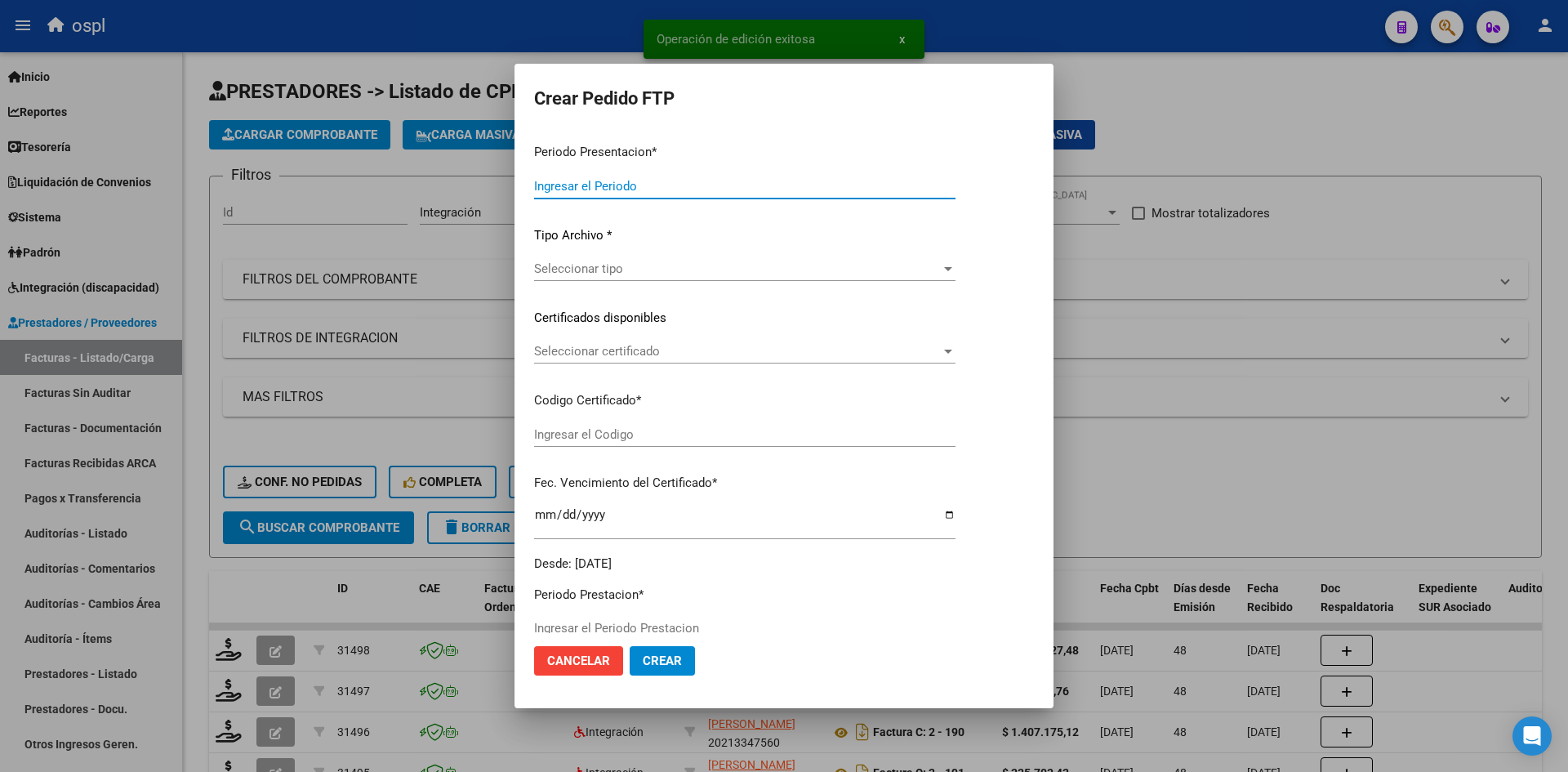
type input "202508"
type input "202507"
type input "$ 1.350.127,48"
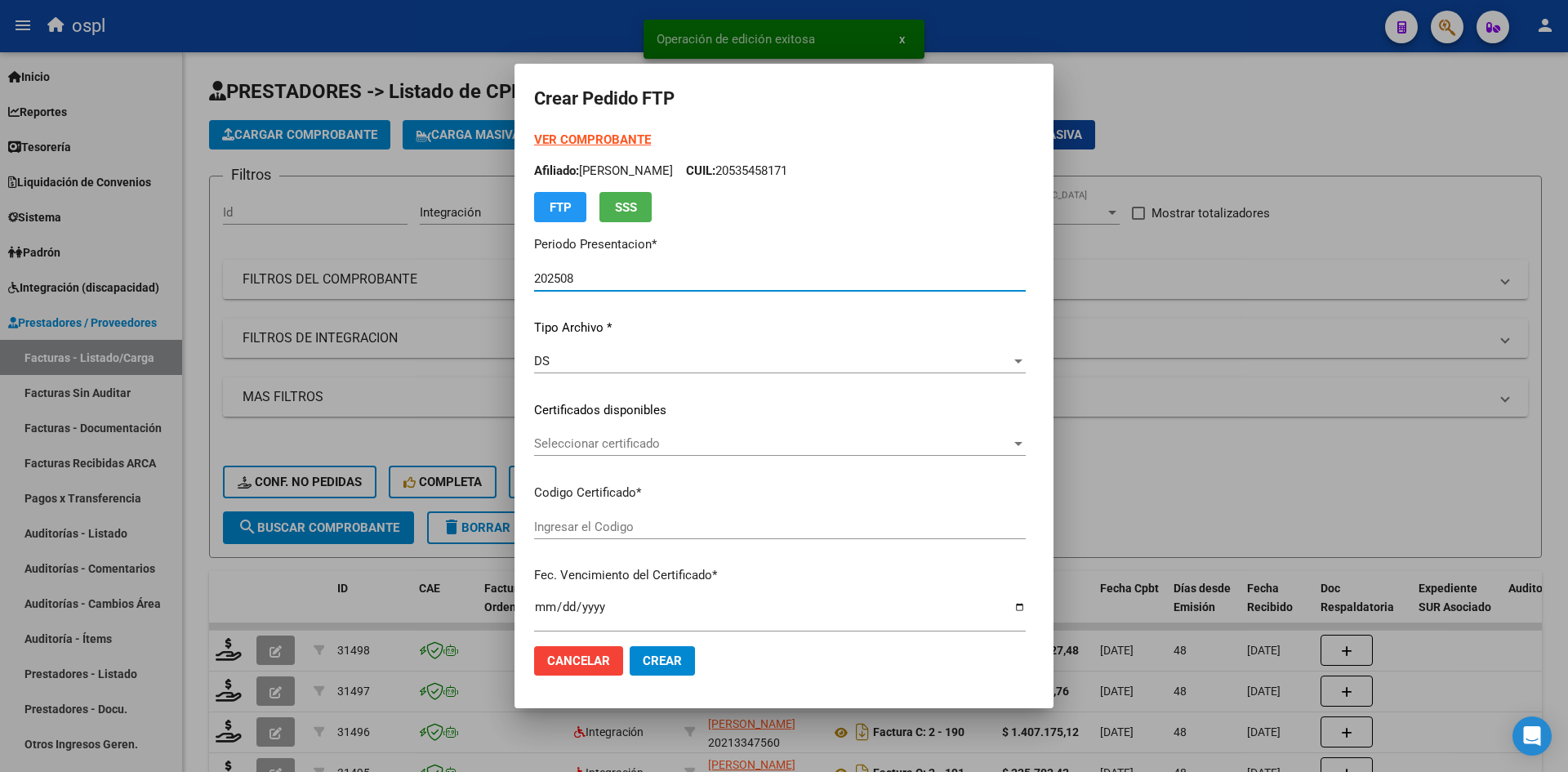
type input "ARG02000535458172025032520350325TUC140"
type input "[DATE]"
type input "900063200"
click at [577, 445] on span "Seleccionar certificado" at bounding box center [772, 443] width 477 height 14
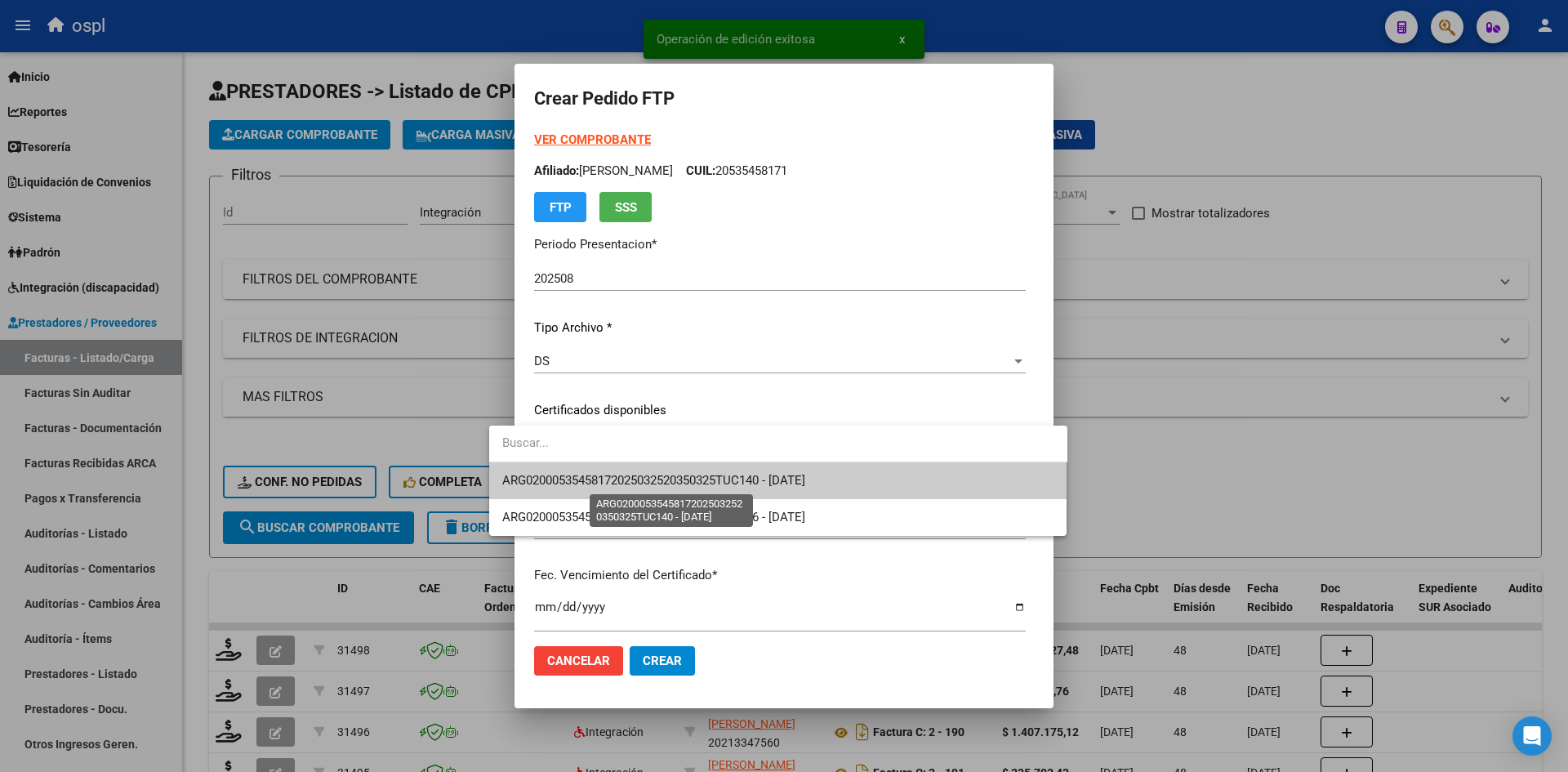
click at [613, 476] on span "ARG02000535458172025032520350325TUC140 - [DATE]" at bounding box center [653, 479] width 303 height 14
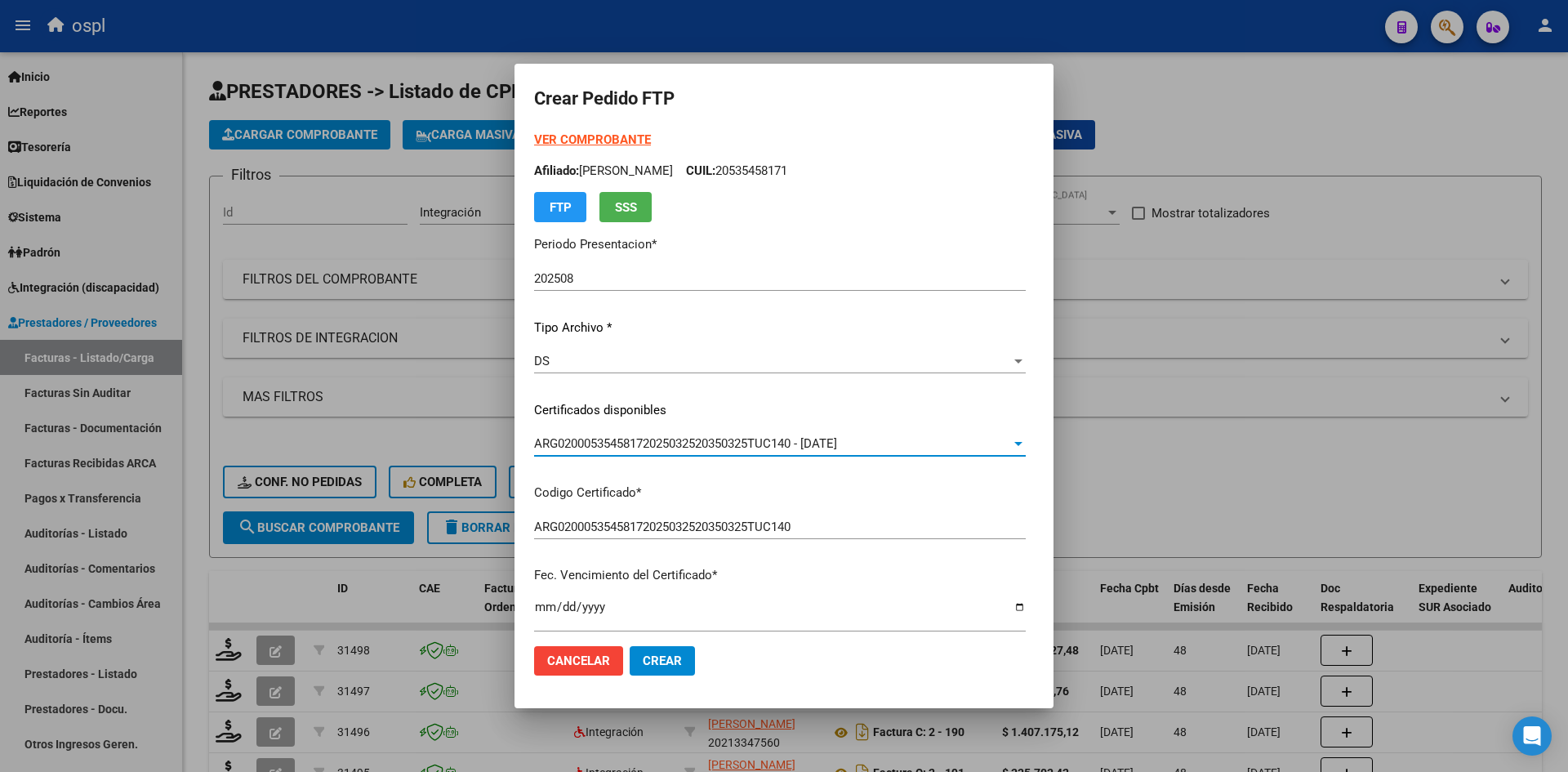
click at [819, 593] on div "VER COMPROBANTE ARCA Padrón Afiliado: [PERSON_NAME]: 20535458171 FTP SSS Period…" at bounding box center [779, 397] width 492 height 534
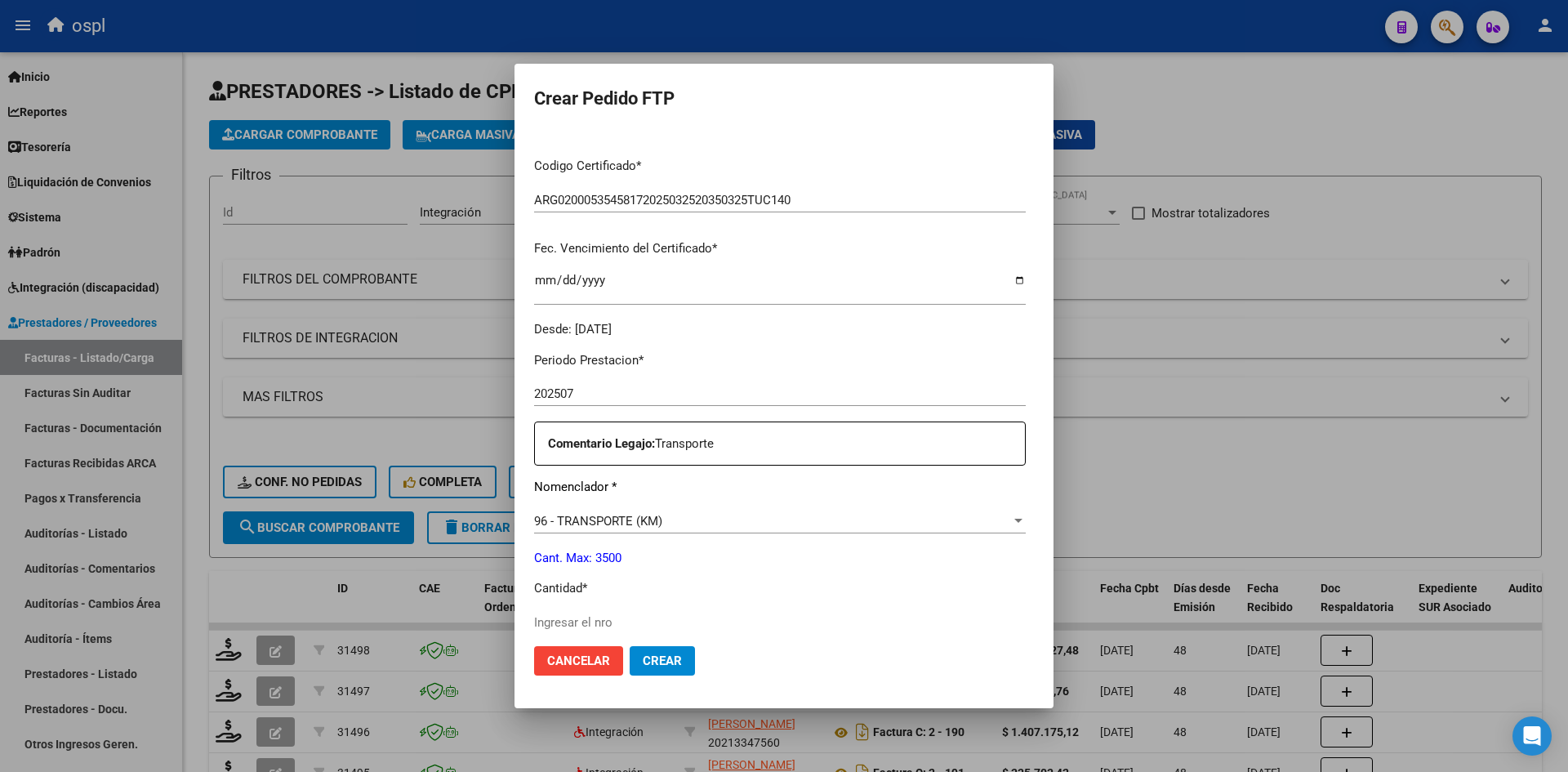
scroll to position [408, 0]
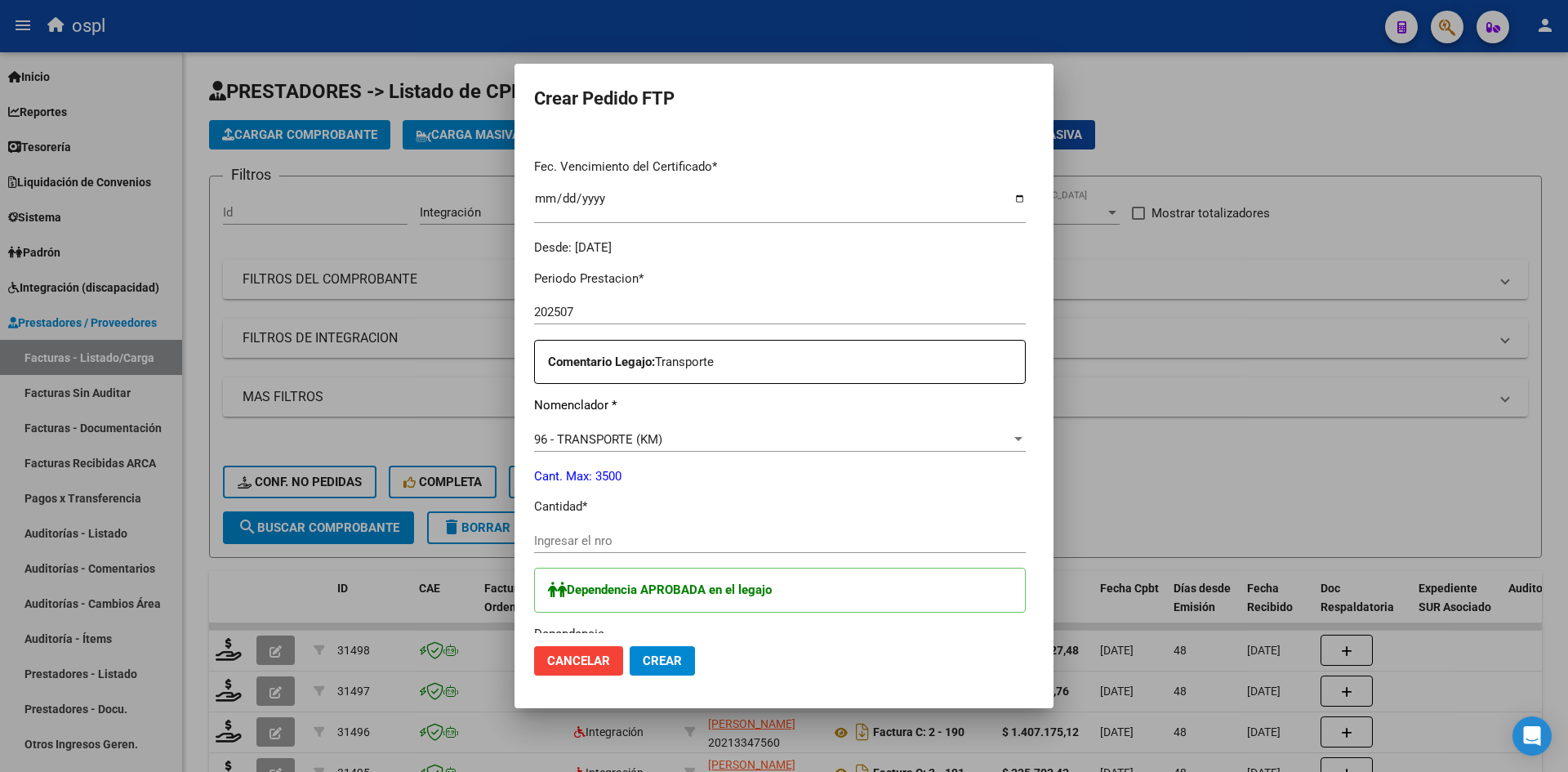
click at [552, 544] on input "Ingresar el nro" at bounding box center [779, 540] width 492 height 14
type input "1846"
click at [841, 599] on p "Dependencia APROBADA en el legajo" at bounding box center [786, 590] width 477 height 19
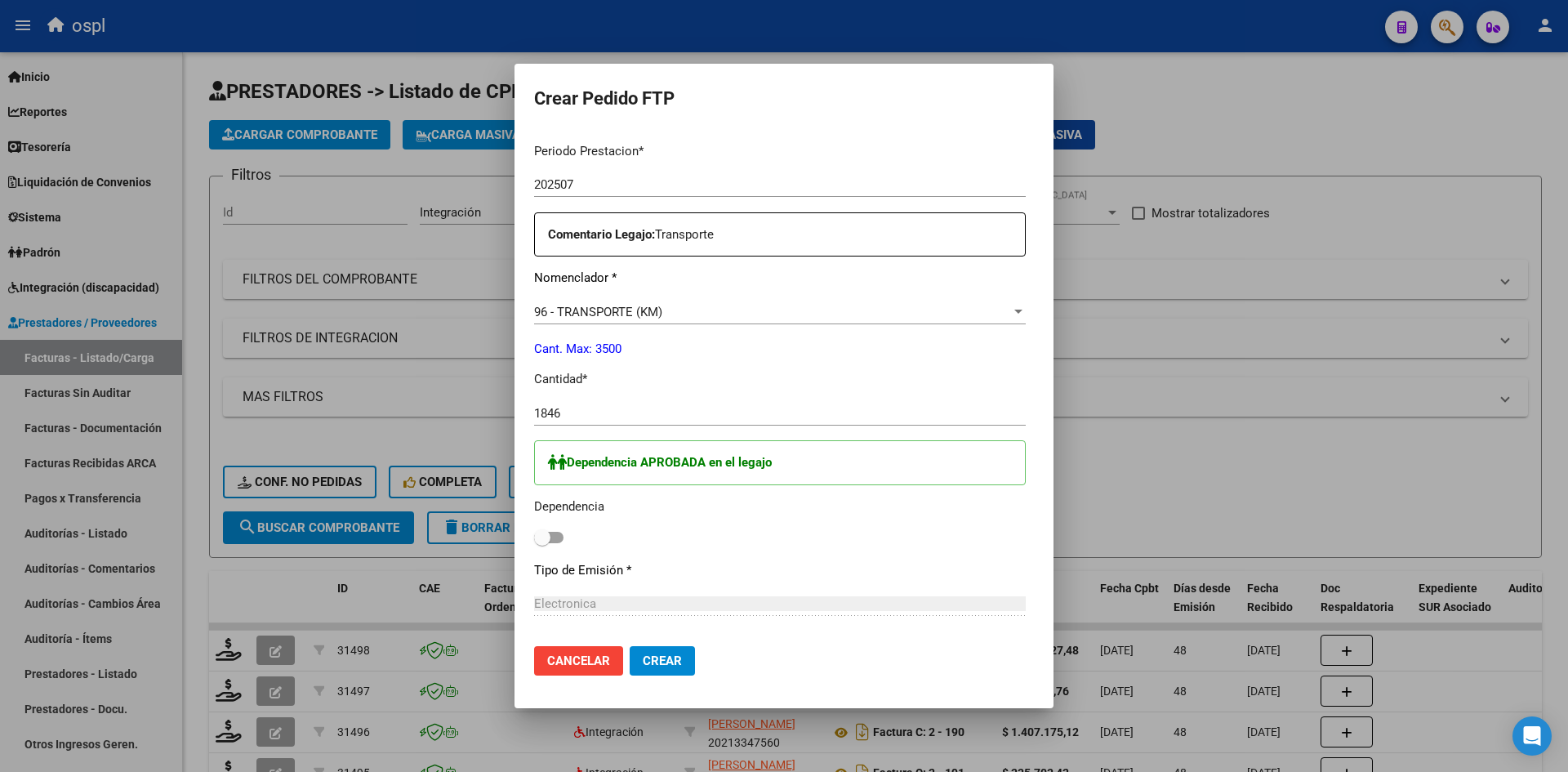
scroll to position [572, 0]
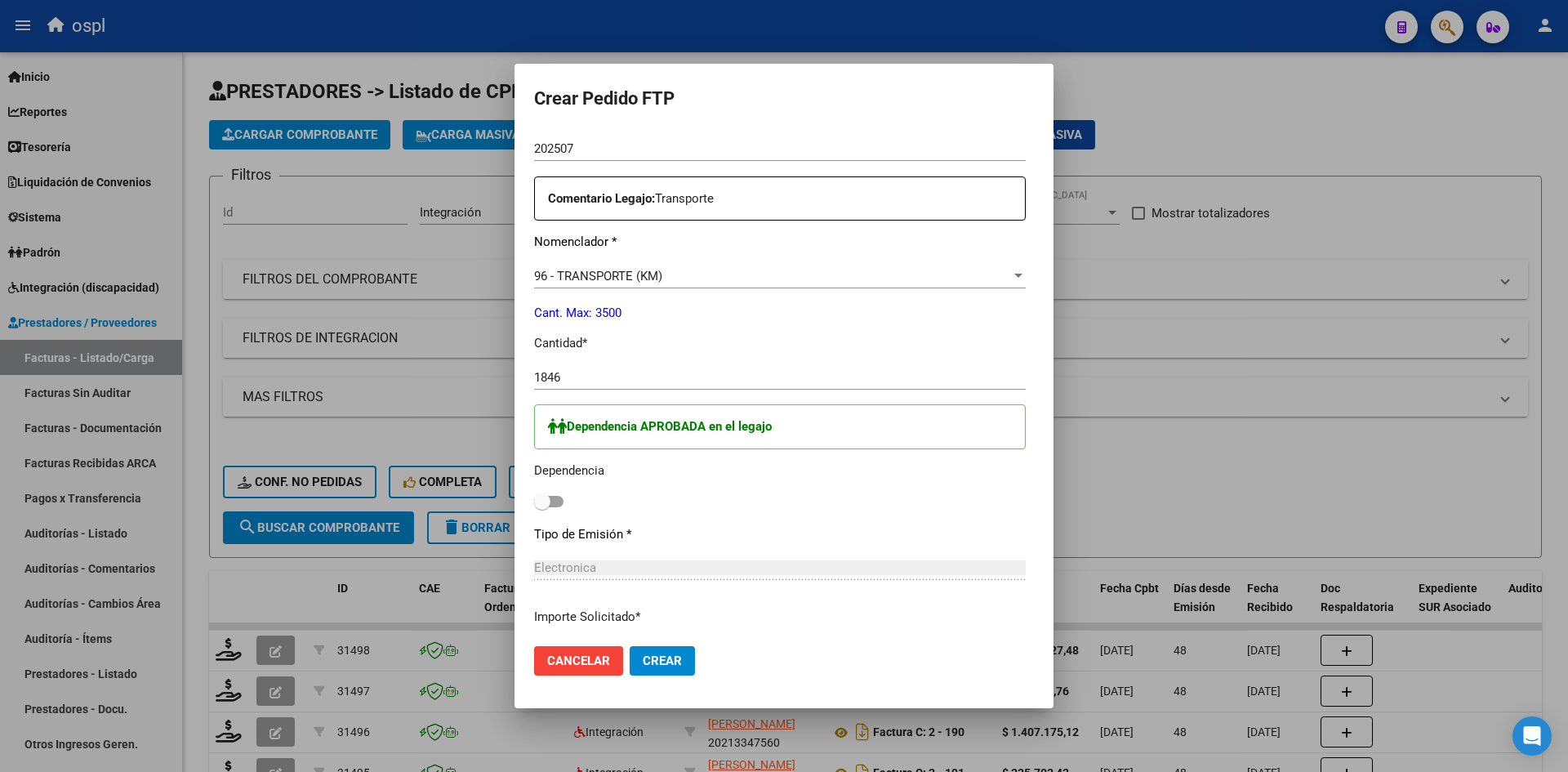
drag, startPoint x: 504, startPoint y: 489, endPoint x: 509, endPoint y: 499, distance: 11.2
click at [534, 494] on div "Dependencia APROBADA en el legajo Dependencia" at bounding box center [779, 458] width 492 height 109
click at [534, 499] on span at bounding box center [542, 501] width 16 height 16
click at [542, 507] on input "checkbox" at bounding box center [542, 507] width 1 height 1
checkbox input "true"
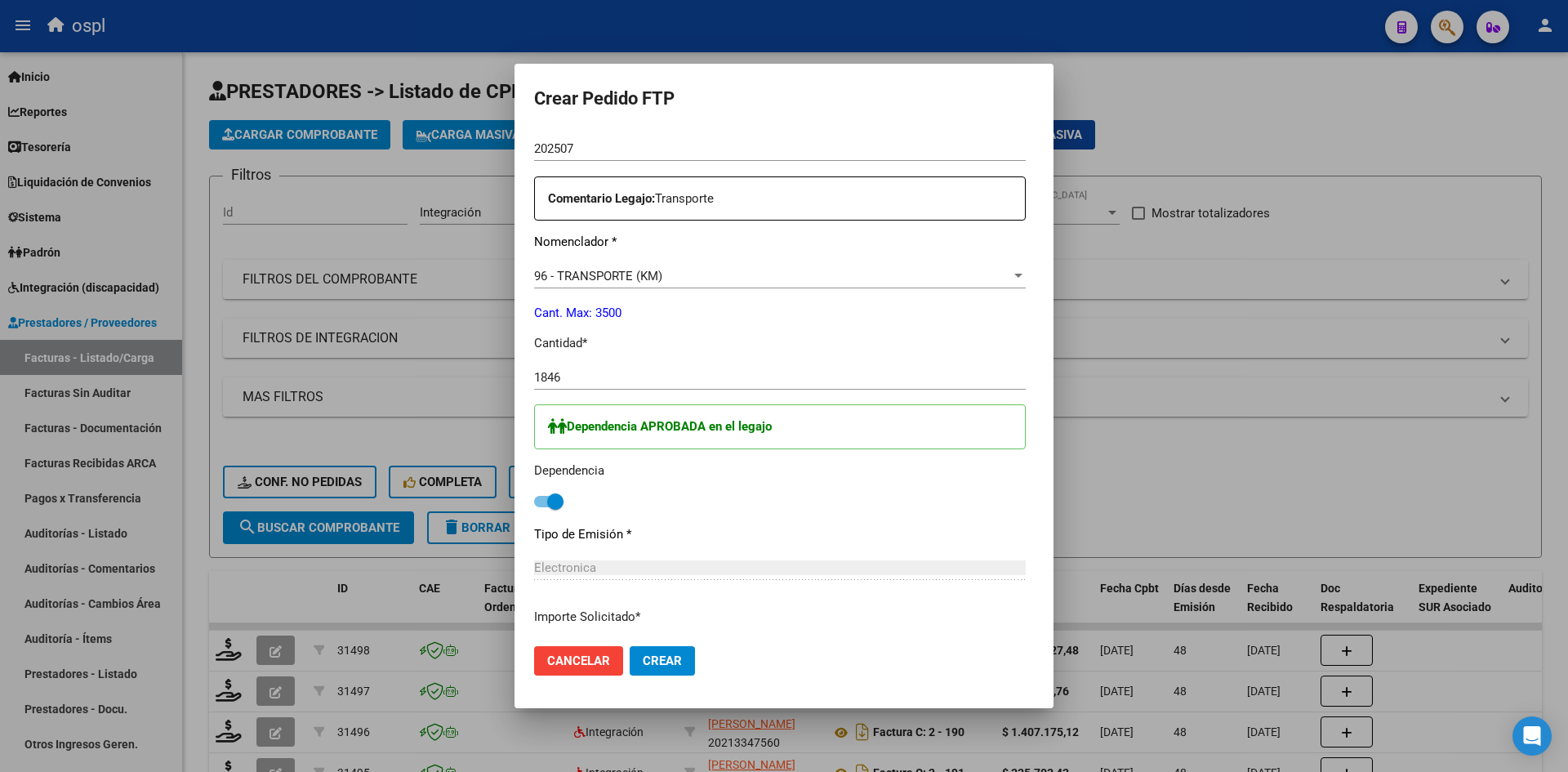
click at [643, 665] on span "Crear" at bounding box center [662, 660] width 39 height 14
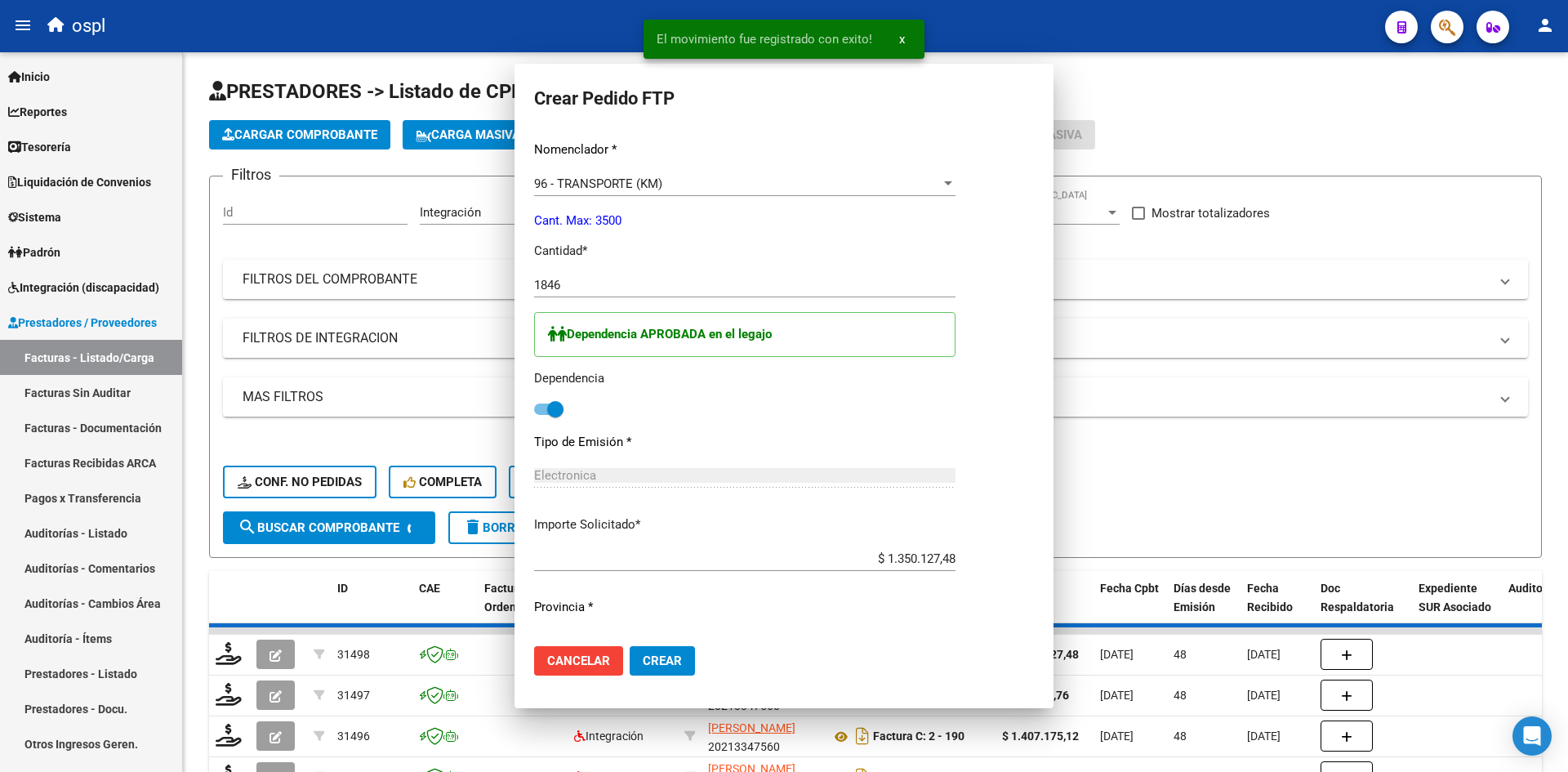
scroll to position [0, 0]
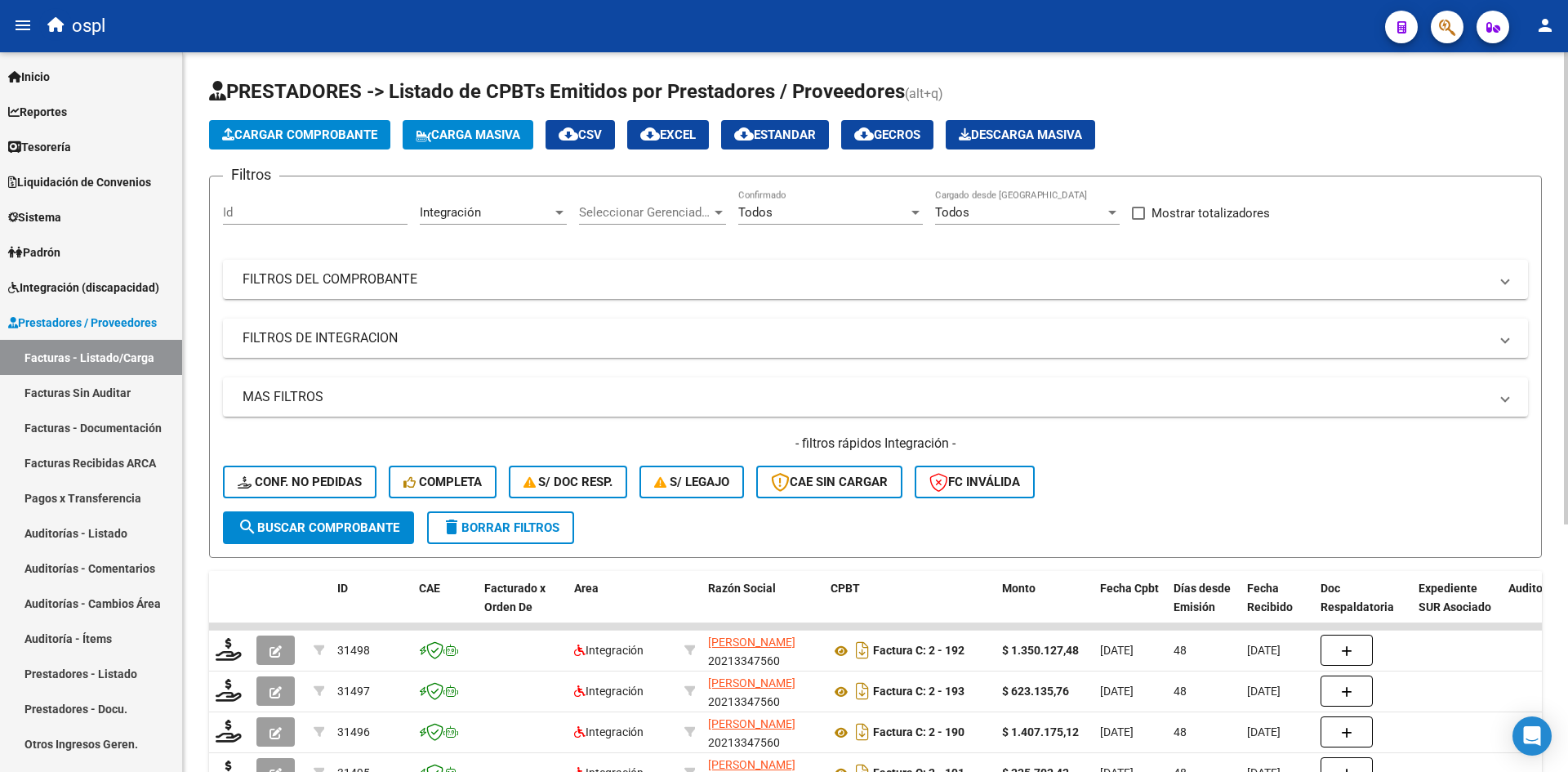
click at [294, 126] on button "Cargar Comprobante" at bounding box center [299, 134] width 181 height 30
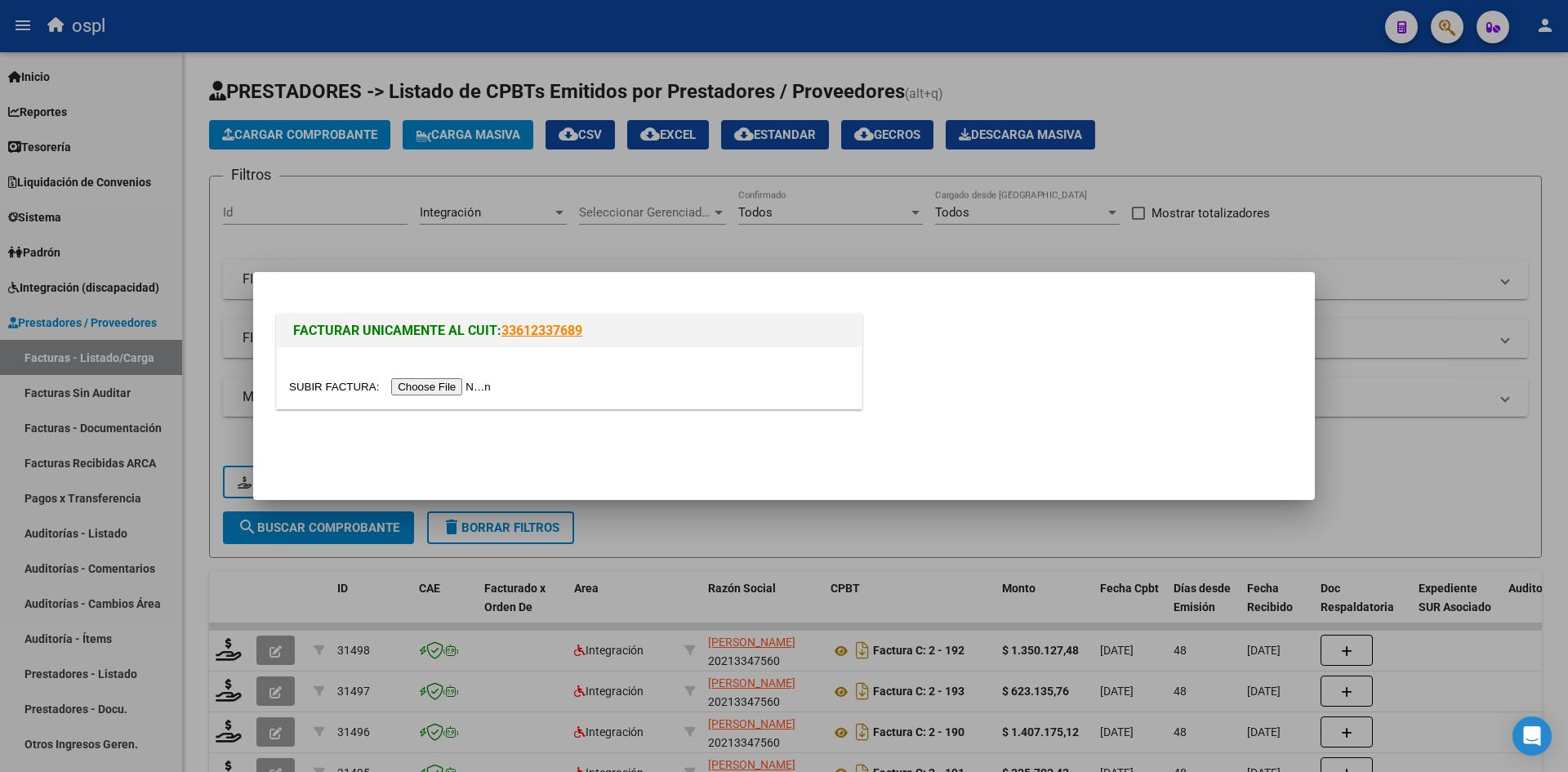
click at [418, 378] on input "file" at bounding box center [392, 386] width 207 height 17
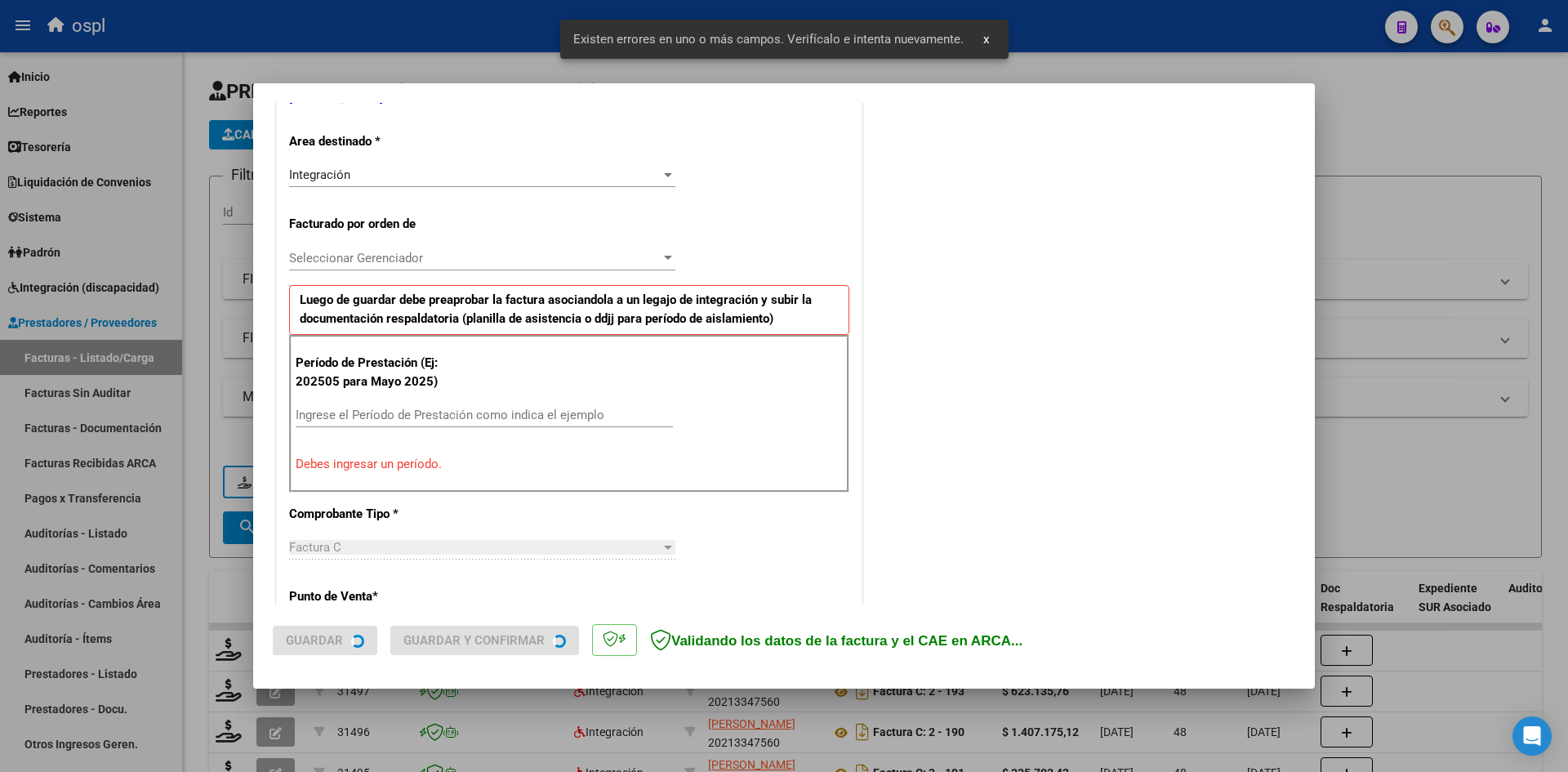
scroll to position [370, 0]
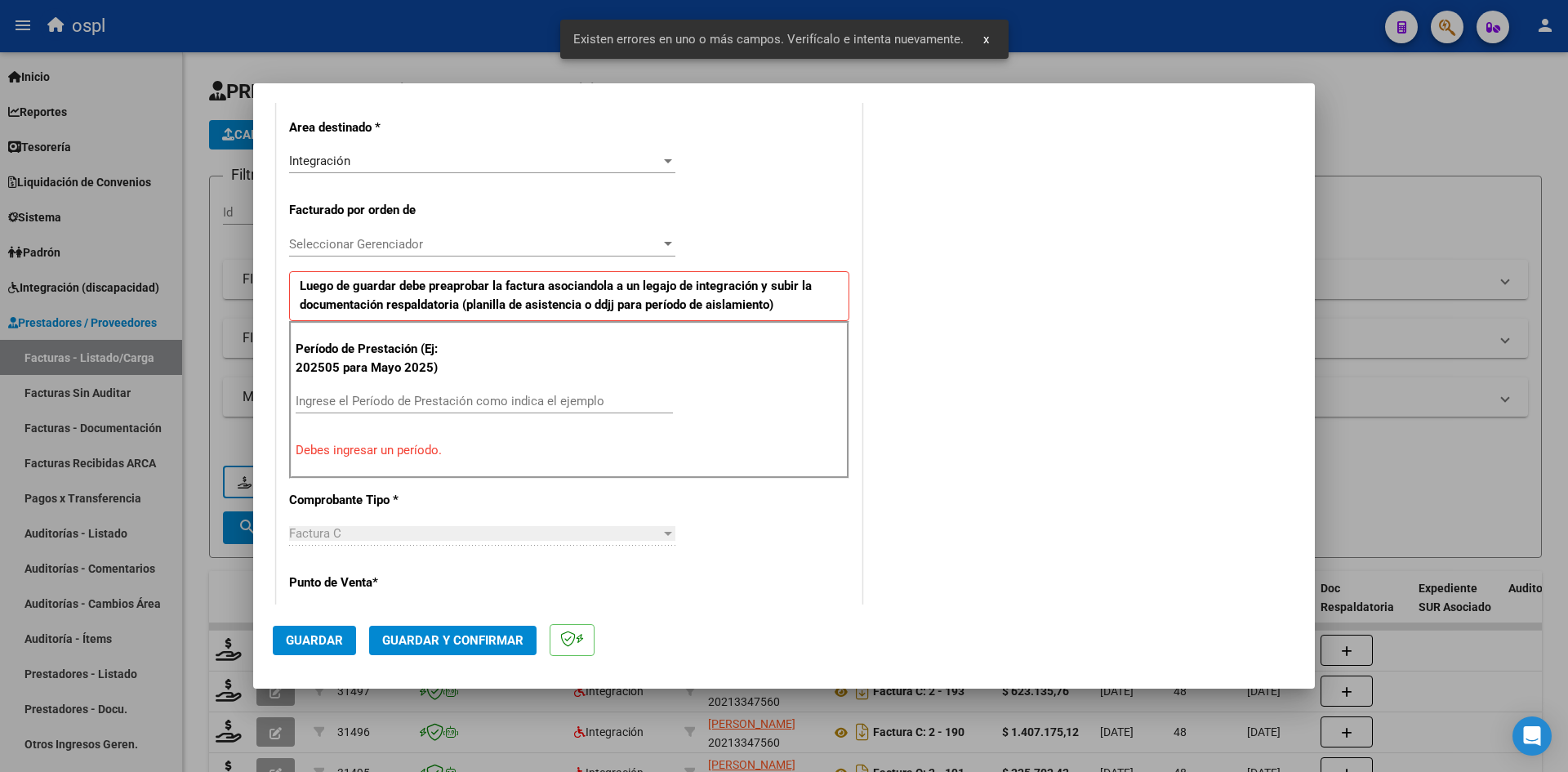
click at [403, 401] on input "Ingrese el Período de Prestación como indica el ejemplo" at bounding box center [483, 401] width 377 height 14
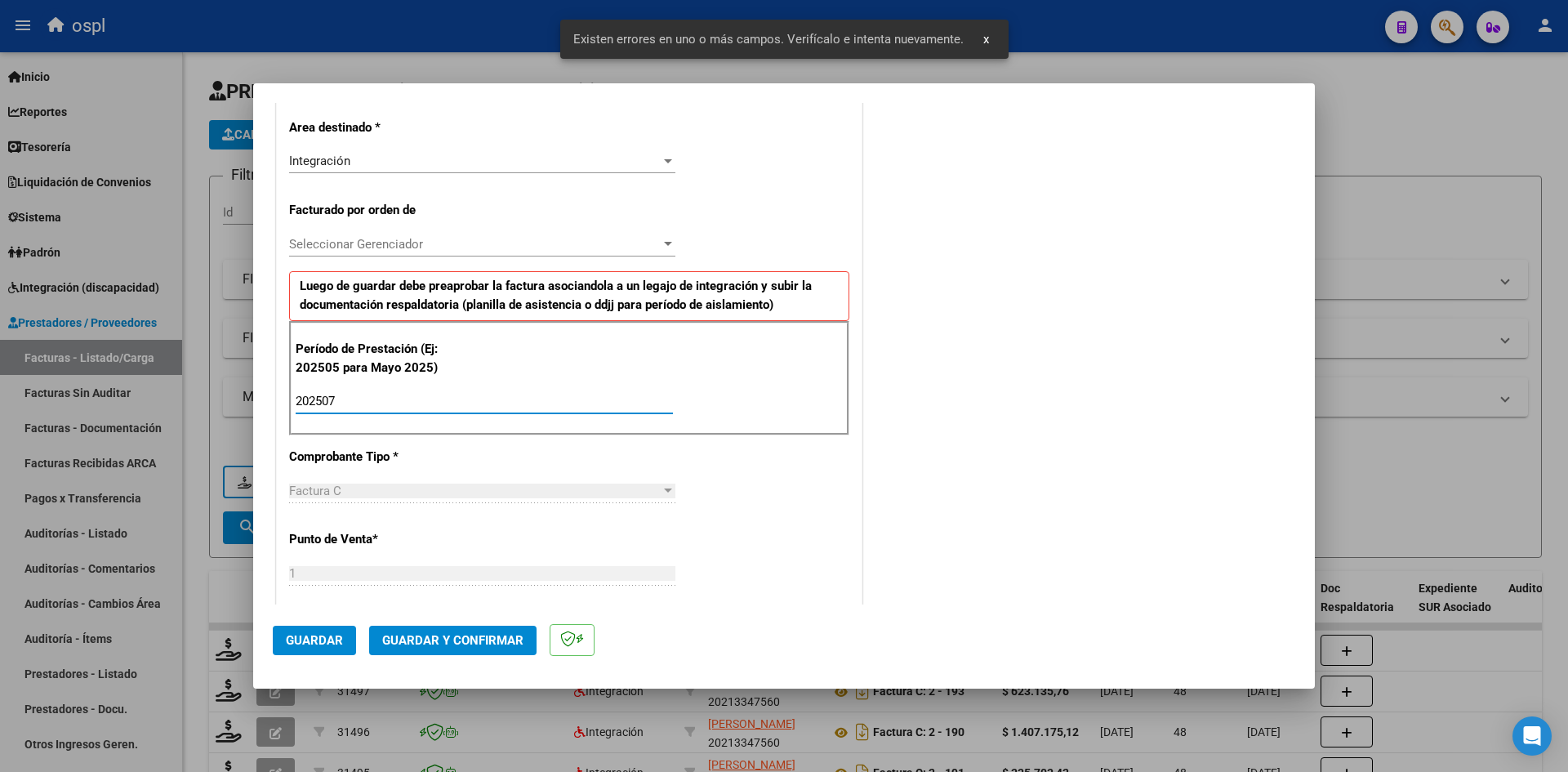
type input "202507"
drag, startPoint x: 760, startPoint y: 484, endPoint x: 748, endPoint y: 492, distance: 14.4
click at [761, 484] on div "CUIT * 27-28808765-8 Ingresar CUIT ANALISIS PRESTADOR [PERSON_NAME] [PERSON_NAM…" at bounding box center [568, 640] width 585 height 1405
click at [331, 645] on span "Guardar" at bounding box center [315, 640] width 57 height 14
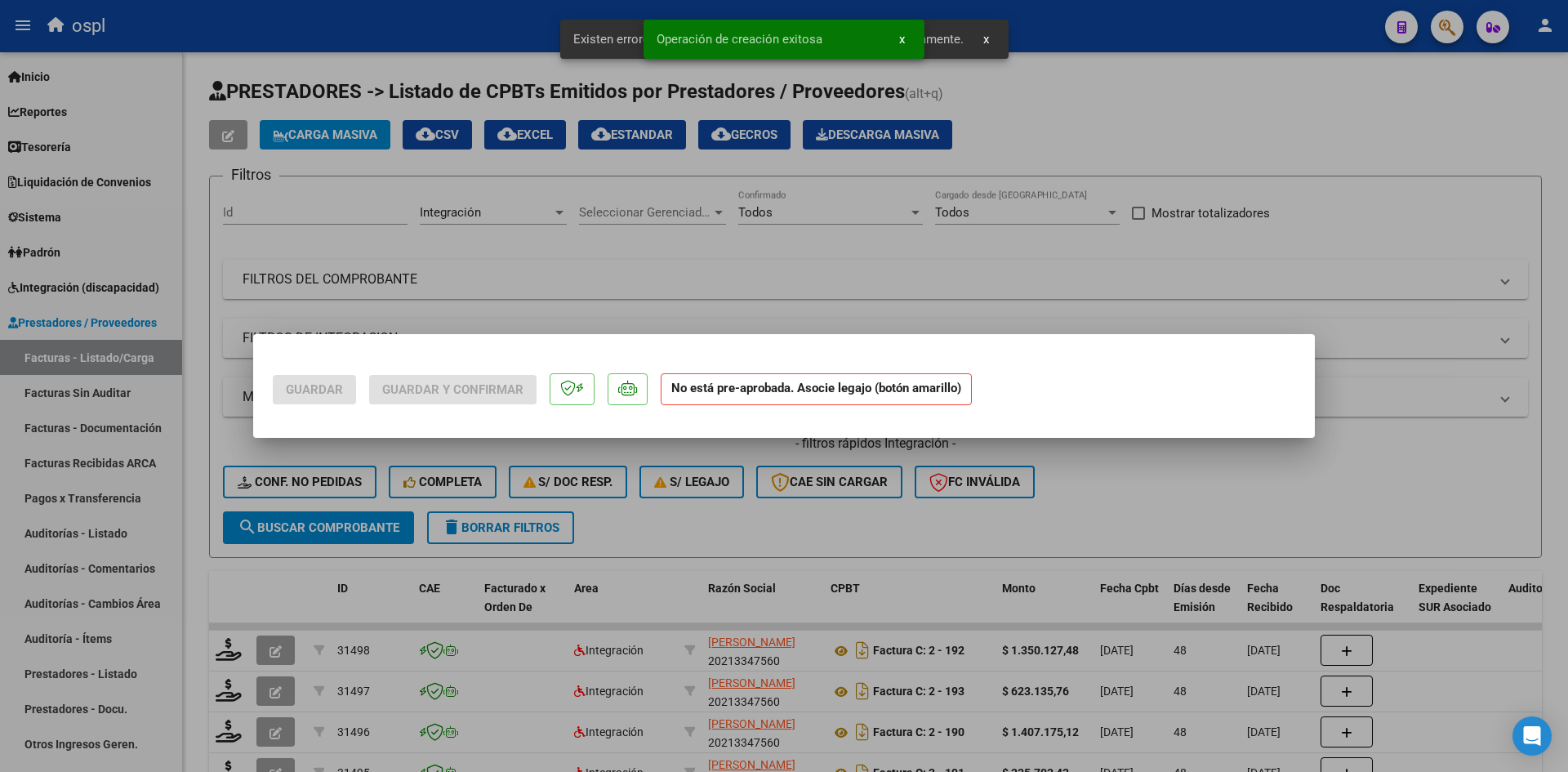
scroll to position [0, 0]
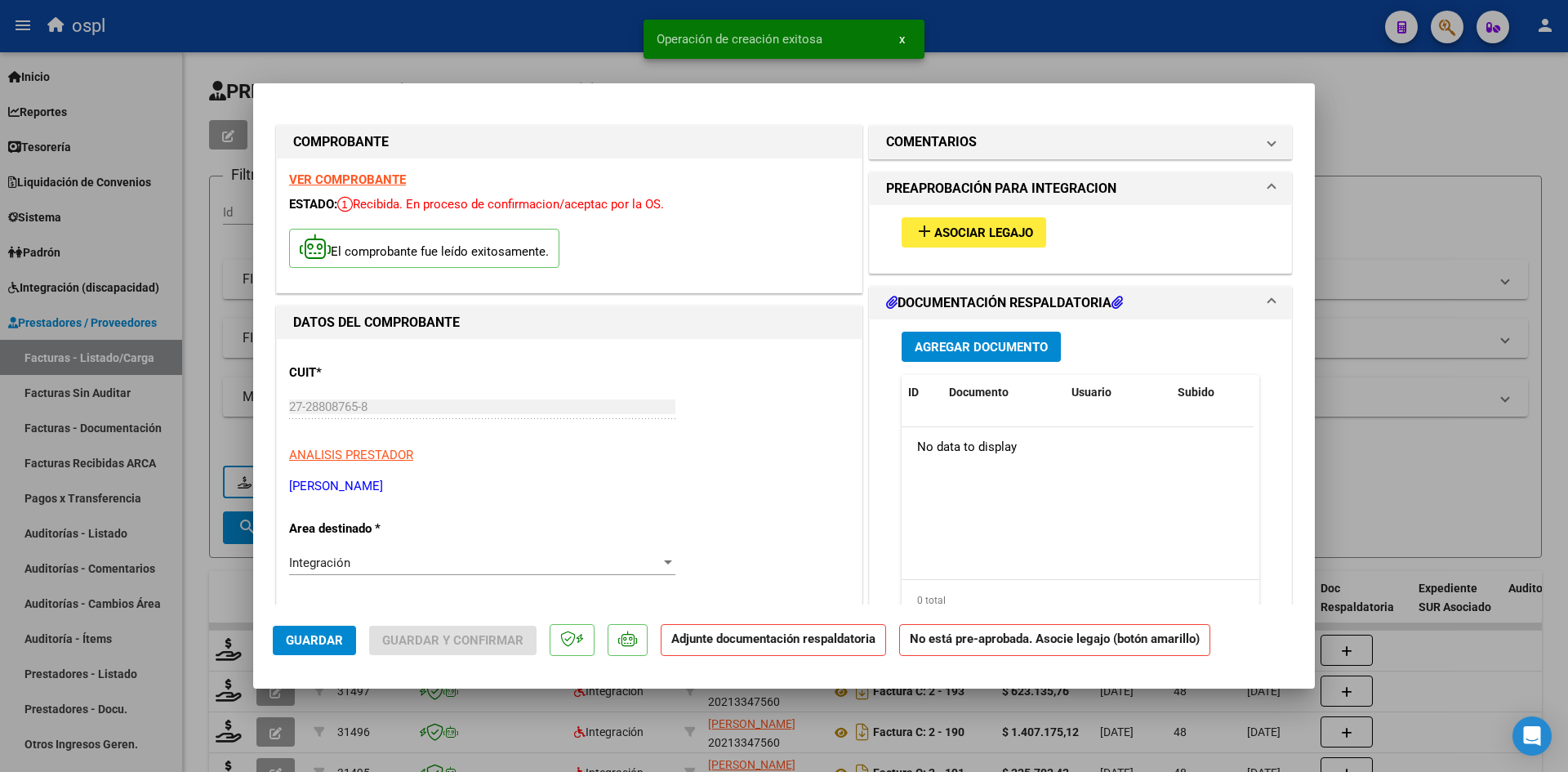
click at [934, 232] on span "Asociar Legajo" at bounding box center [983, 232] width 99 height 14
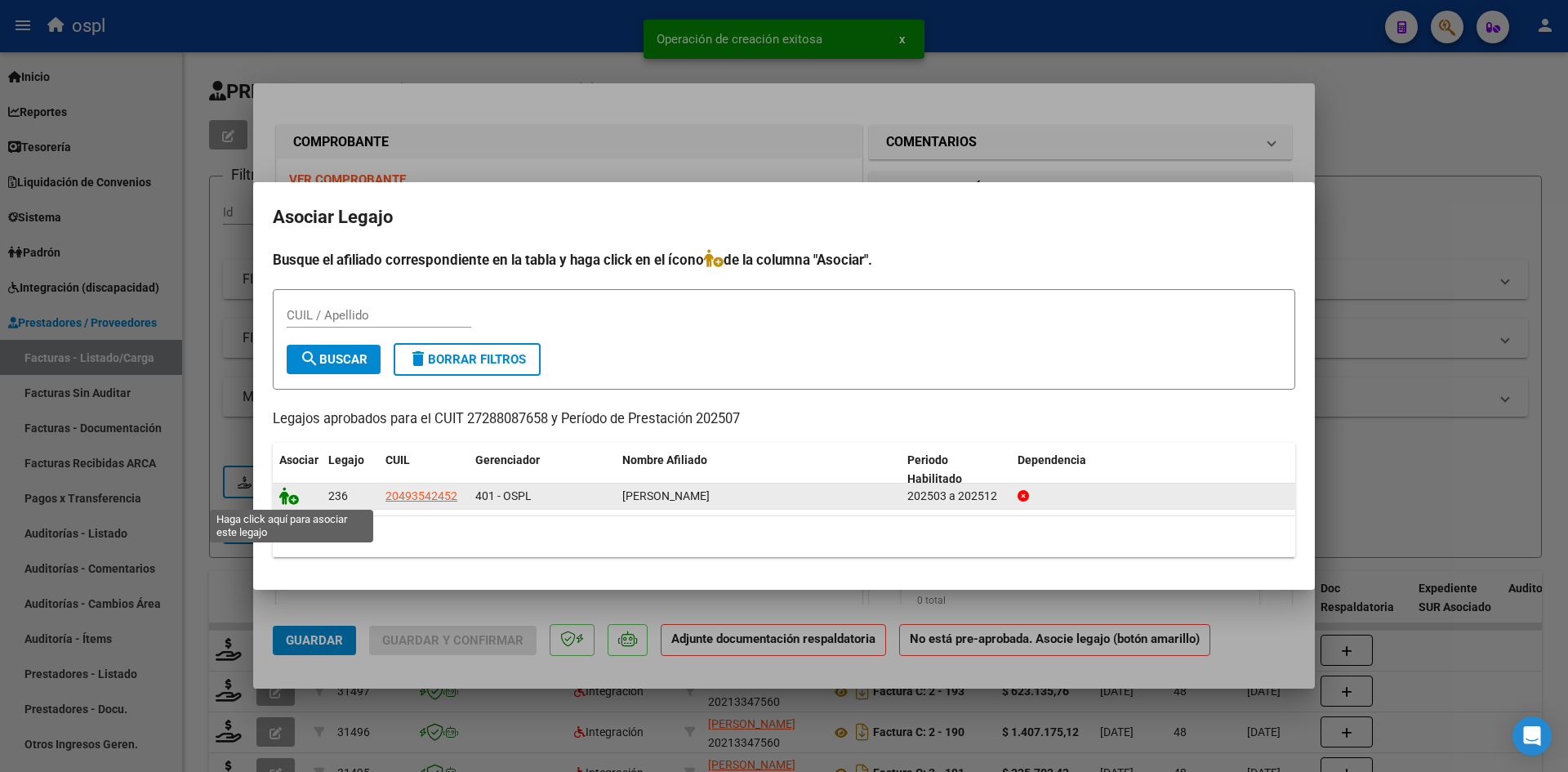
click at [297, 501] on icon at bounding box center [288, 495] width 19 height 18
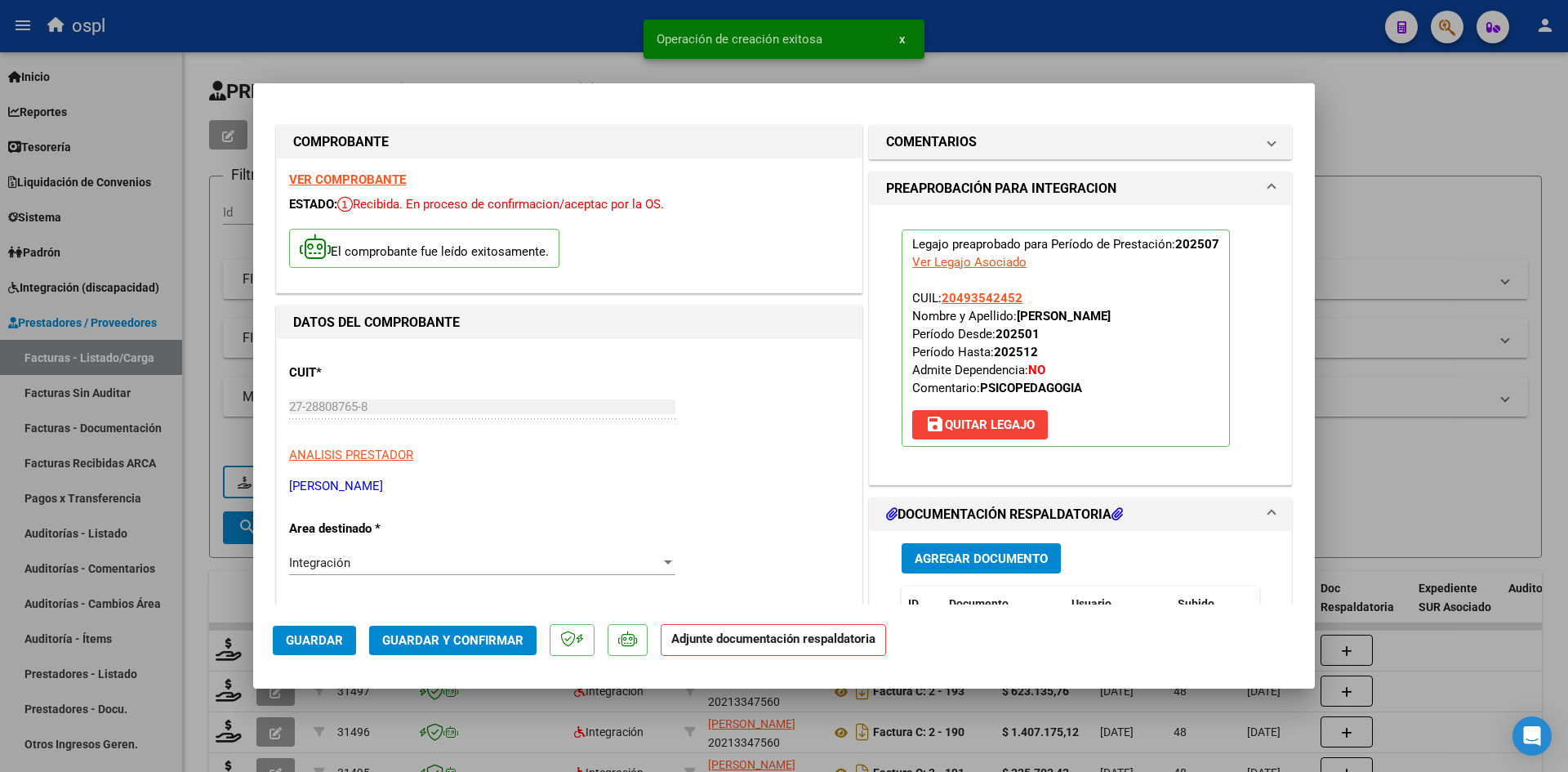
click at [479, 635] on span "Guardar y Confirmar" at bounding box center [452, 640] width 141 height 14
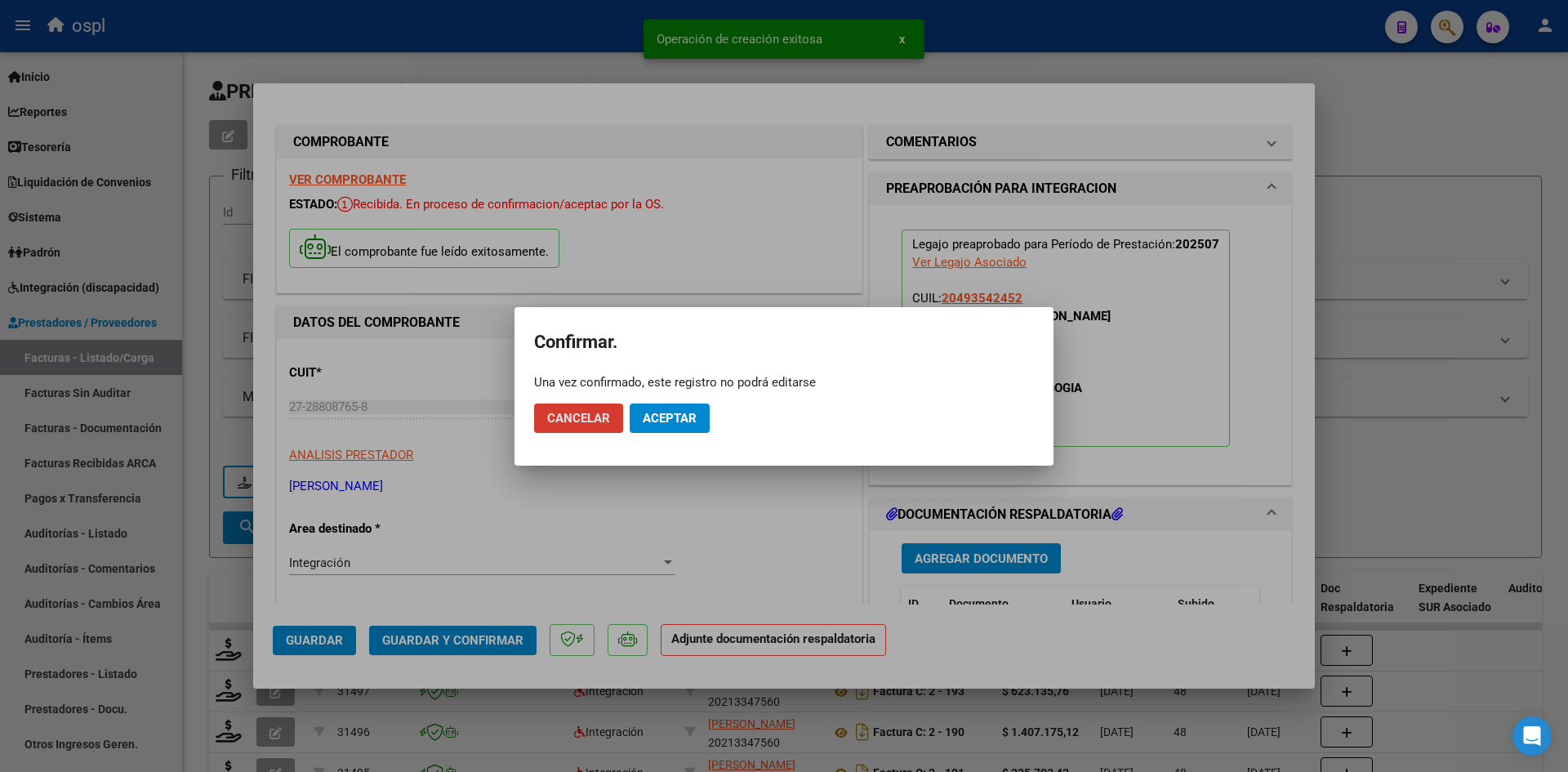
click at [681, 432] on button "Aceptar" at bounding box center [669, 418] width 80 height 30
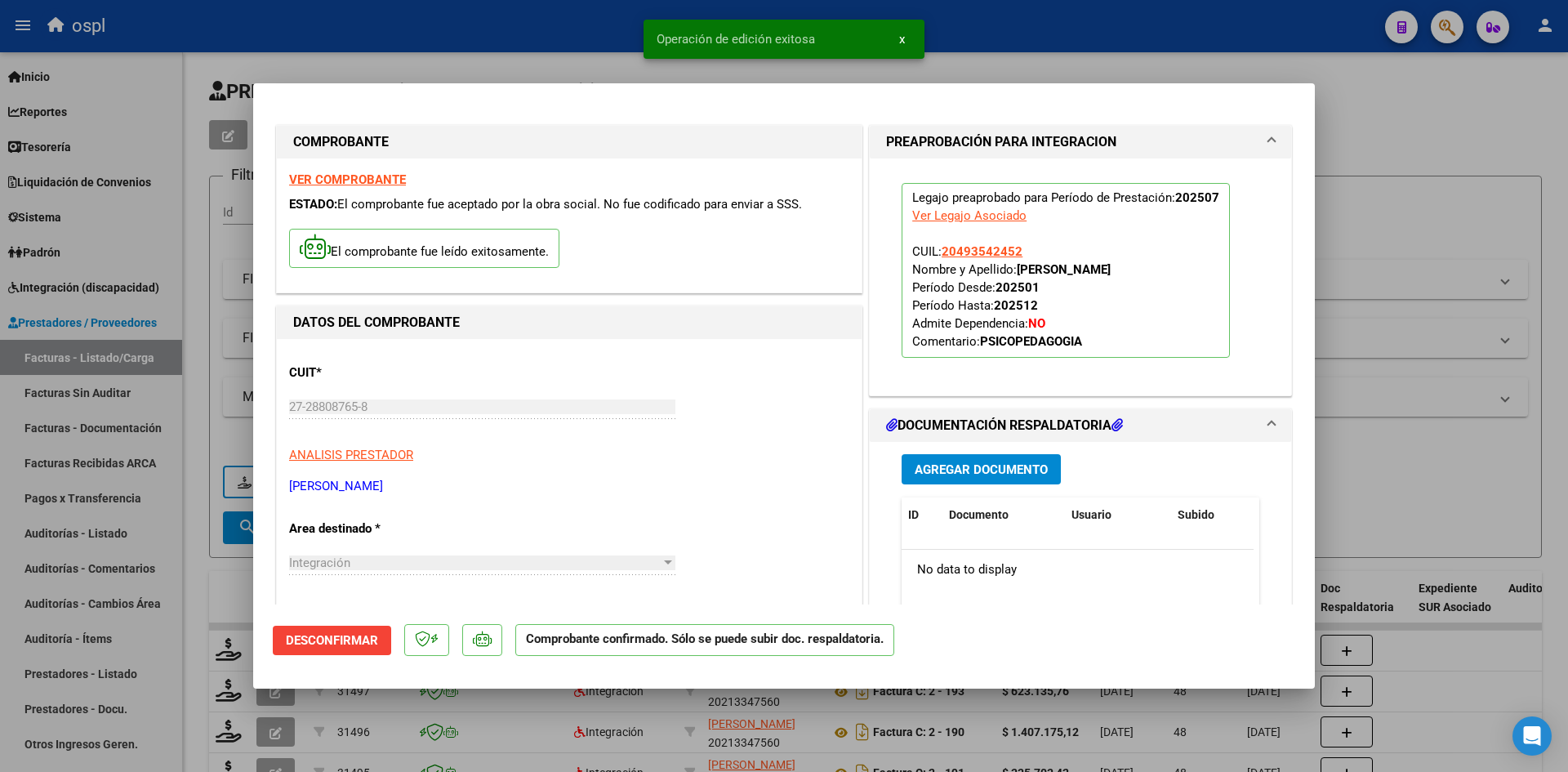
click at [1382, 489] on div at bounding box center [784, 386] width 1568 height 772
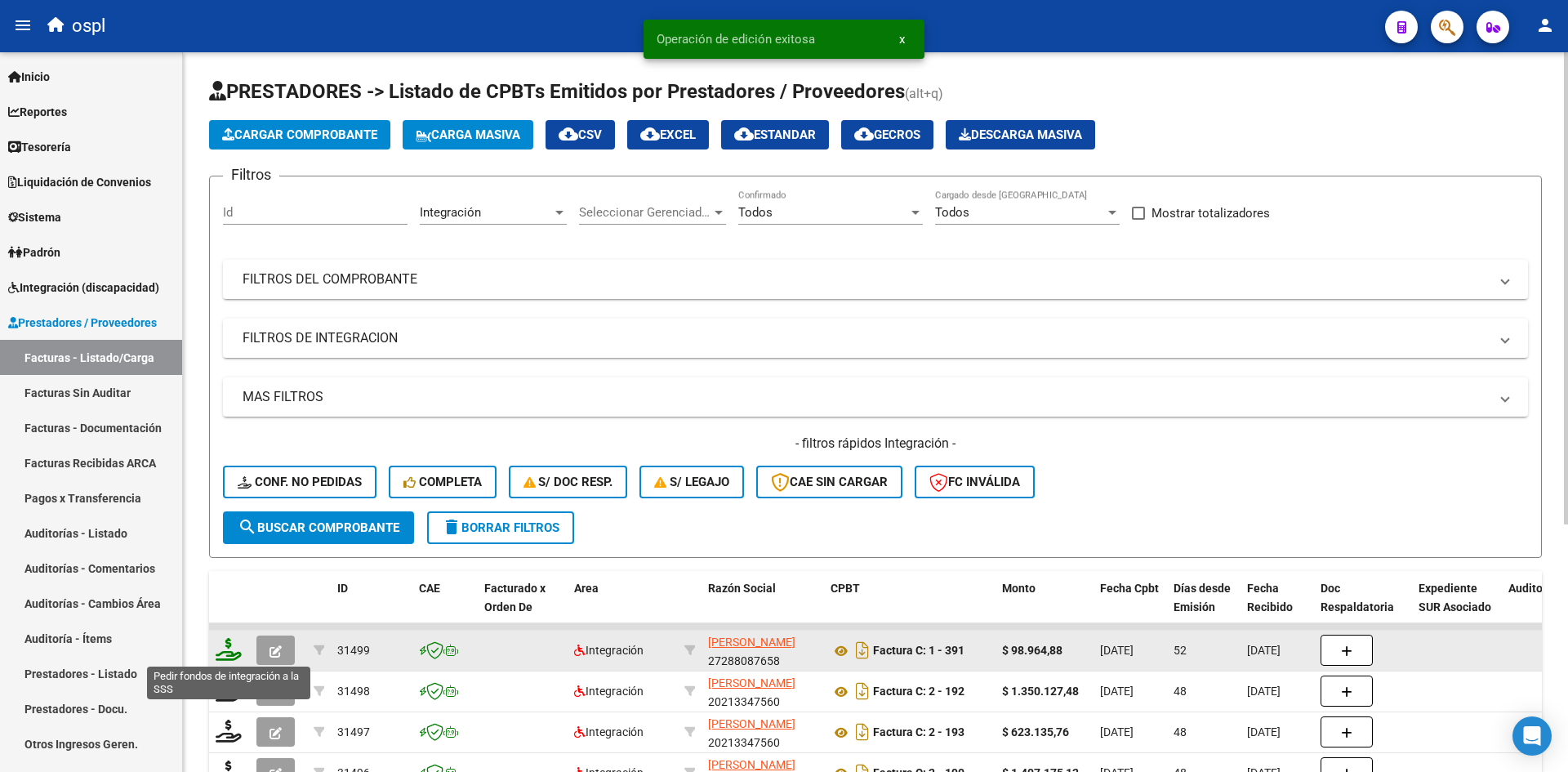
click at [233, 652] on icon at bounding box center [229, 649] width 26 height 23
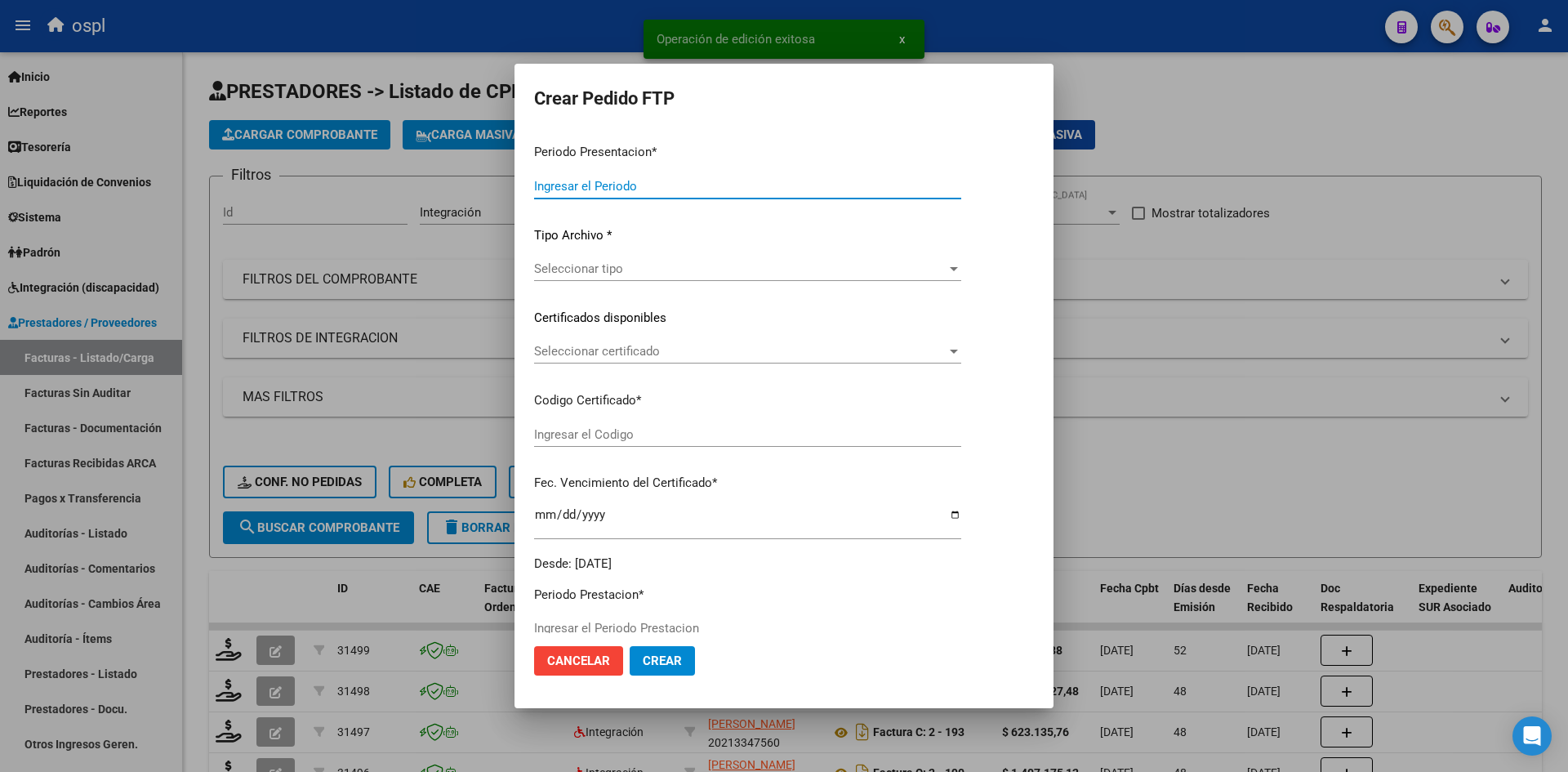
click at [711, 364] on div "Periodo Presentacion * Ingresar el Periodo Tipo Archivo * Seleccionar tipo Sele…" at bounding box center [747, 352] width 427 height 442
type input "202508"
type input "202507"
type input "$ 98.964,88"
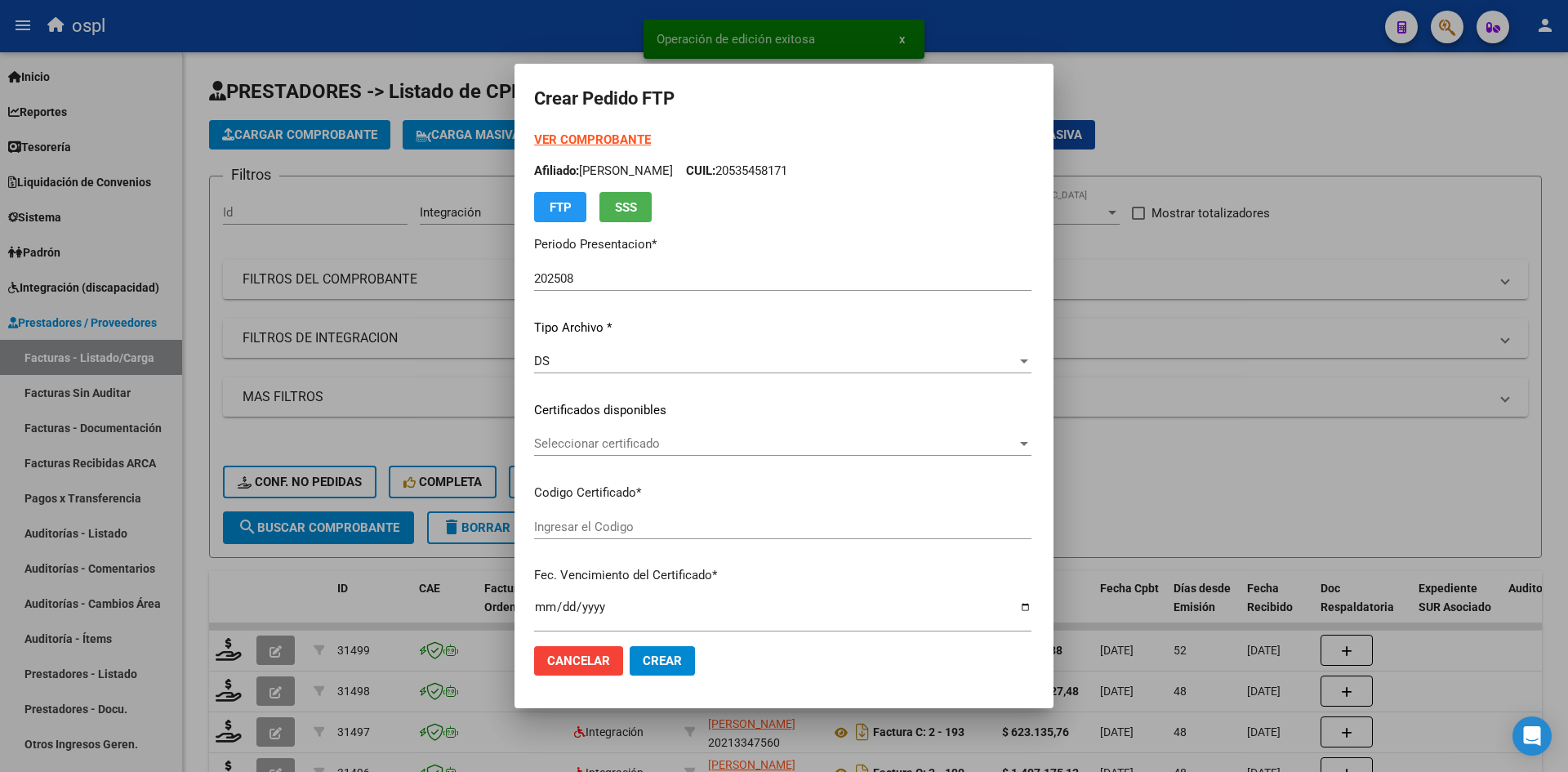
type input "ARG02000493542452020021820260218BSAS320"
type input "[DATE]"
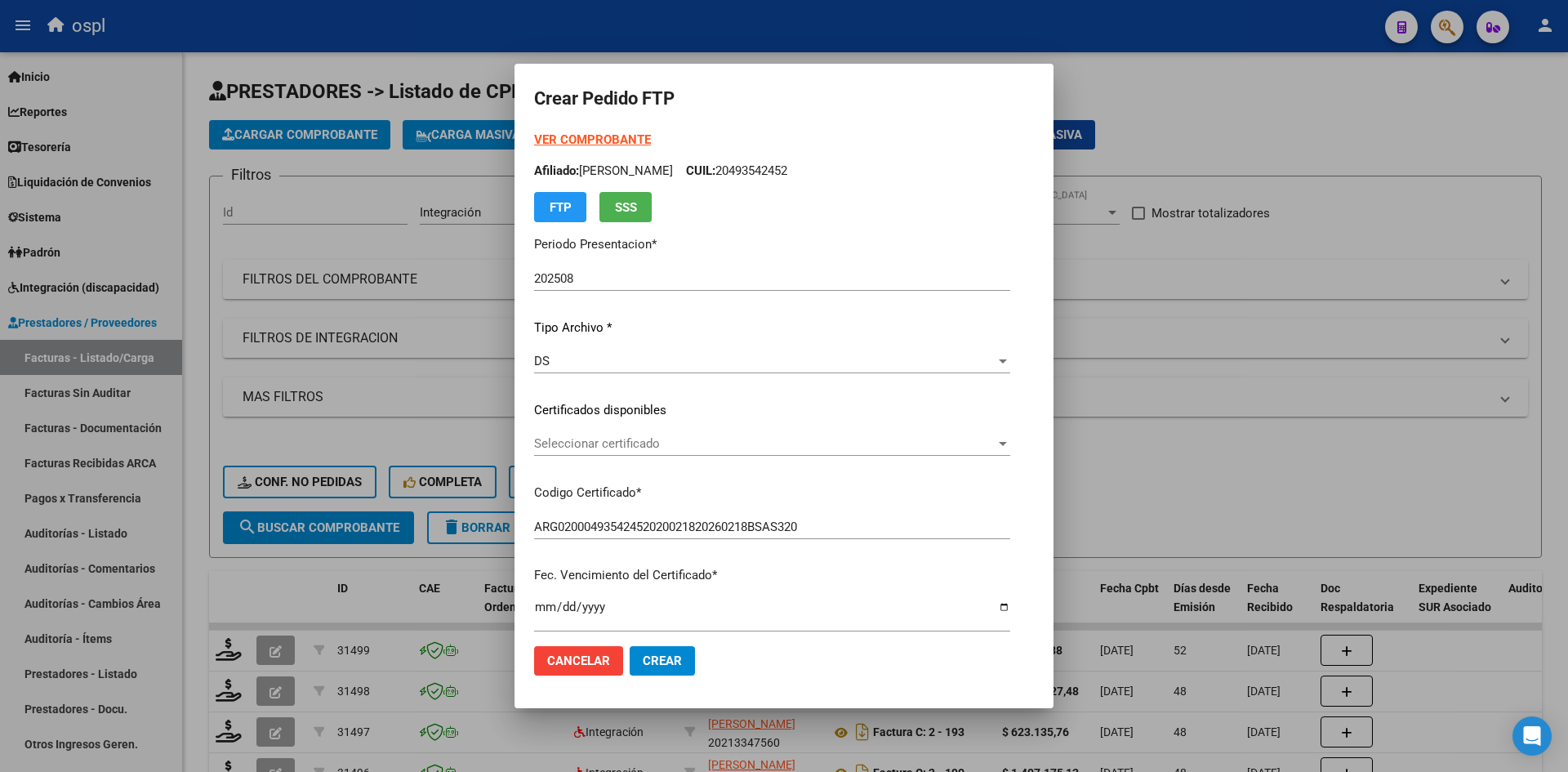
click at [679, 447] on span "Seleccionar certificado" at bounding box center [764, 443] width 461 height 14
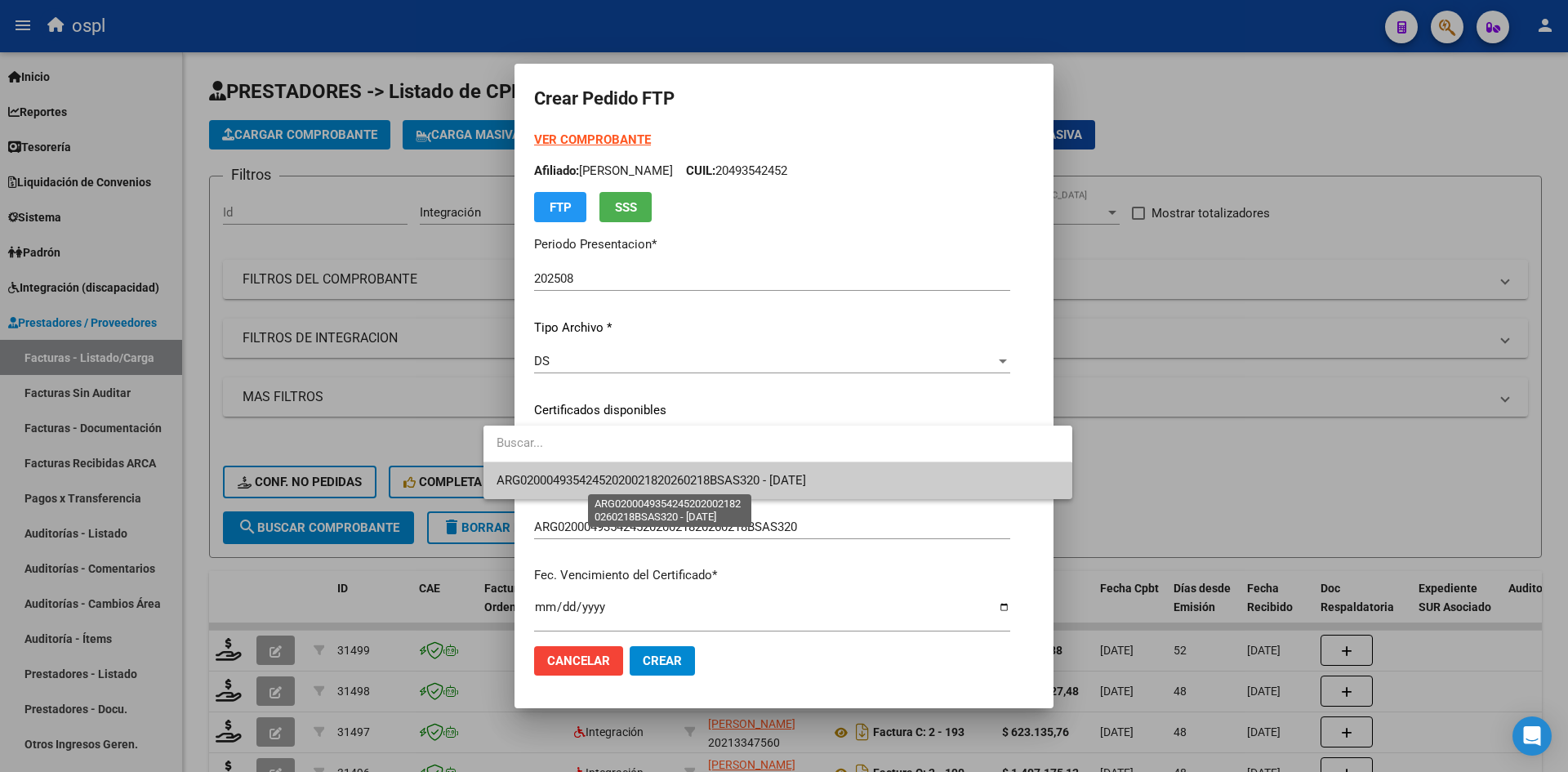
click at [715, 488] on span "ARG02000493542452020021820260218BSAS320 - [DATE]" at bounding box center [651, 479] width 310 height 14
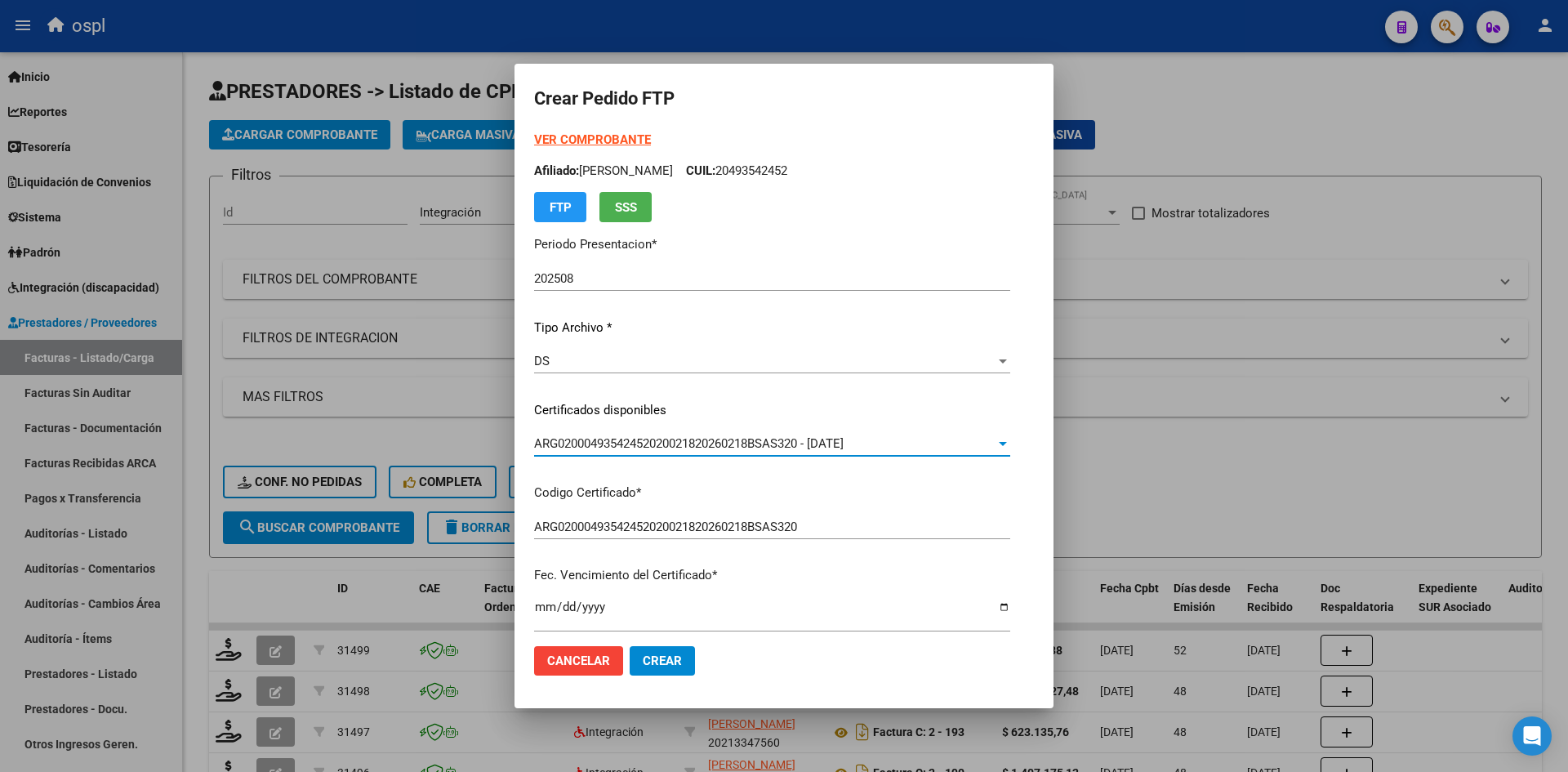
click at [771, 579] on p "Fec. Vencimiento del Certificado *" at bounding box center [772, 575] width 476 height 19
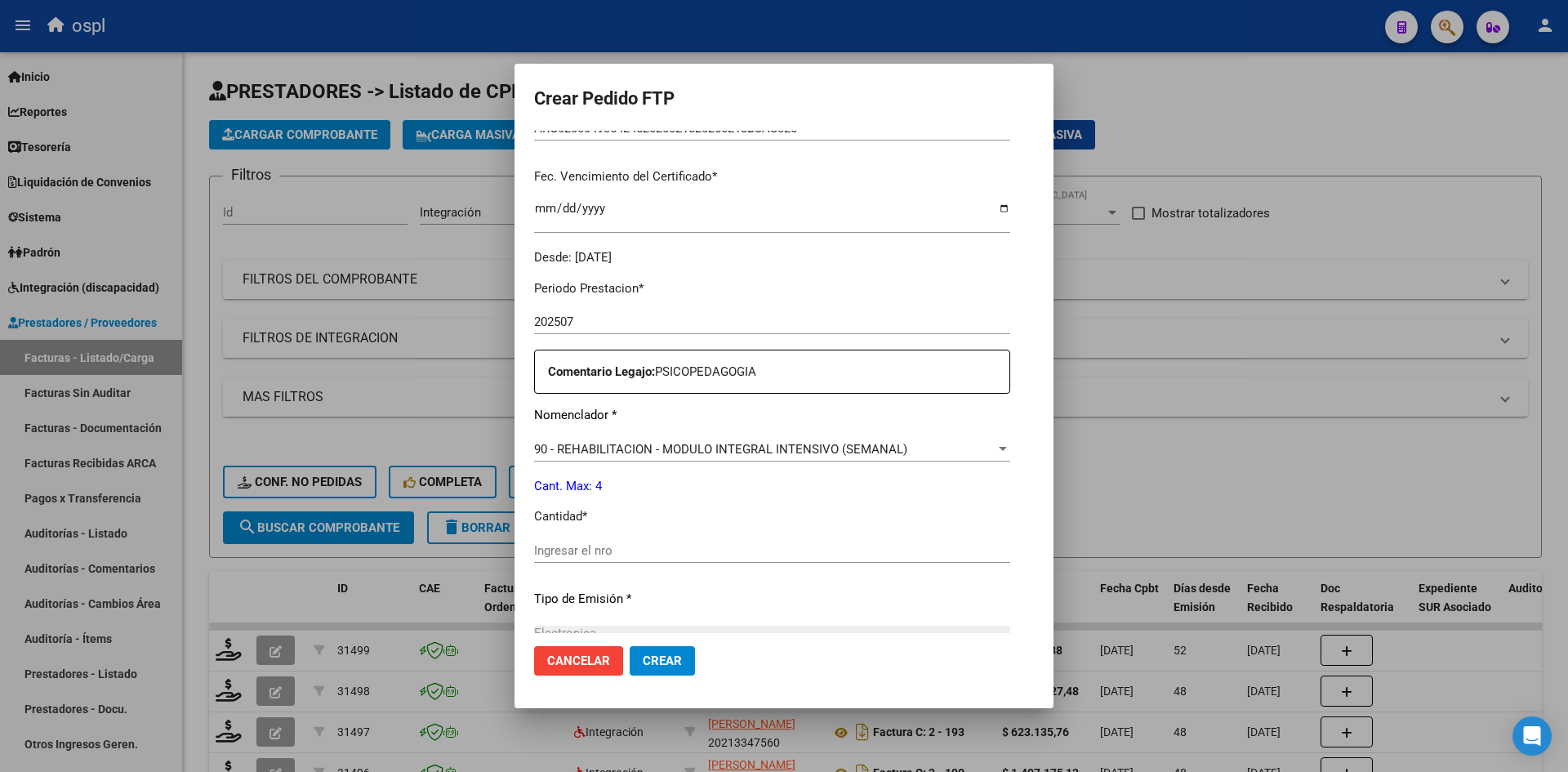
scroll to position [408, 0]
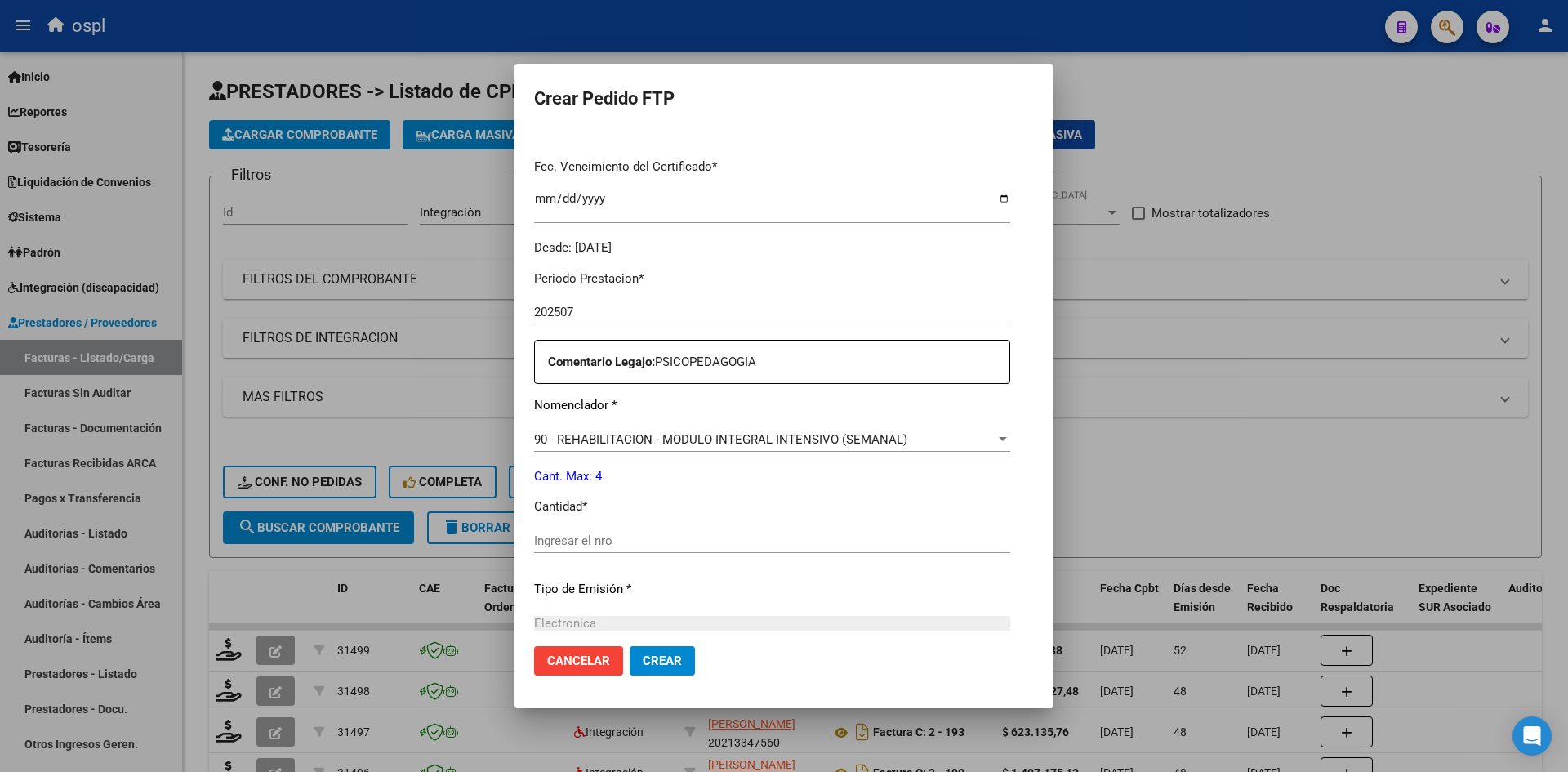
click at [534, 539] on input "Ingresar el nro" at bounding box center [772, 540] width 476 height 14
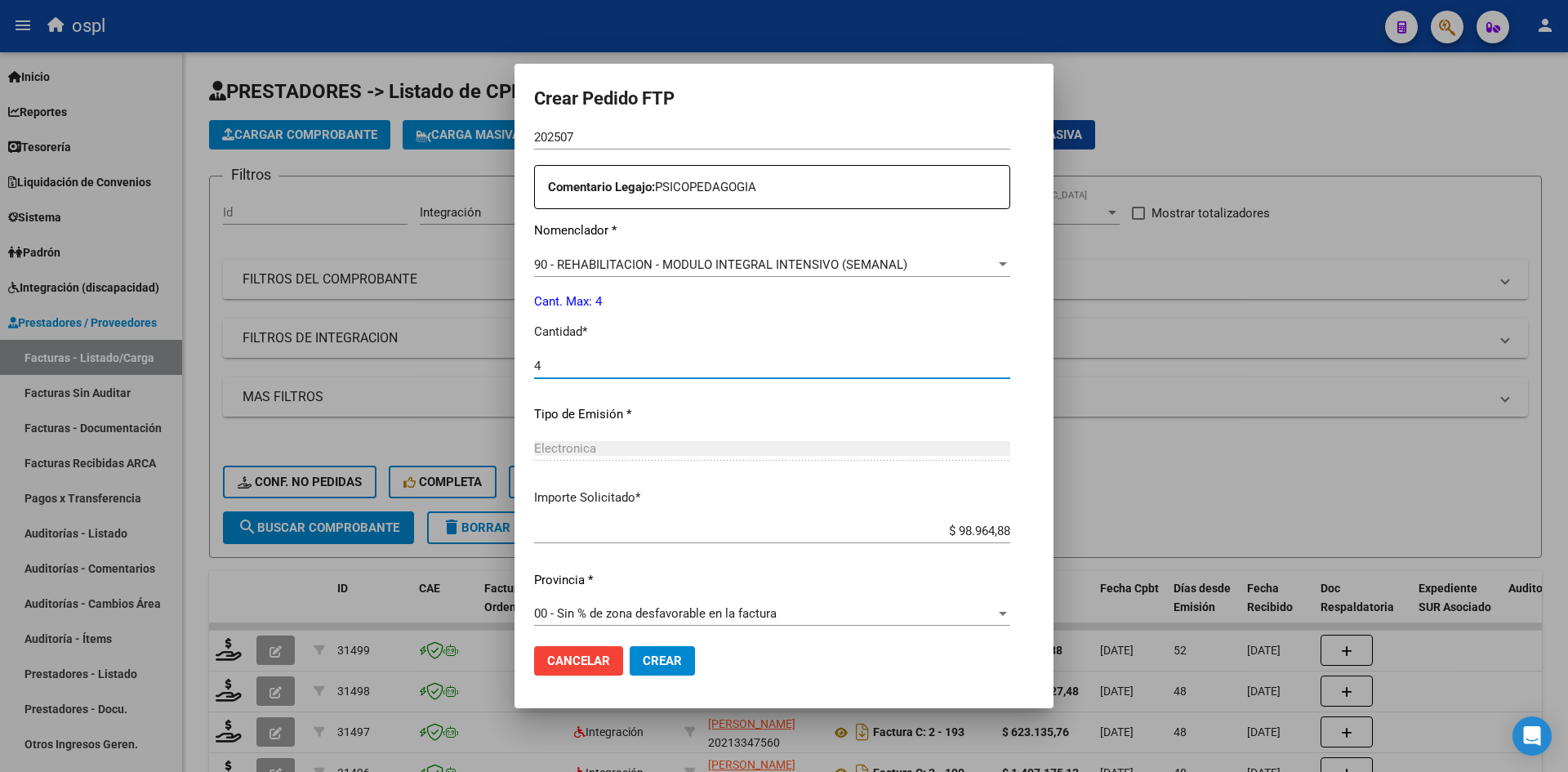
scroll to position [591, 0]
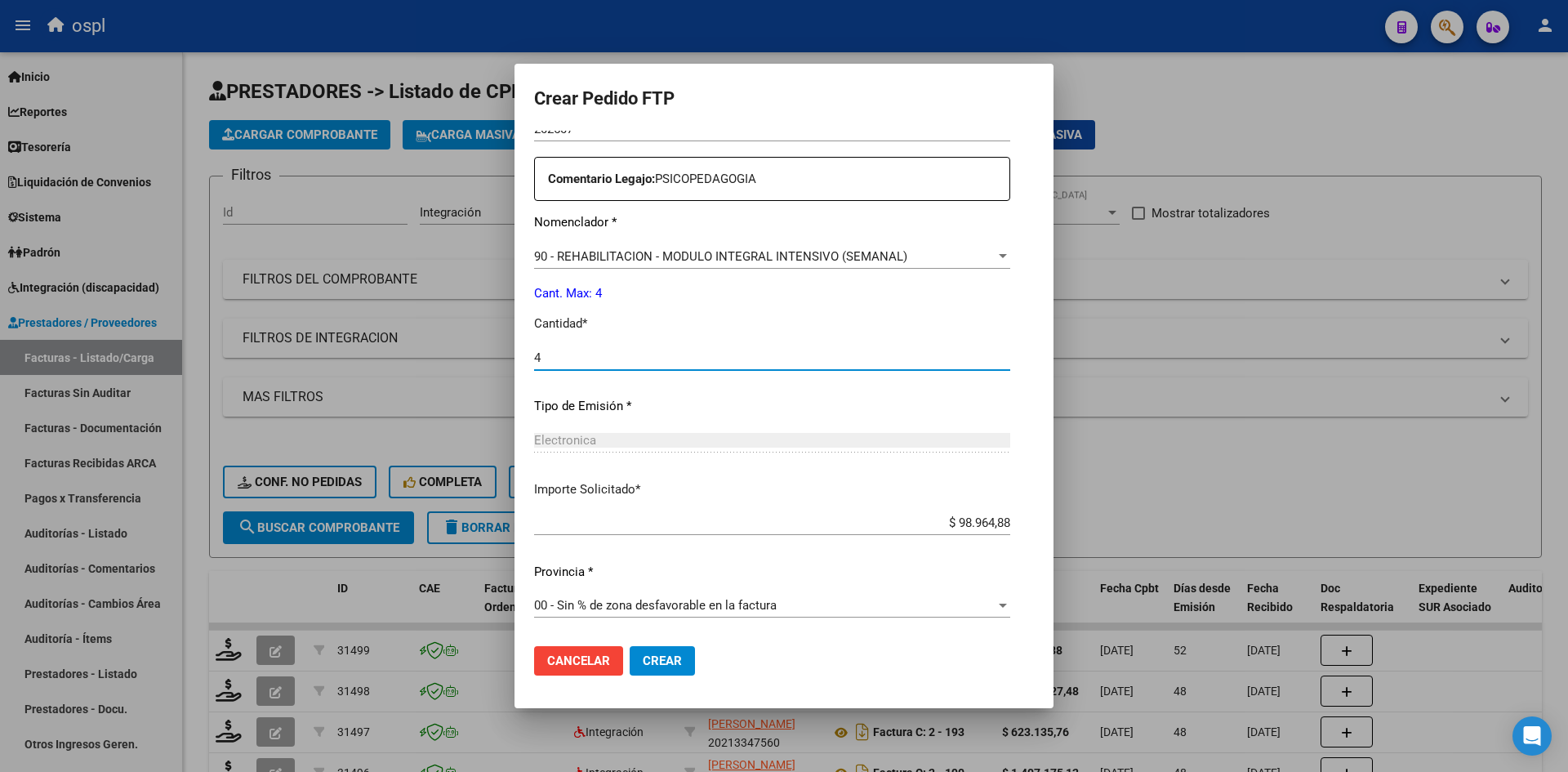
type input "4"
click at [643, 653] on span "Crear" at bounding box center [662, 660] width 39 height 14
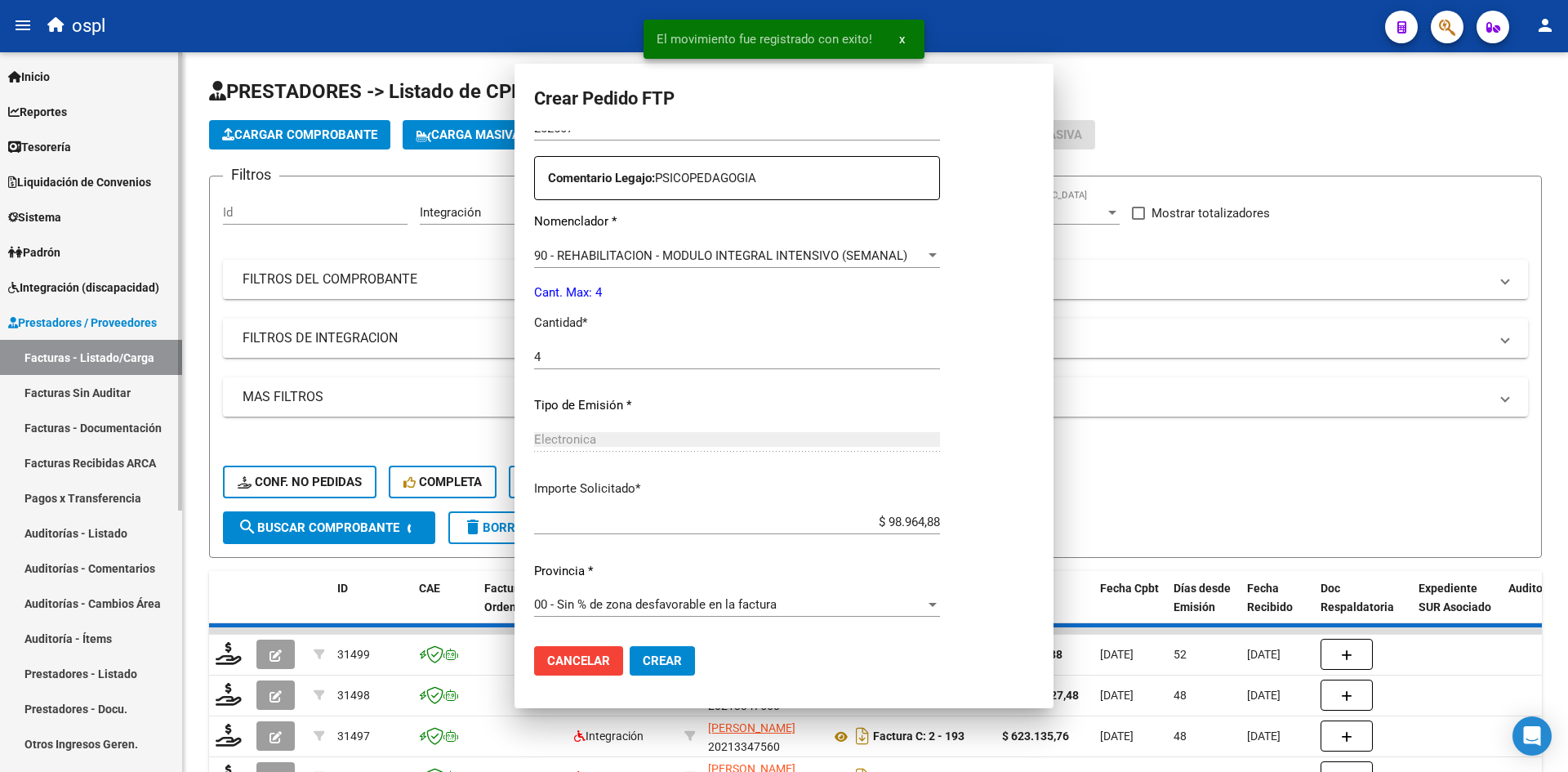
scroll to position [0, 0]
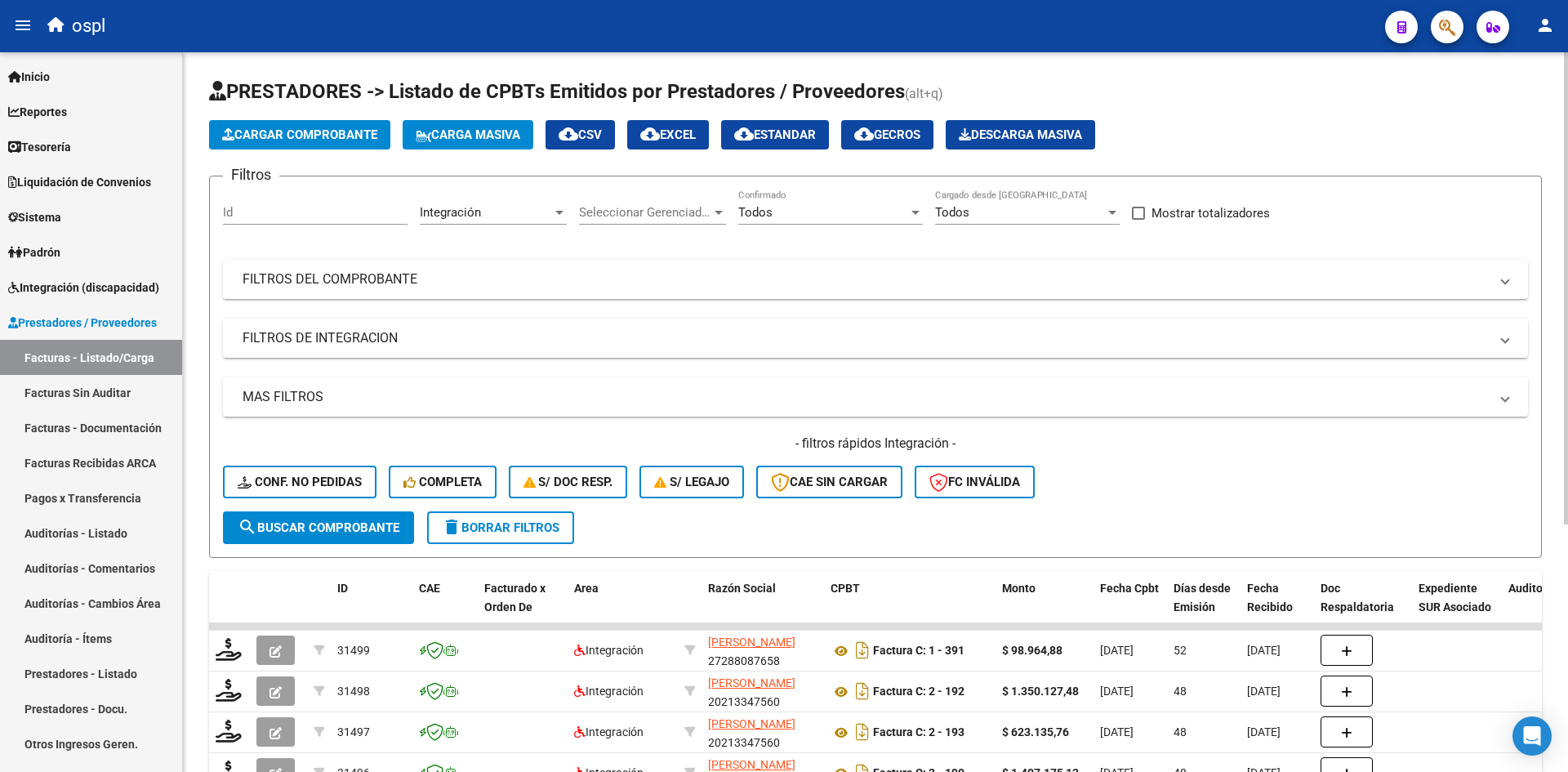
click at [311, 136] on span "Cargar Comprobante" at bounding box center [299, 134] width 155 height 14
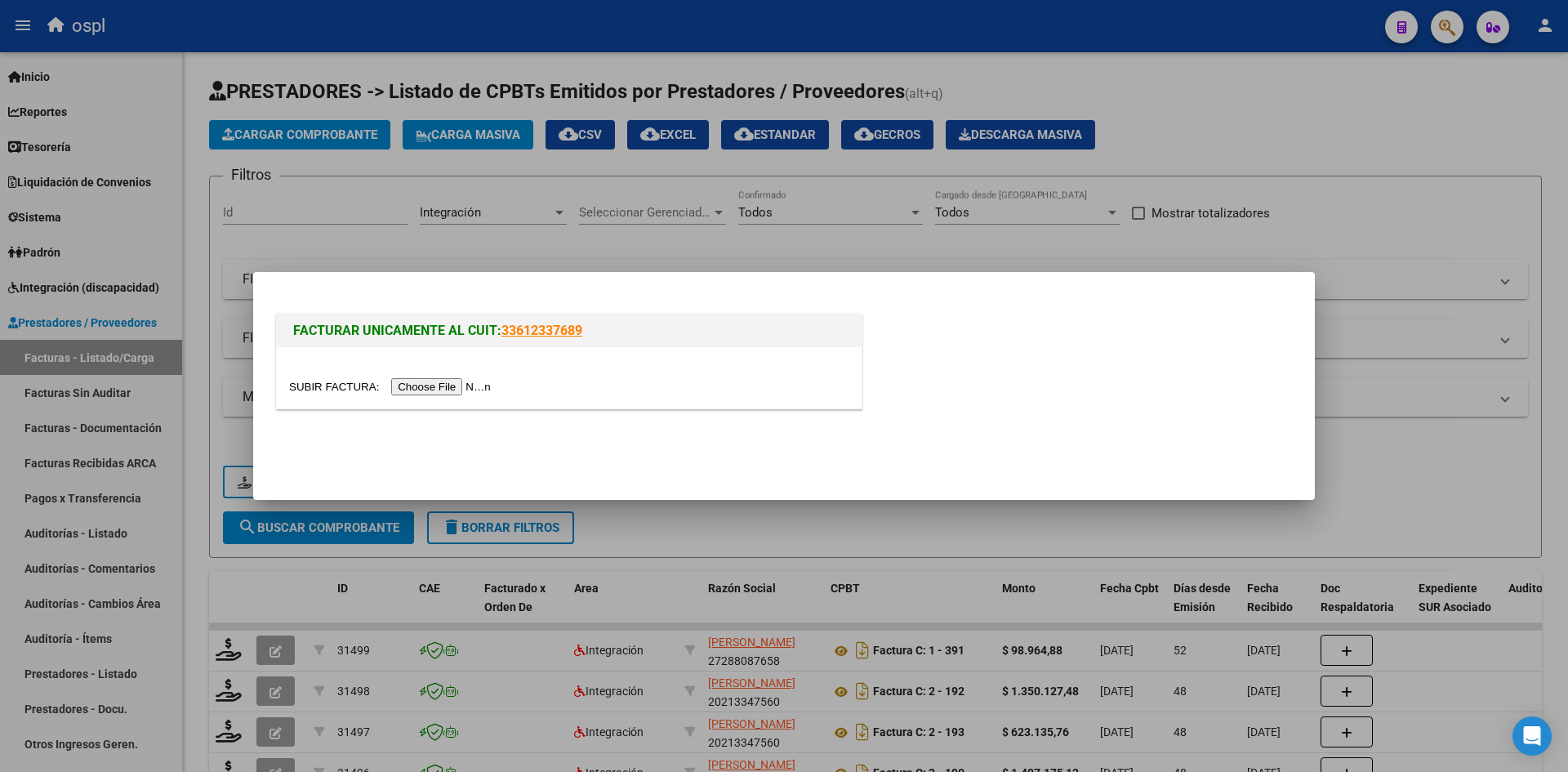
click at [437, 384] on input "file" at bounding box center [392, 386] width 207 height 17
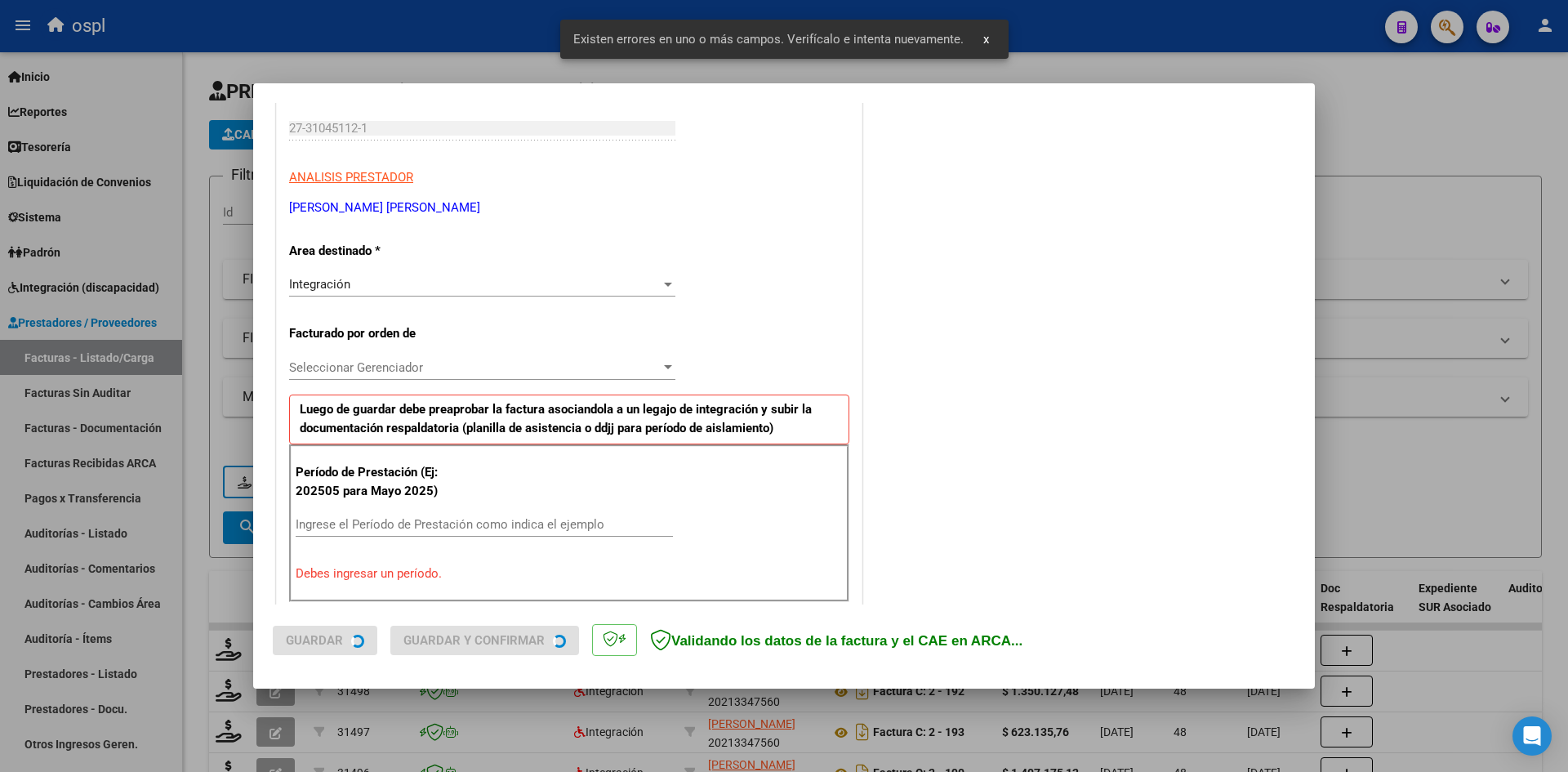
scroll to position [401, 0]
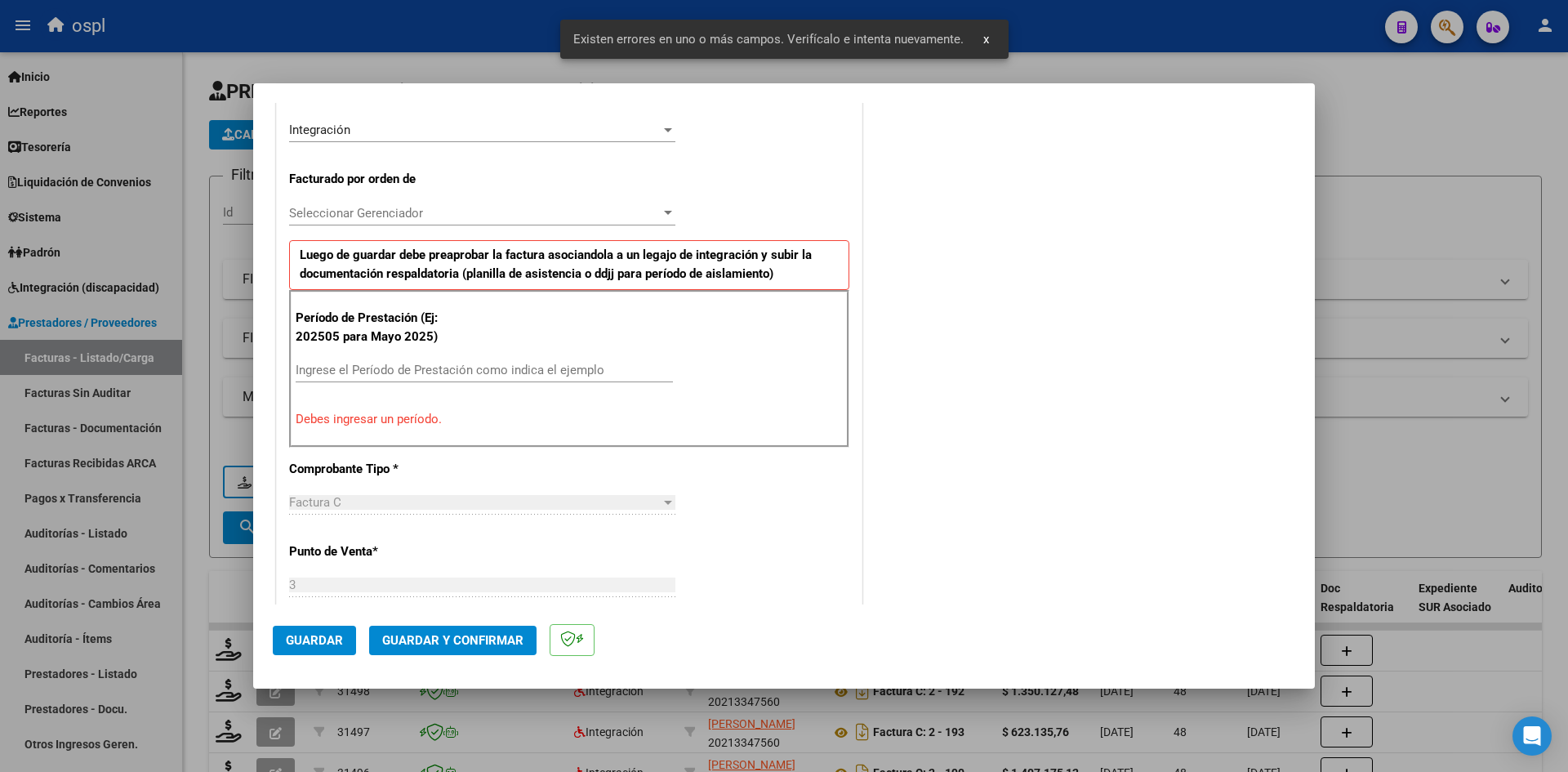
click at [407, 364] on input "Ingrese el Período de Prestación como indica el ejemplo" at bounding box center [483, 370] width 377 height 14
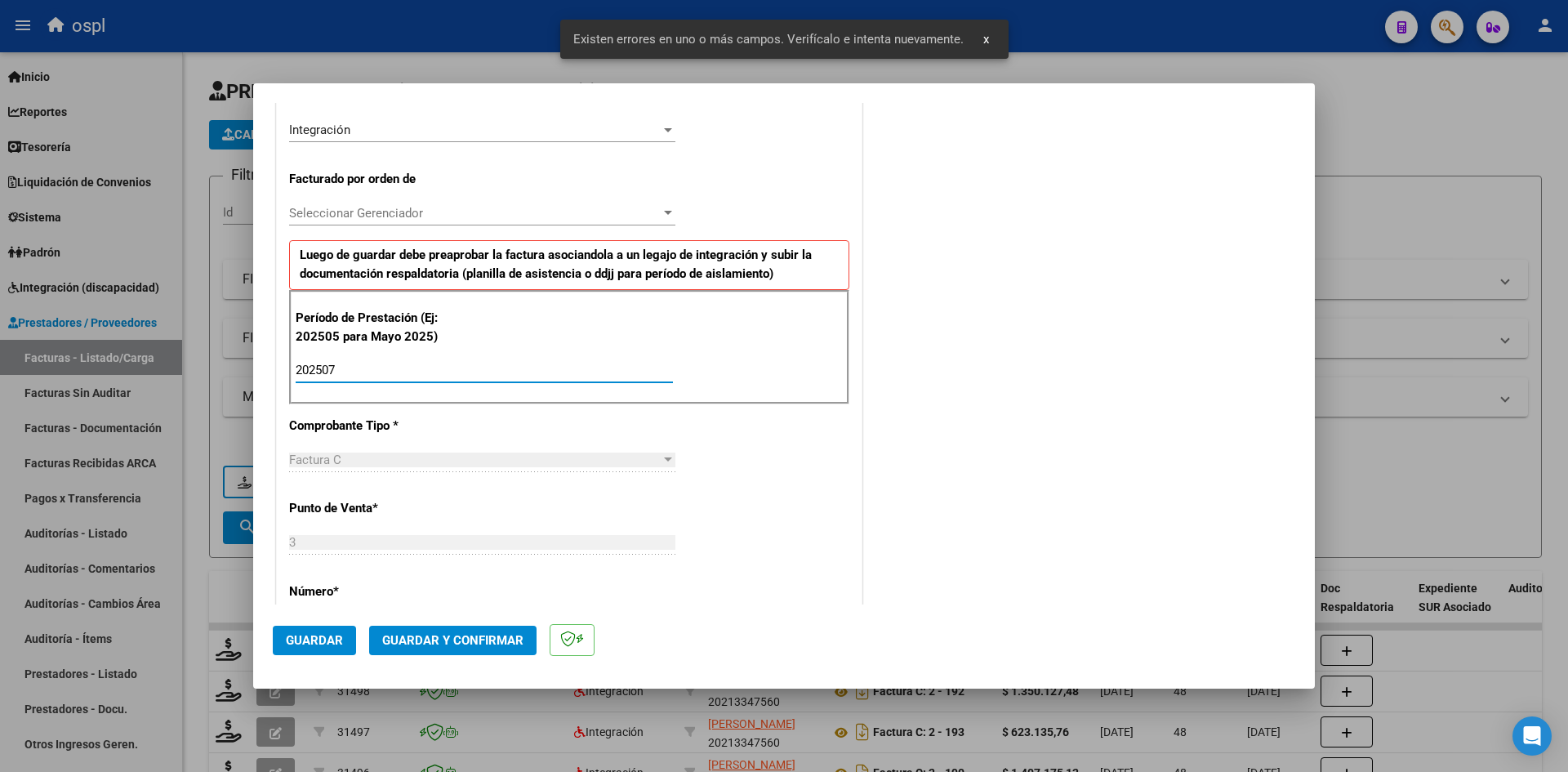
type input "202507"
click at [328, 649] on button "Guardar" at bounding box center [314, 640] width 84 height 30
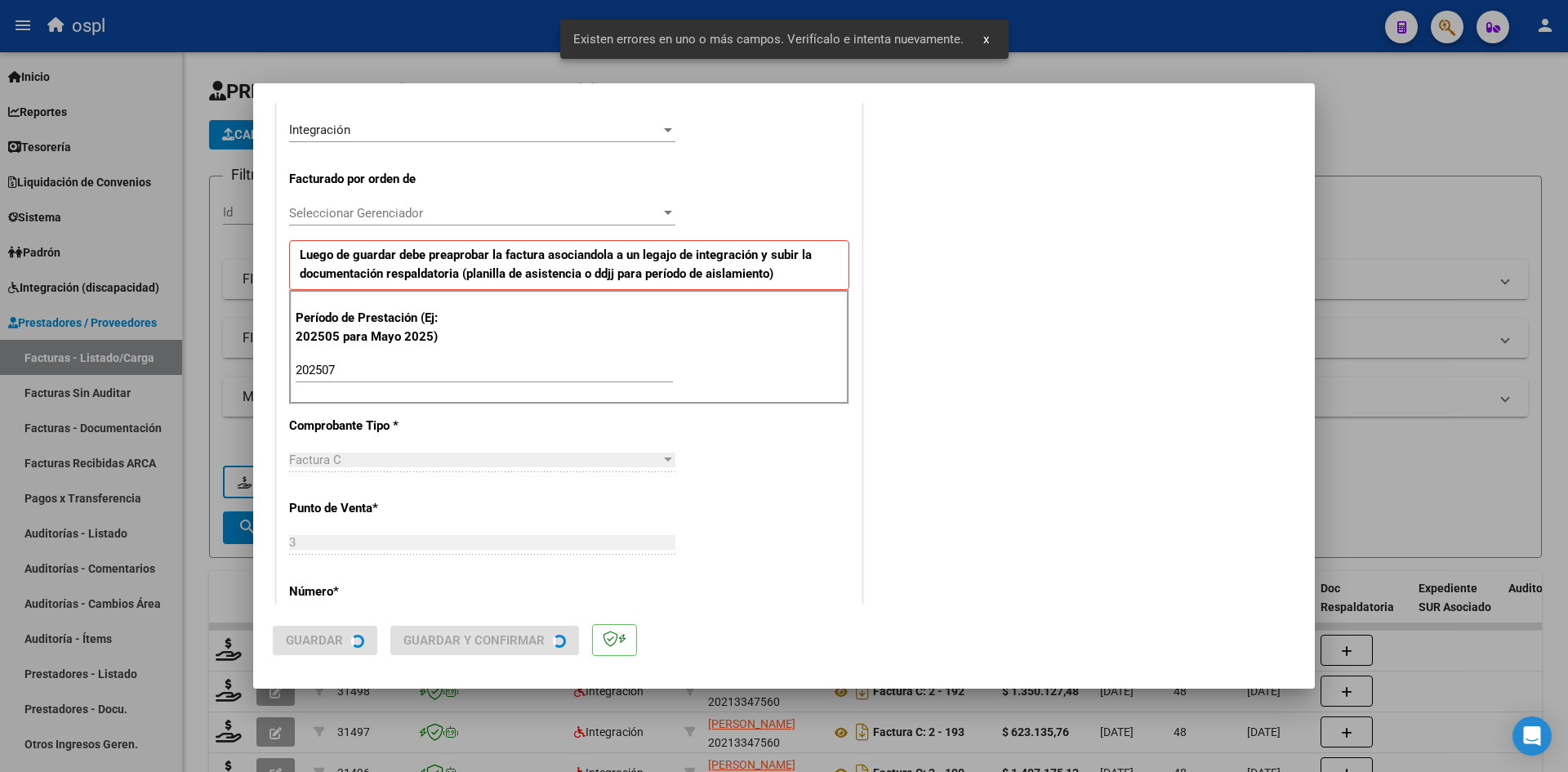
scroll to position [0, 0]
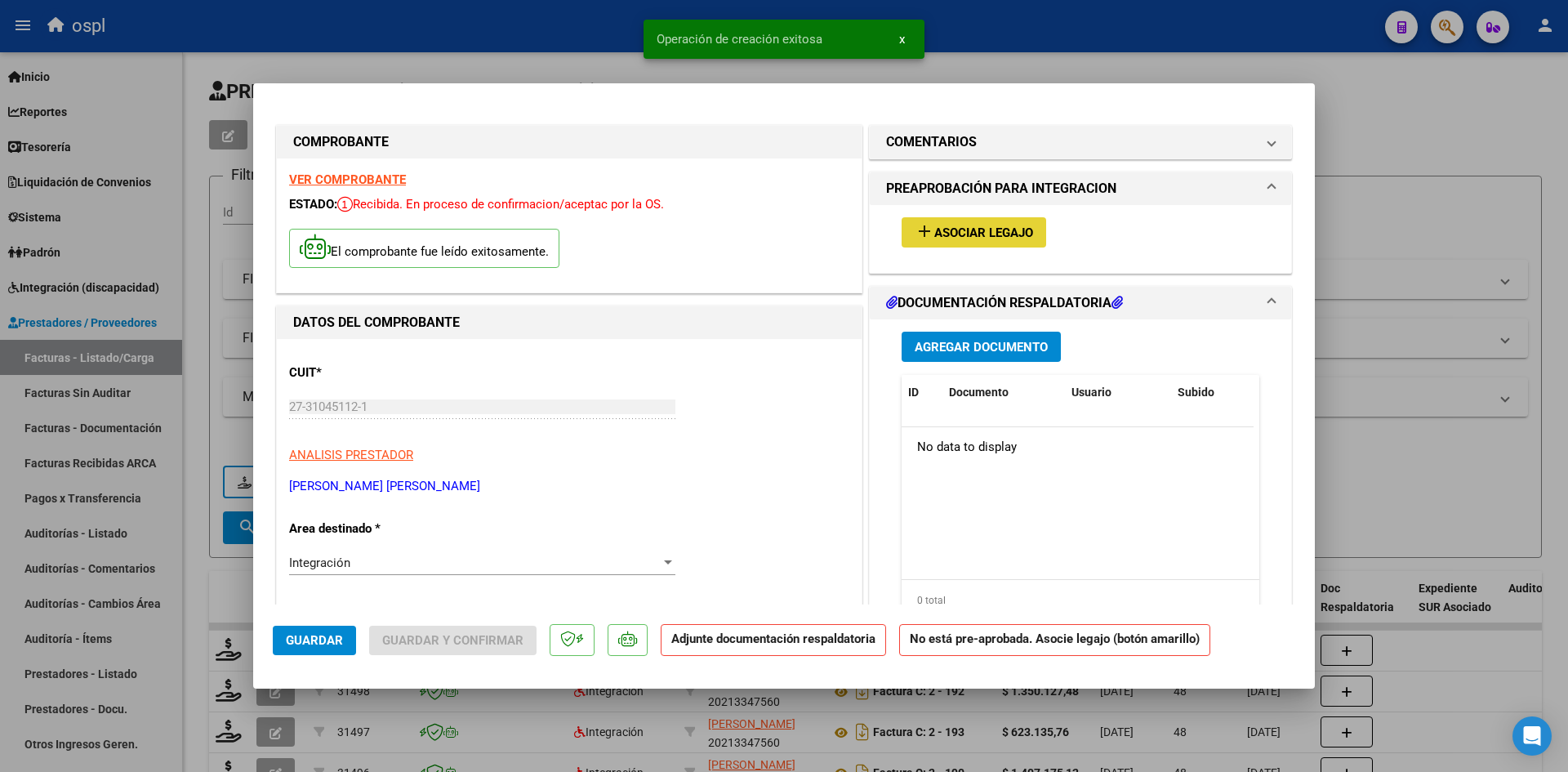
click at [956, 229] on span "Asociar Legajo" at bounding box center [983, 232] width 99 height 14
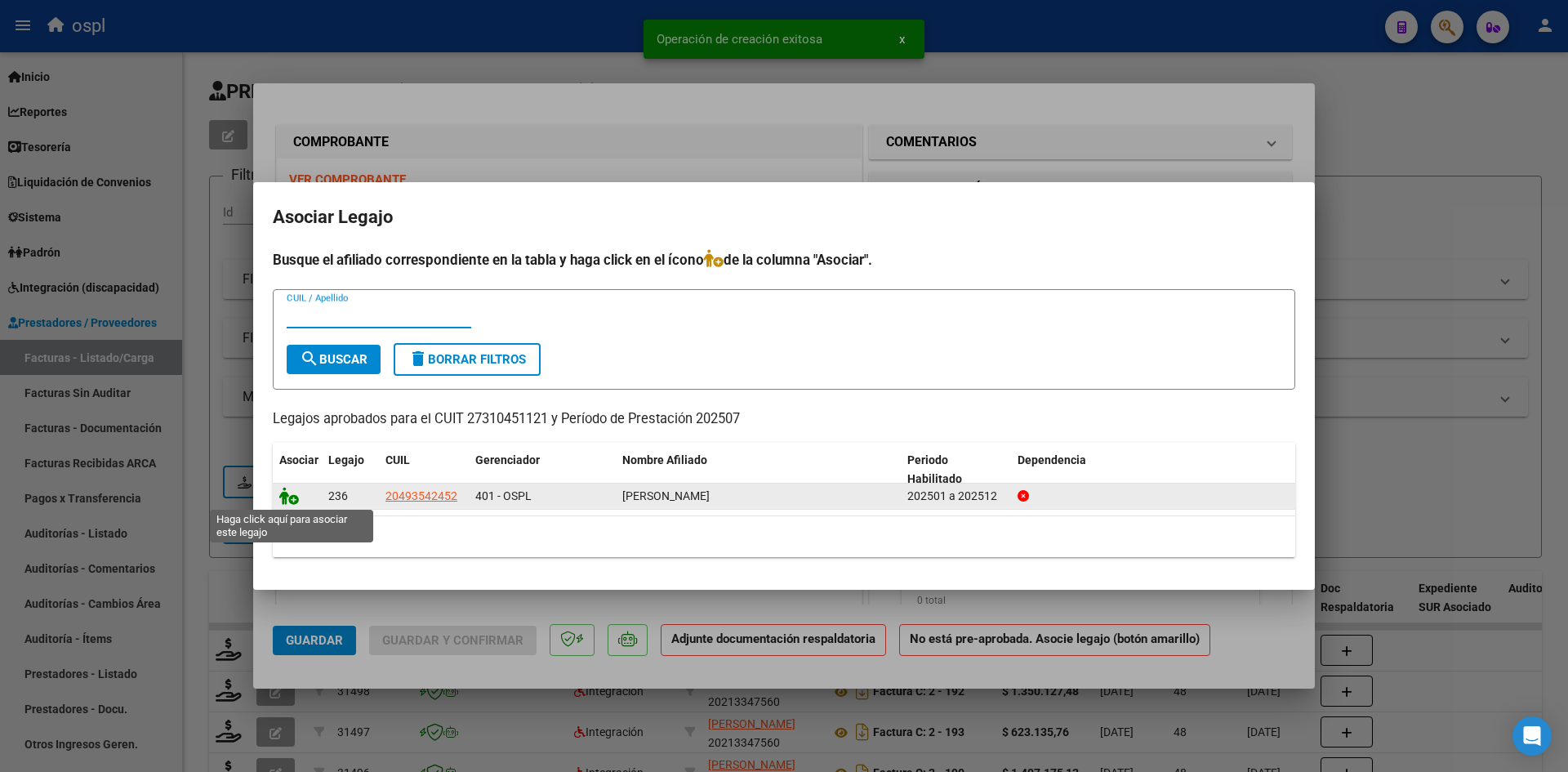
click at [293, 494] on icon at bounding box center [288, 495] width 19 height 18
